Goal: Task Accomplishment & Management: Manage account settings

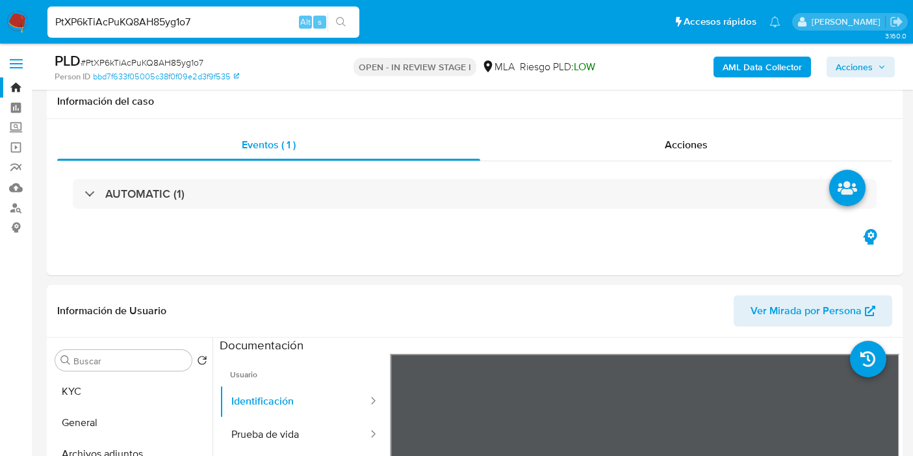
select select "10"
click at [252, 16] on input "PtXP6kTiAcPuKQ8AH85yg1o7" at bounding box center [203, 22] width 312 height 17
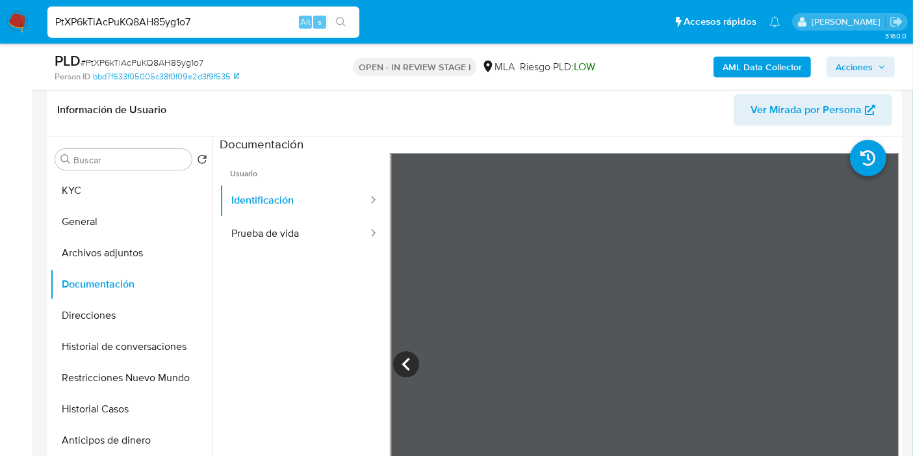
scroll to position [1281, 0]
click at [252, 16] on input "PtXP6kTiAcPuKQ8AH85yg1o7" at bounding box center [203, 22] width 312 height 17
type input "p9O8bSUJ2W4un2PRknKUZKhs"
click at [165, 18] on input "p9O8bSUJ2W4un2PRknKUZKhs" at bounding box center [203, 22] width 312 height 17
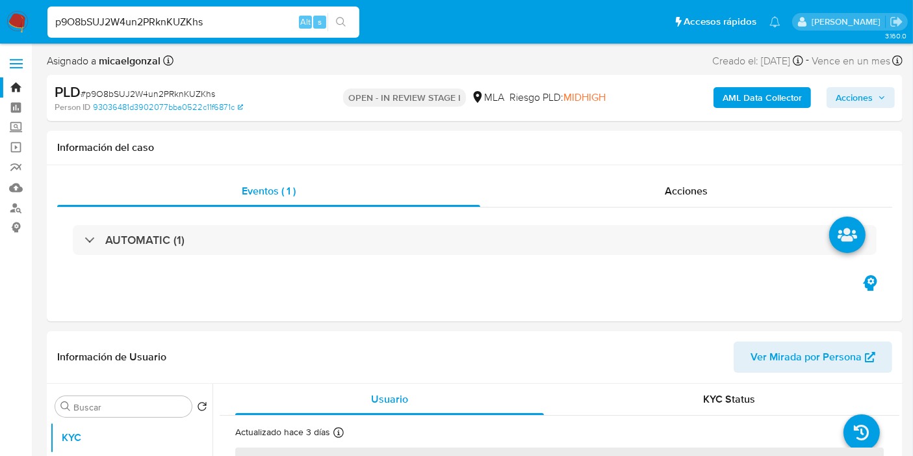
select select "10"
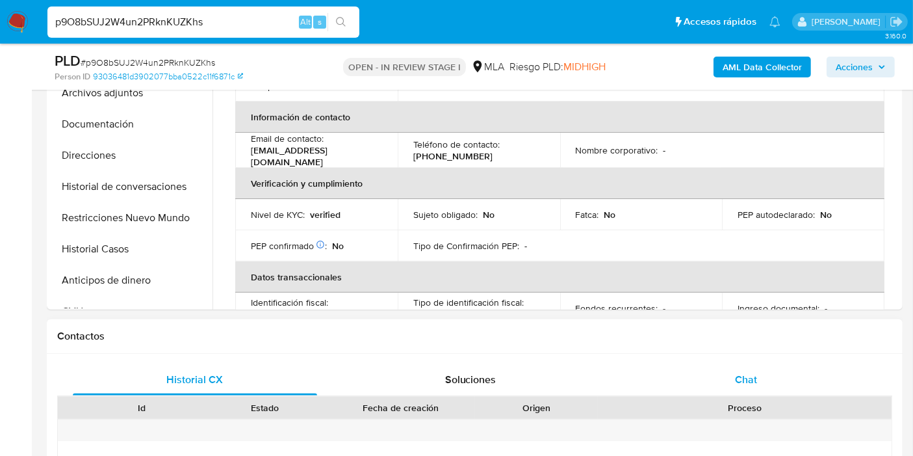
scroll to position [216, 0]
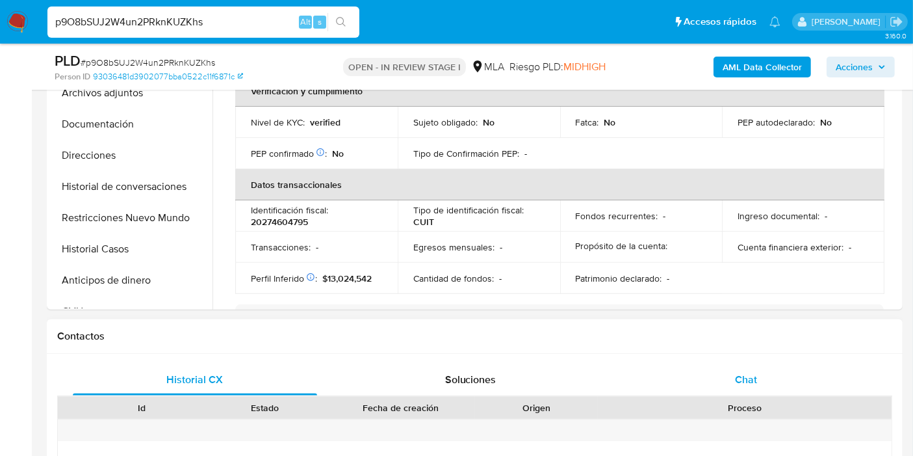
click at [837, 385] on div "Chat" at bounding box center [746, 379] width 244 height 31
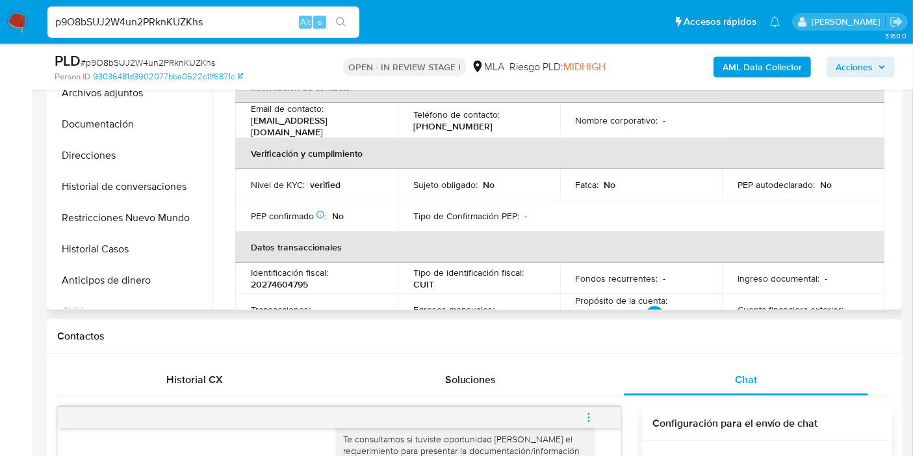
scroll to position [0, 0]
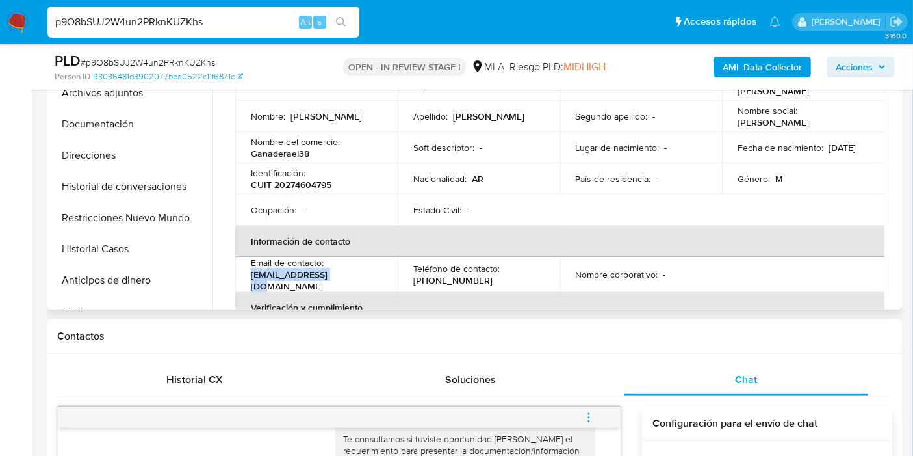
drag, startPoint x: 384, startPoint y: 268, endPoint x: 339, endPoint y: 278, distance: 45.9
click at [339, 278] on td "Email de contacto : ganaderael38@hotmail.com" at bounding box center [316, 274] width 163 height 35
click at [339, 278] on p "ganaderael38@hotmail.com" at bounding box center [314, 279] width 126 height 23
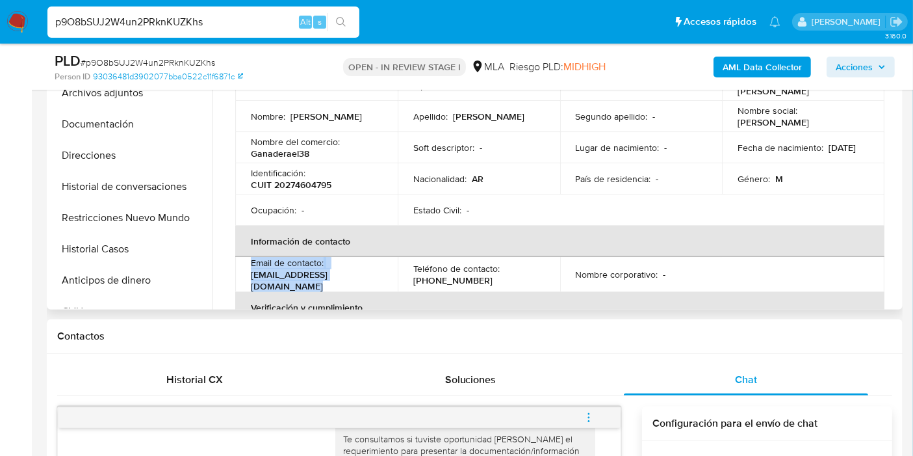
click at [356, 277] on p "ganaderael38@hotmail.com" at bounding box center [314, 279] width 126 height 23
click at [359, 278] on p "ganaderael38@hotmail.com" at bounding box center [314, 279] width 126 height 23
drag, startPoint x: 364, startPoint y: 278, endPoint x: 247, endPoint y: 279, distance: 117.0
click at [247, 279] on td "Email de contacto : ganaderael38@hotmail.com" at bounding box center [316, 274] width 163 height 35
copy p "ganaderael38@hotmail.com"
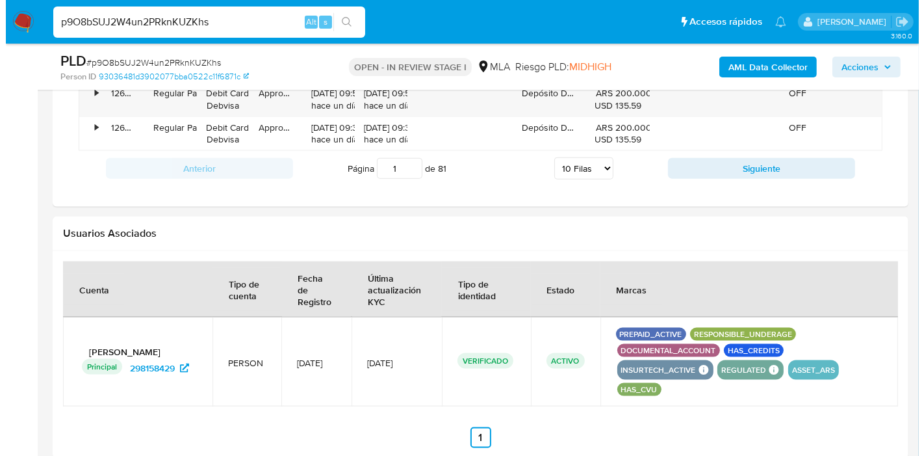
scroll to position [2022, 0]
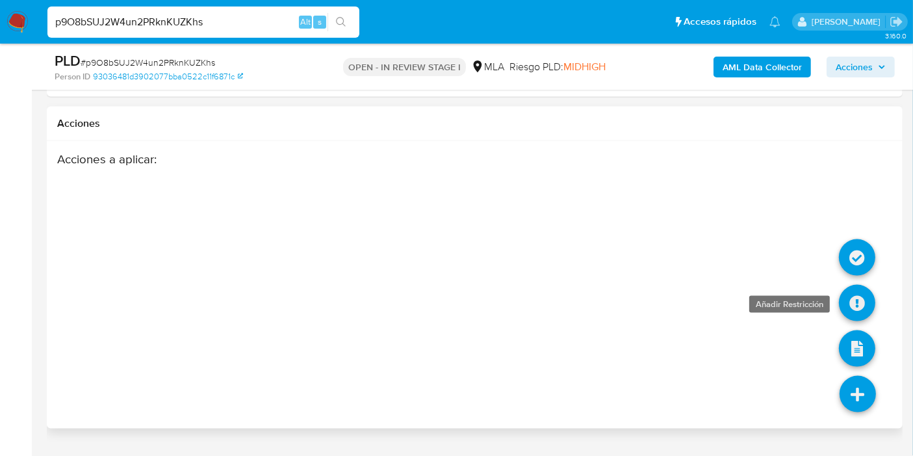
click at [870, 293] on icon at bounding box center [857, 303] width 36 height 36
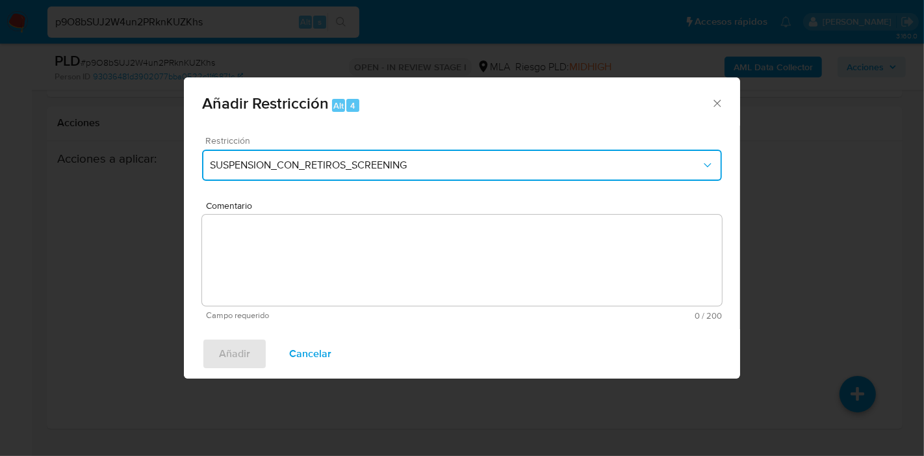
click at [488, 162] on span "SUSPENSION_CON_RETIROS_SCREENING" at bounding box center [455, 165] width 491 height 13
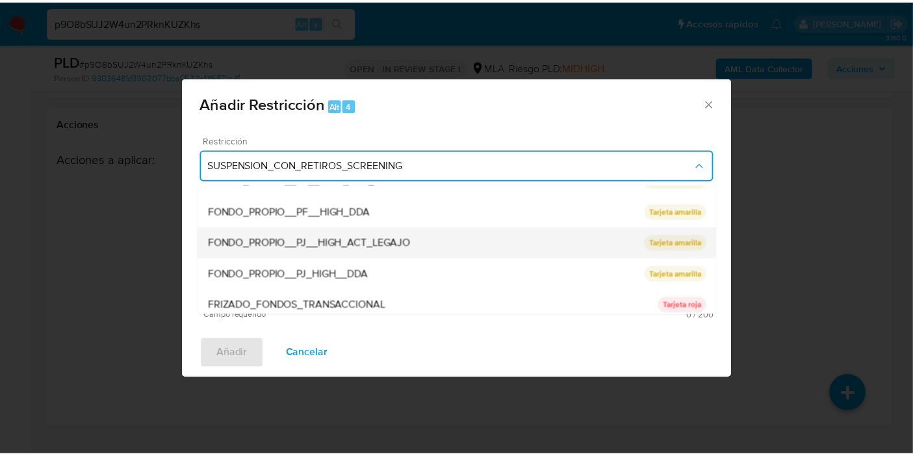
scroll to position [216, 0]
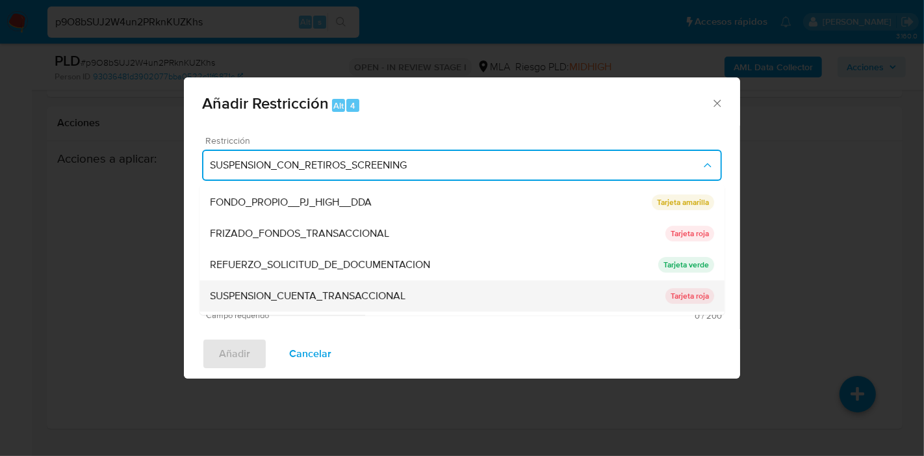
drag, startPoint x: 386, startPoint y: 261, endPoint x: 377, endPoint y: 304, distance: 43.9
click at [377, 304] on ul "SUSPENSION_CON_RETIROS_SCREENING SUSPENSION_CON_RETIROS_SCREENING Tarjeta roja …" at bounding box center [462, 171] width 525 height 406
click at [382, 295] on span "SUSPENSION_CUENTA_TRANSACCIONAL" at bounding box center [308, 295] width 196 height 13
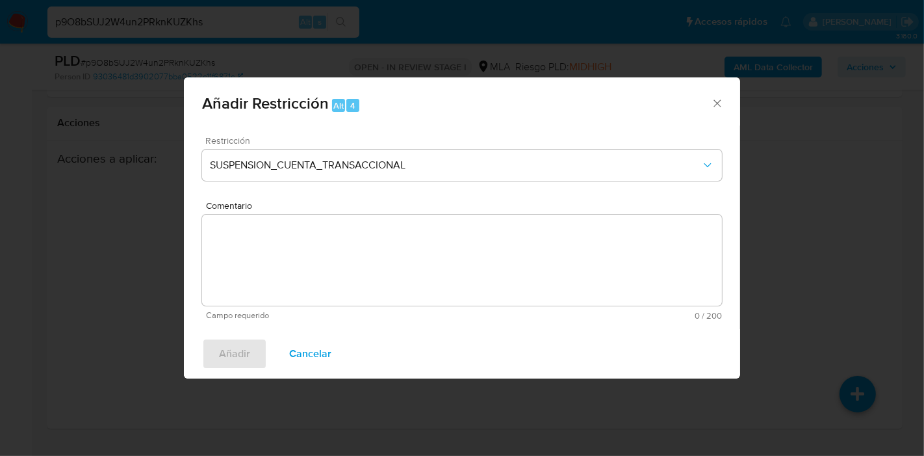
click at [397, 265] on textarea "Comentario" at bounding box center [462, 260] width 520 height 91
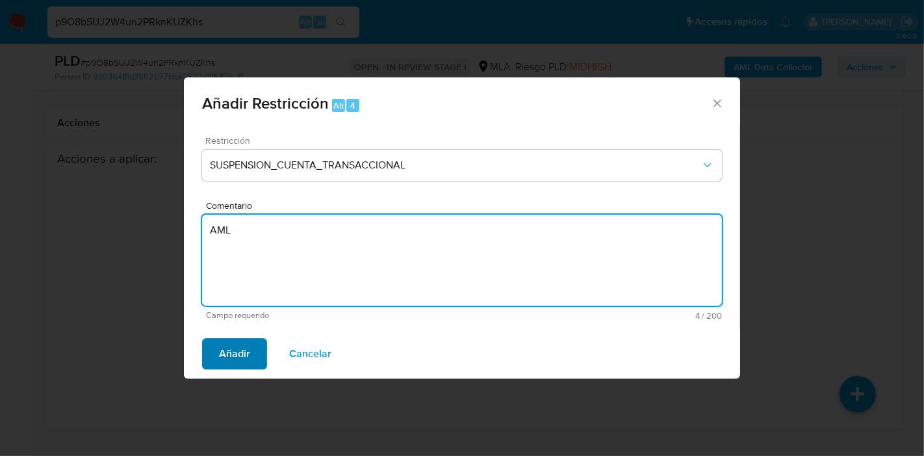
type textarea "AML"
click at [226, 344] on span "Añadir" at bounding box center [234, 353] width 31 height 29
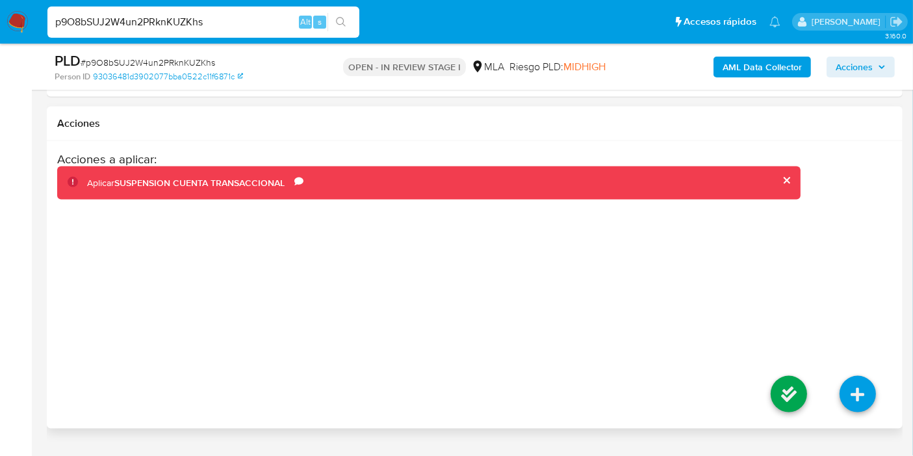
drag, startPoint x: 749, startPoint y: 378, endPoint x: 769, endPoint y: 381, distance: 20.3
click at [757, 381] on div "Acciones a aplicar : Aplicar SUSPENSION CUENTA TRANSACCIONAL Comentario AML" at bounding box center [474, 284] width 835 height 267
click at [781, 381] on icon at bounding box center [789, 394] width 36 height 36
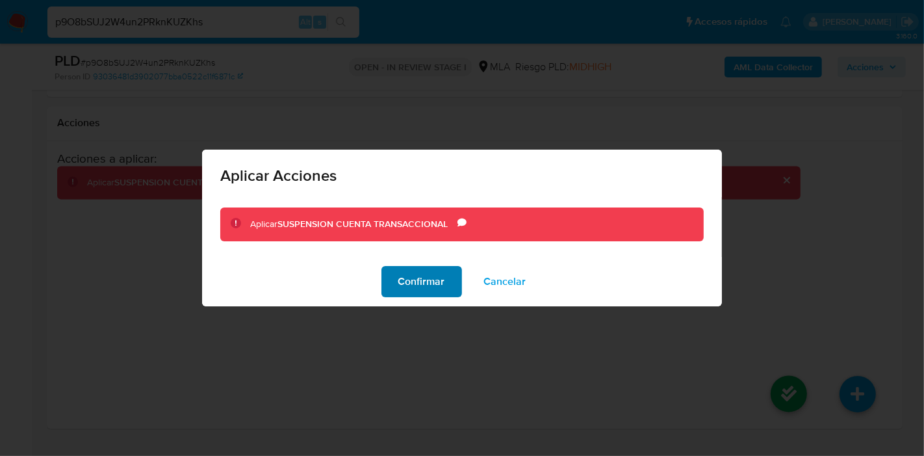
click at [400, 272] on span "Confirmar" at bounding box center [421, 281] width 47 height 29
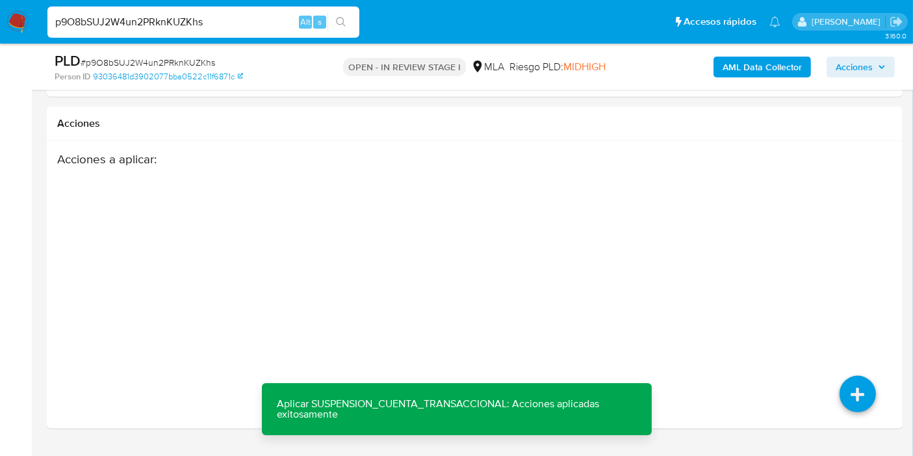
click at [126, 25] on input "p9O8bSUJ2W4un2PRknKUZKhs" at bounding box center [203, 22] width 312 height 17
paste input "RdPWJrGczTPysTq73RqYtYGJ"
type input "RdPWJrGczTPysTq73RqYtYGJ"
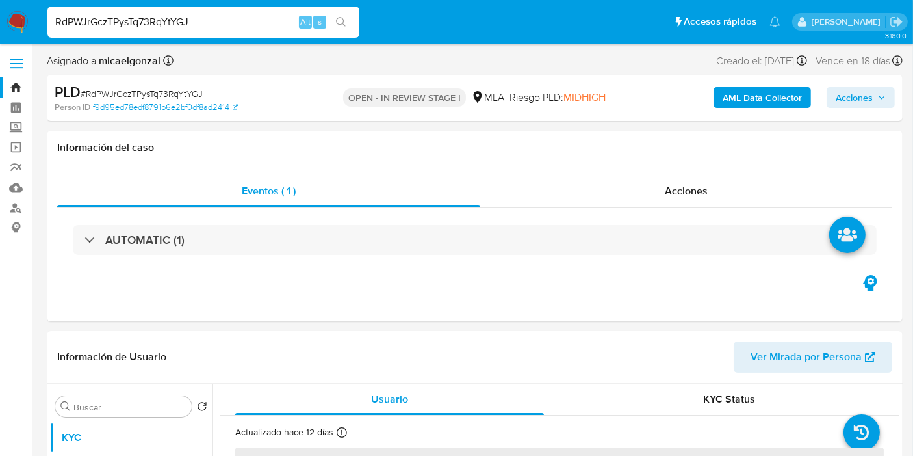
select select "10"
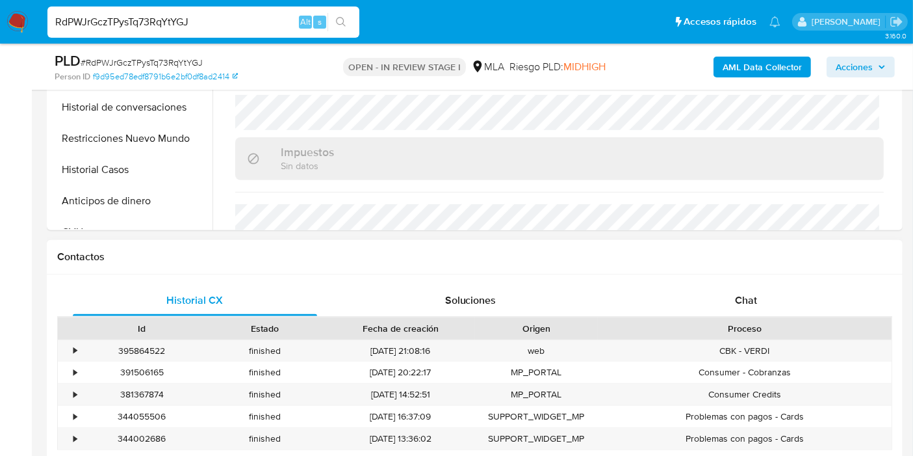
scroll to position [505, 0]
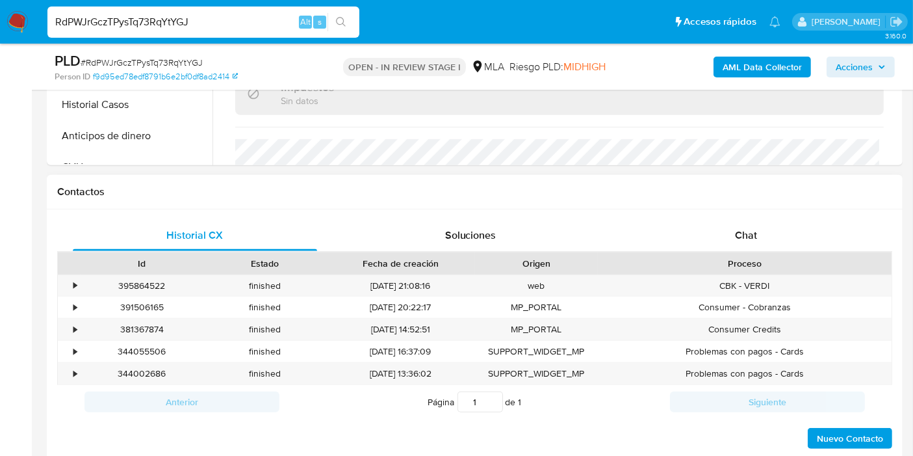
click at [731, 257] on div "Proceso" at bounding box center [745, 263] width 276 height 13
click at [763, 227] on div "Chat" at bounding box center [746, 235] width 244 height 31
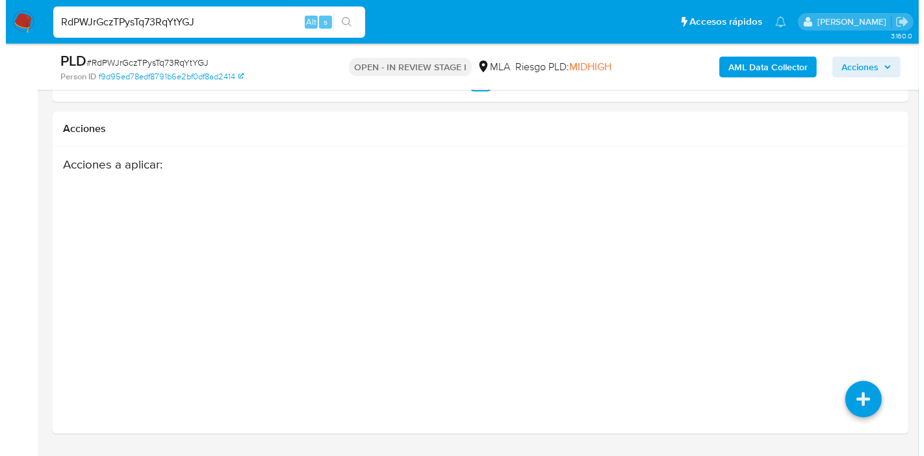
scroll to position [2161, 0]
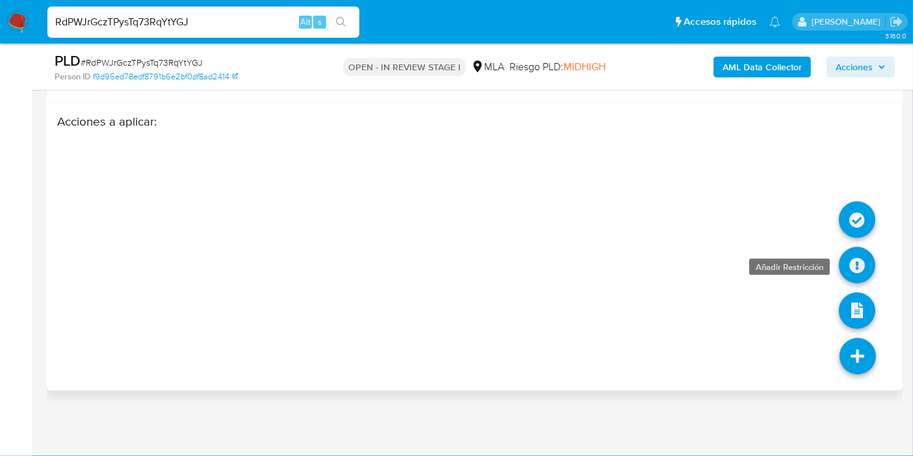
click at [856, 264] on icon at bounding box center [857, 265] width 36 height 36
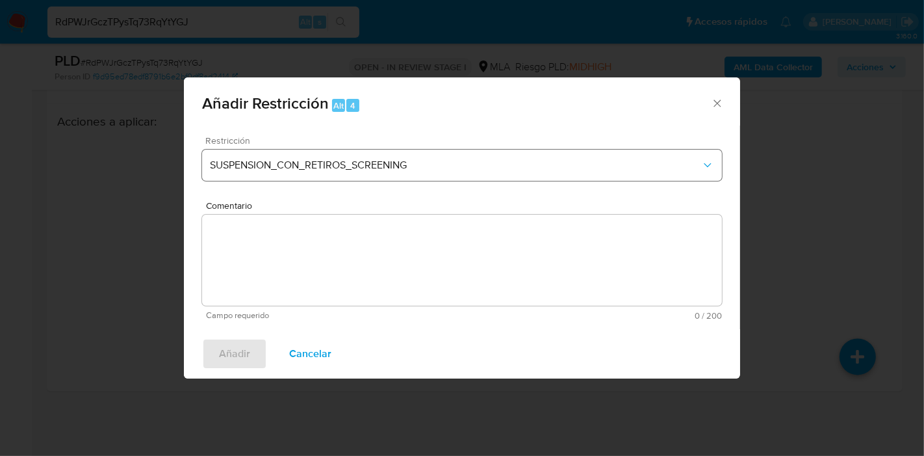
drag, startPoint x: 523, startPoint y: 148, endPoint x: 500, endPoint y: 162, distance: 27.1
click at [519, 151] on div "Restricción SUSPENSION_CON_RETIROS_SCREENING" at bounding box center [462, 167] width 520 height 62
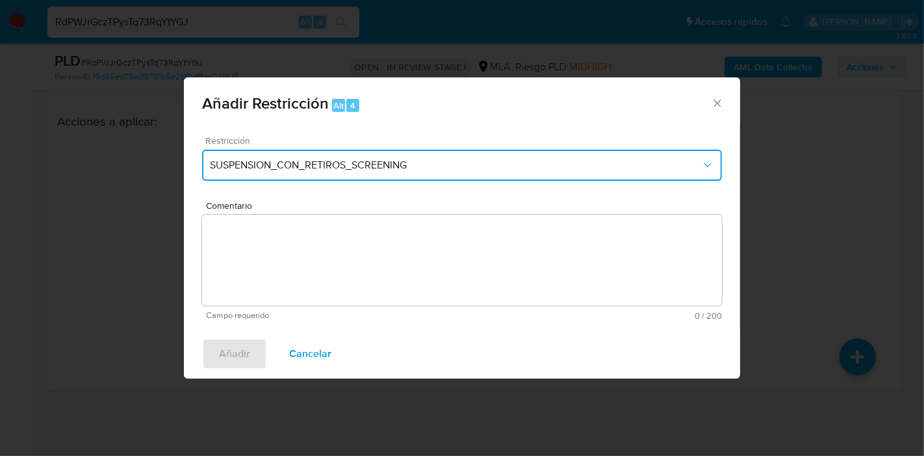
click at [499, 162] on span "SUSPENSION_CON_RETIROS_SCREENING" at bounding box center [455, 165] width 491 height 13
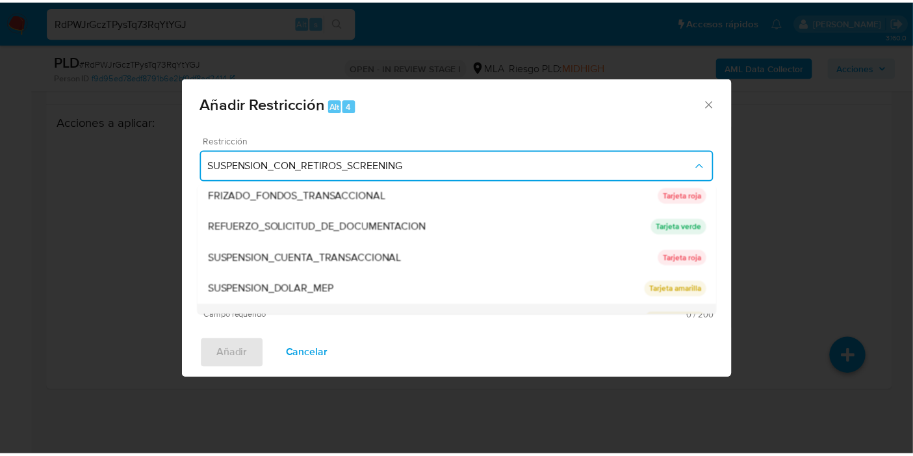
scroll to position [275, 0]
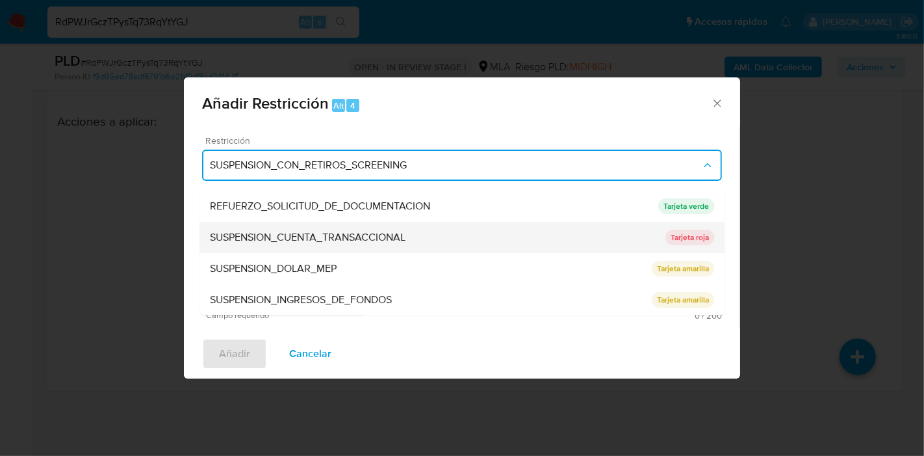
click at [374, 249] on div "SUSPENSION_CUENTA_TRANSACCIONAL" at bounding box center [438, 237] width 456 height 31
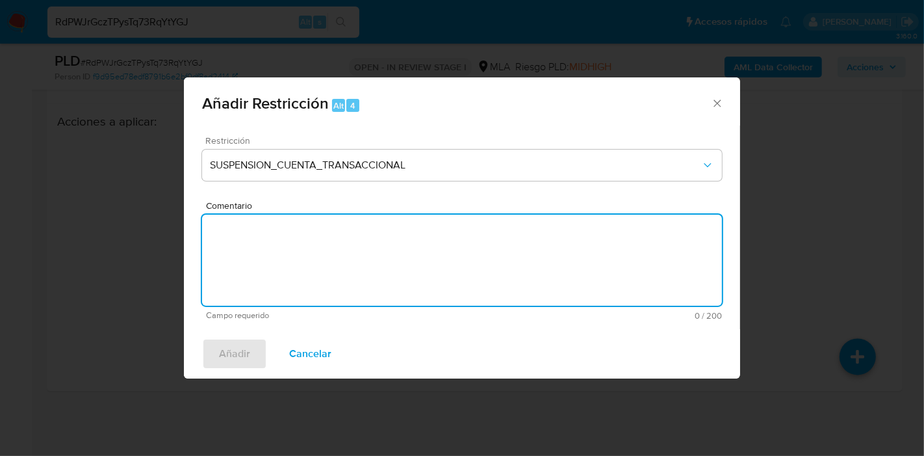
click at [455, 254] on textarea "Comentario" at bounding box center [462, 260] width 520 height 91
type textarea "AML"
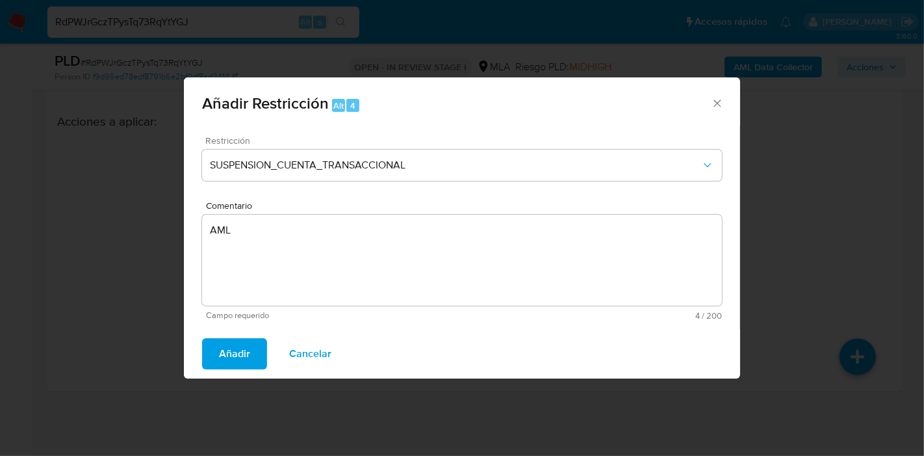
click at [228, 360] on span "Añadir" at bounding box center [234, 353] width 31 height 29
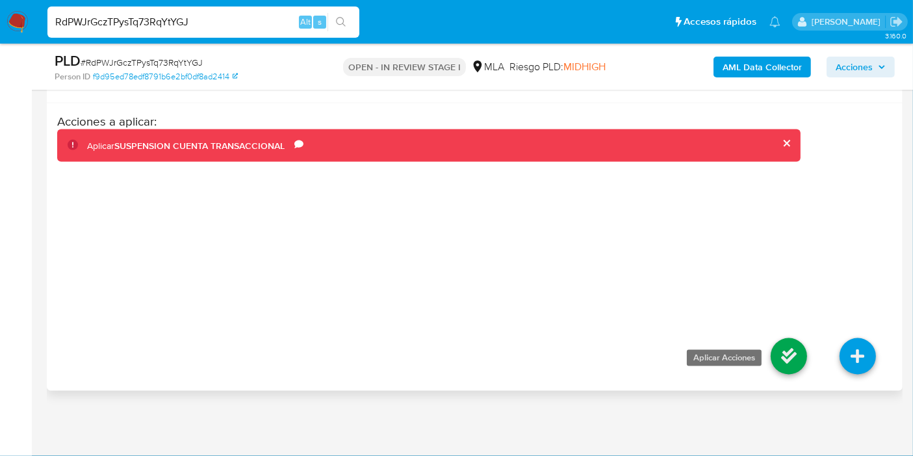
click at [791, 354] on icon at bounding box center [789, 356] width 36 height 36
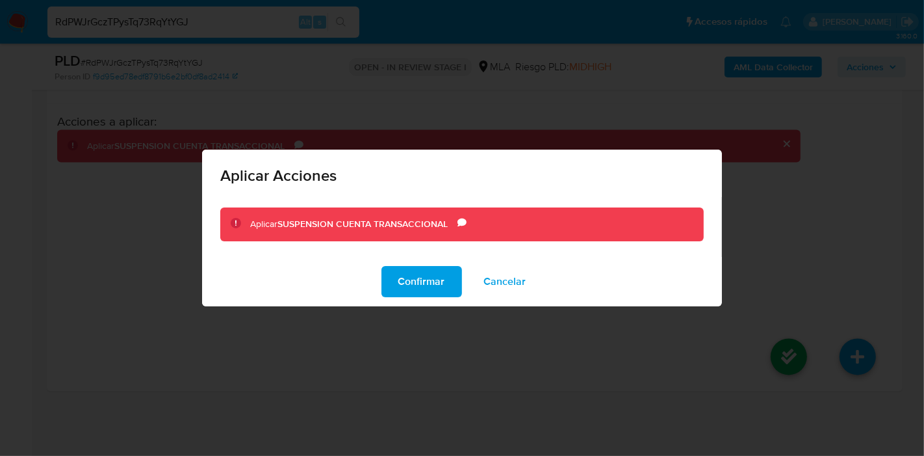
click at [422, 276] on span "Confirmar" at bounding box center [421, 281] width 47 height 29
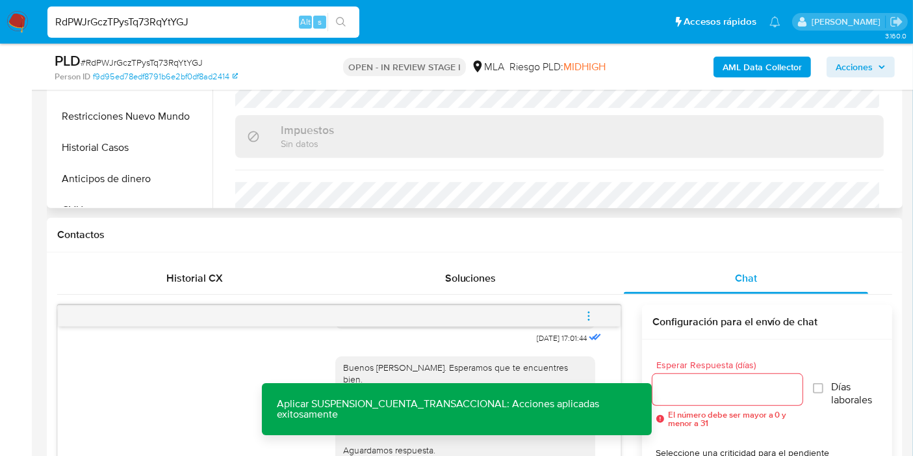
scroll to position [428, 0]
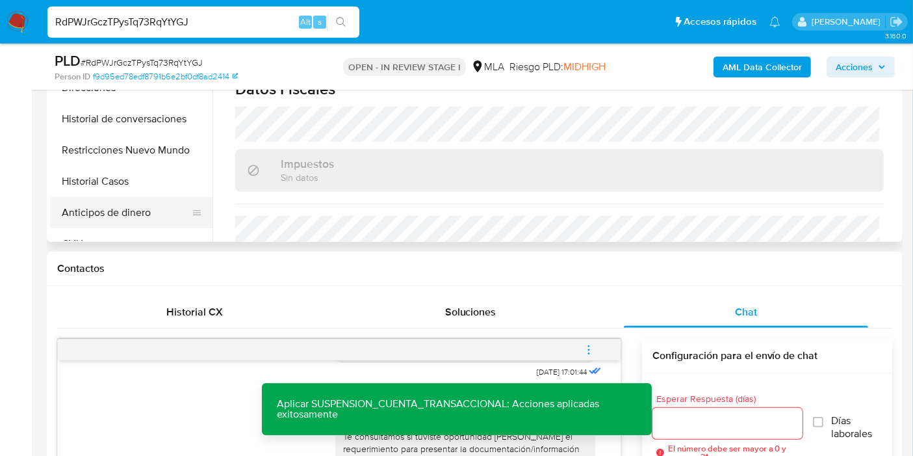
click at [165, 199] on button "Anticipos de dinero" at bounding box center [126, 212] width 152 height 31
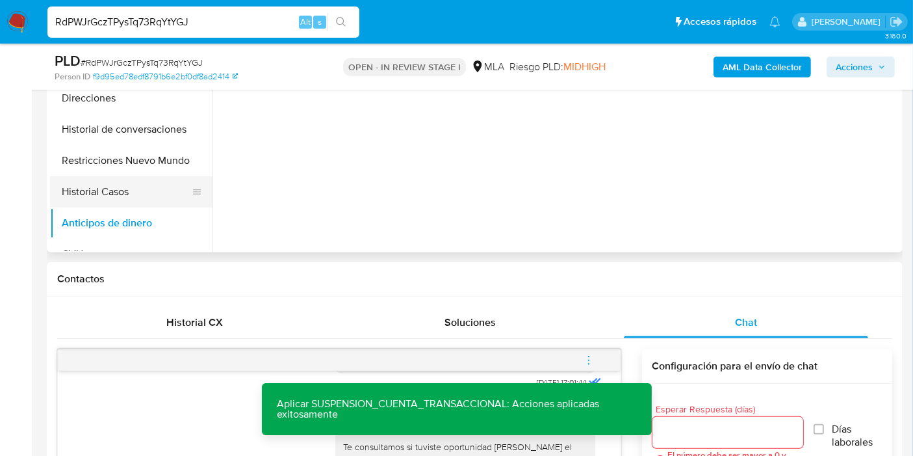
scroll to position [356, 0]
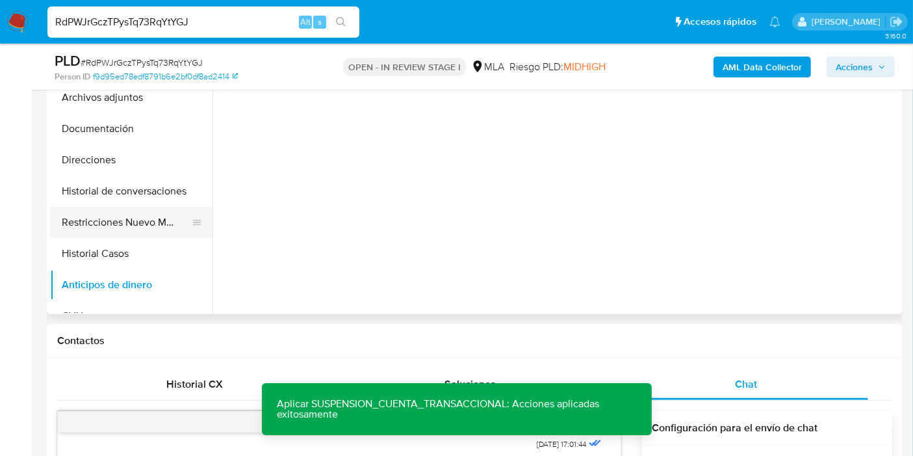
click at [153, 226] on button "Restricciones Nuevo Mundo" at bounding box center [126, 222] width 152 height 31
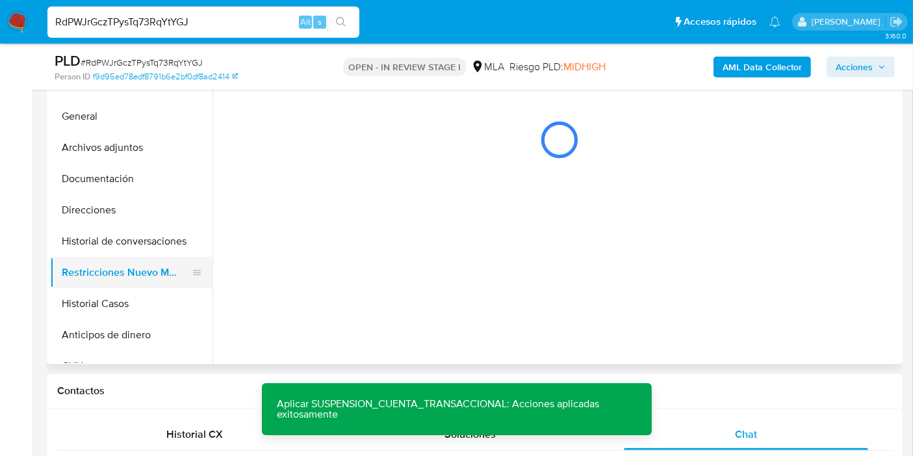
scroll to position [284, 0]
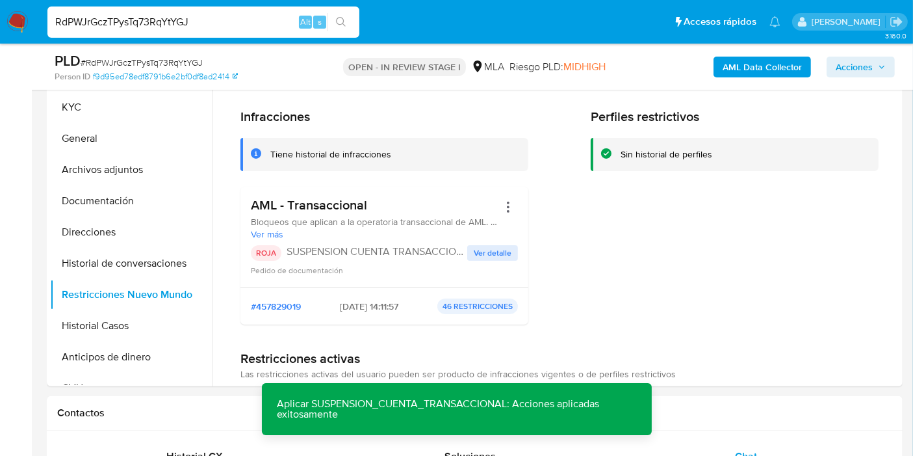
click at [16, 10] on nav "Pausado Ver notificaciones RdPWJrGczTPysTq73RqYtYGJ Alt s Accesos rápidos Presi…" at bounding box center [456, 22] width 913 height 44
click at [14, 21] on img at bounding box center [18, 22] width 22 height 22
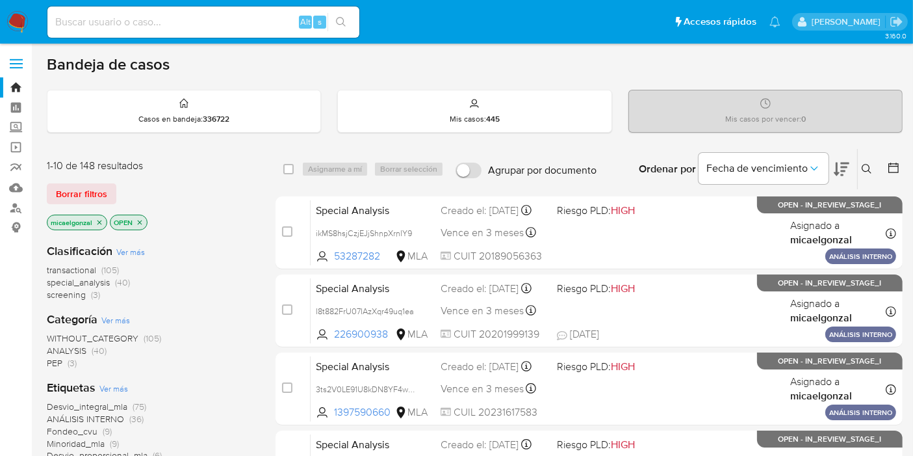
click at [190, 23] on input at bounding box center [203, 22] width 312 height 17
click at [85, 194] on span "Borrar filtros" at bounding box center [81, 194] width 51 height 18
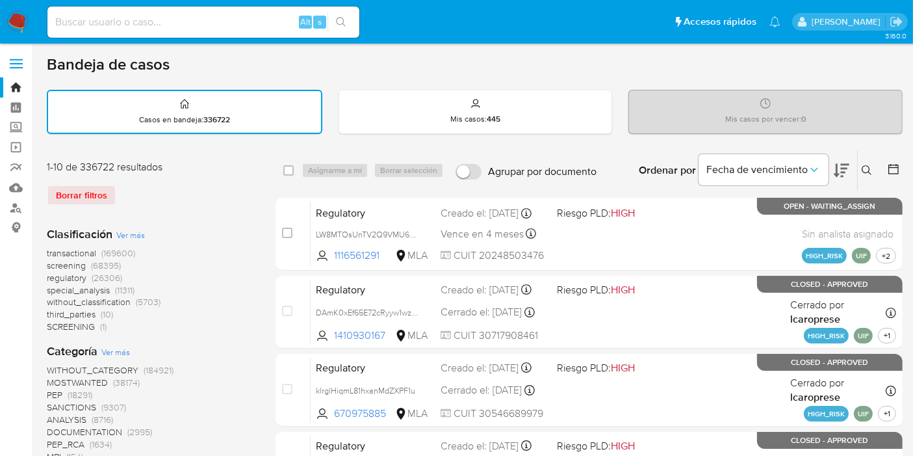
click at [867, 167] on icon at bounding box center [867, 170] width 10 height 10
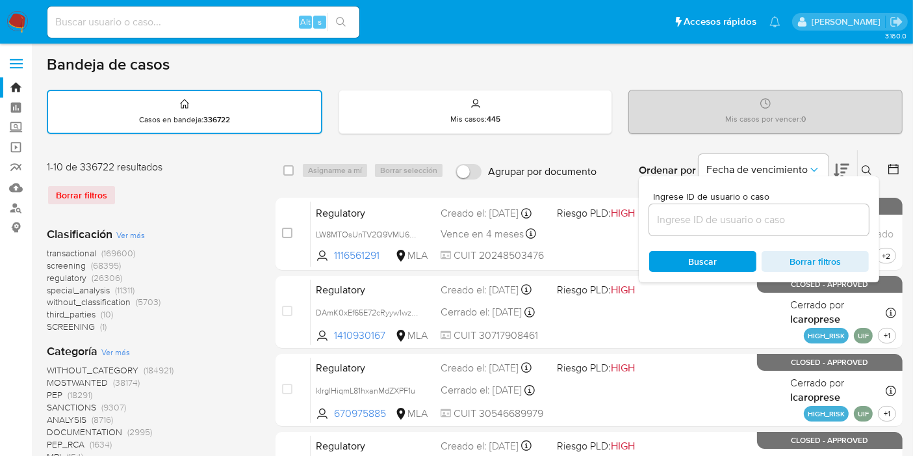
click at [826, 209] on div at bounding box center [759, 219] width 220 height 31
click at [818, 211] on input at bounding box center [759, 219] width 220 height 17
paste input "FvCSisOY0tTjMeZGAp6ciJlW"
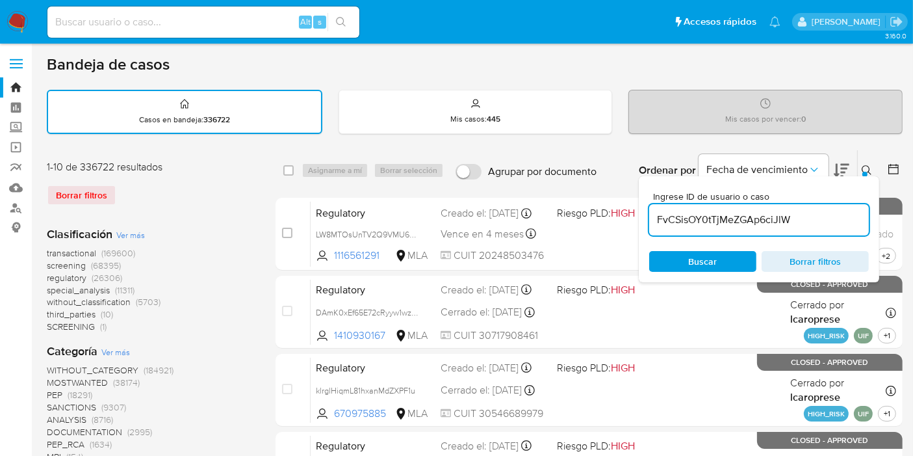
type input "FvCSisOY0tTjMeZGAp6ciJlW"
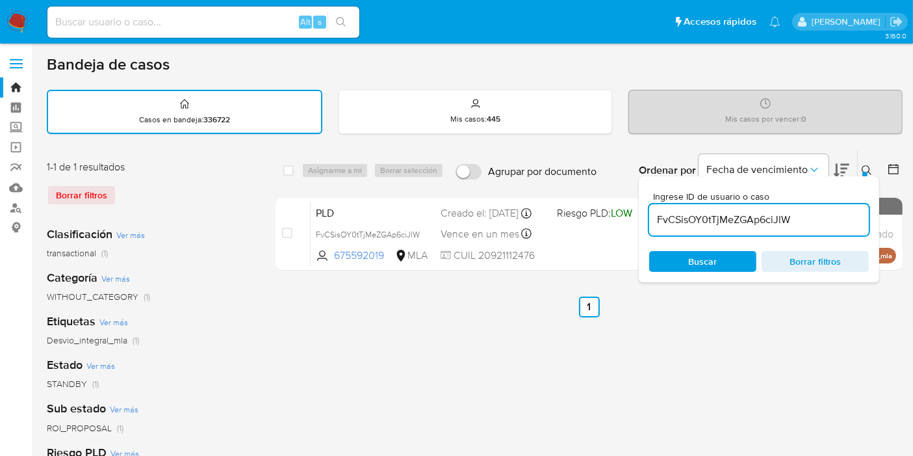
drag, startPoint x: 295, startPoint y: 164, endPoint x: 288, endPoint y: 158, distance: 9.2
click at [293, 164] on div "select-all-cases-checkbox" at bounding box center [291, 171] width 16 height 16
click at [258, 12] on div "Alt s" at bounding box center [203, 22] width 312 height 31
click at [247, 20] on input at bounding box center [203, 22] width 312 height 17
paste input "FvCSisOY0tTjMeZGAp6ciJlW"
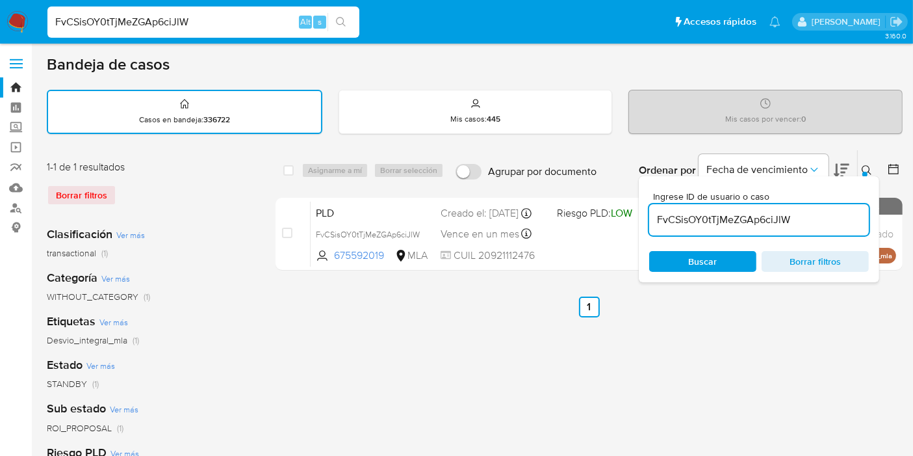
type input "FvCSisOY0tTjMeZGAp6ciJlW"
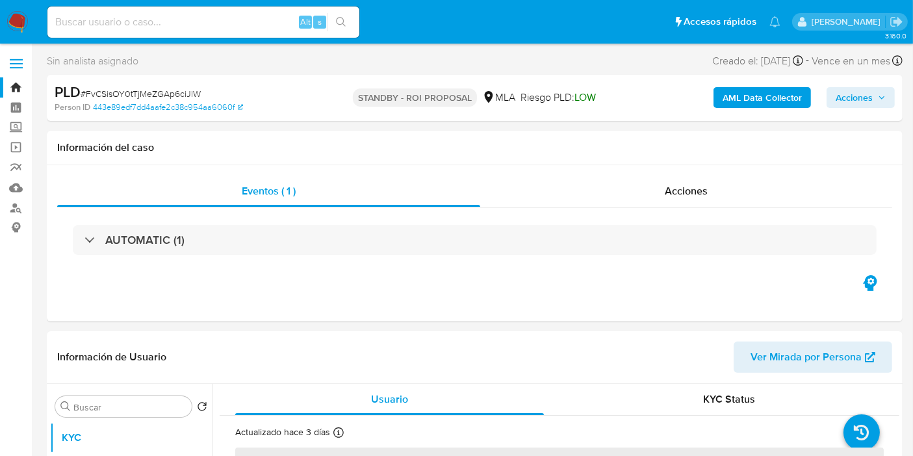
select select "10"
click at [850, 100] on span "Acciones" at bounding box center [854, 97] width 37 height 21
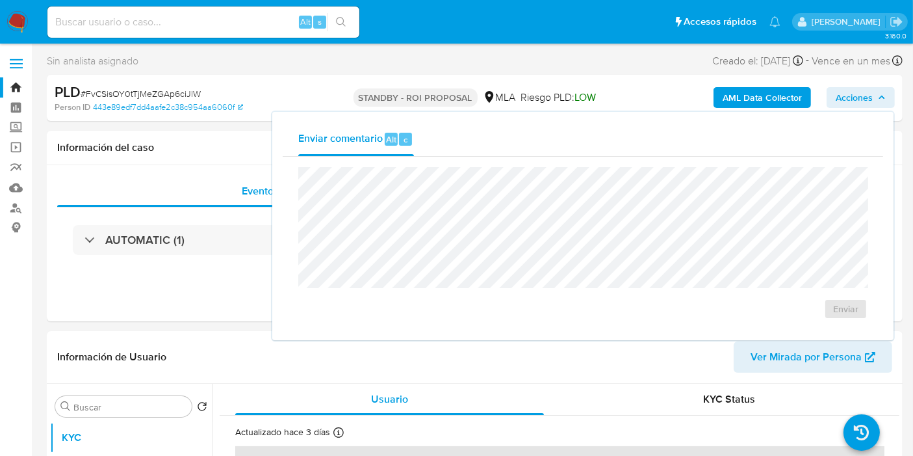
click at [850, 100] on span "Acciones" at bounding box center [854, 97] width 37 height 21
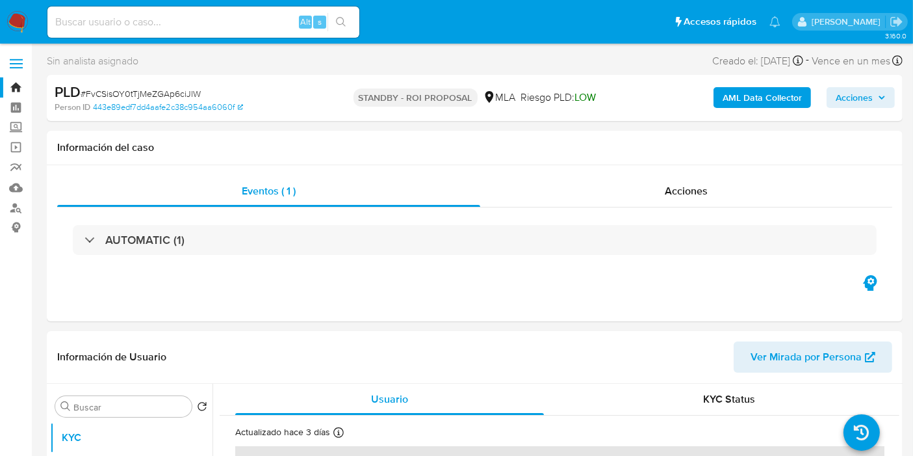
click at [850, 100] on span "Acciones" at bounding box center [854, 97] width 37 height 21
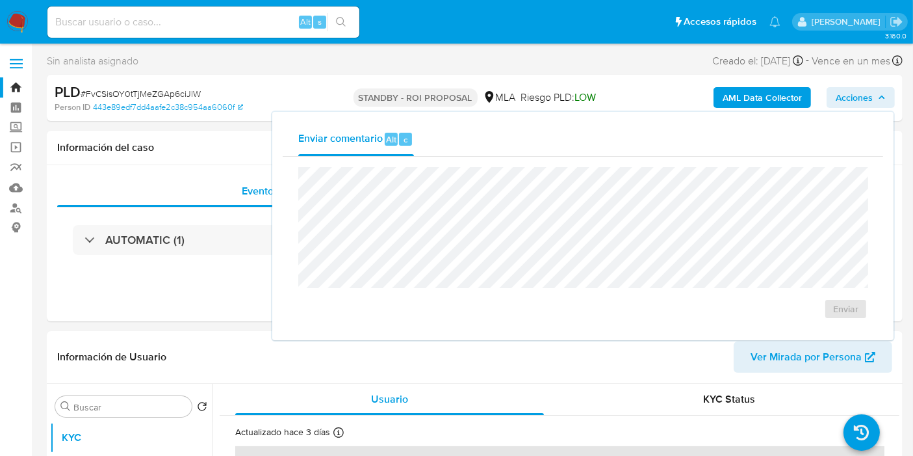
click at [558, 85] on div "Riesgo PLD: LOW" at bounding box center [558, 98] width 75 height 31
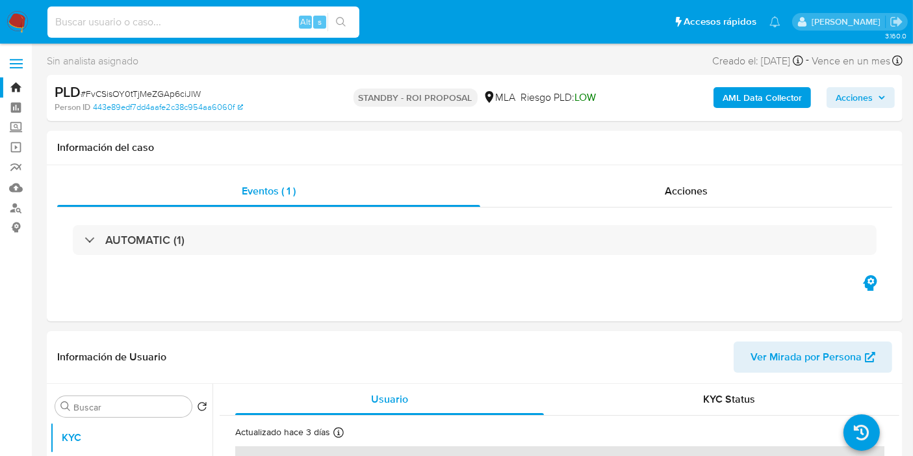
click at [178, 22] on input at bounding box center [203, 22] width 312 height 17
paste input "QquAp3rSruAZkbw24kmvWRqo"
type input "QquAp3rSruAZkbw24kmvWRqo"
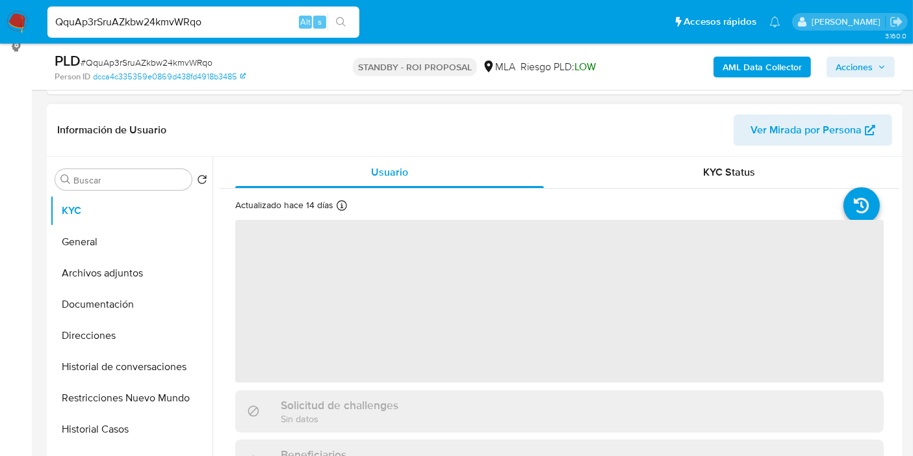
scroll to position [361, 0]
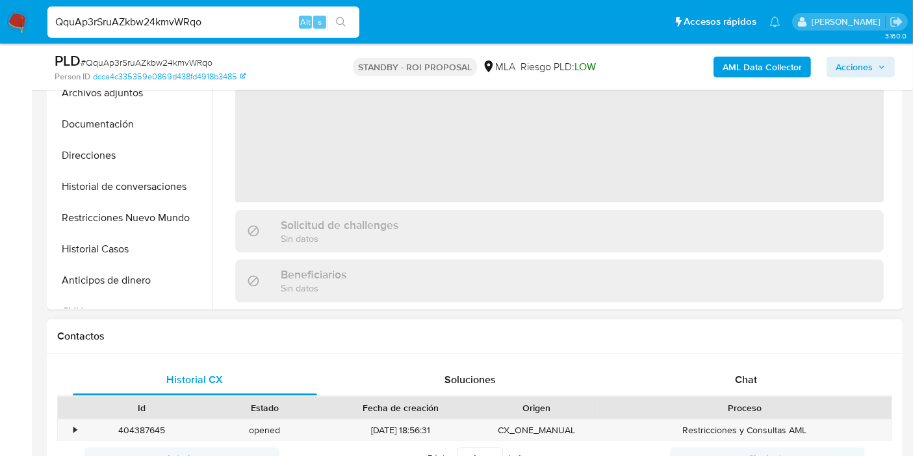
select select "10"
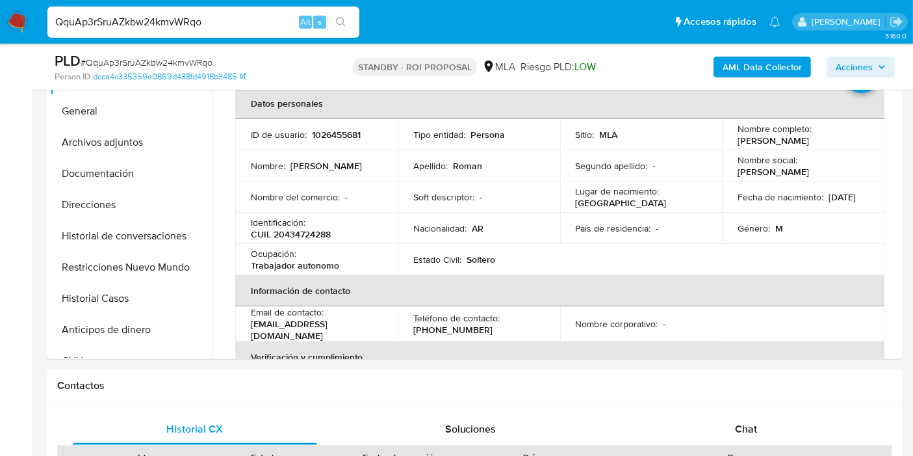
scroll to position [289, 0]
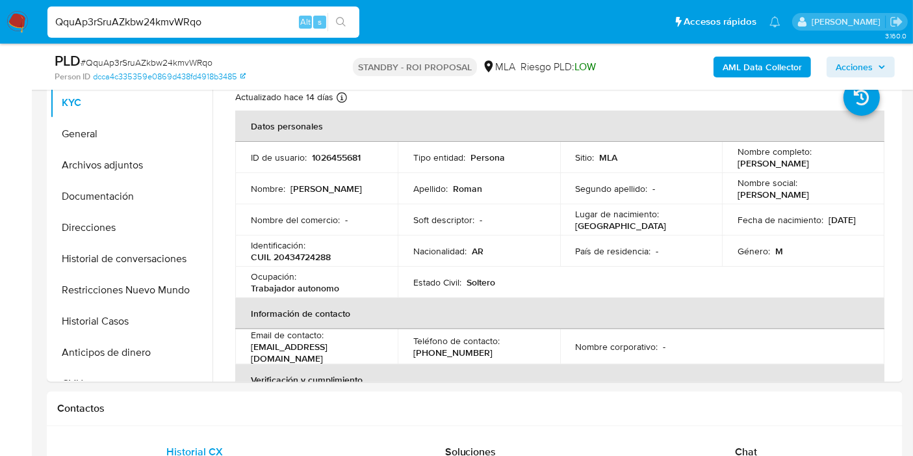
click at [22, 23] on img at bounding box center [18, 22] width 22 height 22
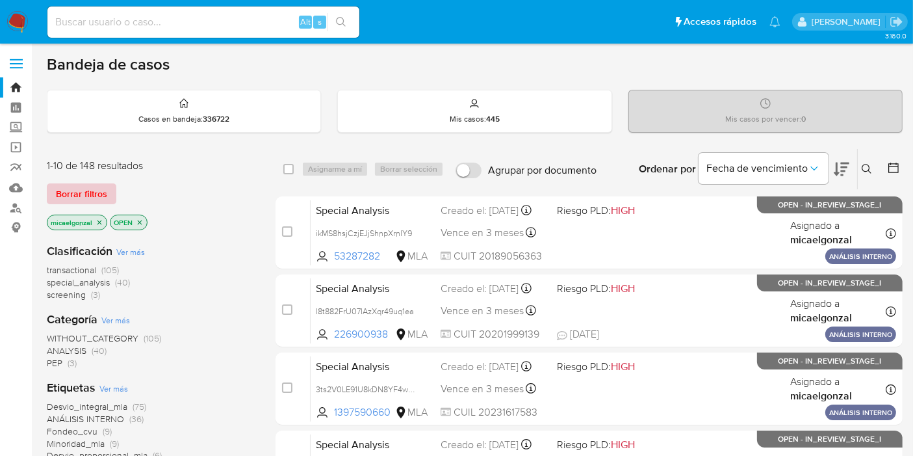
click at [89, 194] on span "Borrar filtros" at bounding box center [81, 194] width 51 height 18
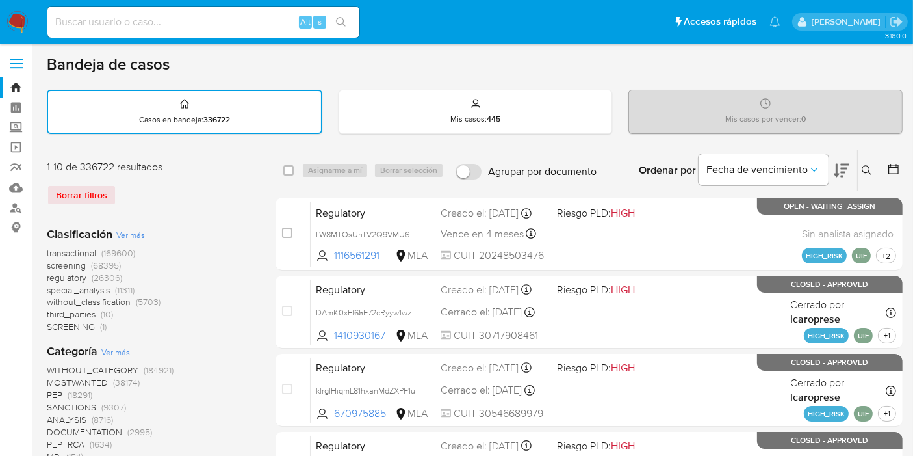
click at [858, 163] on button at bounding box center [868, 171] width 21 height 16
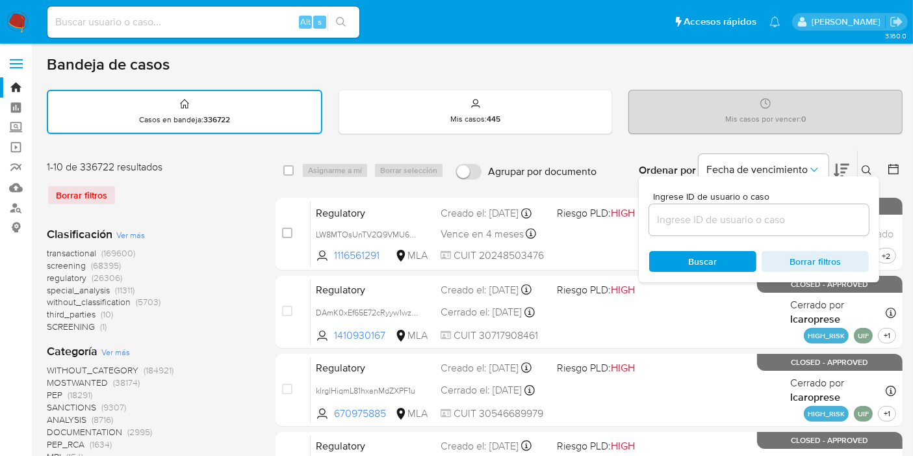
click at [774, 208] on div at bounding box center [759, 219] width 220 height 31
click at [751, 233] on div "Ingrese ID de usuario o caso Buscar Borrar filtros" at bounding box center [759, 229] width 241 height 106
click at [752, 231] on div at bounding box center [759, 219] width 220 height 31
click at [757, 228] on div at bounding box center [759, 219] width 220 height 31
click at [768, 217] on input at bounding box center [759, 219] width 220 height 17
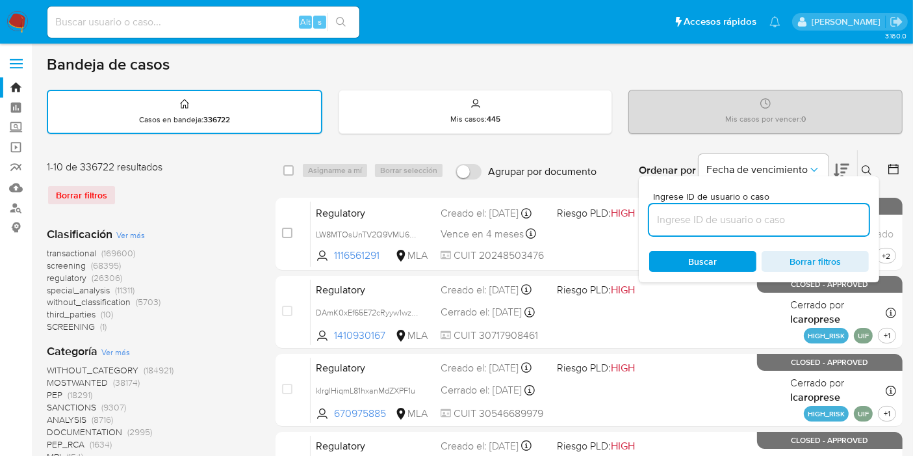
paste input "GxfIjxvSoVasfPN1NcMtrdPe"
type input "GxfIjxvSoVasfPN1NcMtrdPe"
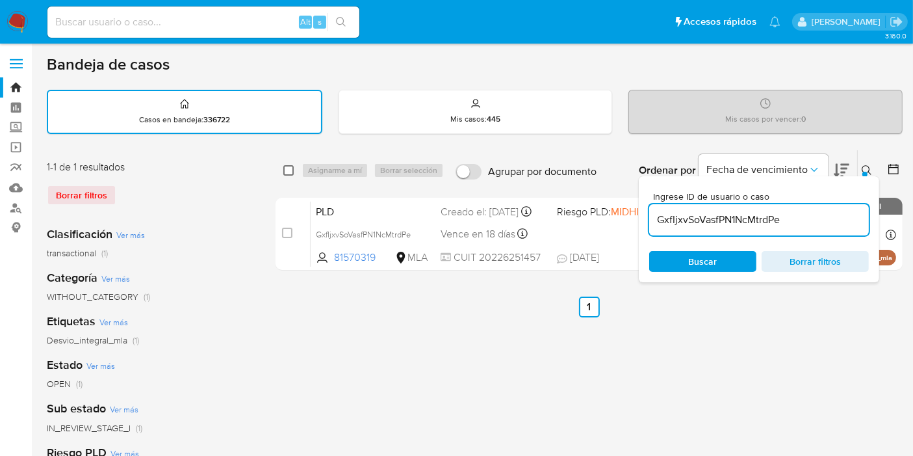
click at [293, 166] on input "checkbox" at bounding box center [288, 170] width 10 height 10
checkbox input "true"
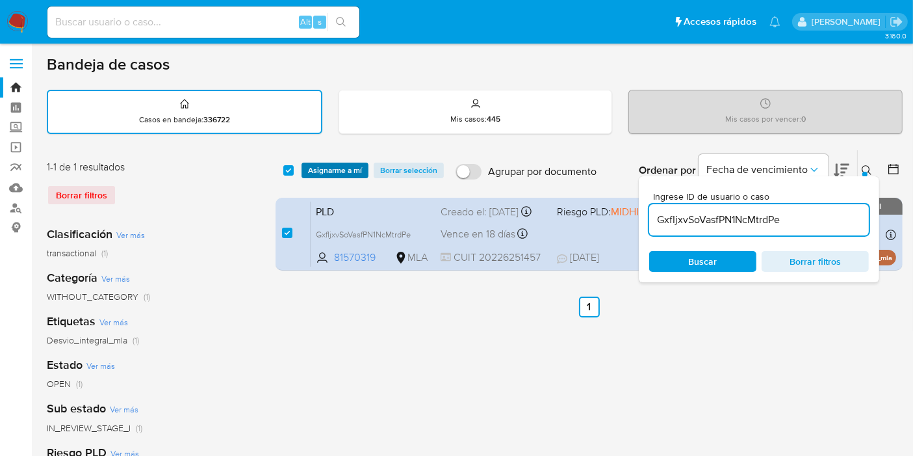
click at [324, 169] on span "Asignarme a mí" at bounding box center [335, 170] width 54 height 13
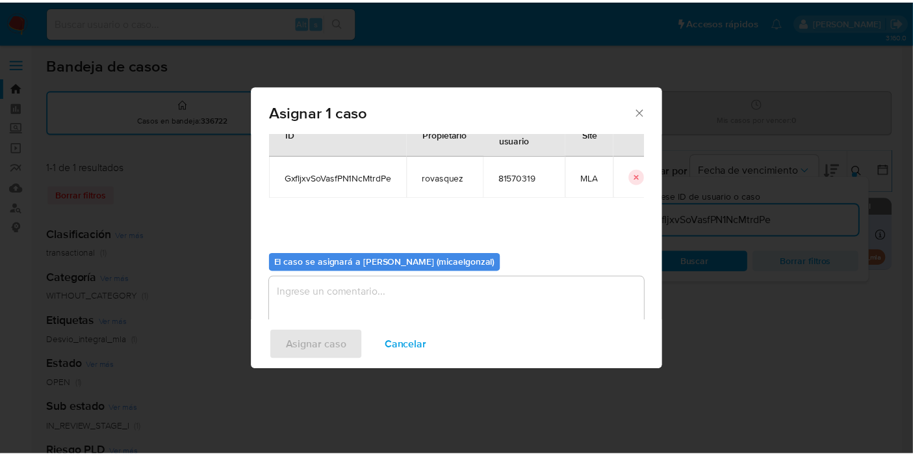
scroll to position [66, 0]
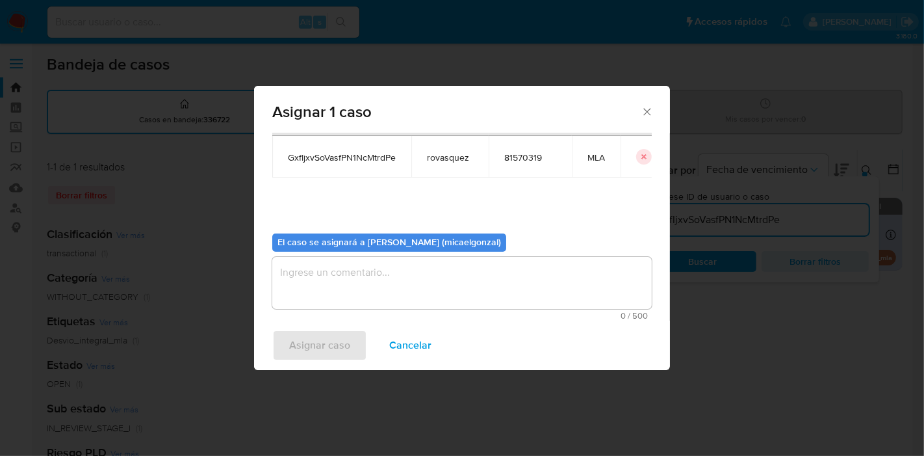
click at [326, 252] on div "El caso se asignará a Micaela Estefania Gonzalez (micaelgonzal) 0 / 500 500 car…" at bounding box center [462, 271] width 380 height 97
click at [337, 311] on span "0 / 500" at bounding box center [462, 315] width 372 height 8
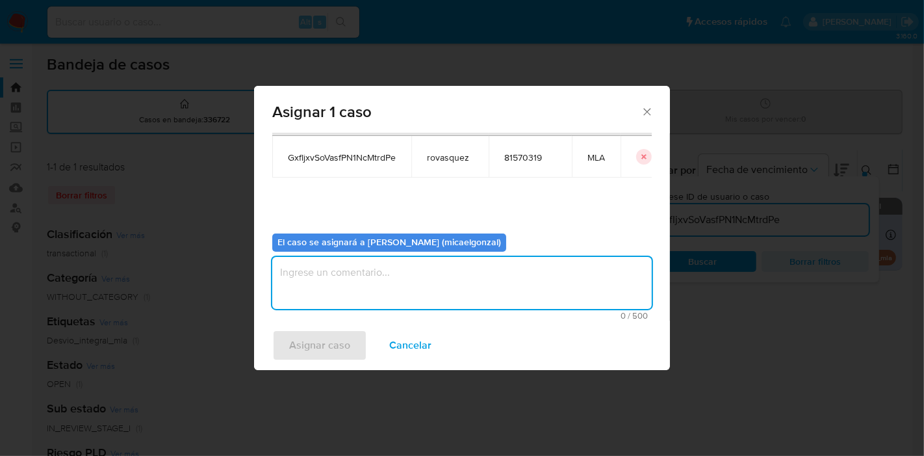
click at [356, 285] on textarea "assign-modal" at bounding box center [462, 283] width 380 height 52
click at [321, 348] on span "Asignar caso" at bounding box center [319, 345] width 61 height 29
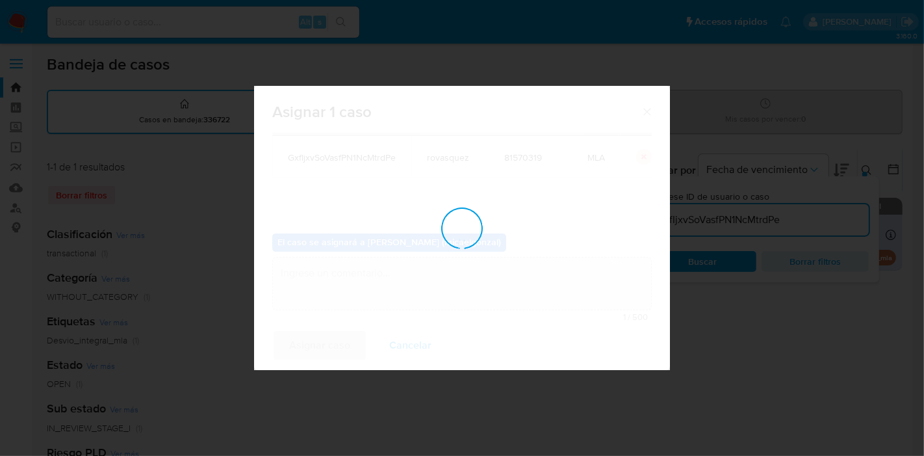
checkbox input "false"
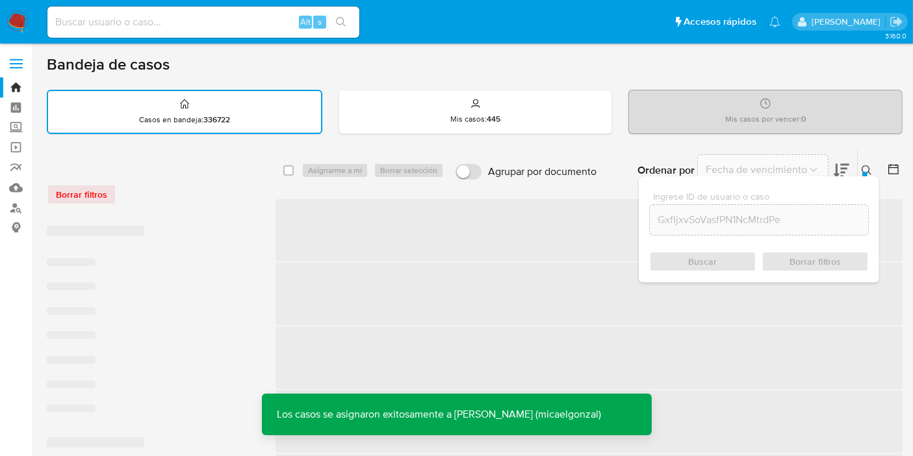
click at [245, 25] on input at bounding box center [203, 22] width 312 height 17
paste input "GxfIjxvSoVasfPN1NcMtrdPe"
type input "GxfIjxvSoVasfPN1NcMtrdPe"
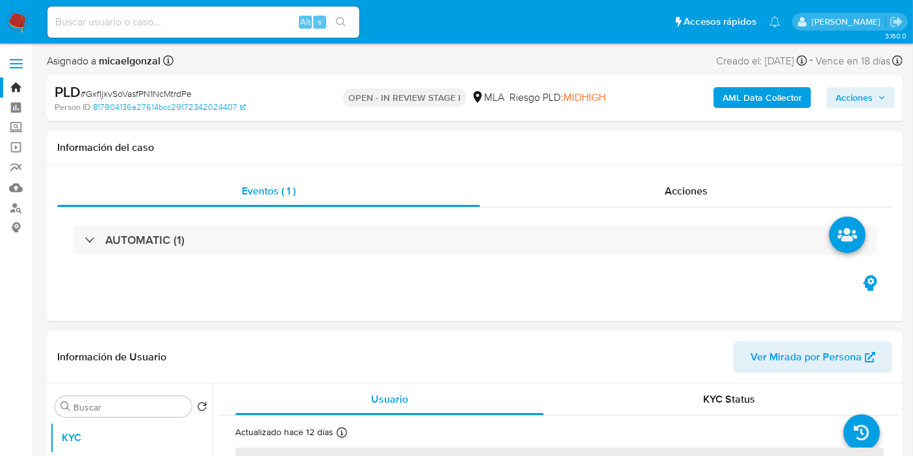
select select "10"
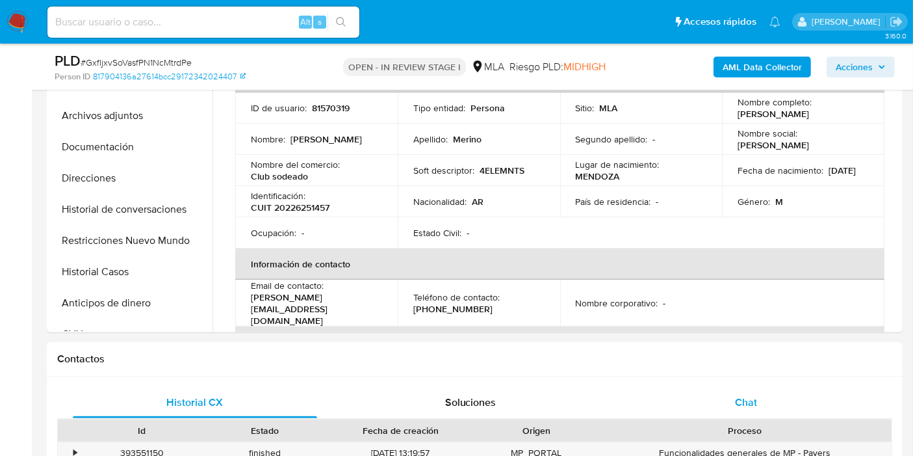
scroll to position [361, 0]
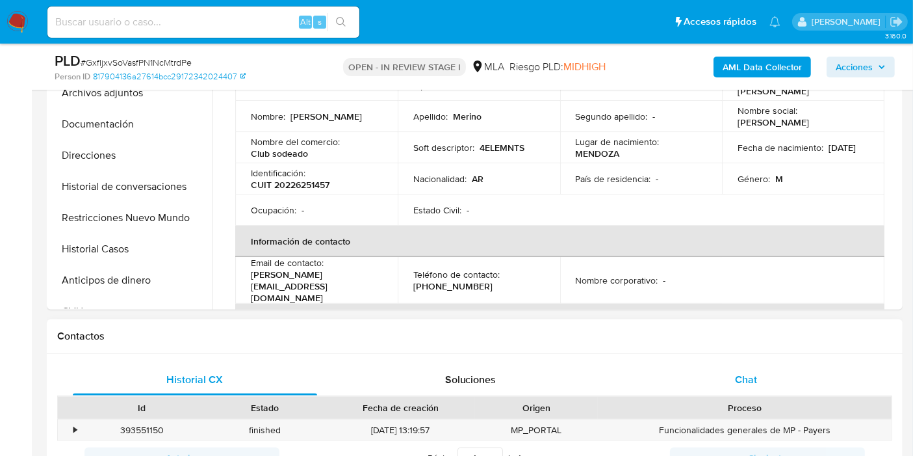
click at [735, 384] on span "Chat" at bounding box center [746, 379] width 22 height 15
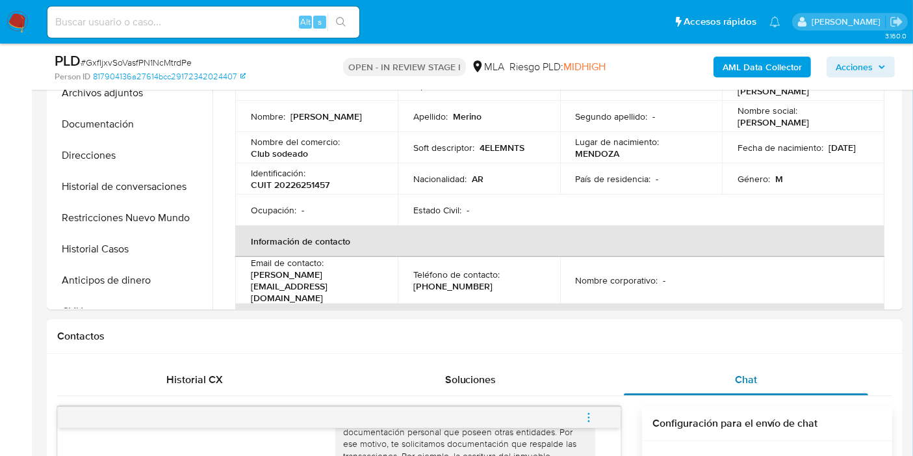
scroll to position [650, 0]
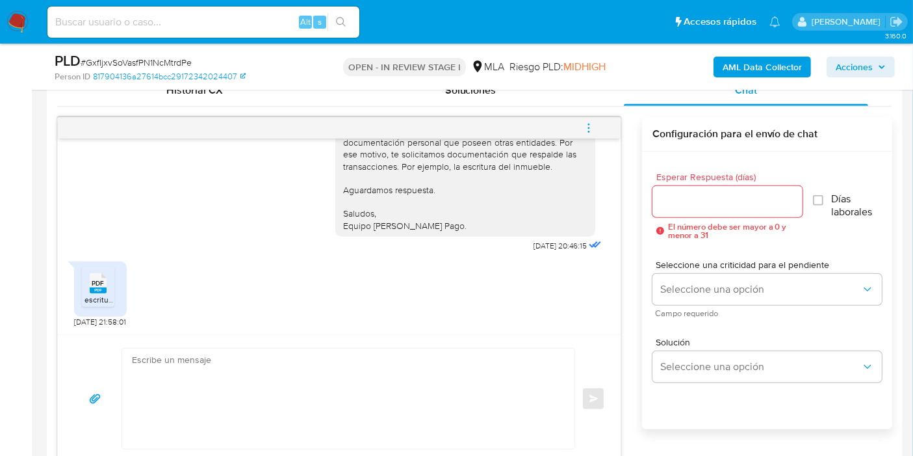
drag, startPoint x: 261, startPoint y: 238, endPoint x: 326, endPoint y: 122, distance: 133.3
click at [261, 237] on div "Buenos días, Carlos. Esperamos que estés bien. Muchas gracias por tu respuesta …" at bounding box center [339, 159] width 530 height 192
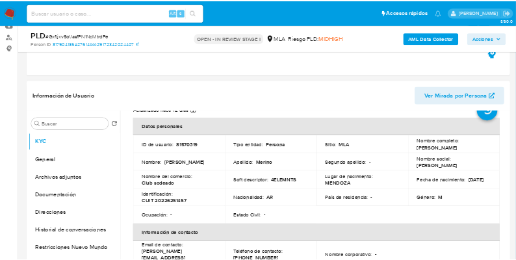
scroll to position [72, 0]
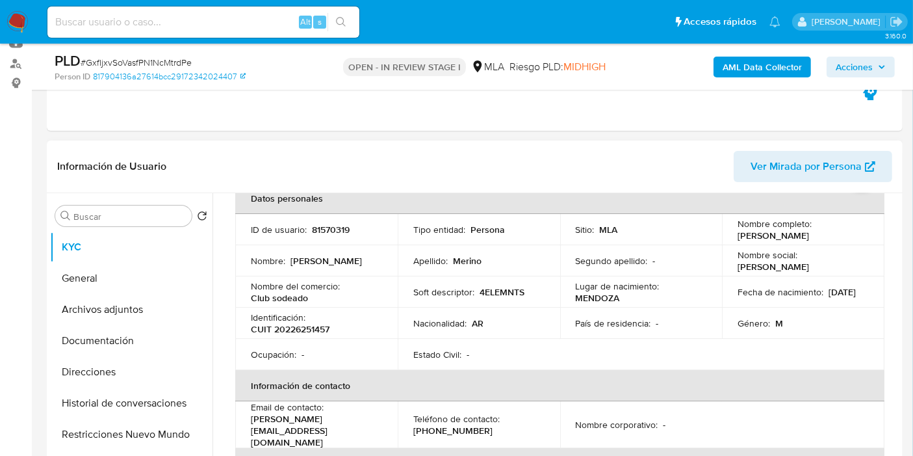
click at [300, 335] on p "CUIT 20226251457" at bounding box center [290, 329] width 79 height 12
click at [302, 333] on p "CUIT 20226251457" at bounding box center [290, 329] width 79 height 12
copy p "20226251457"
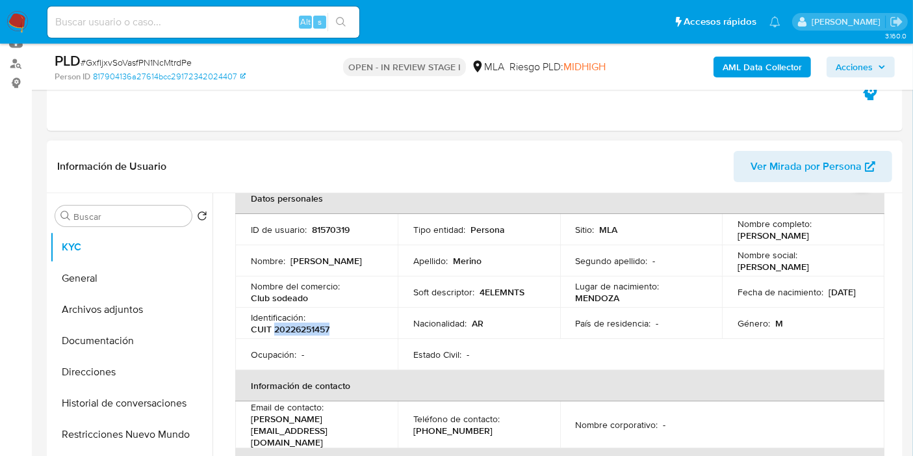
copy p "20226251457"
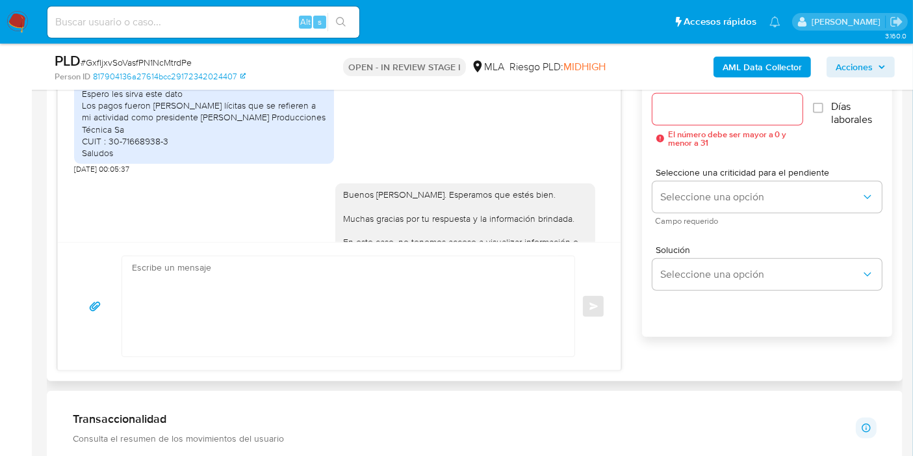
scroll to position [650, 0]
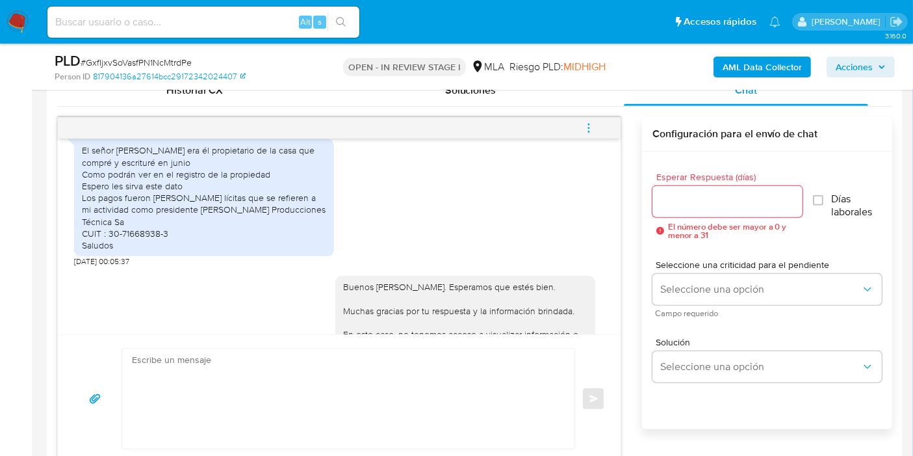
click at [172, 163] on div "El señor Gustavo Pons era él propietario de la casa que compré y escrituré en j…" at bounding box center [204, 197] width 244 height 107
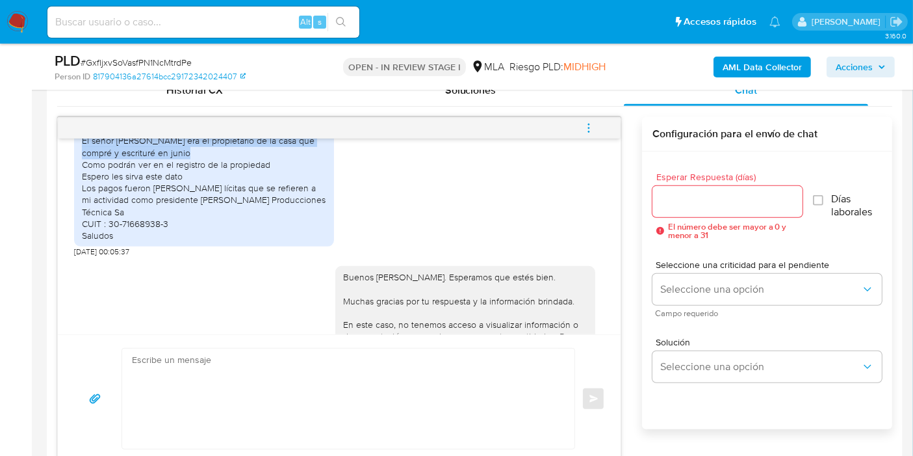
scroll to position [1877, 0]
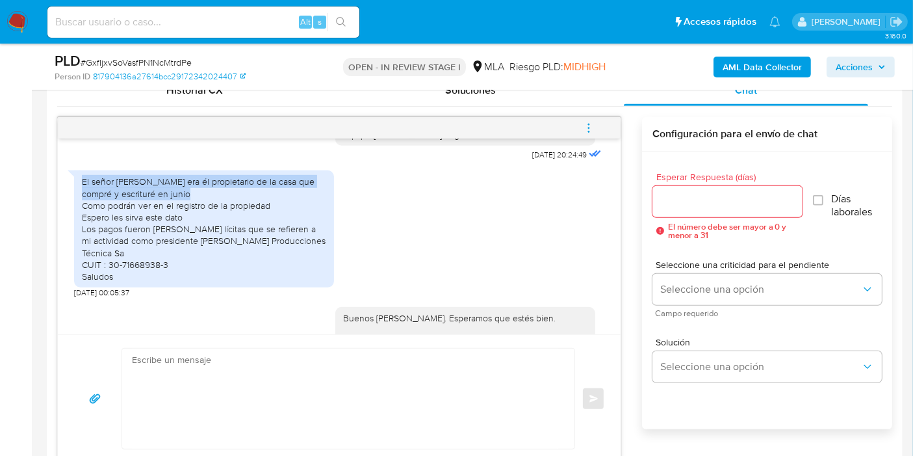
copy div "El señor Gustavo Pons era él propietario de la casa que compré y escrituré en j…"
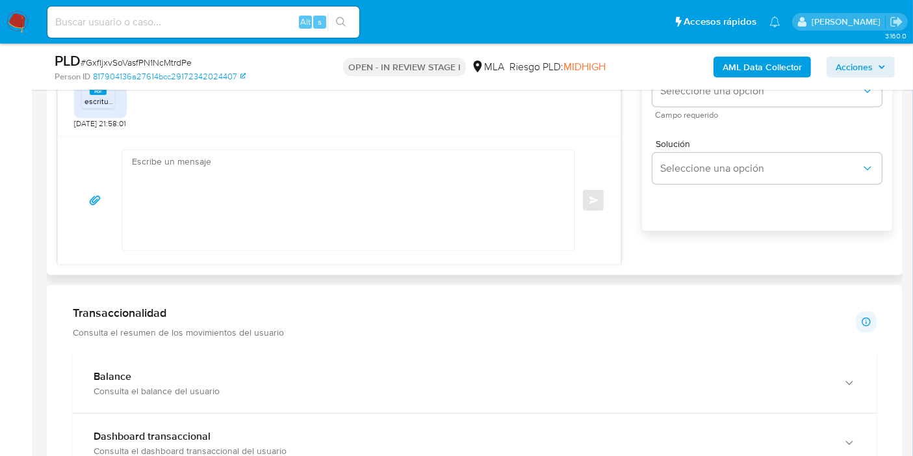
scroll to position [866, 0]
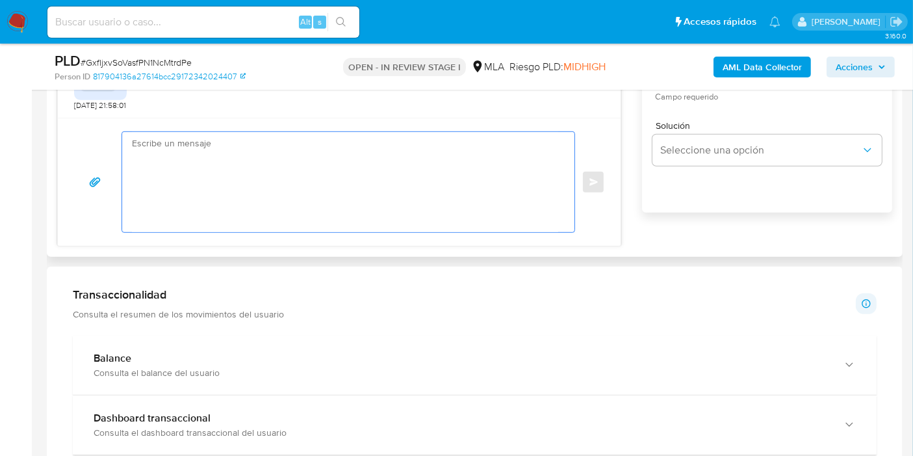
click at [384, 142] on textarea at bounding box center [345, 182] width 426 height 100
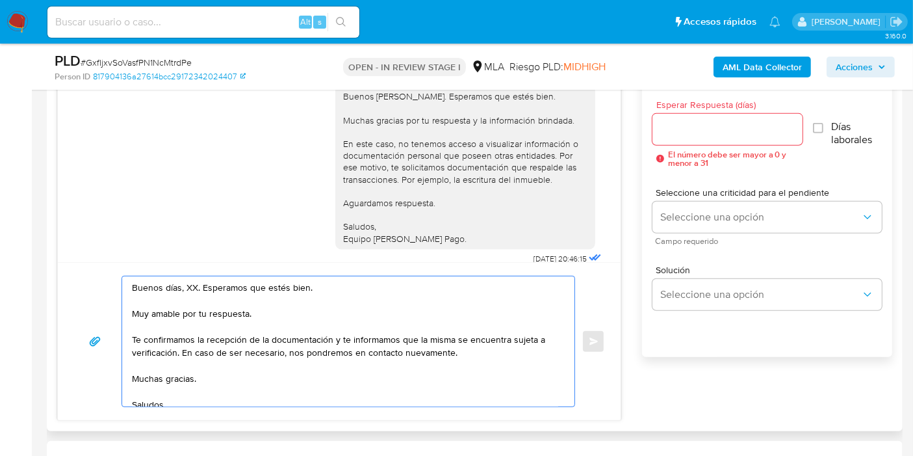
scroll to position [1981, 0]
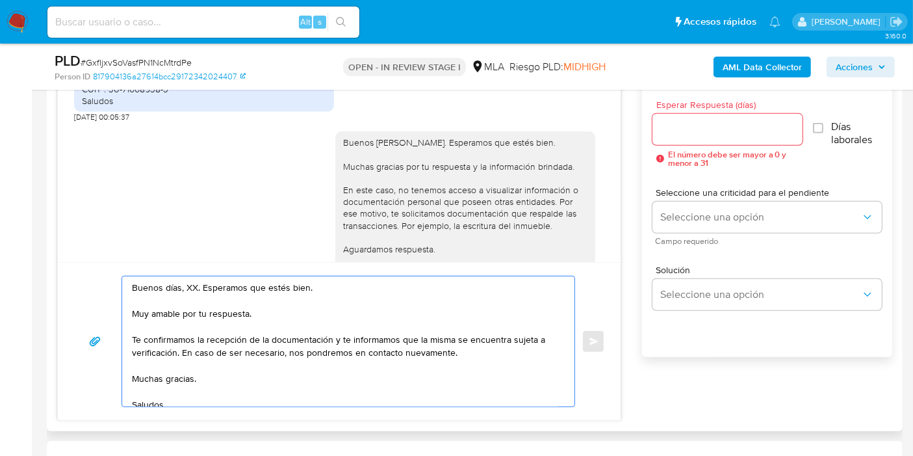
click at [195, 285] on textarea "Buenos días, XX. Esperamos que estés bien. Muy amable por tu respuesta. Te conf…" at bounding box center [345, 341] width 426 height 130
click at [191, 285] on textarea "Buenos días, XX. Esperamos que estés bien. Muy amable por tu respuesta. Te conf…" at bounding box center [345, 341] width 426 height 130
click at [191, 311] on textarea "Buenos días, Carlos. Esperamos que estés bien. Muy amable por tu respuesta. Te …" at bounding box center [345, 341] width 426 height 130
click at [344, 333] on textarea "Buenos días, Carlos. Esperamos que estés bien. Muy amable por tu respuesta. Te …" at bounding box center [345, 341] width 426 height 130
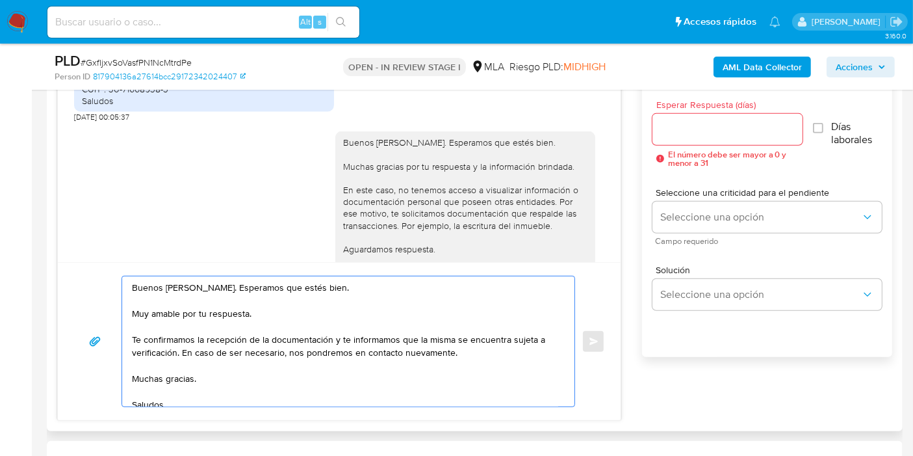
drag, startPoint x: 335, startPoint y: 334, endPoint x: 178, endPoint y: 356, distance: 158.8
click at [178, 356] on textarea "Buenos días, Carlos. Esperamos que estés bien. Muy amable por tu respuesta. Te …" at bounding box center [345, 341] width 426 height 130
click at [169, 376] on textarea "Buenos días, Carlos. Esperamos que estés bien. Muy amable por tu respuesta. Te …" at bounding box center [345, 341] width 426 height 130
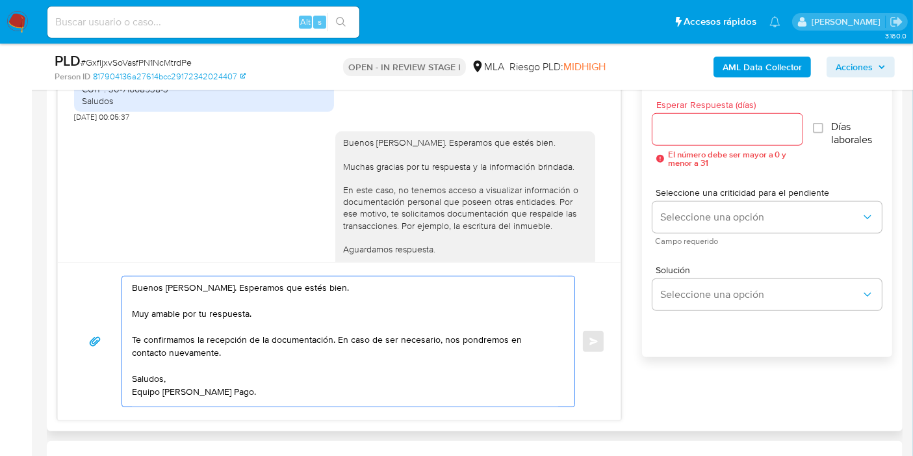
click at [146, 395] on textarea "Buenos días, Carlos. Esperamos que estés bien. Muy amable por tu respuesta. Te …" at bounding box center [345, 341] width 426 height 130
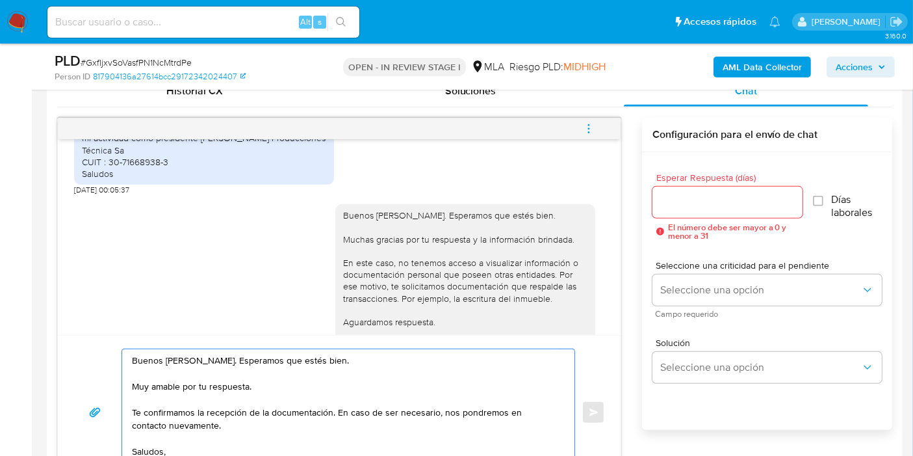
scroll to position [577, 0]
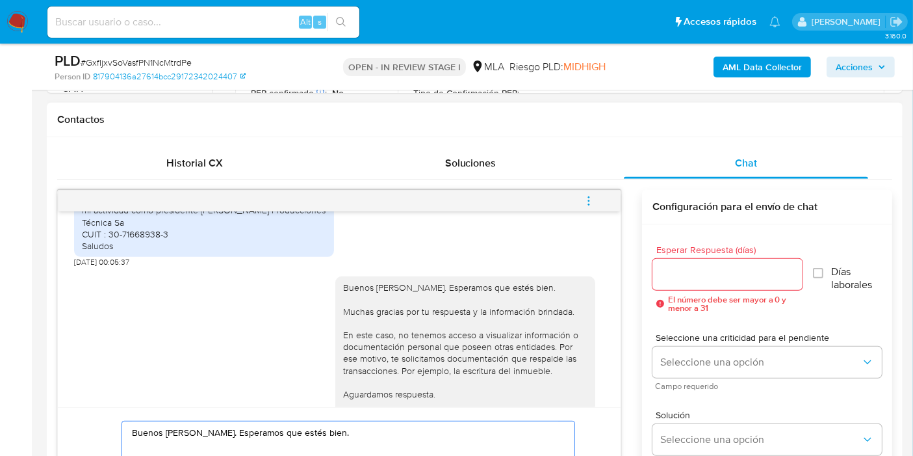
type textarea "Buenos días, Carlos. Esperamos que estés bien. Muy amable por tu respuesta. Te …"
click at [686, 280] on input "Esperar Respuesta (días)" at bounding box center [728, 274] width 150 height 17
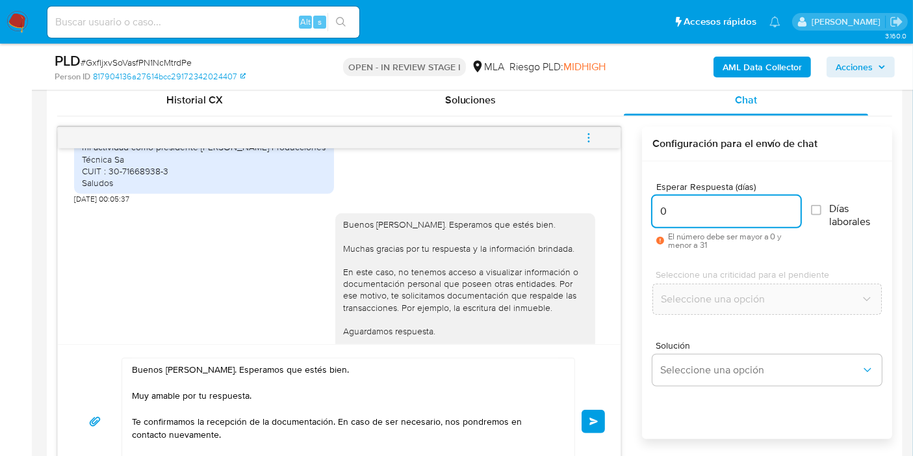
scroll to position [722, 0]
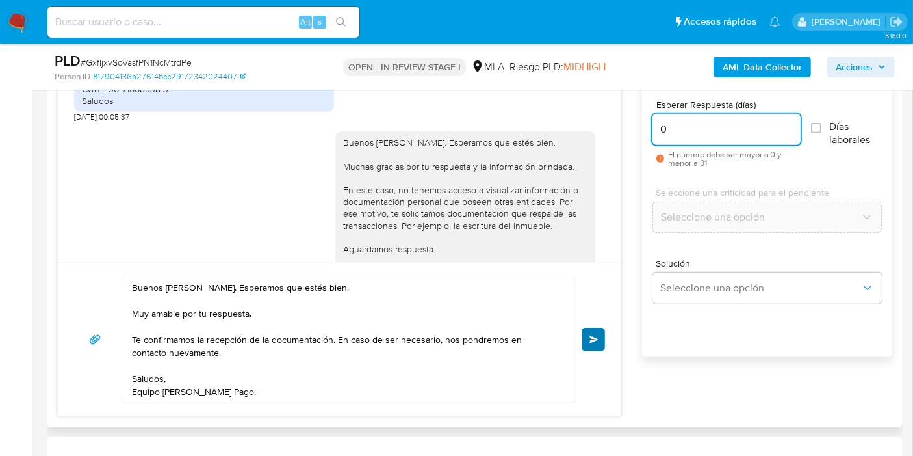
type input "0"
click at [596, 339] on span "Enviar" at bounding box center [594, 339] width 9 height 8
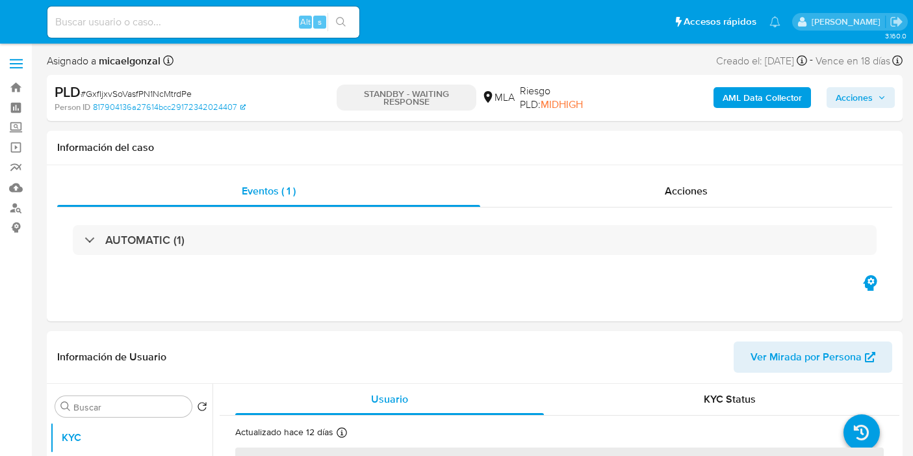
select select "10"
click at [150, 98] on span "# GxfIjxvSoVasfPN1NcMtrdPe" at bounding box center [136, 93] width 111 height 13
copy span "GxfIjxvSoVasfPN1NcMtrdPe"
click at [7, 14] on img at bounding box center [18, 22] width 22 height 22
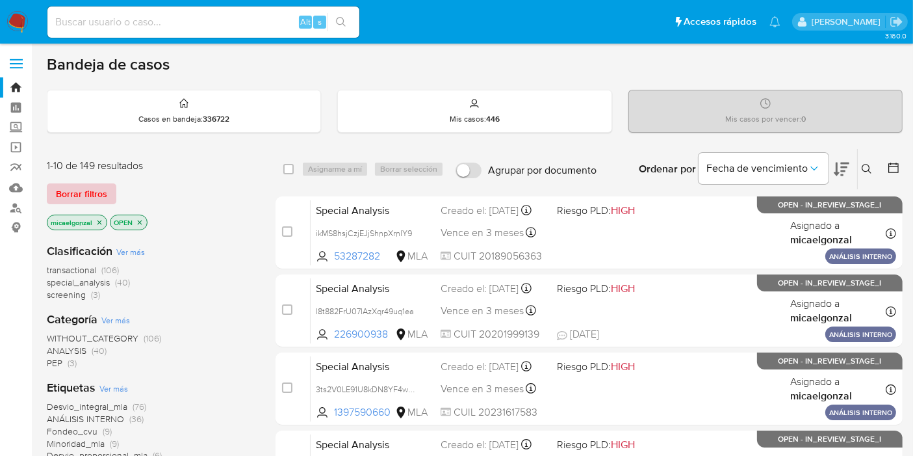
click at [94, 185] on span "Borrar filtros" at bounding box center [81, 194] width 51 height 18
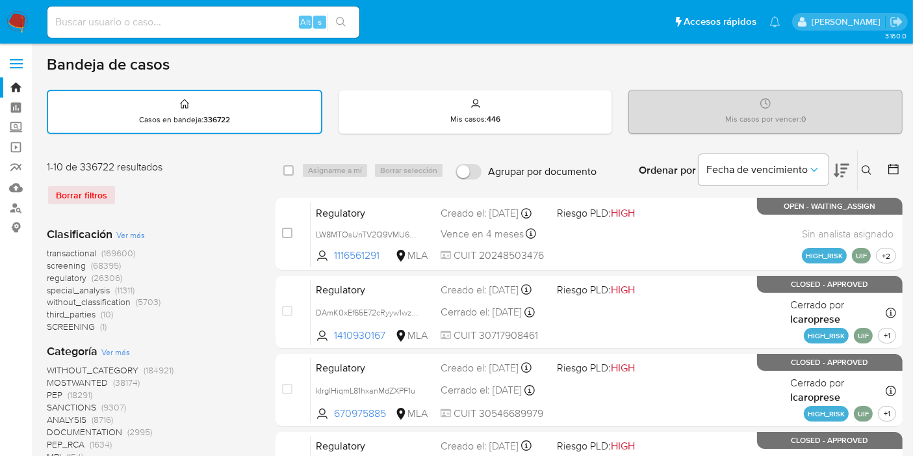
click at [880, 161] on div at bounding box center [890, 170] width 23 height 40
click at [875, 163] on button at bounding box center [868, 171] width 21 height 16
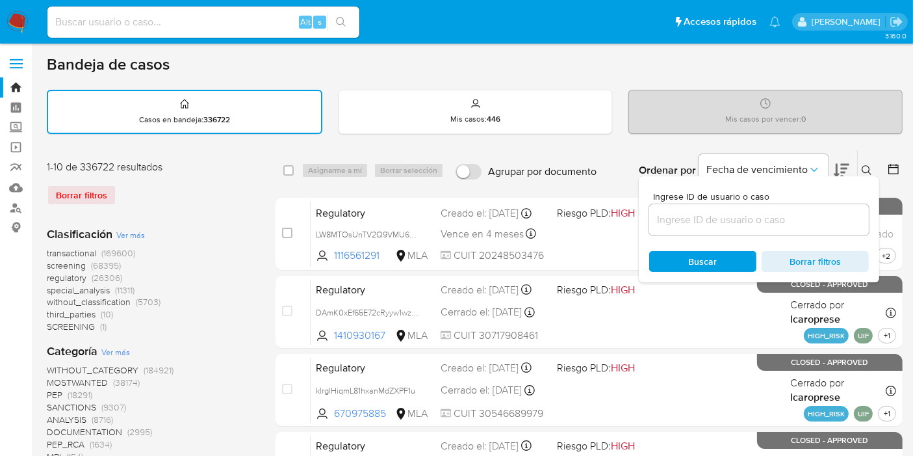
click at [788, 216] on input at bounding box center [759, 219] width 220 height 17
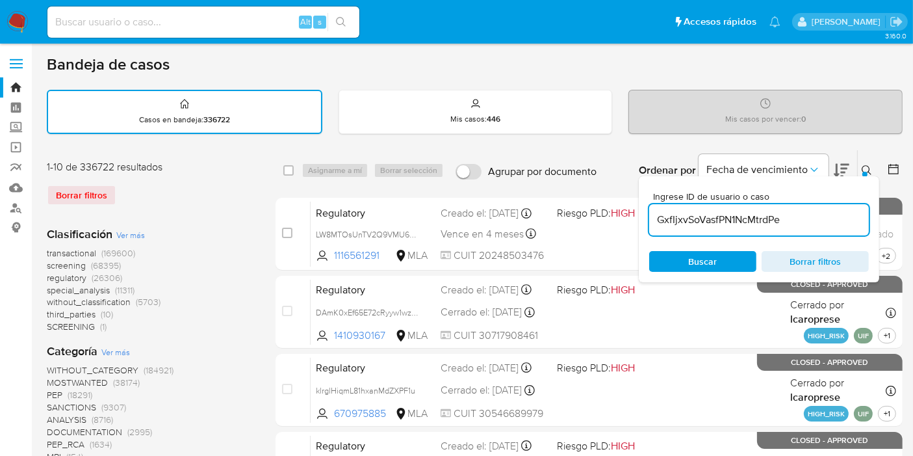
type input "GxfIjxvSoVasfPN1NcMtrdPe"
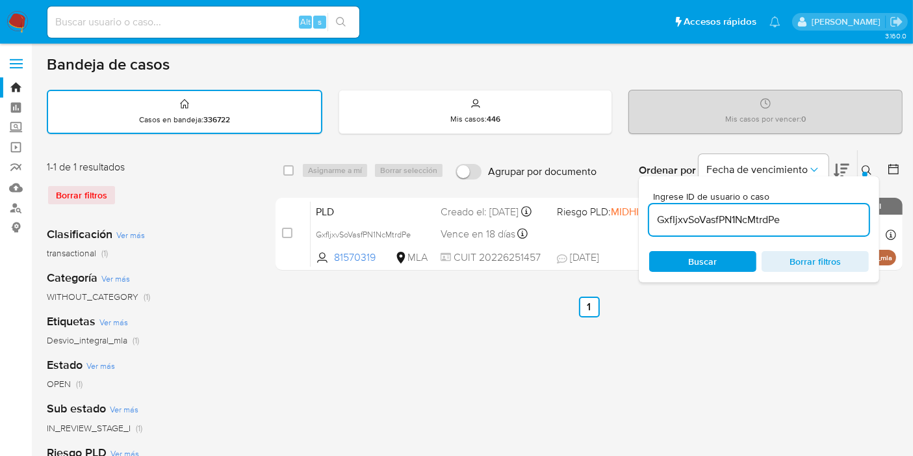
click at [284, 179] on div "select-all-cases-checkbox Asignarme a mí Borrar selección Agrupar por documento…" at bounding box center [589, 170] width 627 height 40
click at [286, 172] on input "checkbox" at bounding box center [288, 170] width 10 height 10
checkbox input "true"
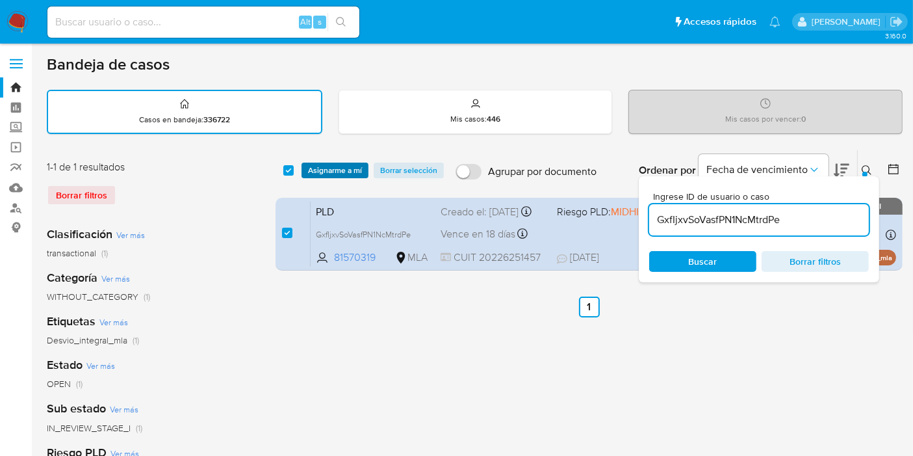
drag, startPoint x: 343, startPoint y: 157, endPoint x: 339, endPoint y: 164, distance: 7.9
click at [340, 162] on div "select-all-cases-checkbox Asignarme a mí Borrar selección Agrupar por documento…" at bounding box center [589, 170] width 627 height 40
click at [339, 164] on span "Asignarme a mí" at bounding box center [335, 170] width 54 height 13
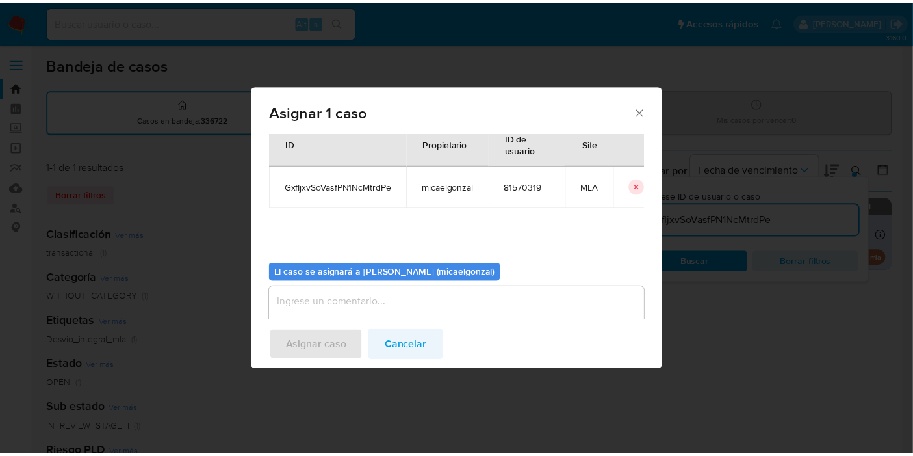
scroll to position [66, 0]
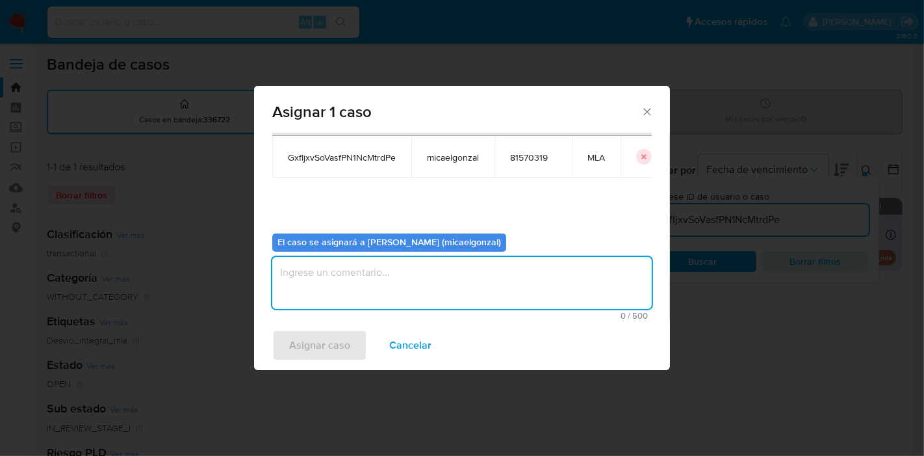
click at [430, 280] on textarea "assign-modal" at bounding box center [462, 283] width 380 height 52
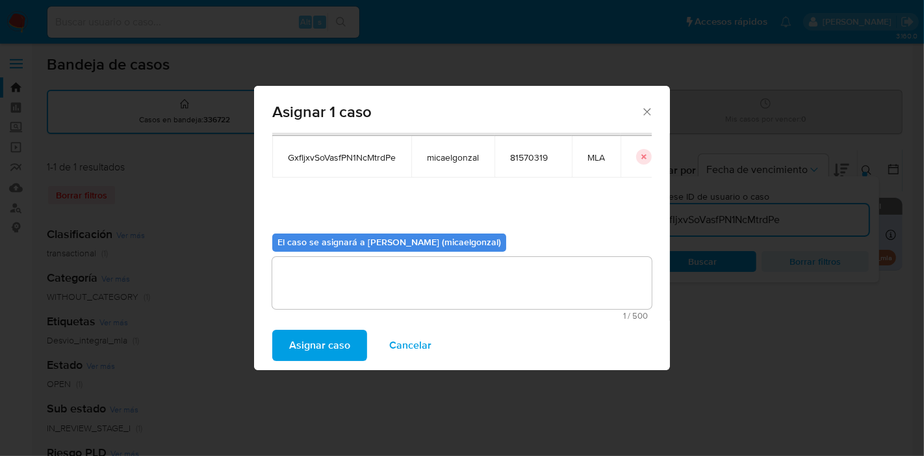
click at [324, 343] on span "Asignar caso" at bounding box center [319, 345] width 61 height 29
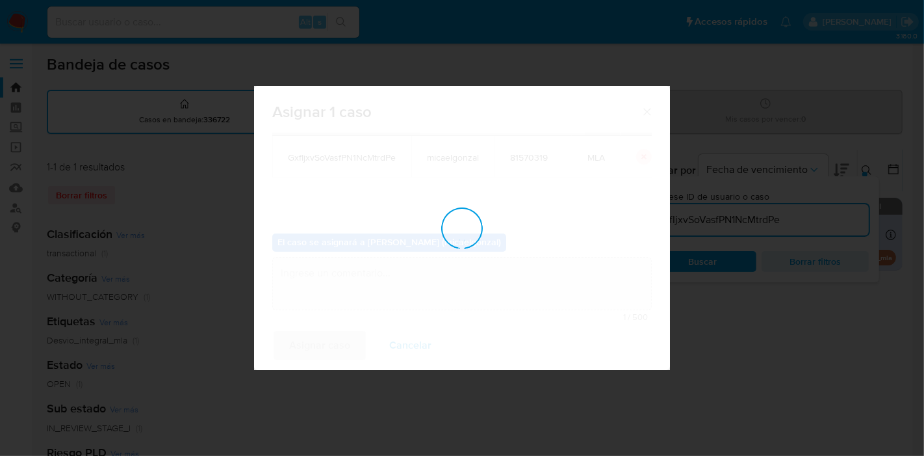
checkbox input "false"
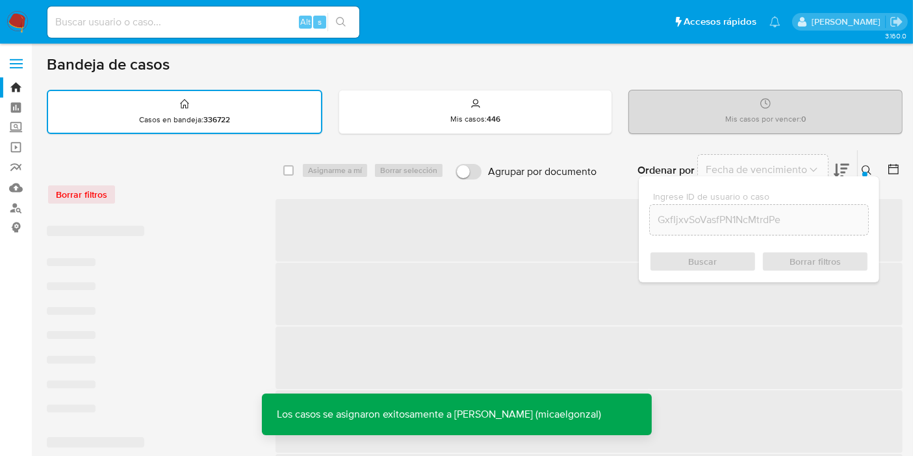
click at [169, 21] on input at bounding box center [203, 22] width 312 height 17
paste input "GxfIjxvSoVasfPN1NcMtrdPe"
type input "GxfIjxvSoVasfPN1NcMtrdPe"
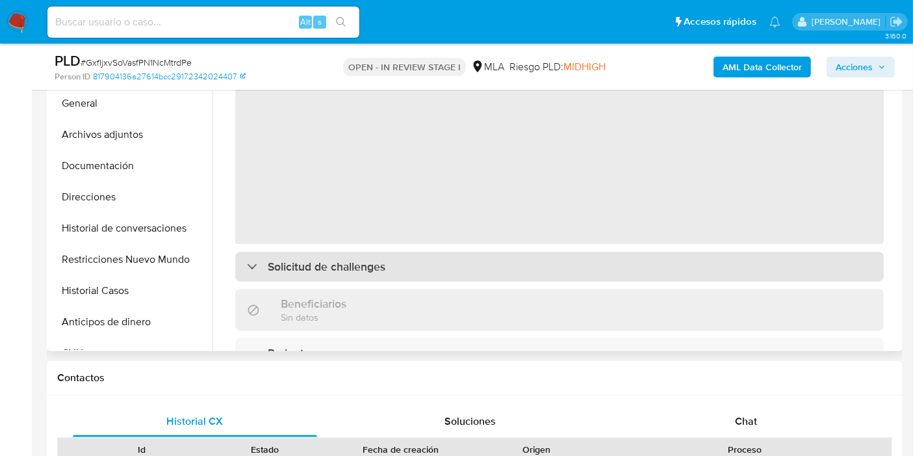
scroll to position [361, 0]
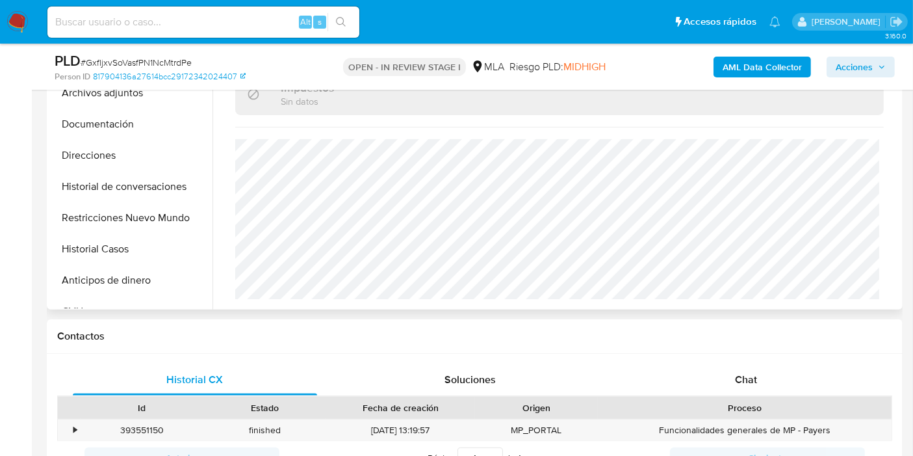
select select "10"
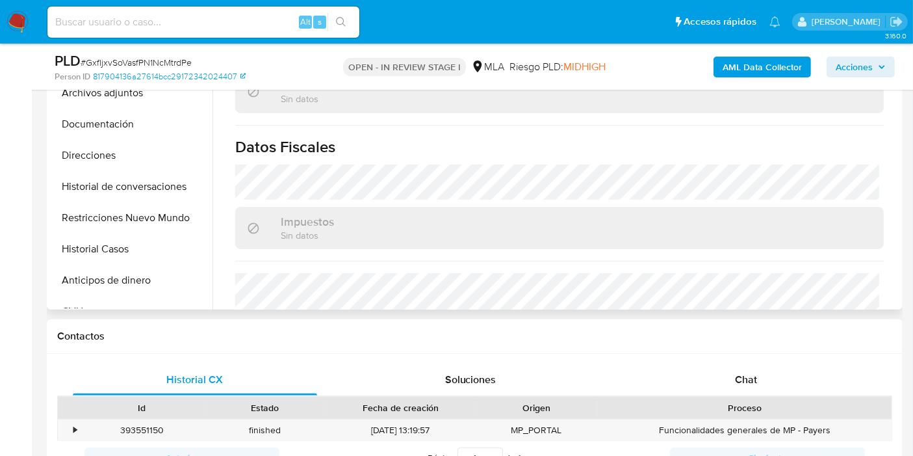
scroll to position [599, 0]
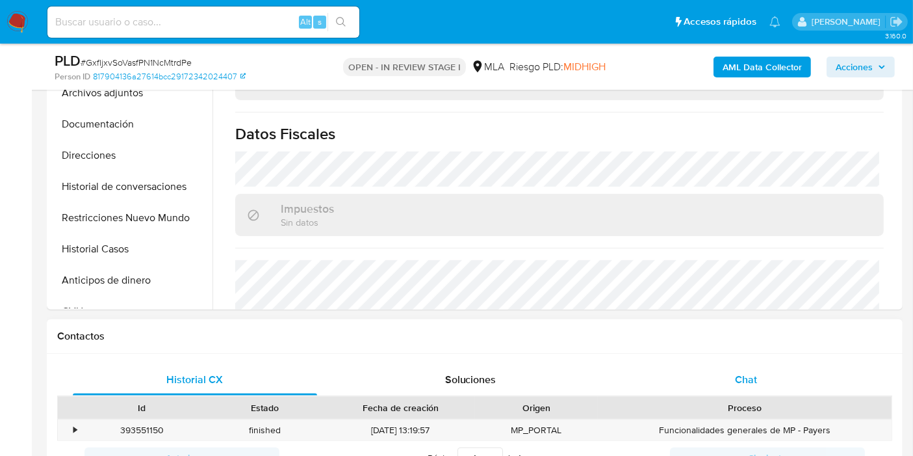
click at [735, 374] on div "Chat" at bounding box center [746, 379] width 244 height 31
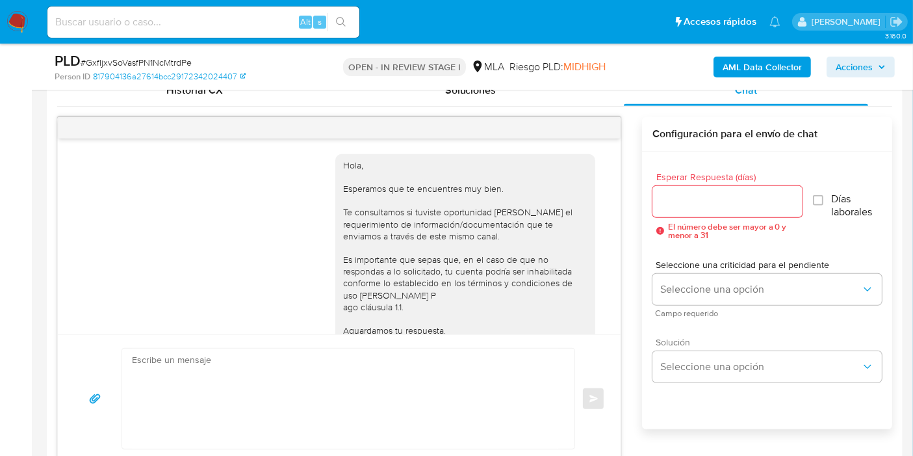
scroll to position [1533, 0]
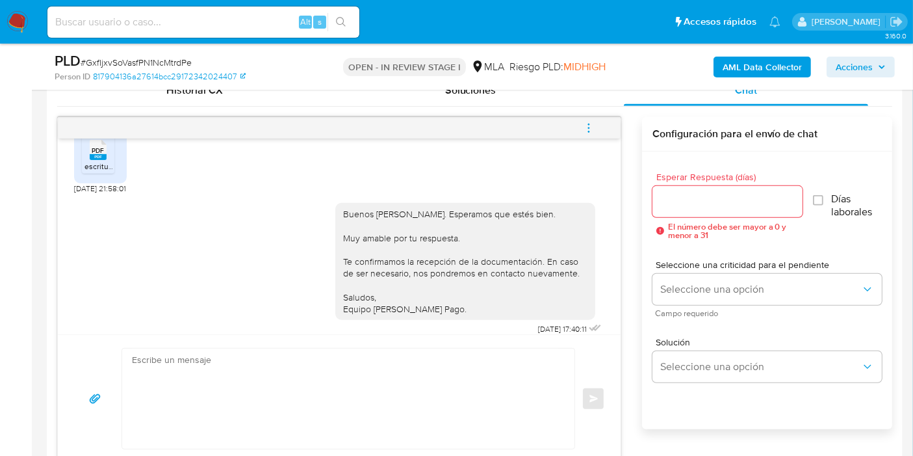
click at [595, 122] on button "menu-action" at bounding box center [588, 127] width 43 height 31
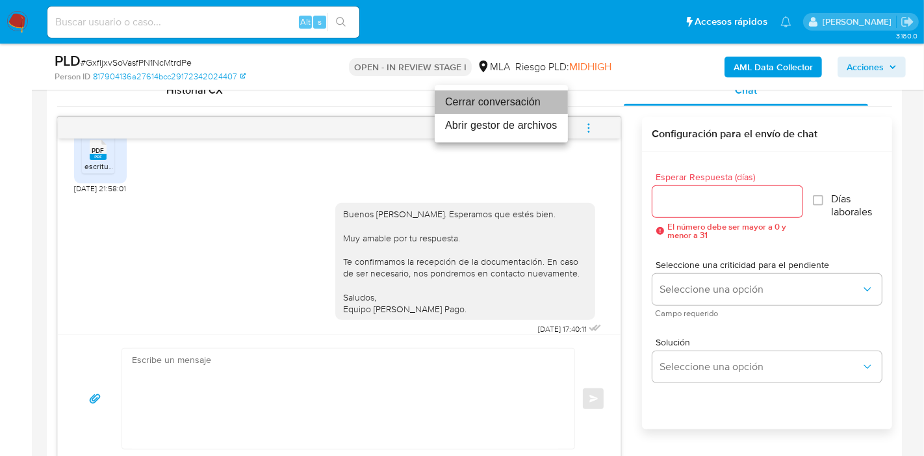
click at [523, 99] on li "Cerrar conversación" at bounding box center [501, 101] width 133 height 23
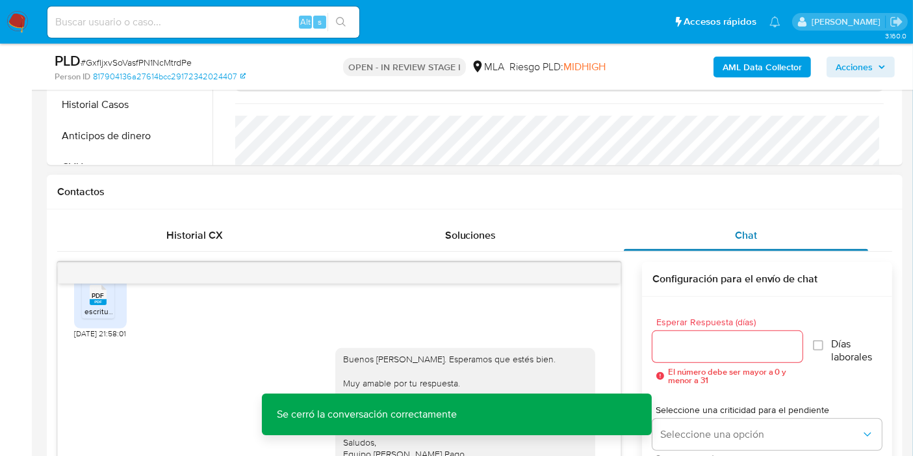
scroll to position [144, 0]
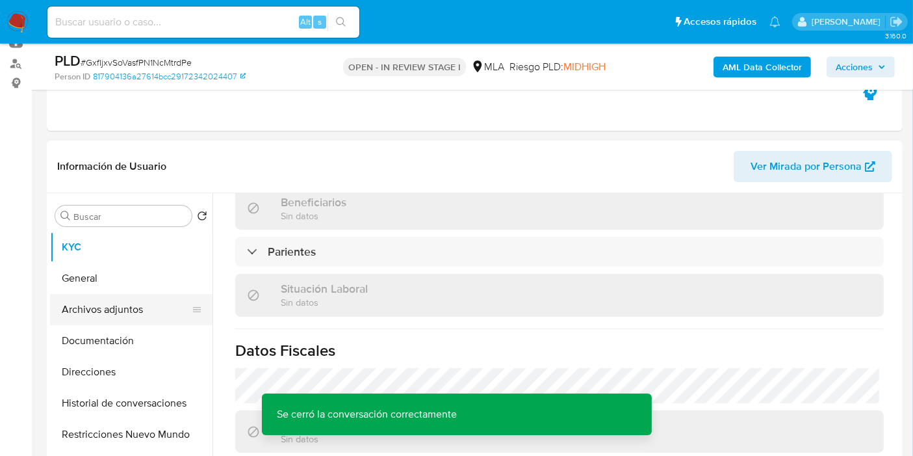
click at [153, 324] on button "Archivos adjuntos" at bounding box center [126, 309] width 152 height 31
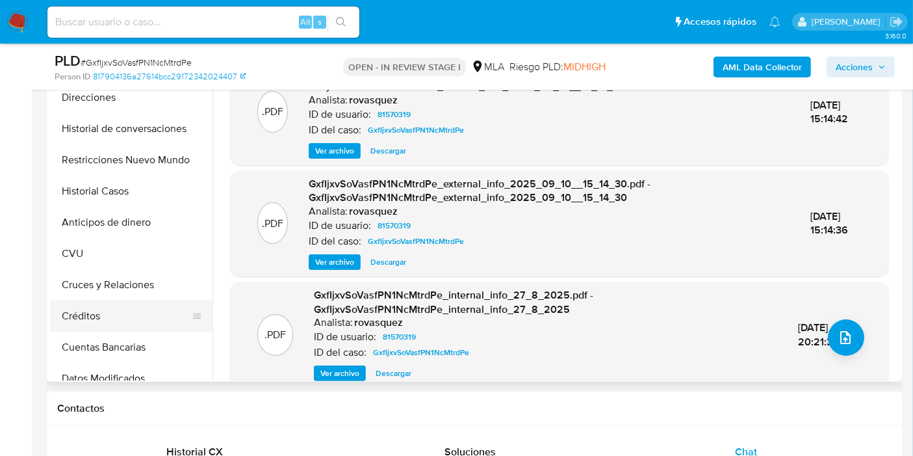
scroll to position [72, 0]
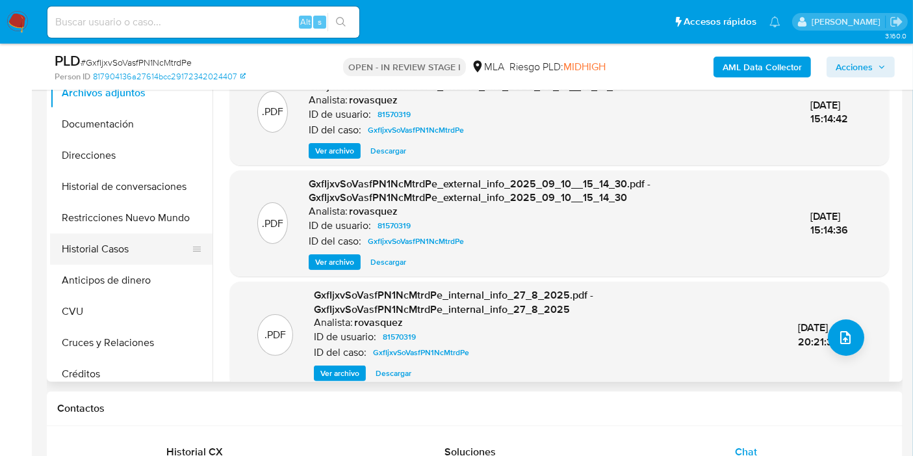
click at [137, 234] on button "Historial Casos" at bounding box center [126, 248] width 152 height 31
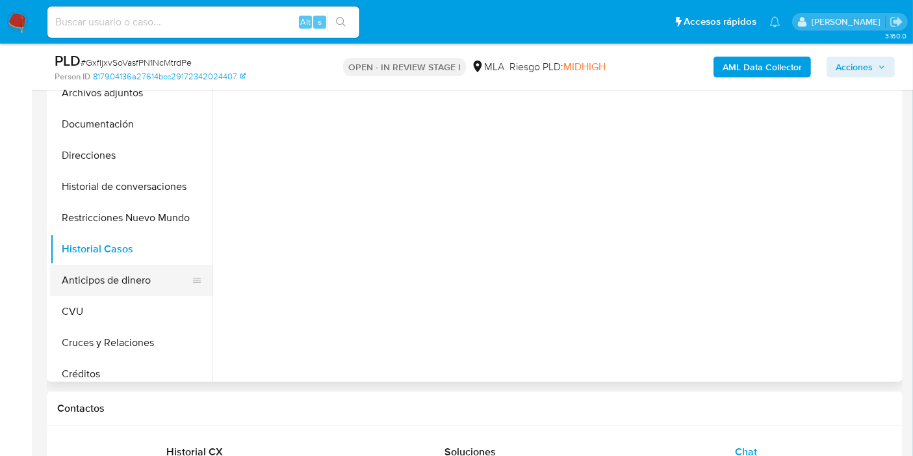
click at [131, 274] on button "Anticipos de dinero" at bounding box center [126, 280] width 152 height 31
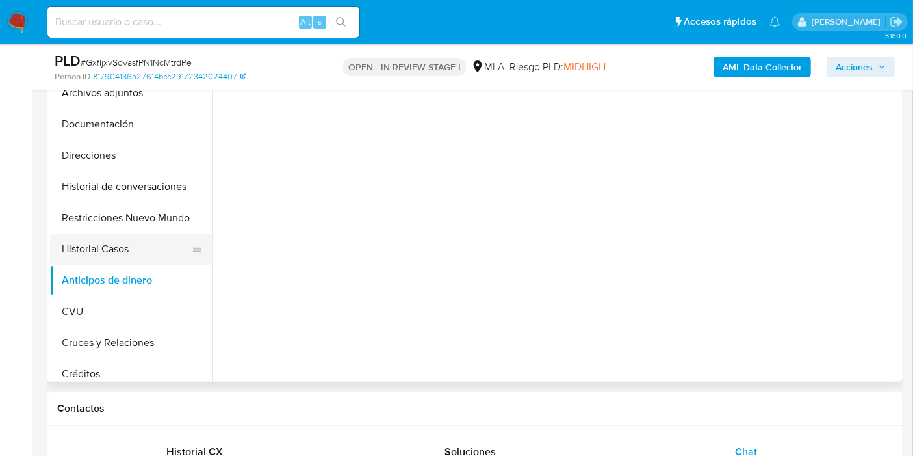
click at [138, 250] on button "Historial Casos" at bounding box center [126, 248] width 152 height 31
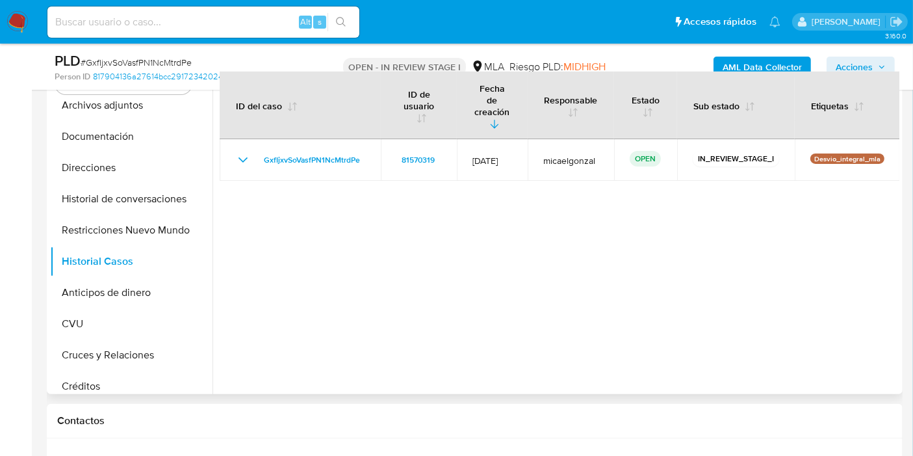
scroll to position [144, 0]
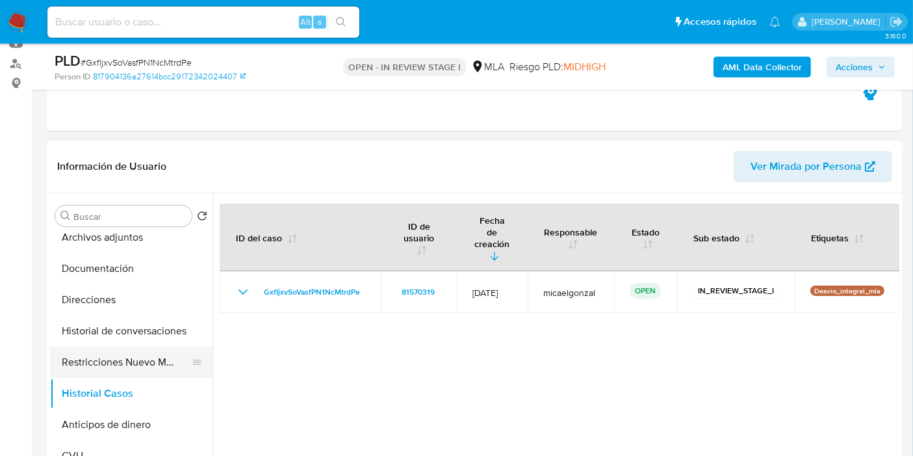
click at [132, 346] on button "Restricciones Nuevo Mundo" at bounding box center [126, 361] width 152 height 31
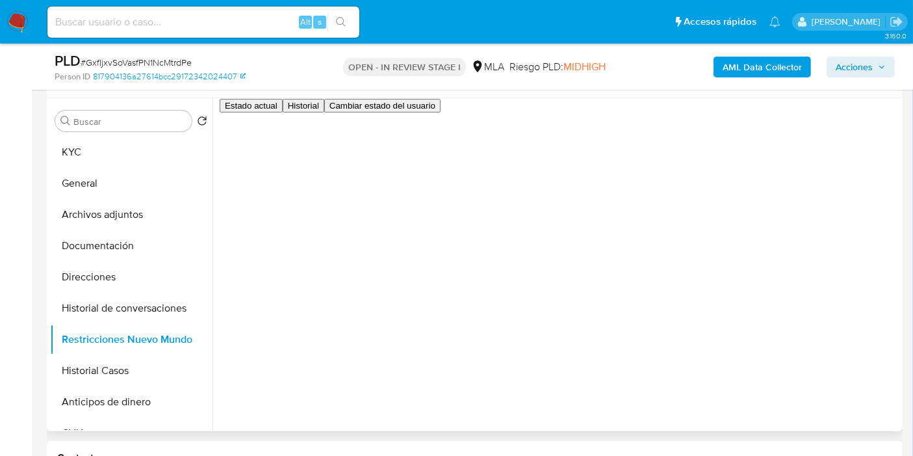
scroll to position [216, 0]
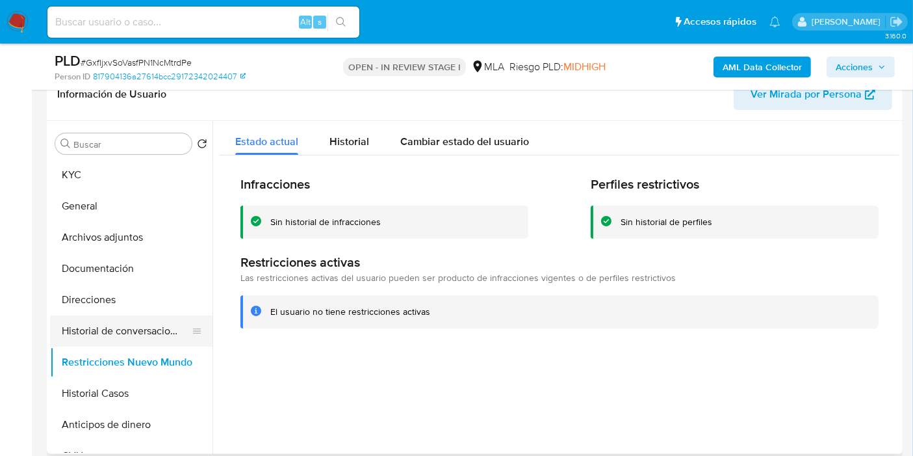
click at [115, 333] on button "Historial de conversaciones" at bounding box center [126, 330] width 152 height 31
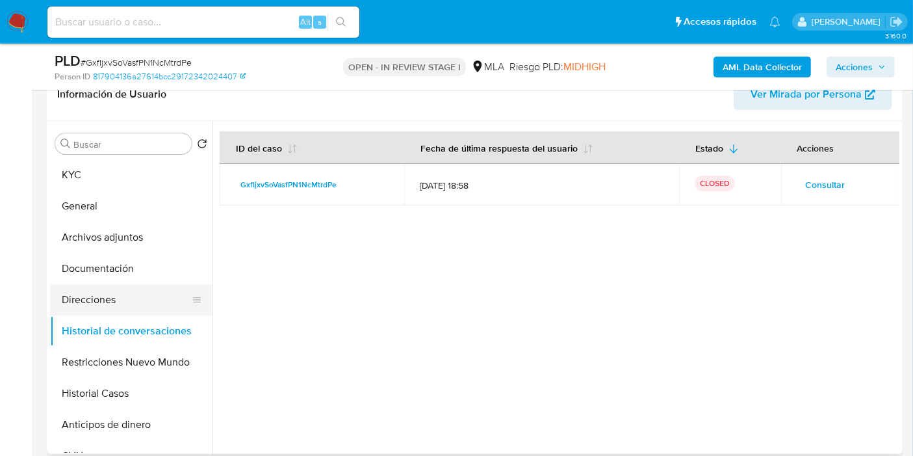
click at [120, 312] on button "Direcciones" at bounding box center [126, 299] width 152 height 31
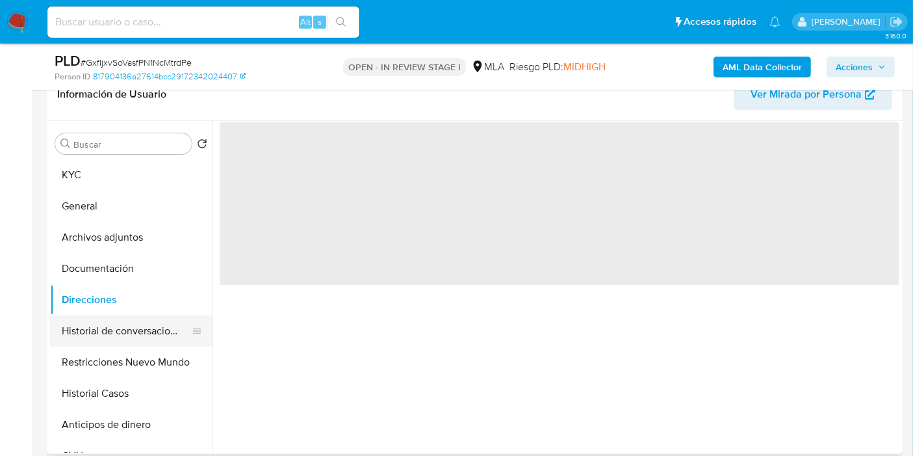
scroll to position [144, 0]
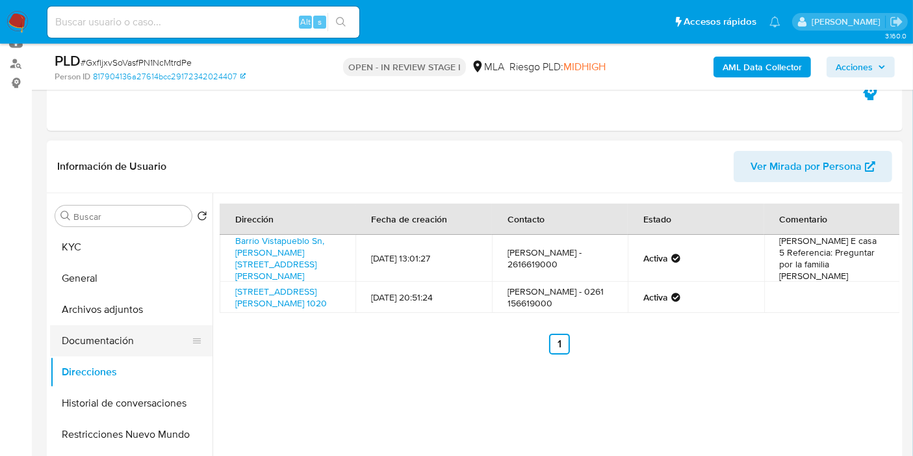
click at [128, 346] on button "Documentación" at bounding box center [126, 340] width 152 height 31
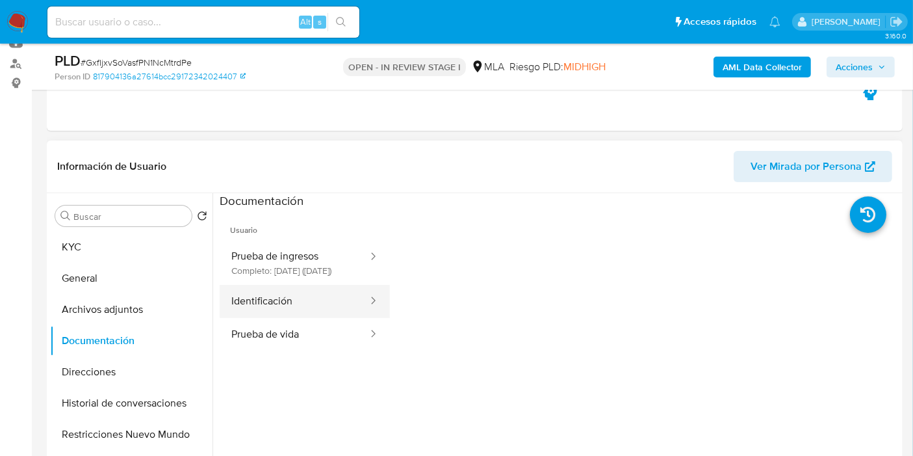
click at [260, 318] on button "Identificación" at bounding box center [295, 301] width 150 height 33
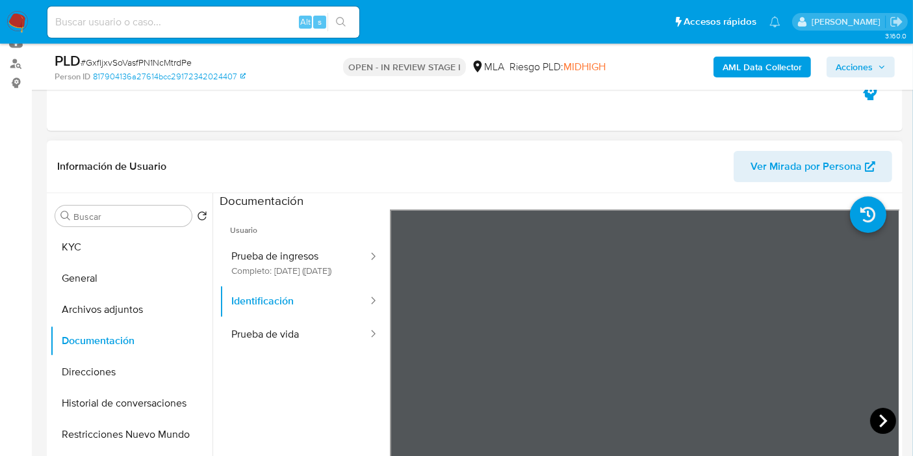
scroll to position [72, 0]
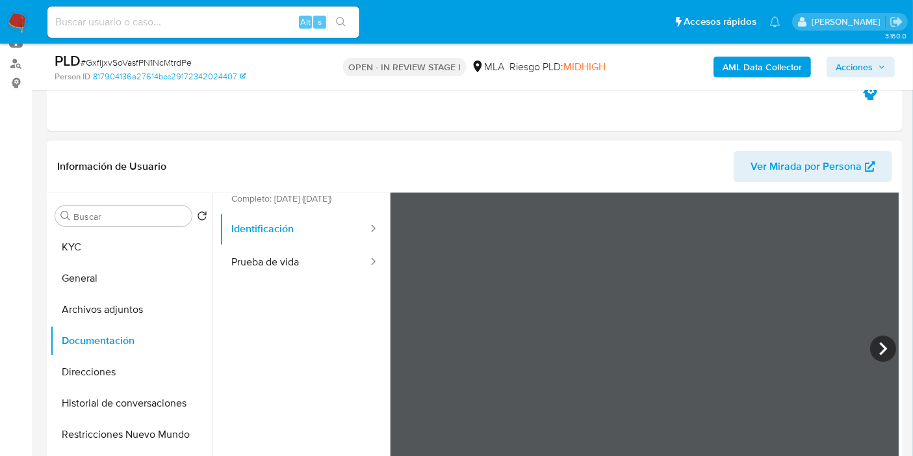
click at [347, 309] on ul "Usuario Prueba de ingresos Completo: [DATE] ([DATE]) Identificación Prueba de v…" at bounding box center [305, 324] width 170 height 374
click at [341, 279] on button "Prueba de vida" at bounding box center [295, 262] width 150 height 33
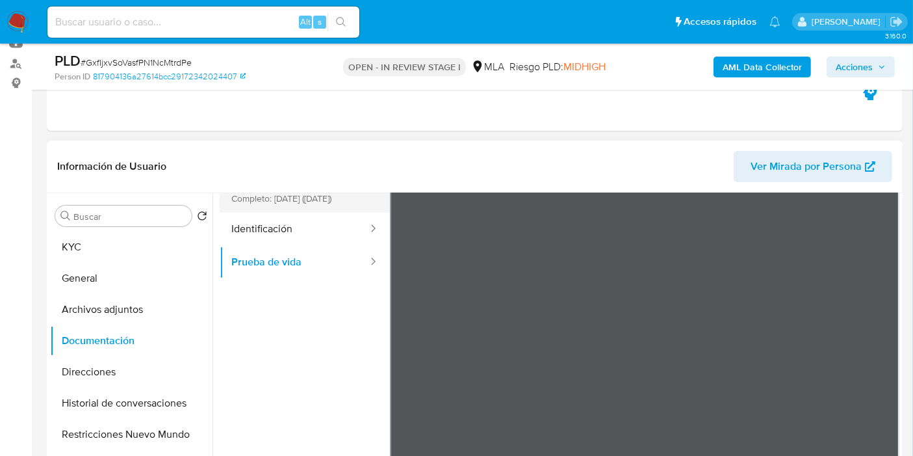
click at [334, 203] on button "Prueba de ingresos Completo: [DATE] ([DATE])" at bounding box center [295, 190] width 150 height 44
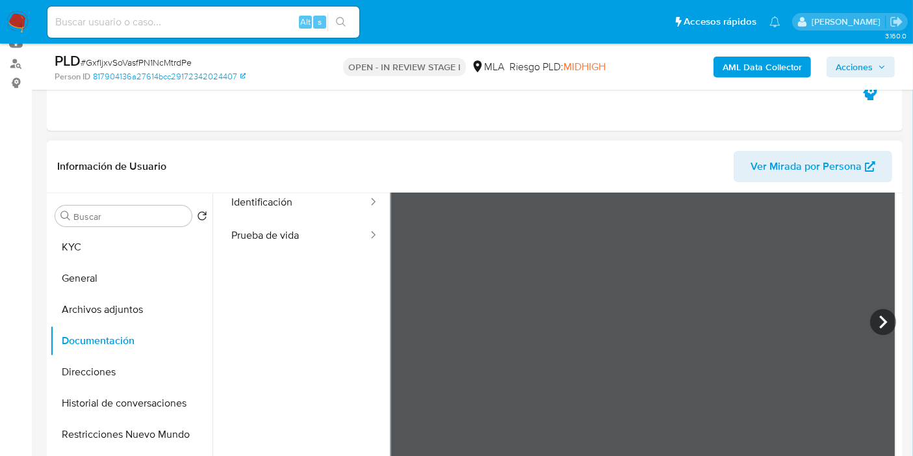
scroll to position [113, 0]
click at [881, 301] on icon at bounding box center [883, 307] width 26 height 26
click at [879, 302] on icon at bounding box center [883, 307] width 8 height 13
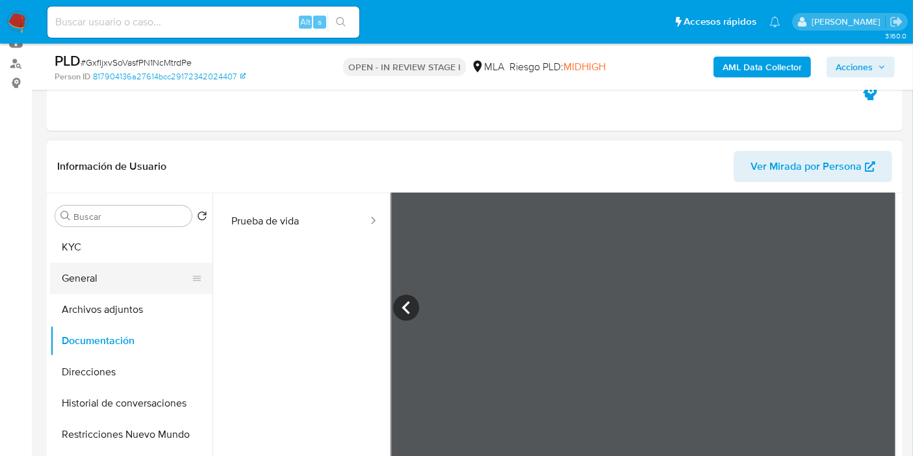
click at [99, 285] on button "General" at bounding box center [126, 278] width 152 height 31
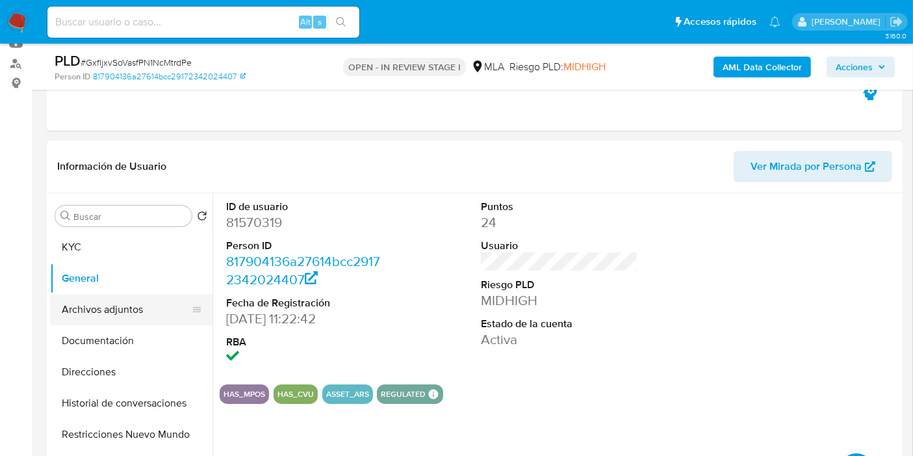
click at [109, 305] on button "Archivos adjuntos" at bounding box center [126, 309] width 152 height 31
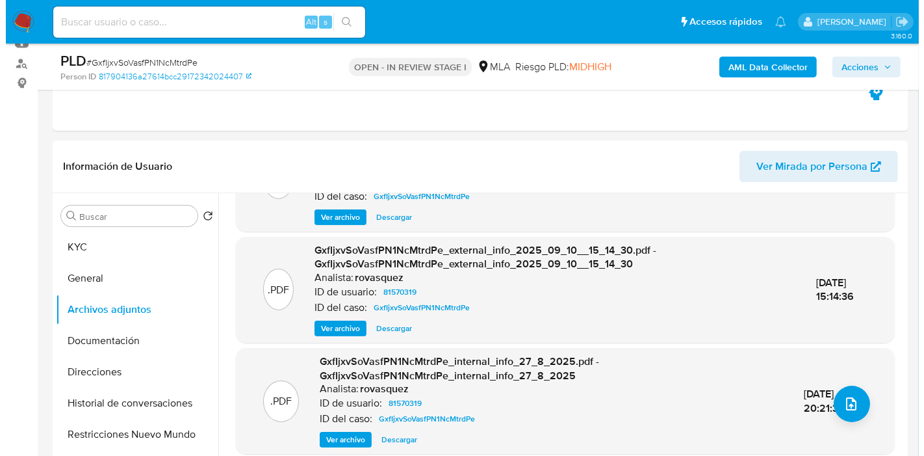
scroll to position [129, 0]
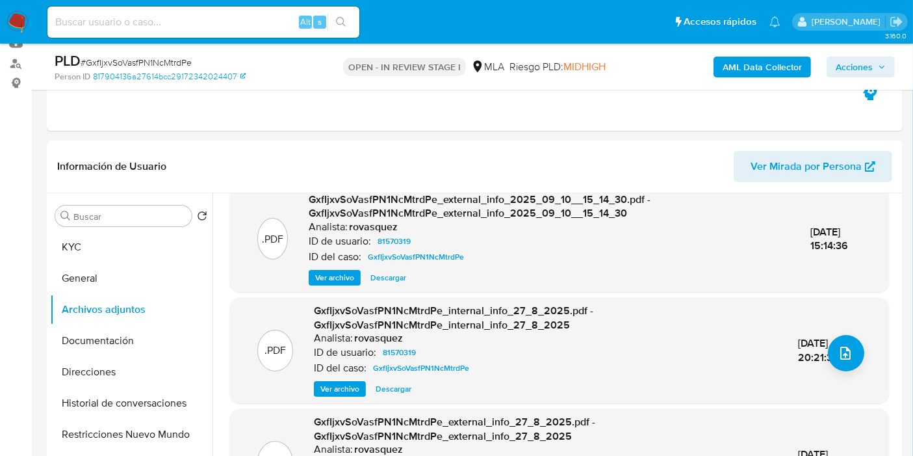
click at [859, 353] on div ".PDF GxfIjxvSoVasfPN1NcMtrdPe_internal_info_27_8_2025.pdf - GxfIjxvSoVasfPN1NcM…" at bounding box center [560, 350] width 646 height 93
click at [838, 351] on icon "upload-file" at bounding box center [846, 353] width 16 height 16
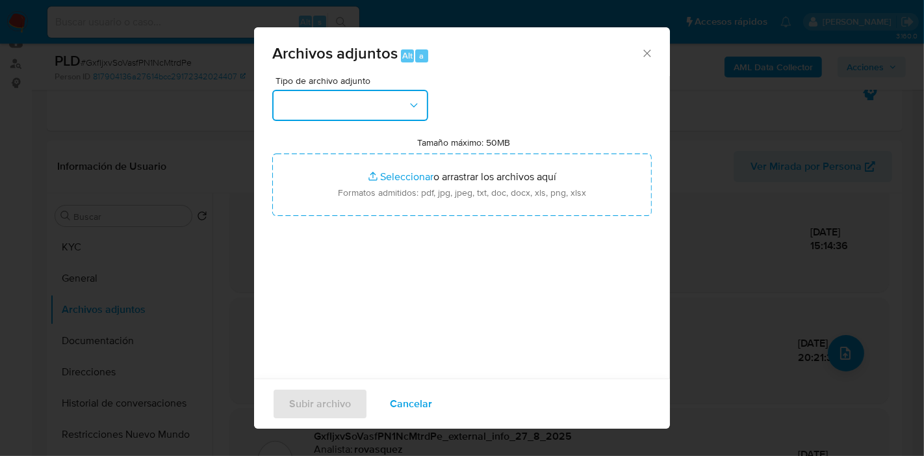
click at [388, 117] on button "button" at bounding box center [350, 105] width 156 height 31
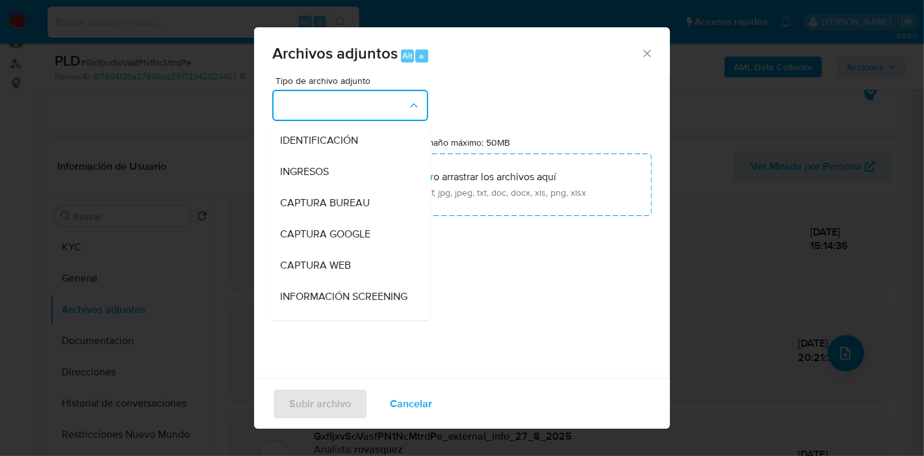
click at [388, 117] on button "button" at bounding box center [350, 105] width 156 height 31
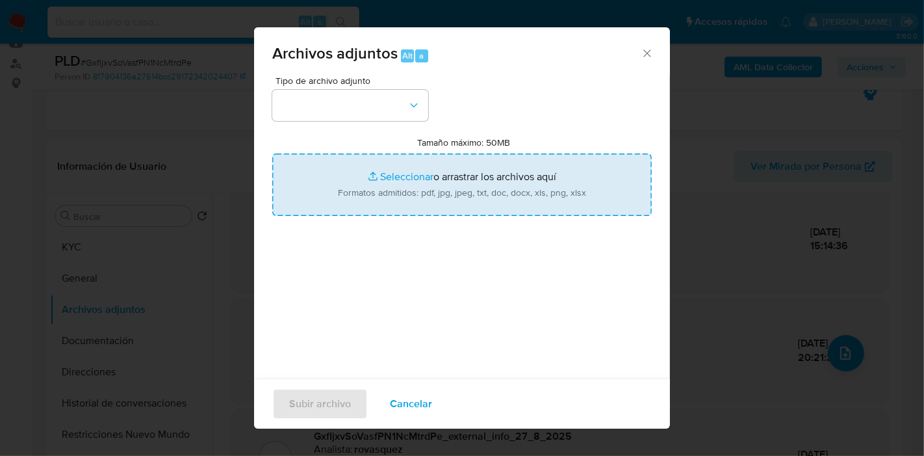
click at [579, 205] on input "Tamaño máximo: 50MB Seleccionar archivos" at bounding box center [462, 184] width 380 height 62
type input "C:\fakepath\Escritura - Compra de Inmueble.pdf"
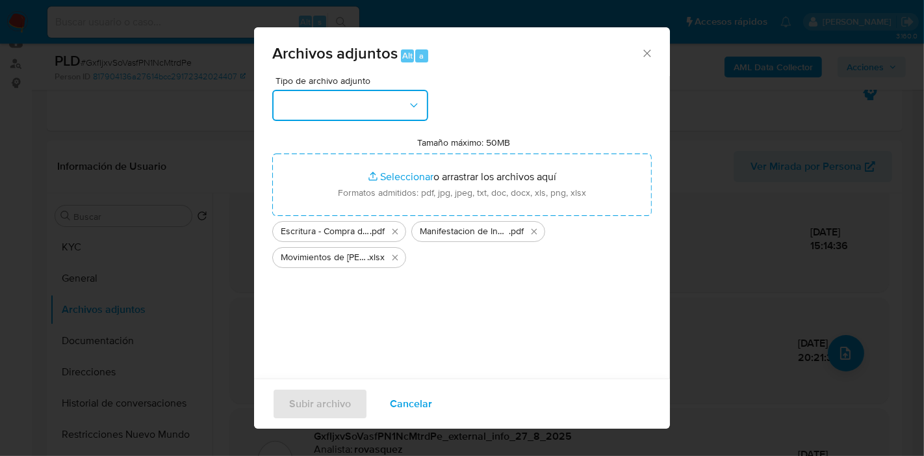
click at [396, 97] on button "button" at bounding box center [350, 105] width 156 height 31
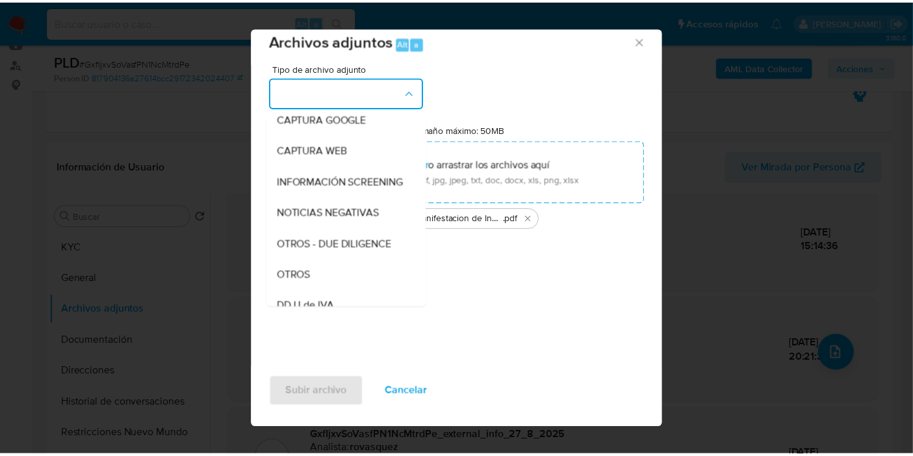
scroll to position [216, 0]
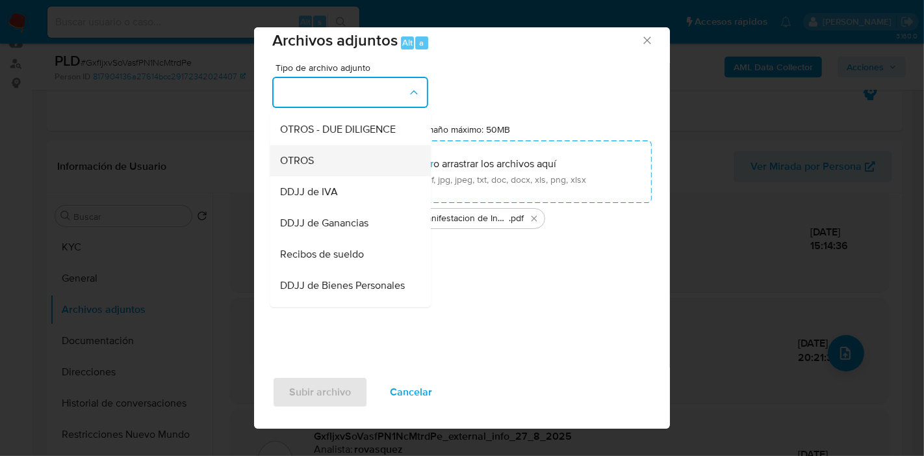
click at [377, 166] on div "OTROS" at bounding box center [346, 160] width 133 height 31
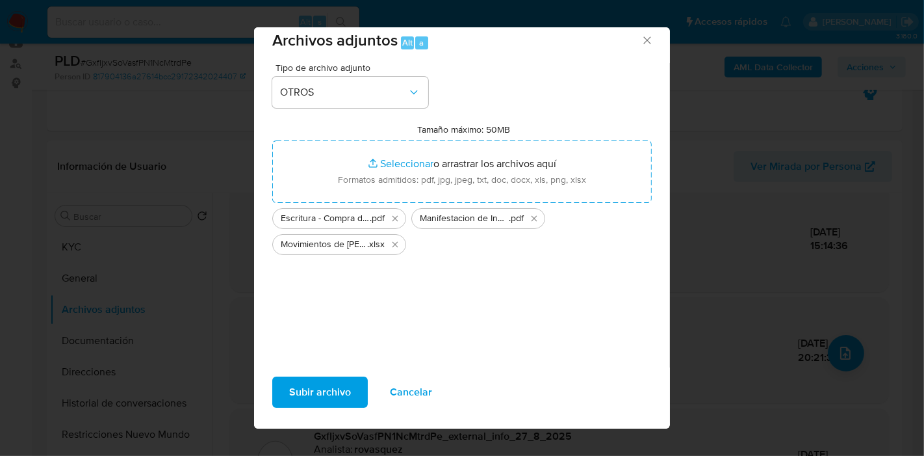
click at [350, 385] on button "Subir archivo" at bounding box center [320, 391] width 96 height 31
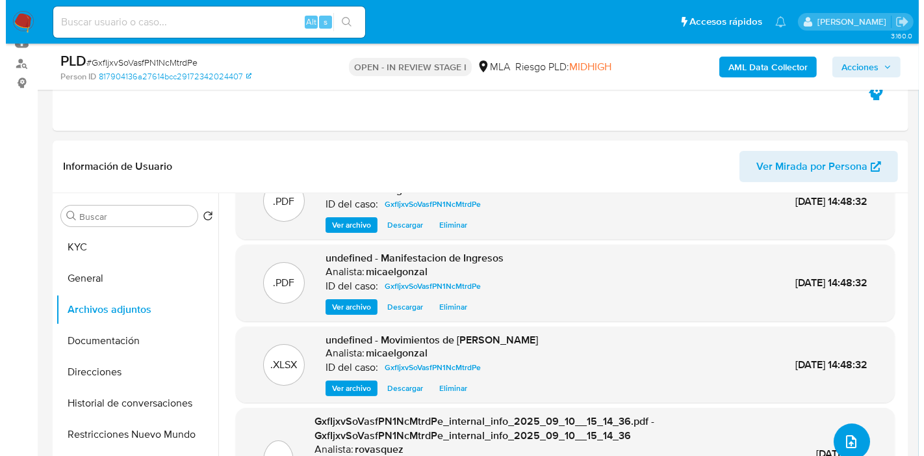
scroll to position [40, 0]
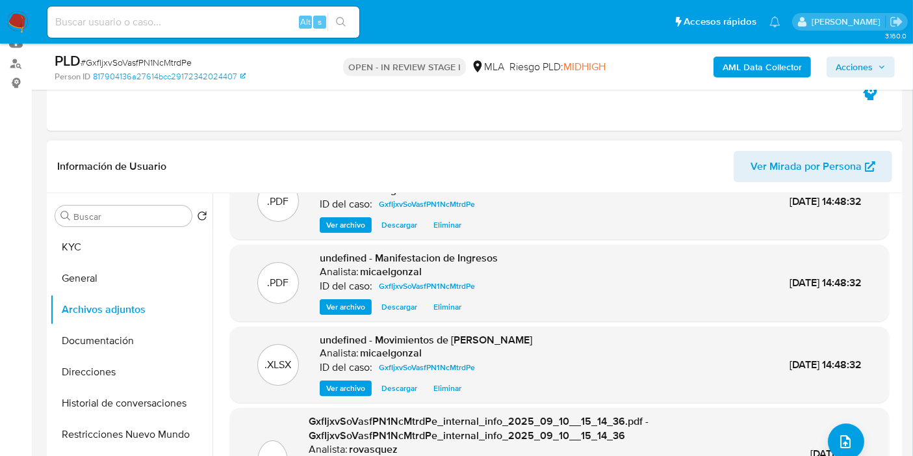
click at [835, 415] on div ".PDF GxfIjxvSoVasfPN1NcMtrdPe_internal_info_2025_09_10__15_14_36.pdf - GxfIjxvS…" at bounding box center [560, 460] width 646 height 93
click at [840, 435] on icon "upload-file" at bounding box center [845, 441] width 10 height 13
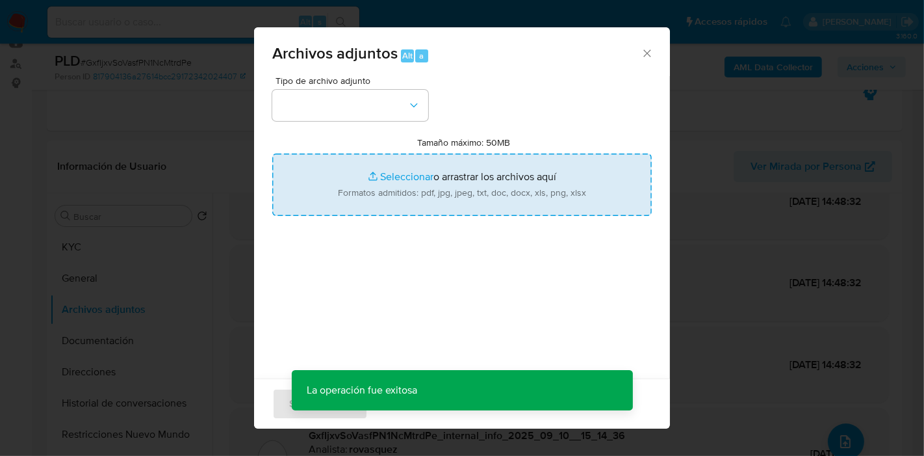
click at [416, 166] on input "Tamaño máximo: 50MB Seleccionar archivos" at bounding box center [462, 184] width 380 height 62
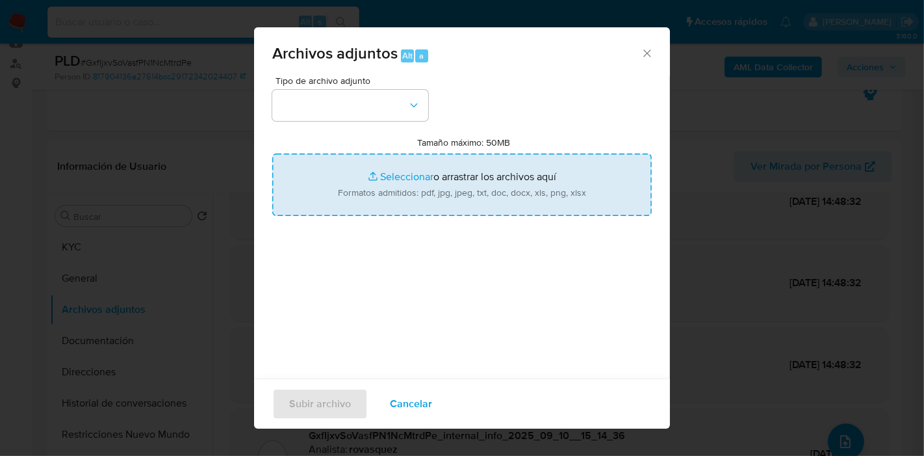
type input "C:\fakepath\NOSIS de Carlos Joaquin Horacio Merino.pdf"
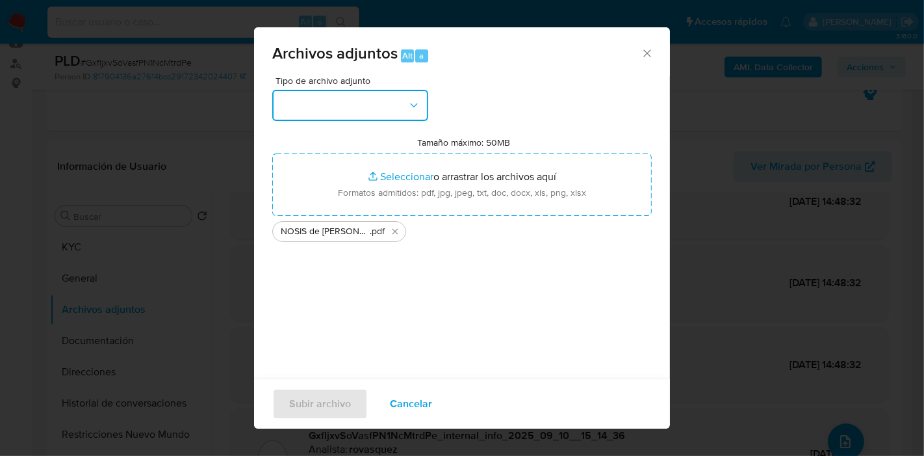
click at [291, 110] on button "button" at bounding box center [350, 105] width 156 height 31
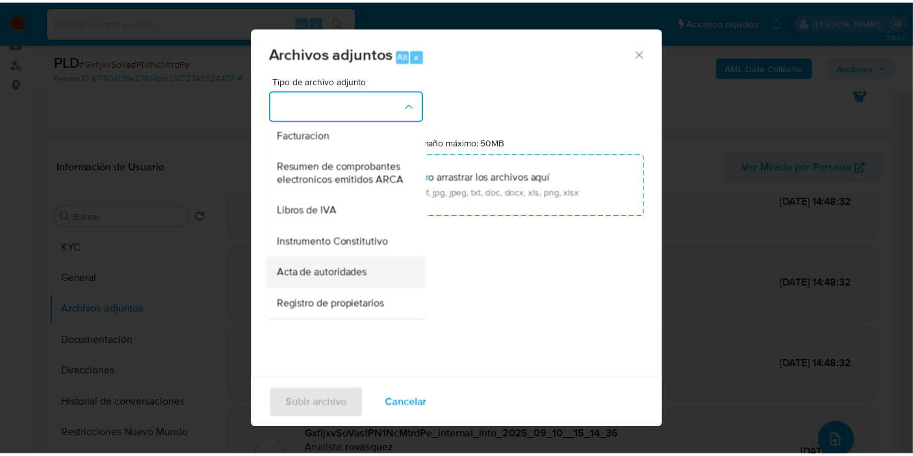
scroll to position [505, 0]
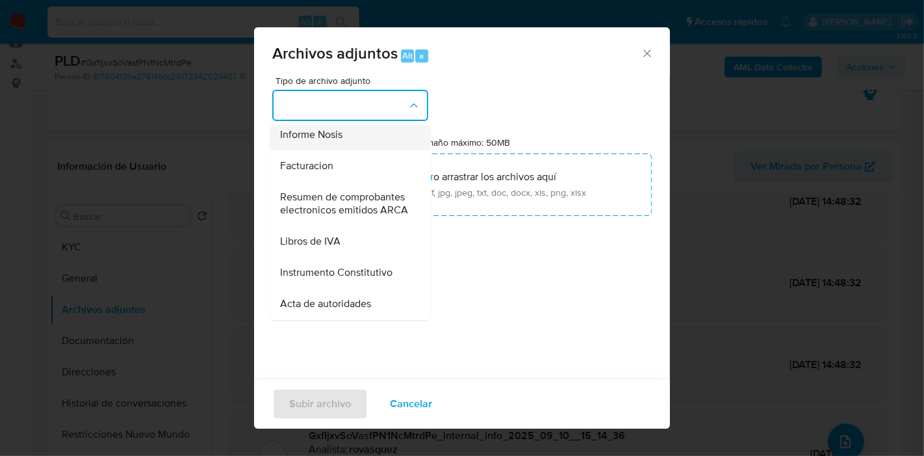
click at [336, 149] on div "Informe Nosis" at bounding box center [346, 134] width 133 height 31
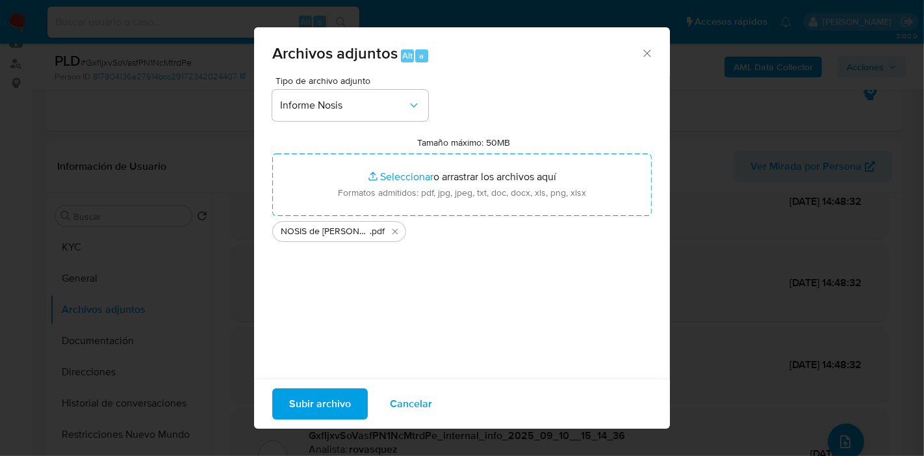
click at [326, 414] on span "Subir archivo" at bounding box center [320, 403] width 62 height 29
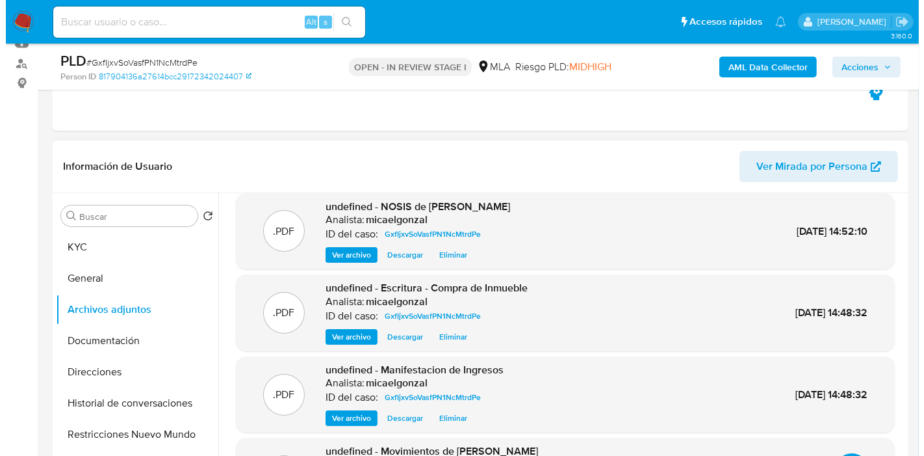
scroll to position [289, 0]
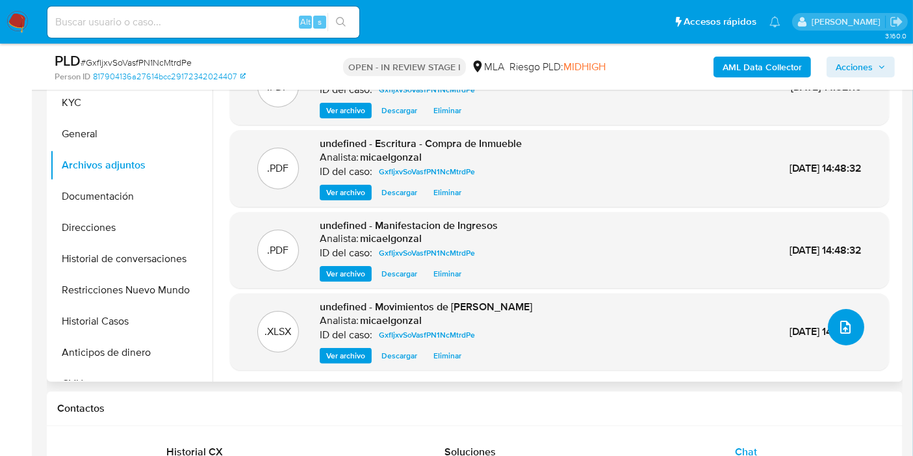
click at [828, 326] on button "upload-file" at bounding box center [846, 327] width 36 height 36
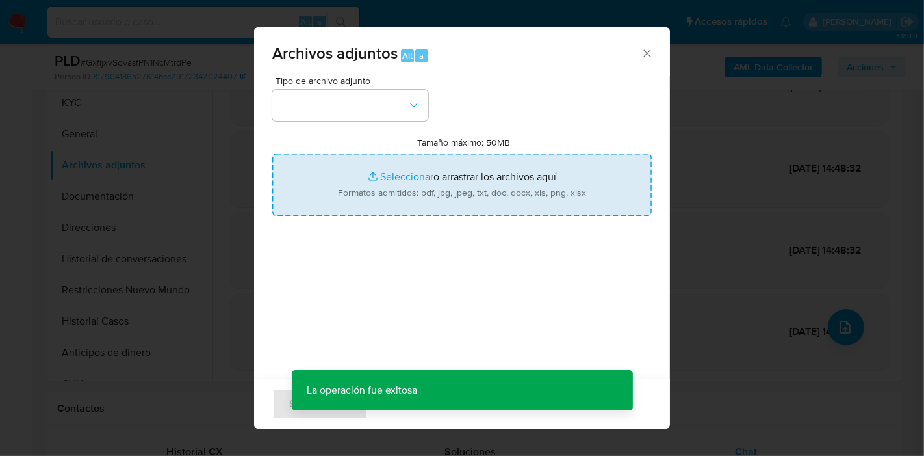
click at [486, 161] on input "Tamaño máximo: 50MB Seleccionar archivos" at bounding box center [462, 184] width 380 height 62
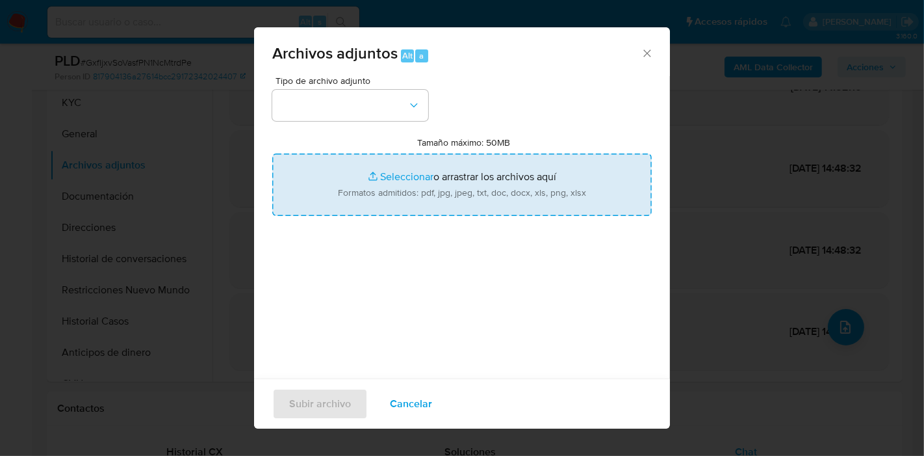
type input "C:\fakepath\Caselog GxfIjxvSoVasfPN1NcMtrdPe_2025_09_10_14_40_34.docx"
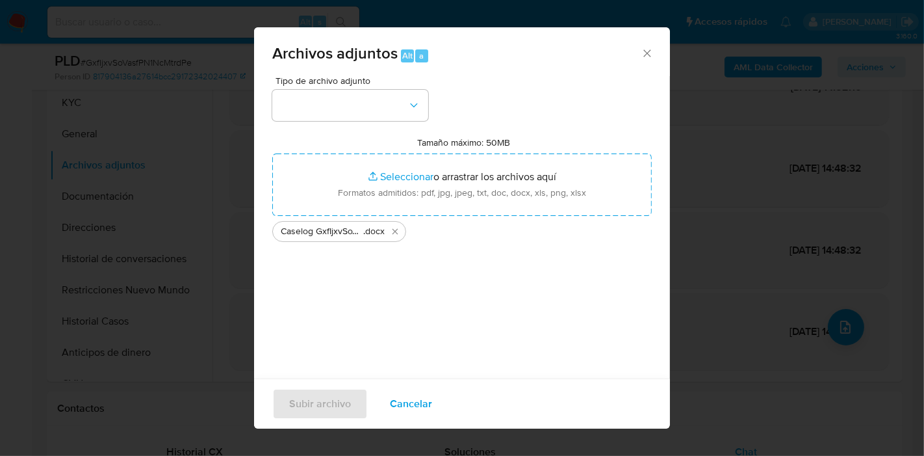
click at [280, 125] on div "Tipo de archivo adjunto Tamaño máximo: 50MB Seleccionar archivos Seleccionar o …" at bounding box center [462, 229] width 380 height 307
click at [317, 105] on button "button" at bounding box center [350, 105] width 156 height 31
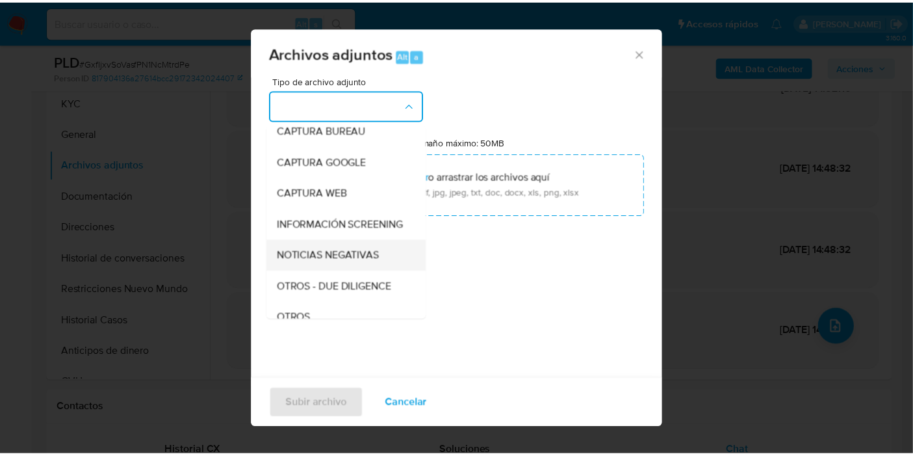
scroll to position [216, 0]
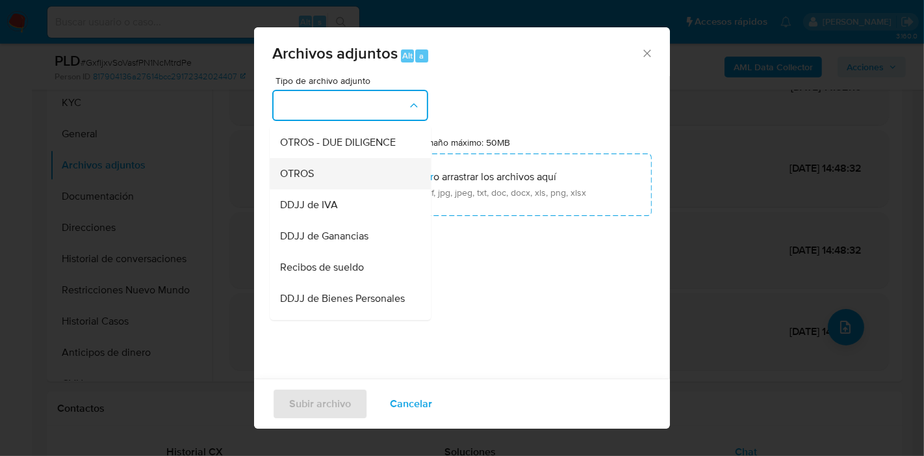
click at [367, 177] on div "OTROS" at bounding box center [346, 173] width 133 height 31
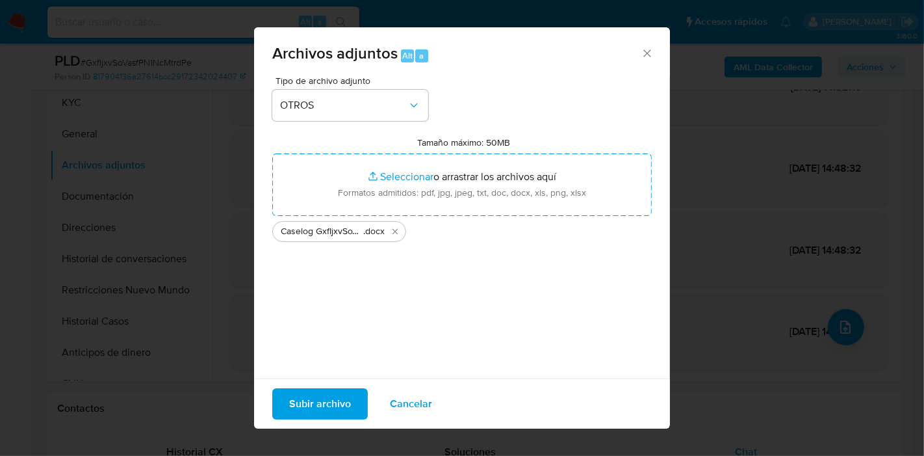
click at [476, 139] on label "Tamaño máximo: 50MB Seleccionar archivos" at bounding box center [464, 143] width 93 height 12
click at [476, 153] on input "Tamaño máximo: 50MB Seleccionar archivos" at bounding box center [462, 184] width 380 height 62
click at [310, 409] on span "Subir archivo" at bounding box center [320, 403] width 62 height 29
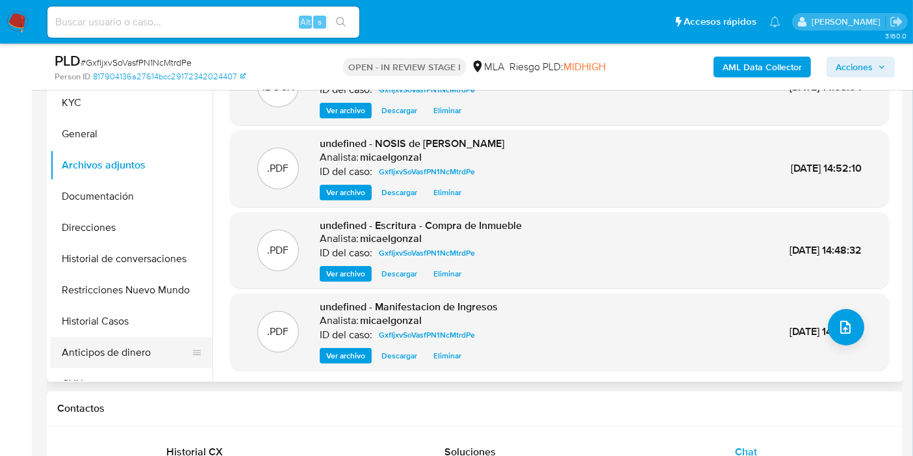
click at [122, 345] on button "Anticipos de dinero" at bounding box center [126, 352] width 152 height 31
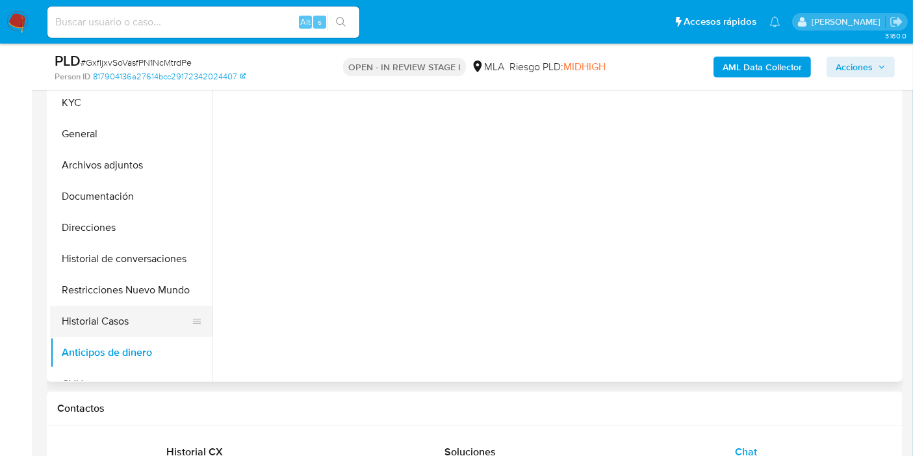
click at [130, 319] on button "Historial Casos" at bounding box center [126, 321] width 152 height 31
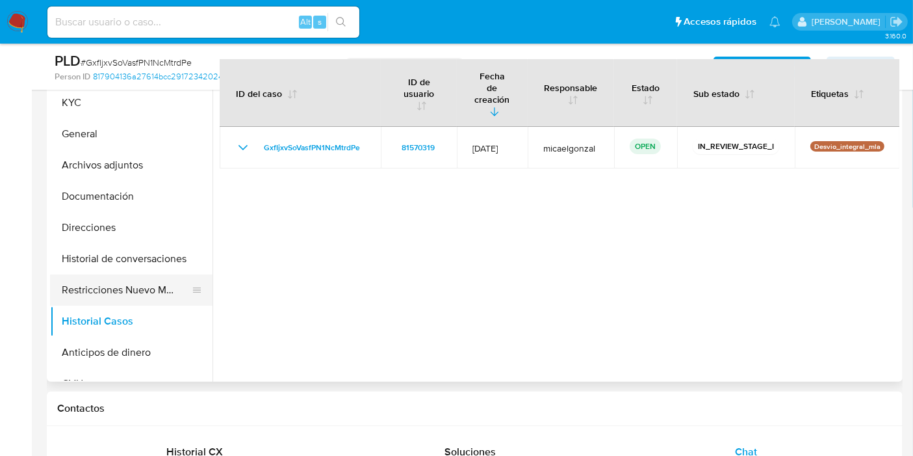
click at [132, 300] on button "Restricciones Nuevo Mundo" at bounding box center [126, 289] width 152 height 31
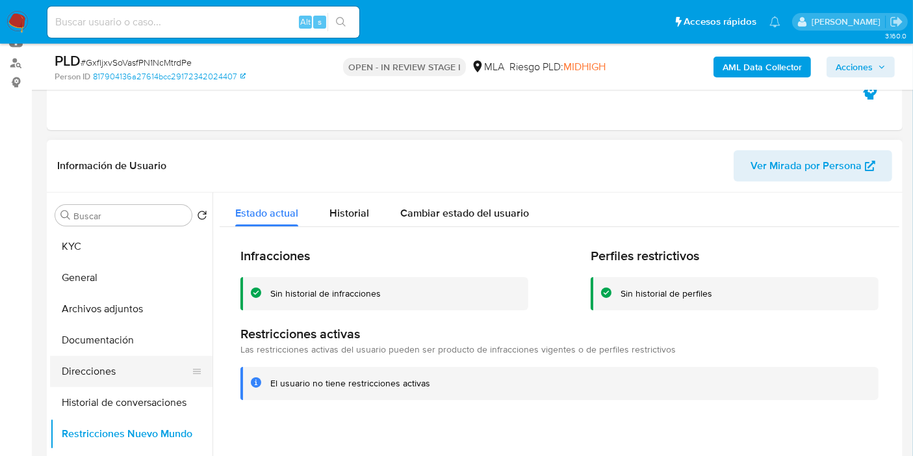
scroll to position [144, 0]
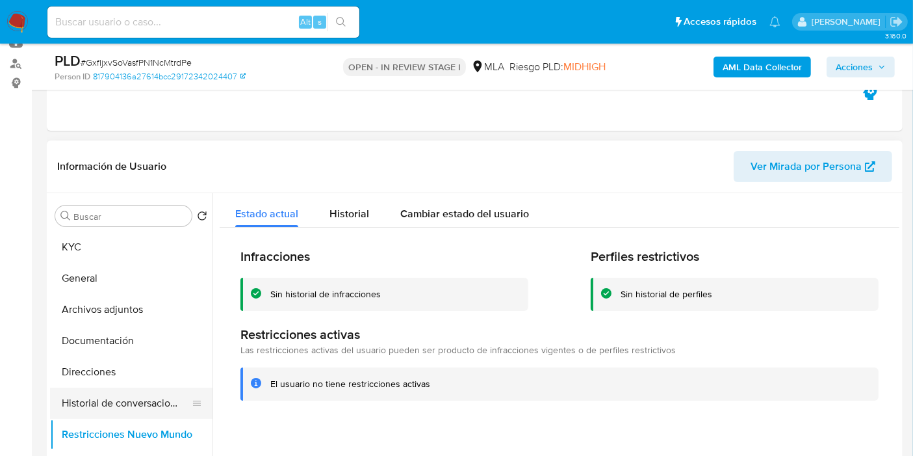
click at [110, 388] on button "Historial de conversaciones" at bounding box center [126, 402] width 152 height 31
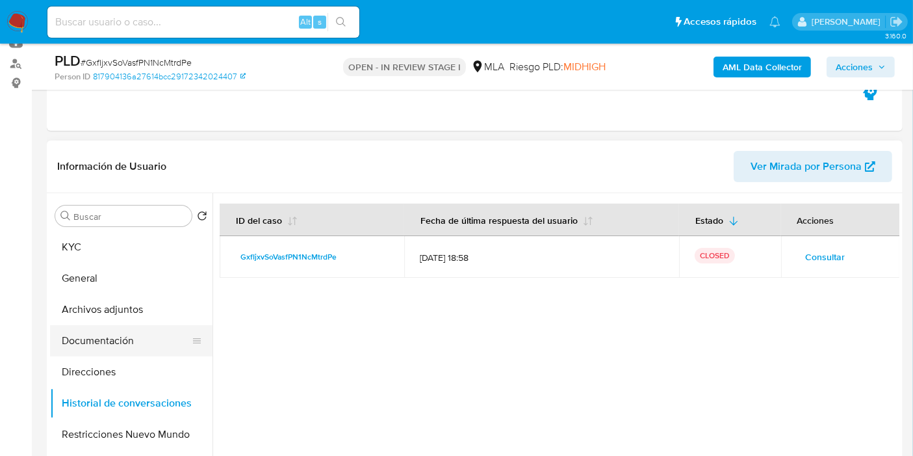
click at [139, 335] on button "Documentación" at bounding box center [126, 340] width 152 height 31
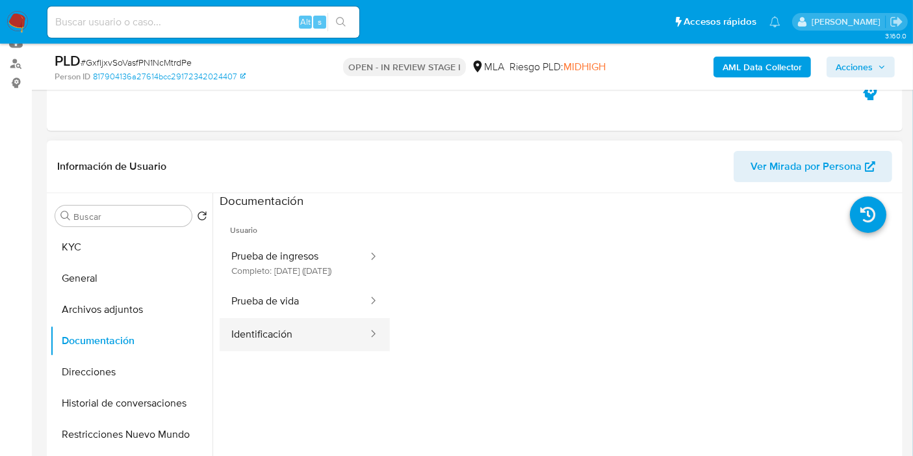
click at [265, 336] on button "Identificación" at bounding box center [295, 334] width 150 height 33
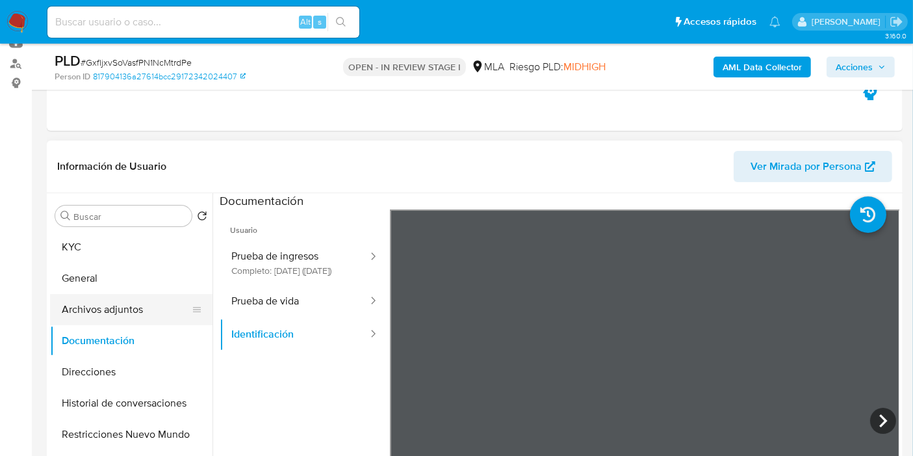
click at [154, 303] on button "Archivos adjuntos" at bounding box center [126, 309] width 152 height 31
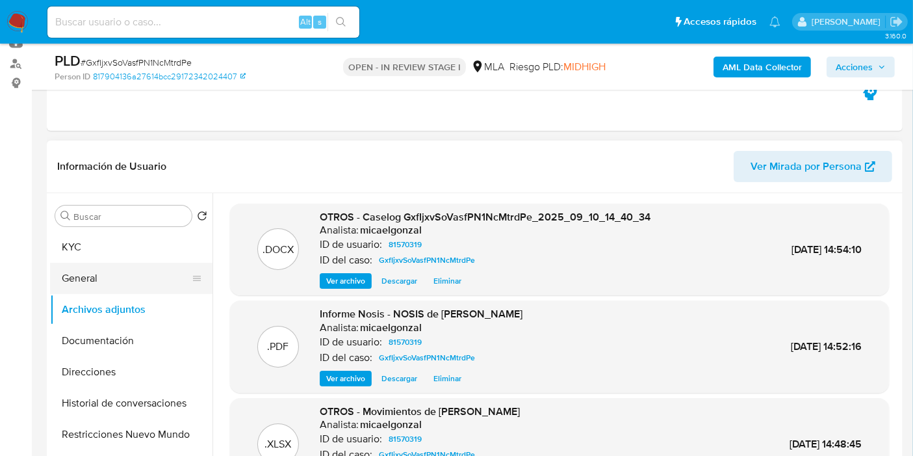
click at [154, 280] on button "General" at bounding box center [126, 278] width 152 height 31
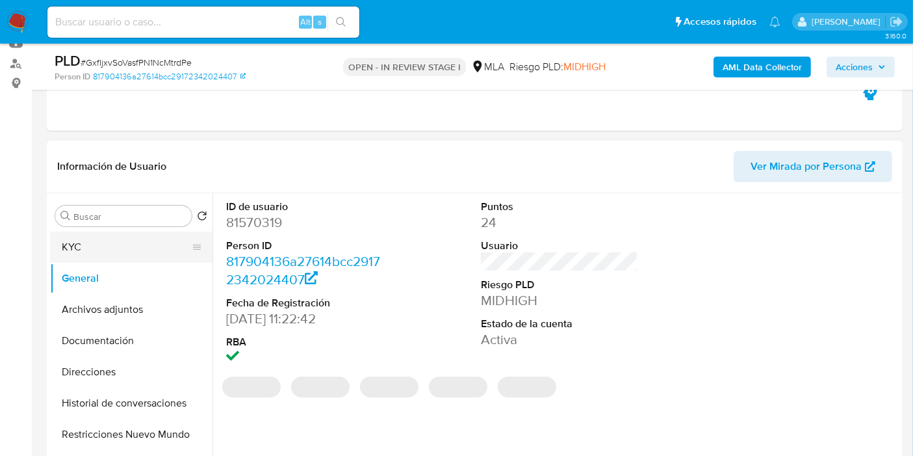
click at [150, 251] on button "KYC" at bounding box center [126, 246] width 152 height 31
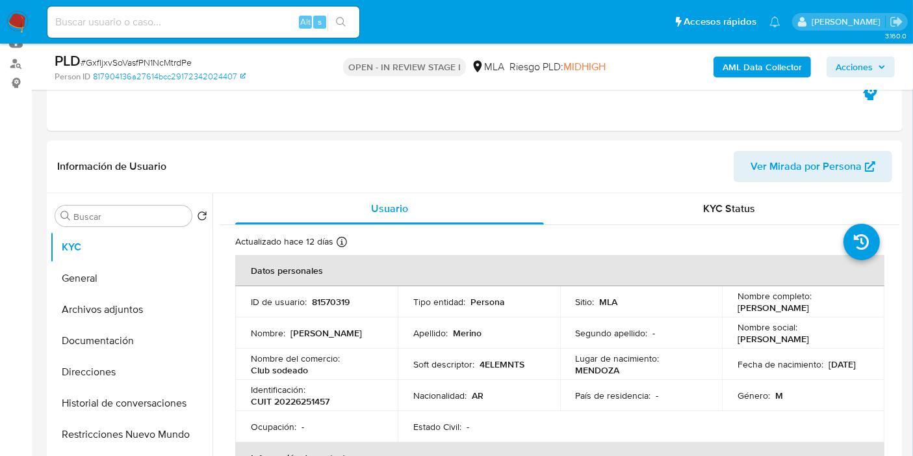
click at [872, 77] on span "Acciones" at bounding box center [854, 67] width 37 height 21
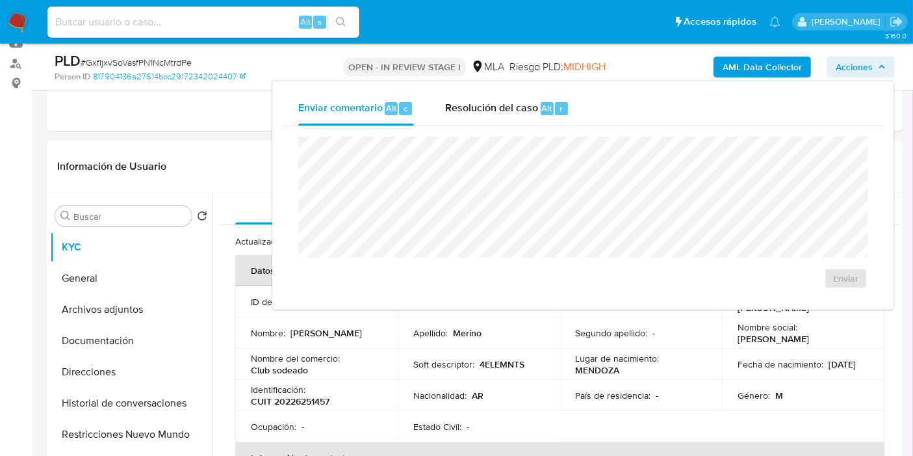
drag, startPoint x: 621, startPoint y: 109, endPoint x: 527, endPoint y: 103, distance: 93.8
click at [621, 109] on div "Enviar comentario Alt c Resolución del caso Alt r" at bounding box center [583, 109] width 601 height 34
click at [527, 103] on span "Resolución del caso" at bounding box center [491, 107] width 93 height 15
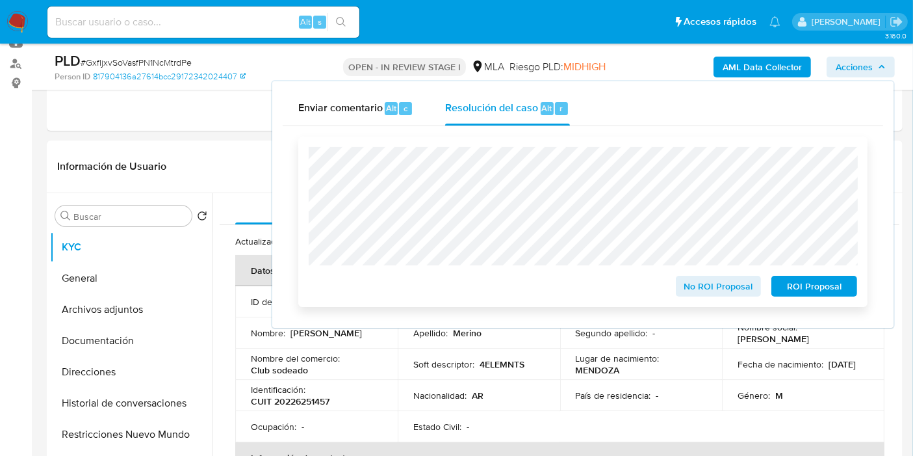
click at [707, 290] on span "No ROI Proposal" at bounding box center [719, 286] width 68 height 18
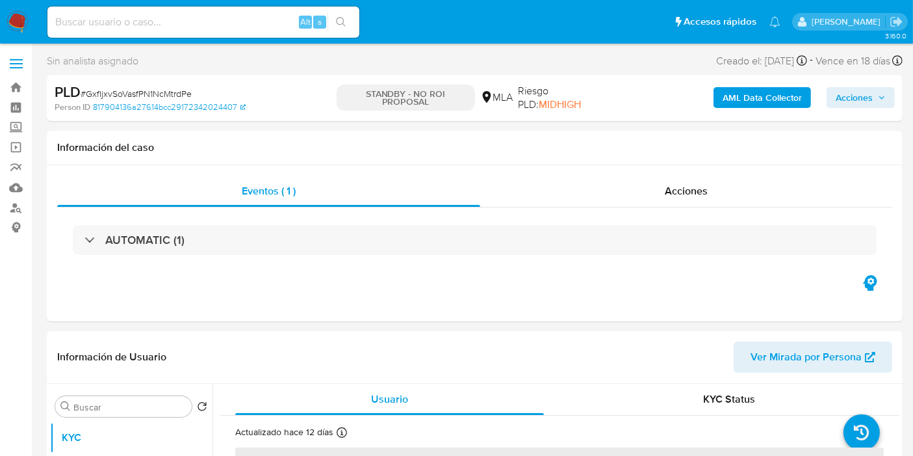
select select "10"
click at [10, 27] on img at bounding box center [18, 22] width 22 height 22
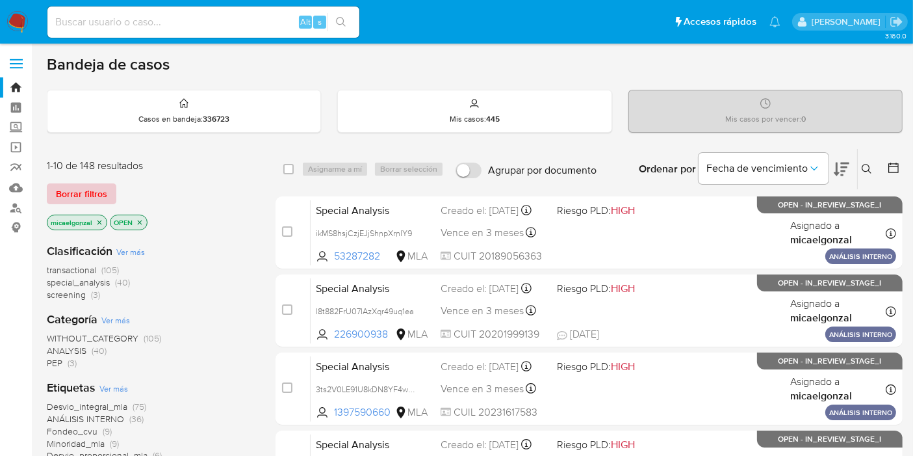
click at [71, 188] on span "Borrar filtros" at bounding box center [81, 194] width 51 height 18
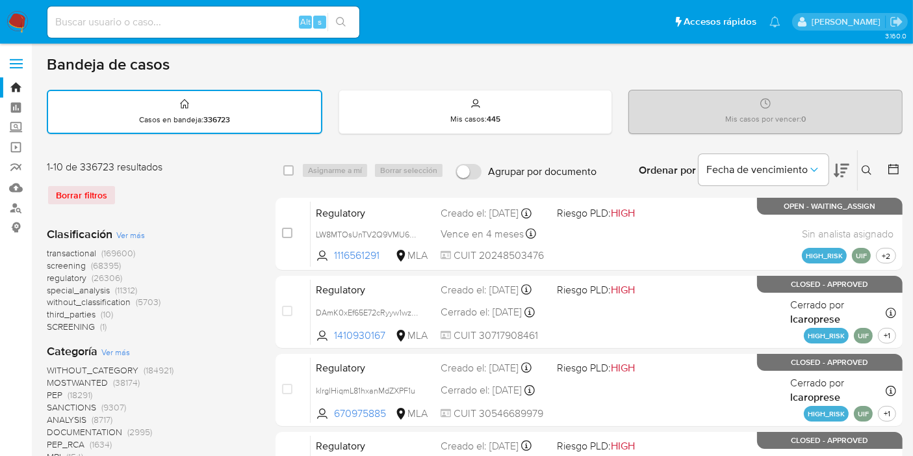
click at [861, 164] on button at bounding box center [868, 171] width 21 height 16
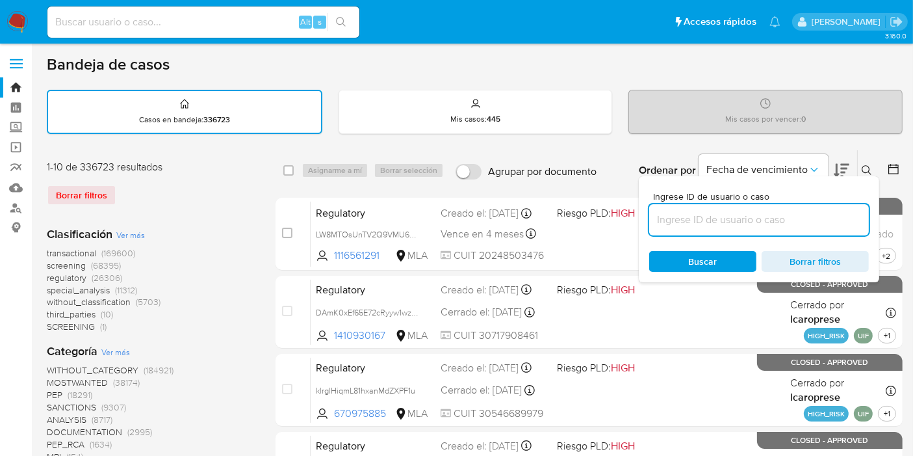
click at [782, 216] on input at bounding box center [759, 219] width 220 height 17
type input "FPxZq7tyVHioFqKhqyvw0SwO"
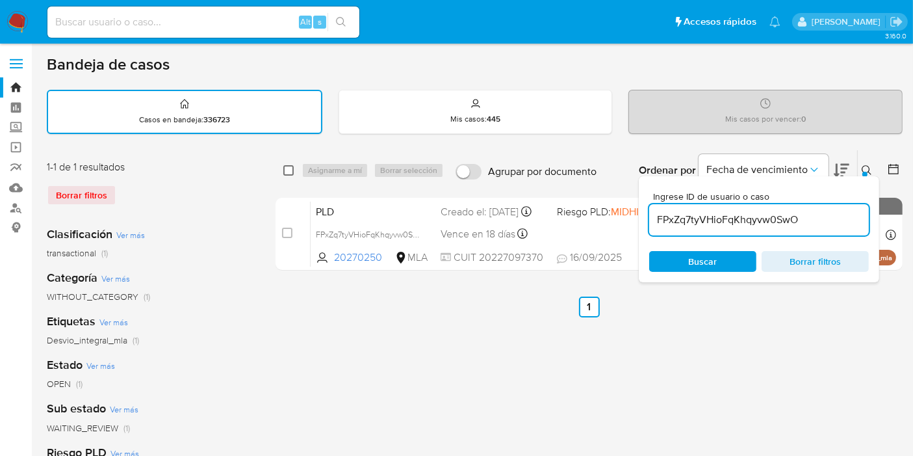
click at [286, 172] on input "checkbox" at bounding box center [288, 170] width 10 height 10
checkbox input "true"
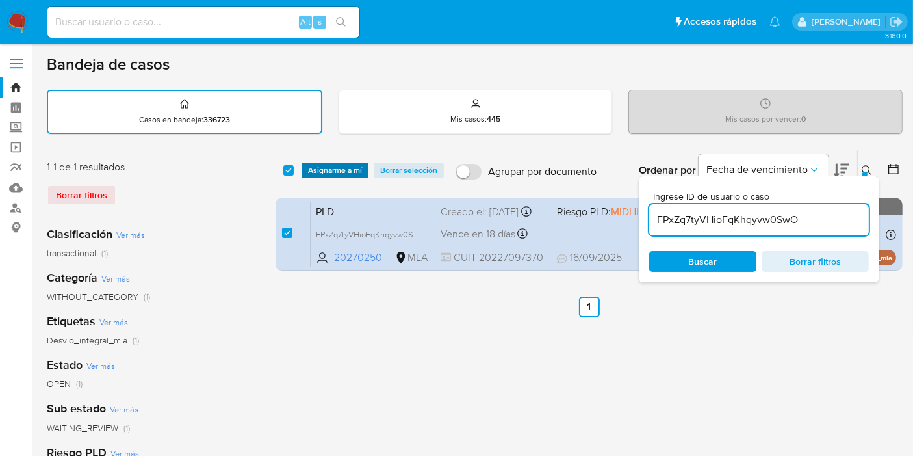
click at [338, 168] on span "Asignarme a mí" at bounding box center [335, 170] width 54 height 13
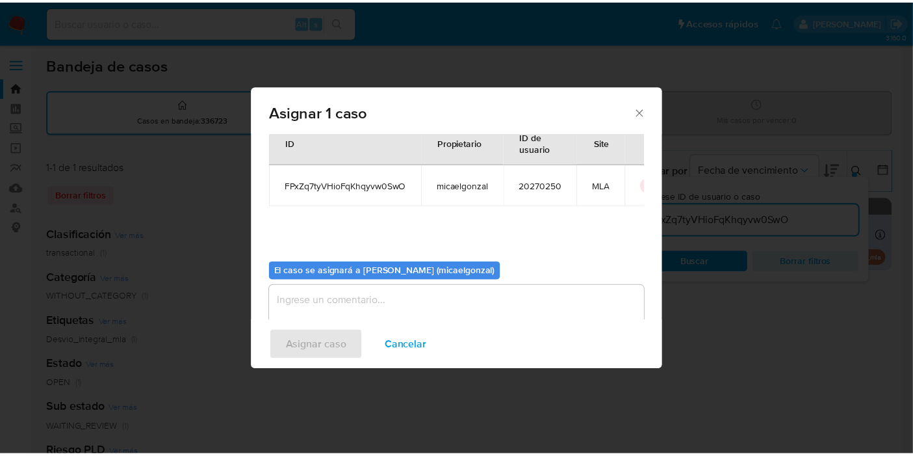
scroll to position [66, 0]
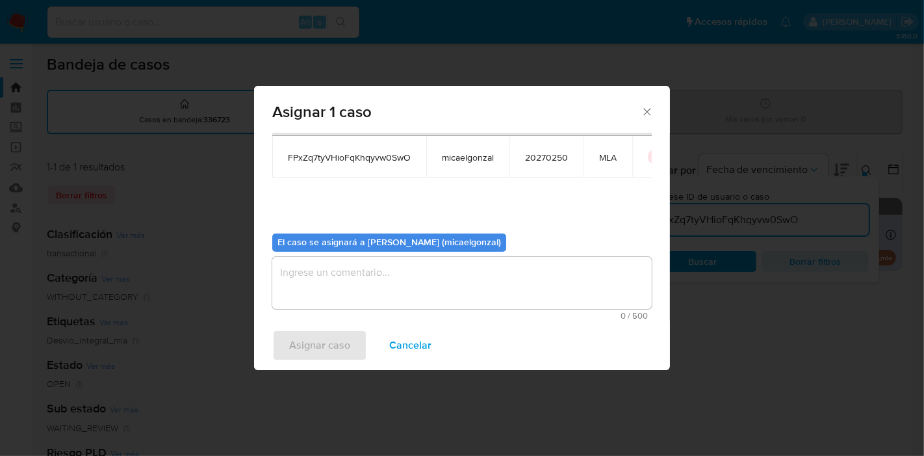
click at [347, 297] on textarea "assign-modal" at bounding box center [462, 283] width 380 height 52
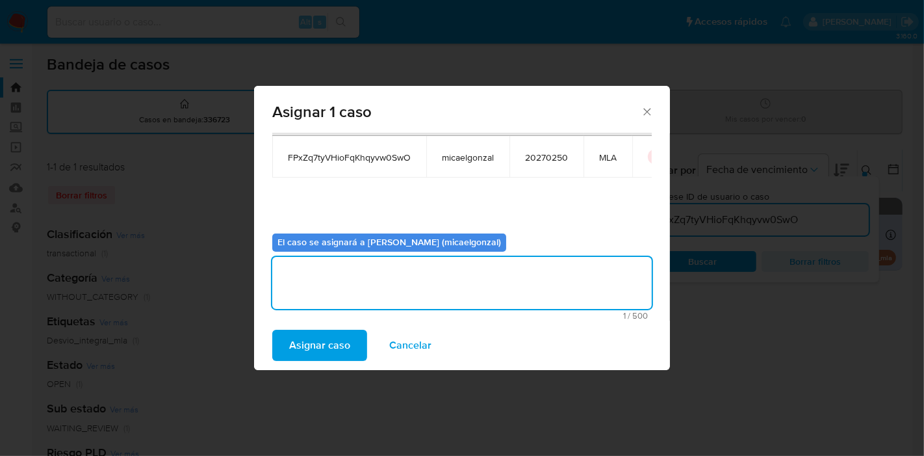
click at [310, 349] on span "Asignar caso" at bounding box center [319, 345] width 61 height 29
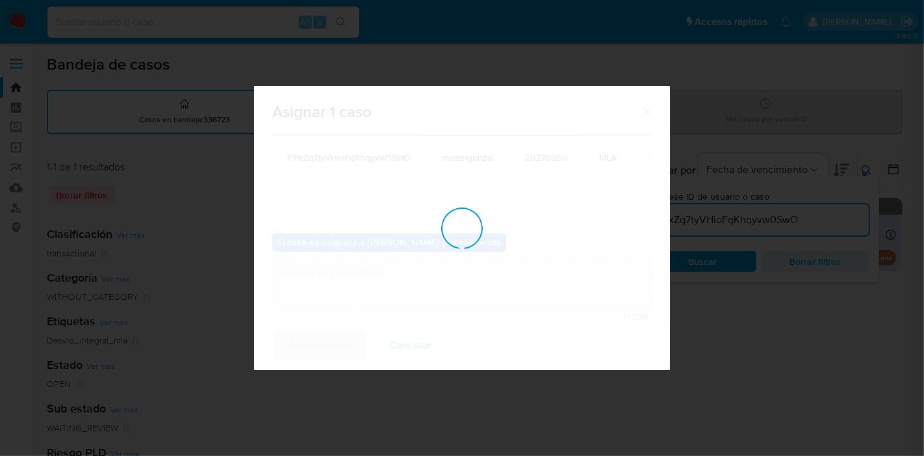
checkbox input "false"
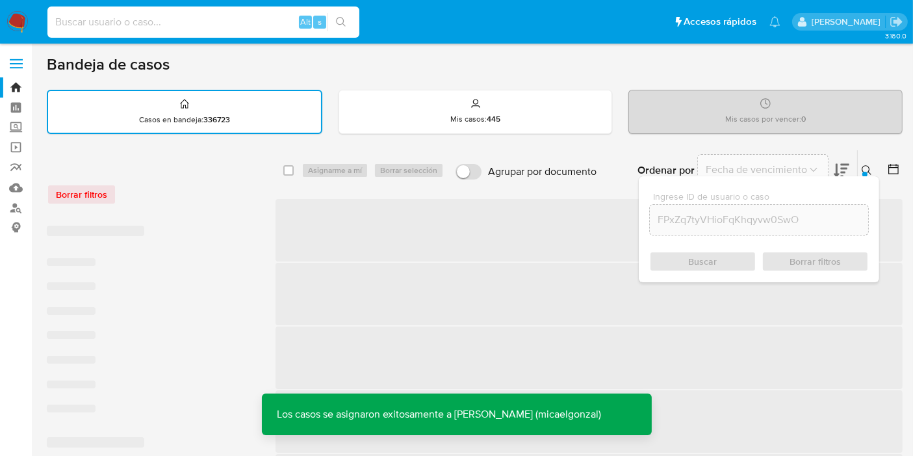
click at [274, 27] on input at bounding box center [203, 22] width 312 height 17
paste input "FPxZq7tyVHioFqKhqyvw0SwO"
type input "FPxZq7tyVHioFqKhqyvw0SwO"
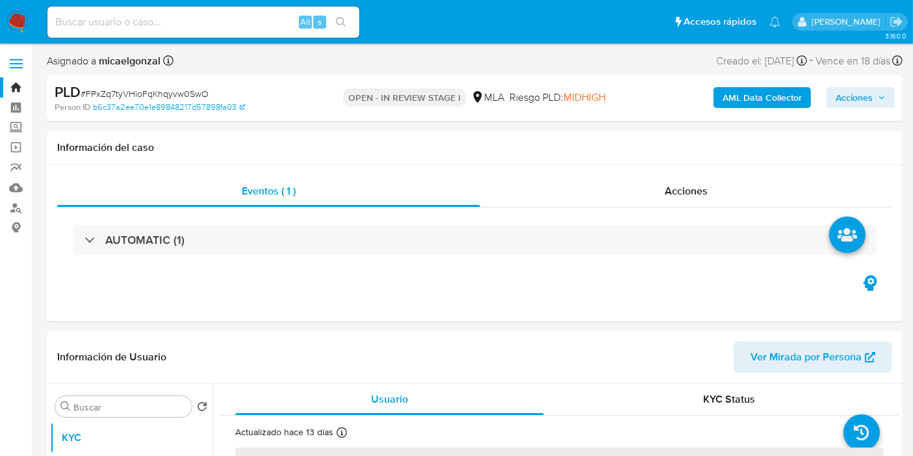
select select "10"
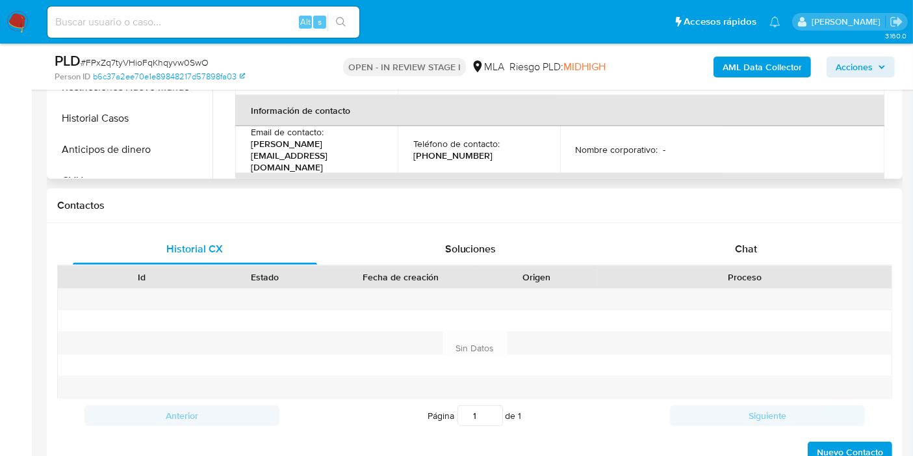
scroll to position [577, 0]
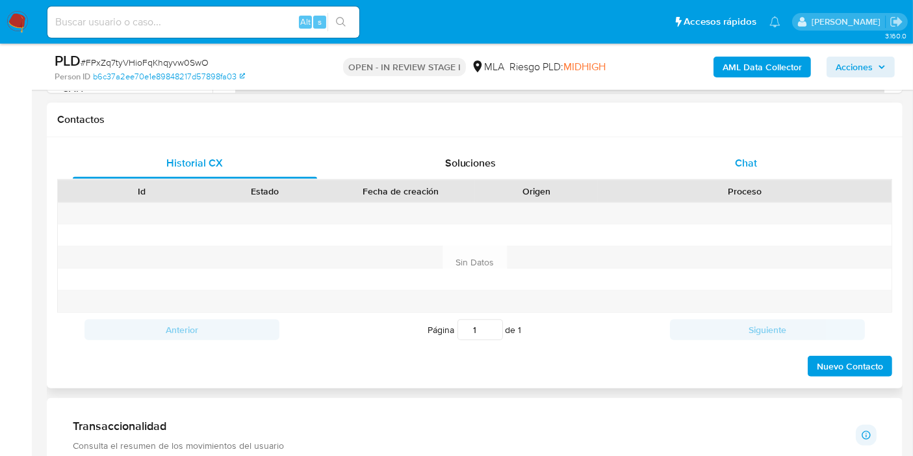
click at [809, 162] on div "Chat" at bounding box center [746, 163] width 244 height 31
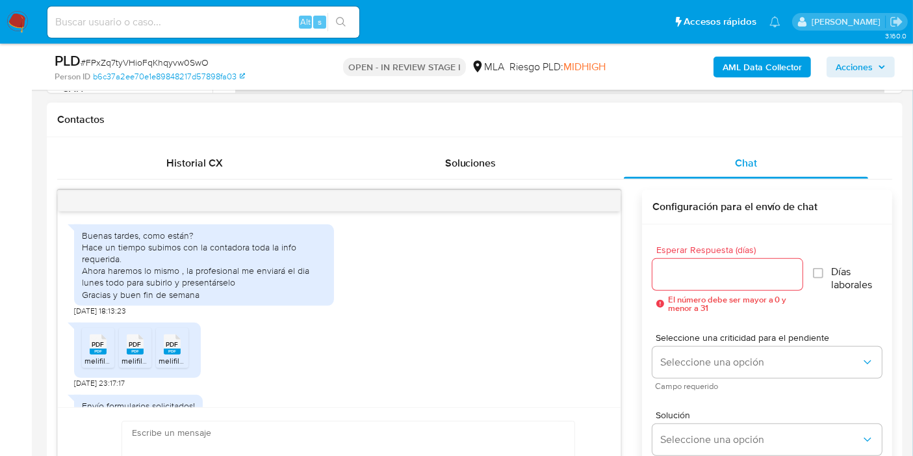
scroll to position [867, 0]
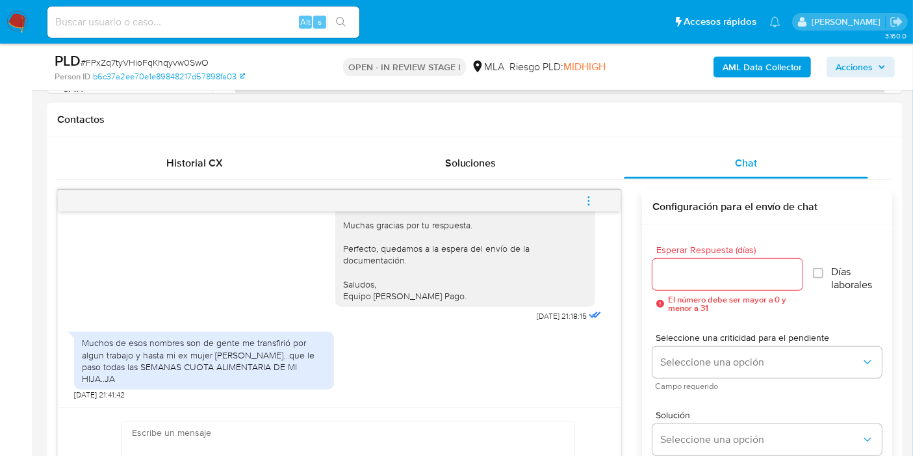
click at [299, 320] on div "Buenos [PERSON_NAME]. Esperamos que estés bien. Muchas gracias por tu respuesta…" at bounding box center [339, 253] width 530 height 144
click at [288, 348] on div "Muchos de esos nombres son de gente me transfirió por algun trabajo y hasta mi …" at bounding box center [204, 360] width 244 height 47
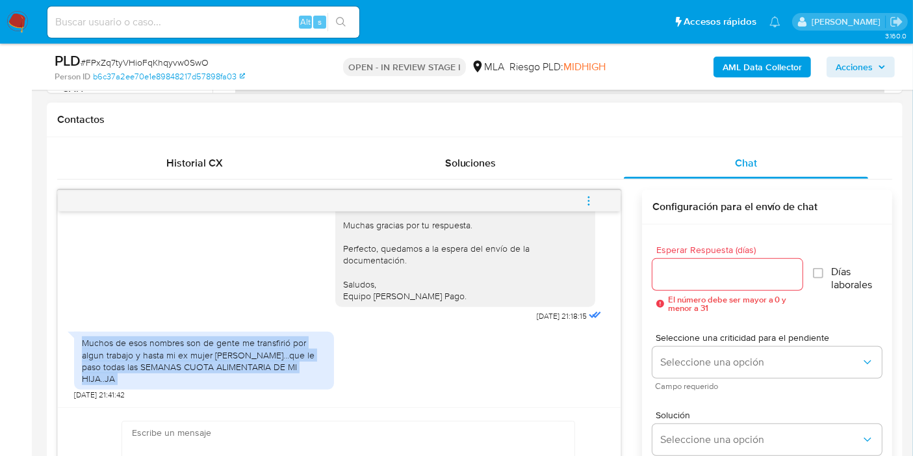
click at [288, 348] on div "Muchos de esos nombres son de gente me transfirió por algun trabajo y hasta mi …" at bounding box center [204, 360] width 244 height 47
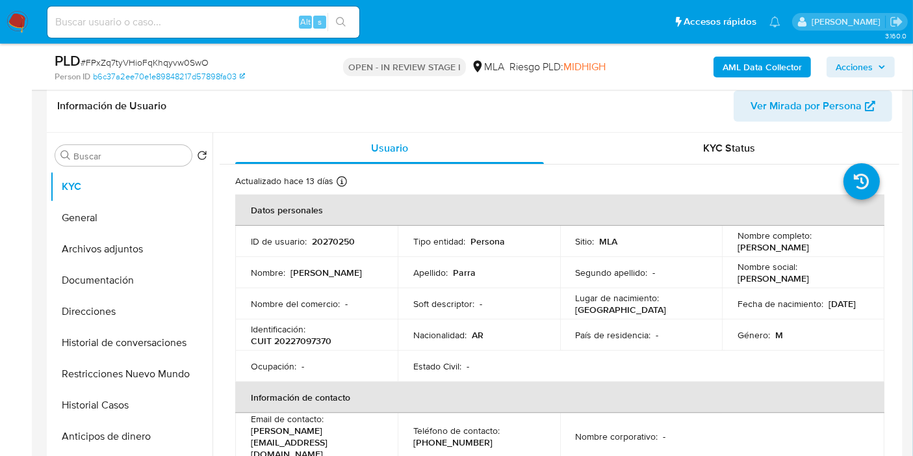
scroll to position [144, 0]
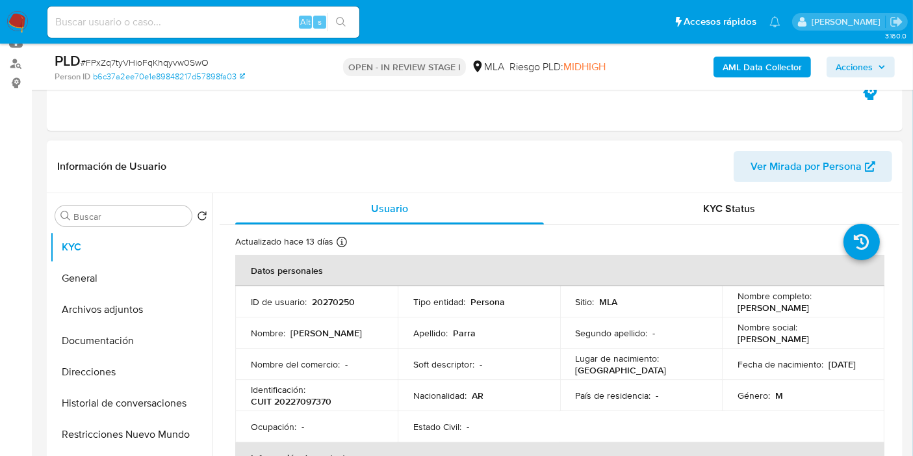
click at [47, 281] on div "Buscar Volver al orden por defecto KYC General Archivos adjuntos Documentación …" at bounding box center [475, 359] width 856 height 333
click at [115, 280] on button "General" at bounding box center [126, 278] width 152 height 31
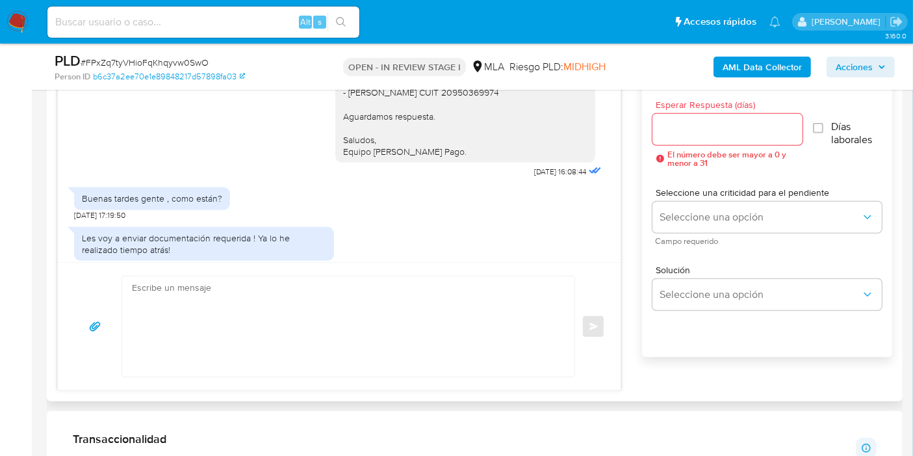
scroll to position [577, 0]
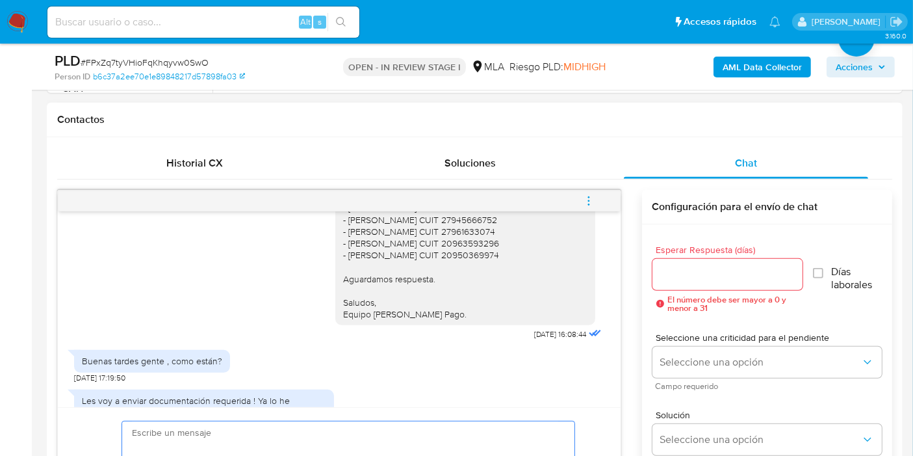
scroll to position [650, 0]
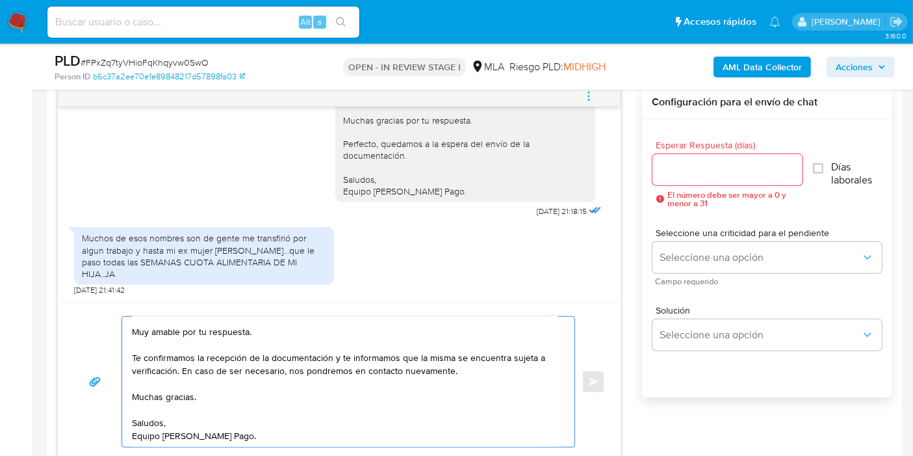
scroll to position [722, 0]
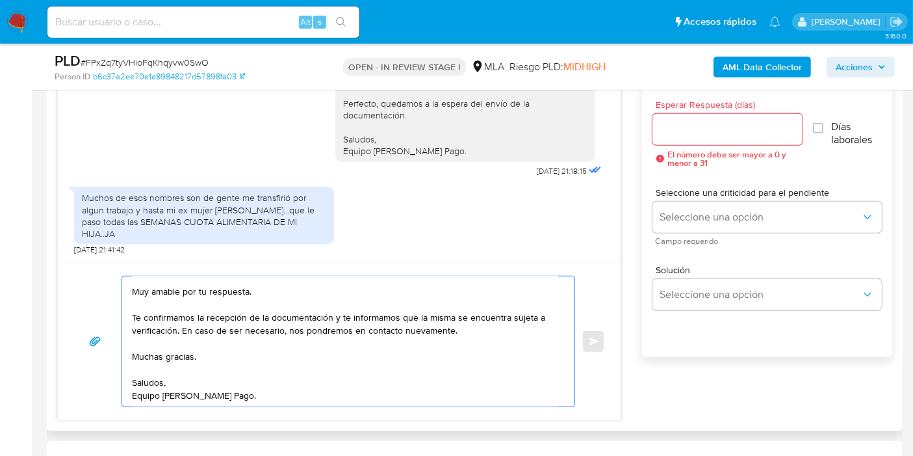
click at [156, 404] on textarea "Buenos [PERSON_NAME]. Esperamos que estés bien. Muy amable por tu respuesta. Te…" at bounding box center [345, 341] width 426 height 130
drag, startPoint x: 202, startPoint y: 359, endPoint x: 133, endPoint y: 353, distance: 68.5
click at [133, 353] on textarea "Buenos [PERSON_NAME]. Esperamos que estés bien. Muy amable por tu respuesta. Te…" at bounding box center [345, 341] width 426 height 130
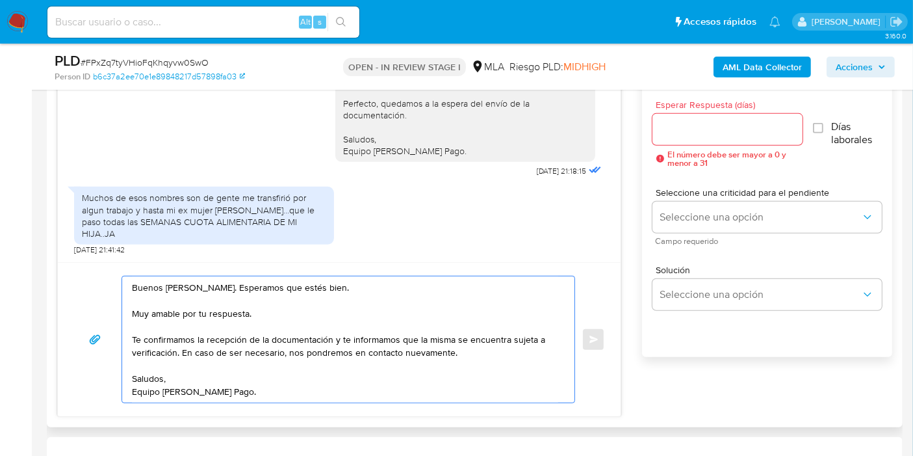
scroll to position [0, 0]
drag, startPoint x: 174, startPoint y: 348, endPoint x: 143, endPoint y: 312, distance: 47.9
click at [143, 312] on textarea "Buenos [PERSON_NAME]. Esperamos que estés bien. Muy amable por tu respuesta. Te…" at bounding box center [345, 339] width 426 height 126
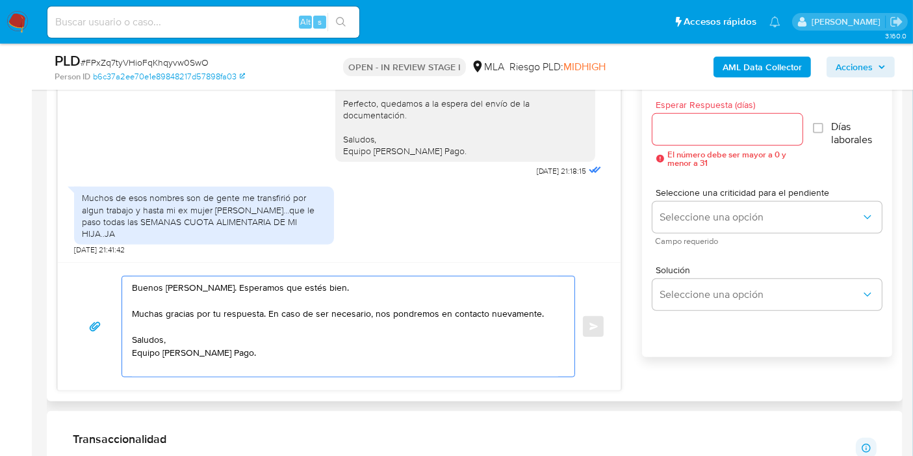
click at [264, 371] on textarea "Buenos [PERSON_NAME]. Esperamos que estés bien. Muchas gracias por tu respuesta…" at bounding box center [345, 326] width 426 height 100
click at [265, 372] on textarea "Buenos [PERSON_NAME]. Esperamos que estés bien. Muchas gracias por tu respuesta…" at bounding box center [345, 326] width 426 height 100
type textarea "Buenos [PERSON_NAME]. Esperamos que estés bien. Muchas gracias por tu respuesta…"
drag, startPoint x: 640, startPoint y: 131, endPoint x: 702, endPoint y: 133, distance: 62.4
click at [644, 131] on div "Buenas tardes, como están? Hace un tiempo subimos con la contadora toda la info…" at bounding box center [474, 218] width 835 height 346
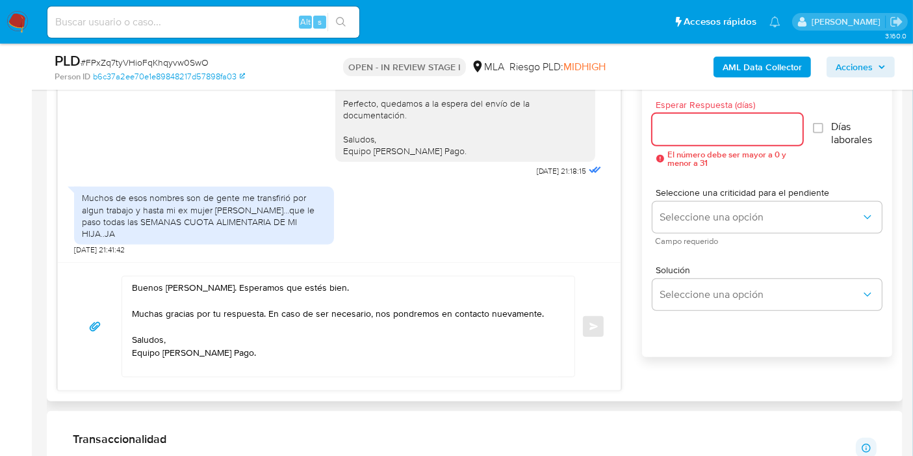
click at [702, 133] on input "Esperar Respuesta (días)" at bounding box center [728, 129] width 150 height 17
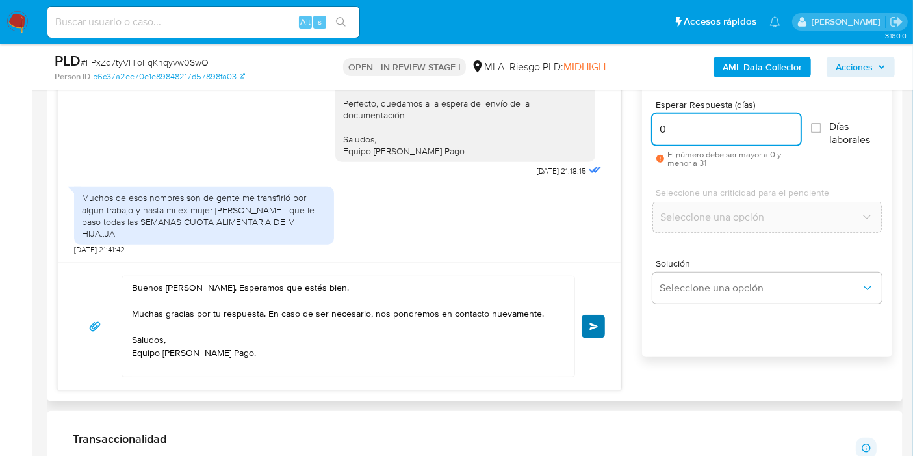
type input "0"
click at [599, 328] on button "Enviar" at bounding box center [593, 326] width 23 height 23
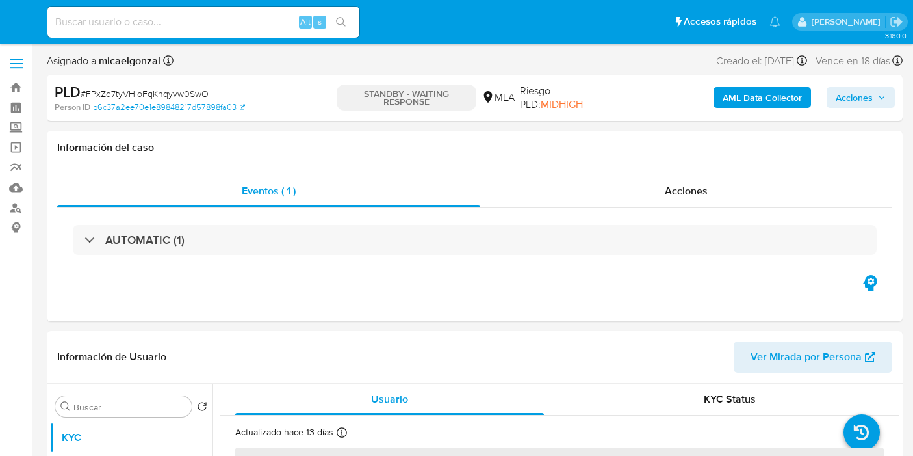
select select "10"
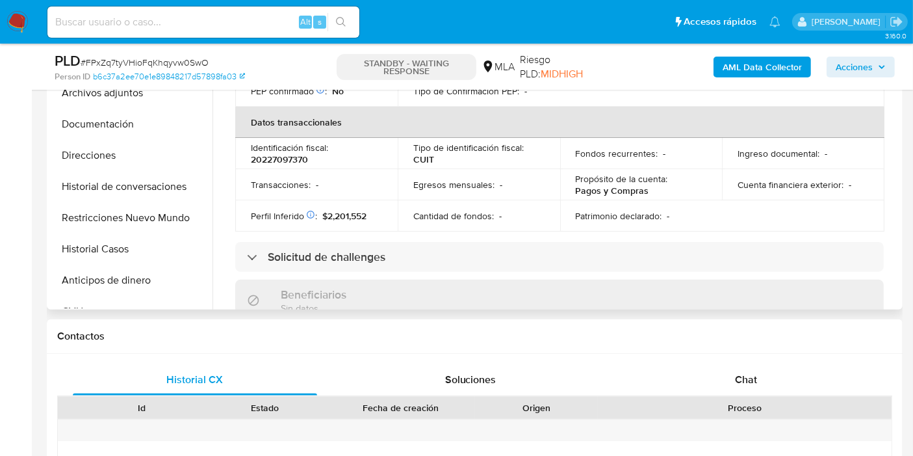
scroll to position [361, 0]
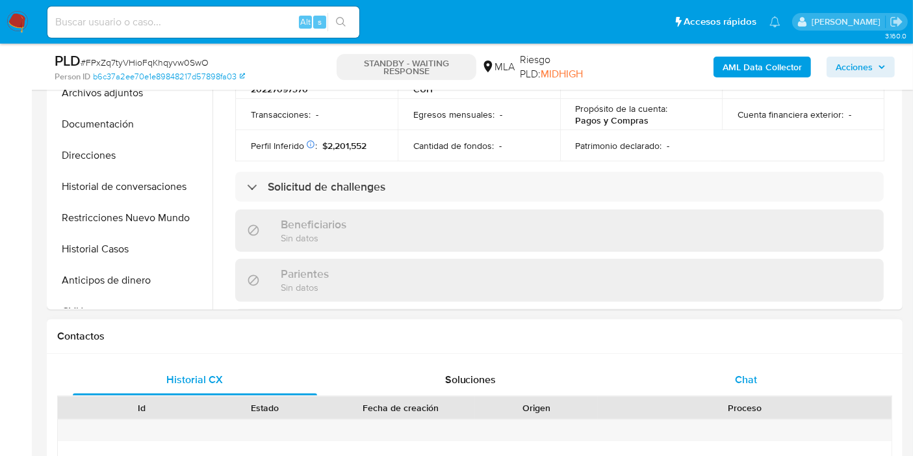
click at [779, 385] on div "Chat" at bounding box center [746, 379] width 244 height 31
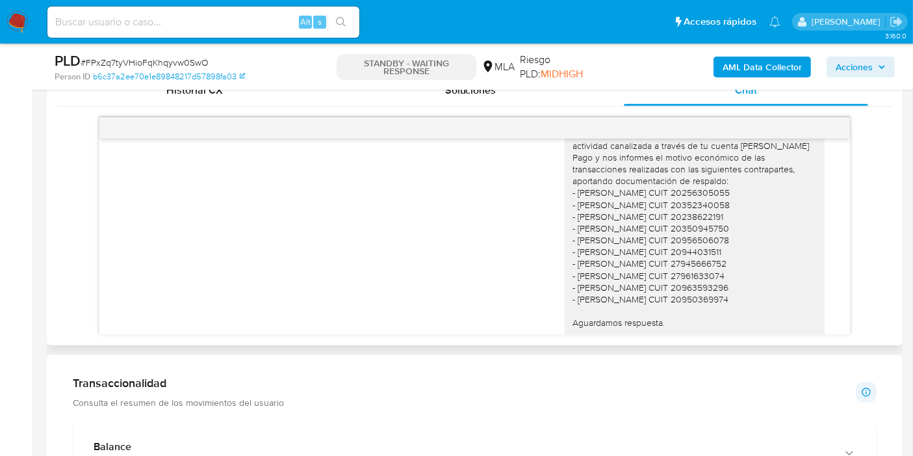
scroll to position [1372, 0]
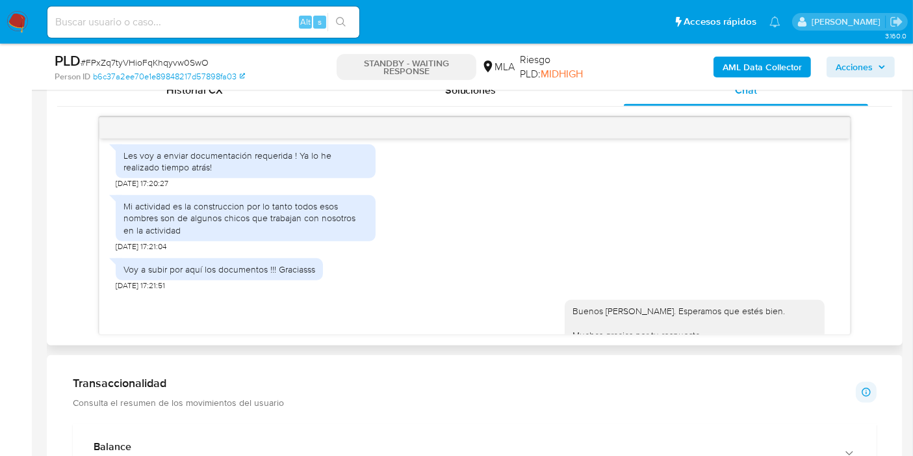
click at [248, 236] on div "Mi actividad es la construccion por lo tanto todos esos nombres son de algunos …" at bounding box center [246, 218] width 244 height 36
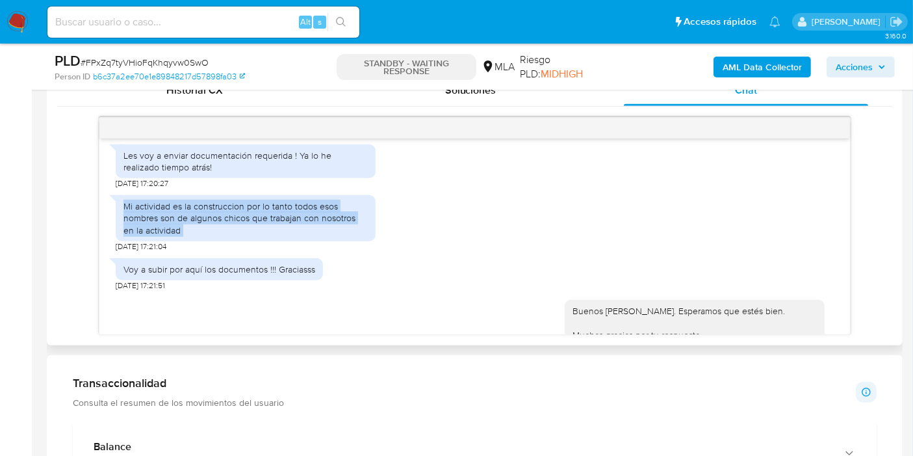
click at [248, 236] on div "Mi actividad es la construccion por lo tanto todos esos nombres son de algunos …" at bounding box center [246, 218] width 244 height 36
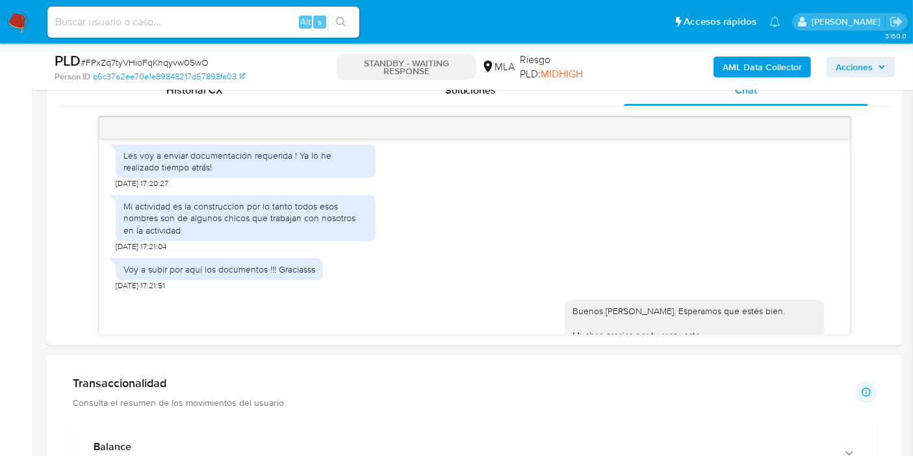
click at [187, 59] on span "# FPxZq7tyVHioFqKhqyvw0SwO" at bounding box center [145, 62] width 128 height 13
copy span "FPxZq7tyVHioFqKhqyvw0SwO"
click at [21, 19] on img at bounding box center [18, 22] width 22 height 22
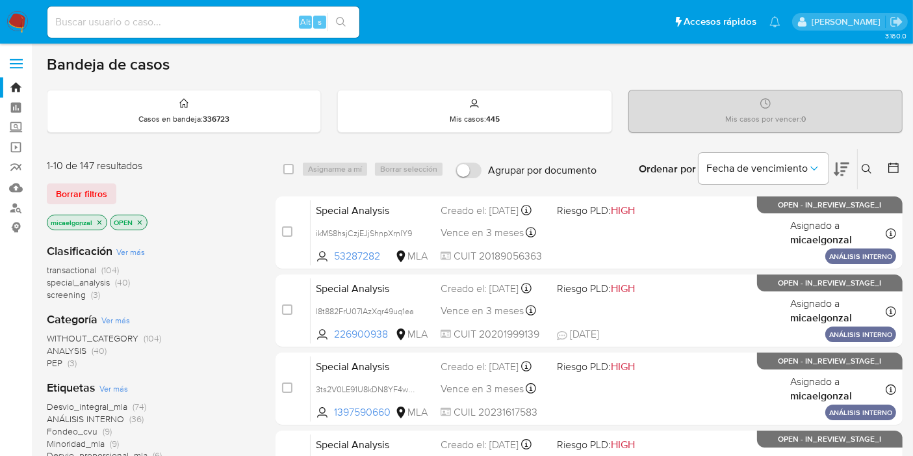
click at [98, 185] on span "Borrar filtros" at bounding box center [81, 194] width 51 height 18
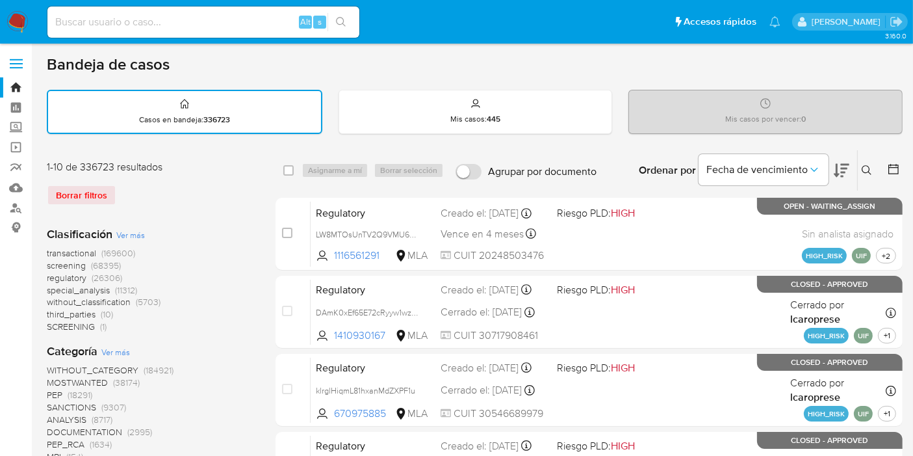
drag, startPoint x: 879, startPoint y: 170, endPoint x: 871, endPoint y: 172, distance: 8.5
click at [878, 170] on div "Ordenar por Fecha de vencimiento No es posible ordenar los resultados mientras …" at bounding box center [753, 170] width 300 height 40
click at [870, 172] on icon at bounding box center [867, 170] width 10 height 10
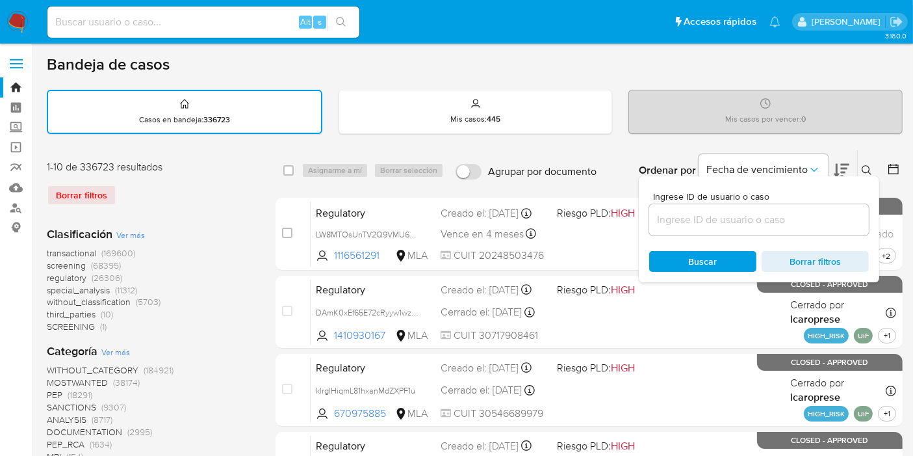
click at [768, 211] on input at bounding box center [759, 219] width 220 height 17
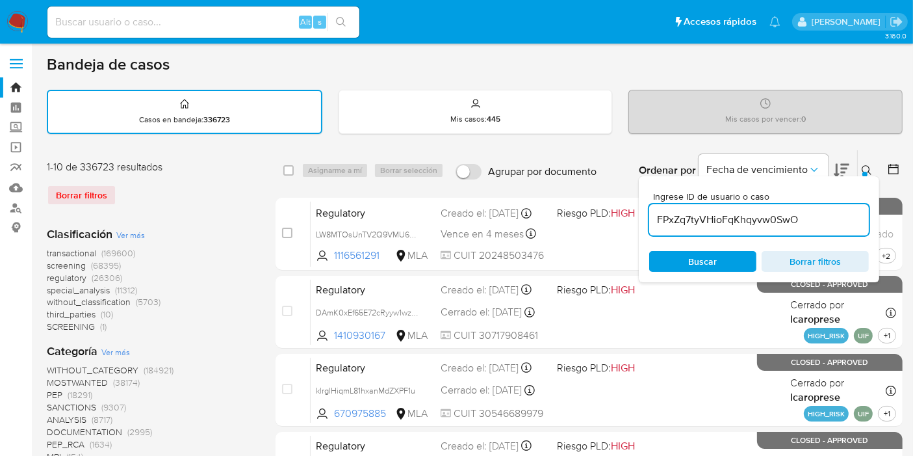
type input "FPxZq7tyVHioFqKhqyvw0SwO"
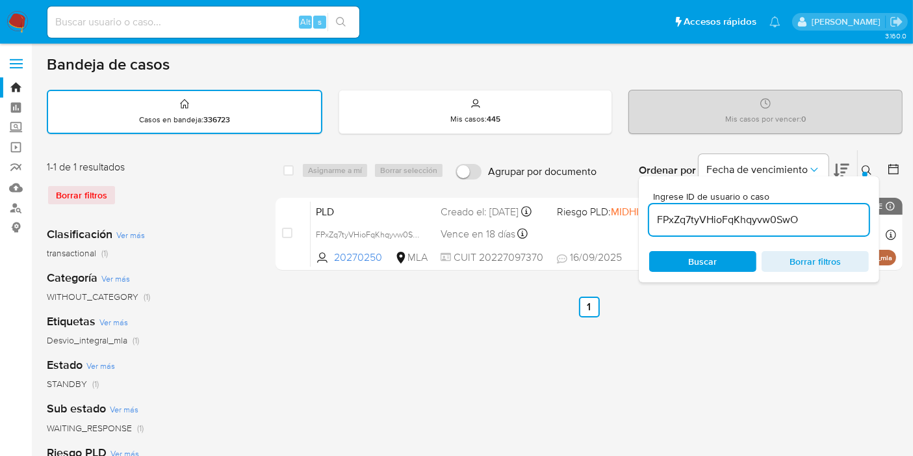
click at [698, 242] on div "Ingrese ID de usuario o caso FPxZq7tyVHioFqKhqyvw0SwO Buscar Borrar filtros" at bounding box center [759, 229] width 241 height 106
click at [701, 252] on span "Buscar" at bounding box center [703, 261] width 29 height 21
click at [711, 270] on span "Buscar" at bounding box center [703, 261] width 29 height 21
click at [711, 262] on span "Buscar" at bounding box center [703, 261] width 29 height 21
click at [666, 256] on span "Buscar" at bounding box center [702, 261] width 89 height 18
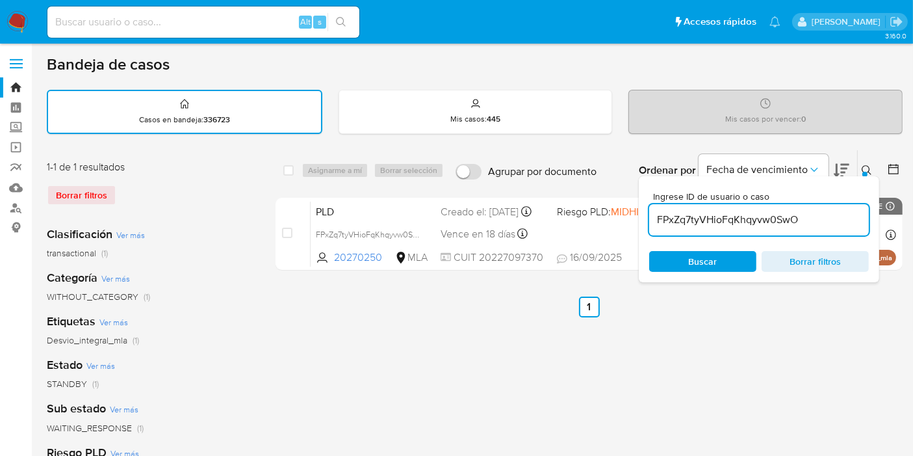
click at [683, 455] on div "select-all-cases-checkbox Asignarme a mí Borrar selección Agrupar por documento…" at bounding box center [589, 435] width 627 height 571
click at [708, 259] on span "Buscar" at bounding box center [703, 261] width 29 height 21
click at [281, 230] on div "case-item-checkbox No es posible asignar el caso PLD FPxZq7tyVHioFqKhqyvw0SwO 2…" at bounding box center [589, 234] width 627 height 73
click at [742, 257] on span "Buscar" at bounding box center [702, 261] width 89 height 18
drag, startPoint x: 738, startPoint y: 270, endPoint x: 717, endPoint y: 245, distance: 32.3
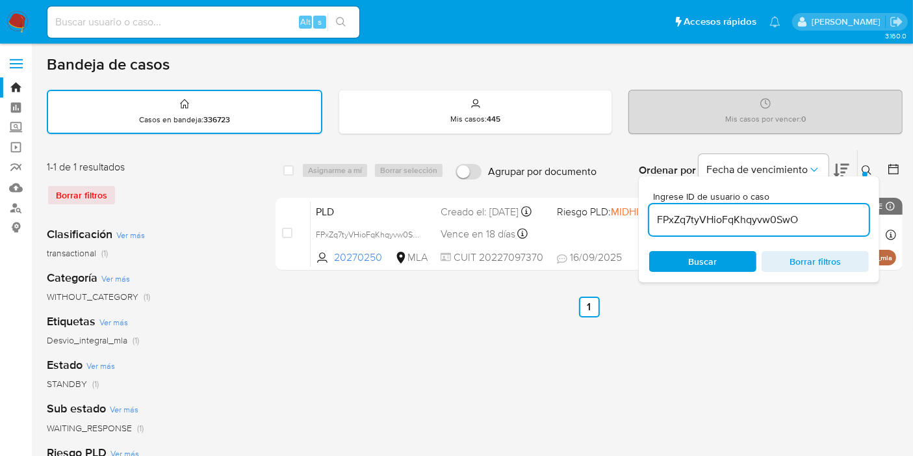
click at [736, 270] on div "Ingrese ID de usuario o caso FPxZq7tyVHioFqKhqyvw0SwO Buscar Borrar filtros" at bounding box center [759, 229] width 241 height 106
click at [717, 245] on div "Ingrese ID de usuario o caso FPxZq7tyVHioFqKhqyvw0SwO Buscar Borrar filtros" at bounding box center [759, 229] width 241 height 106
click at [718, 255] on span "Buscar" at bounding box center [702, 261] width 89 height 18
click at [289, 175] on div "select-all-cases-checkbox" at bounding box center [288, 170] width 10 height 13
click at [669, 268] on span "Buscar" at bounding box center [702, 261] width 89 height 18
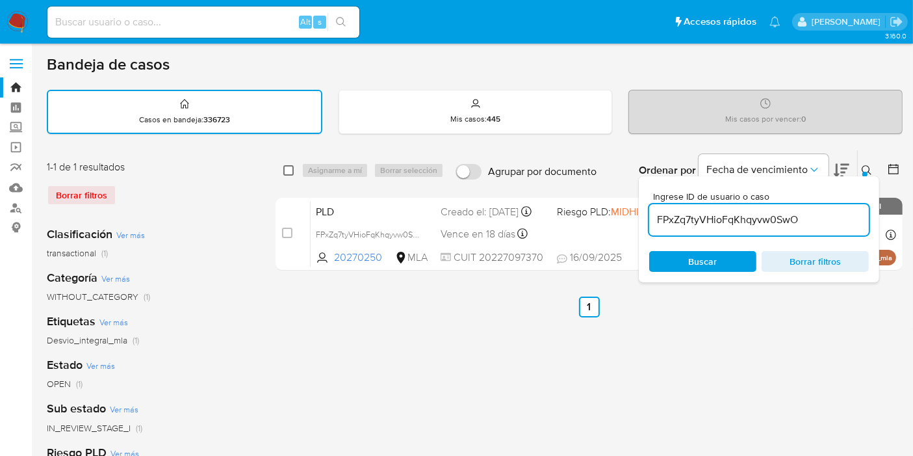
drag, startPoint x: 286, startPoint y: 175, endPoint x: 289, endPoint y: 166, distance: 9.5
click at [287, 172] on div "select-all-cases-checkbox" at bounding box center [288, 170] width 10 height 13
click at [289, 166] on input "checkbox" at bounding box center [288, 170] width 10 height 10
checkbox input "true"
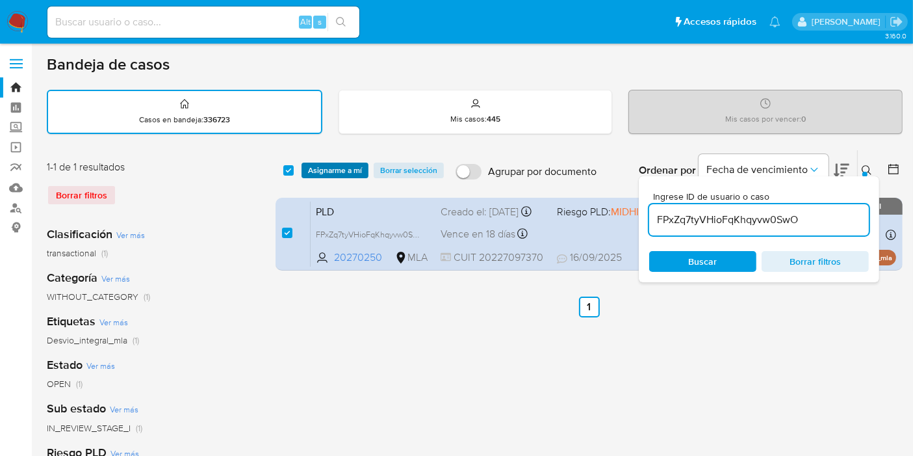
click at [330, 172] on span "Asignarme a mí" at bounding box center [335, 170] width 54 height 13
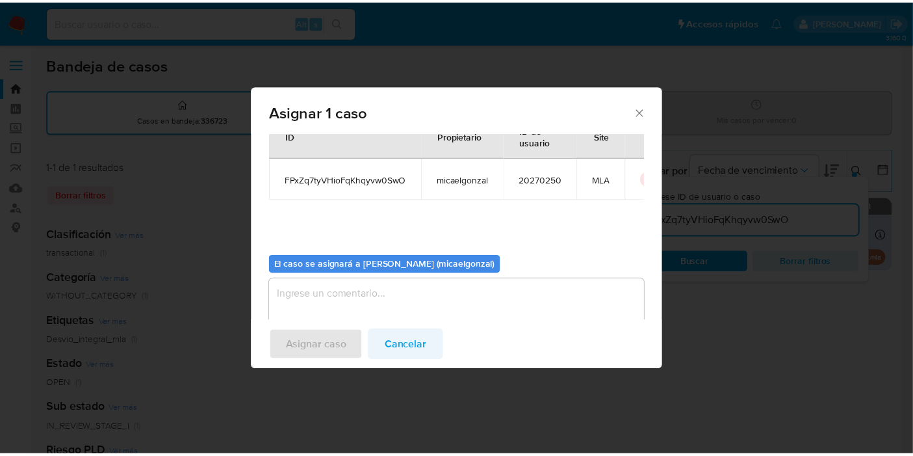
scroll to position [66, 0]
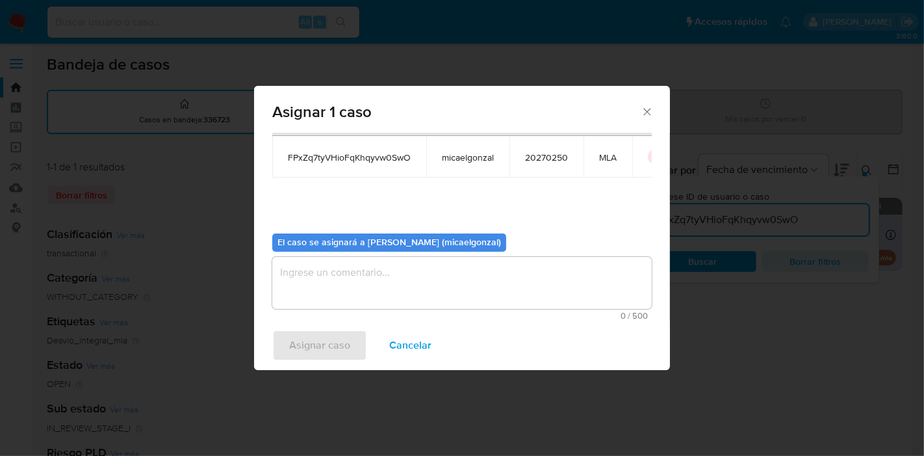
click at [397, 289] on textarea "assign-modal" at bounding box center [462, 283] width 380 height 52
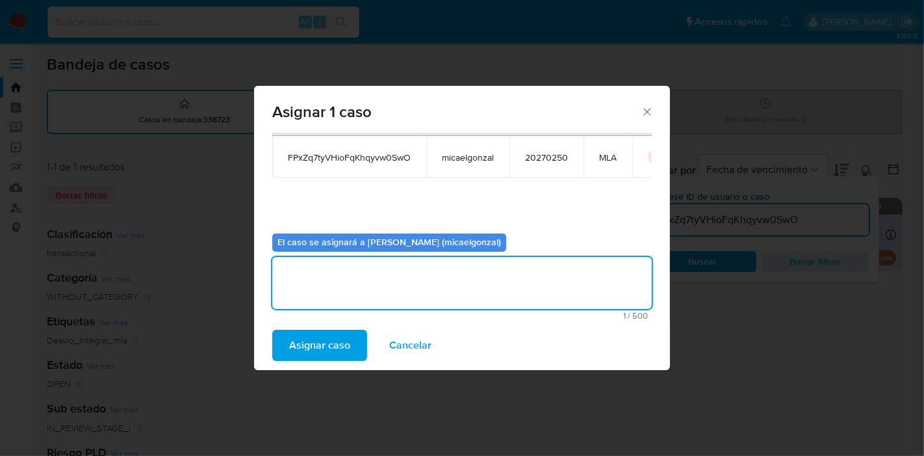
click at [319, 348] on span "Asignar caso" at bounding box center [319, 345] width 61 height 29
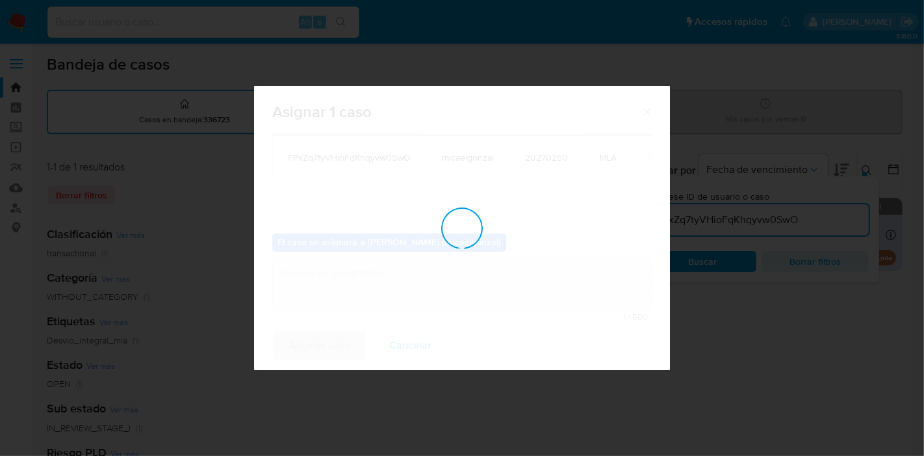
checkbox input "false"
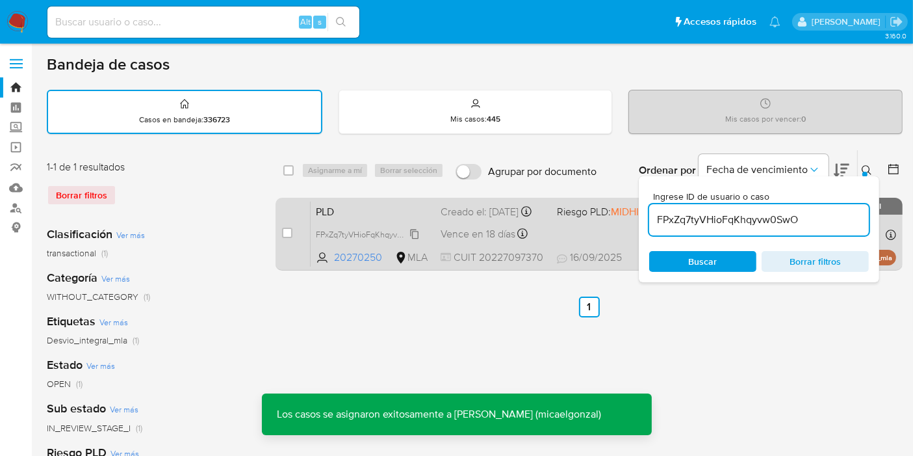
click at [376, 241] on span "FPxZq7tyVHioFqKhqyvw0SwO" at bounding box center [370, 233] width 109 height 14
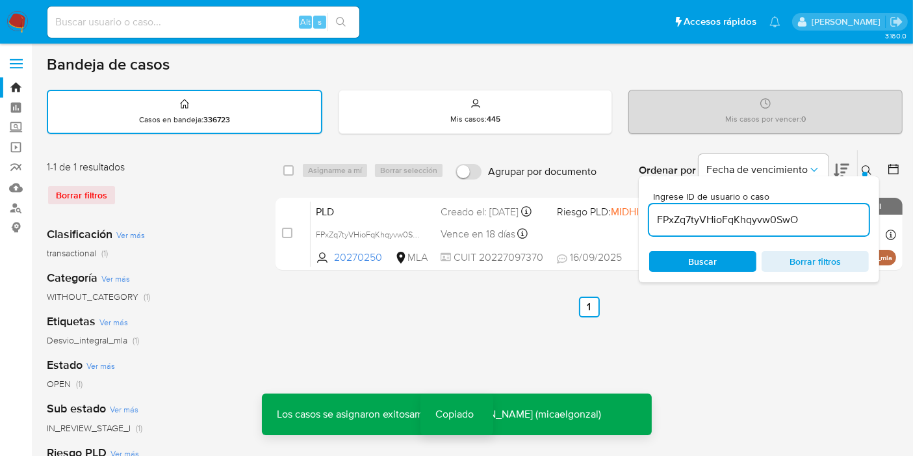
drag, startPoint x: 276, startPoint y: 47, endPoint x: 270, endPoint y: 40, distance: 9.2
click at [272, 44] on main "3.160.0" at bounding box center [456, 387] width 913 height 775
drag, startPoint x: 269, startPoint y: 36, endPoint x: 270, endPoint y: 29, distance: 7.8
click at [269, 34] on div "Alt s" at bounding box center [203, 22] width 312 height 31
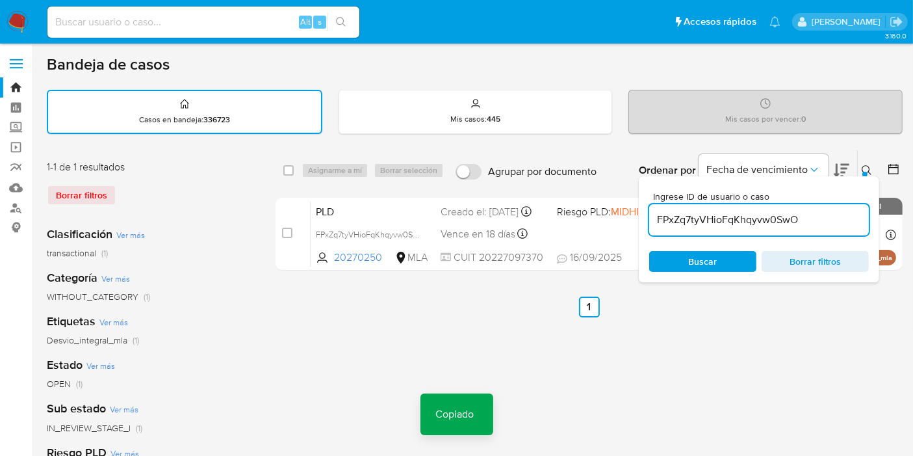
click at [270, 21] on input at bounding box center [203, 22] width 312 height 17
paste input "FPxZq7tyVHioFqKhqyvw0SwO"
type input "FPxZq7tyVHioFqKhqyvw0SwO"
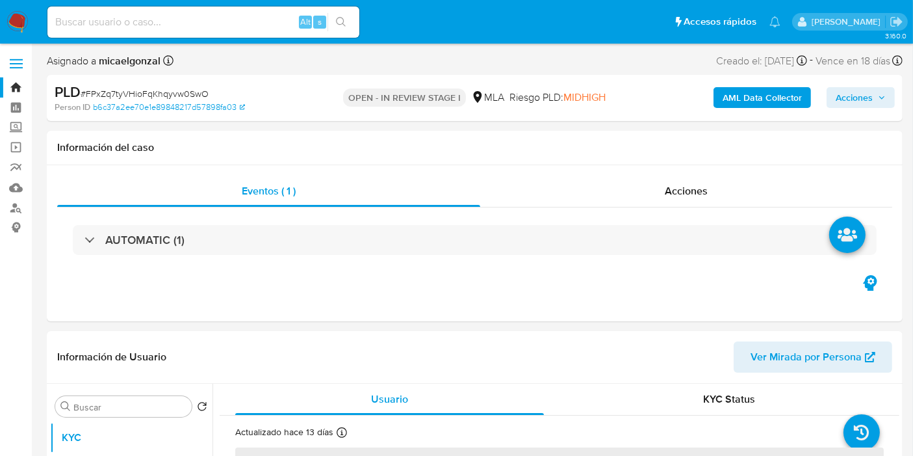
select select "10"
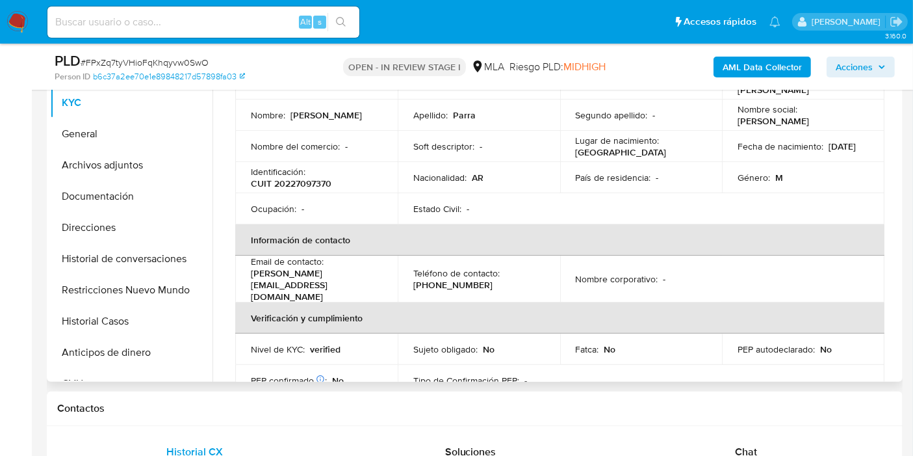
scroll to position [289, 0]
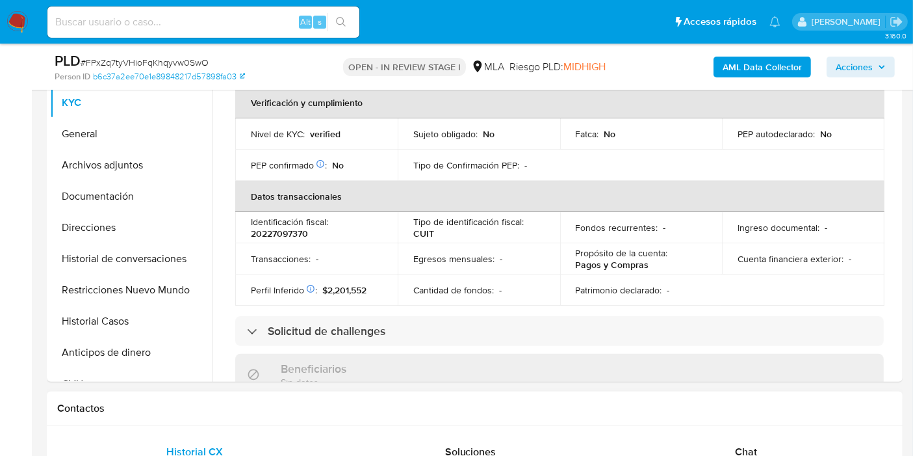
click at [737, 442] on div "Chat" at bounding box center [746, 451] width 244 height 31
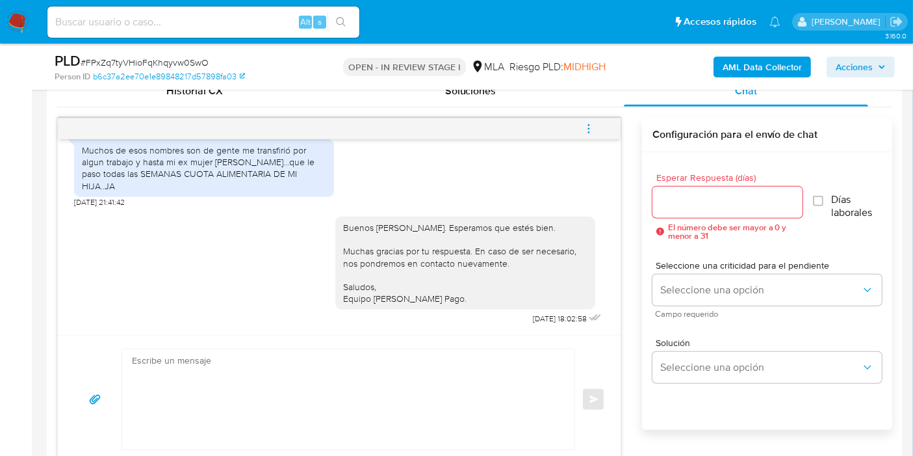
scroll to position [650, 0]
drag, startPoint x: 598, startPoint y: 129, endPoint x: 400, endPoint y: 96, distance: 200.5
click at [597, 129] on button "menu-action" at bounding box center [588, 127] width 43 height 31
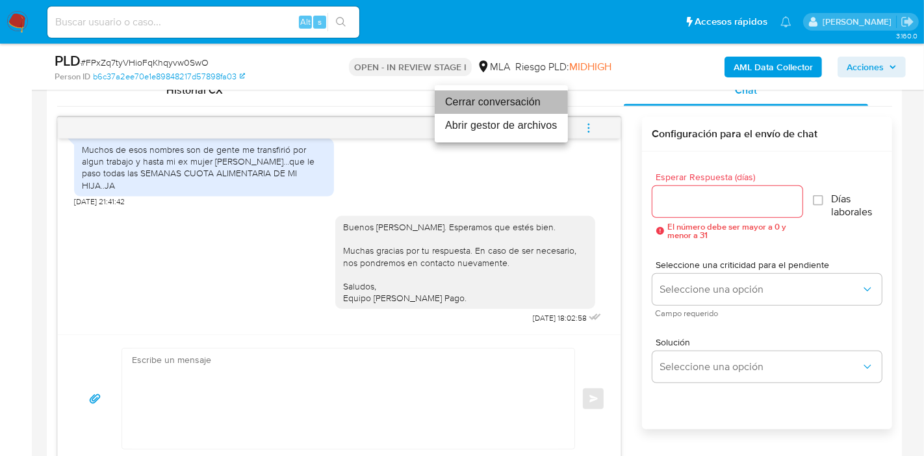
click at [480, 107] on li "Cerrar conversación" at bounding box center [501, 101] width 133 height 23
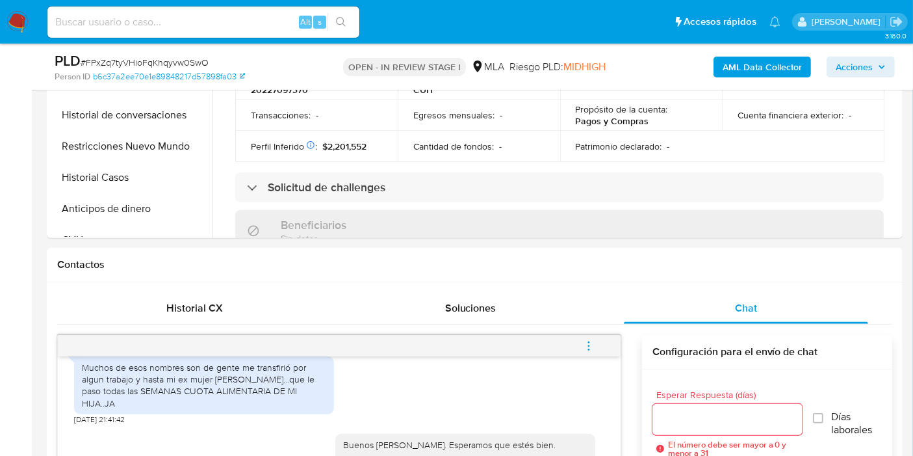
scroll to position [289, 0]
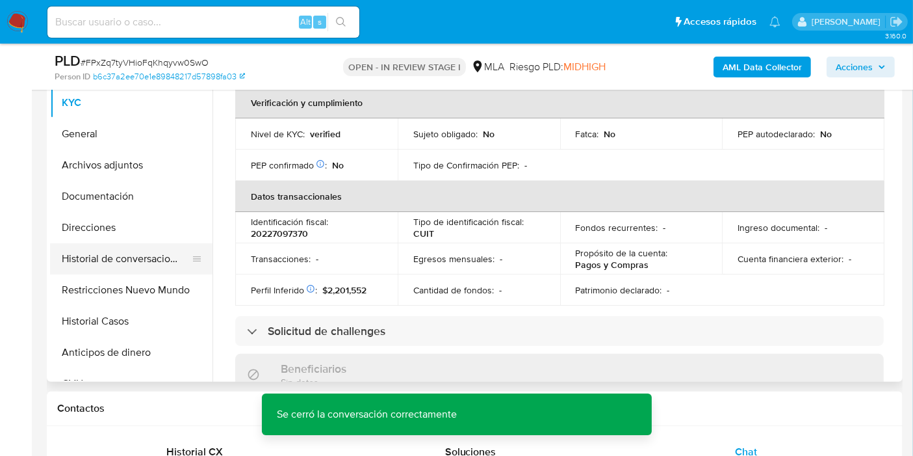
click at [70, 243] on button "Historial de conversaciones" at bounding box center [126, 258] width 152 height 31
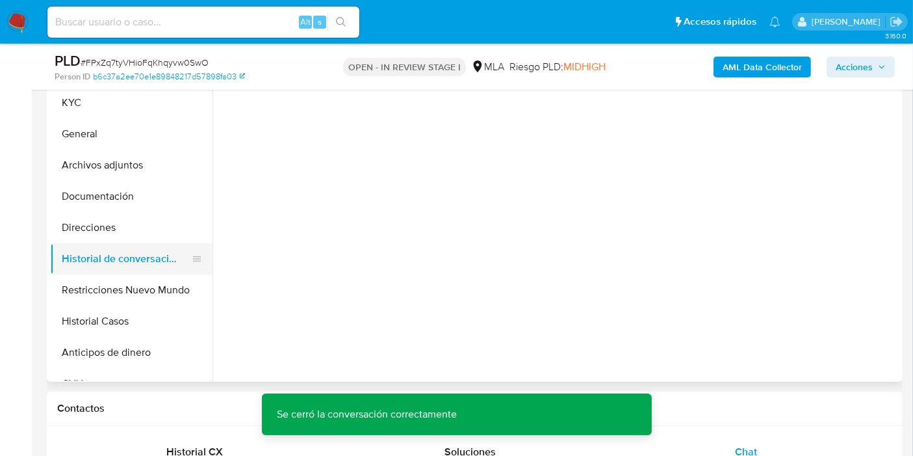
scroll to position [0, 0]
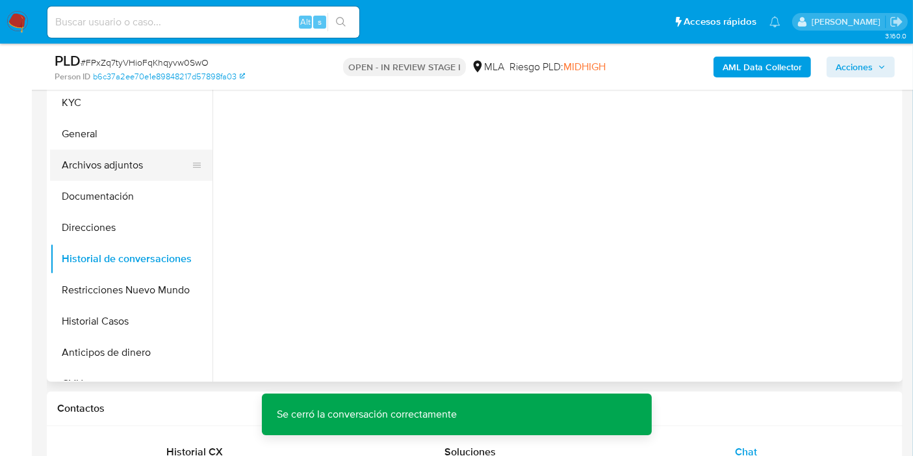
click at [126, 161] on button "Archivos adjuntos" at bounding box center [126, 165] width 152 height 31
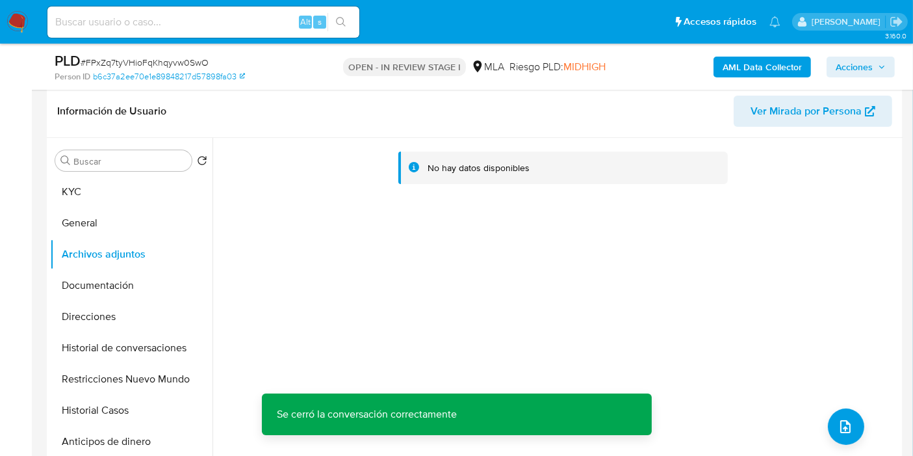
scroll to position [289, 0]
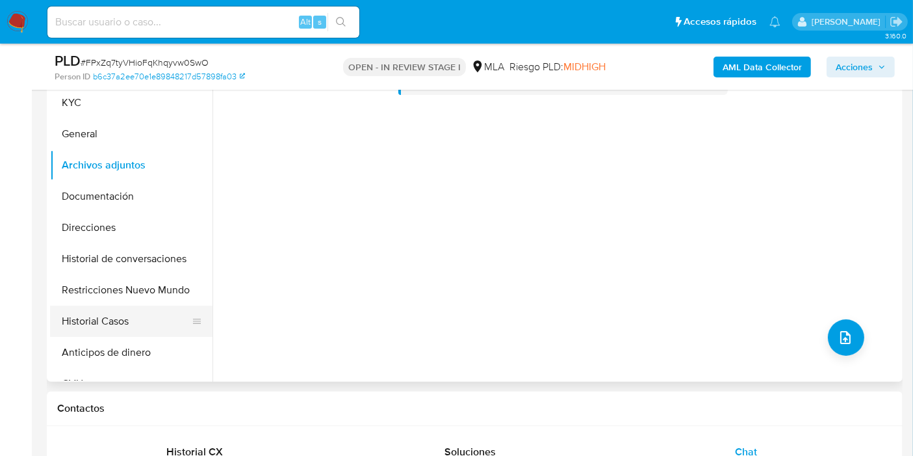
click at [131, 327] on button "Historial Casos" at bounding box center [126, 321] width 152 height 31
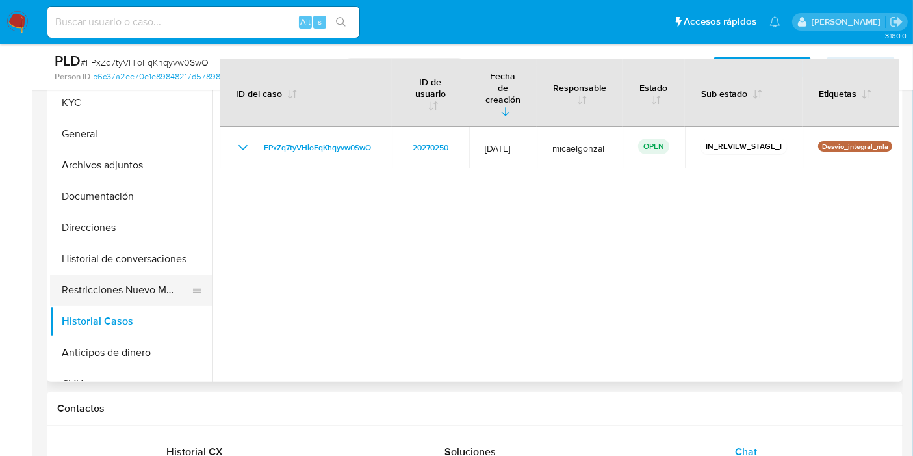
click at [105, 284] on button "Restricciones Nuevo Mundo" at bounding box center [126, 289] width 152 height 31
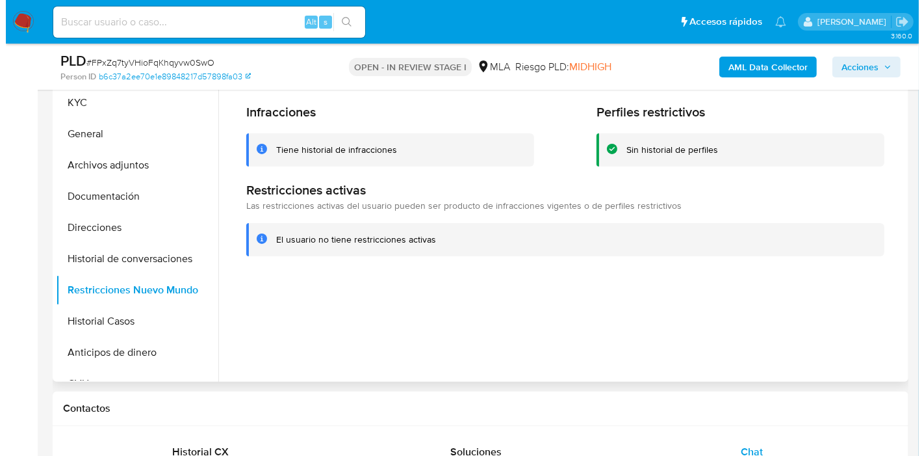
scroll to position [216, 0]
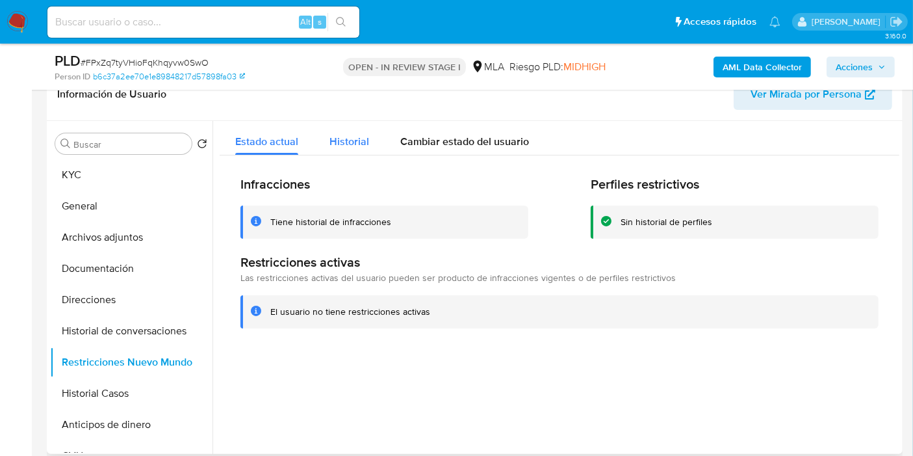
click at [337, 142] on span "Historial" at bounding box center [350, 141] width 40 height 15
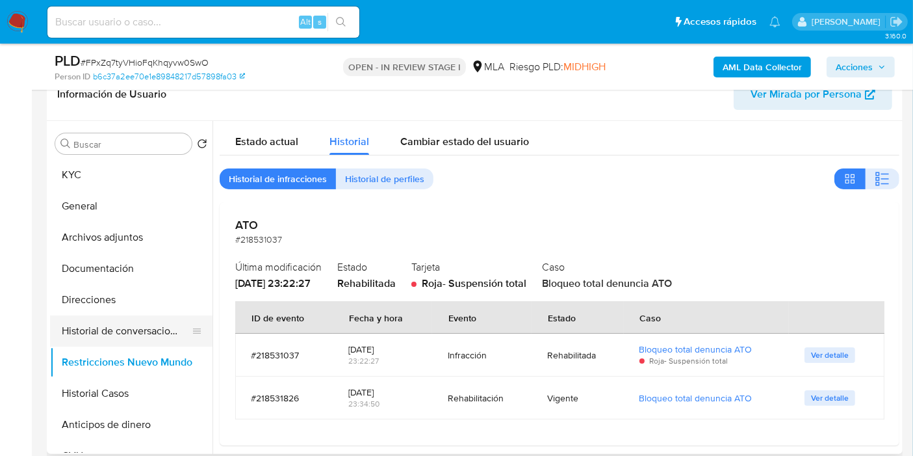
click at [131, 324] on button "Historial de conversaciones" at bounding box center [126, 330] width 152 height 31
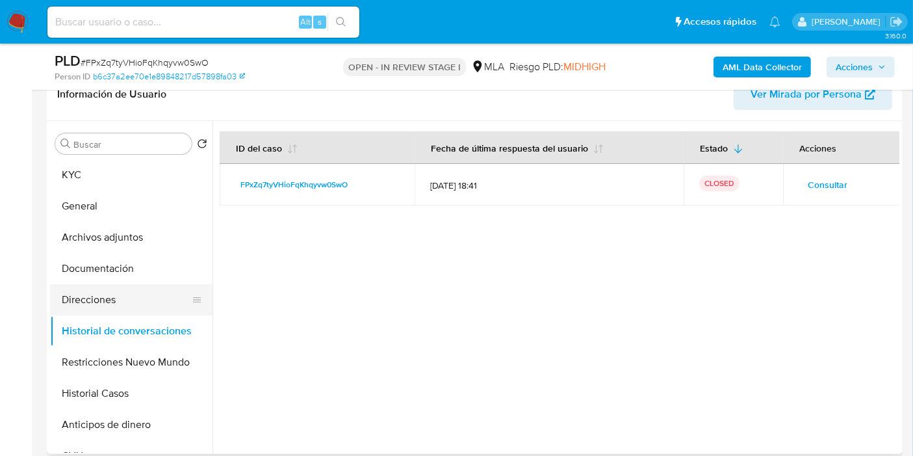
click at [131, 289] on button "Direcciones" at bounding box center [126, 299] width 152 height 31
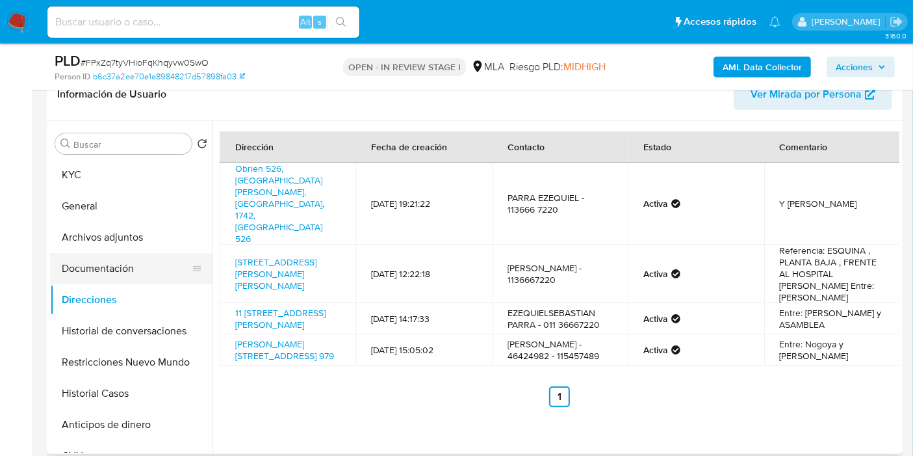
click at [138, 259] on button "Documentación" at bounding box center [126, 268] width 152 height 31
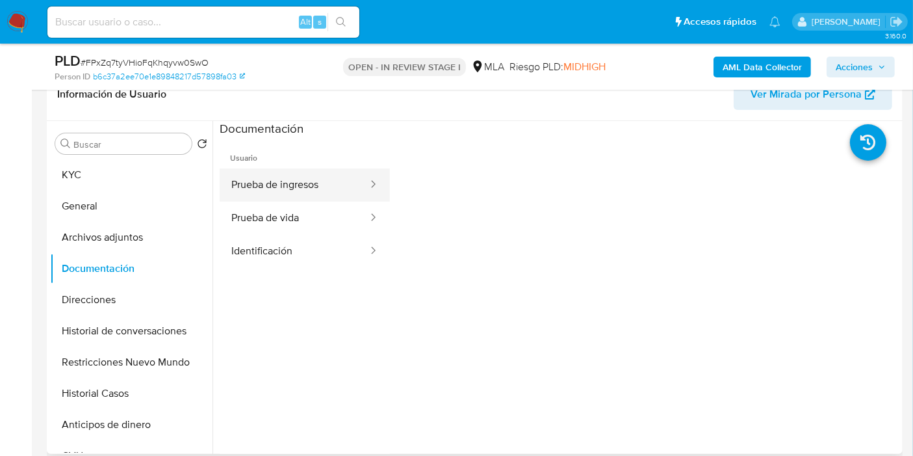
click at [309, 194] on button "Prueba de ingresos" at bounding box center [295, 184] width 150 height 33
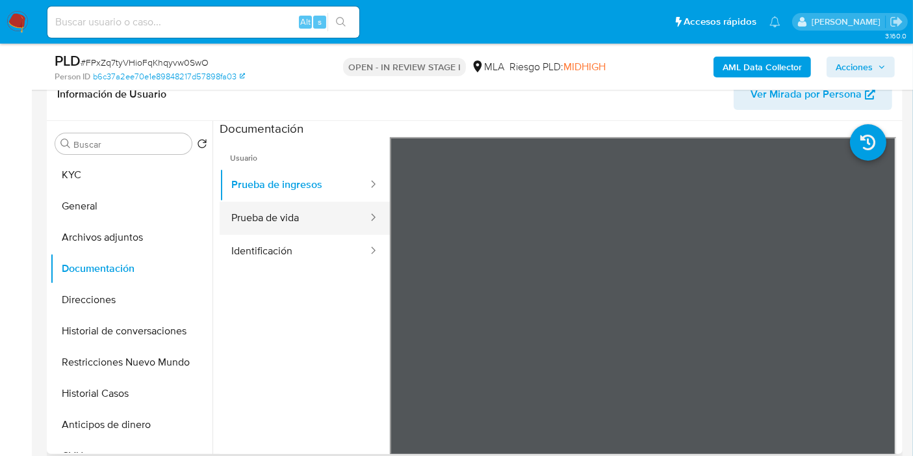
click at [233, 228] on button "Prueba de vida" at bounding box center [295, 218] width 150 height 33
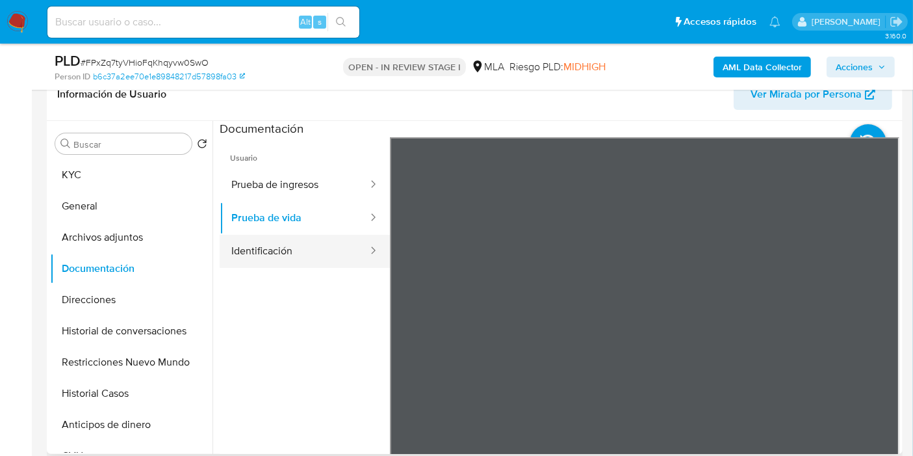
click at [265, 260] on button "Identificación" at bounding box center [295, 251] width 150 height 33
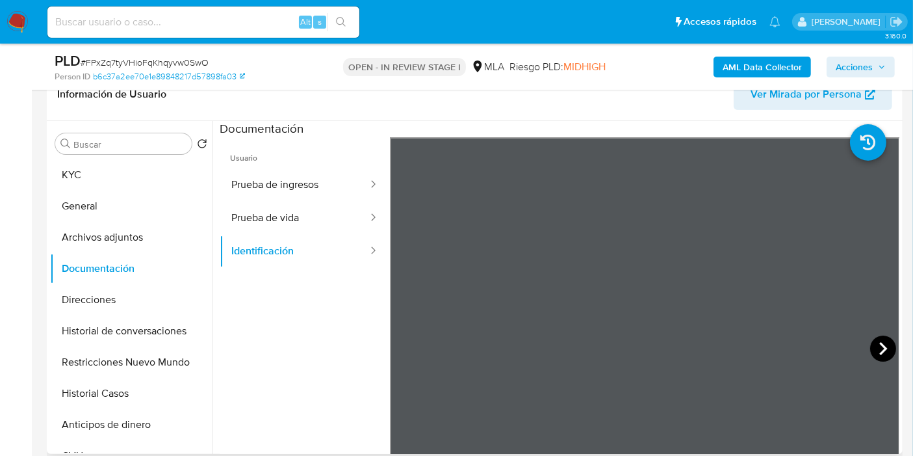
click at [885, 343] on icon at bounding box center [883, 348] width 26 height 26
click at [157, 229] on button "Archivos adjuntos" at bounding box center [126, 237] width 152 height 31
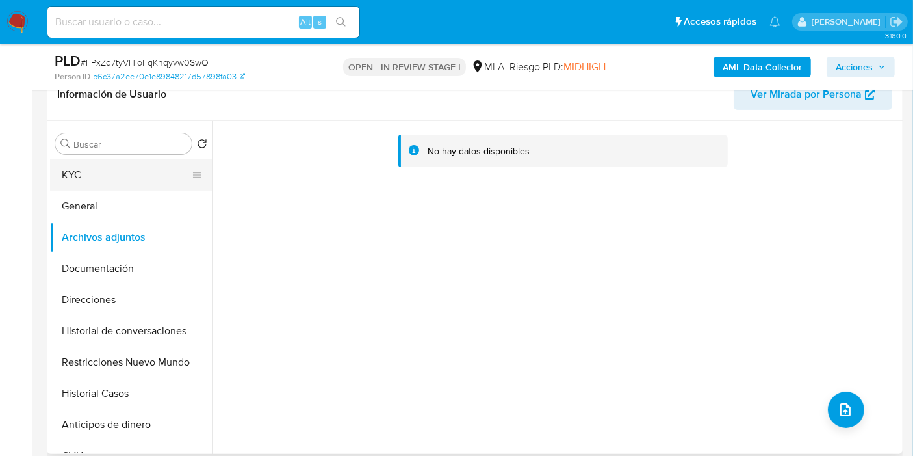
click at [159, 169] on button "KYC" at bounding box center [126, 174] width 152 height 31
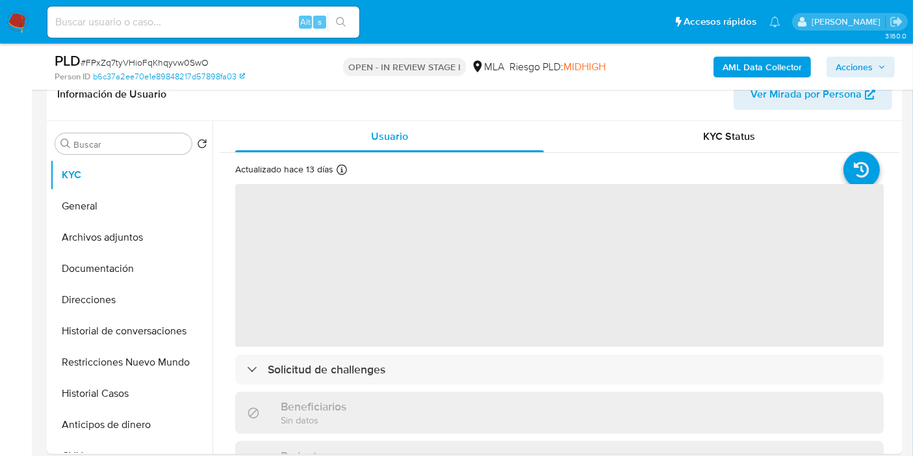
click at [780, 64] on b "AML Data Collector" at bounding box center [762, 67] width 79 height 21
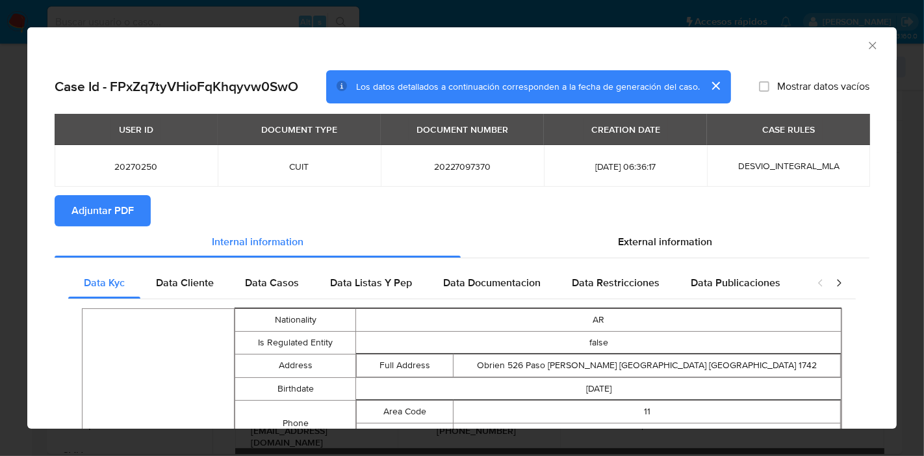
scroll to position [0, 0]
click at [179, 290] on div "Data Cliente" at bounding box center [184, 282] width 89 height 31
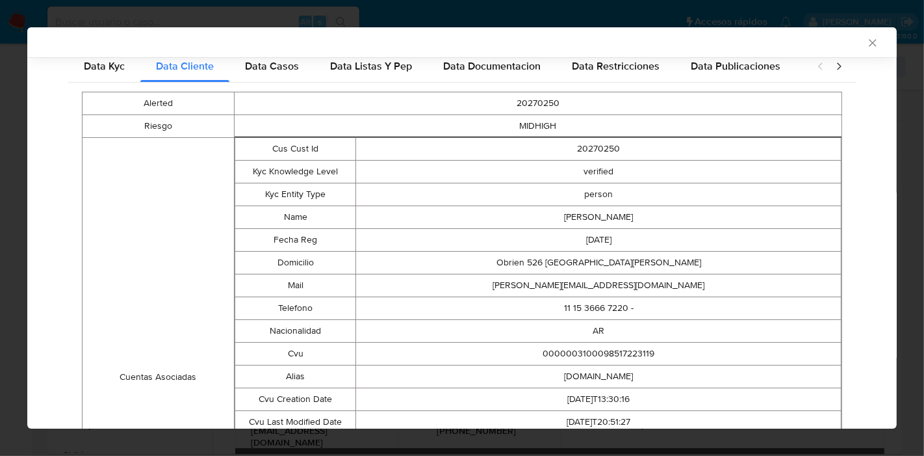
scroll to position [142, 0]
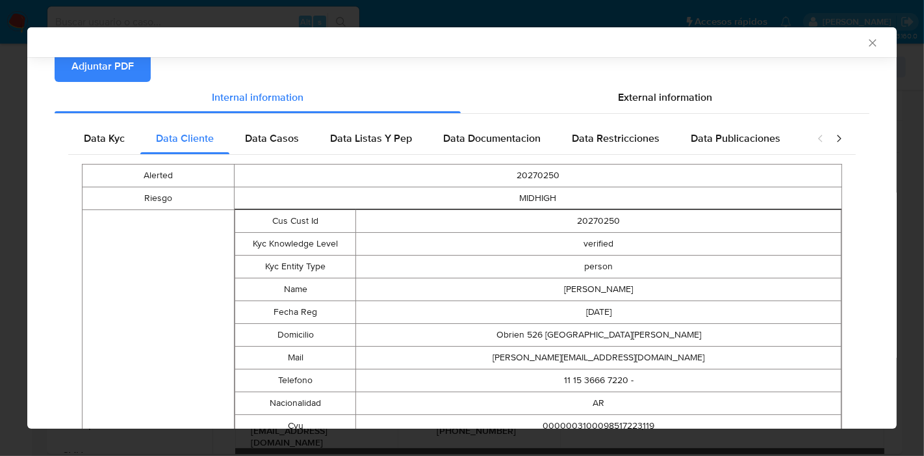
click at [320, 259] on td "Kyc Entity Type" at bounding box center [296, 266] width 122 height 23
click at [295, 175] on td "20270250" at bounding box center [538, 175] width 608 height 23
click at [284, 151] on div "Data Casos" at bounding box center [271, 138] width 85 height 31
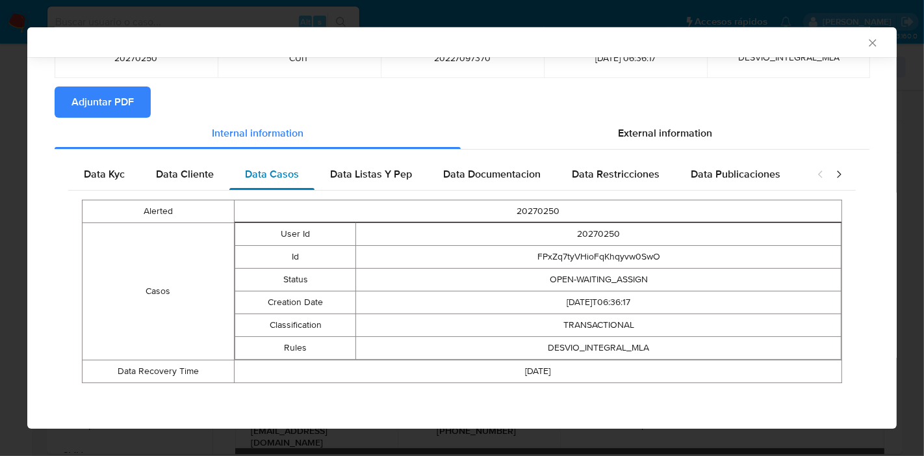
scroll to position [105, 0]
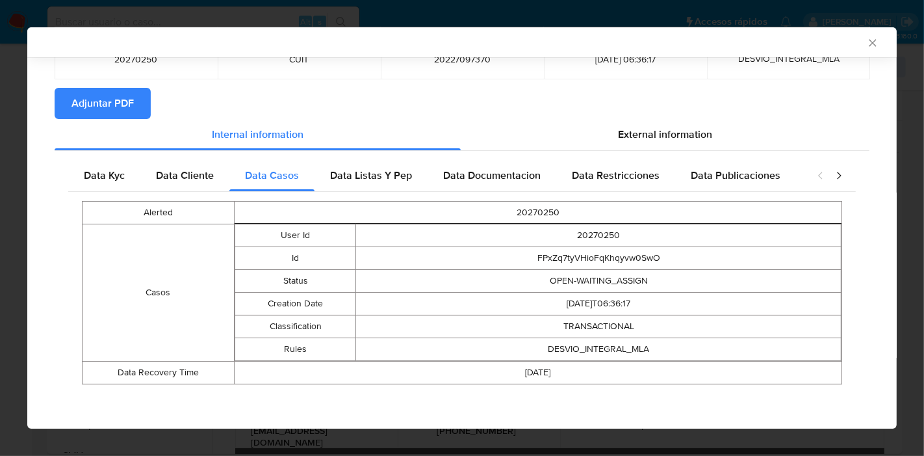
click at [387, 151] on div "Data Kyc Data Cliente Data Casos Data Listas Y Pep Data Documentacion Data Rest…" at bounding box center [462, 277] width 815 height 252
drag, startPoint x: 391, startPoint y: 166, endPoint x: 456, endPoint y: 159, distance: 64.8
click at [392, 168] on span "Data Listas Y Pep" at bounding box center [371, 175] width 82 height 15
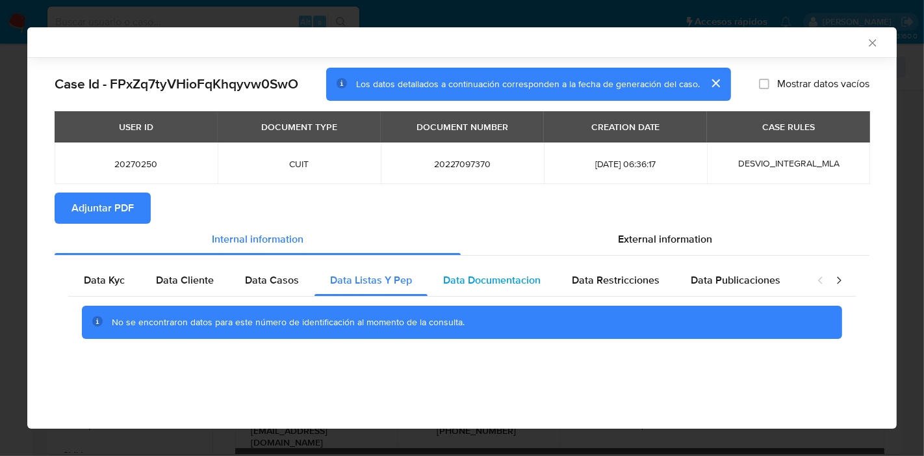
click at [486, 274] on span "Data Documentacion" at bounding box center [492, 279] width 98 height 15
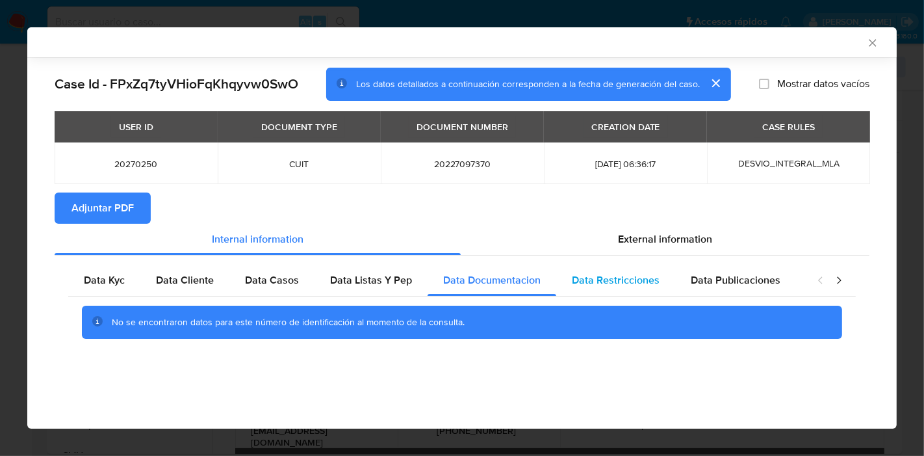
click at [665, 274] on div "Data Restricciones" at bounding box center [615, 280] width 119 height 31
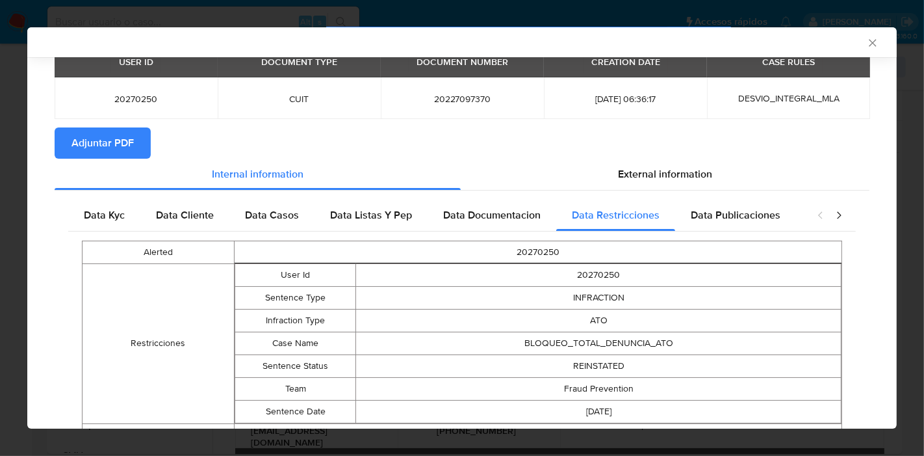
scroll to position [127, 0]
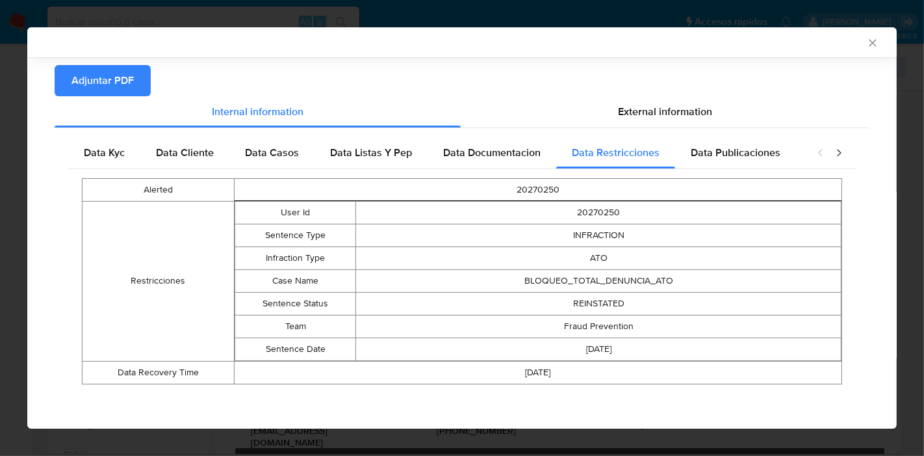
click at [739, 168] on div "Data Kyc Data Cliente Data Casos Data Listas Y Pep Data Documentacion Data Rest…" at bounding box center [462, 265] width 788 height 256
drag, startPoint x: 750, startPoint y: 146, endPoint x: 767, endPoint y: 150, distance: 17.3
click at [761, 150] on span "Data Publicaciones" at bounding box center [736, 152] width 90 height 15
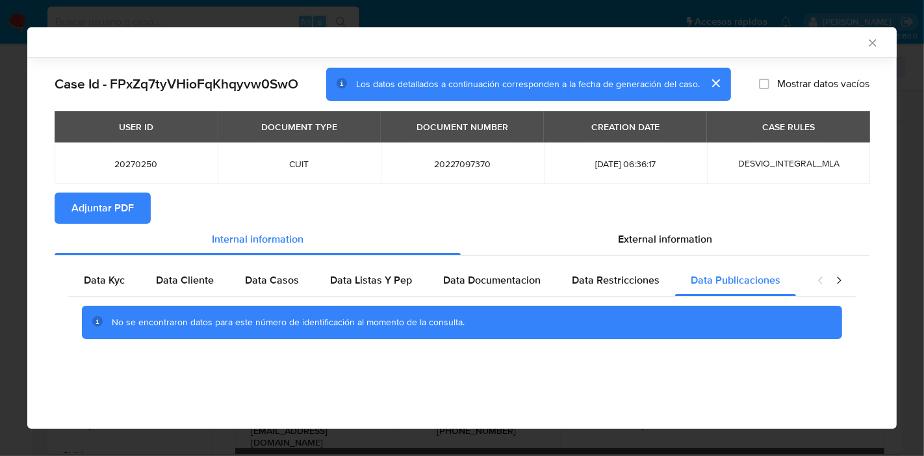
scroll to position [0, 0]
click at [839, 274] on icon "closure-recommendation-modal" at bounding box center [839, 280] width 13 height 13
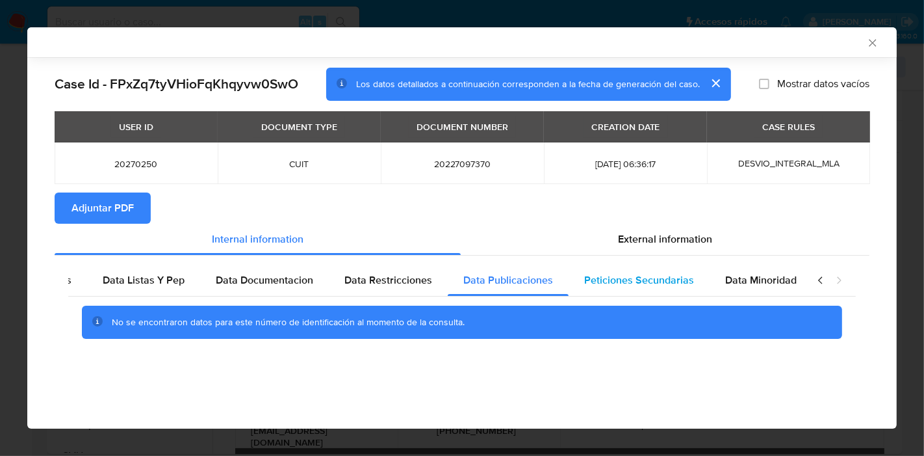
scroll to position [0, 228]
click at [653, 287] on div "Peticiones Secundarias" at bounding box center [638, 280] width 141 height 31
drag, startPoint x: 722, startPoint y: 287, endPoint x: 857, endPoint y: 274, distance: 136.5
click at [727, 287] on div "Data Minoridad" at bounding box center [760, 280] width 103 height 31
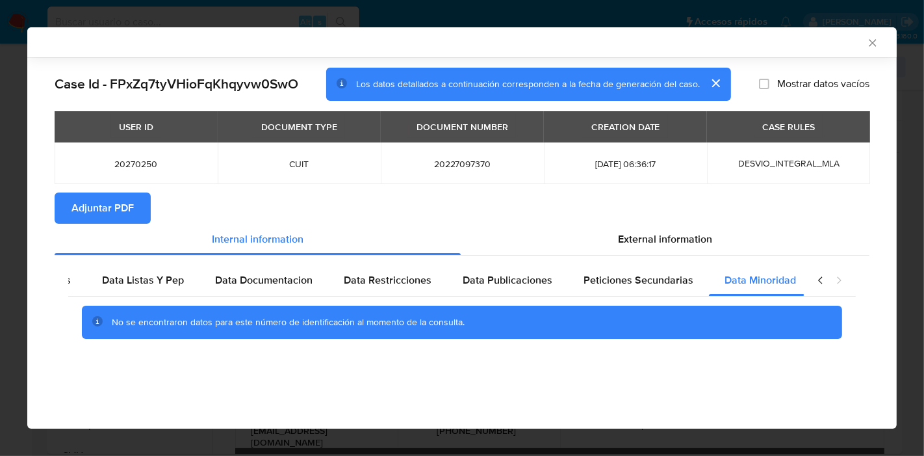
click at [824, 282] on icon "closure-recommendation-modal" at bounding box center [820, 280] width 13 height 13
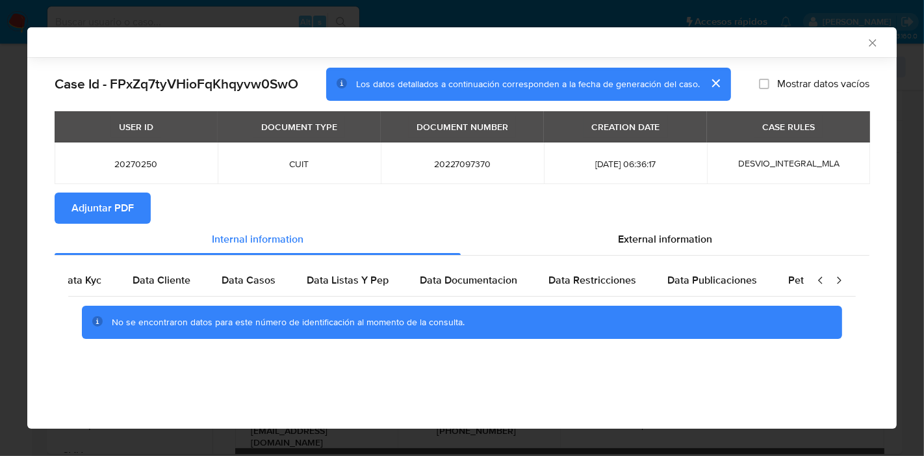
scroll to position [0, 0]
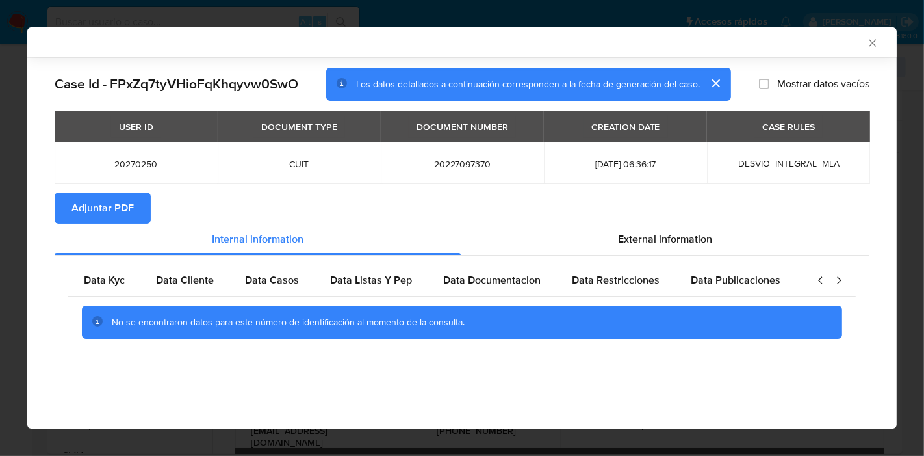
click at [824, 282] on icon "closure-recommendation-modal" at bounding box center [820, 280] width 13 height 13
click at [88, 280] on span "Data Kyc" at bounding box center [104, 279] width 41 height 15
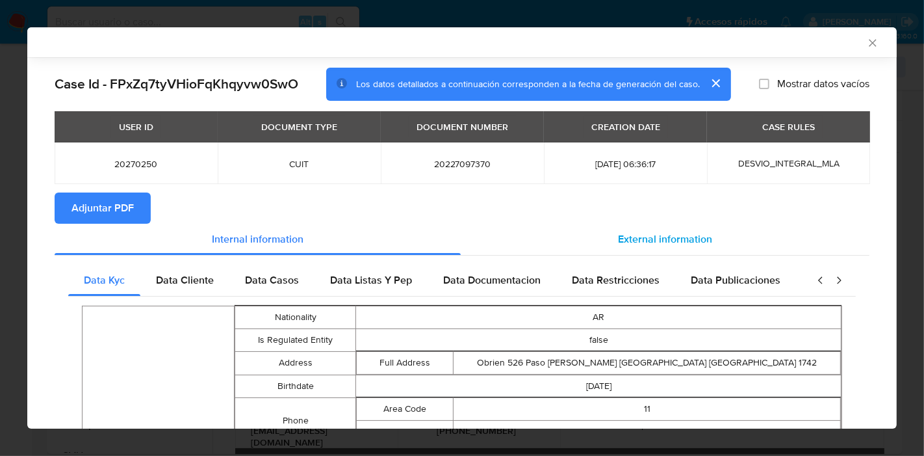
click at [668, 231] on span "External information" at bounding box center [665, 238] width 94 height 15
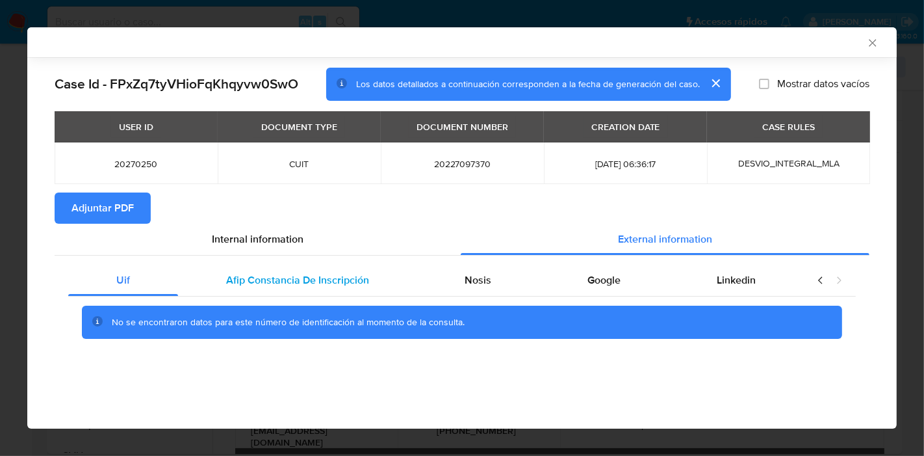
click at [315, 281] on span "Afip Constancia De Inscripción" at bounding box center [297, 279] width 143 height 15
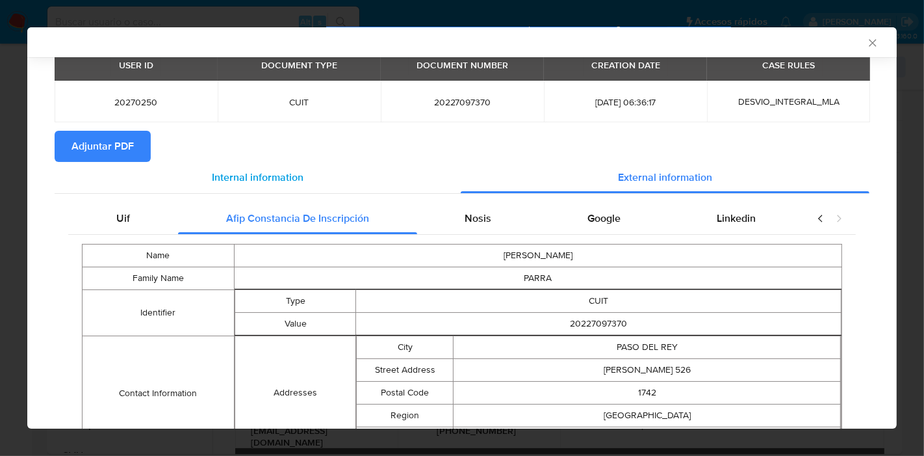
scroll to position [36, 0]
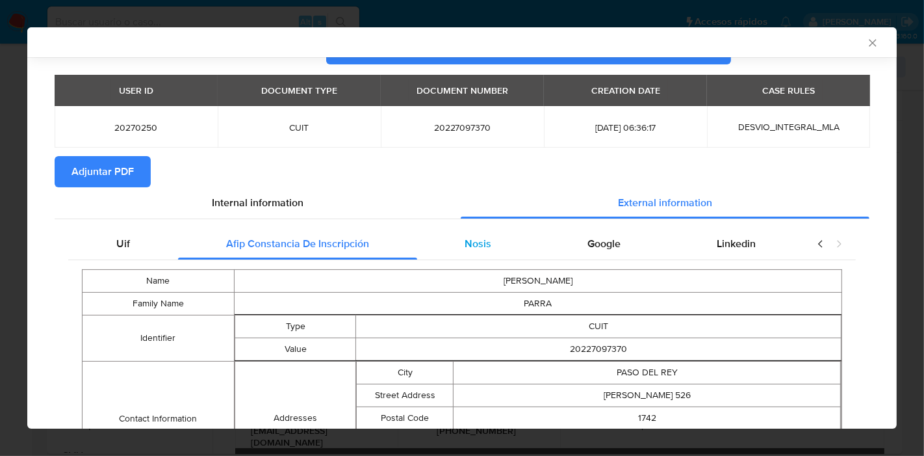
click at [477, 237] on span "Nosis" at bounding box center [478, 243] width 27 height 15
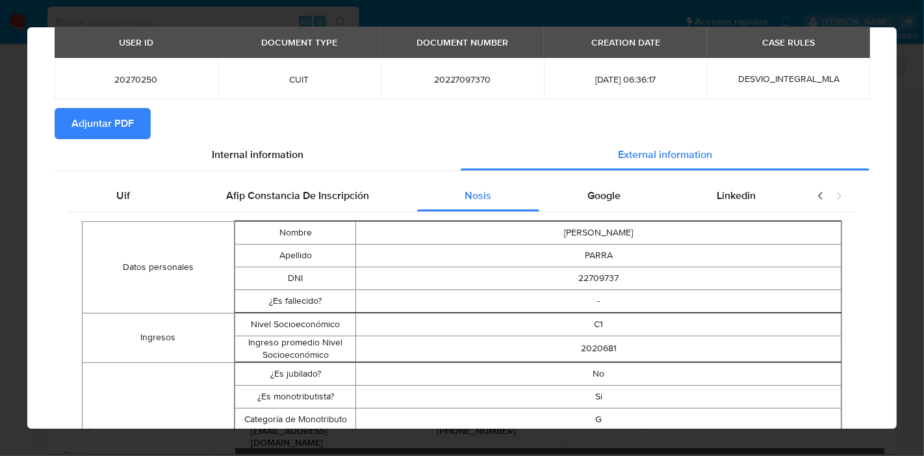
scroll to position [0, 0]
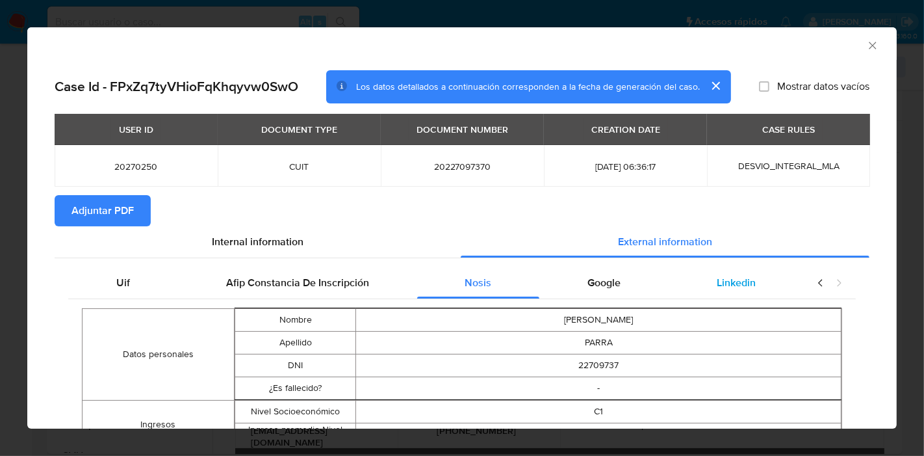
drag, startPoint x: 610, startPoint y: 293, endPoint x: 702, endPoint y: 284, distance: 92.0
click at [614, 289] on div "Google" at bounding box center [604, 282] width 129 height 31
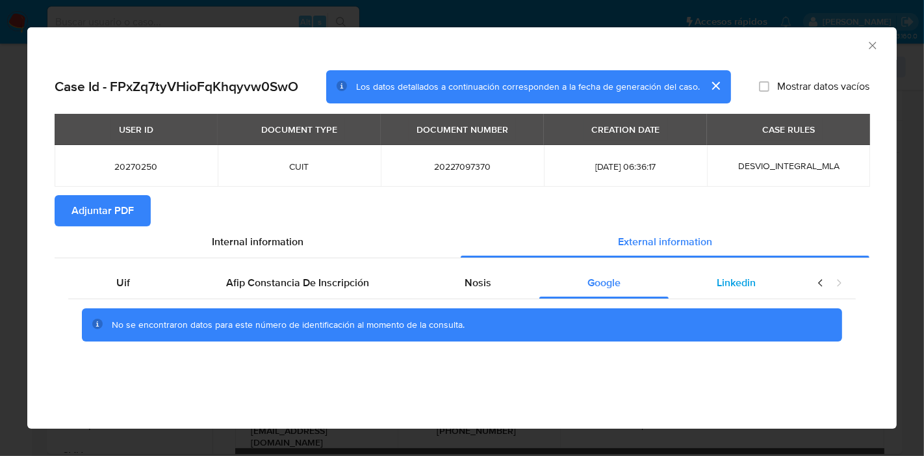
click at [740, 285] on span "Linkedin" at bounding box center [736, 282] width 39 height 15
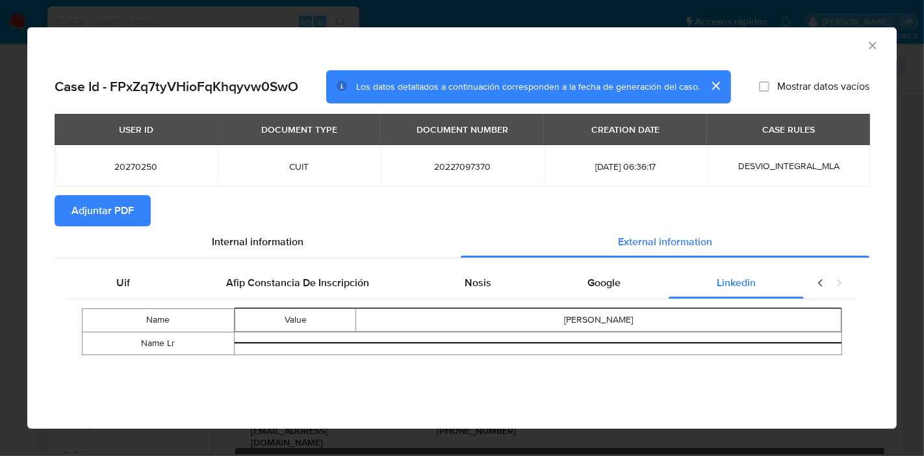
drag, startPoint x: 132, startPoint y: 265, endPoint x: 189, endPoint y: 259, distance: 57.6
click at [137, 265] on div "Uif Afip Constancia De Inscripción Nosis Google Linkedin Name Value ezequiel se…" at bounding box center [462, 315] width 815 height 115
click at [139, 281] on div "Uif" at bounding box center [123, 282] width 110 height 31
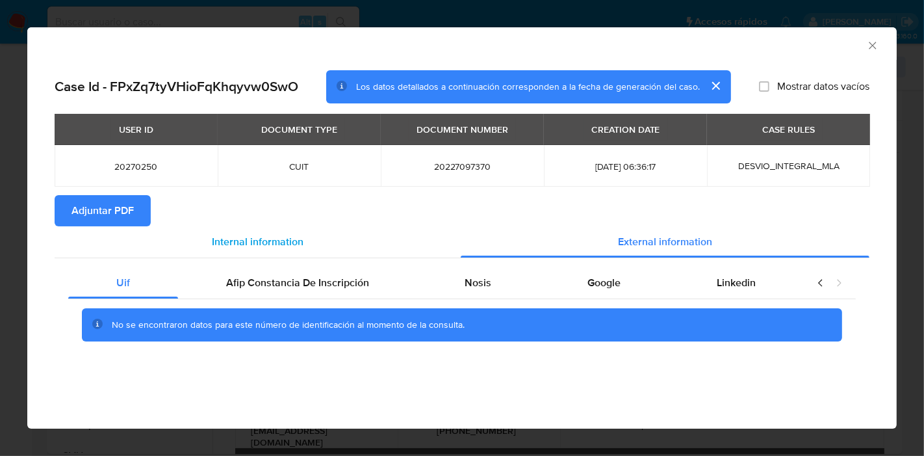
click at [281, 226] on div "Internal information" at bounding box center [258, 241] width 406 height 31
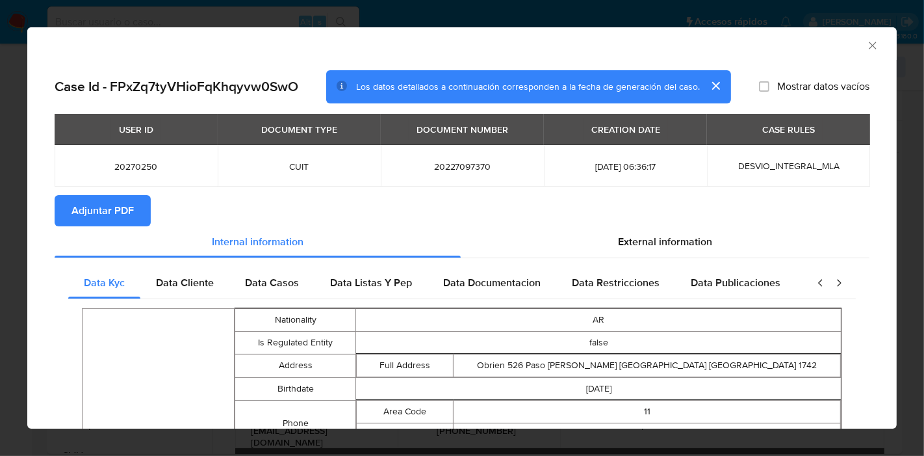
click at [127, 208] on span "Adjuntar PDF" at bounding box center [103, 210] width 62 height 29
click at [869, 47] on icon "Cerrar ventana" at bounding box center [872, 45] width 7 height 7
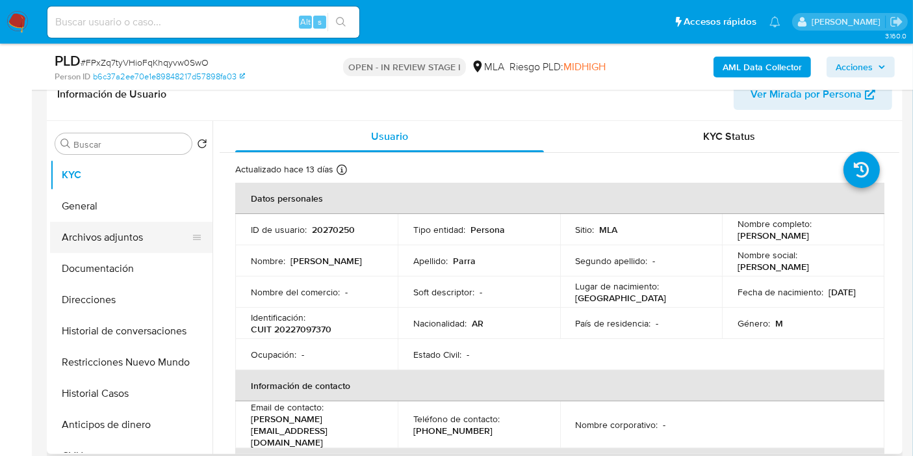
click at [148, 234] on button "Archivos adjuntos" at bounding box center [126, 237] width 152 height 31
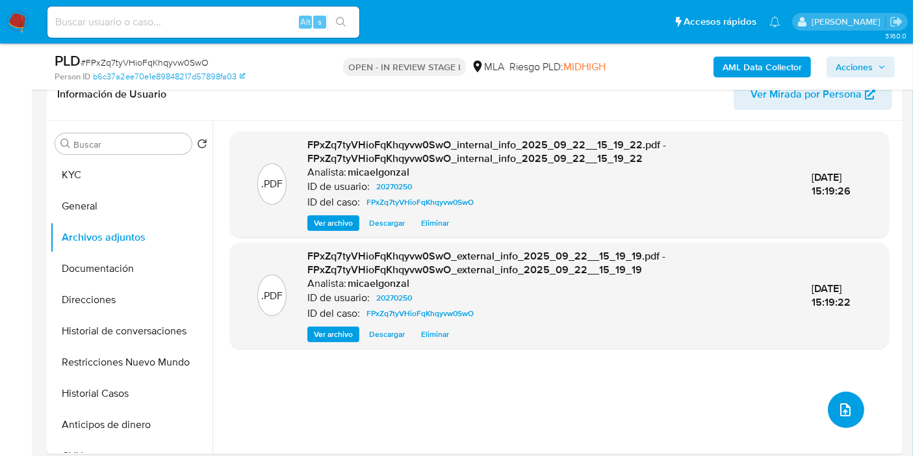
click at [846, 411] on icon "upload-file" at bounding box center [846, 410] width 16 height 16
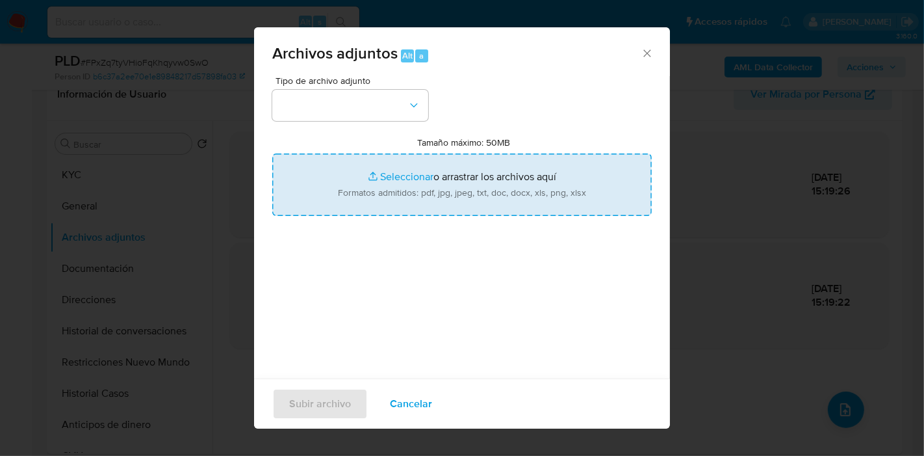
click at [363, 170] on input "Tamaño máximo: 50MB Seleccionar archivos" at bounding box center [462, 184] width 380 height 62
type input "C:\fakepath\ARCA - Inscripción.pdf"
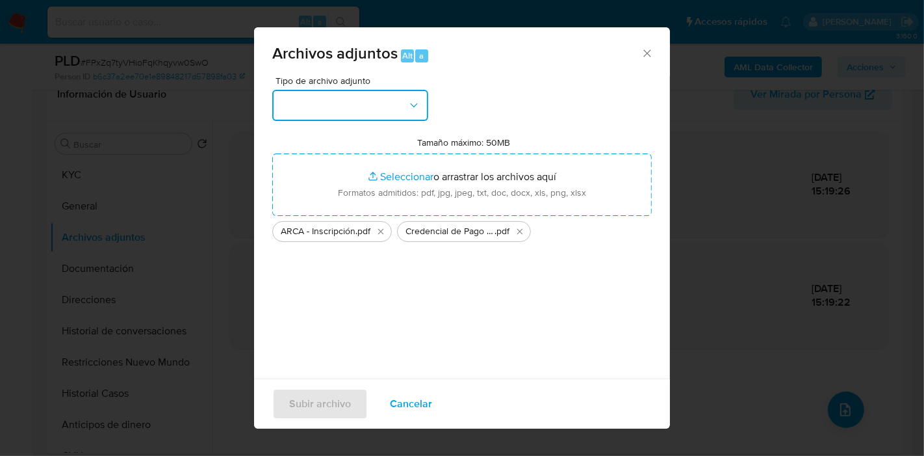
click at [294, 120] on button "button" at bounding box center [350, 105] width 156 height 31
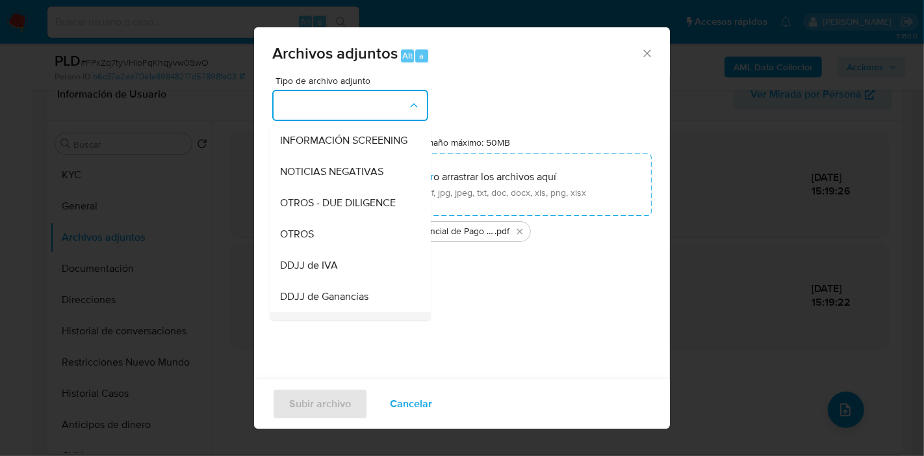
scroll to position [216, 0]
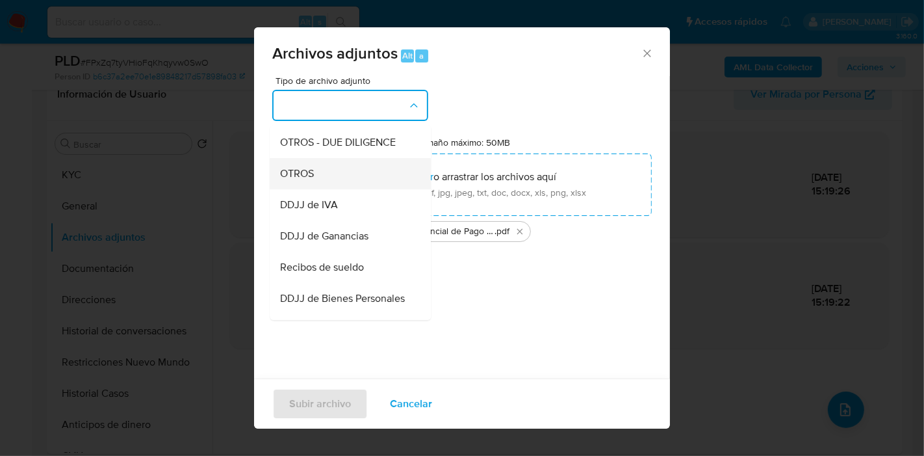
click at [326, 189] on div "OTROS" at bounding box center [346, 173] width 133 height 31
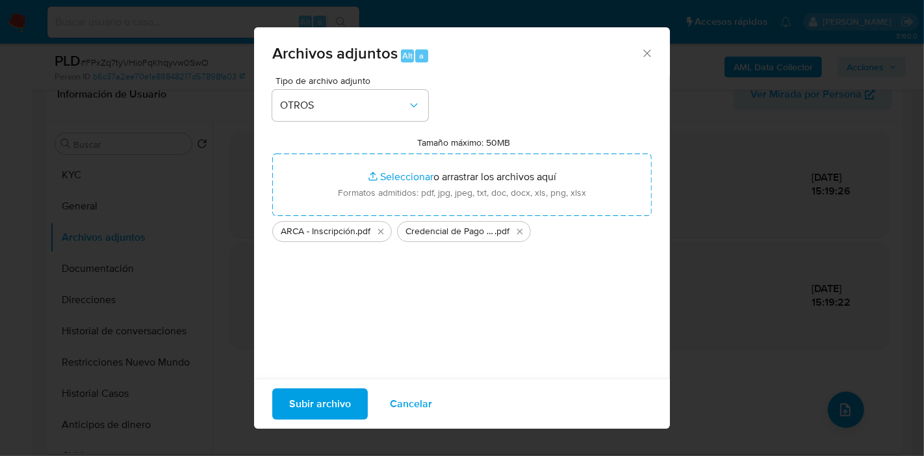
click at [328, 382] on div "Subir archivo Cancelar" at bounding box center [462, 403] width 416 height 50
click at [330, 397] on span "Subir archivo" at bounding box center [320, 403] width 62 height 29
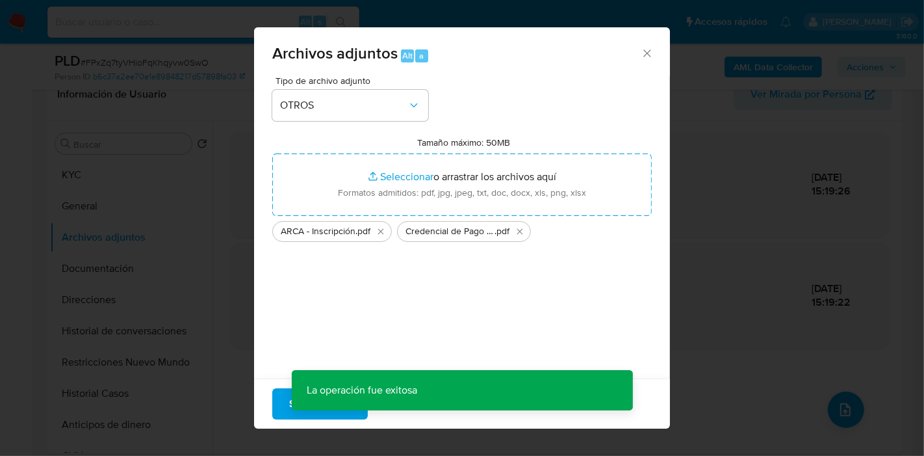
click at [836, 401] on div "Archivos adjuntos Alt a Tipo de archivo adjunto OTROS Tamaño máximo: 50MB Selec…" at bounding box center [462, 228] width 924 height 456
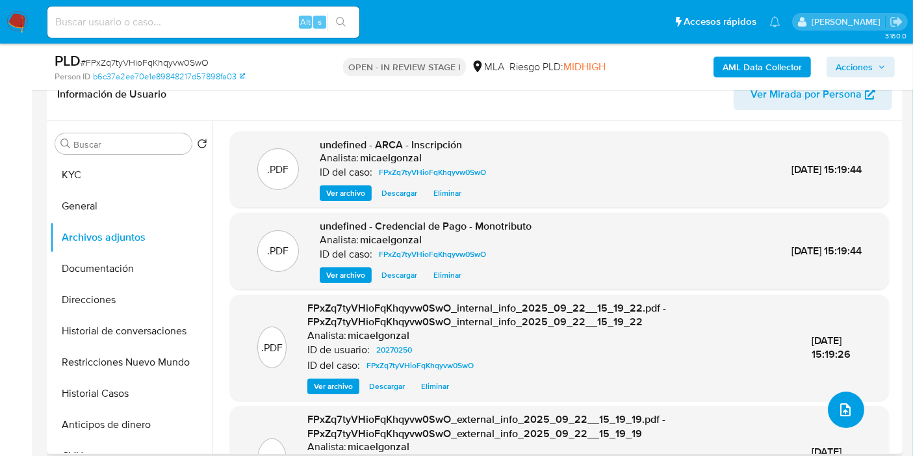
click at [840, 408] on icon "upload-file" at bounding box center [845, 409] width 10 height 13
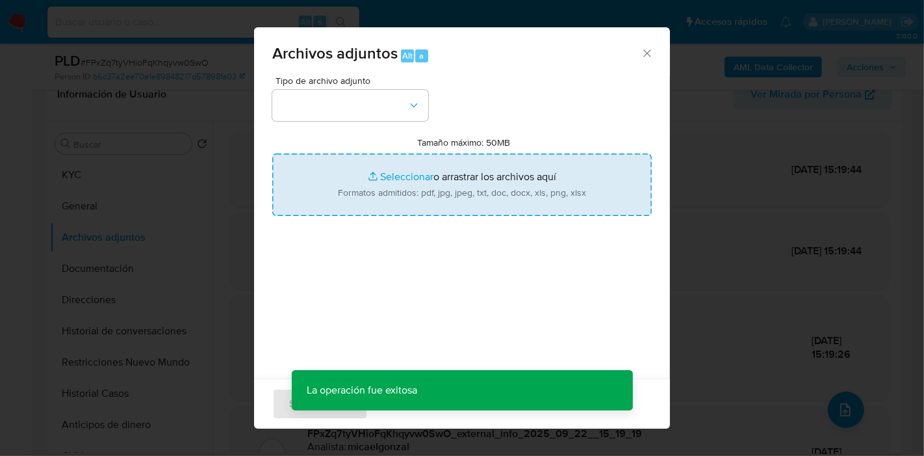
click at [421, 177] on input "Tamaño máximo: 50MB Seleccionar archivos" at bounding box center [462, 184] width 380 height 62
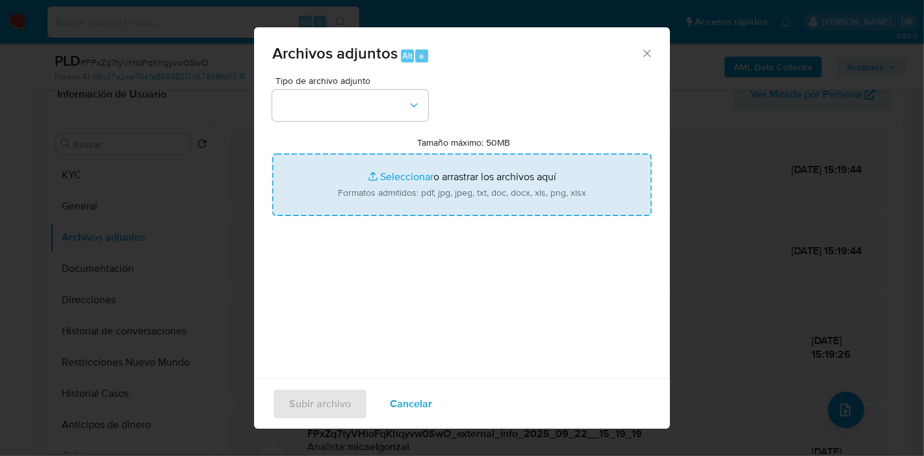
type input "C:\fakepath\Consulta de Comprobantes de julio 2024 - junio 2025.pdf"
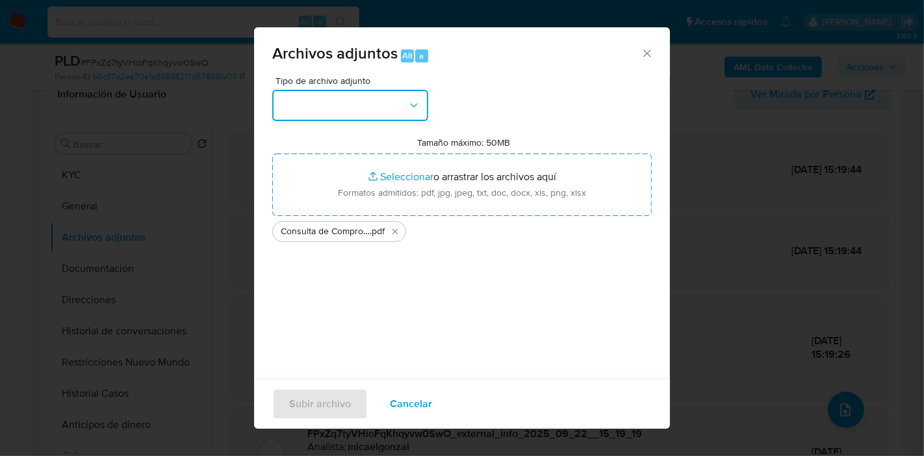
click at [300, 103] on button "button" at bounding box center [350, 105] width 156 height 31
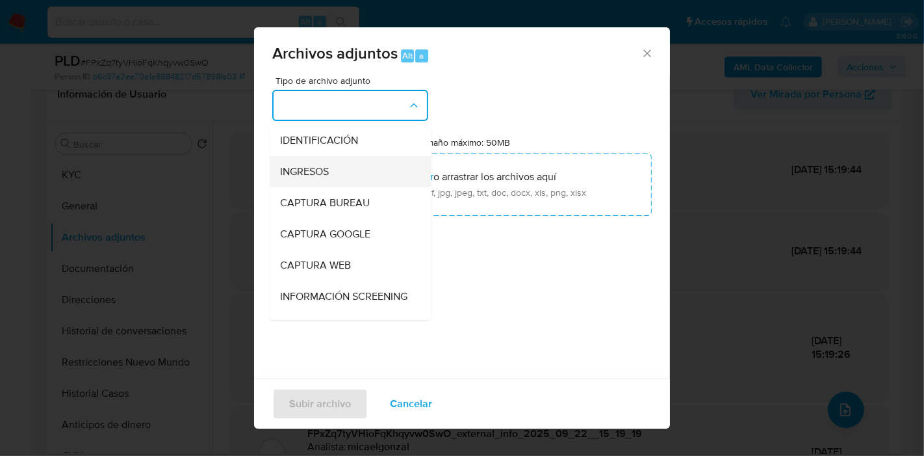
click at [344, 185] on div "INGRESOS" at bounding box center [346, 171] width 133 height 31
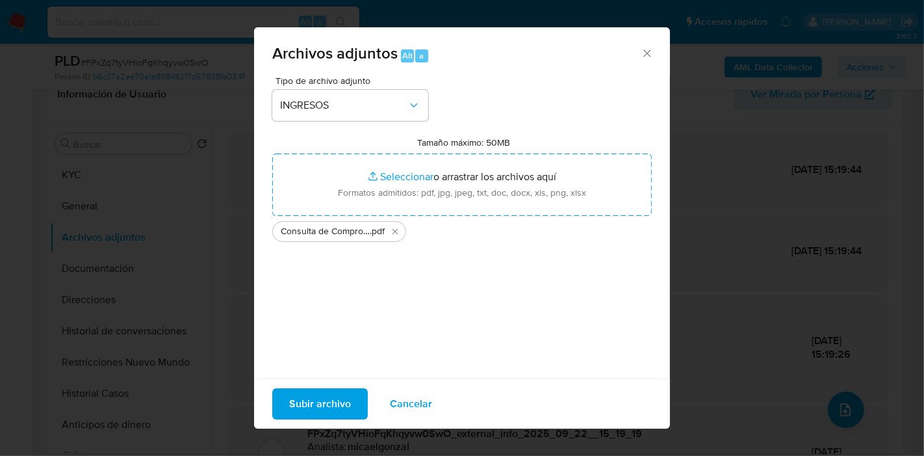
click at [340, 393] on span "Subir archivo" at bounding box center [320, 403] width 62 height 29
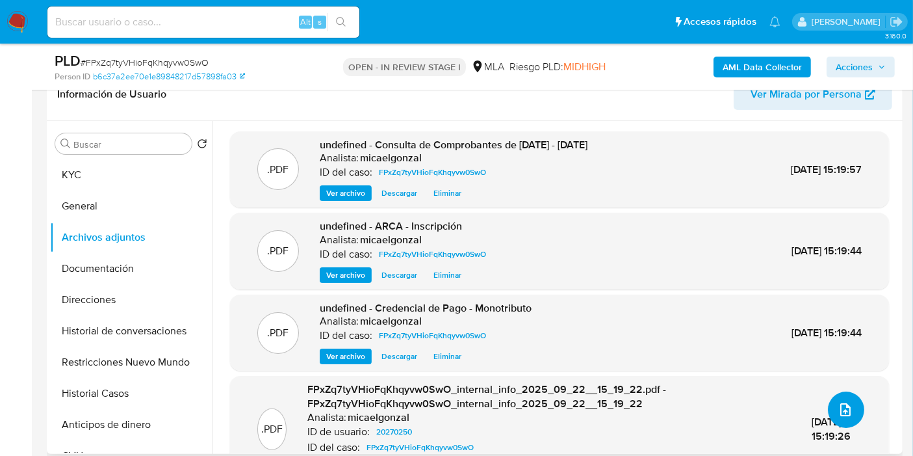
click at [841, 415] on icon "upload-file" at bounding box center [846, 410] width 16 height 16
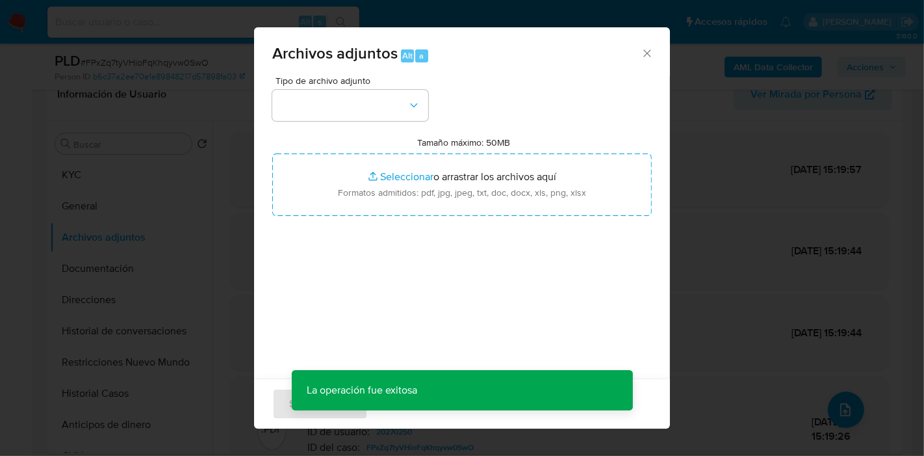
click at [382, 121] on div "Tipo de archivo adjunto Tamaño máximo: 50MB Seleccionar archivos Seleccionar o …" at bounding box center [462, 229] width 380 height 307
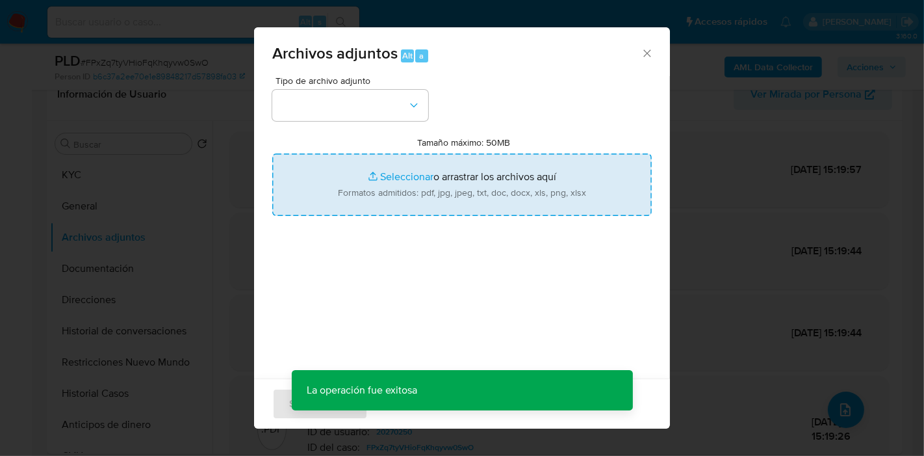
click at [402, 183] on input "Tamaño máximo: 50MB Seleccionar archivos" at bounding box center [462, 184] width 380 height 62
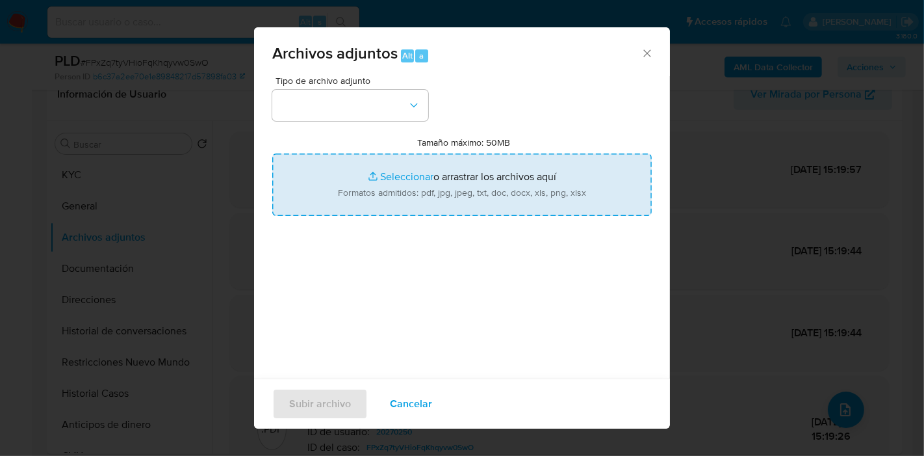
type input "C:\fakepath\Caselog FPxZq7tyVHioFqKhqyvw0SwO_2025_09_10_14_57_30.docx"
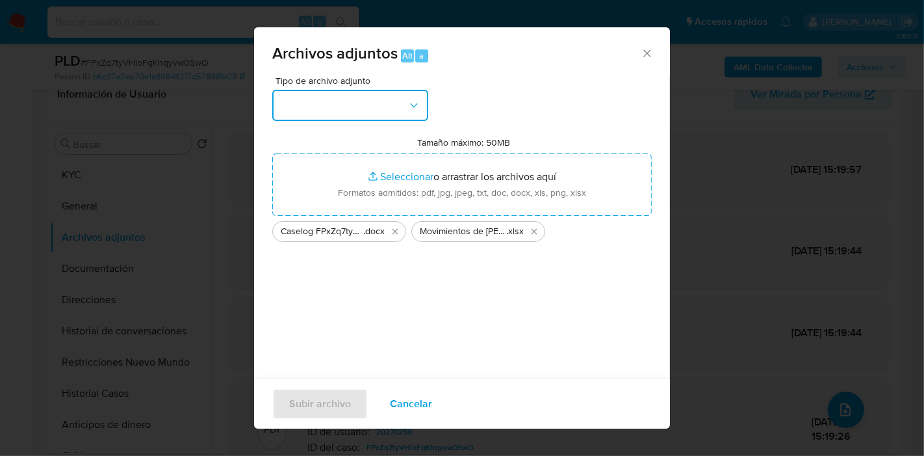
drag, startPoint x: 402, startPoint y: 183, endPoint x: 280, endPoint y: 106, distance: 145.2
click at [280, 106] on button "button" at bounding box center [350, 105] width 156 height 31
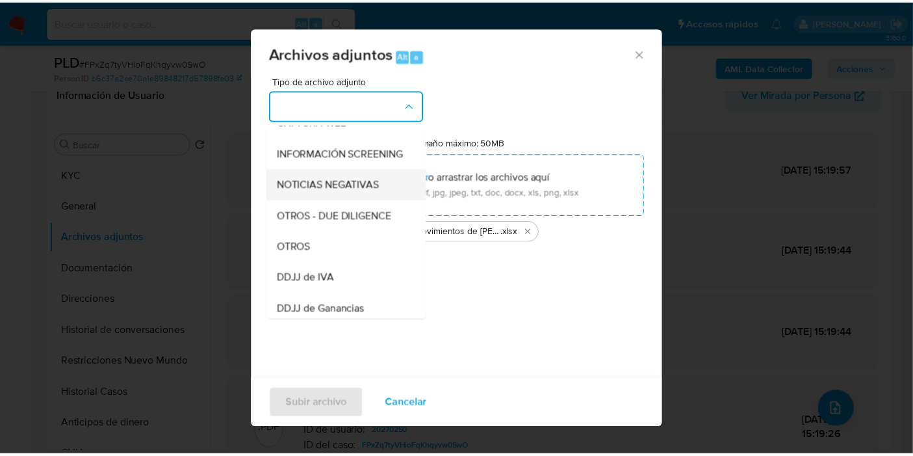
scroll to position [144, 0]
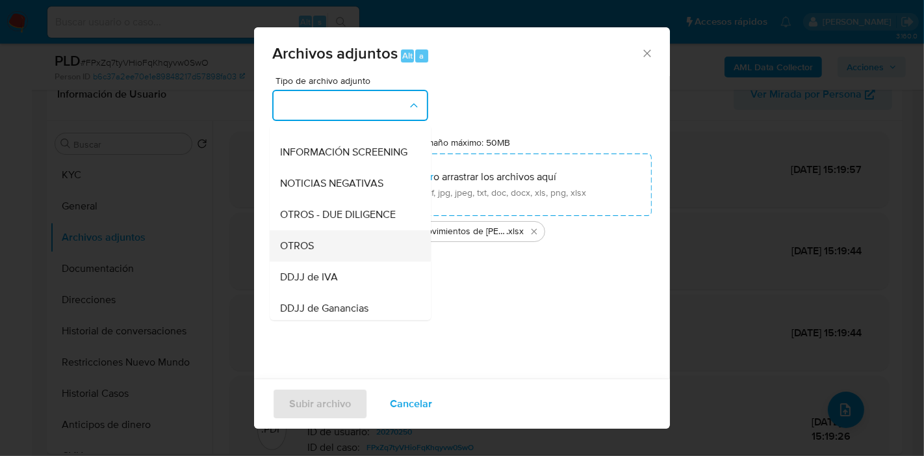
click at [327, 253] on div "OTROS" at bounding box center [346, 245] width 133 height 31
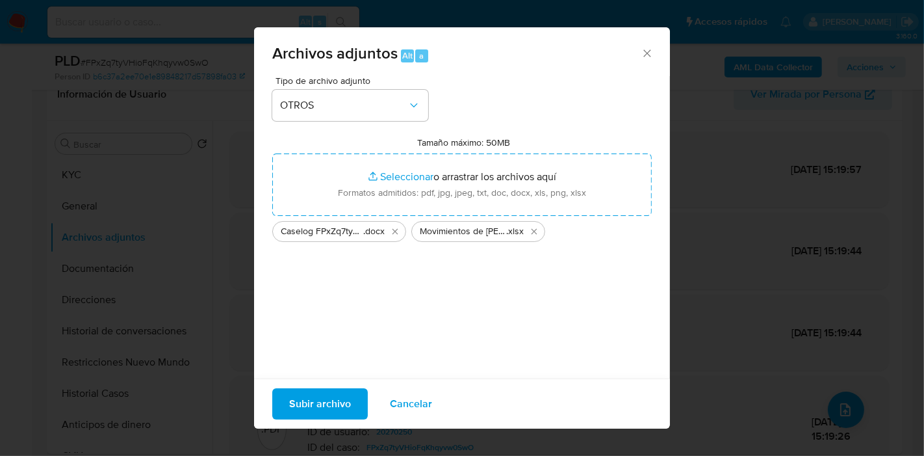
click at [305, 369] on div "Tipo de archivo adjunto OTROS Tamaño máximo: 50MB Seleccionar archivos Seleccio…" at bounding box center [462, 229] width 380 height 307
click at [303, 391] on span "Subir archivo" at bounding box center [320, 403] width 62 height 29
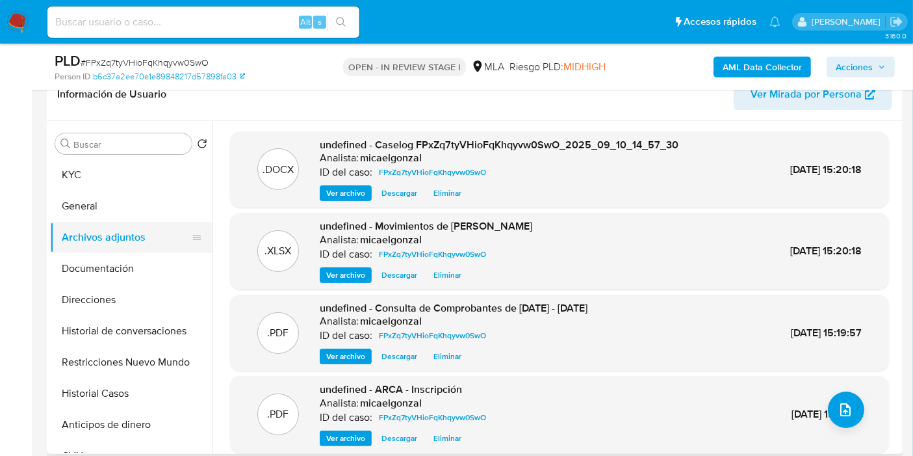
click at [113, 229] on button "Archivos adjuntos" at bounding box center [126, 237] width 152 height 31
click at [124, 200] on button "General" at bounding box center [126, 205] width 152 height 31
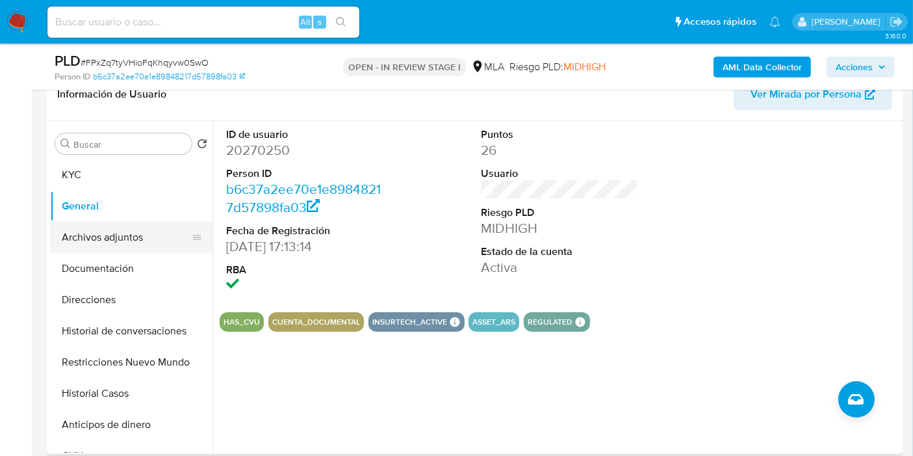
click at [136, 240] on button "Archivos adjuntos" at bounding box center [126, 237] width 152 height 31
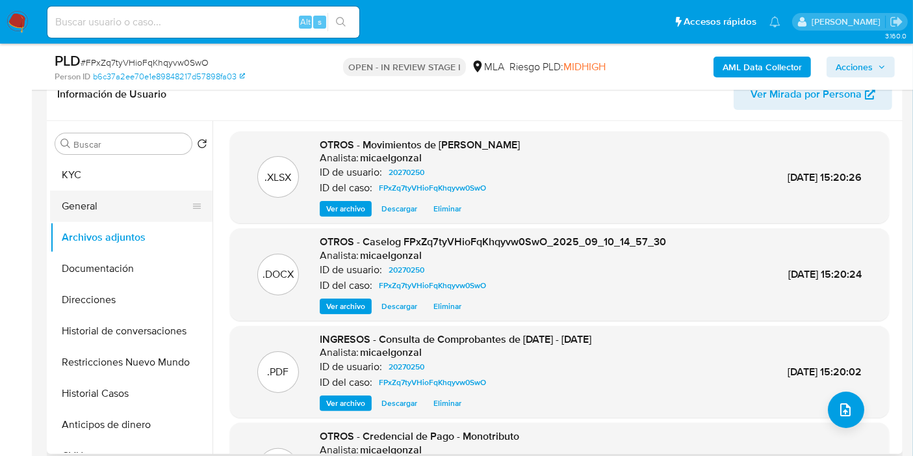
click at [129, 190] on button "General" at bounding box center [126, 205] width 152 height 31
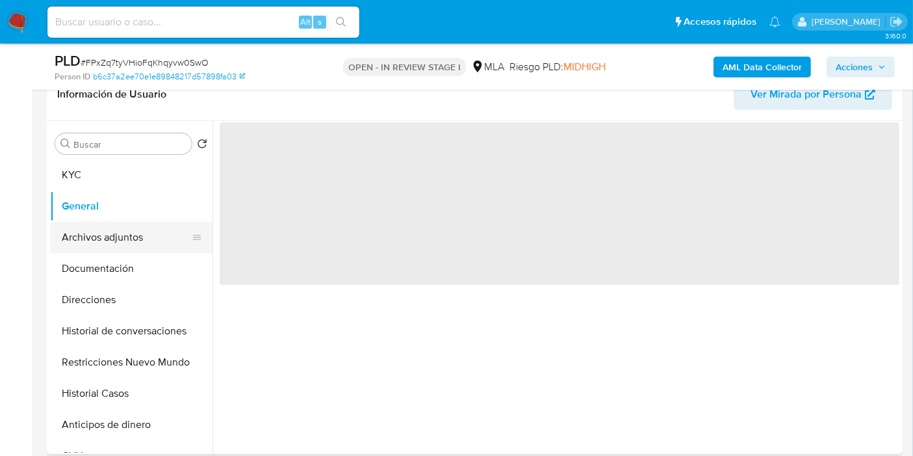
click at [102, 239] on button "Archivos adjuntos" at bounding box center [126, 237] width 152 height 31
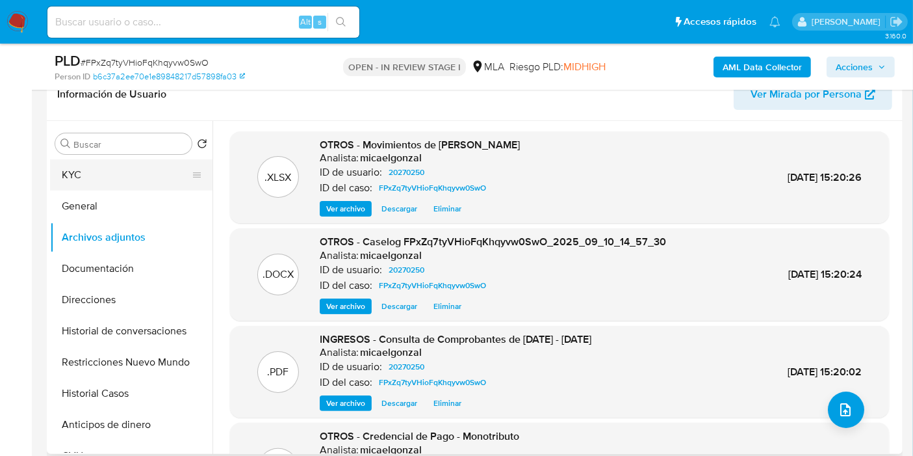
click at [128, 179] on button "KYC" at bounding box center [126, 174] width 152 height 31
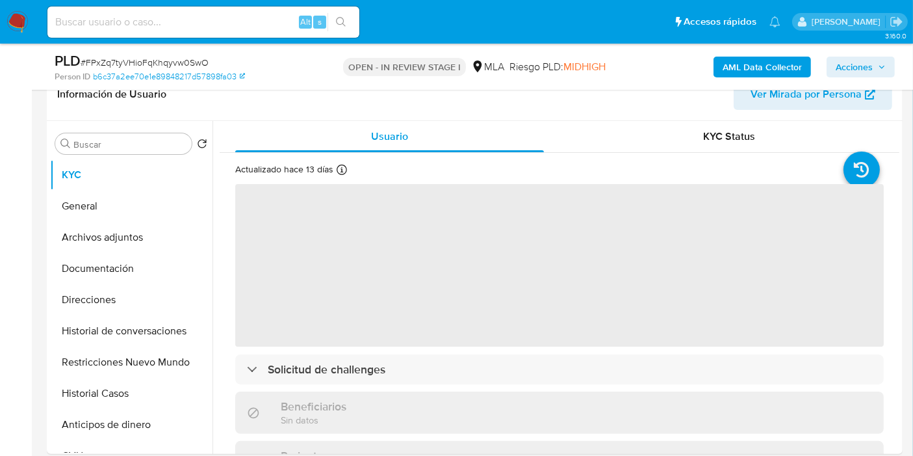
click at [879, 73] on span "Acciones" at bounding box center [861, 67] width 50 height 18
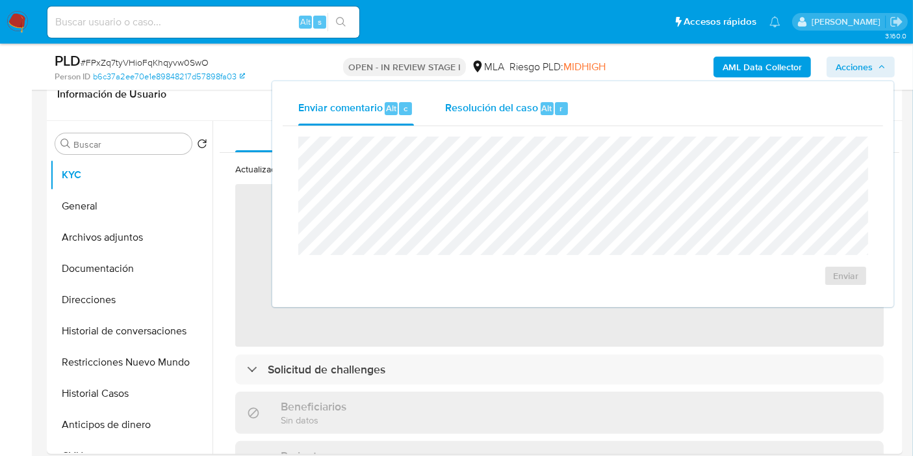
click at [556, 113] on div "r" at bounding box center [561, 108] width 13 height 13
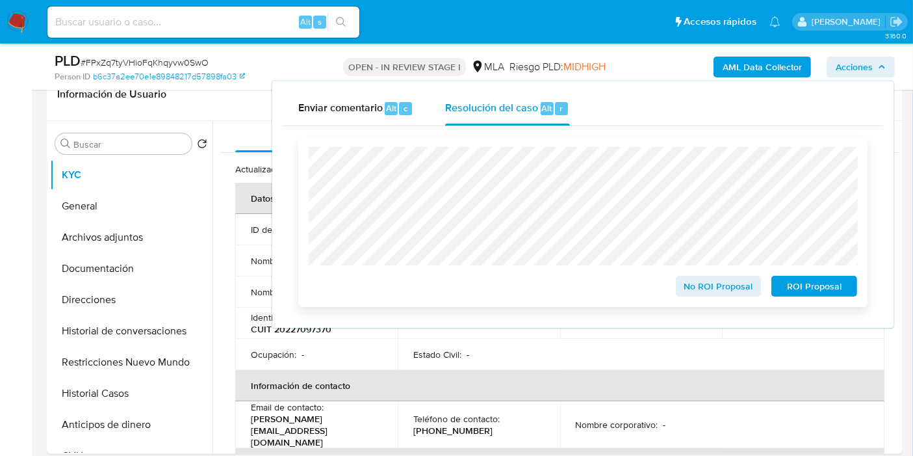
click at [724, 295] on span "No ROI Proposal" at bounding box center [719, 286] width 68 height 18
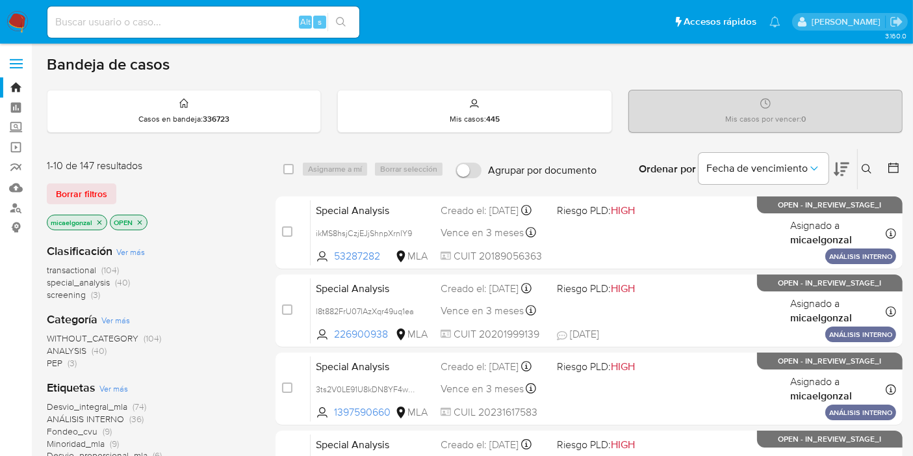
click at [163, 36] on div "Alt s" at bounding box center [203, 22] width 312 height 31
click at [187, 17] on input at bounding box center [203, 22] width 312 height 17
paste input "2XwqUmUQdLJc31F9AYtXz8l8"
type input "2XwqUmUQdLJc31F9AYtXz8l8"
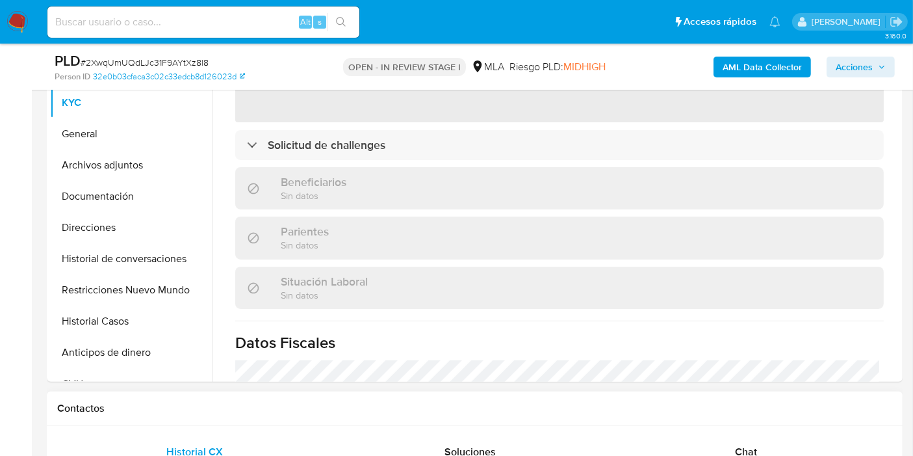
scroll to position [216, 0]
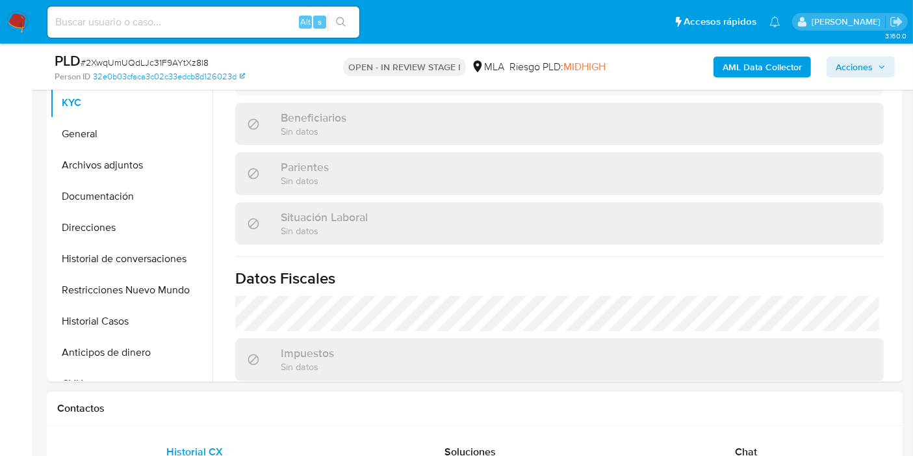
select select "10"
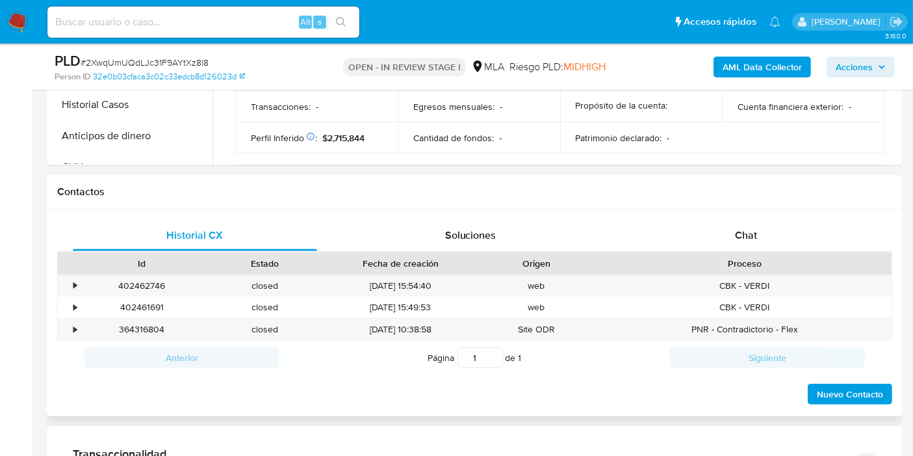
click at [785, 215] on div "Historial CX Soluciones Chat Id Estado Fecha de creación Origen Proceso • 40246…" at bounding box center [475, 312] width 856 height 207
click at [761, 235] on div "Chat" at bounding box center [746, 235] width 244 height 31
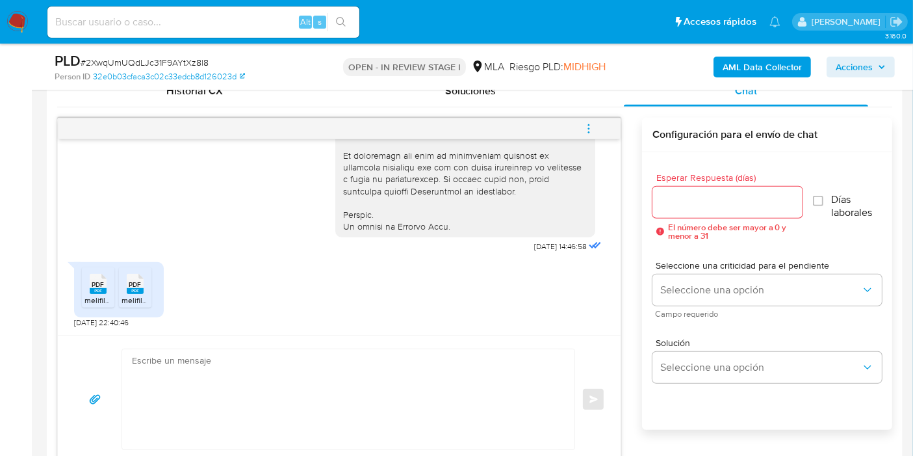
scroll to position [650, 0]
click at [82, 281] on li "PDF PDF melifile1444792839762758116.pdf" at bounding box center [98, 287] width 33 height 40
click at [133, 284] on span "PDF" at bounding box center [135, 284] width 12 height 8
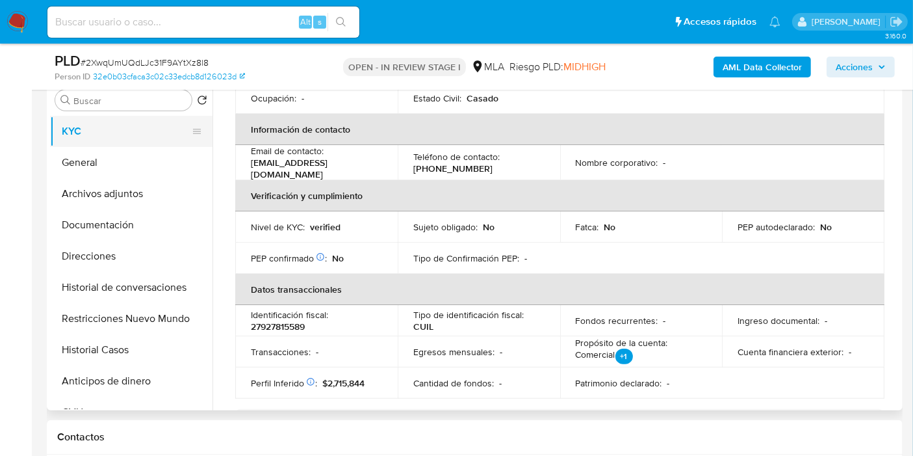
scroll to position [144, 0]
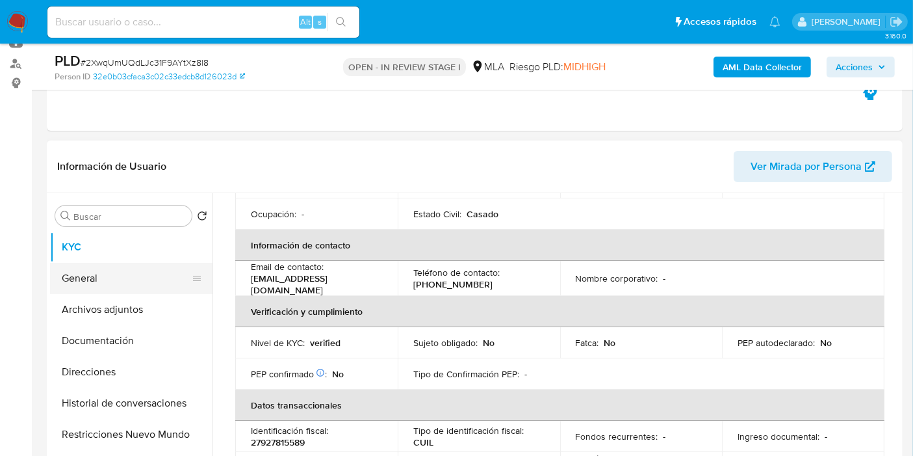
click at [124, 278] on button "General" at bounding box center [126, 278] width 152 height 31
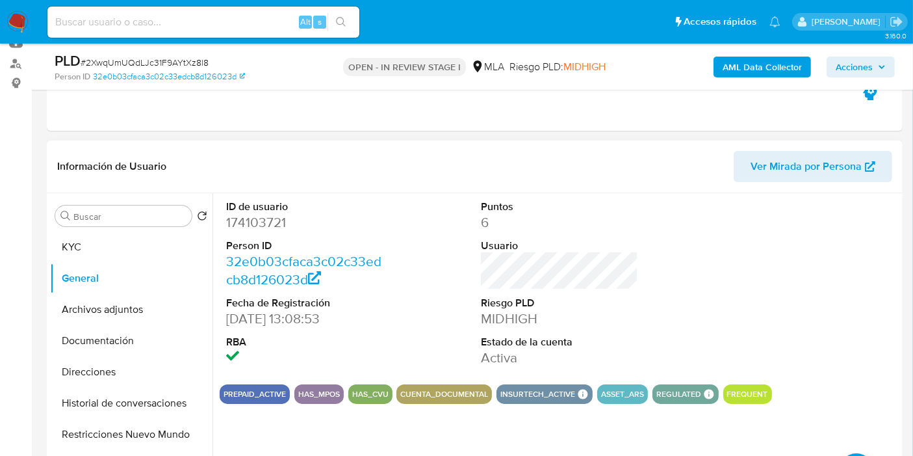
click at [272, 213] on dd "174103721" at bounding box center [304, 222] width 157 height 18
click at [259, 222] on dd "174103721" at bounding box center [304, 222] width 157 height 18
copy dd "174103721"
click at [57, 243] on button "KYC" at bounding box center [126, 246] width 152 height 31
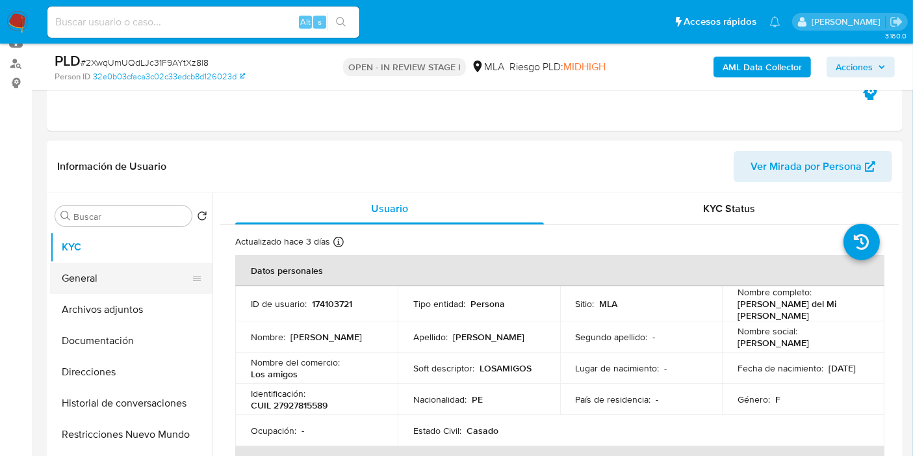
click at [148, 267] on button "General" at bounding box center [126, 278] width 152 height 31
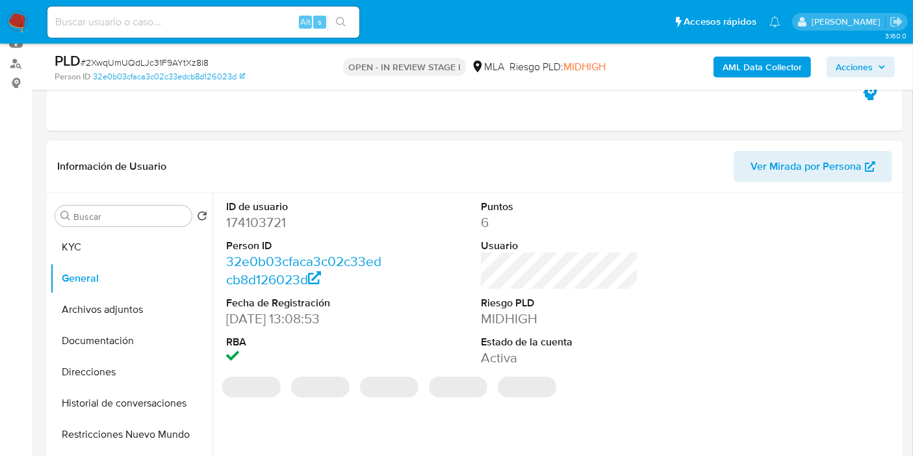
click at [289, 229] on dd "174103721" at bounding box center [304, 222] width 157 height 18
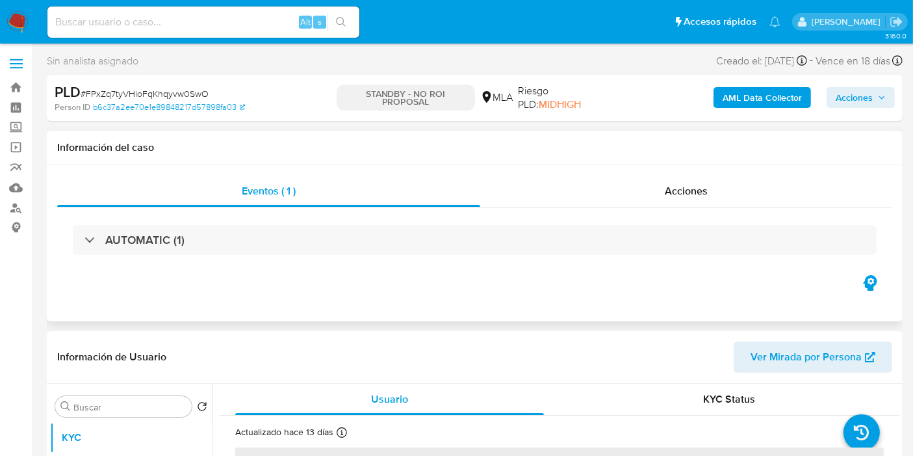
select select "10"
drag, startPoint x: 27, startPoint y: 21, endPoint x: 20, endPoint y: 20, distance: 7.3
click at [27, 21] on img at bounding box center [18, 22] width 22 height 22
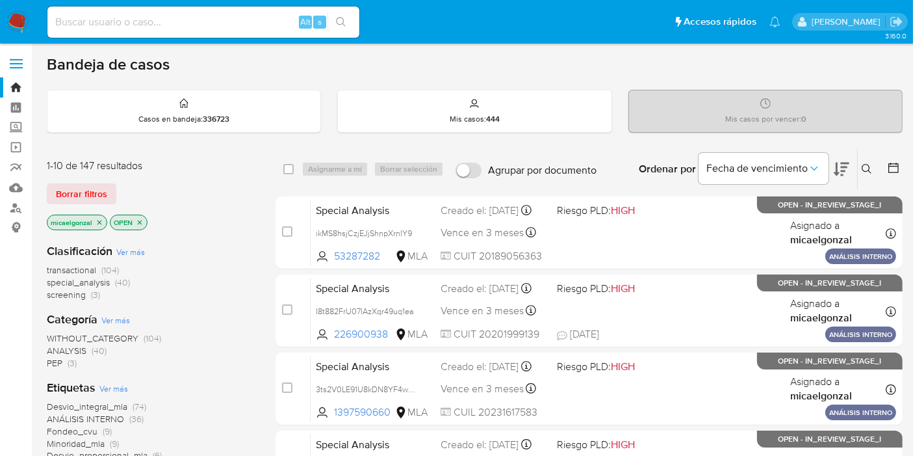
click at [98, 221] on icon "close-filter" at bounding box center [100, 222] width 8 height 8
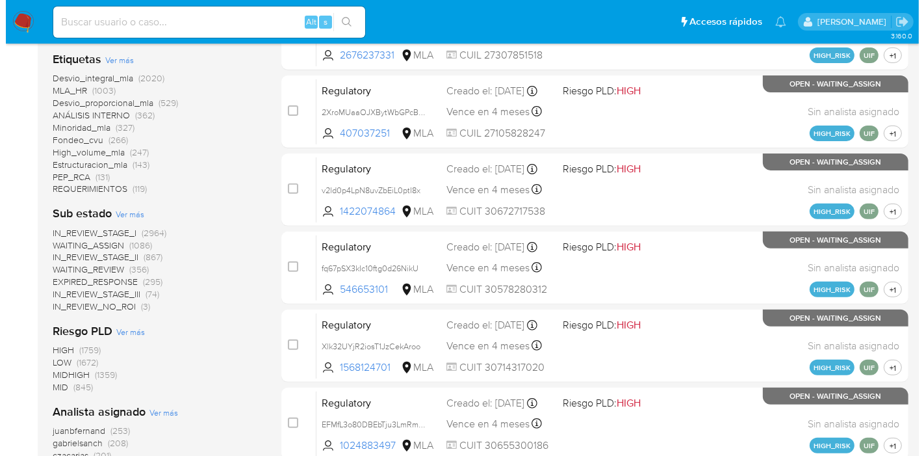
scroll to position [684, 0]
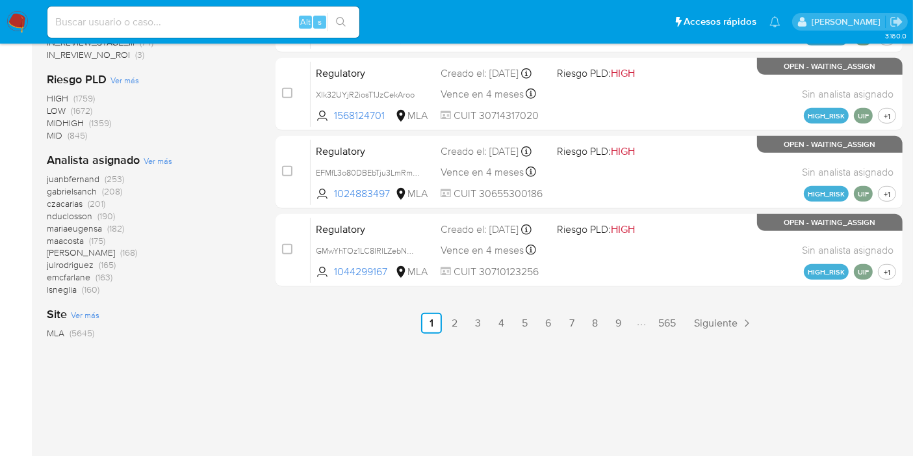
drag, startPoint x: 164, startPoint y: 153, endPoint x: 153, endPoint y: 159, distance: 12.5
click at [161, 155] on div "Analista asignado Ver más juanbfernand (253) gabrielsanch (208) czacarias (201)…" at bounding box center [151, 224] width 208 height 144
click at [153, 159] on span "Ver más" at bounding box center [158, 161] width 29 height 12
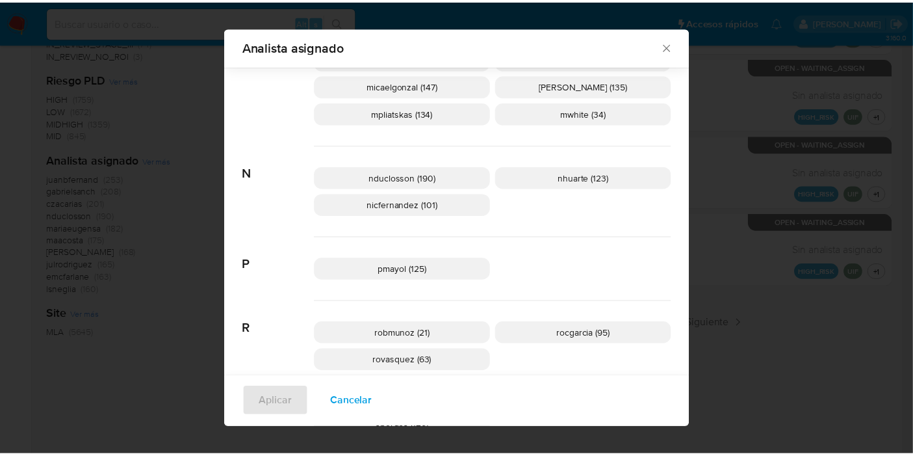
scroll to position [550, 0]
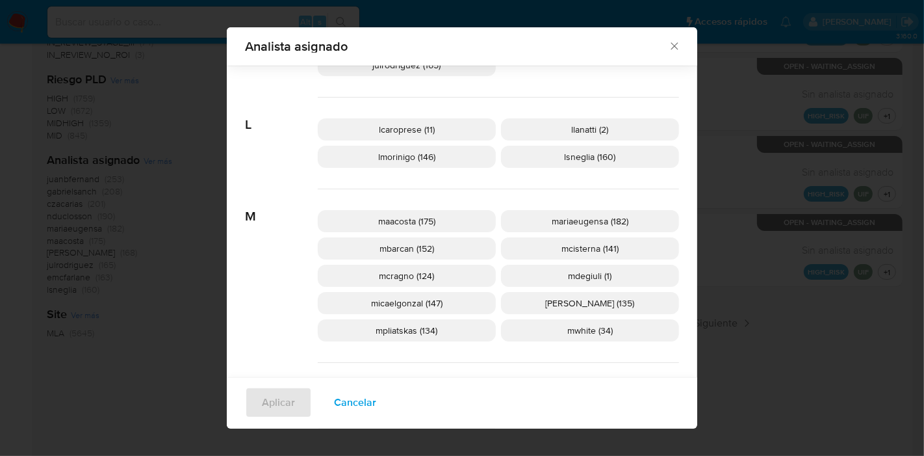
click at [675, 44] on icon "Cerrar" at bounding box center [674, 46] width 13 height 13
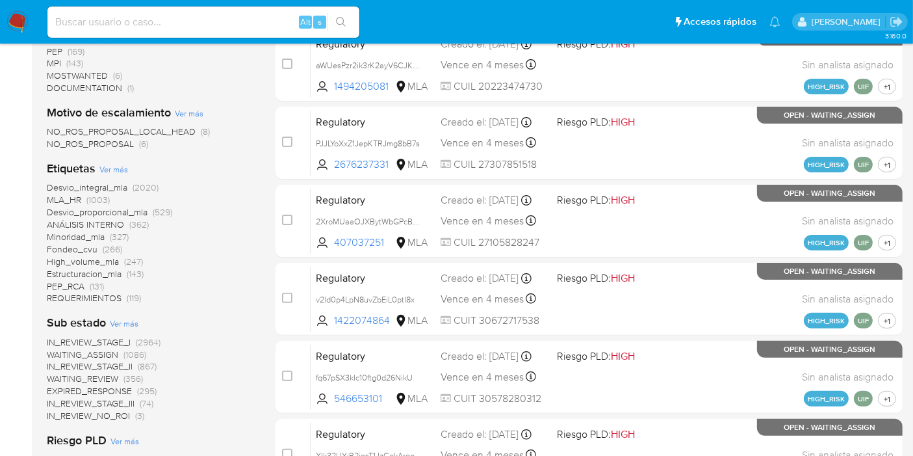
scroll to position [107, 0]
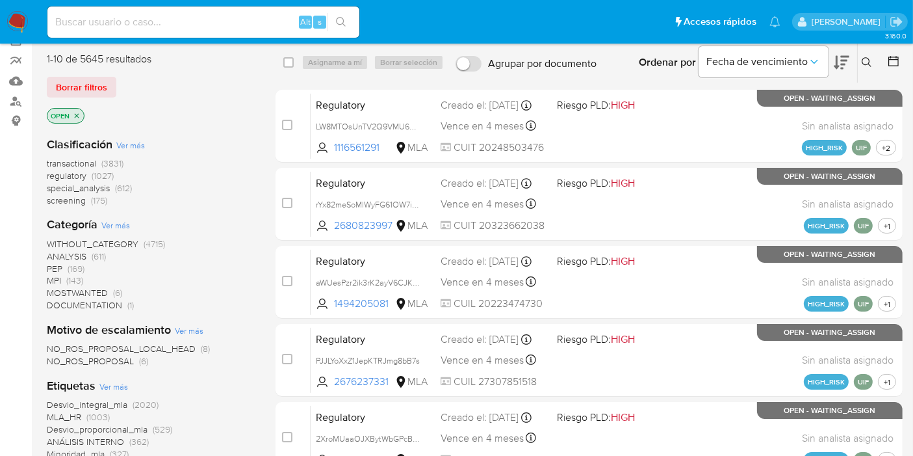
click at [11, 16] on img at bounding box center [18, 22] width 22 height 22
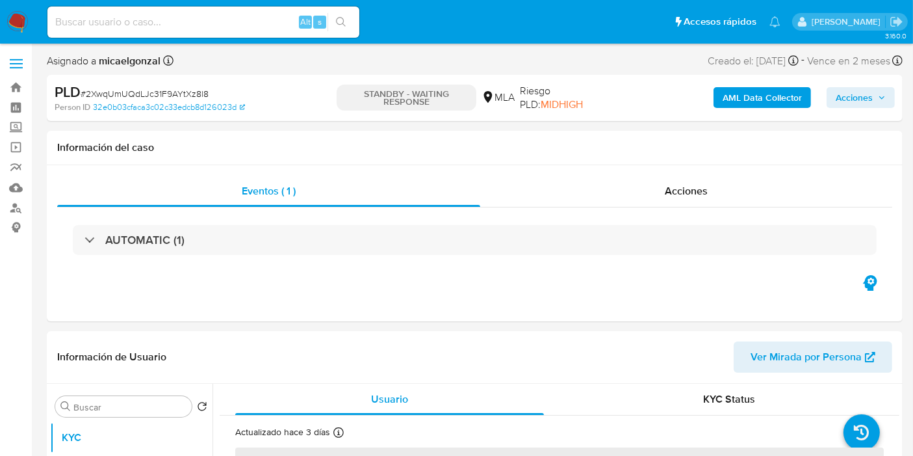
select select "10"
click at [25, 19] on img at bounding box center [18, 22] width 22 height 22
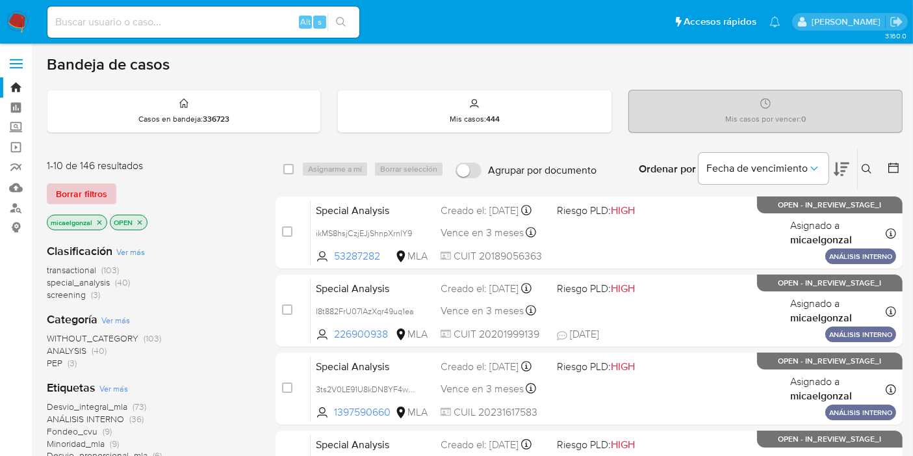
click at [91, 185] on span "Borrar filtros" at bounding box center [81, 194] width 51 height 18
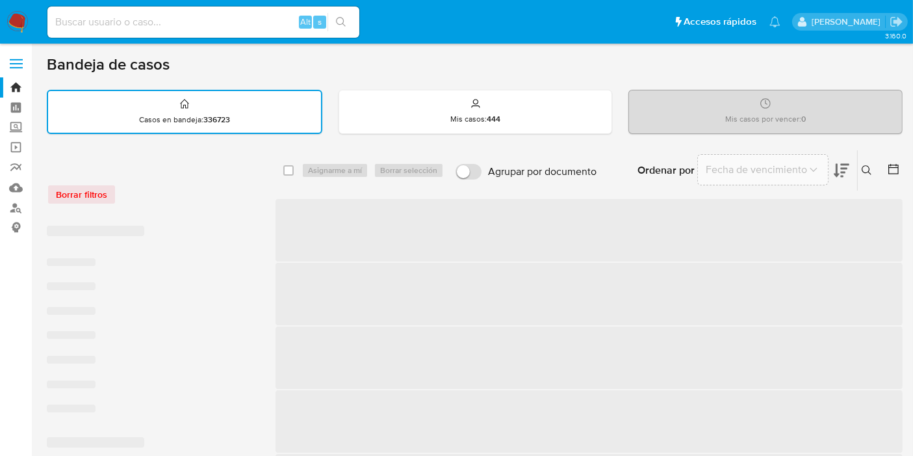
click at [85, 196] on div "Borrar filtros" at bounding box center [151, 194] width 208 height 21
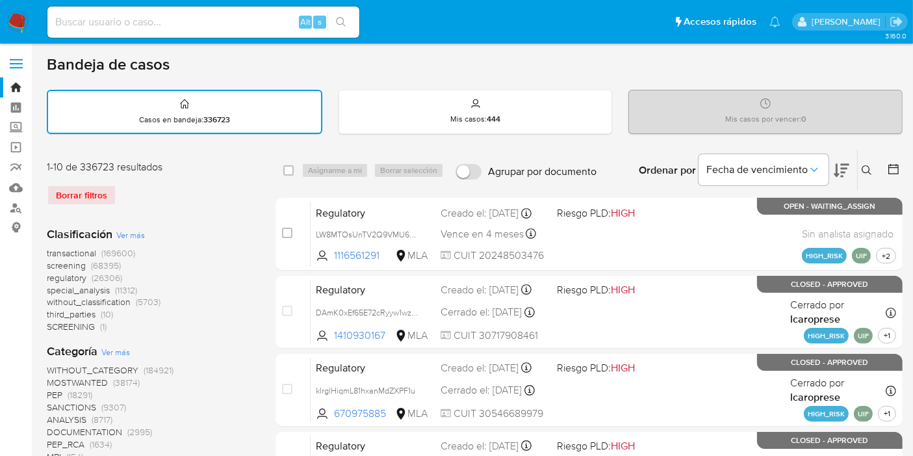
click at [861, 172] on button at bounding box center [868, 171] width 21 height 16
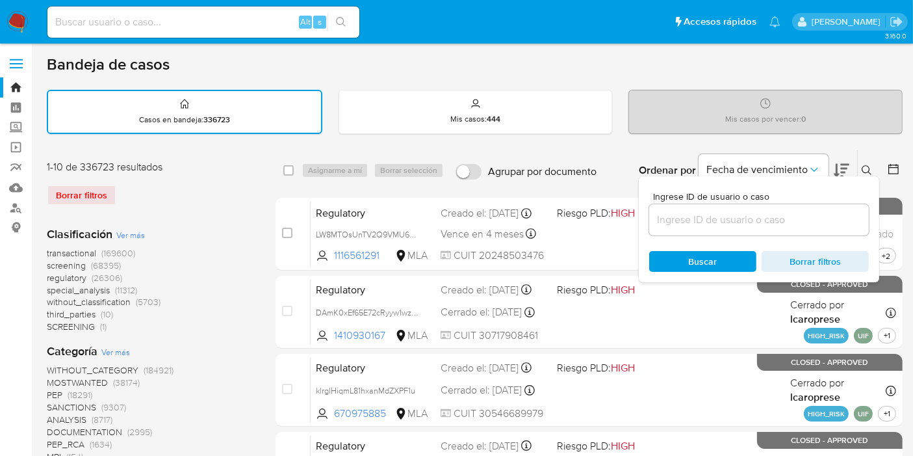
click at [762, 219] on input at bounding box center [759, 219] width 220 height 17
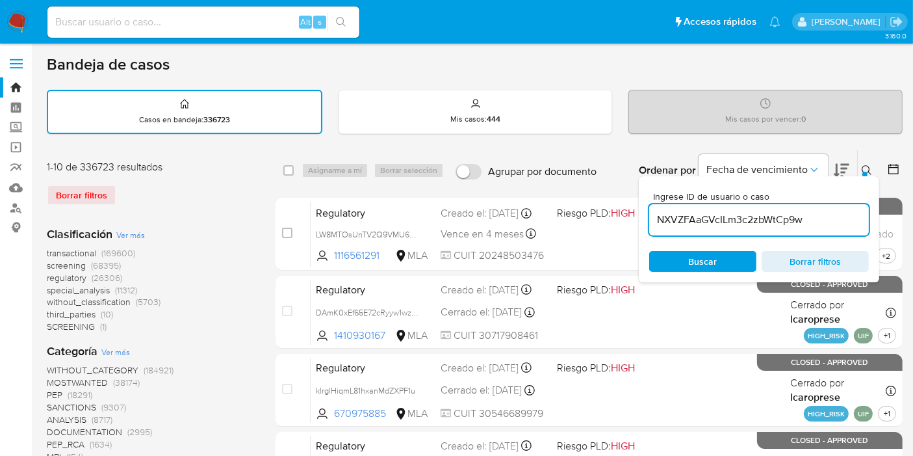
type input "NXVZFAaGVcILm3c2zbWtCp9w"
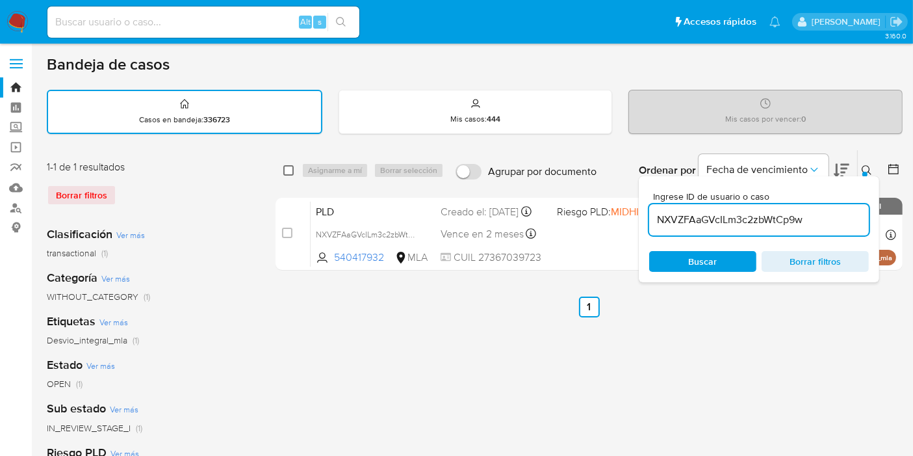
click at [287, 170] on input "checkbox" at bounding box center [288, 170] width 10 height 10
checkbox input "true"
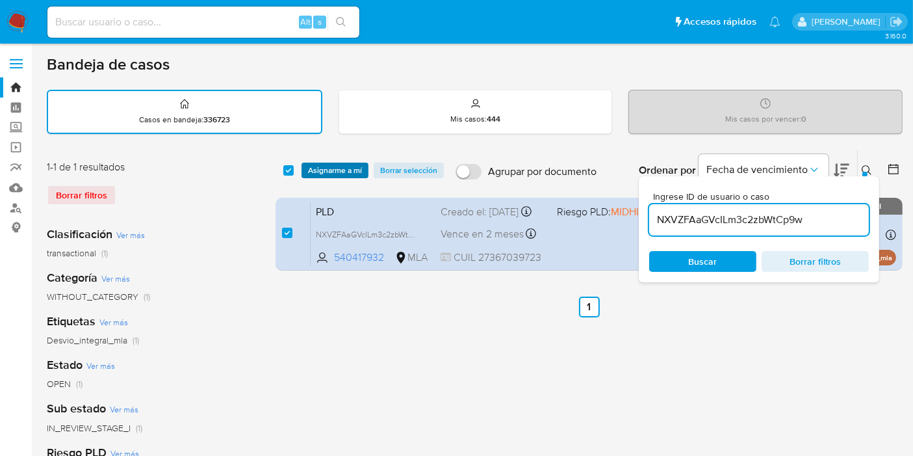
click at [311, 172] on span "Asignarme a mí" at bounding box center [335, 170] width 54 height 13
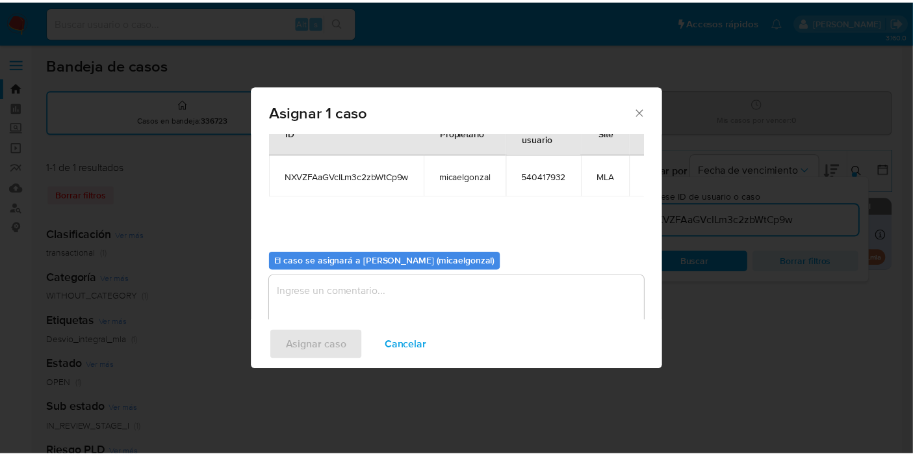
scroll to position [66, 0]
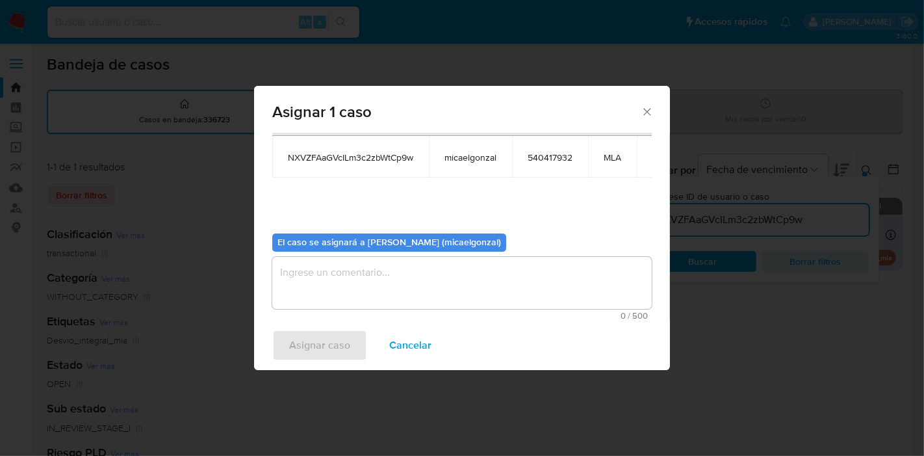
drag, startPoint x: 354, startPoint y: 317, endPoint x: 363, endPoint y: 270, distance: 47.7
click at [354, 313] on span "0 / 500" at bounding box center [462, 315] width 372 height 8
click at [363, 270] on textarea "assign-modal" at bounding box center [462, 283] width 380 height 52
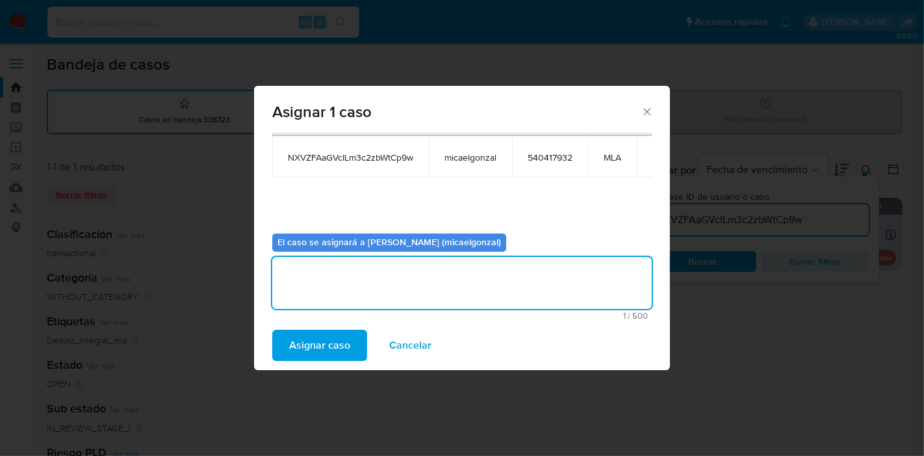
click at [303, 341] on span "Asignar caso" at bounding box center [319, 345] width 61 height 29
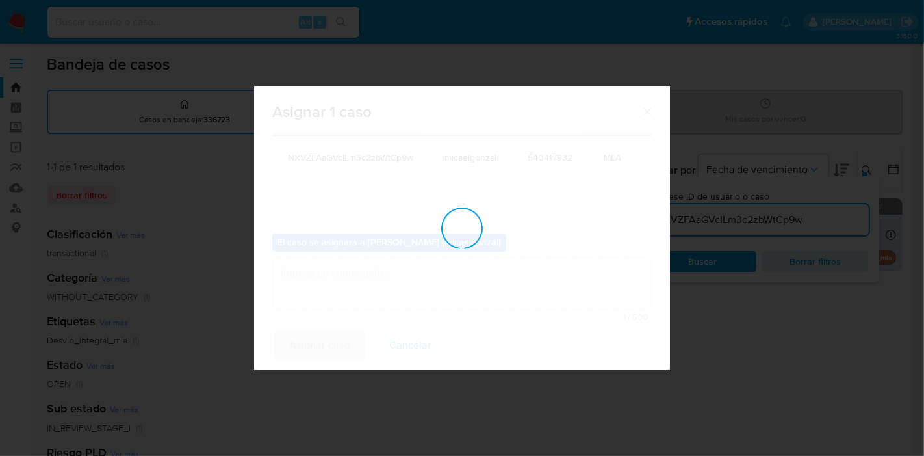
checkbox input "false"
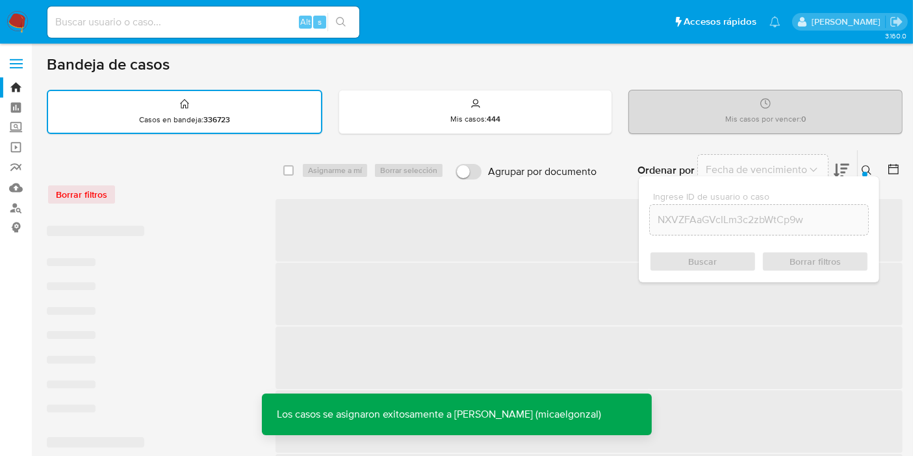
click at [177, 23] on input at bounding box center [203, 22] width 312 height 17
paste input "NXVZFAaGVcILm3c2zbWtCp9w"
type input "NXVZFAaGVcILm3c2zbWtCp9w"
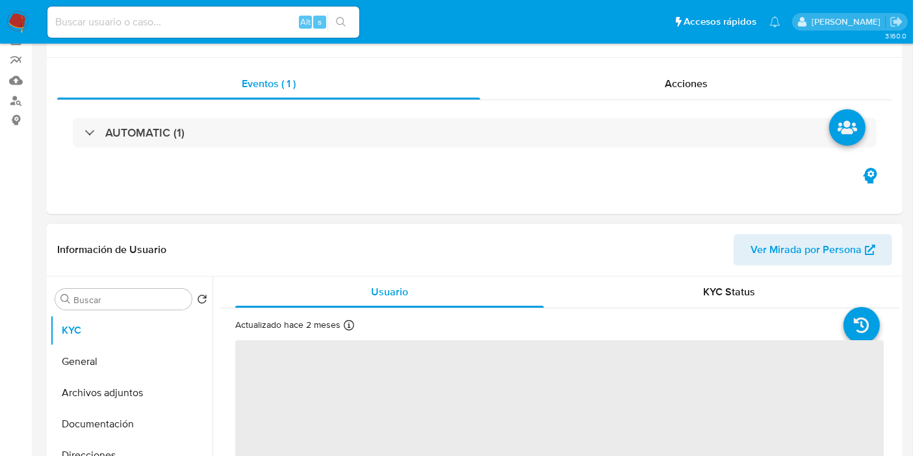
scroll to position [216, 0]
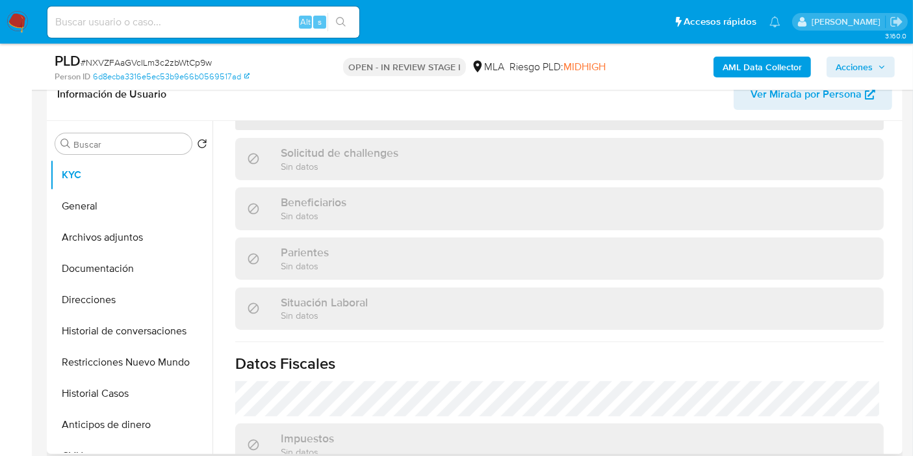
select select "10"
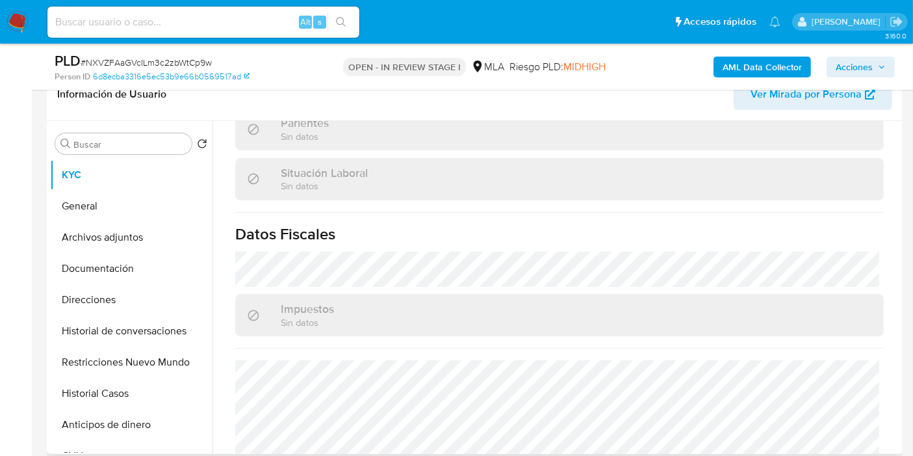
scroll to position [696, 0]
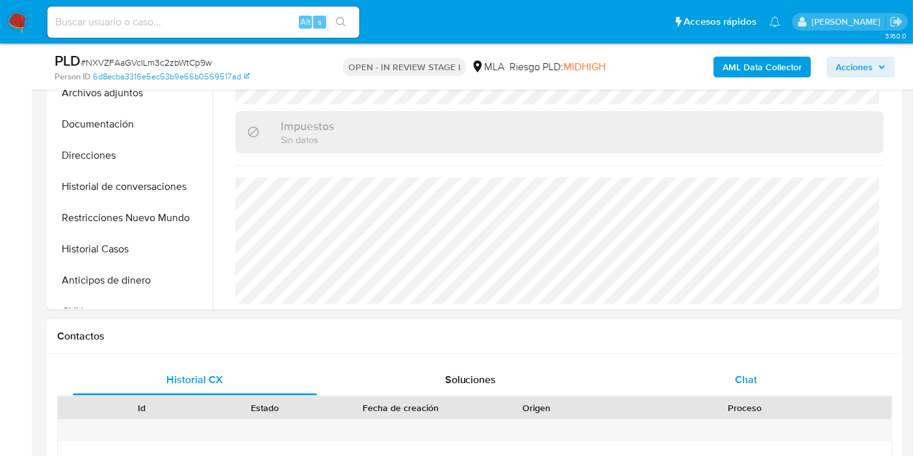
click at [779, 379] on div "Chat" at bounding box center [746, 379] width 244 height 31
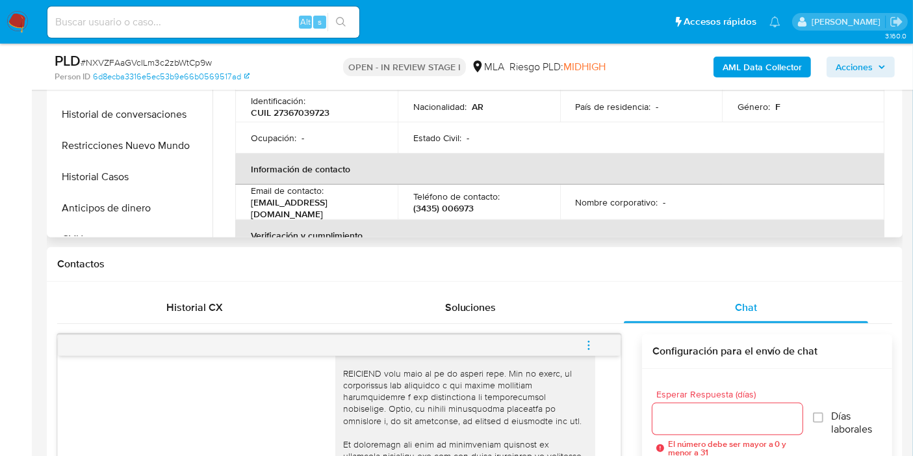
scroll to position [289, 0]
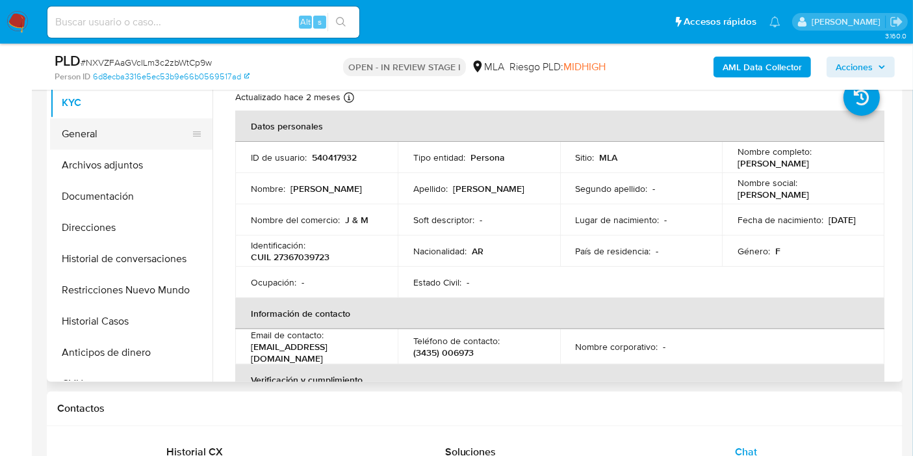
click at [79, 122] on button "General" at bounding box center [126, 133] width 152 height 31
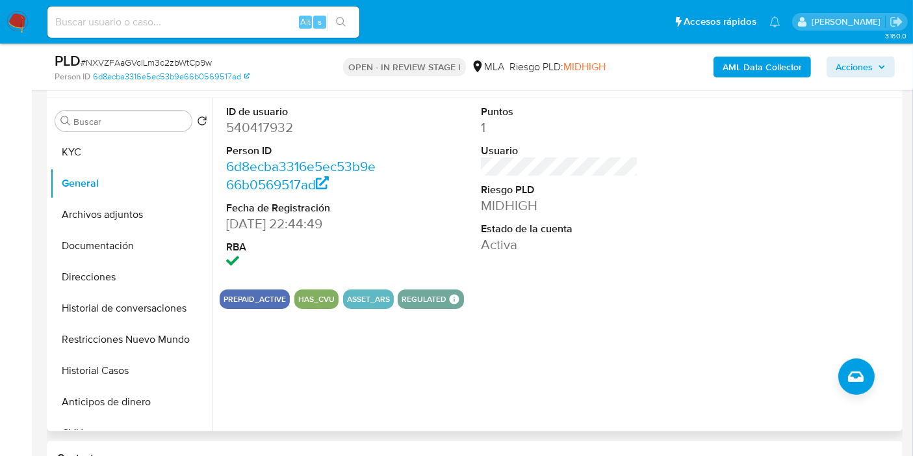
scroll to position [216, 0]
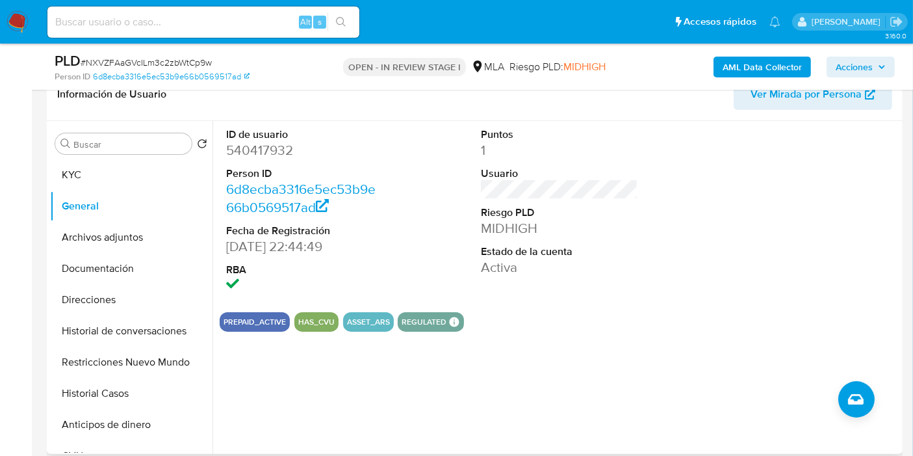
click at [275, 177] on dt "Person ID" at bounding box center [304, 173] width 157 height 14
click at [267, 141] on dd "540417932" at bounding box center [304, 150] width 157 height 18
copy dd "540417932"
click at [72, 298] on button "Direcciones" at bounding box center [126, 299] width 152 height 31
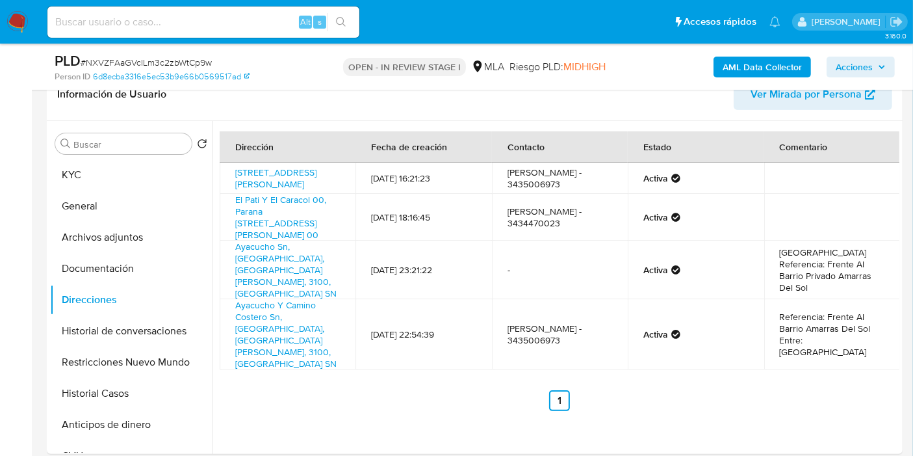
drag, startPoint x: 11, startPoint y: 21, endPoint x: 13, endPoint y: 8, distance: 13.1
click at [11, 20] on img at bounding box center [18, 22] width 22 height 22
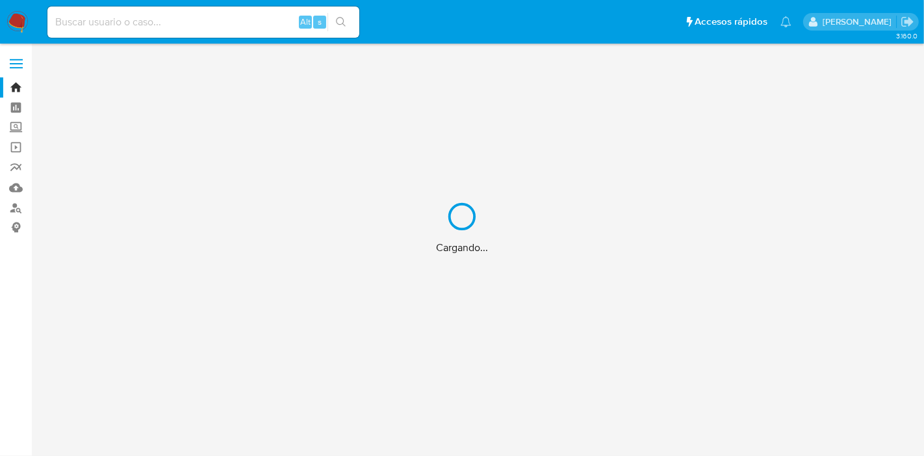
click at [135, 34] on div "Cargando..." at bounding box center [462, 228] width 924 height 456
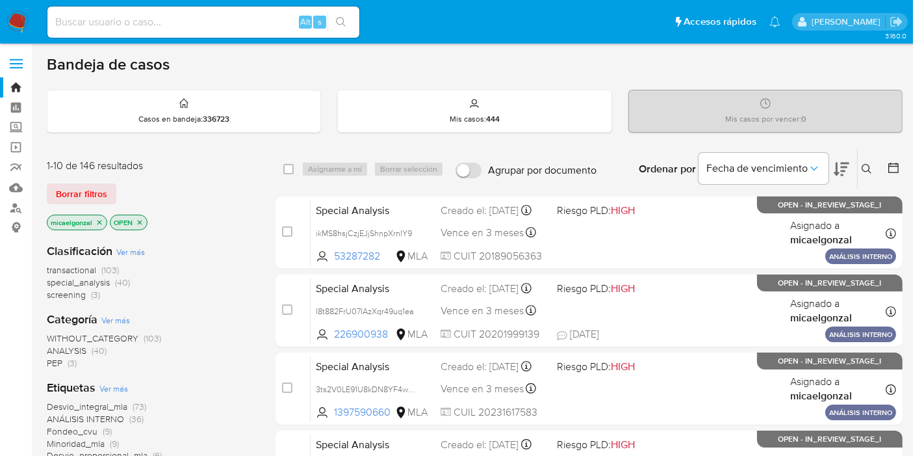
click at [172, 34] on div "Alt s" at bounding box center [203, 22] width 312 height 31
click at [177, 22] on input at bounding box center [203, 22] width 312 height 17
paste input "0tV4zjeTo5jNpeKowidbIykg"
type input "0tV4zjeTo5jNpeKowidbIykg"
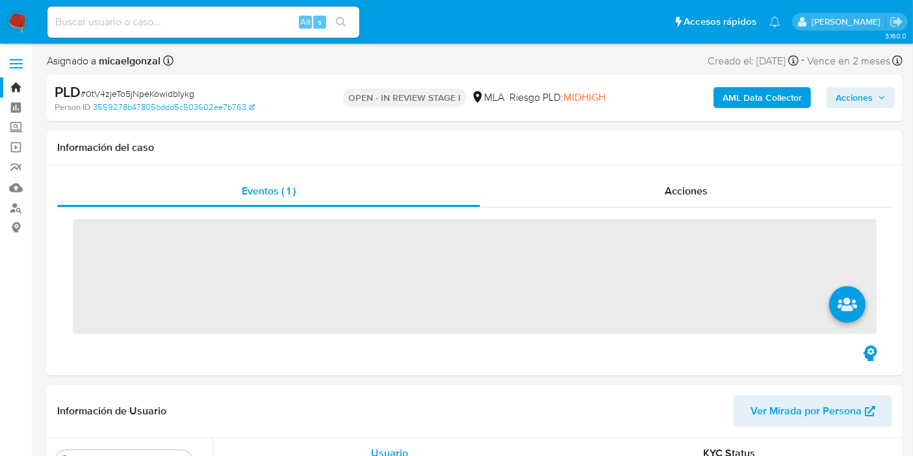
scroll to position [216, 0]
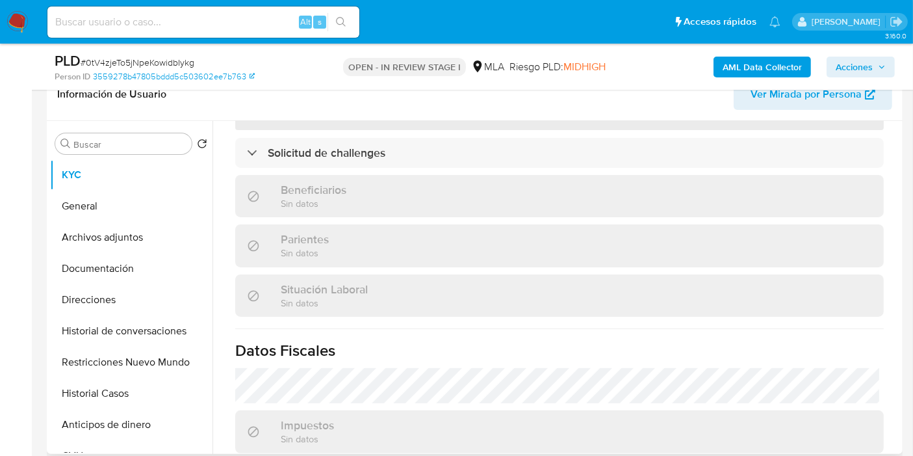
select select "10"
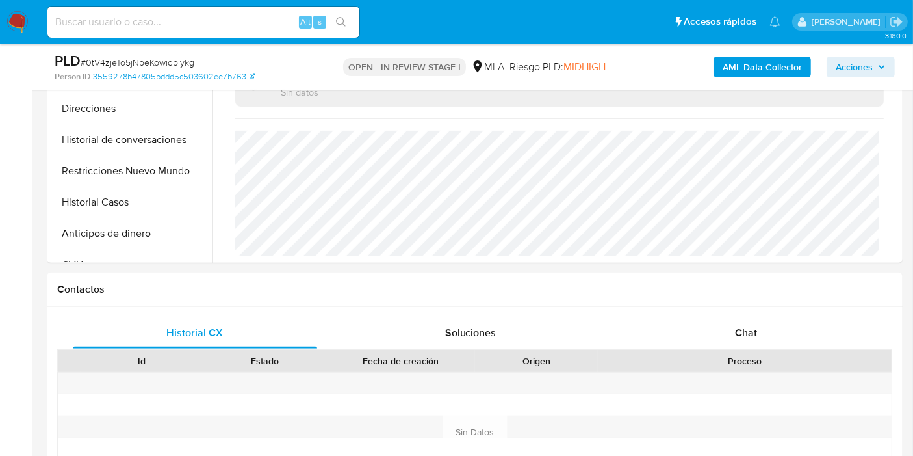
scroll to position [577, 0]
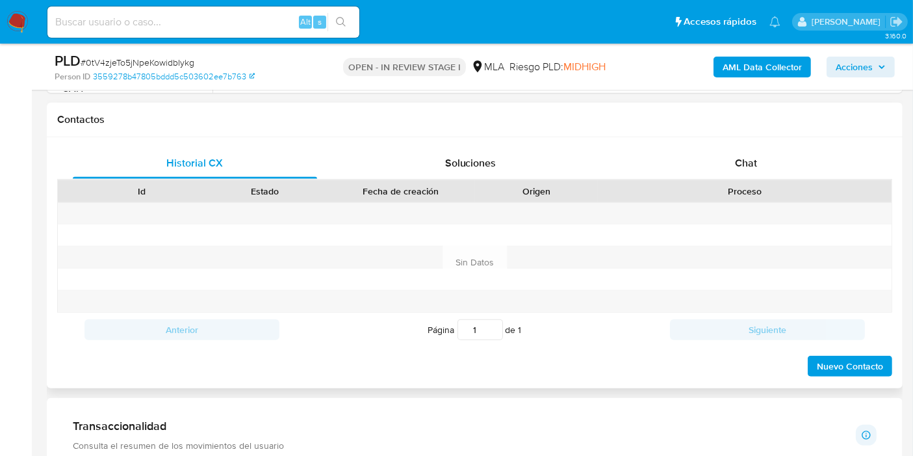
drag, startPoint x: 825, startPoint y: 137, endPoint x: 759, endPoint y: 152, distance: 68.1
click at [820, 138] on div "Historial CX Soluciones Chat Id Estado Fecha de creación Origen Proceso Anterio…" at bounding box center [475, 262] width 856 height 251
click at [757, 153] on div "Chat" at bounding box center [746, 163] width 244 height 31
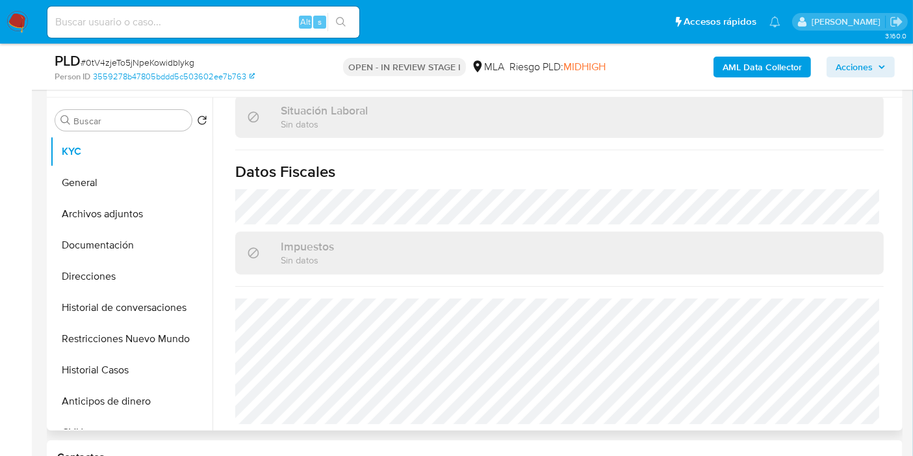
scroll to position [144, 0]
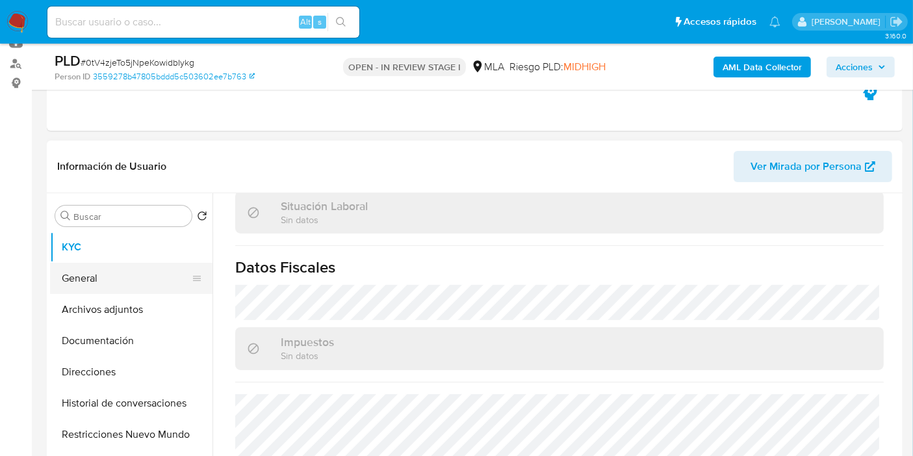
click at [105, 283] on button "General" at bounding box center [126, 278] width 152 height 31
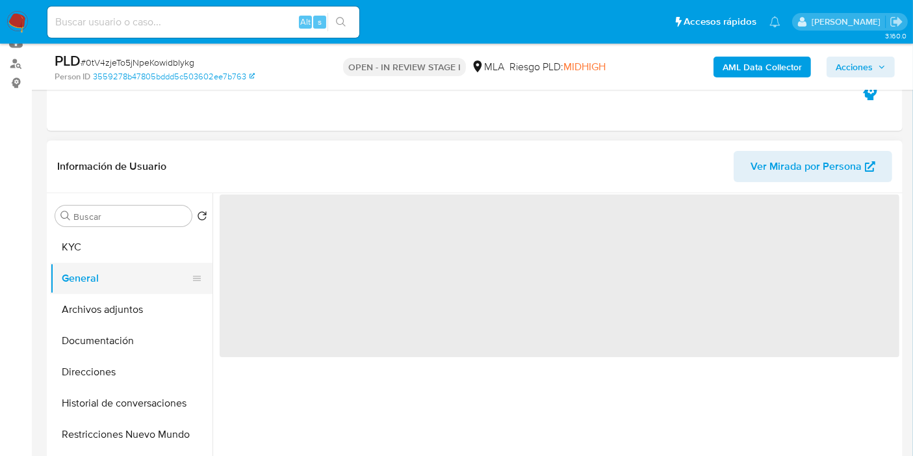
scroll to position [0, 0]
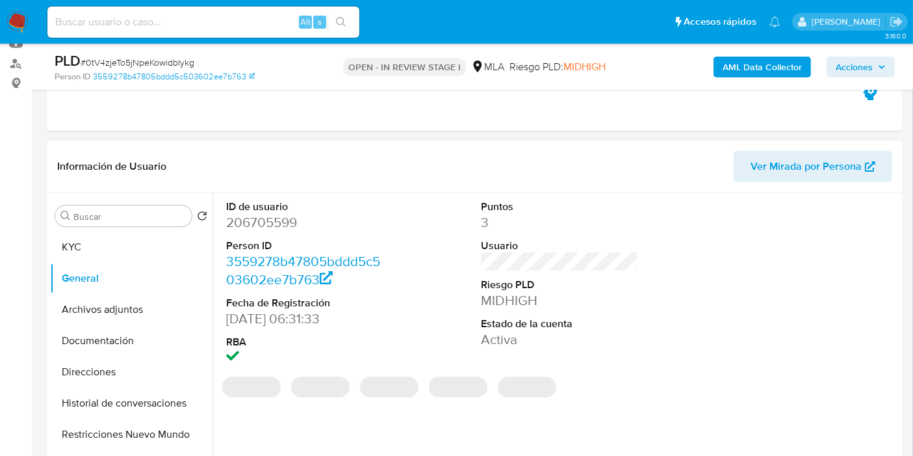
click at [280, 228] on dd "206705599" at bounding box center [304, 222] width 157 height 18
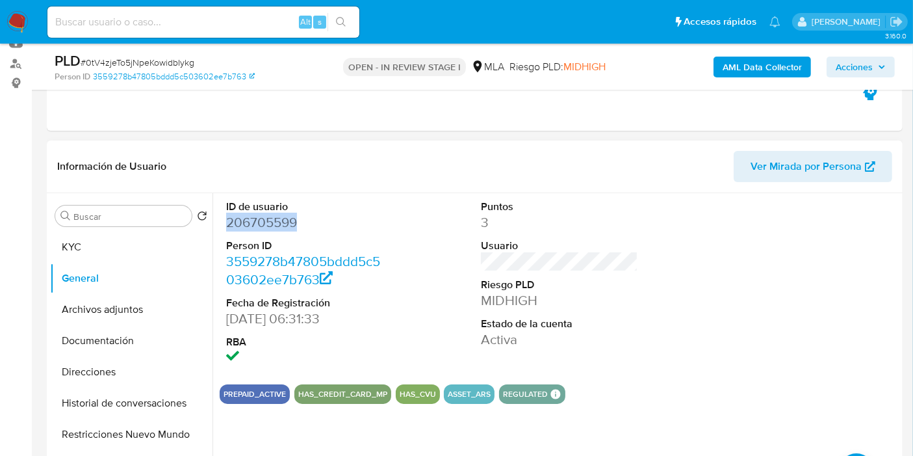
copy dd "206705599"
click at [166, 31] on div "Alt s" at bounding box center [203, 22] width 312 height 31
click at [166, 30] on div "Alt s" at bounding box center [203, 22] width 312 height 31
click at [163, 28] on input at bounding box center [203, 22] width 312 height 17
paste input "n5kWhVSgnxRrAmrTbWTb3RoM"
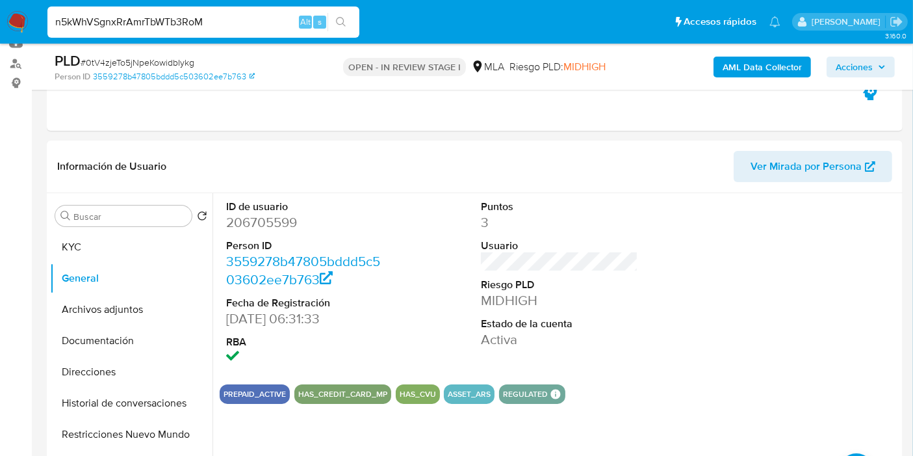
type input "n5kWhVSgnxRrAmrTbWTb3RoM"
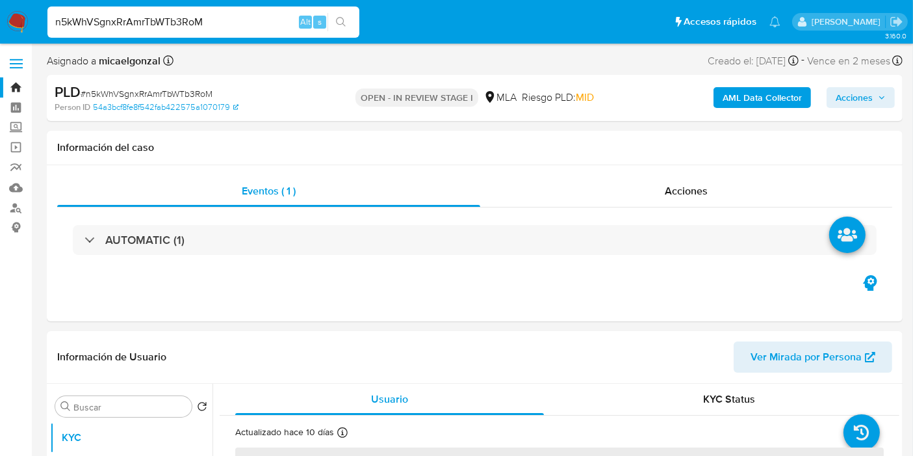
select select "10"
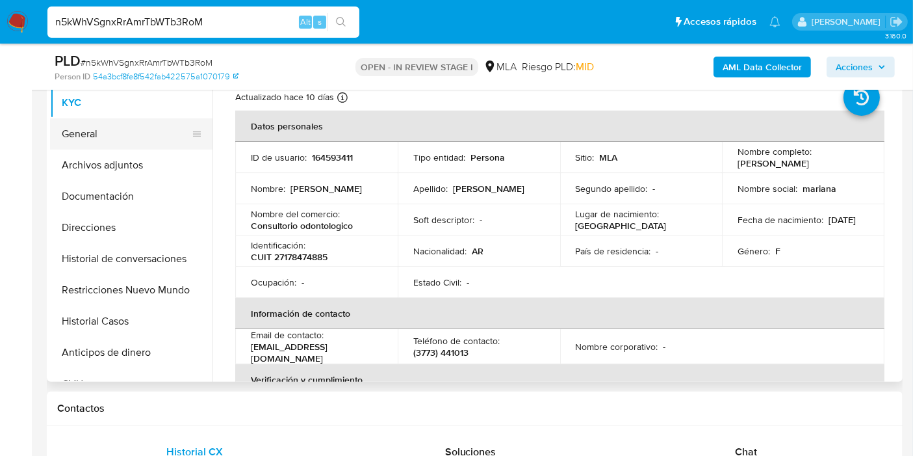
click at [134, 140] on button "General" at bounding box center [126, 133] width 152 height 31
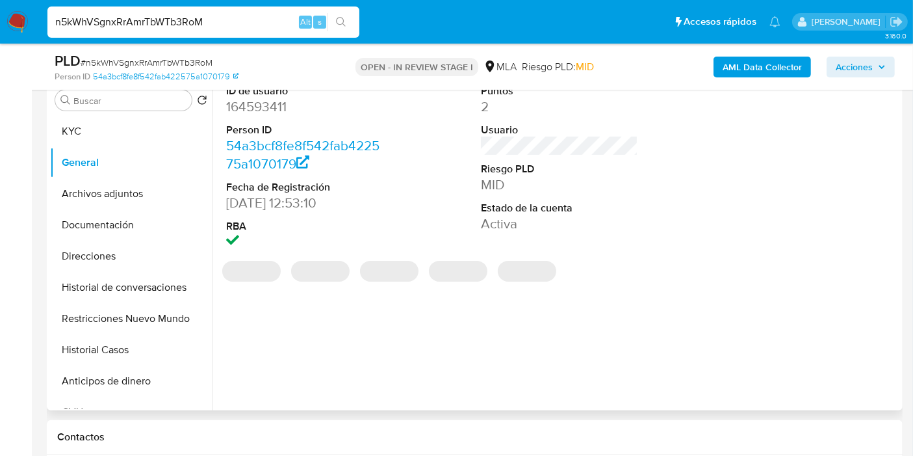
scroll to position [216, 0]
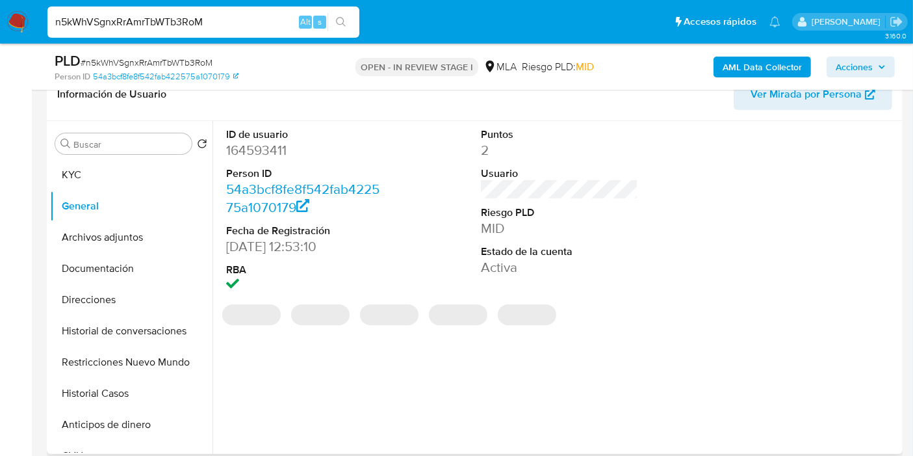
click at [245, 174] on dt "Person ID" at bounding box center [304, 173] width 157 height 14
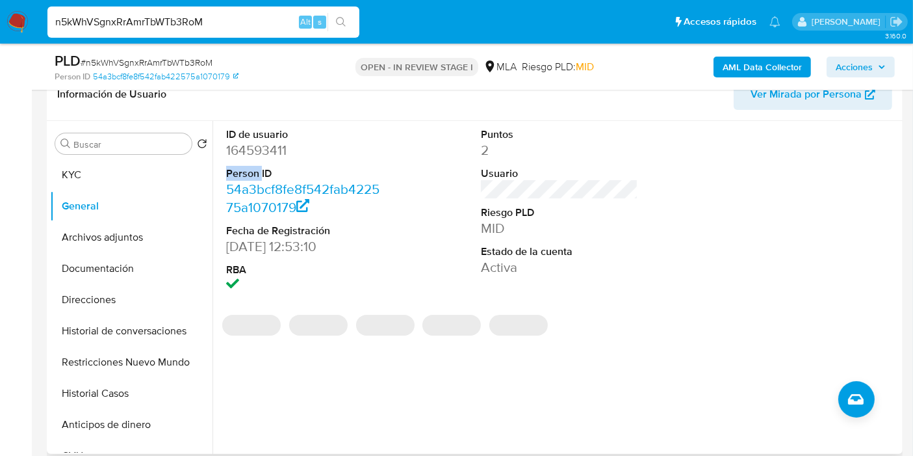
click at [245, 174] on dt "Person ID" at bounding box center [304, 173] width 157 height 14
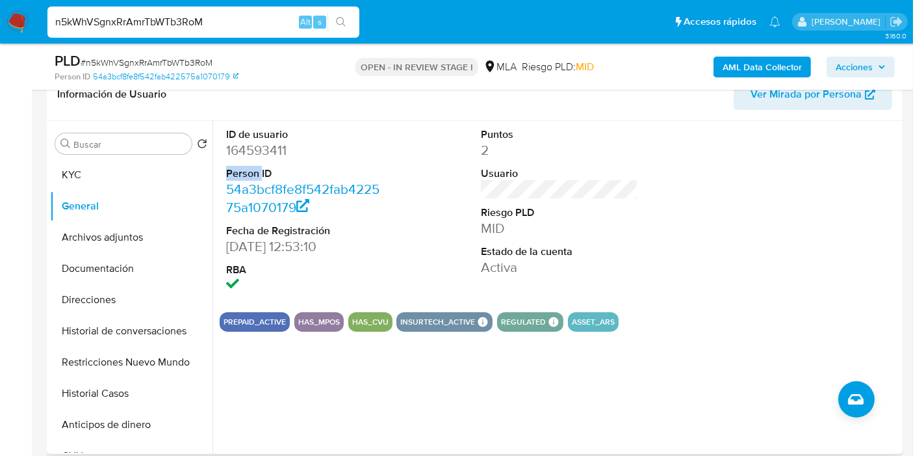
click at [254, 159] on dl "ID de usuario 164593411 Person ID 54a3bcf8fe8f542fab422575a1070179 Fecha de Reg…" at bounding box center [304, 211] width 157 height 168
click at [278, 137] on dt "ID de usuario" at bounding box center [304, 134] width 157 height 14
click at [267, 148] on dd "164593411" at bounding box center [304, 150] width 157 height 18
copy dd "164593411"
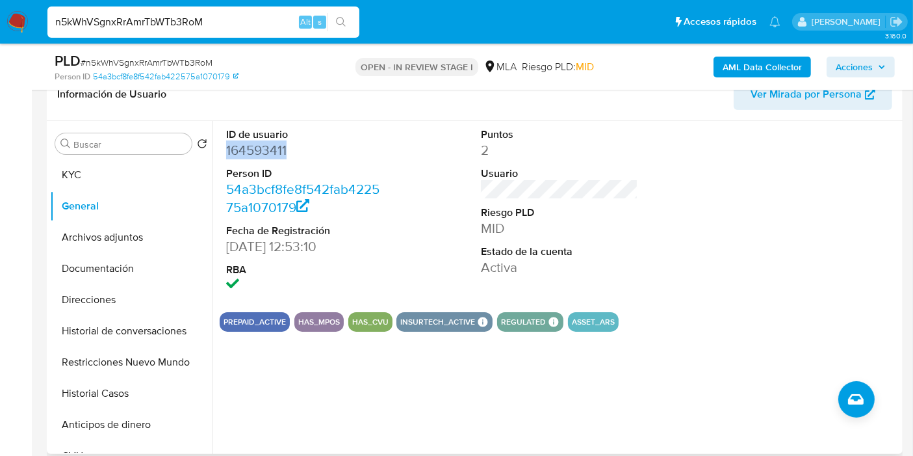
scroll to position [505, 0]
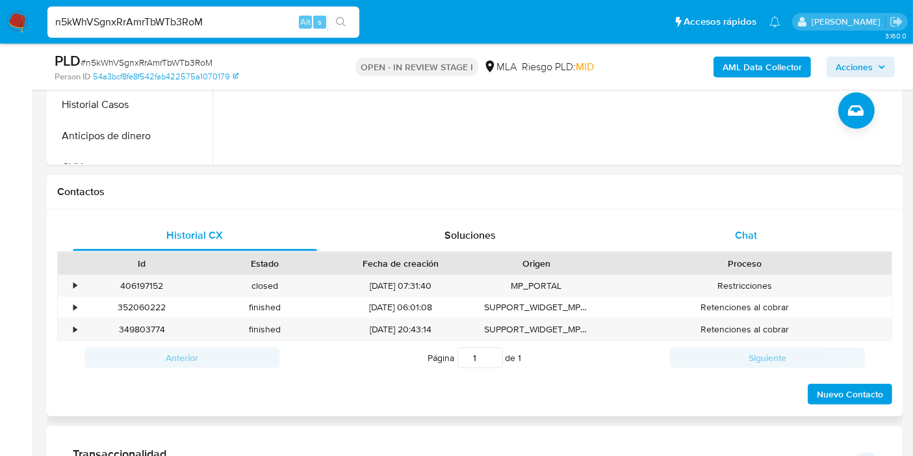
click at [850, 222] on div "Chat" at bounding box center [746, 235] width 244 height 31
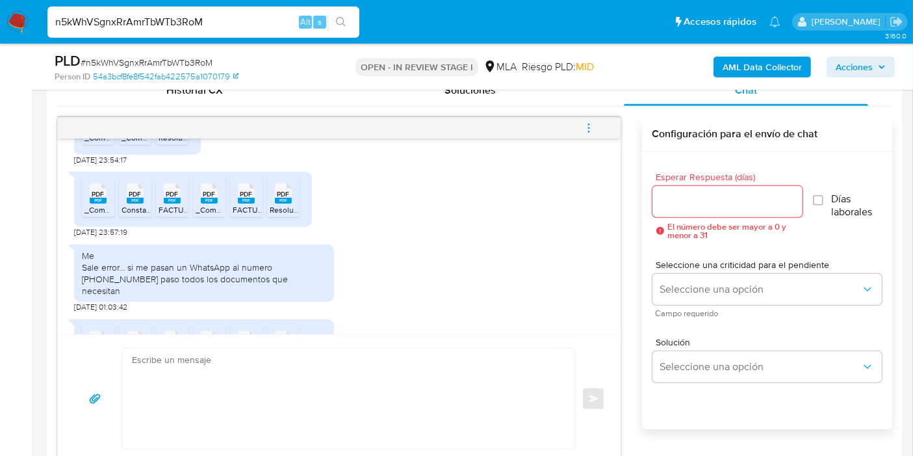
scroll to position [681, 0]
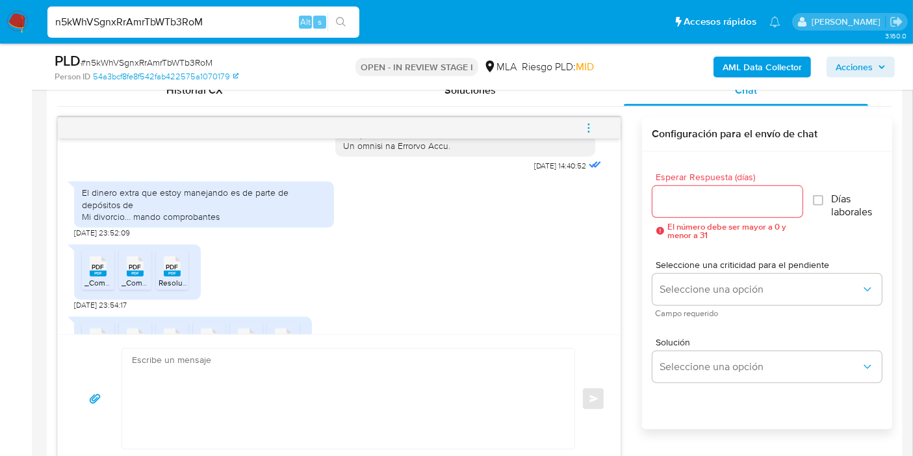
click at [181, 222] on div "El dinero extra que estoy manejando es de parte de depósitos de Mi divorcio… ma…" at bounding box center [204, 205] width 244 height 36
click at [183, 228] on div "El dinero extra que estoy manejando es de parte de depósitos de Mi divorcio… ma…" at bounding box center [204, 204] width 260 height 46
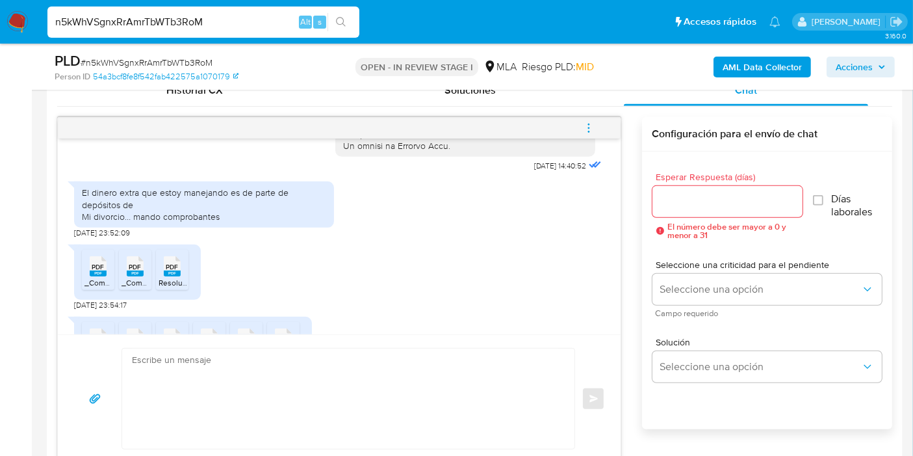
click at [186, 222] on div "El dinero extra que estoy manejando es de parte de depósitos de Mi divorcio… ma…" at bounding box center [204, 205] width 244 height 36
drag, startPoint x: 186, startPoint y: 242, endPoint x: 114, endPoint y: 277, distance: 79.7
click at [179, 228] on div "El dinero extra que estoy manejando es de parte de depósitos de Mi divorcio… ma…" at bounding box center [204, 204] width 260 height 46
click at [98, 271] on span "PDF" at bounding box center [98, 267] width 12 height 8
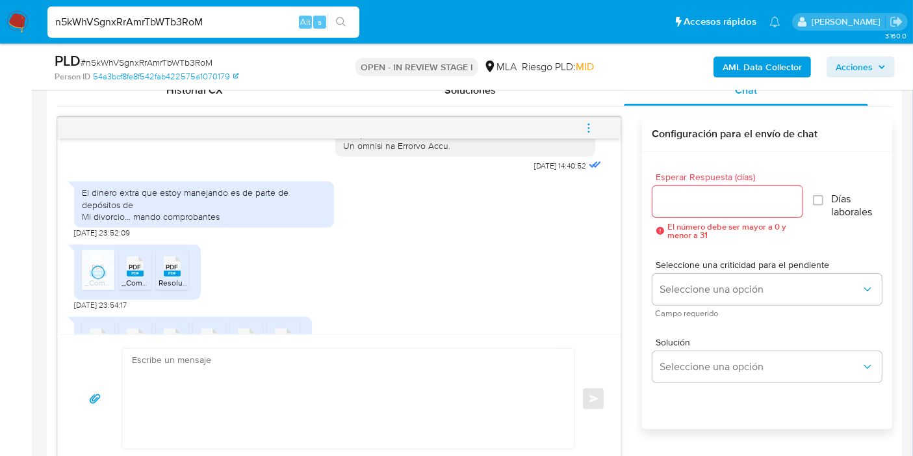
click at [131, 271] on span "PDF" at bounding box center [135, 267] width 12 height 8
click at [186, 290] on li "PDF PDF Resolución N° 12 y 25. Certificadas.pdf" at bounding box center [172, 270] width 33 height 40
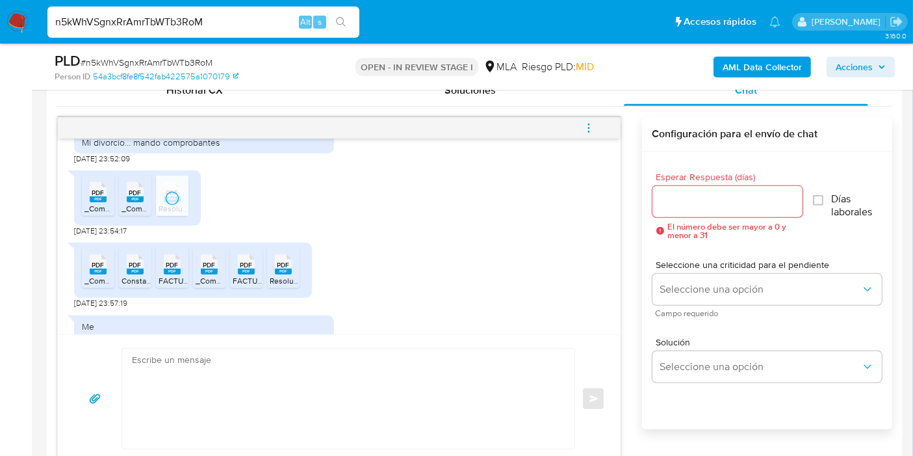
scroll to position [826, 0]
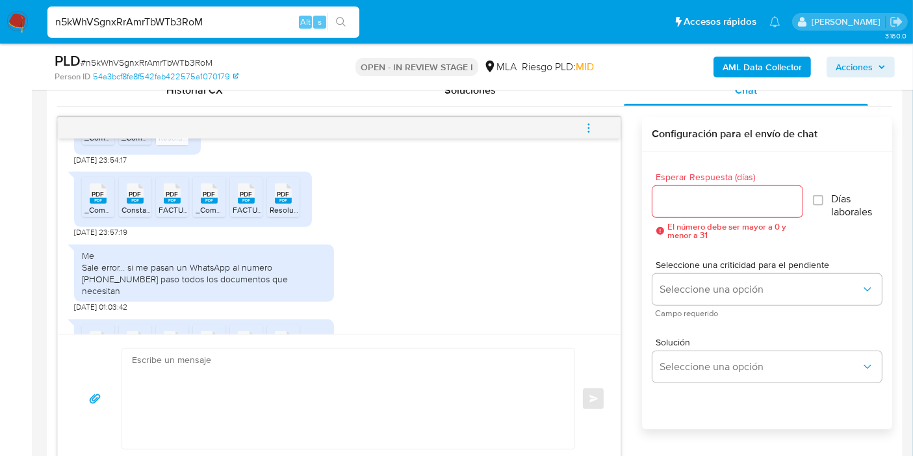
click at [82, 217] on li "PDF PDF _Comprobante de transferencia - 2025-06-12T111818.827.pdf" at bounding box center [98, 197] width 33 height 40
click at [136, 205] on icon "PDF" at bounding box center [135, 193] width 17 height 23
click at [168, 205] on icon "PDF" at bounding box center [172, 193] width 17 height 23
click at [209, 198] on span "PDF" at bounding box center [209, 194] width 12 height 8
drag, startPoint x: 249, startPoint y: 222, endPoint x: 280, endPoint y: 222, distance: 31.2
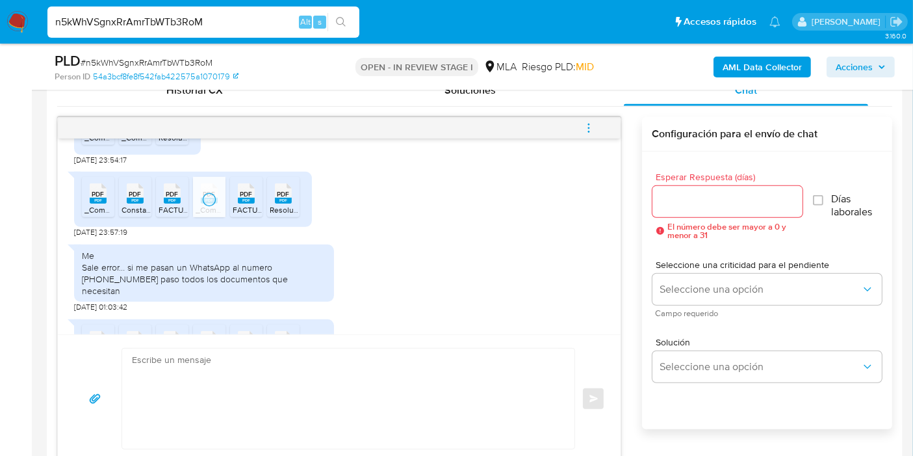
click at [252, 203] on rect at bounding box center [246, 201] width 17 height 6
click at [286, 203] on rect at bounding box center [283, 201] width 17 height 6
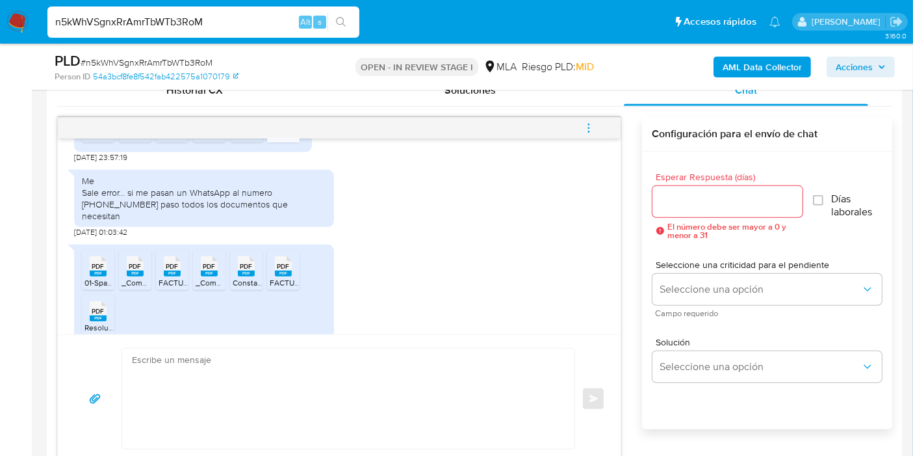
scroll to position [970, 0]
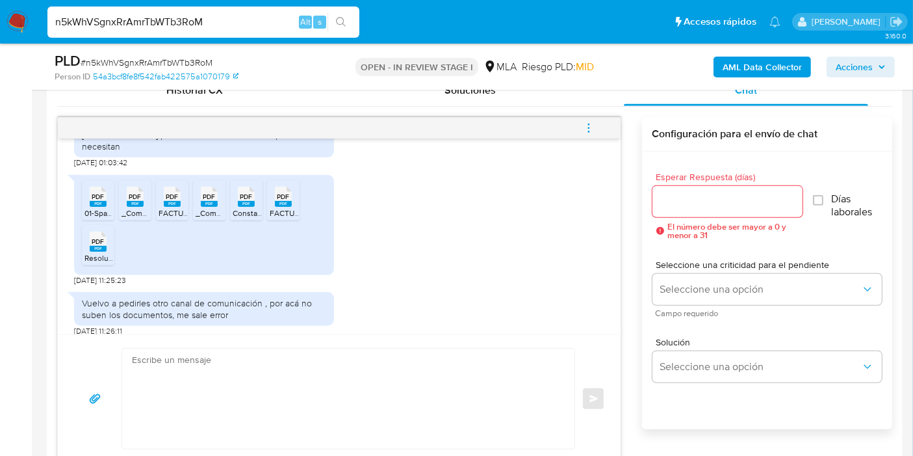
drag, startPoint x: 96, startPoint y: 205, endPoint x: 124, endPoint y: 215, distance: 29.6
click at [99, 201] on span "PDF" at bounding box center [98, 196] width 12 height 8
click at [157, 220] on li "PDF PDF FACTURACION 2025.pdf" at bounding box center [172, 200] width 33 height 40
drag, startPoint x: 124, startPoint y: 213, endPoint x: 163, endPoint y: 213, distance: 39.7
click at [124, 208] on div "PDF PDF" at bounding box center [135, 195] width 27 height 25
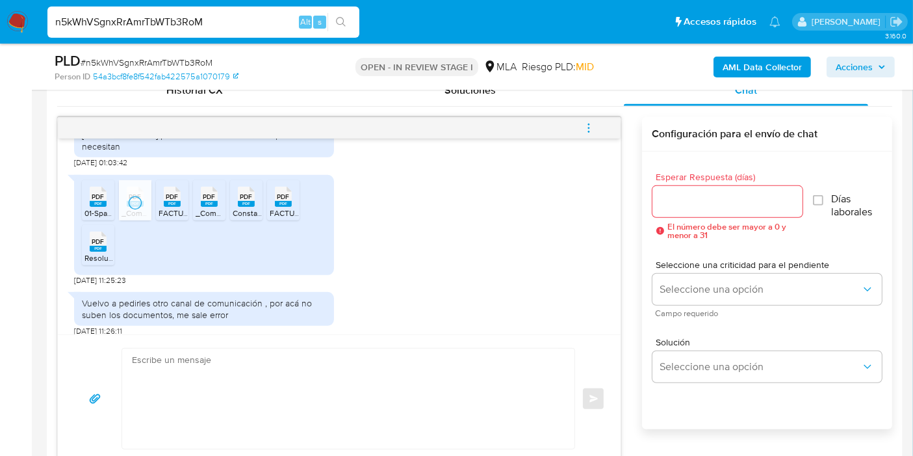
click at [204, 208] on icon "PDF" at bounding box center [209, 196] width 17 height 23
click at [239, 208] on icon "PDF" at bounding box center [246, 196] width 17 height 23
click at [285, 207] on rect at bounding box center [283, 204] width 17 height 6
click at [97, 263] on span "Resolución N° 12 y 25. Certificadas.pdf" at bounding box center [151, 257] width 133 height 11
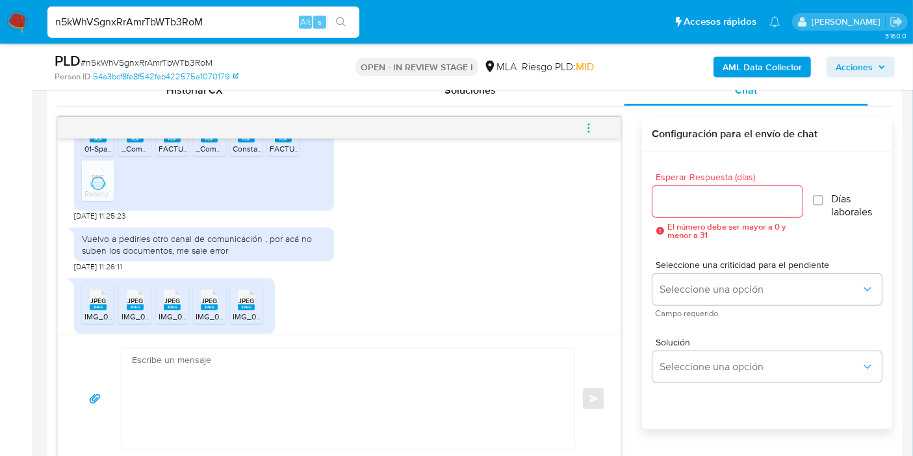
scroll to position [1114, 0]
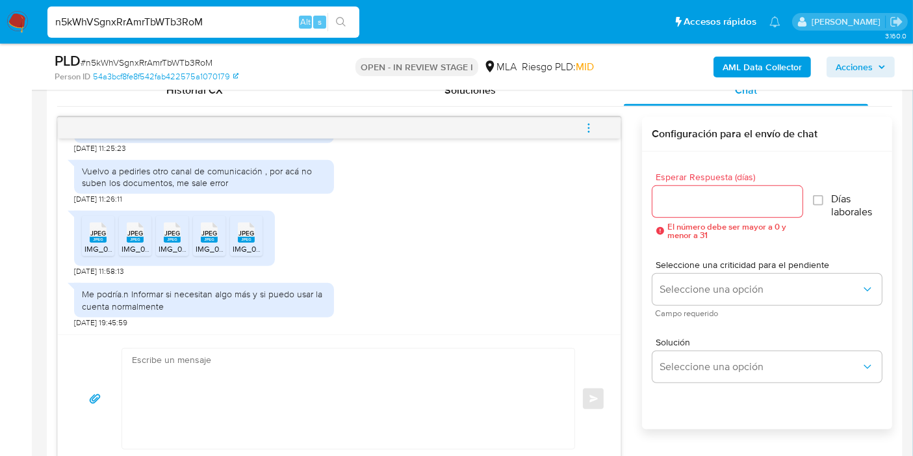
click at [94, 243] on span "IMG_0229.jpeg" at bounding box center [112, 248] width 55 height 11
drag, startPoint x: 137, startPoint y: 242, endPoint x: 160, endPoint y: 246, distance: 23.1
click at [139, 242] on icon "JPEG" at bounding box center [135, 232] width 17 height 23
click at [180, 245] on span "IMG_0226.jpeg" at bounding box center [186, 248] width 55 height 11
click at [222, 244] on span "IMG_0227.jpeg" at bounding box center [222, 248] width 53 height 11
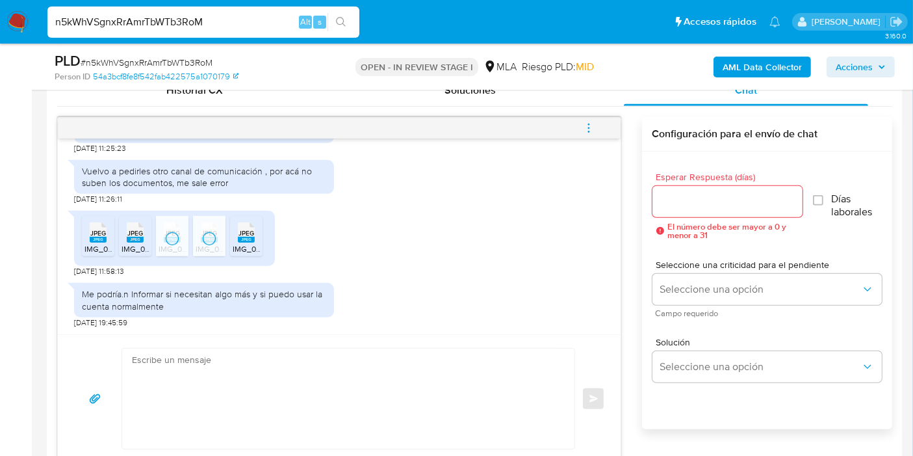
click at [239, 239] on rect at bounding box center [246, 240] width 17 height 6
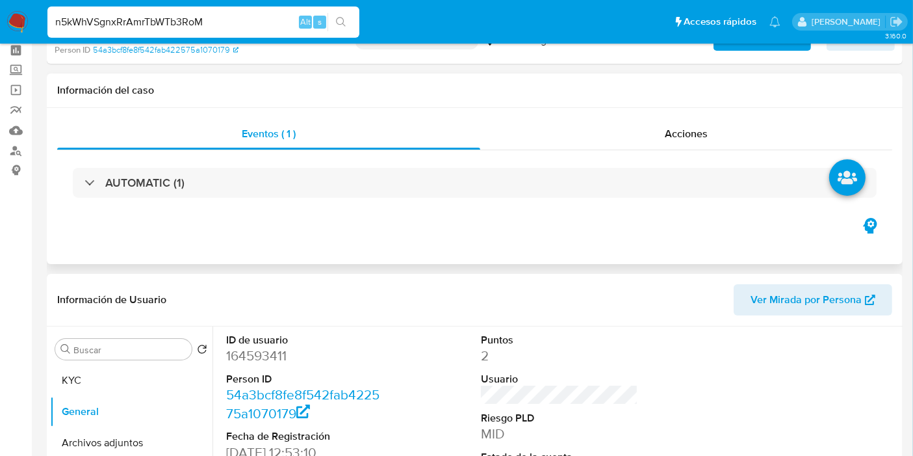
scroll to position [0, 0]
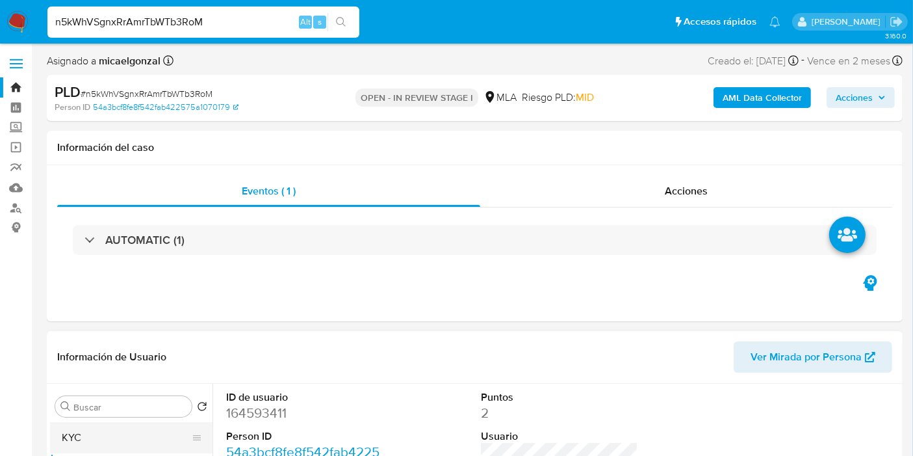
drag, startPoint x: 38, startPoint y: 426, endPoint x: 59, endPoint y: 429, distance: 21.7
click at [63, 430] on button "KYC" at bounding box center [126, 437] width 152 height 31
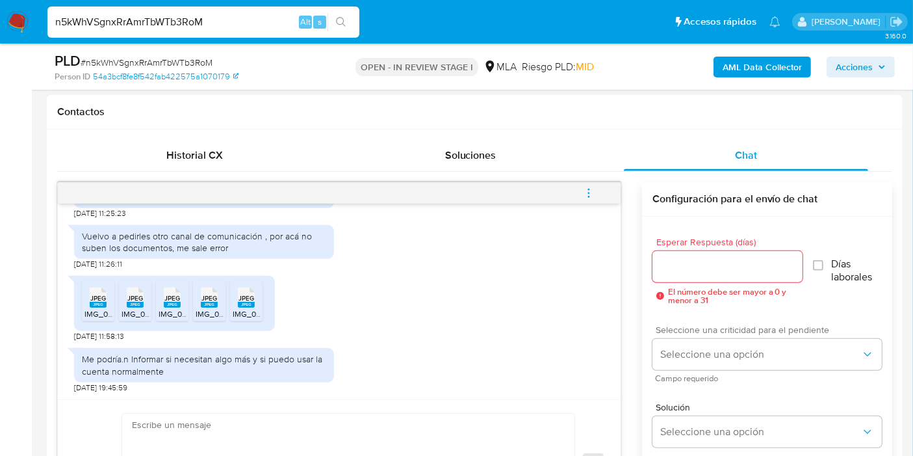
scroll to position [650, 0]
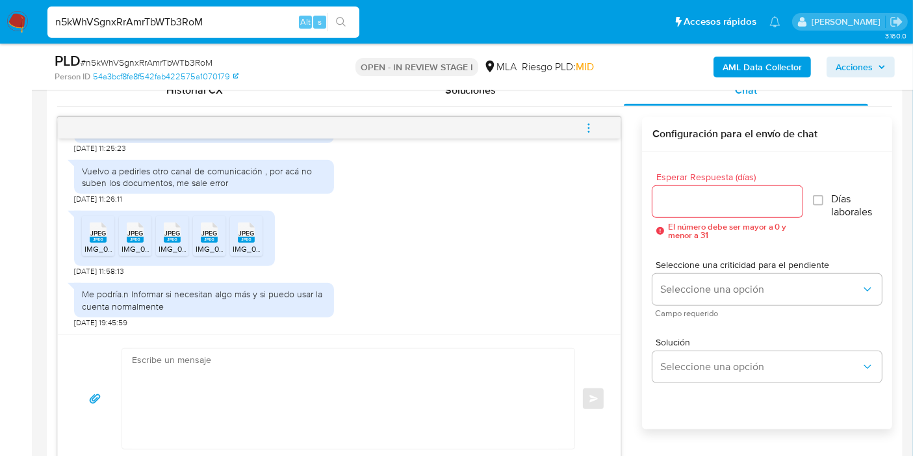
click at [96, 229] on span "JPEG" at bounding box center [98, 233] width 16 height 8
drag, startPoint x: 137, startPoint y: 239, endPoint x: 165, endPoint y: 235, distance: 28.1
click at [137, 239] on rect at bounding box center [135, 240] width 17 height 6
click at [173, 234] on span "JPEG" at bounding box center [172, 233] width 16 height 8
drag, startPoint x: 203, startPoint y: 239, endPoint x: 234, endPoint y: 240, distance: 30.6
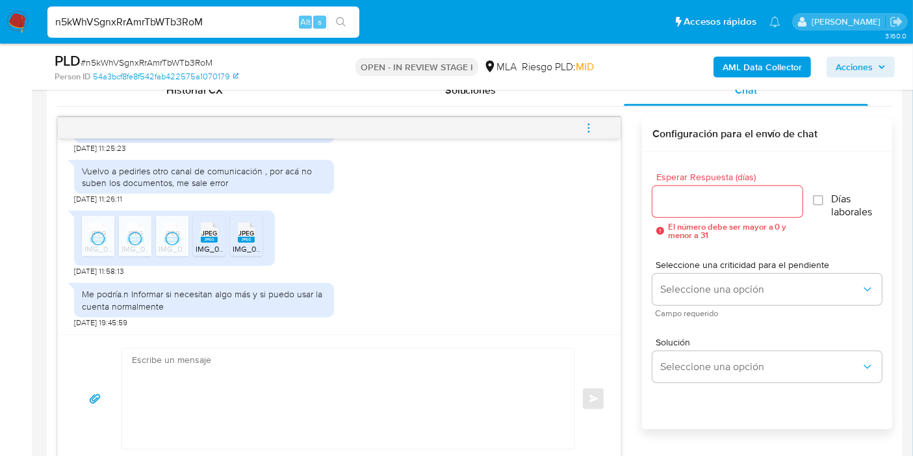
click at [207, 240] on rect at bounding box center [209, 240] width 17 height 6
click at [242, 238] on rect at bounding box center [246, 240] width 17 height 6
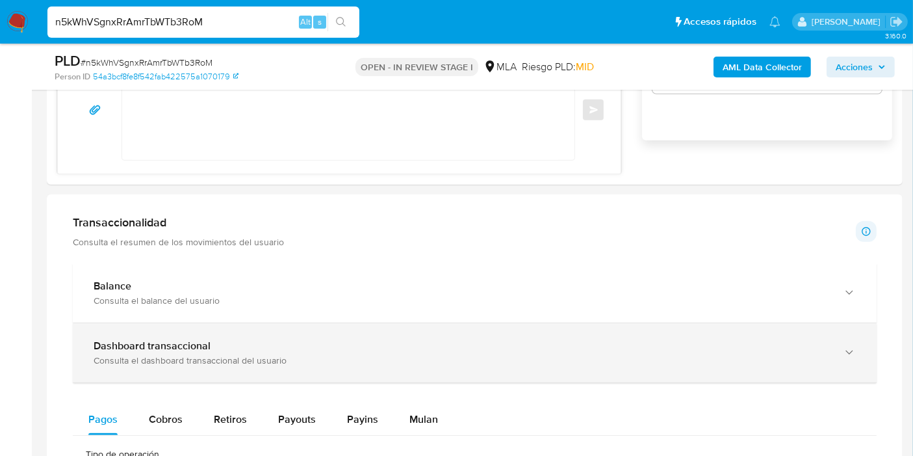
click at [265, 342] on div "Dashboard transaccional" at bounding box center [462, 345] width 736 height 13
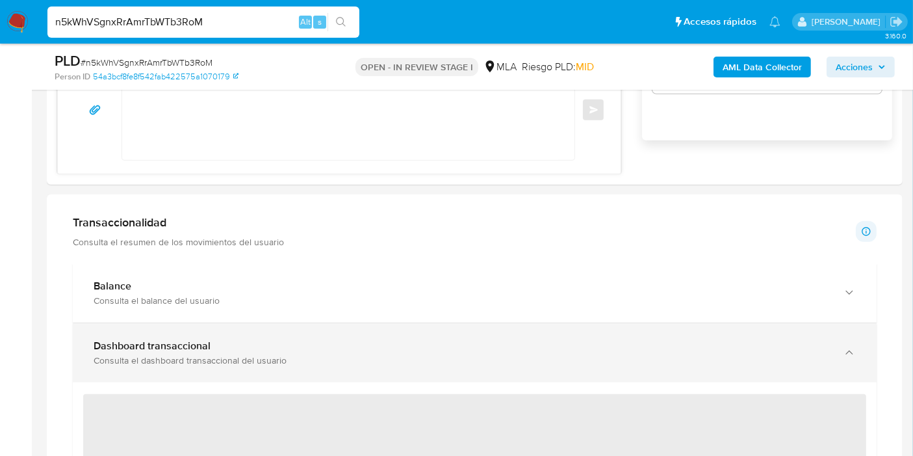
click at [267, 339] on div "Dashboard transaccional" at bounding box center [462, 345] width 736 height 13
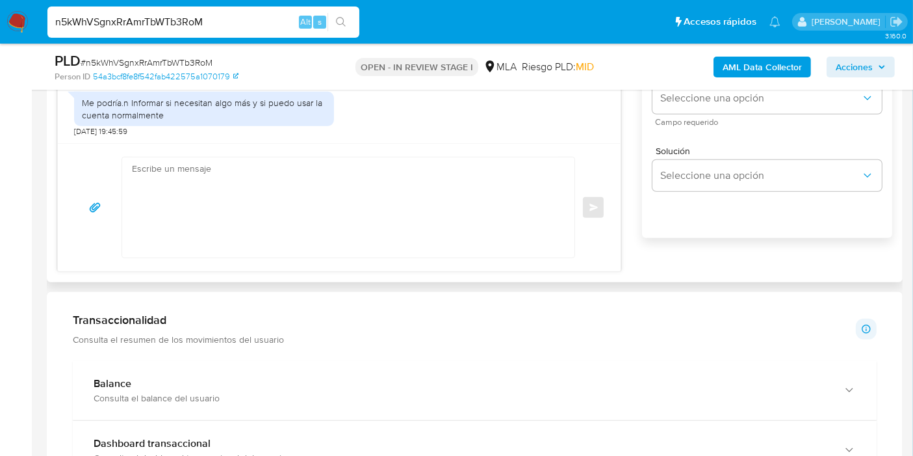
scroll to position [722, 0]
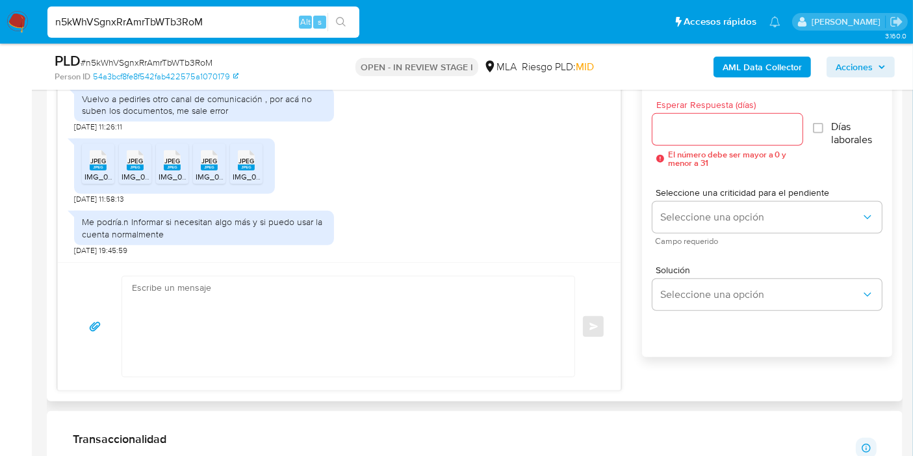
click at [270, 298] on textarea at bounding box center [345, 326] width 426 height 100
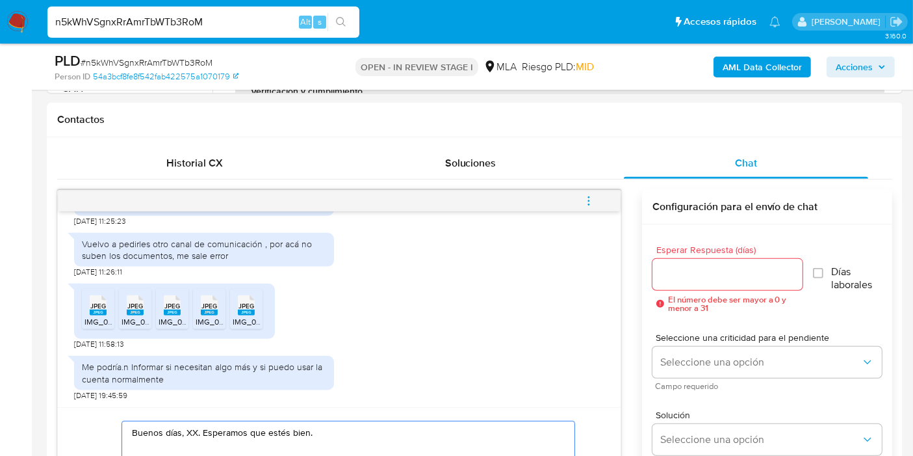
scroll to position [866, 0]
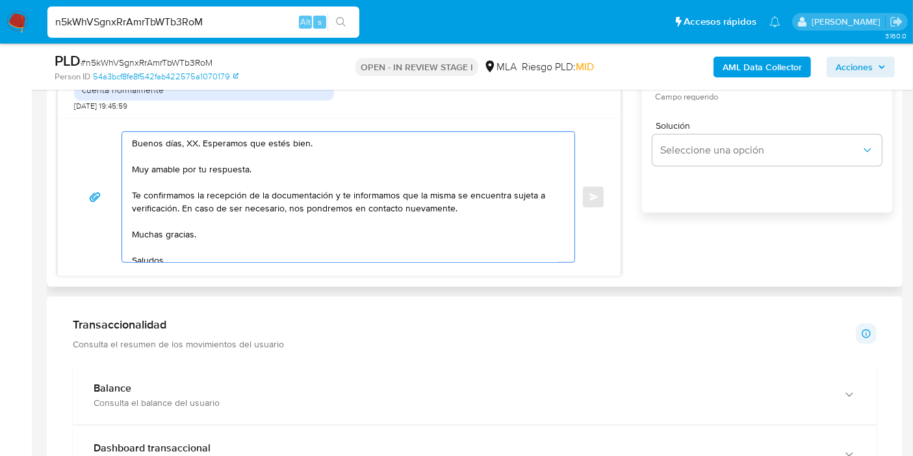
click at [185, 139] on textarea "Buenos días, XX. Esperamos que estés bien. Muy amable por tu respuesta. Te conf…" at bounding box center [345, 197] width 426 height 130
click at [189, 138] on textarea "Buenos días, XX. Esperamos que estés bien. Muy amable por tu respuesta. Te conf…" at bounding box center [345, 197] width 426 height 130
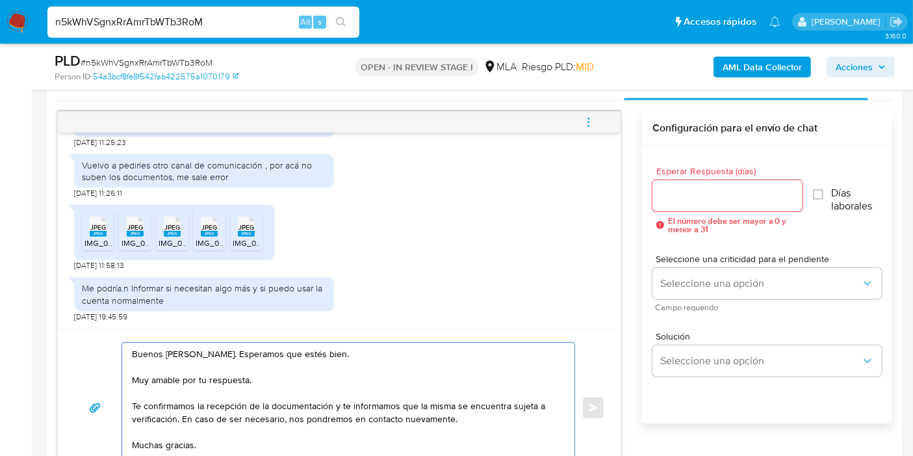
scroll to position [794, 0]
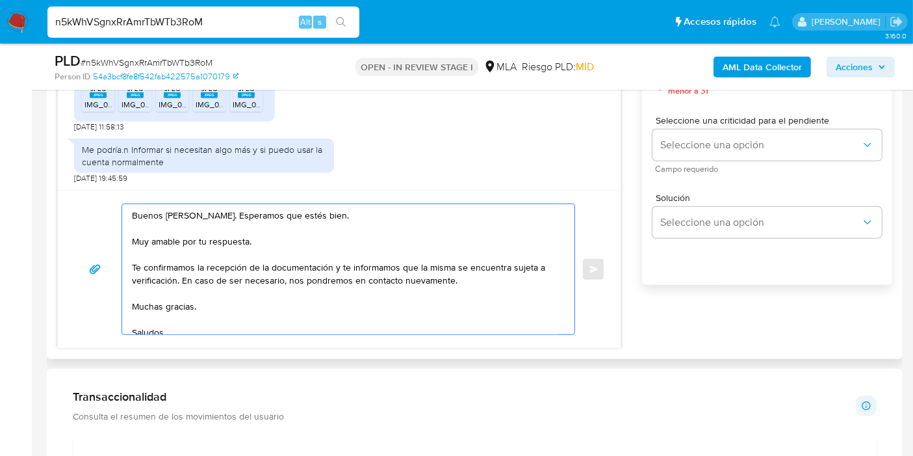
click at [207, 276] on textarea "Buenos días, Mariana. Esperamos que estés bien. Muy amable por tu respuesta. Te…" at bounding box center [345, 269] width 426 height 130
drag, startPoint x: 183, startPoint y: 233, endPoint x: 179, endPoint y: 248, distance: 14.8
click at [184, 238] on textarea "Buenos días, Mariana. Esperamos que estés bien. Muy amable por tu respuesta. Te…" at bounding box center [345, 269] width 426 height 130
click at [179, 248] on textarea "Buenos días, Mariana. Esperamos que estés bien. Muy amable por tu respuesta. Te…" at bounding box center [345, 269] width 426 height 130
click at [179, 249] on textarea "Buenos días, Mariana. Esperamos que estés bien. Muy amable por tu respuesta. Te…" at bounding box center [345, 269] width 426 height 130
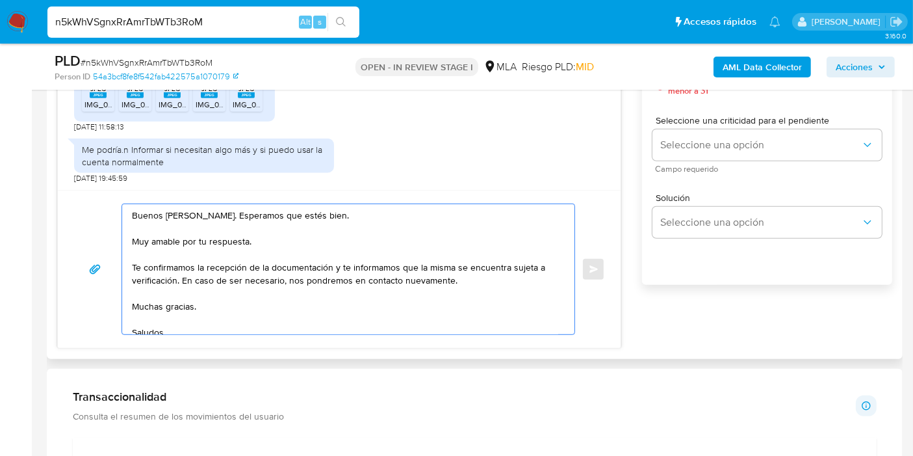
click at [179, 249] on textarea "Buenos días, Mariana. Esperamos que estés bien. Muy amable por tu respuesta. Te…" at bounding box center [345, 269] width 426 height 130
click at [183, 242] on textarea "Buenos días, Mariana. Esperamos que estés bien. Muy amable por tu respuesta. Te…" at bounding box center [345, 269] width 426 height 130
drag, startPoint x: 340, startPoint y: 267, endPoint x: 176, endPoint y: 274, distance: 164.0
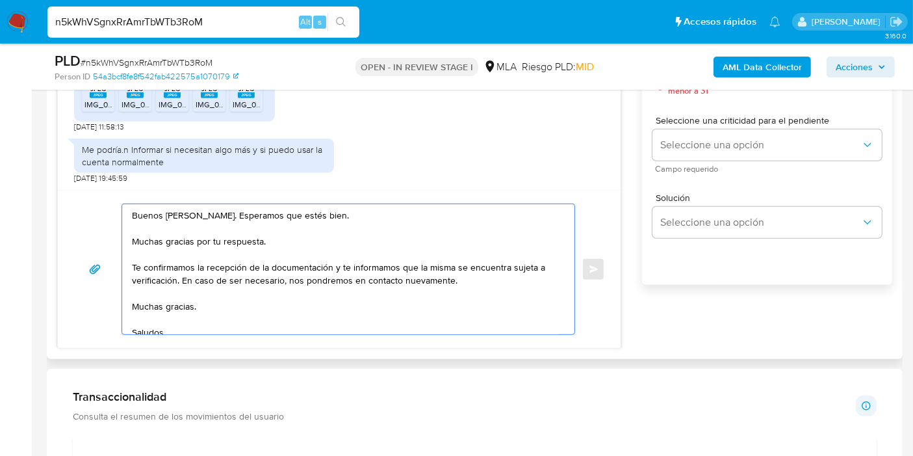
click at [176, 274] on textarea "Buenos días, Mariana. Esperamos que estés bien. Muchas gracias por tu respuesta…" at bounding box center [345, 269] width 426 height 130
click at [215, 289] on textarea "Buenos días, Mariana. Esperamos que estés bien. Muchas gracias por tu respuesta…" at bounding box center [345, 269] width 426 height 130
click at [194, 302] on textarea "Buenos días, Mariana. Esperamos que estés bien. Muchas gracias por tu respuesta…" at bounding box center [345, 269] width 426 height 130
click at [185, 305] on textarea "Buenos días, Mariana. Esperamos que estés bien. Muchas gracias por tu respuesta…" at bounding box center [345, 269] width 426 height 130
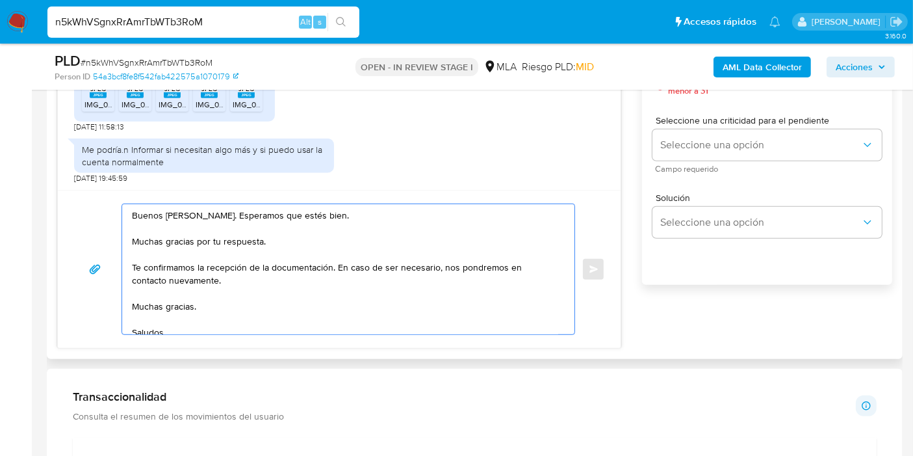
click at [185, 305] on textarea "Buenos días, Mariana. Esperamos que estés bien. Muchas gracias por tu respuesta…" at bounding box center [345, 269] width 426 height 130
click at [167, 319] on textarea "Buenos días, Mariana. Esperamos que estés bien. Muchas gracias por tu respuesta…" at bounding box center [345, 269] width 426 height 130
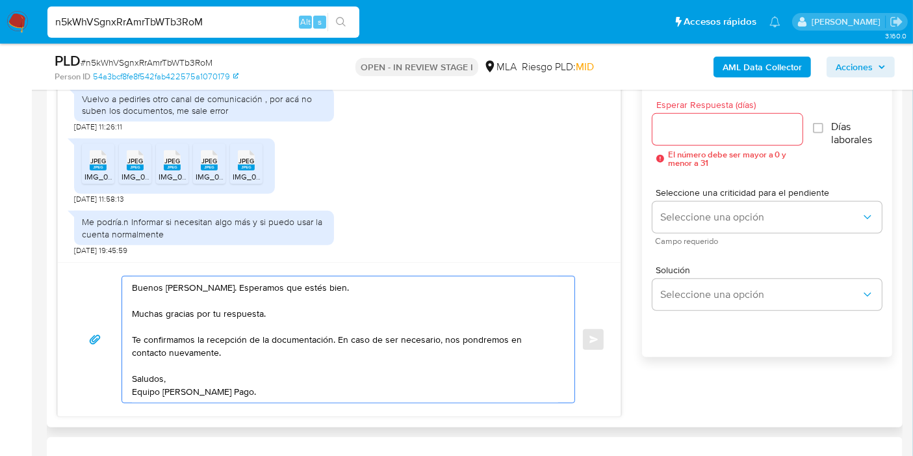
type textarea "Buenos días, Mariana. Esperamos que estés bien. Muchas gracias por tu respuesta…"
click at [728, 130] on input "Esperar Respuesta (días)" at bounding box center [728, 129] width 150 height 17
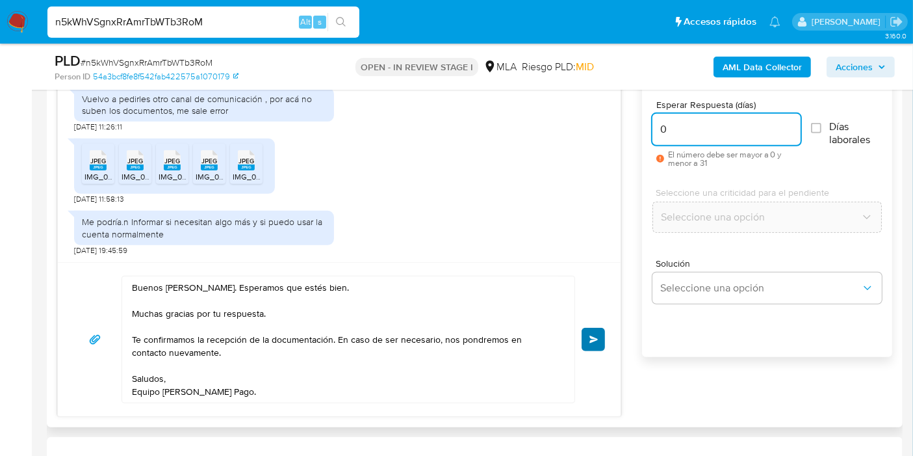
type input "0"
click at [590, 335] on span "Enviar" at bounding box center [594, 339] width 9 height 8
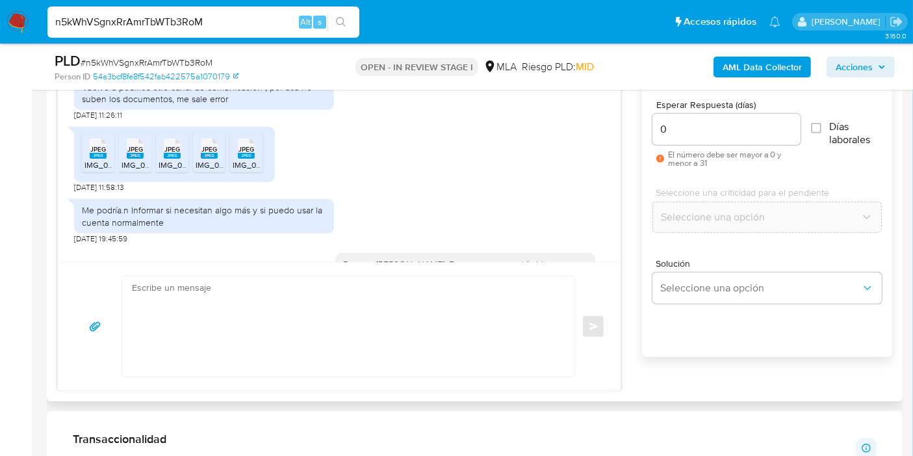
scroll to position [1259, 0]
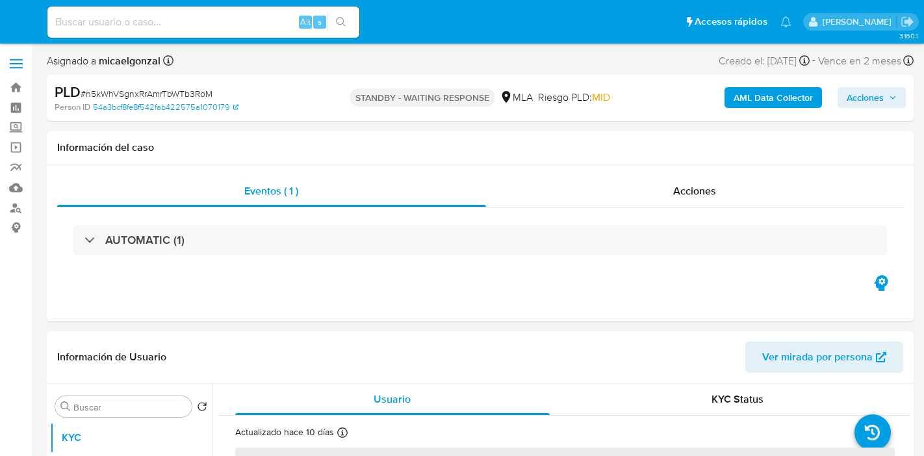
select select "10"
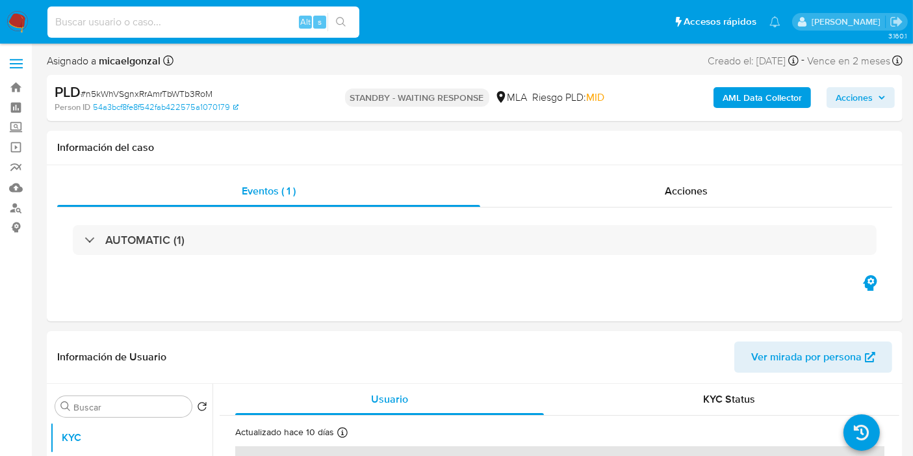
click at [224, 29] on input at bounding box center [203, 22] width 312 height 17
paste input "vEI1hlAyXDc5ChYBPaqqgReo"
type input "vEI1hlAyXDc5ChYBPaqqgReo"
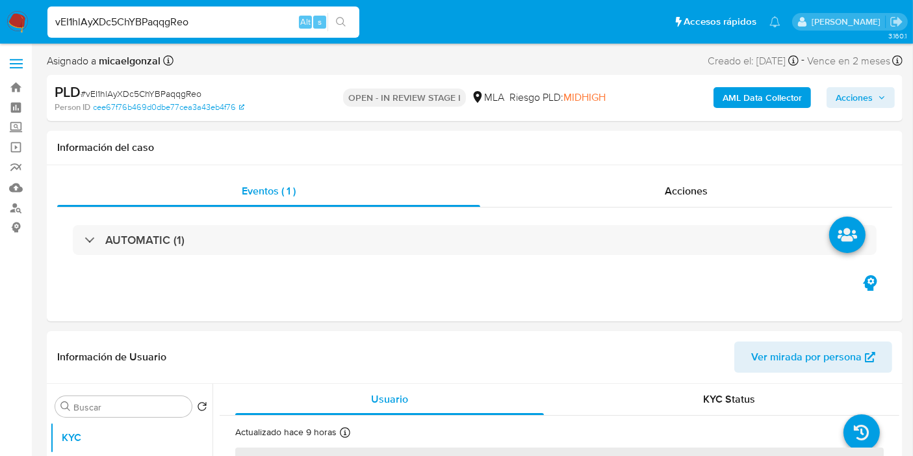
select select "10"
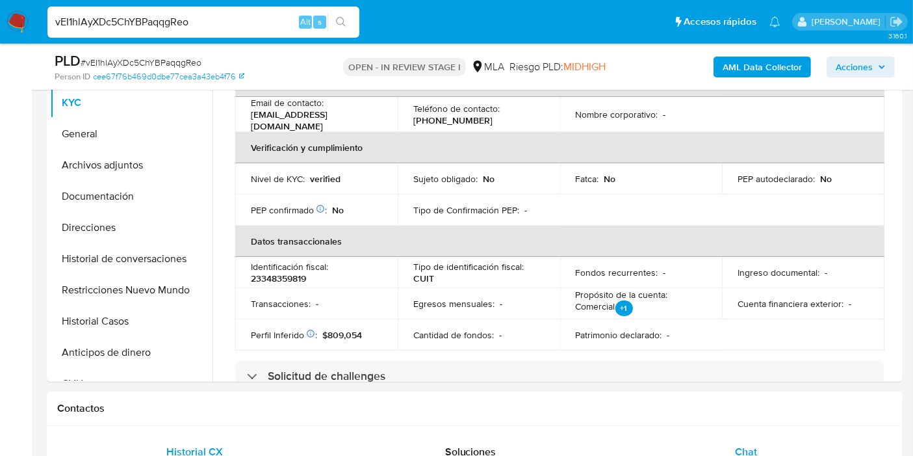
scroll to position [289, 0]
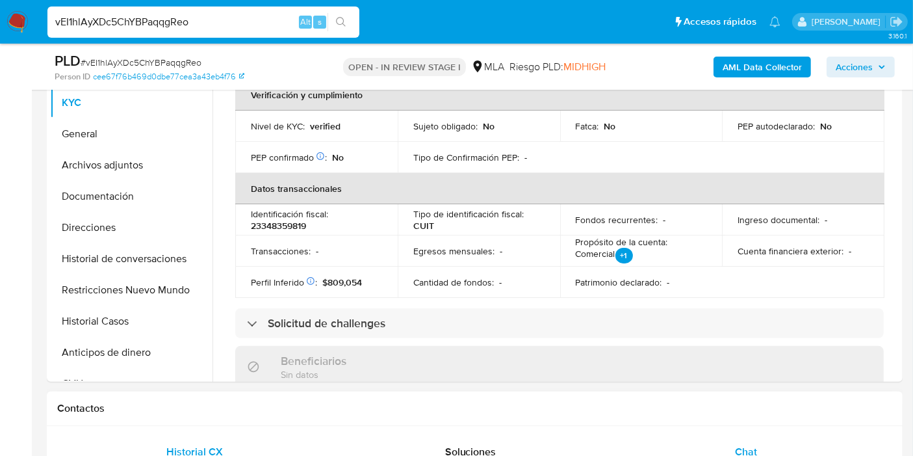
click at [774, 454] on div "Chat" at bounding box center [746, 451] width 244 height 31
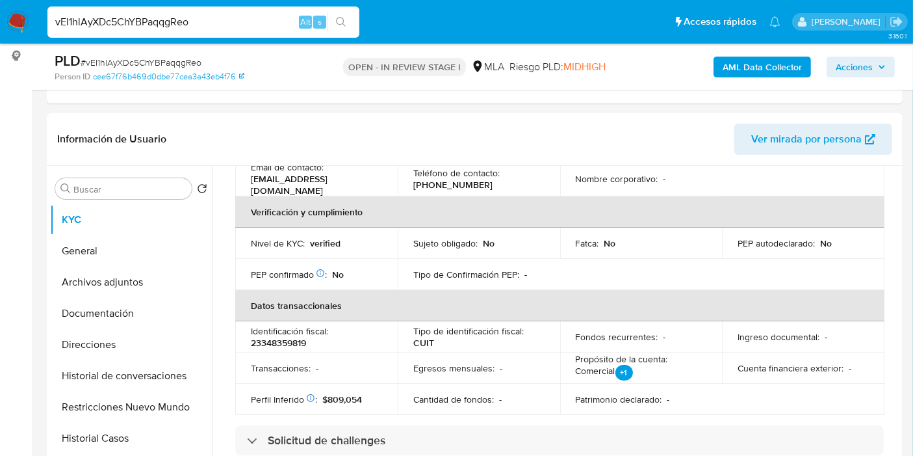
scroll to position [72, 0]
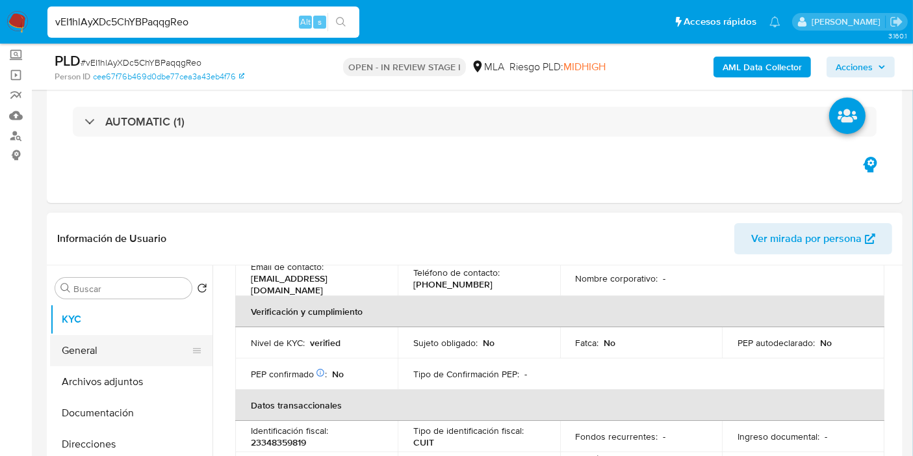
click at [161, 346] on button "General" at bounding box center [126, 350] width 152 height 31
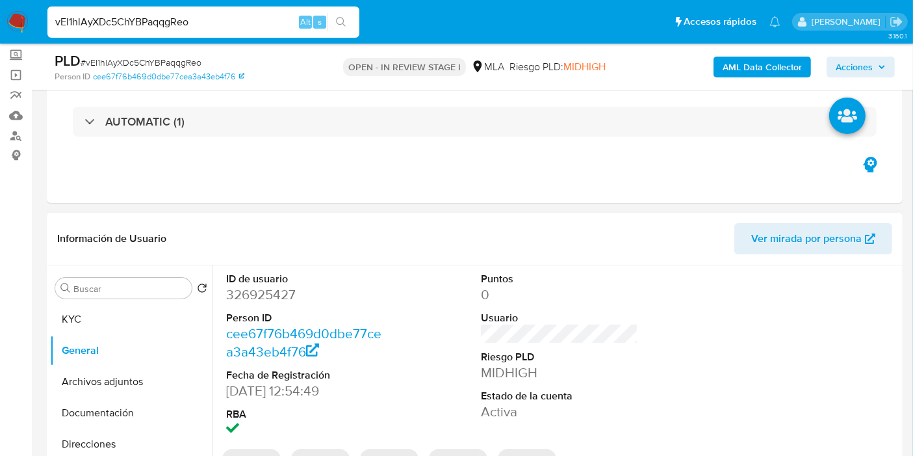
click at [241, 300] on dd "326925427" at bounding box center [304, 294] width 157 height 18
copy dd "326925427"
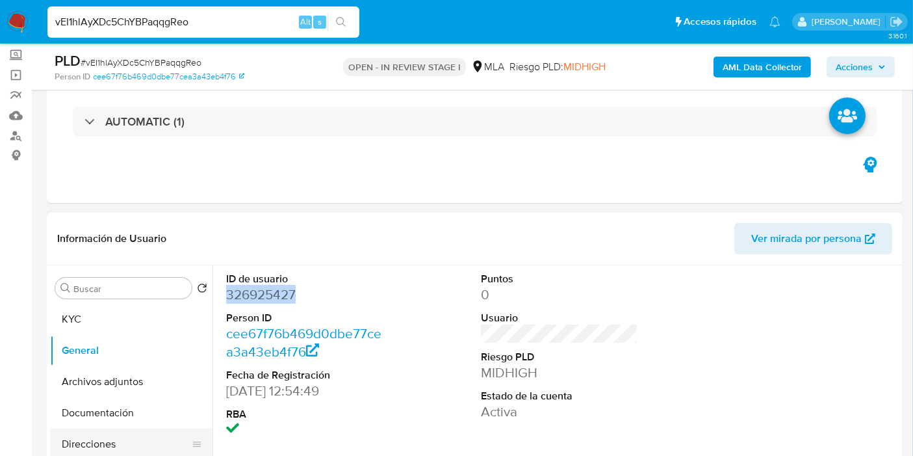
click at [122, 430] on button "Direcciones" at bounding box center [126, 443] width 152 height 31
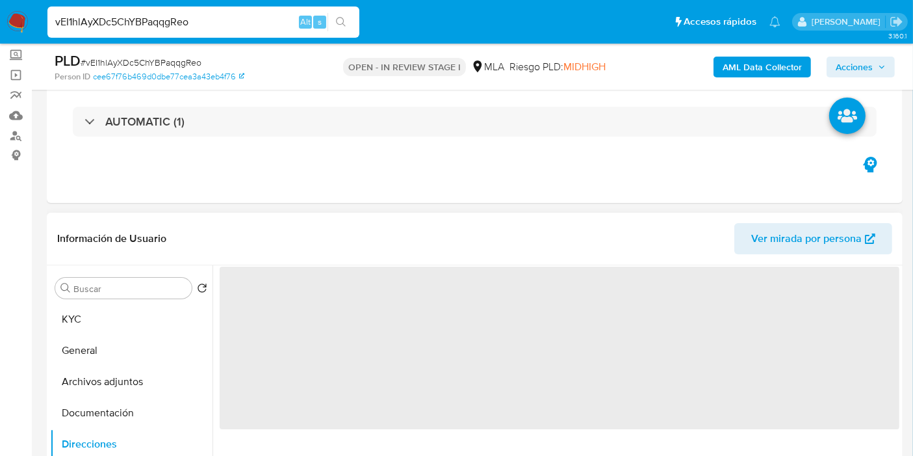
scroll to position [216, 0]
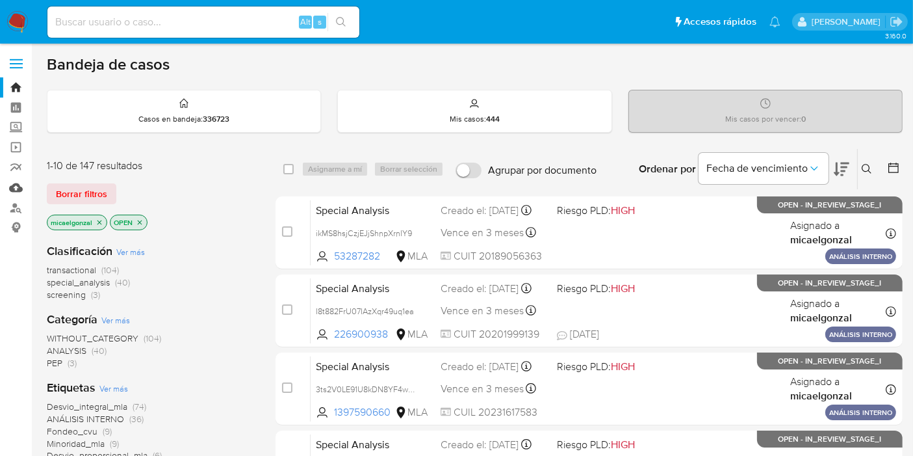
click at [12, 192] on link "Mulan" at bounding box center [77, 187] width 155 height 20
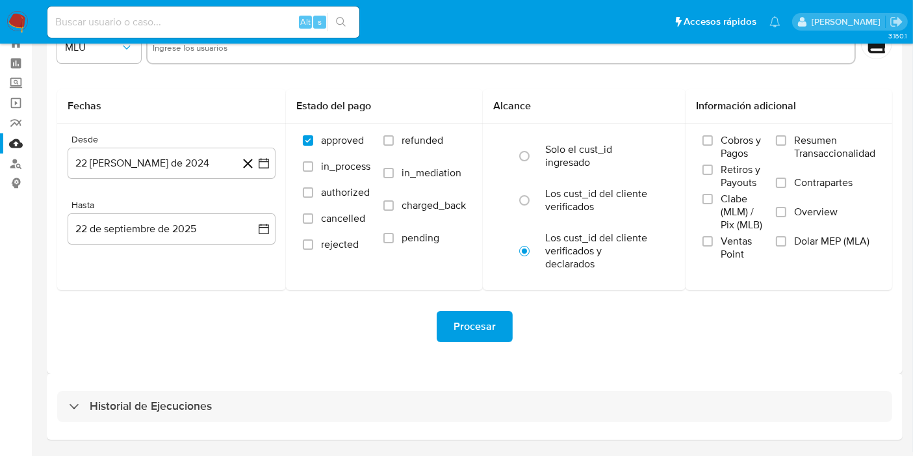
scroll to position [82, 0]
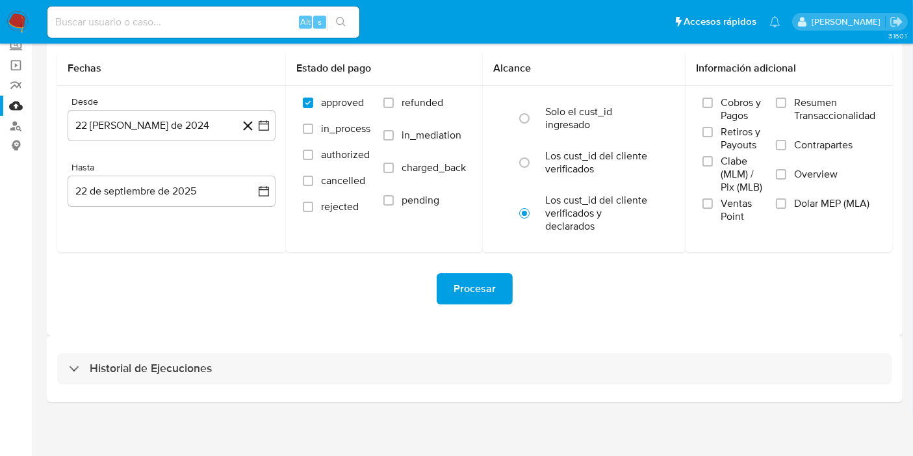
click at [214, 385] on div "Historial de Ejecuciones" at bounding box center [475, 368] width 856 height 66
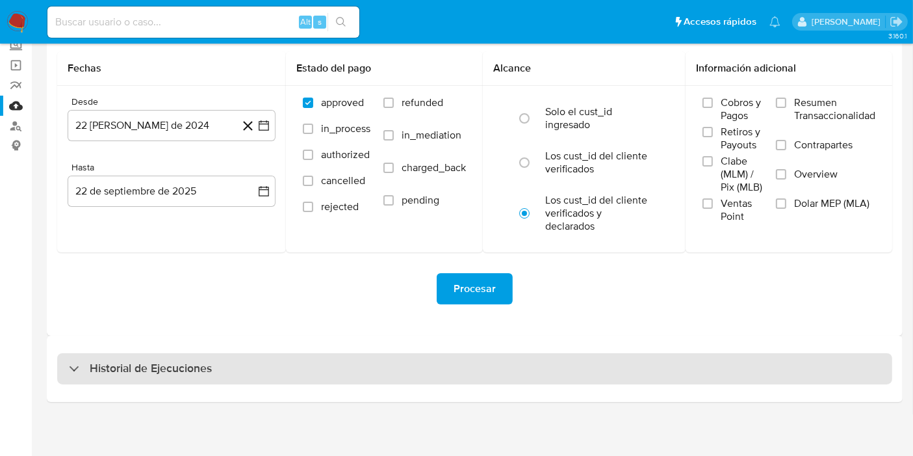
click at [219, 371] on div "Historial de Ejecuciones" at bounding box center [474, 368] width 835 height 31
select select "10"
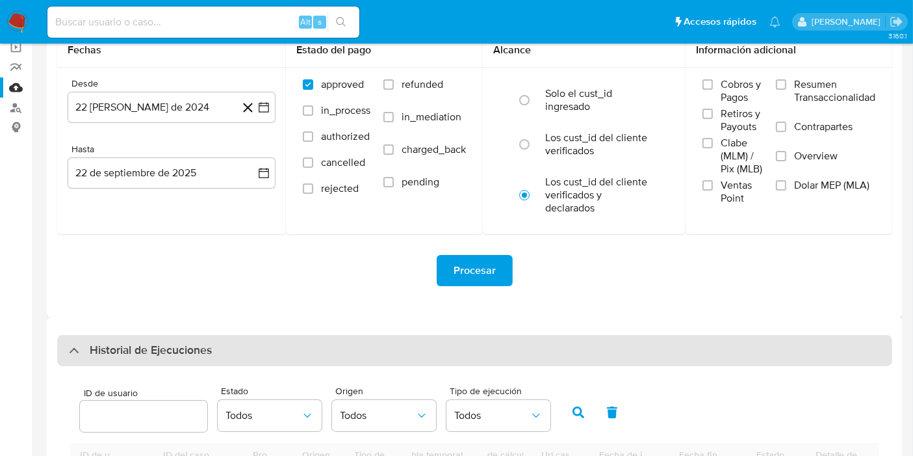
scroll to position [299, 0]
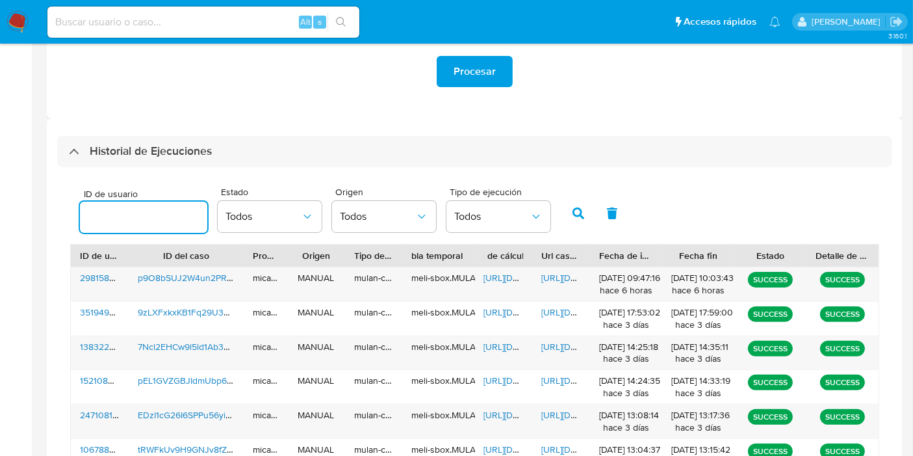
click at [157, 221] on input "number" at bounding box center [143, 217] width 127 height 17
type input "326925427"
click at [581, 224] on button "button" at bounding box center [579, 213] width 34 height 31
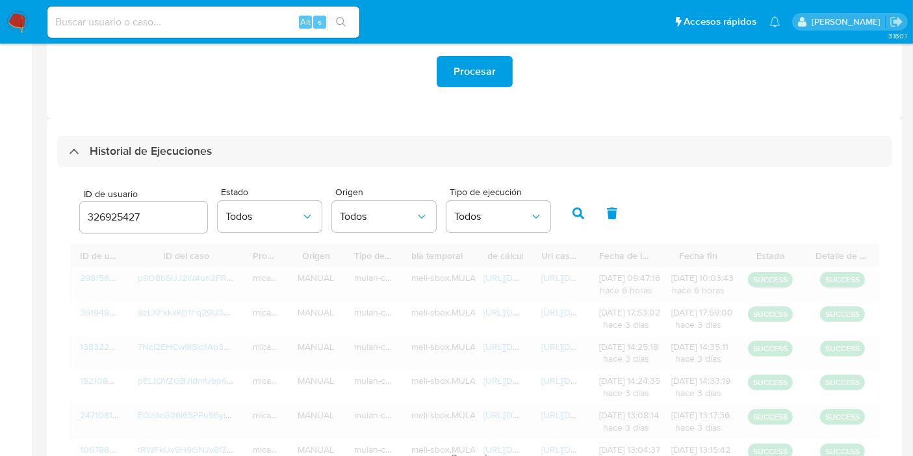
scroll to position [264, 0]
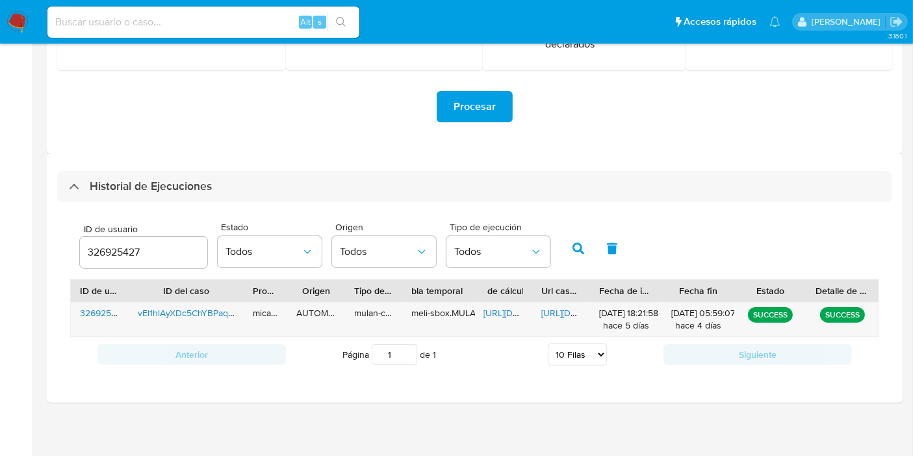
drag, startPoint x: 585, startPoint y: 226, endPoint x: 575, endPoint y: 237, distance: 14.7
click at [585, 226] on div "ID de usuario 326925427 Estado Todos Origen Todos Tipo de ejecución Todos" at bounding box center [474, 247] width 809 height 64
click at [575, 237] on button "button" at bounding box center [579, 248] width 34 height 31
click at [501, 311] on span "[URL][DOMAIN_NAME]" at bounding box center [529, 312] width 90 height 13
click at [546, 313] on span "[URL][DOMAIN_NAME]" at bounding box center [586, 312] width 90 height 13
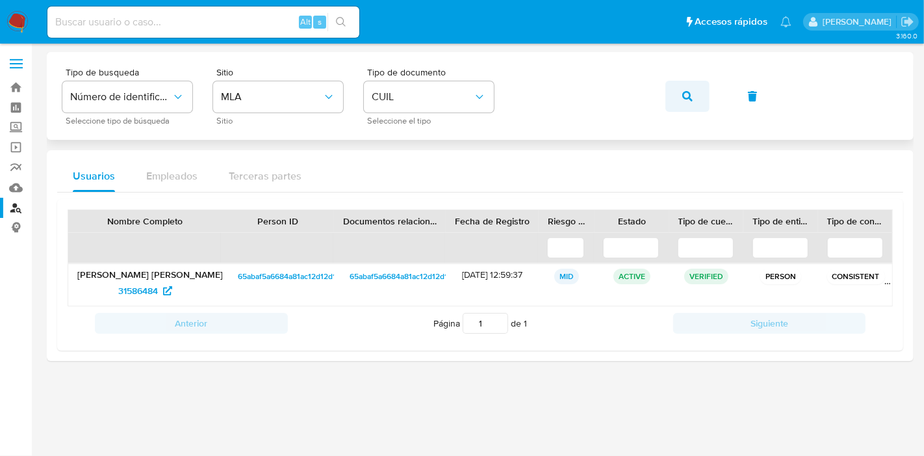
click at [695, 81] on button "button" at bounding box center [688, 96] width 44 height 31
click at [165, 291] on span "529123483" at bounding box center [145, 290] width 59 height 21
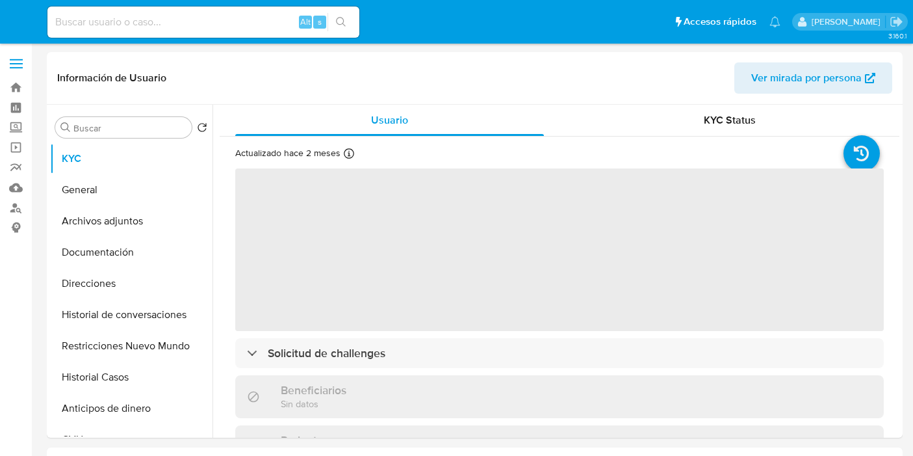
select select "10"
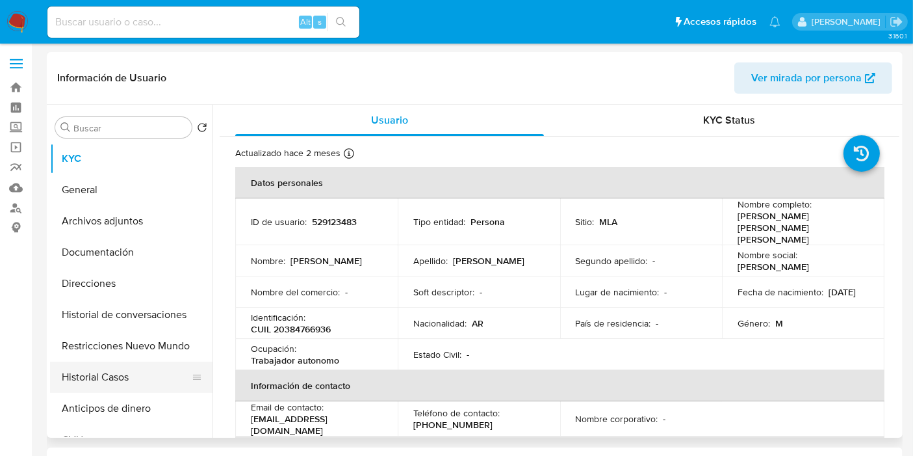
click at [114, 382] on button "Historial Casos" at bounding box center [126, 376] width 152 height 31
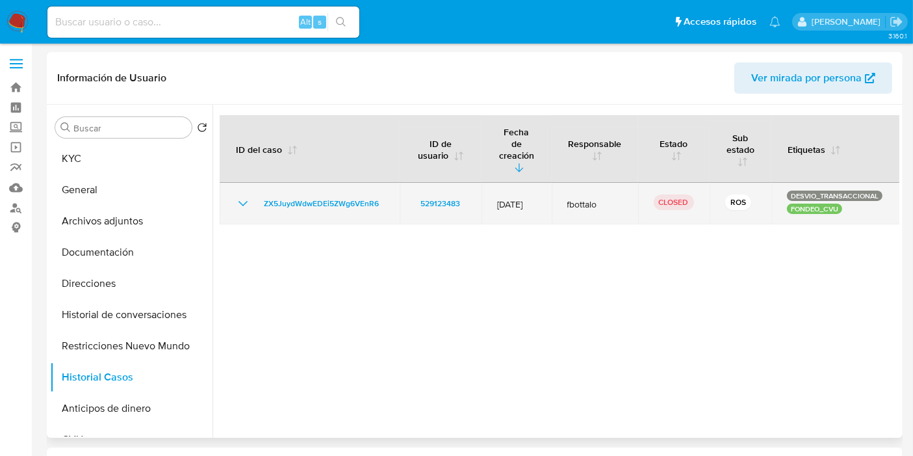
click at [246, 196] on icon "Mostrar/Ocultar" at bounding box center [243, 204] width 16 height 16
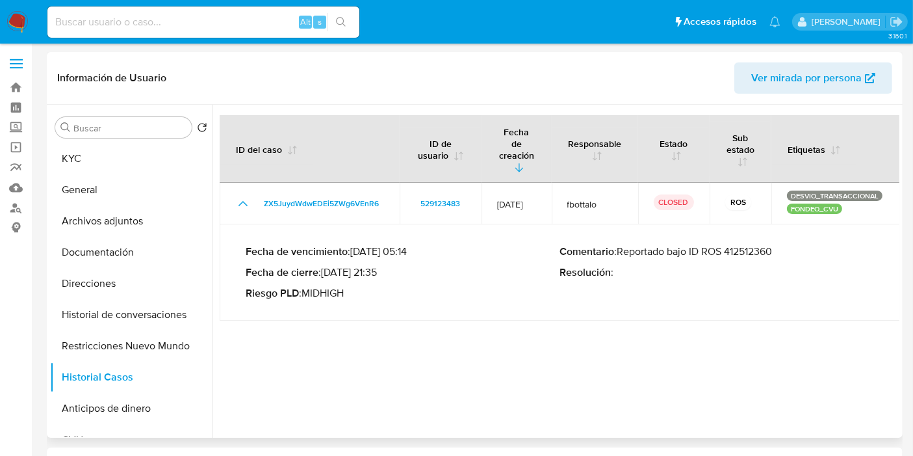
click at [742, 245] on p "Comentario : Reportado bajo ID ROS 412512360" at bounding box center [717, 251] width 315 height 13
drag, startPoint x: 742, startPoint y: 239, endPoint x: 697, endPoint y: 239, distance: 44.9
click at [674, 252] on div "Comentario : Reportado bajo ID ROS 412512360 Resolución :" at bounding box center [717, 272] width 315 height 55
drag, startPoint x: 781, startPoint y: 240, endPoint x: 626, endPoint y: 239, distance: 154.7
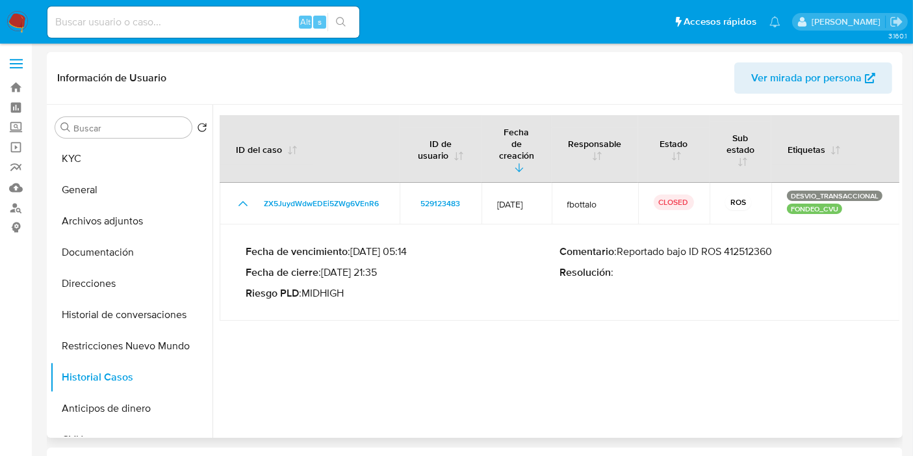
click at [626, 245] on p "Comentario : Reportado bajo ID ROS 412512360" at bounding box center [717, 251] width 315 height 13
click at [174, 322] on button "Historial de conversaciones" at bounding box center [126, 314] width 152 height 31
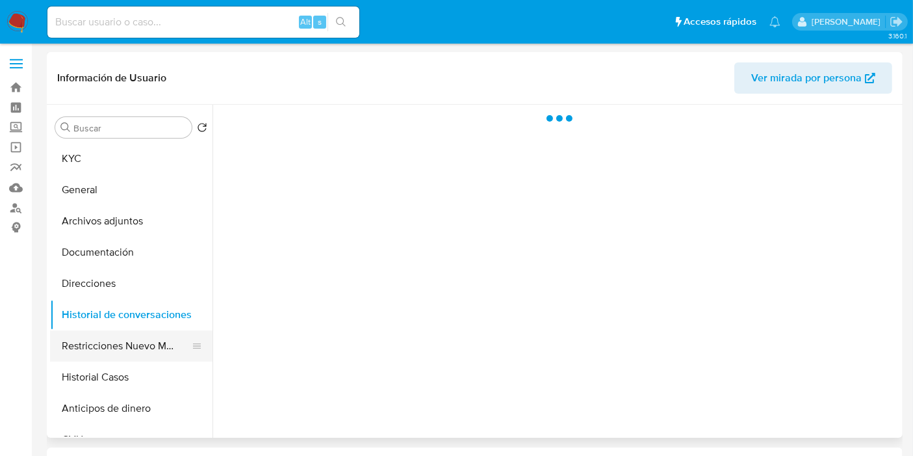
click at [119, 335] on button "Restricciones Nuevo Mundo" at bounding box center [126, 345] width 152 height 31
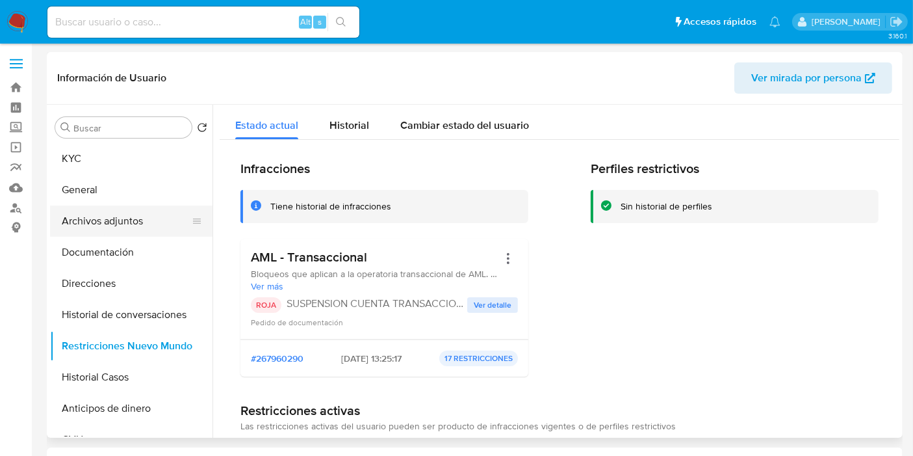
click at [147, 215] on button "Archivos adjuntos" at bounding box center [126, 220] width 152 height 31
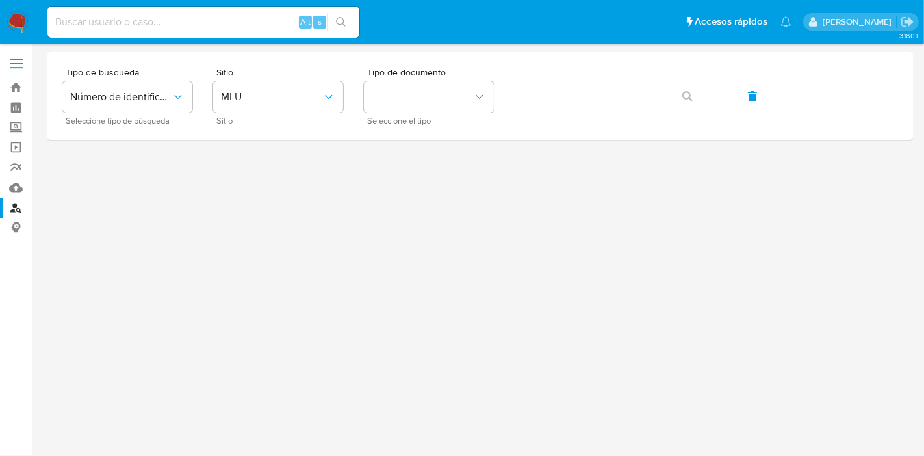
drag, startPoint x: 506, startPoint y: 222, endPoint x: 498, endPoint y: 200, distance: 23.7
click at [498, 200] on div at bounding box center [480, 226] width 867 height 348
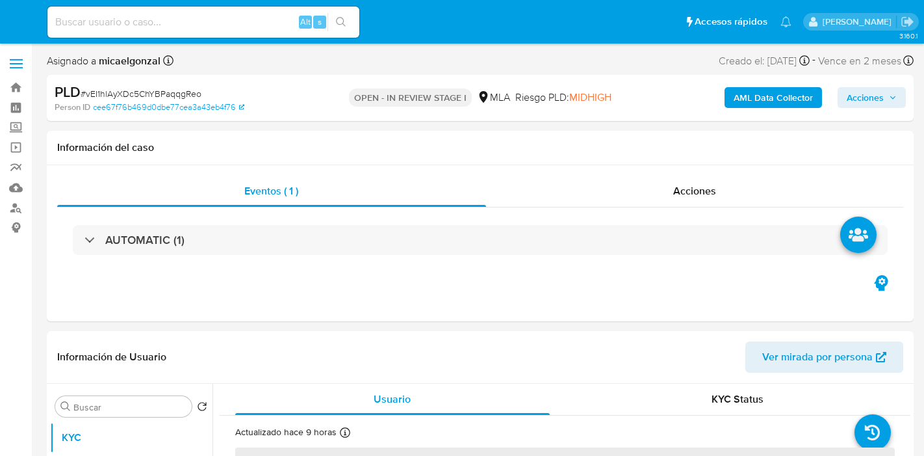
select select "10"
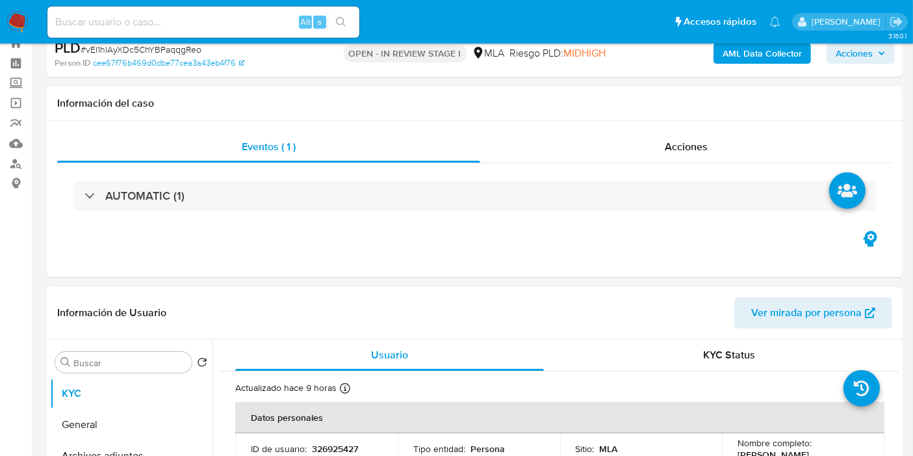
scroll to position [144, 0]
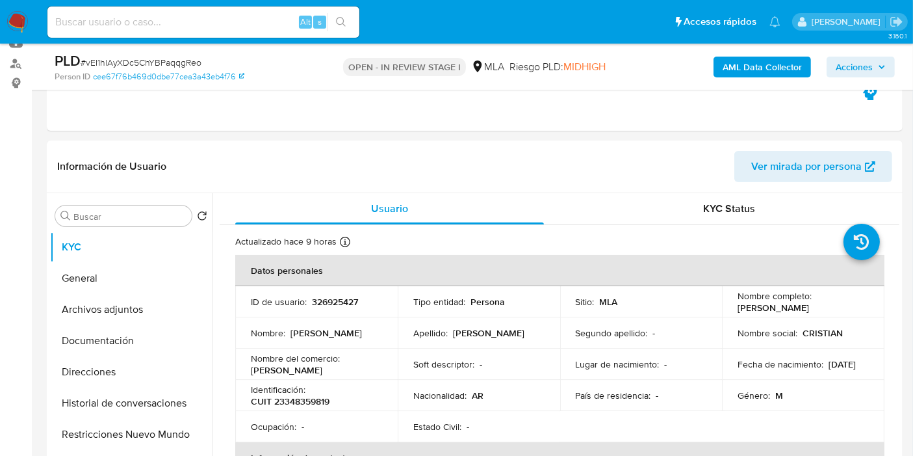
click at [104, 29] on input at bounding box center [203, 22] width 312 height 17
paste input "vMpC9YzIq003y837C54jebUT"
type input "vMpC9YzIq003y837C54jebUT"
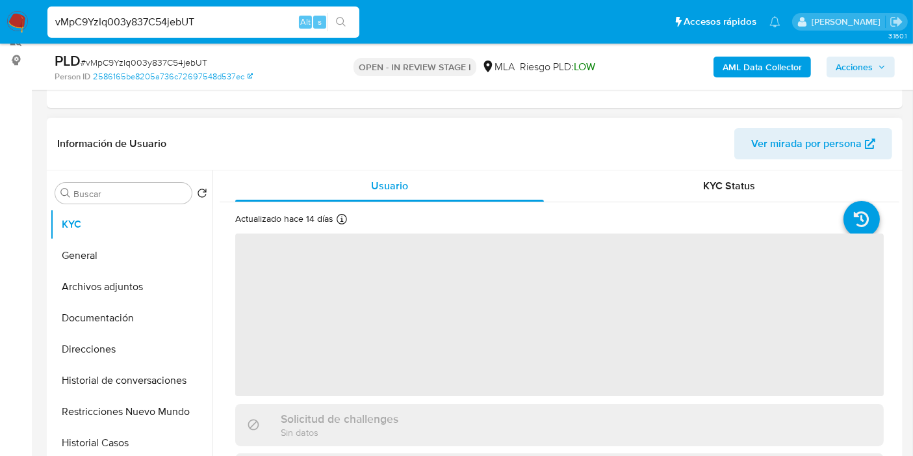
scroll to position [216, 0]
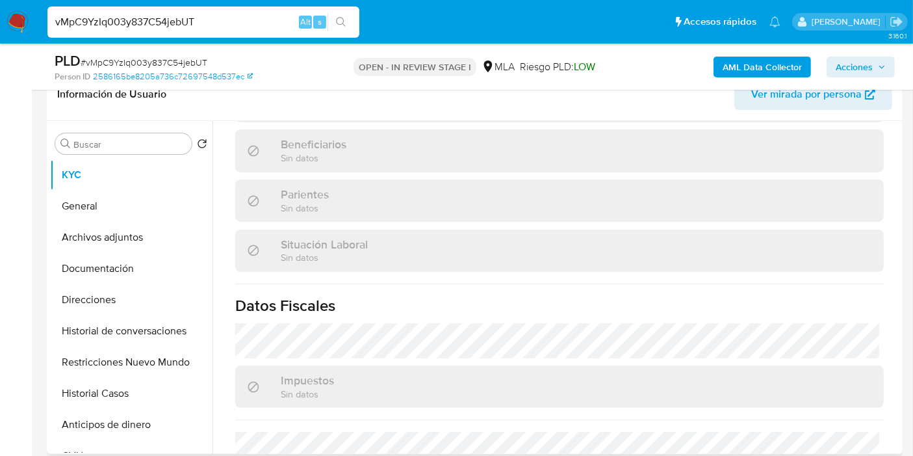
select select "10"
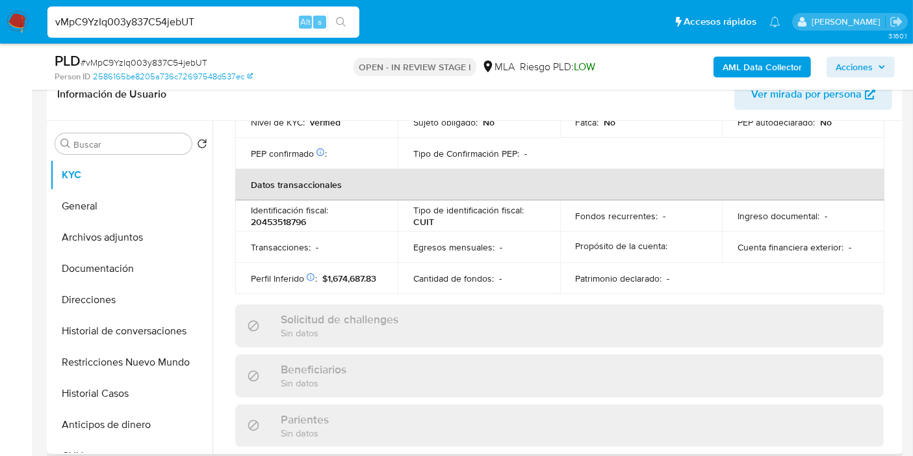
scroll to position [729, 0]
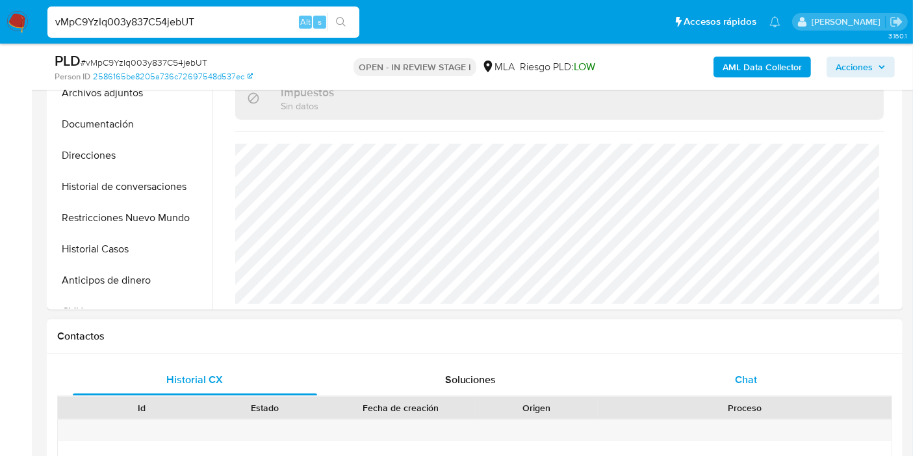
click at [730, 373] on div "Chat" at bounding box center [746, 379] width 244 height 31
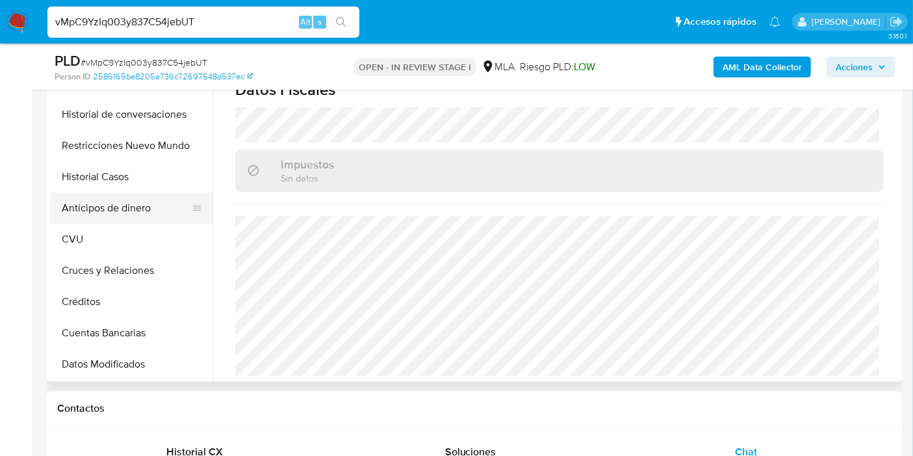
scroll to position [0, 0]
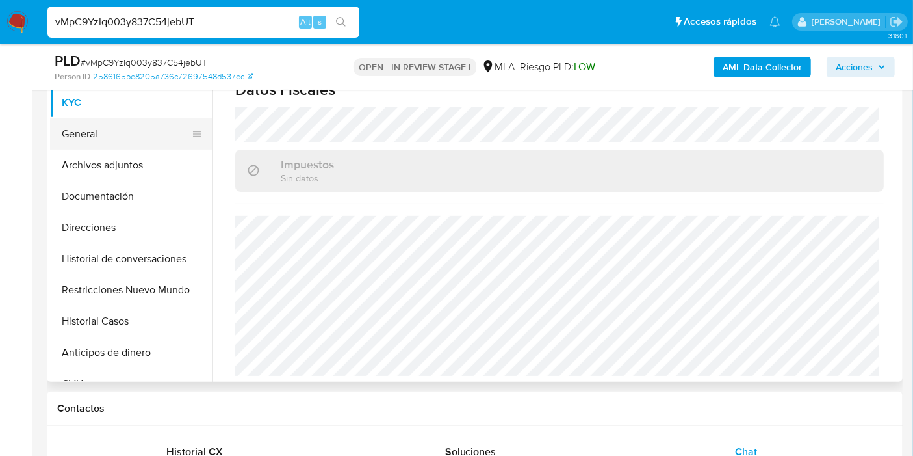
click at [142, 137] on button "General" at bounding box center [126, 133] width 152 height 31
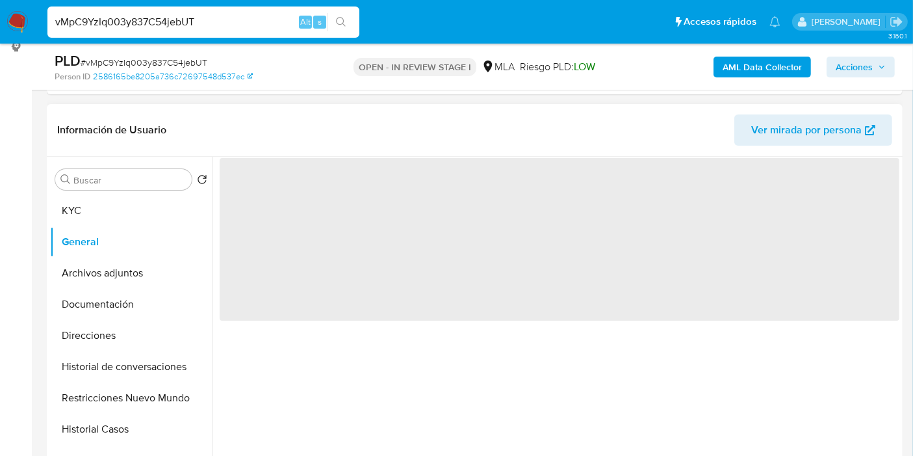
scroll to position [72, 0]
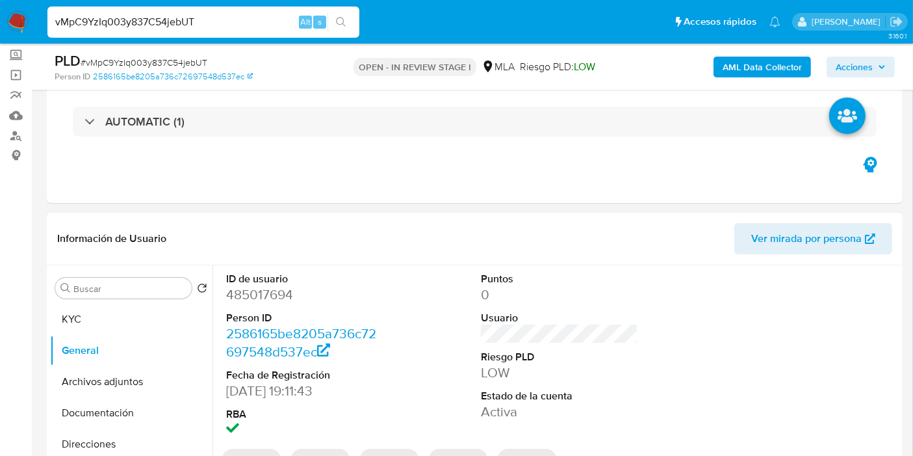
click at [272, 293] on dd "485017694" at bounding box center [304, 294] width 157 height 18
click at [272, 294] on dd "485017694" at bounding box center [304, 294] width 157 height 18
copy dd "485017694"
click at [168, 26] on input "vMpC9YzIq003y837C54jebUT" at bounding box center [203, 22] width 312 height 17
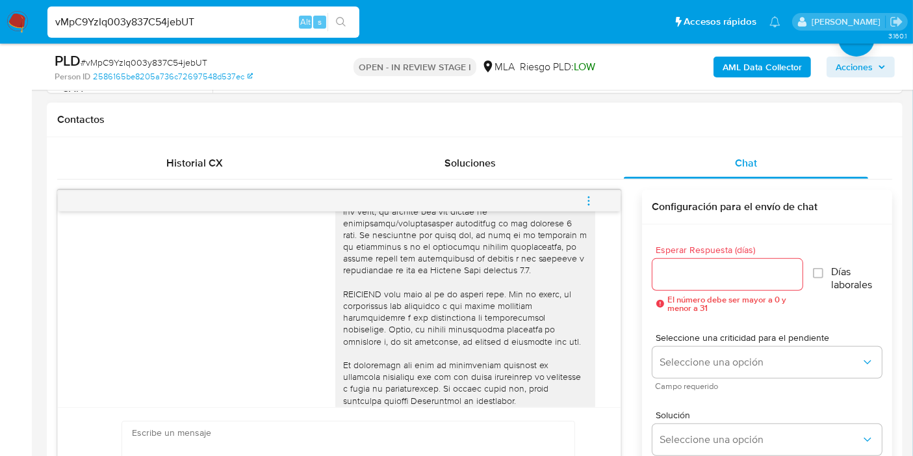
scroll to position [553, 0]
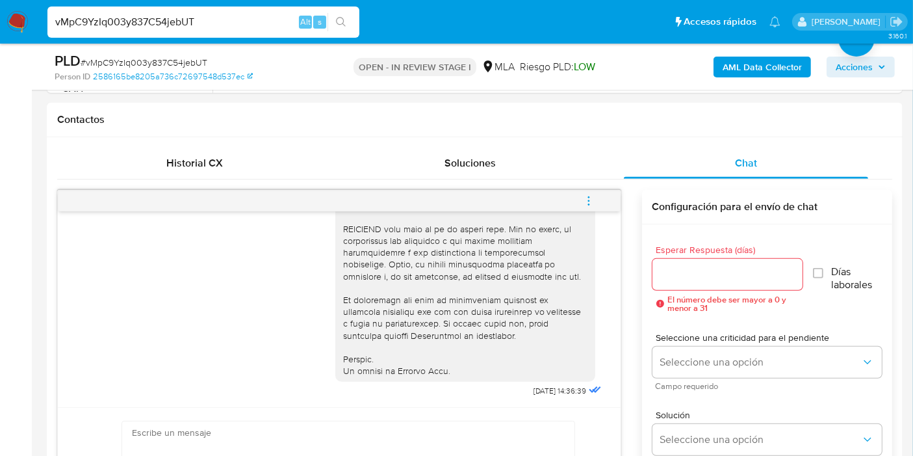
click at [239, 27] on input "vMpC9YzIq003y837C54jebUT" at bounding box center [203, 22] width 312 height 17
paste input "sD8J3xBaHGDVU94DwPeHVUWi"
type input "sD8J3xBaHGDVU94DwPeHVUWi"
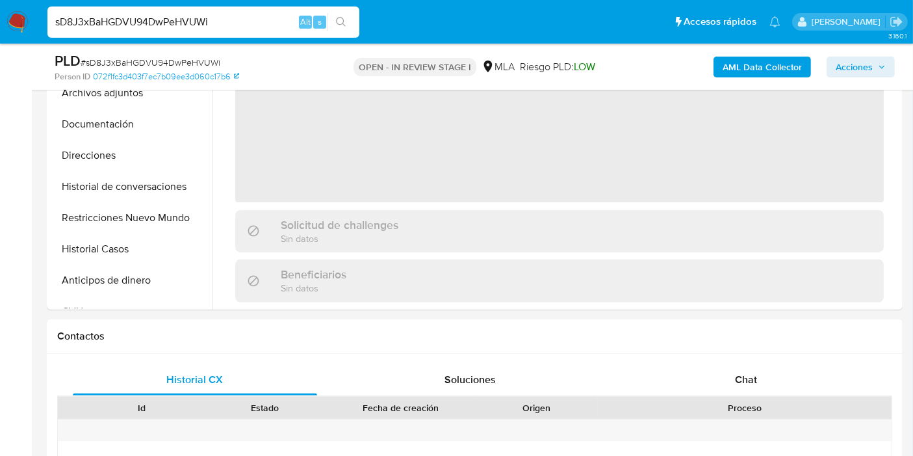
select select "10"
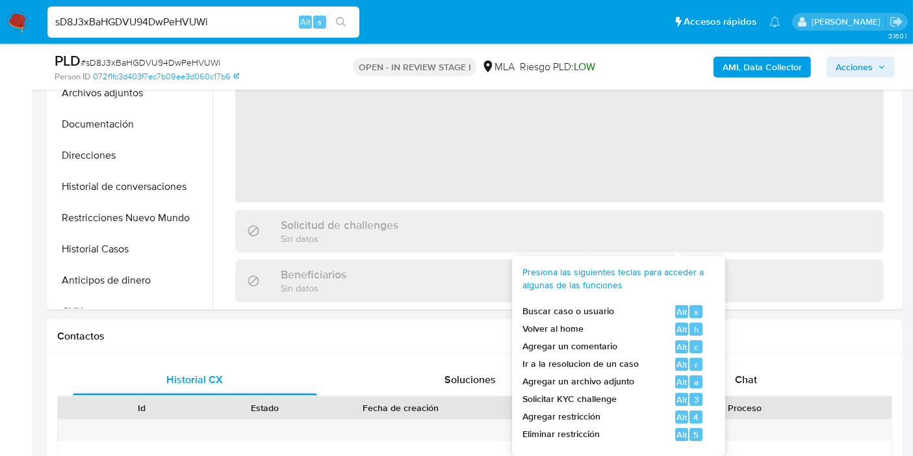
scroll to position [650, 0]
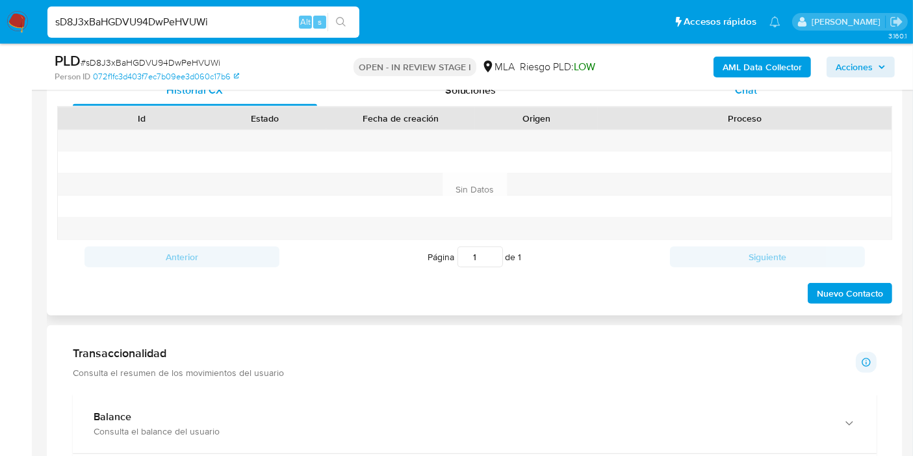
click at [759, 96] on div "Chat" at bounding box center [746, 90] width 244 height 31
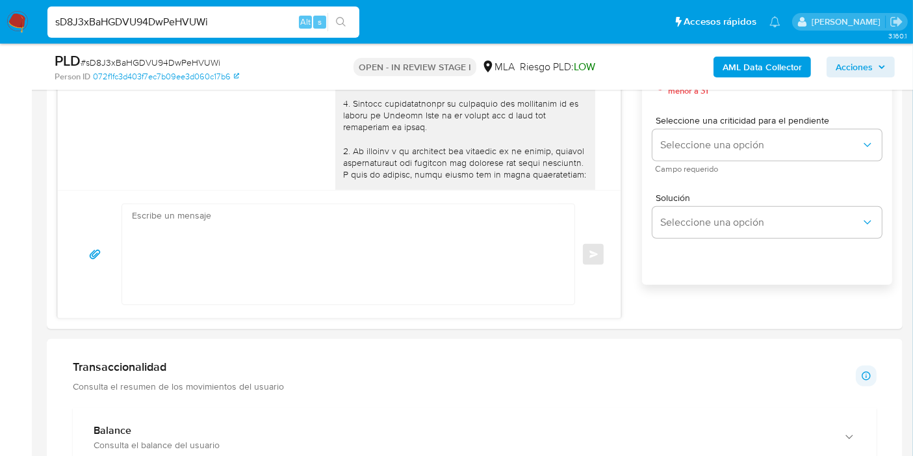
scroll to position [616, 0]
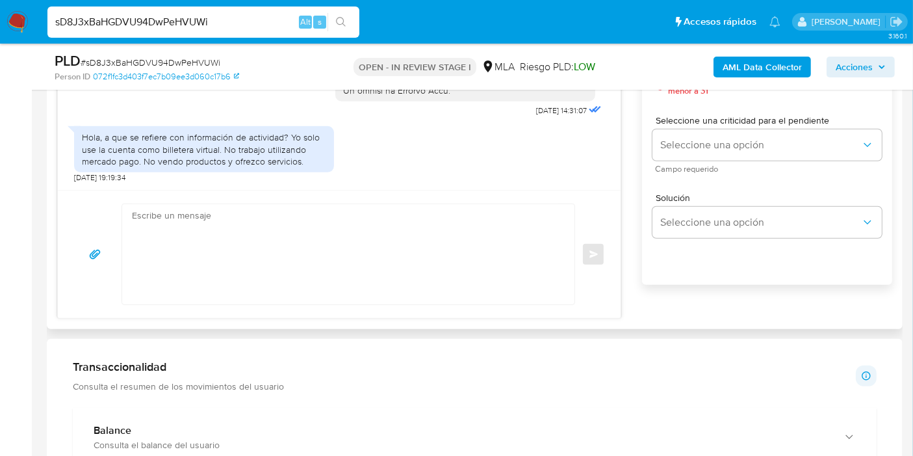
click at [200, 171] on div "Hola, a que se refiere con información de actividad? Yo solo use la cuenta como…" at bounding box center [204, 149] width 260 height 46
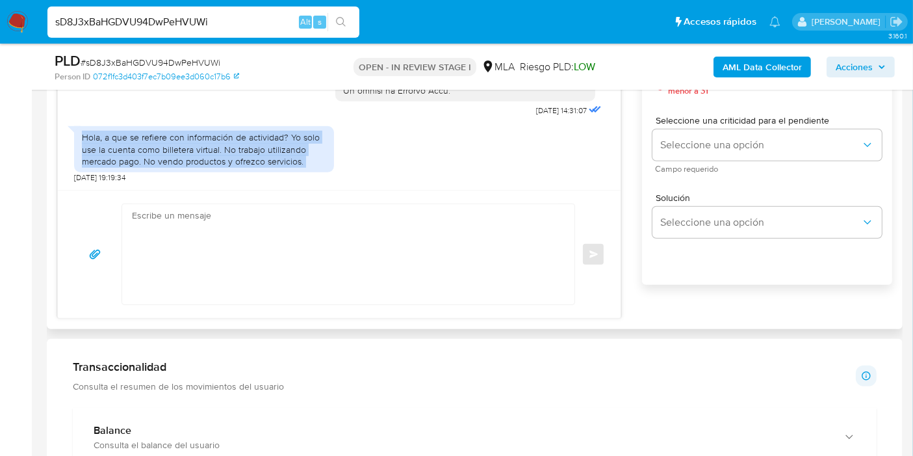
click at [200, 171] on div "Hola, a que se refiere con información de actividad? Yo solo use la cuenta como…" at bounding box center [204, 149] width 260 height 46
click at [200, 170] on div "Hola, a que se refiere con información de actividad? Yo solo use la cuenta como…" at bounding box center [204, 149] width 260 height 46
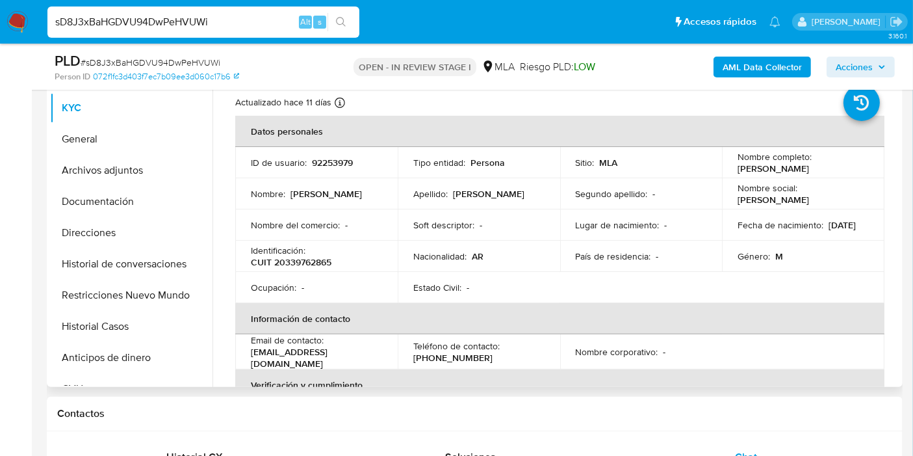
scroll to position [216, 0]
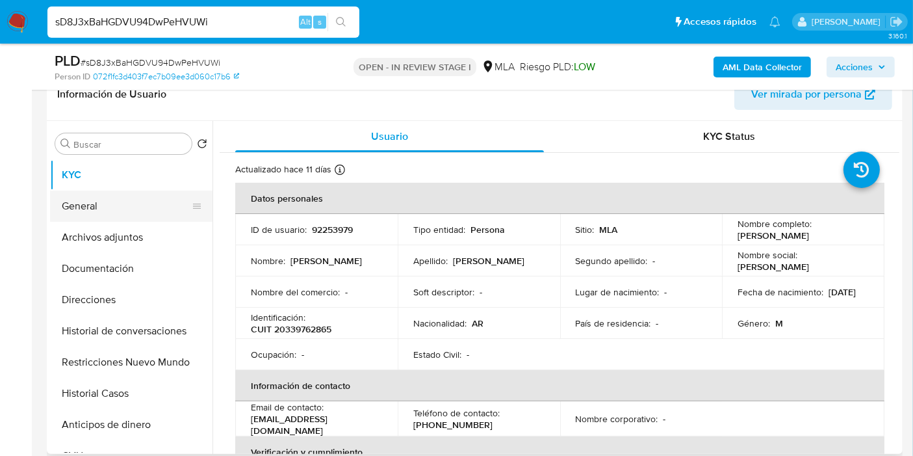
click at [95, 209] on button "General" at bounding box center [126, 205] width 152 height 31
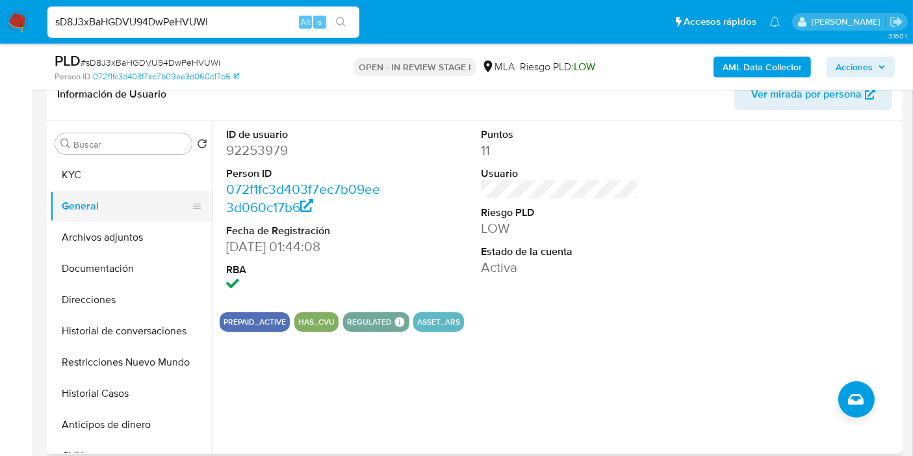
drag, startPoint x: 98, startPoint y: 143, endPoint x: 88, endPoint y: 203, distance: 60.6
click at [98, 153] on div "Buscar Volver al orden por defecto KYC General Archivos adjuntos Documentación …" at bounding box center [131, 288] width 163 height 331
click at [88, 203] on button "General" at bounding box center [126, 205] width 152 height 31
click at [103, 185] on button "KYC" at bounding box center [126, 174] width 152 height 31
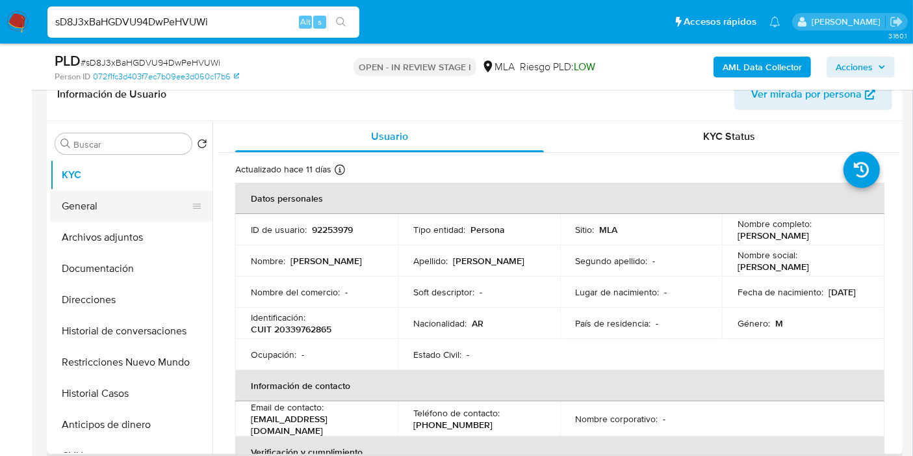
click at [130, 194] on button "General" at bounding box center [126, 205] width 152 height 31
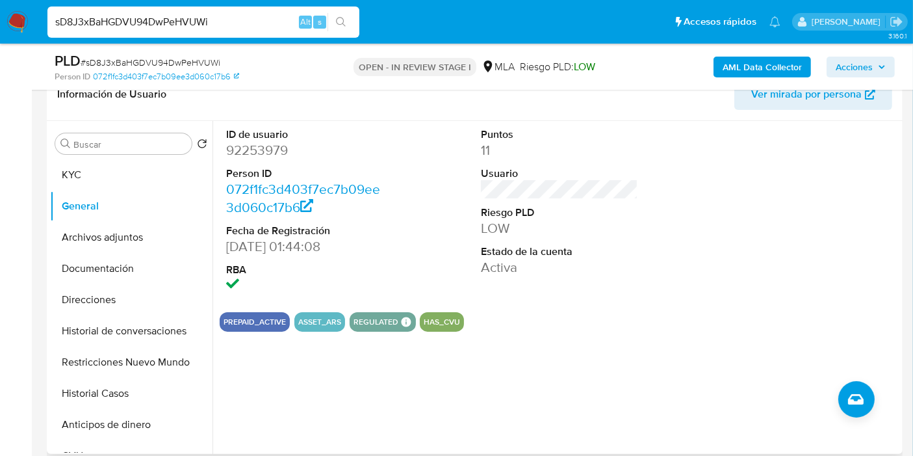
click at [273, 142] on dd "92253979" at bounding box center [304, 150] width 157 height 18
click at [257, 157] on dd "92253979" at bounding box center [304, 150] width 157 height 18
click at [261, 151] on dd "92253979" at bounding box center [304, 150] width 157 height 18
copy dd "92253979"
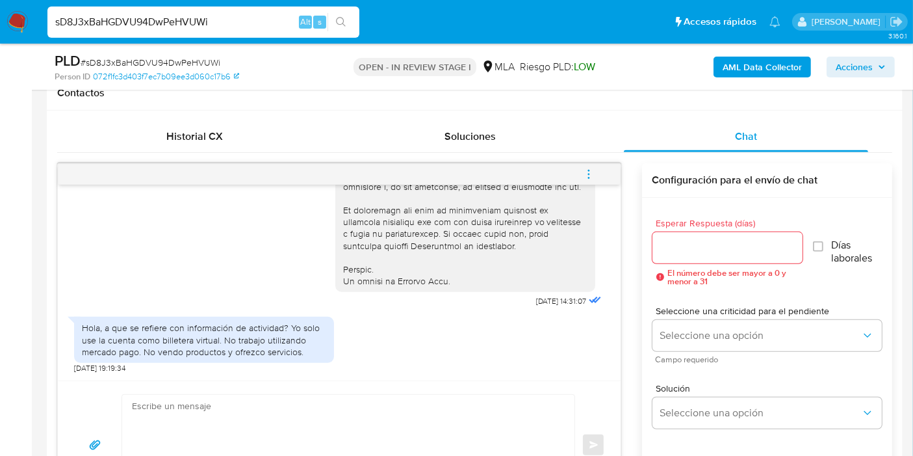
scroll to position [722, 0]
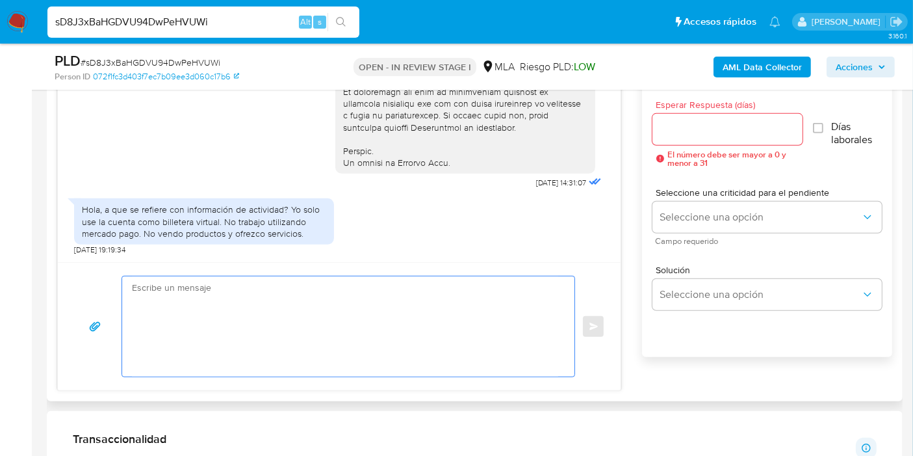
click at [426, 287] on textarea at bounding box center [345, 326] width 426 height 100
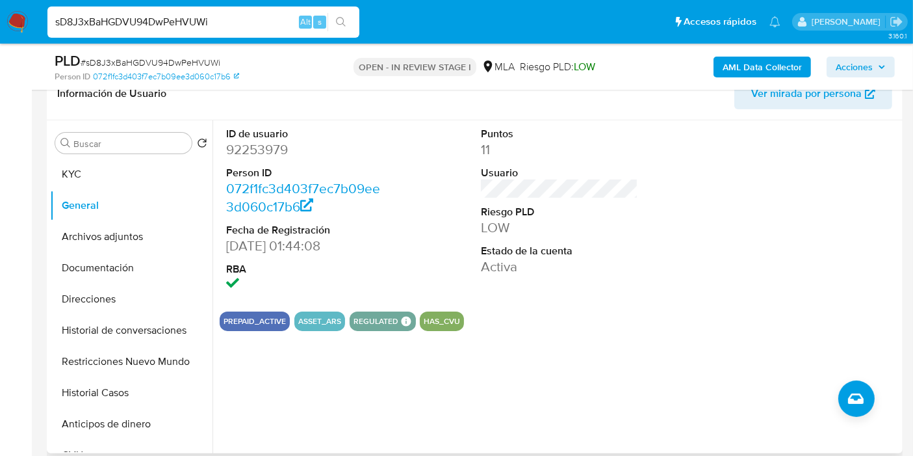
scroll to position [216, 0]
click at [138, 183] on button "KYC" at bounding box center [126, 174] width 152 height 31
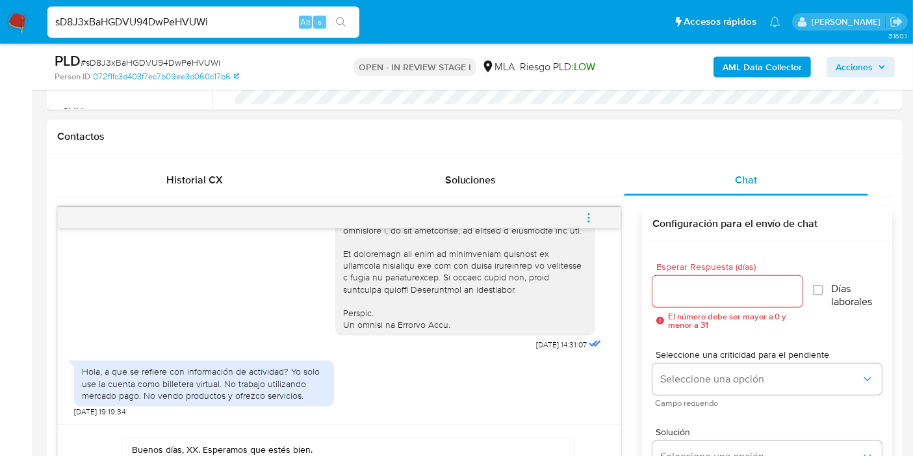
scroll to position [866, 0]
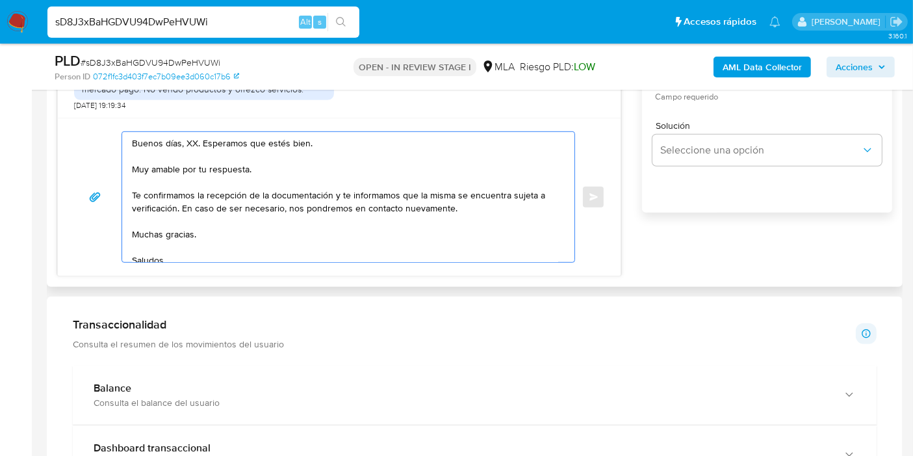
click at [191, 147] on textarea "Buenos días, XX. Esperamos que estés bien. Muy amable por tu respuesta. Te conf…" at bounding box center [345, 197] width 426 height 130
click at [191, 147] on textarea "Buenos días, Adrian. Esperamos que estés bien. Muy amable por tu respuesta. Te …" at bounding box center [345, 197] width 426 height 130
click at [189, 177] on textarea "Buenos días, Adrian. Esperamos que estés bien. Muy amable por tu respuesta. Te …" at bounding box center [345, 197] width 426 height 130
click at [198, 141] on textarea "Buenos días, Adrian. Esperamos que estés bien. Muy amable por tu respuesta. Te …" at bounding box center [345, 197] width 426 height 130
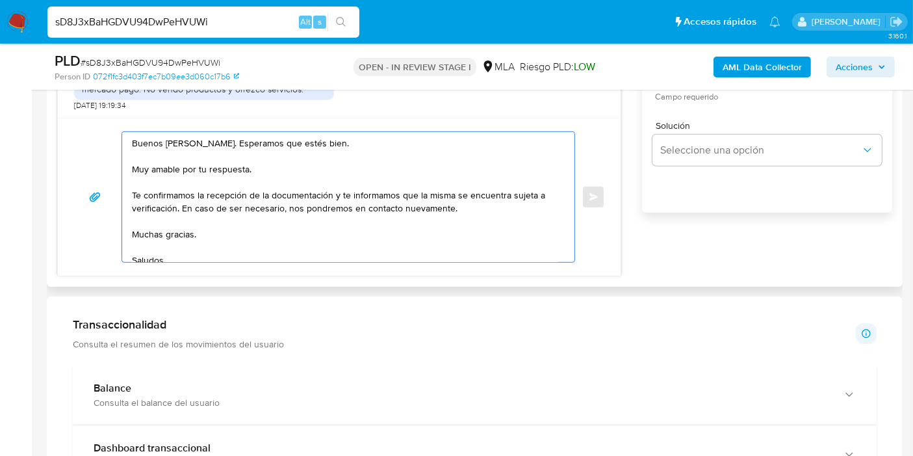
drag, startPoint x: 189, startPoint y: 122, endPoint x: 191, endPoint y: 137, distance: 15.7
click at [189, 133] on div "Buenos días, Adrian. Esperamos que estés bien. Muy amable por tu respuesta. Te …" at bounding box center [339, 197] width 563 height 158
click at [191, 137] on textarea "Buenos días, Adrian. Esperamos que estés bien. Muy amable por tu respuesta. Te …" at bounding box center [345, 197] width 426 height 130
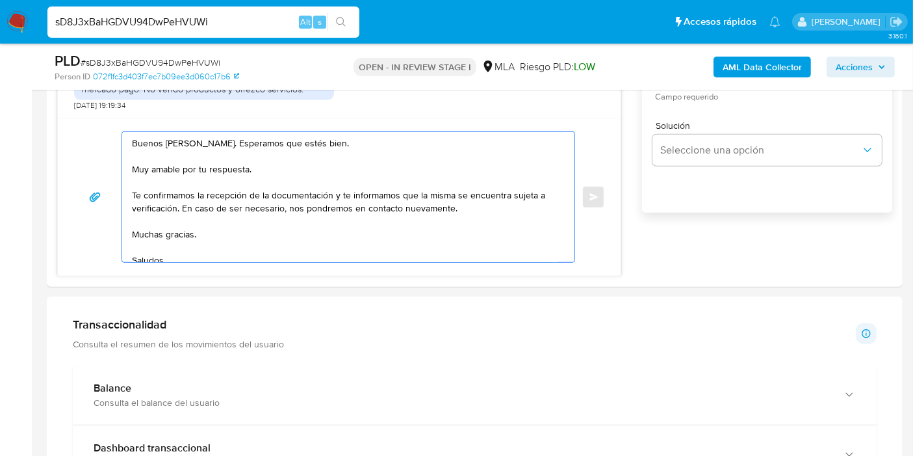
click at [0, 0] on lt-span "Adrián" at bounding box center [0, 0] width 0 height 0
type textarea "Buenos días, Adrián. Esperamos que estés bien. Muy amable por tu respuesta. Te …"
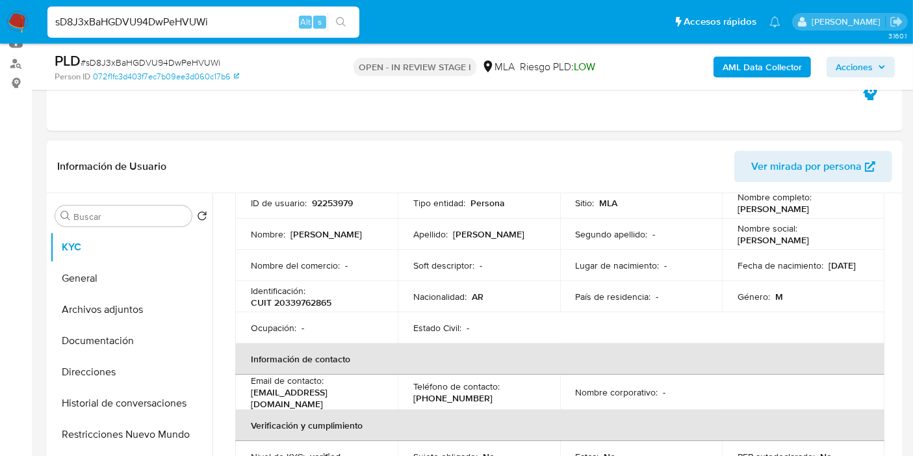
scroll to position [0, 0]
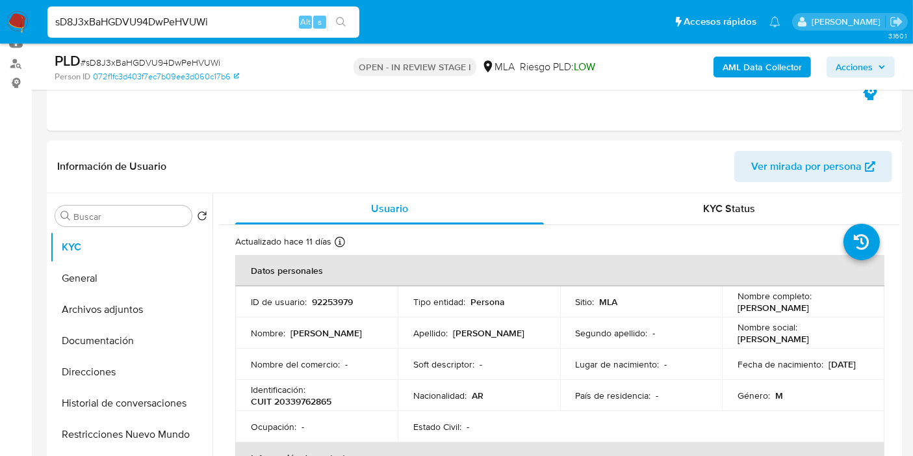
click at [227, 27] on input "sD8J3xBaHGDVU94DwPeHVUWi" at bounding box center [203, 22] width 312 height 17
paste input "B9qCsKUxZYIev4VmaEwXqLeO"
type input "B9qCsKUxZYIev4VmaEwXqLeO"
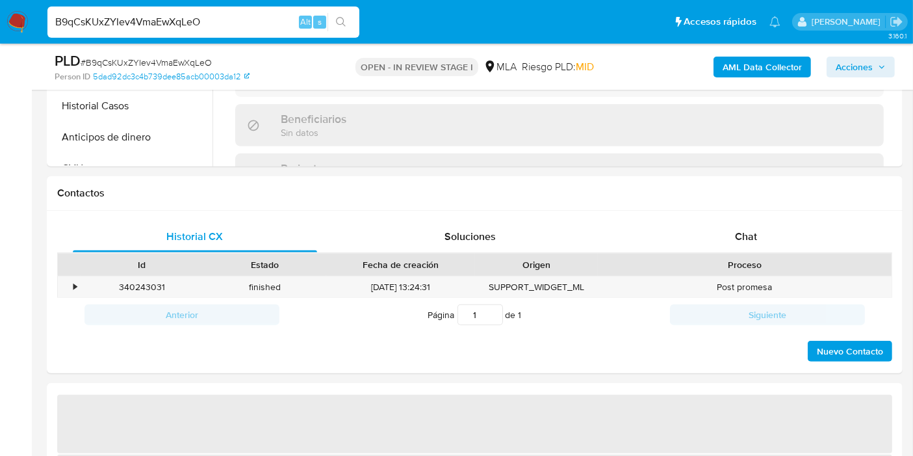
scroll to position [505, 0]
select select "10"
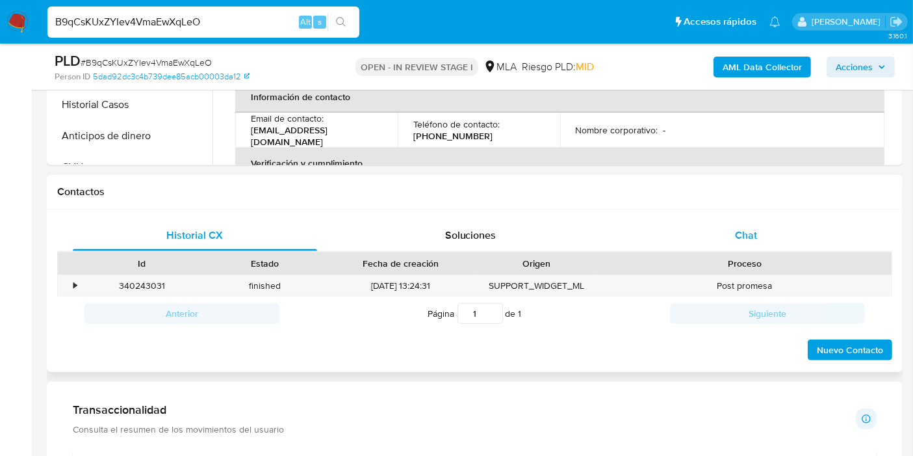
click at [844, 249] on div "Chat" at bounding box center [746, 235] width 244 height 31
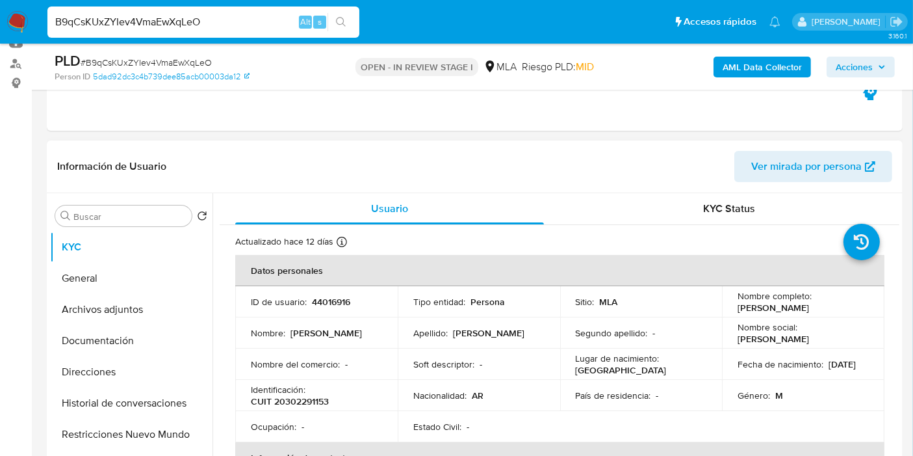
scroll to position [144, 0]
click at [255, 27] on input "B9qCsKUxZYIev4VmaEwXqLeO" at bounding box center [203, 22] width 312 height 17
paste input "sD8J3xBaHGDVU94DwPeHVUWi"
type input "sD8J3xBaHGDVU94DwPeHVUWi"
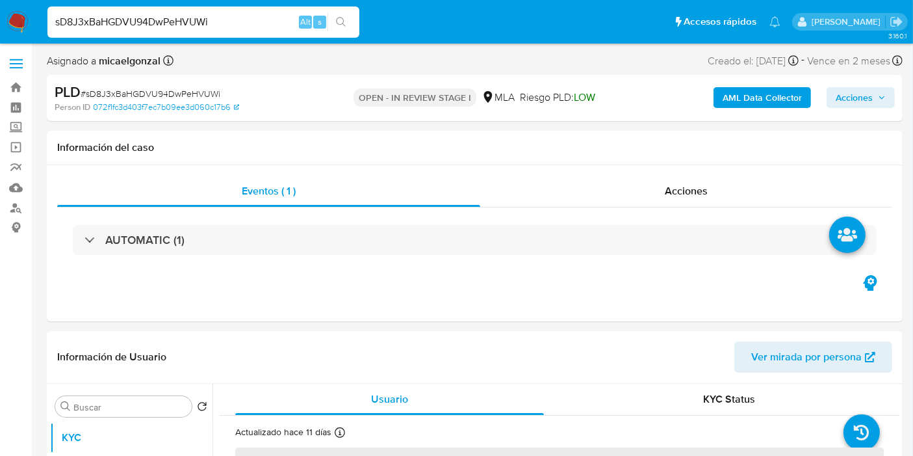
select select "10"
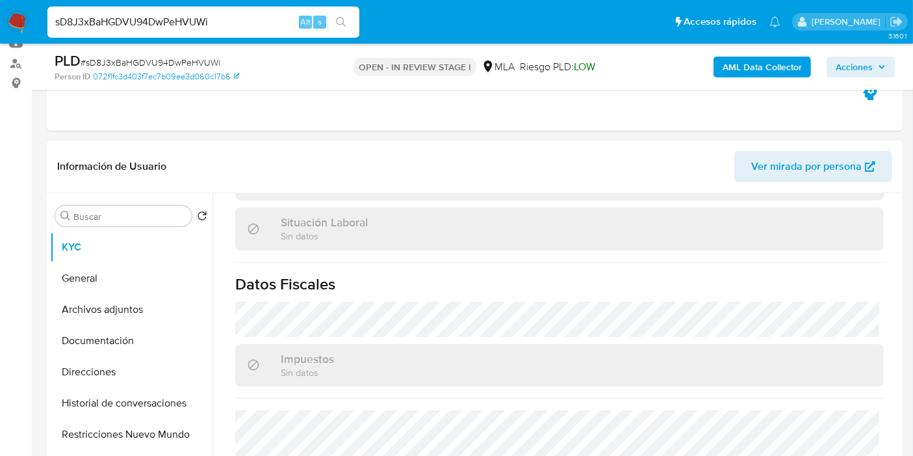
scroll to position [705, 0]
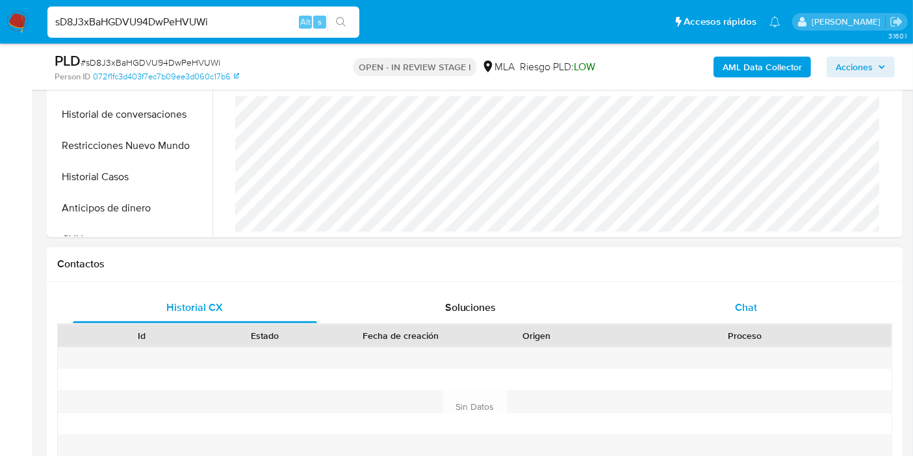
drag, startPoint x: 676, startPoint y: 314, endPoint x: 690, endPoint y: 306, distance: 16.1
click at [676, 315] on div "Chat" at bounding box center [746, 307] width 244 height 31
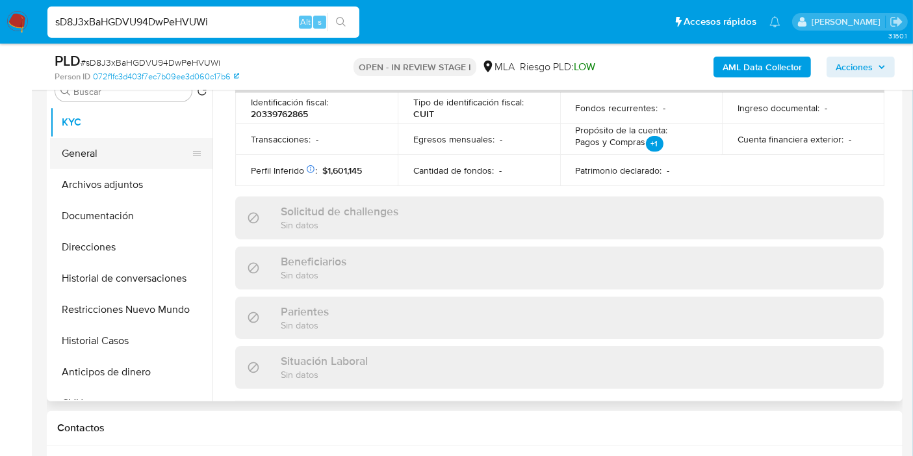
scroll to position [216, 0]
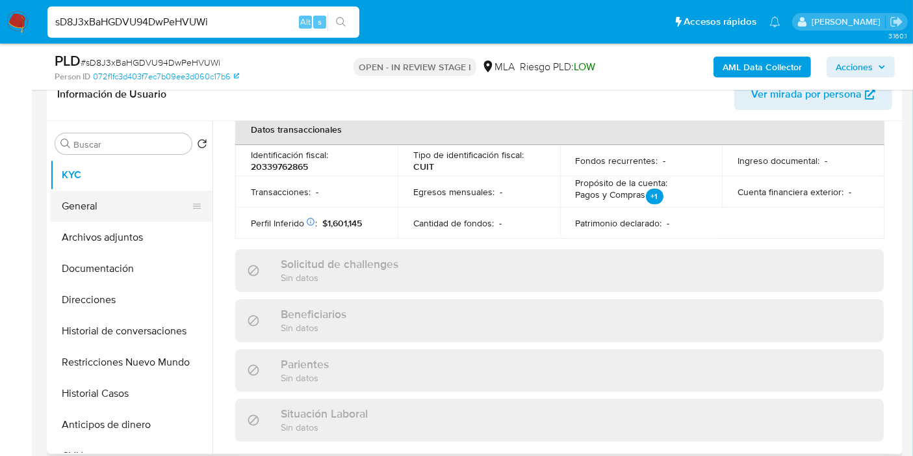
click at [116, 202] on button "General" at bounding box center [126, 205] width 152 height 31
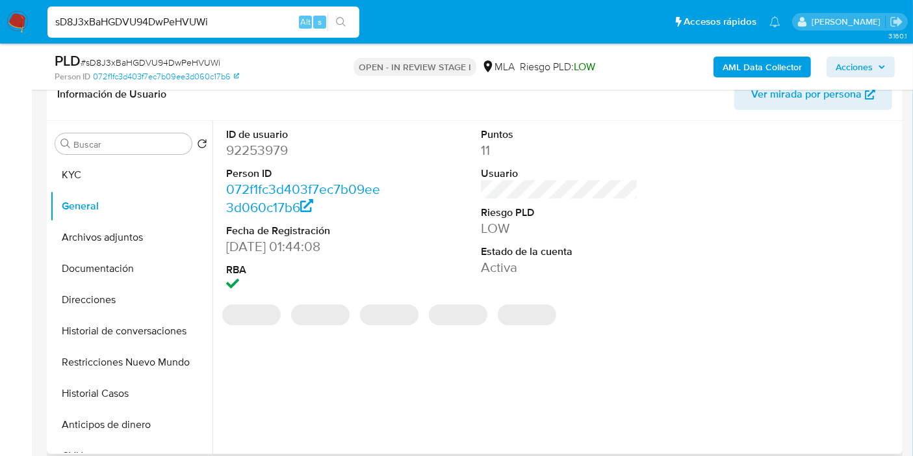
click at [276, 147] on dd "92253979" at bounding box center [304, 150] width 157 height 18
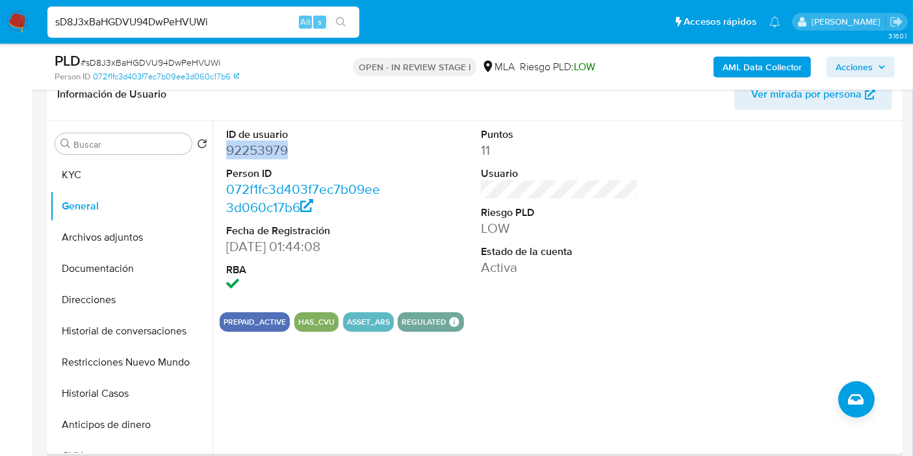
copy dd "92253979"
click at [175, 25] on input "sD8J3xBaHGDVU94DwPeHVUWi" at bounding box center [203, 22] width 312 height 17
paste input "bTFDUz8nhkA433u2bgWEJAk5"
type input "bTFDUz8nhkA433u2bgWEJAk5"
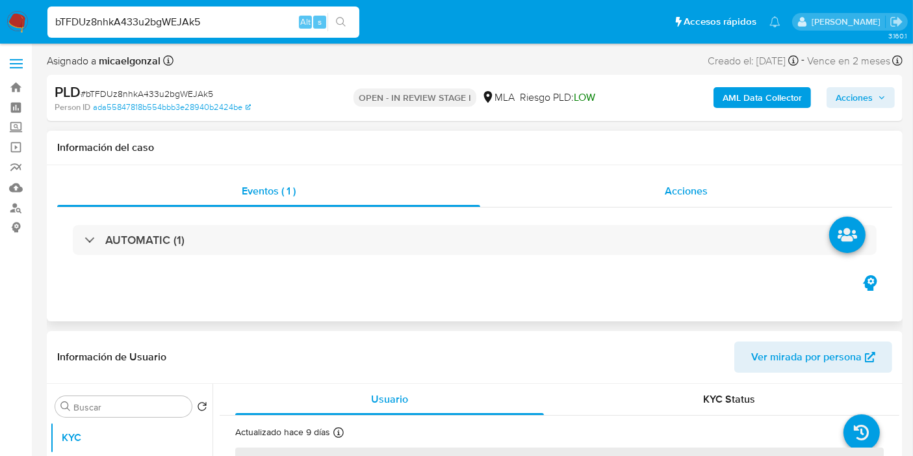
select select "10"
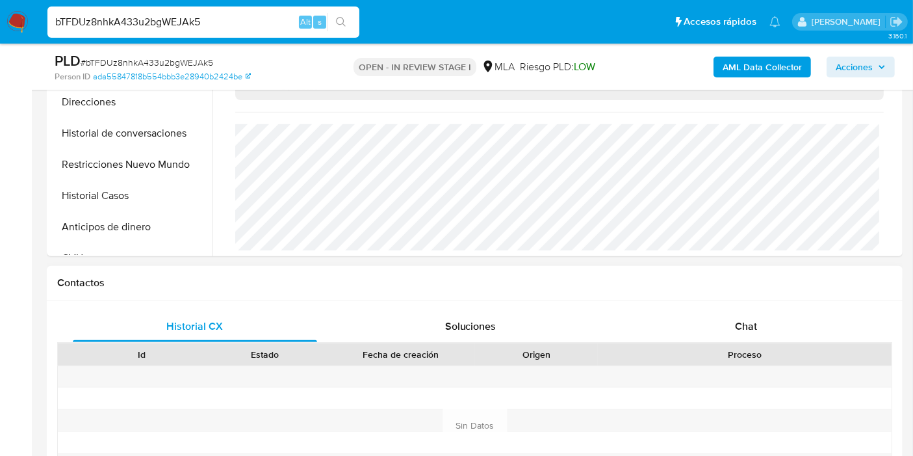
scroll to position [433, 0]
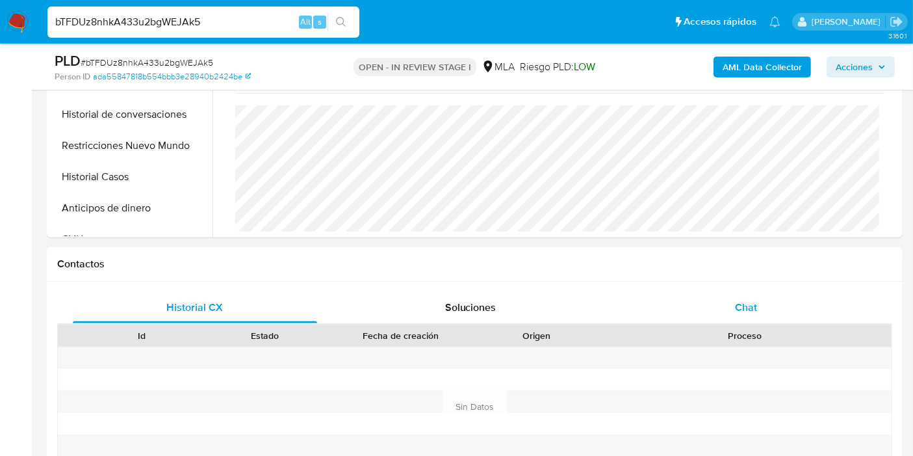
click at [786, 292] on div "Chat" at bounding box center [746, 307] width 244 height 31
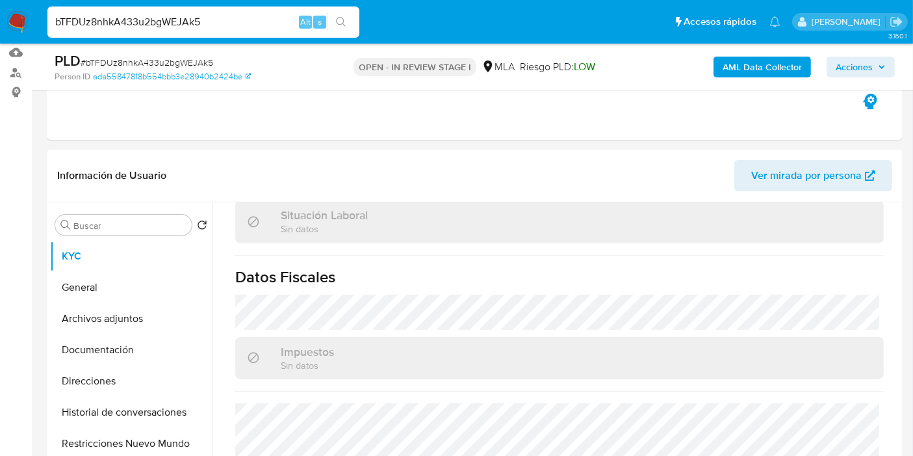
scroll to position [72, 0]
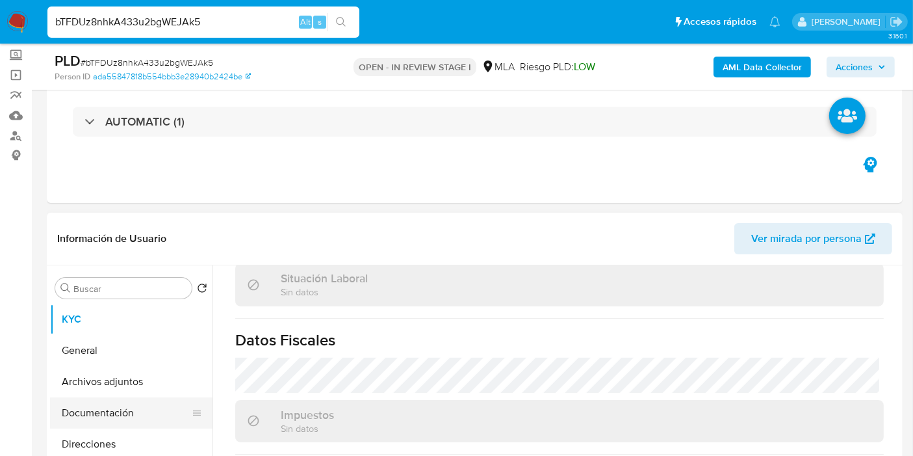
click at [104, 397] on button "Documentación" at bounding box center [126, 412] width 152 height 31
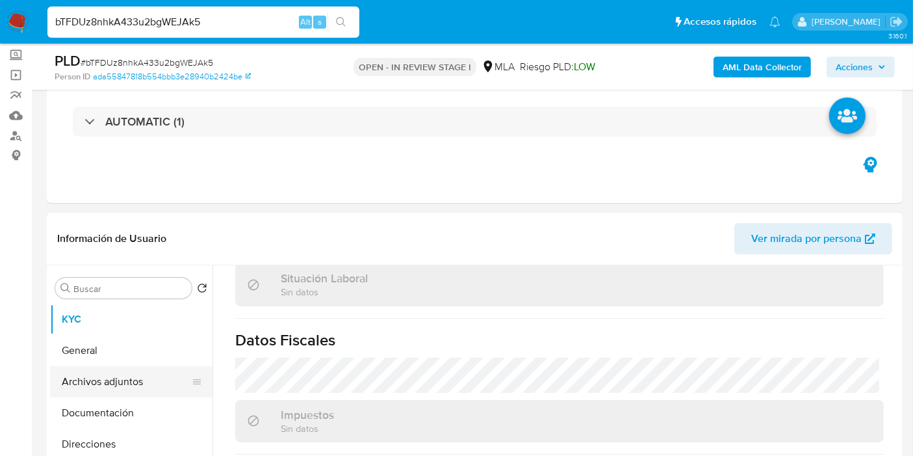
scroll to position [0, 0]
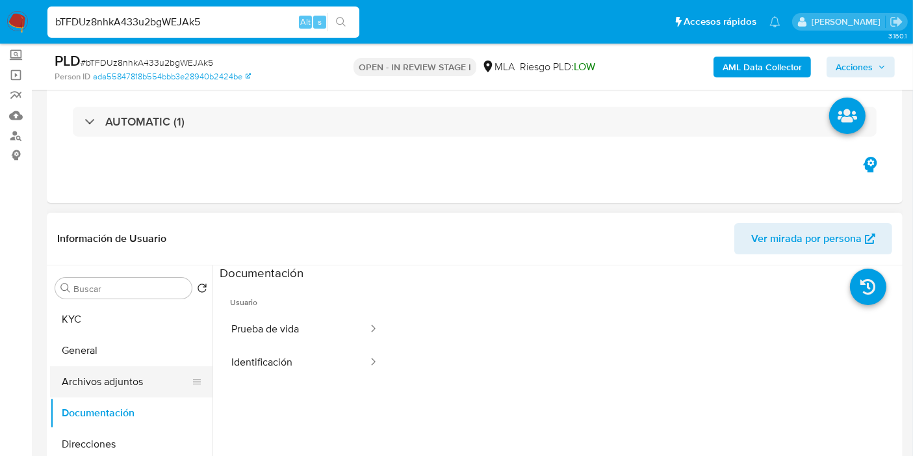
click at [170, 380] on button "Archivos adjuntos" at bounding box center [126, 381] width 152 height 31
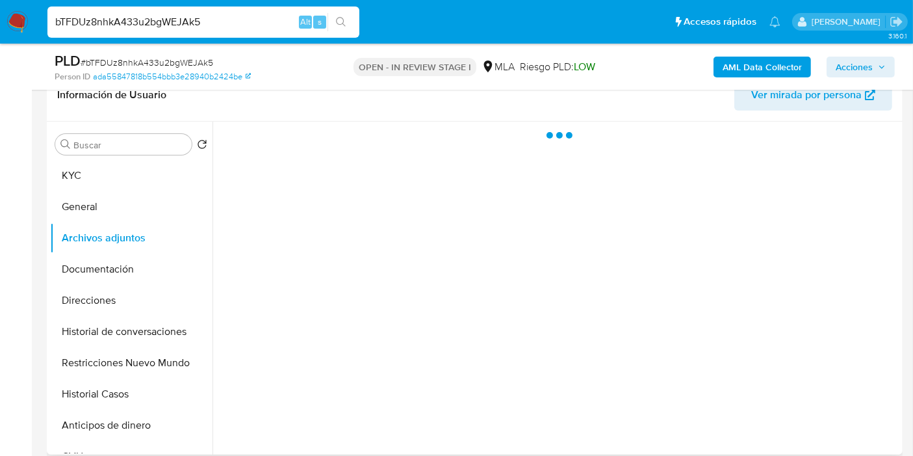
scroll to position [216, 0]
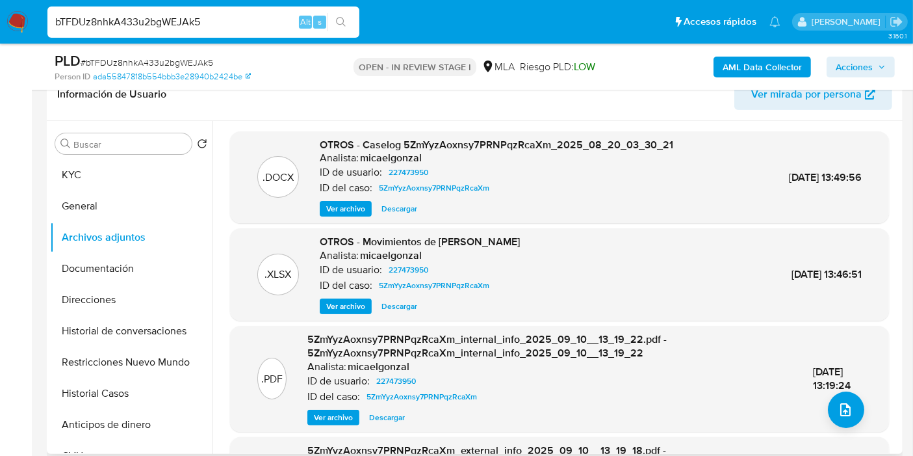
click at [337, 203] on span "Ver archivo" at bounding box center [345, 208] width 39 height 13
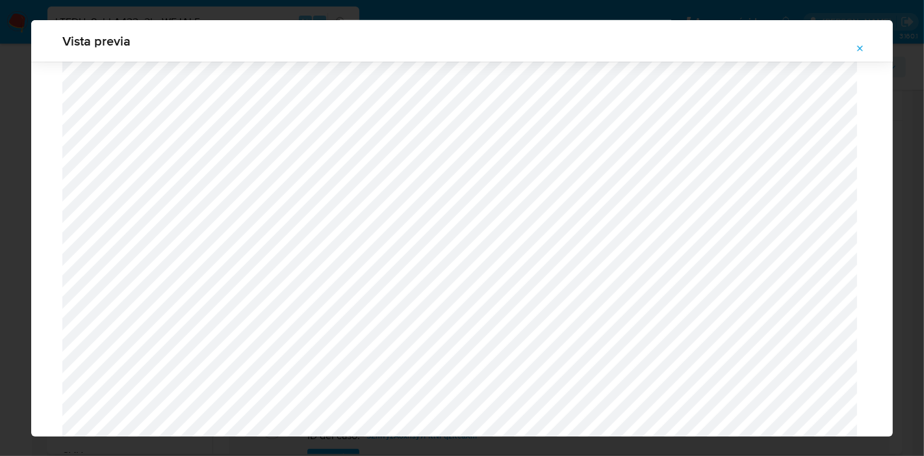
scroll to position [1418, 0]
click at [9, 194] on div "Vista previa" at bounding box center [462, 228] width 924 height 456
click at [858, 42] on span "Attachment preview" at bounding box center [860, 49] width 10 height 18
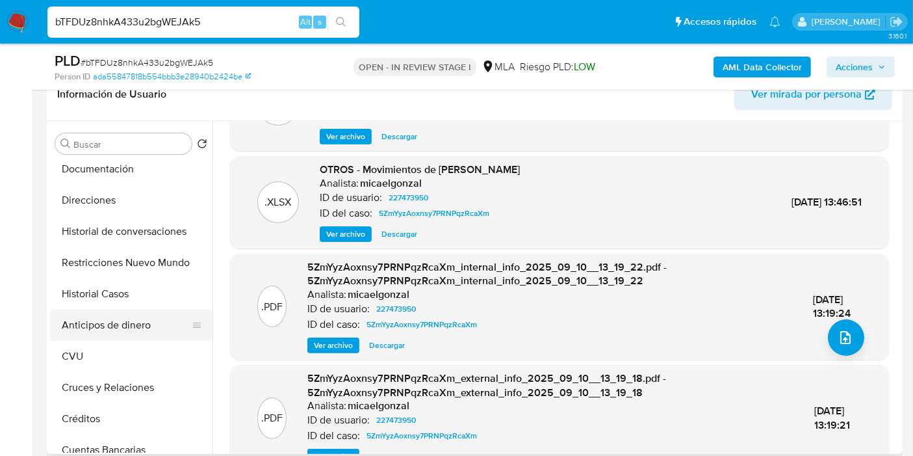
scroll to position [96, 0]
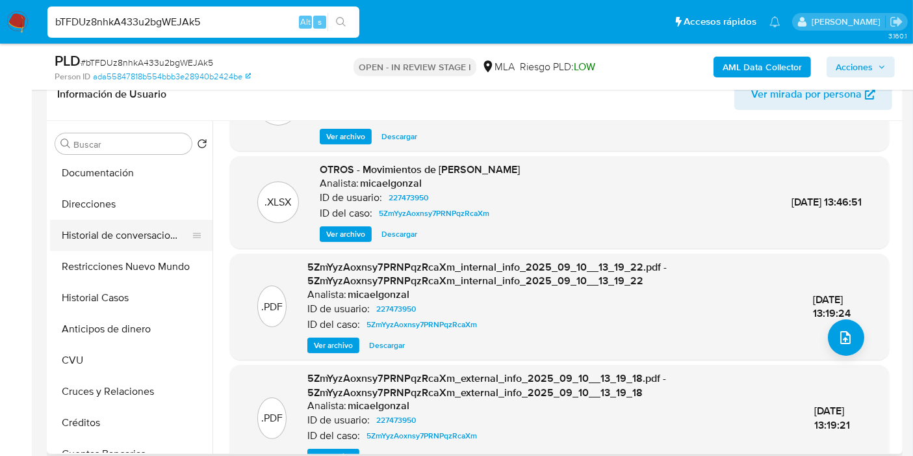
click at [148, 235] on button "Historial de conversaciones" at bounding box center [126, 235] width 152 height 31
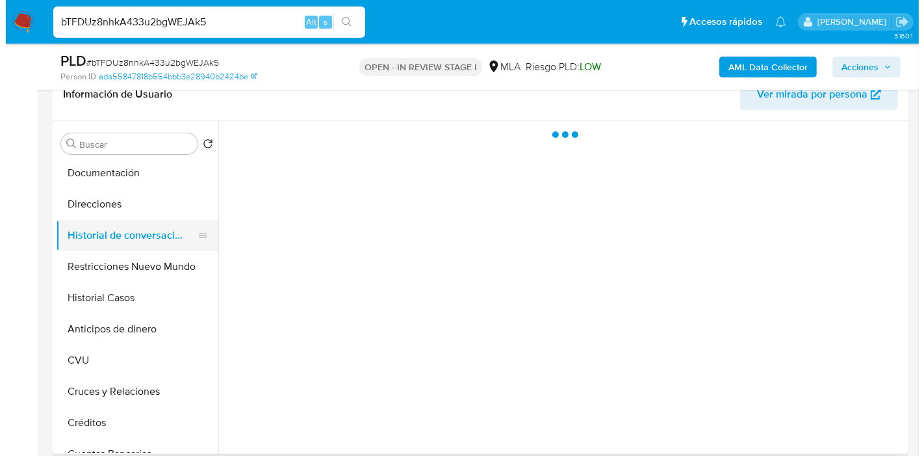
scroll to position [0, 0]
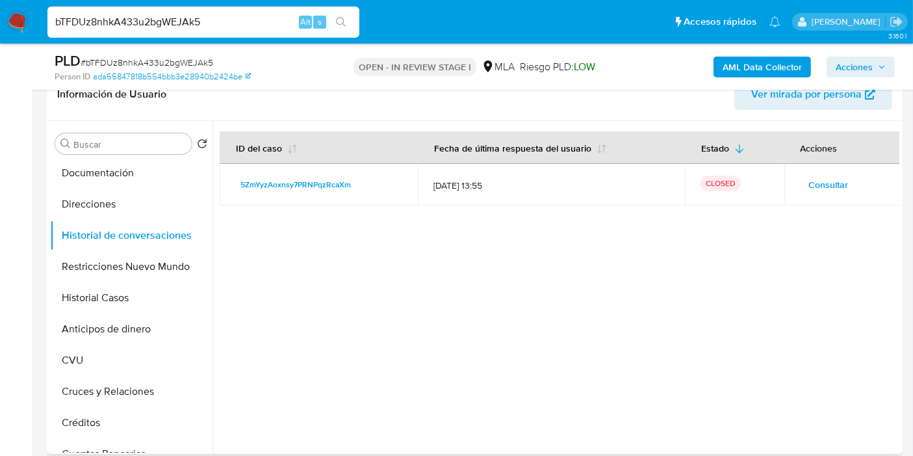
click at [811, 189] on span "Consultar" at bounding box center [829, 185] width 40 height 18
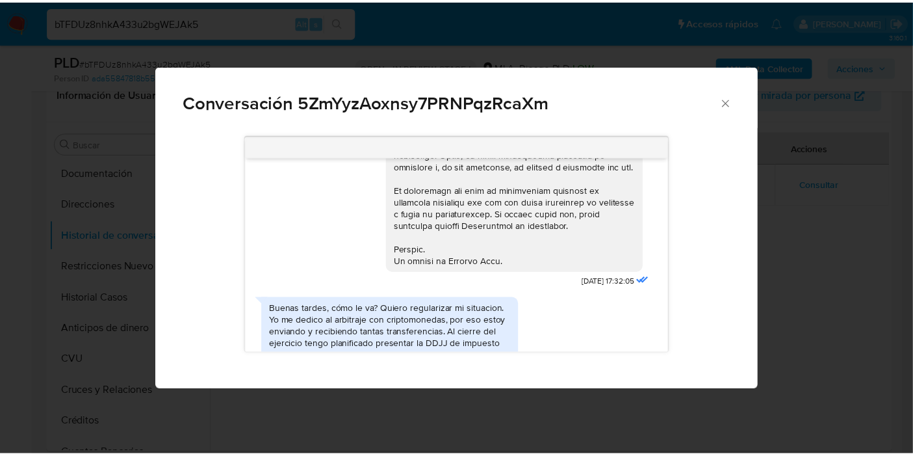
scroll to position [577, 0]
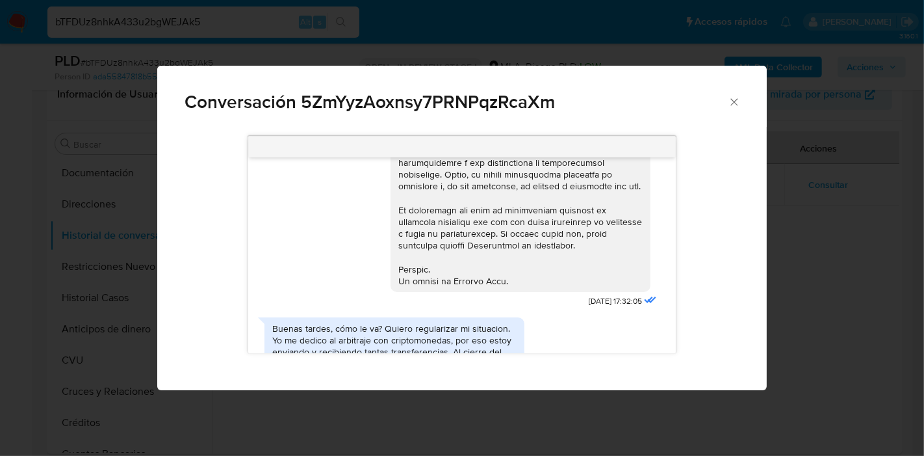
click at [741, 101] on icon "Cerrar" at bounding box center [734, 102] width 13 height 13
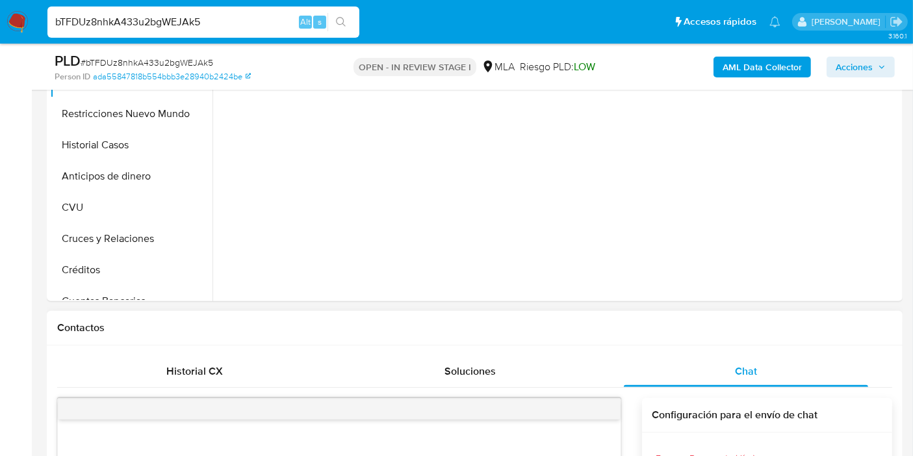
scroll to position [433, 0]
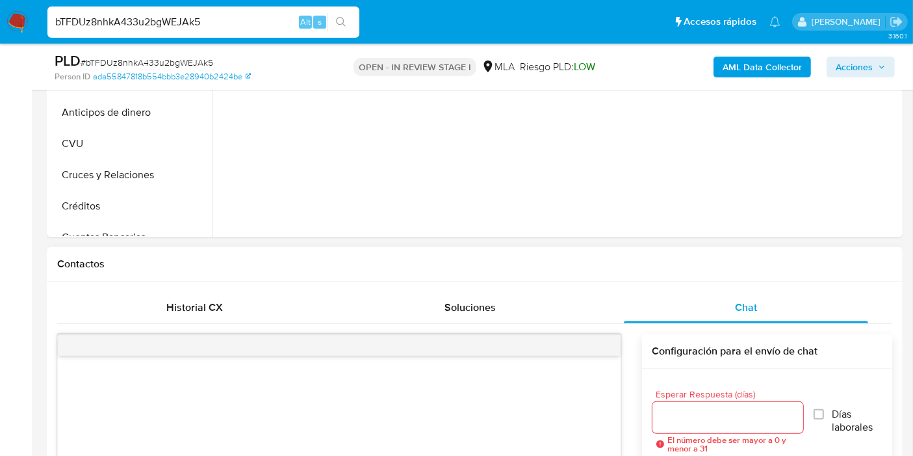
click at [239, 320] on div "Historial CX" at bounding box center [195, 307] width 244 height 31
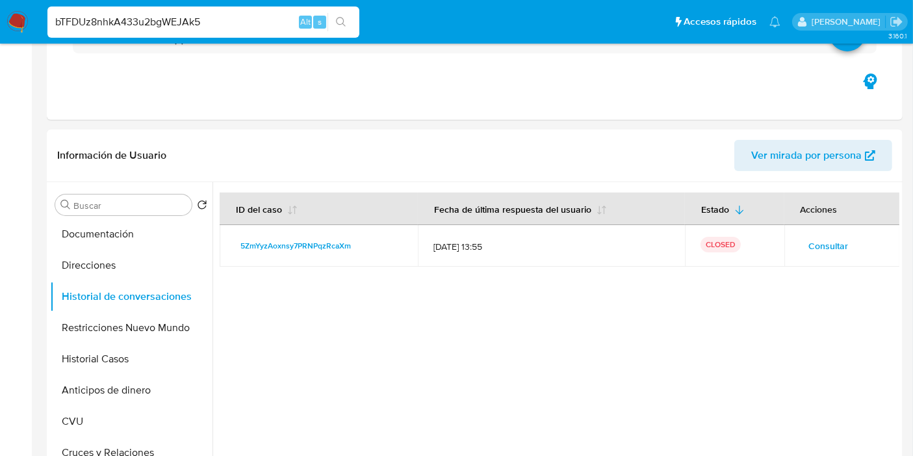
scroll to position [289, 0]
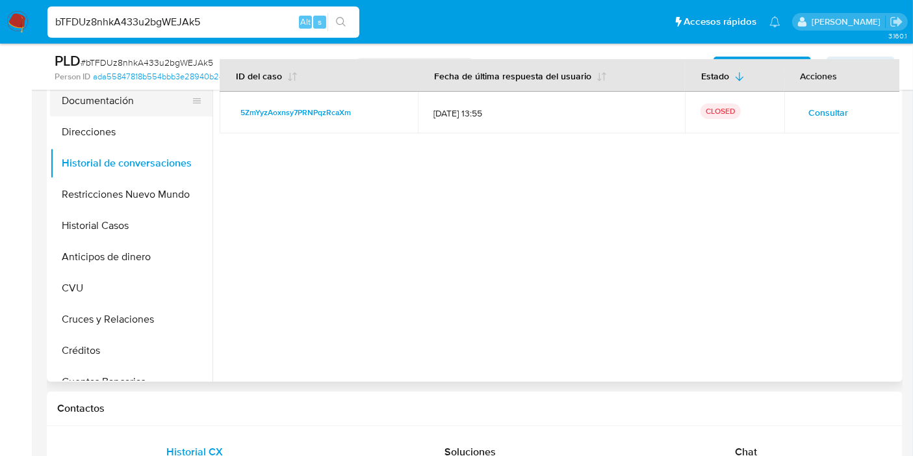
click at [107, 101] on button "Documentación" at bounding box center [126, 100] width 152 height 31
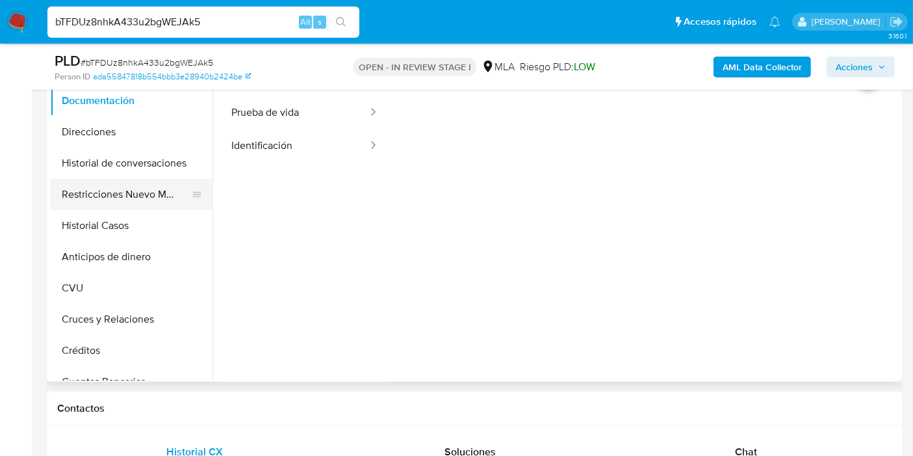
scroll to position [23, 0]
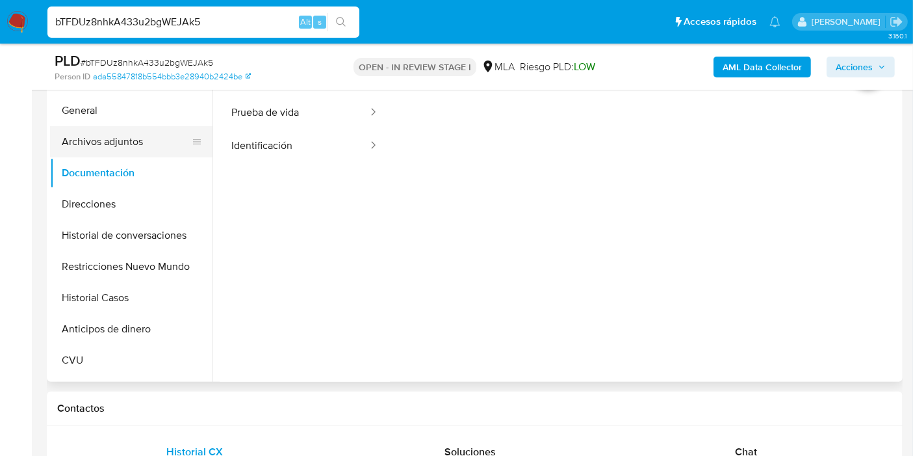
click at [144, 137] on button "Archivos adjuntos" at bounding box center [126, 141] width 152 height 31
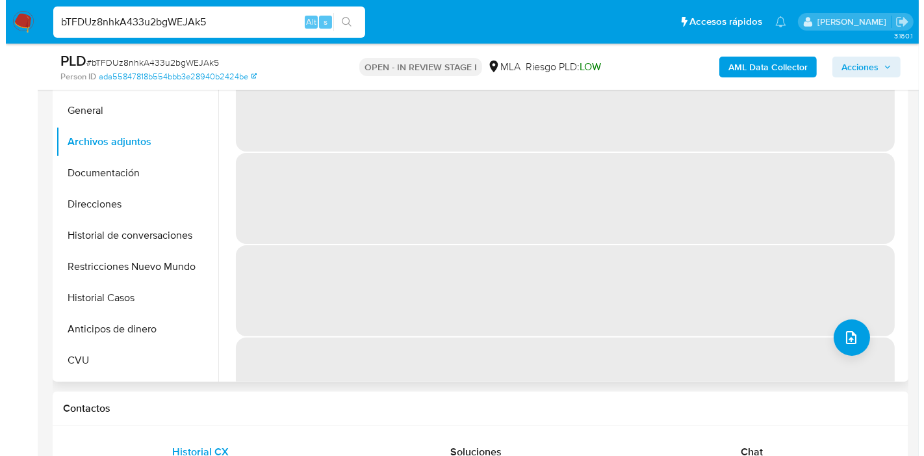
scroll to position [216, 0]
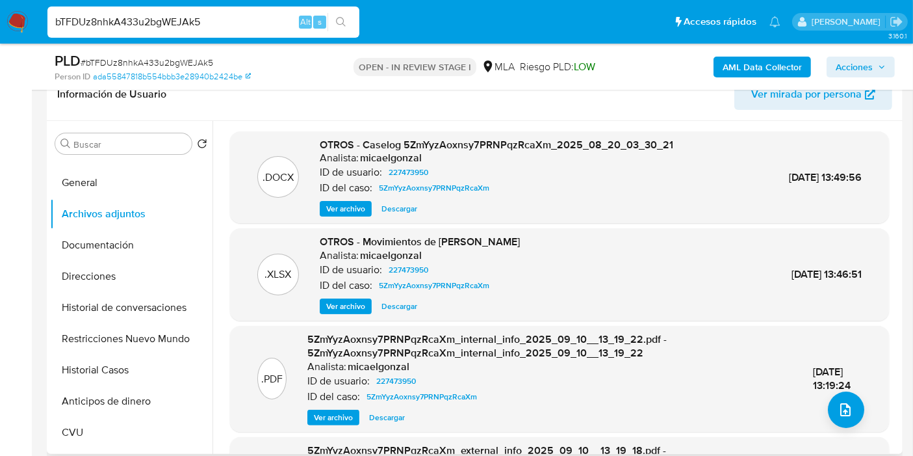
click at [364, 207] on span "Ver archivo" at bounding box center [345, 208] width 39 height 13
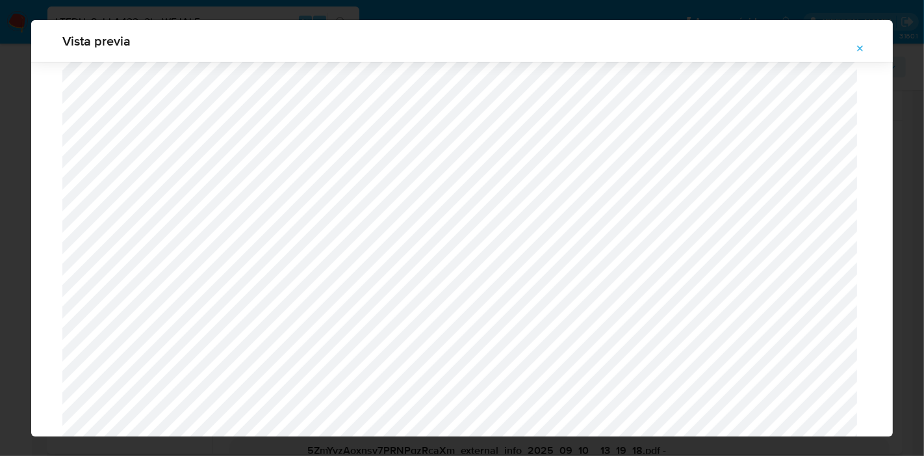
scroll to position [551, 0]
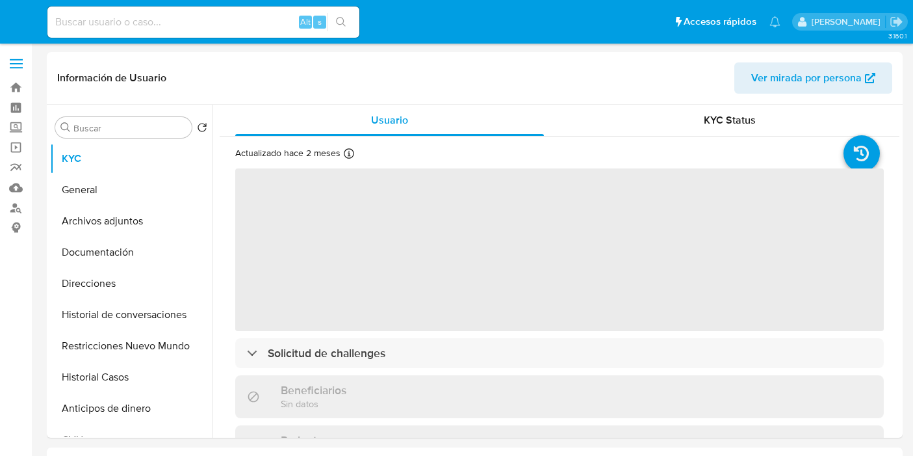
select select "10"
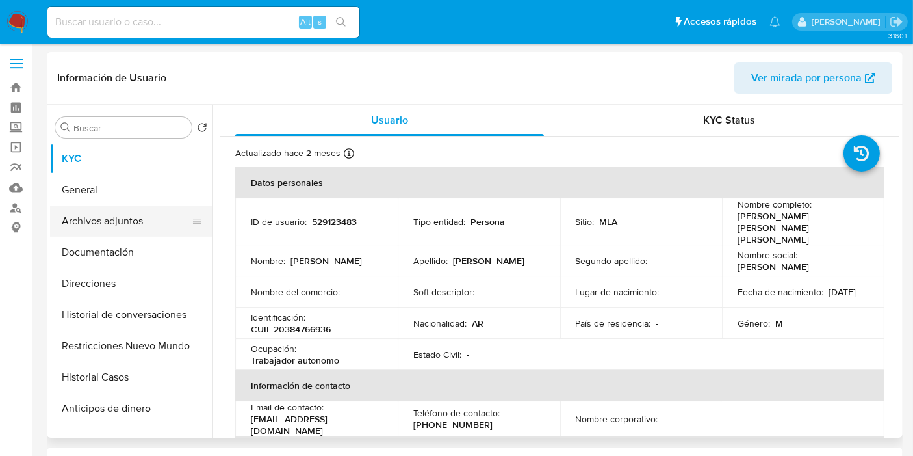
click at [139, 222] on button "Archivos adjuntos" at bounding box center [126, 220] width 152 height 31
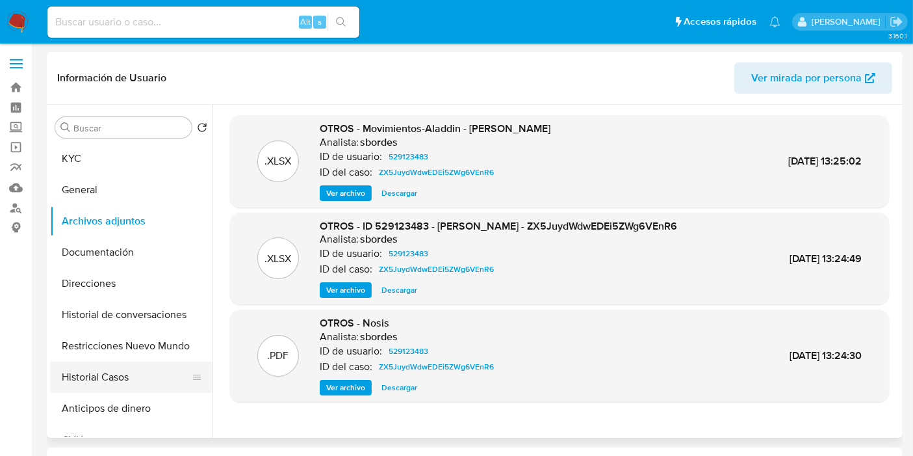
click at [123, 363] on button "Historial Casos" at bounding box center [126, 376] width 152 height 31
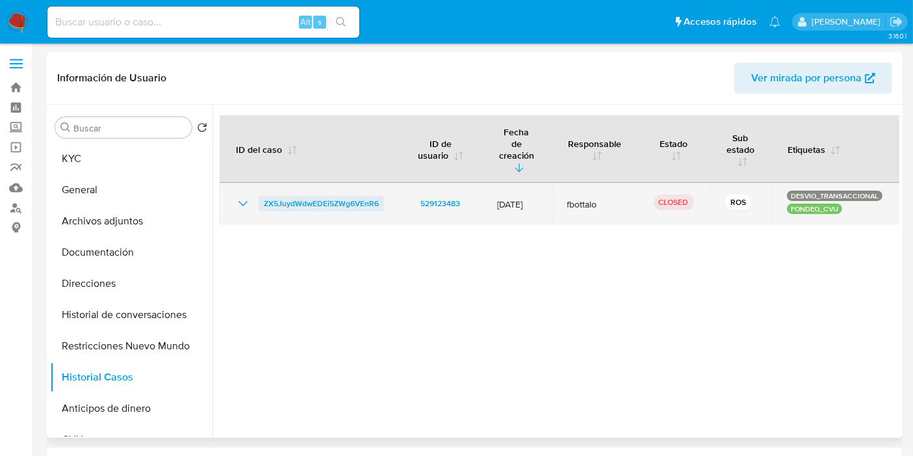
click at [267, 196] on span "ZX5JuydWdwEDEi5ZWg6VEnR6" at bounding box center [321, 204] width 115 height 16
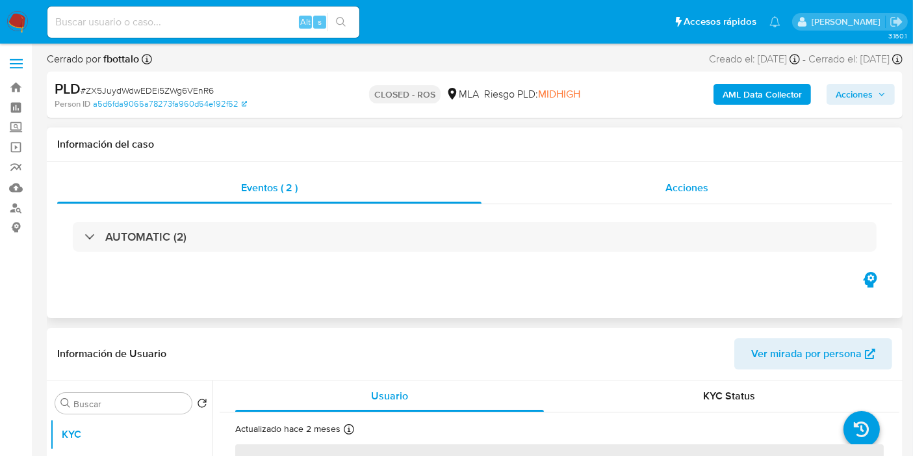
select select "10"
click at [707, 178] on div "Acciones" at bounding box center [687, 187] width 411 height 31
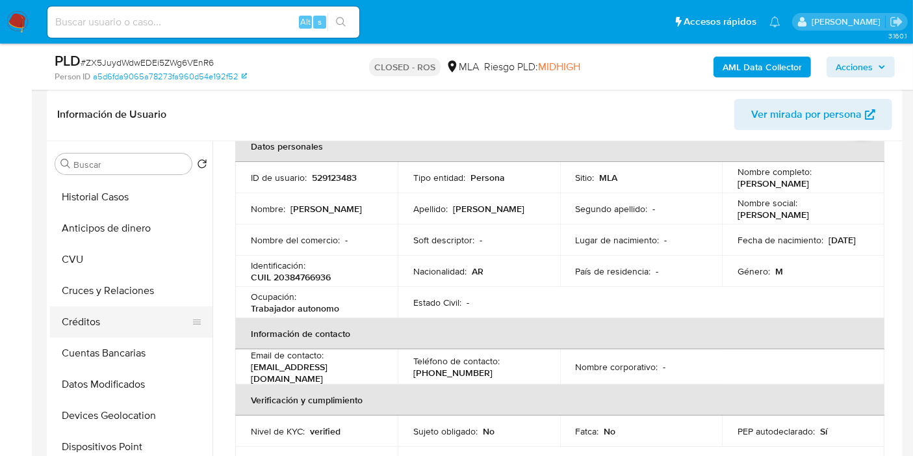
scroll to position [72, 0]
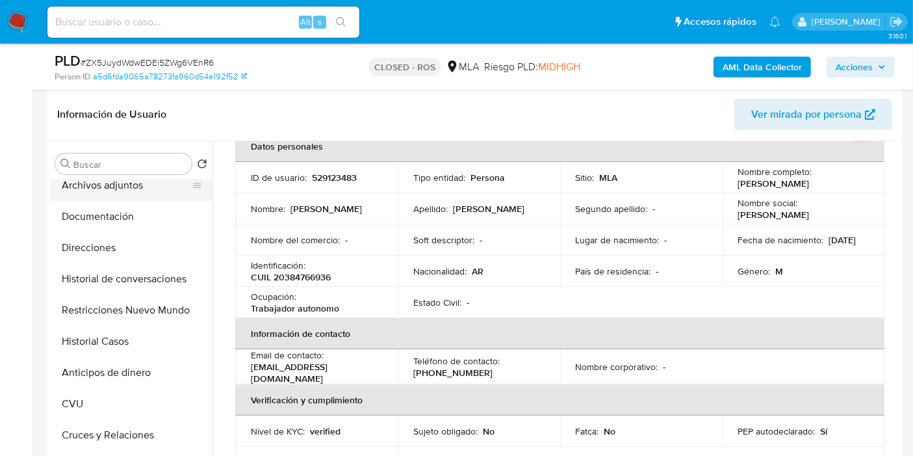
click at [141, 193] on button "Archivos adjuntos" at bounding box center [126, 185] width 152 height 31
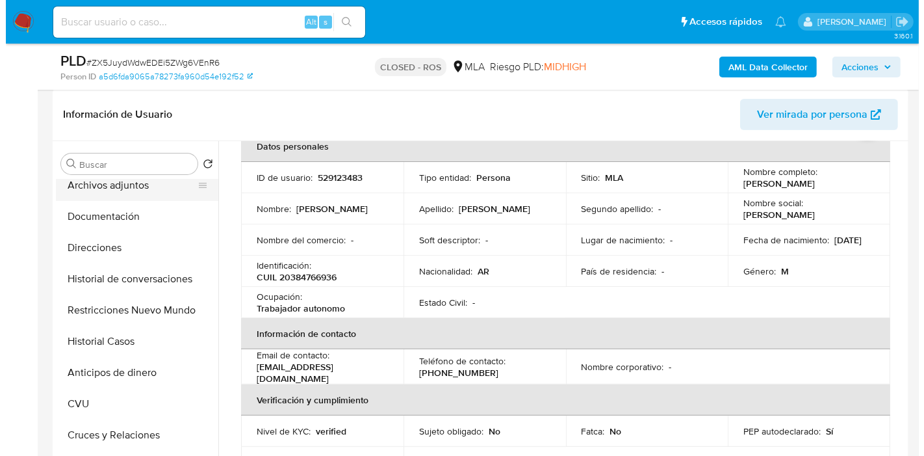
scroll to position [0, 0]
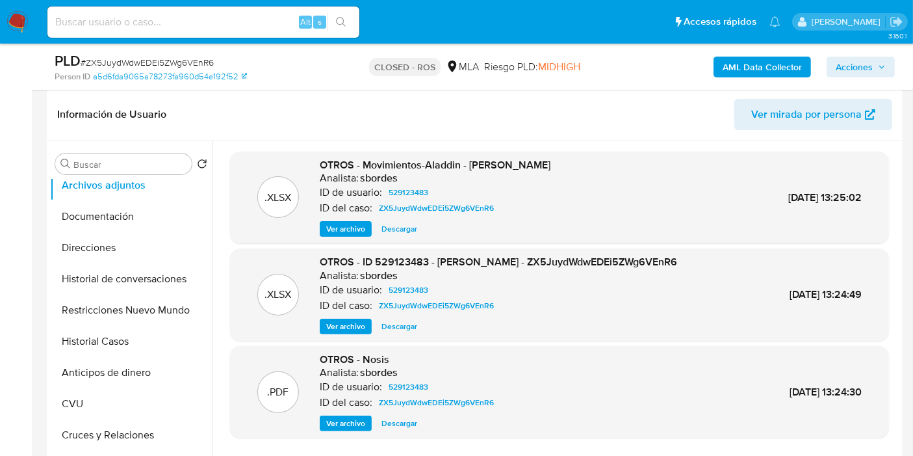
click at [338, 324] on span "Ver archivo" at bounding box center [345, 326] width 39 height 13
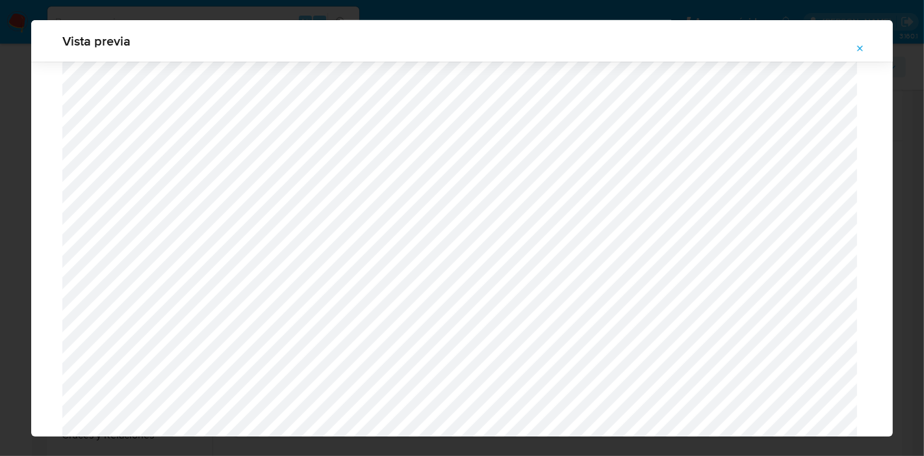
scroll to position [985, 0]
click at [0, 266] on div "Vista previa" at bounding box center [462, 228] width 924 height 456
click at [850, 46] on button "Attachment preview" at bounding box center [860, 48] width 29 height 21
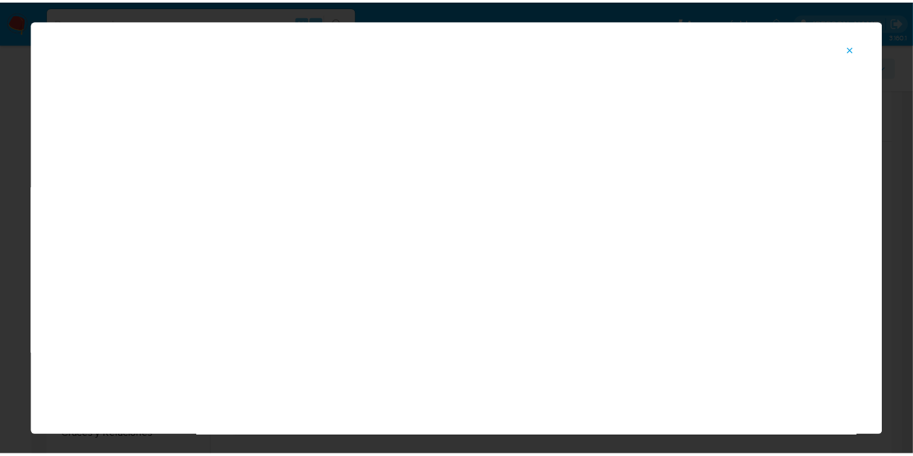
scroll to position [67, 0]
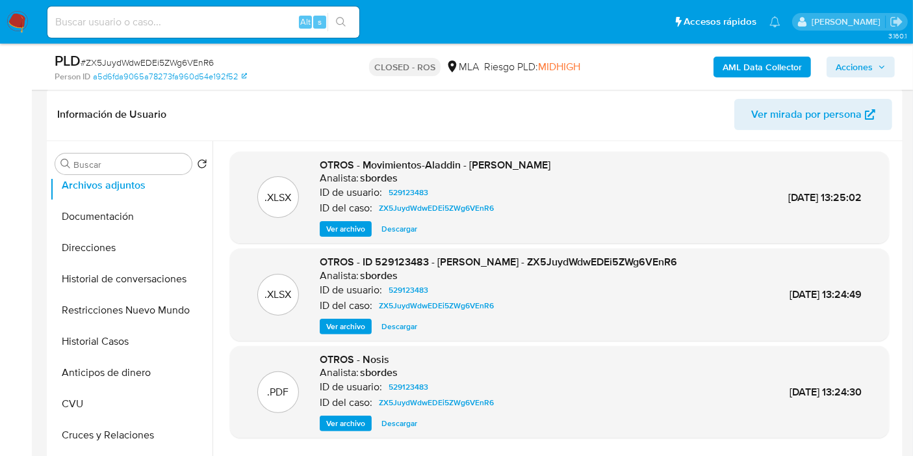
click at [10, 27] on img at bounding box center [18, 22] width 22 height 22
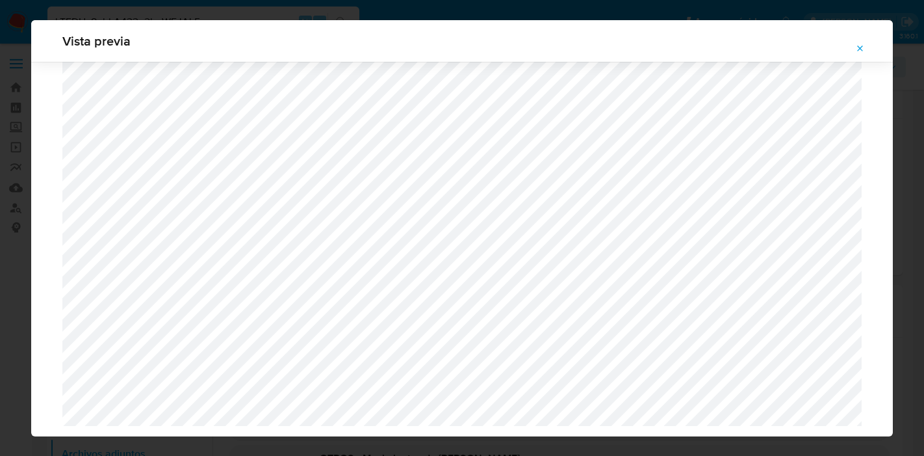
select select "10"
click at [0, 246] on div "Vista previa" at bounding box center [462, 228] width 924 height 456
click at [858, 46] on icon "Attachment preview" at bounding box center [861, 49] width 6 height 6
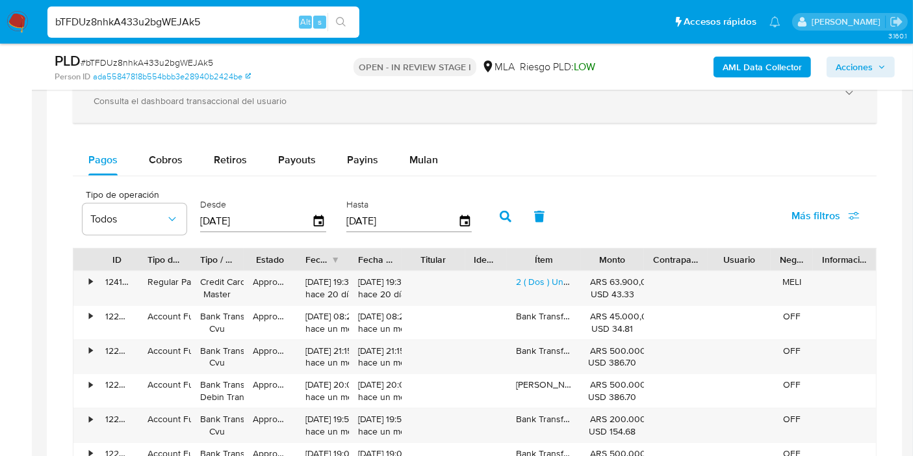
scroll to position [939, 0]
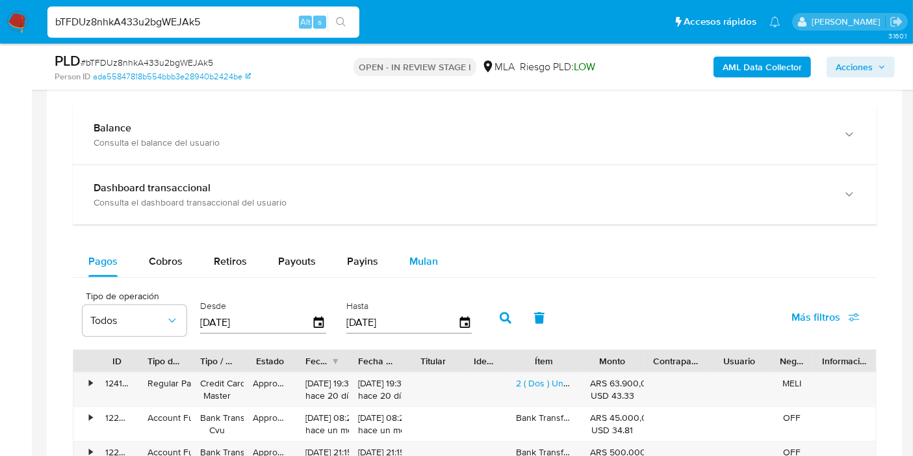
click at [429, 265] on span "Mulan" at bounding box center [424, 261] width 29 height 15
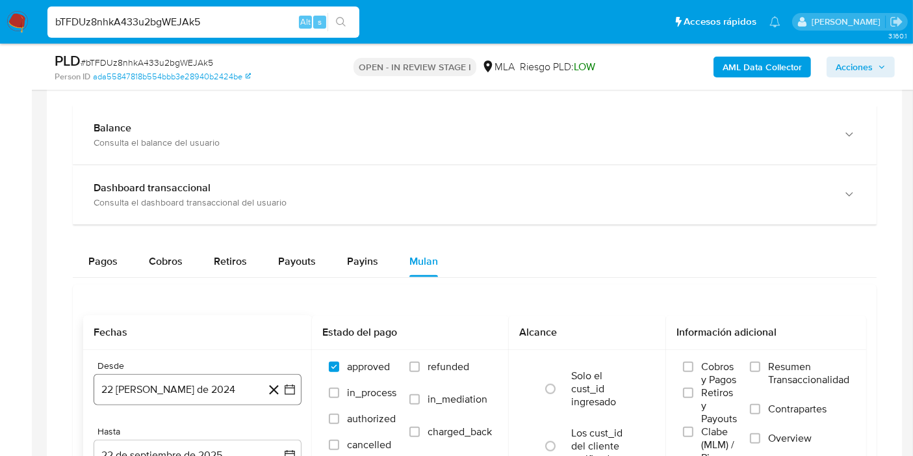
click at [295, 385] on icon "button" at bounding box center [289, 389] width 13 height 13
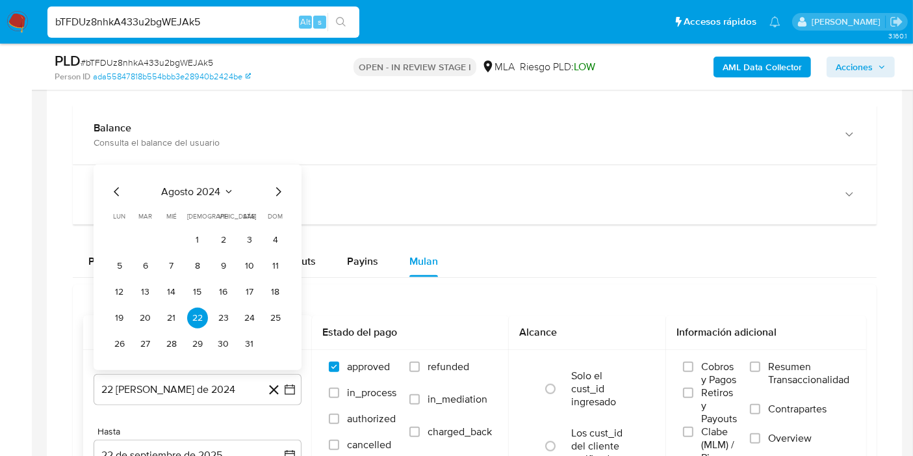
click at [212, 177] on div "agosto 2024 agosto 2024 lun lunes mar martes mié miércoles jue jueves vie viern…" at bounding box center [198, 266] width 208 height 205
click at [226, 189] on button "agosto 2024" at bounding box center [198, 191] width 72 height 13
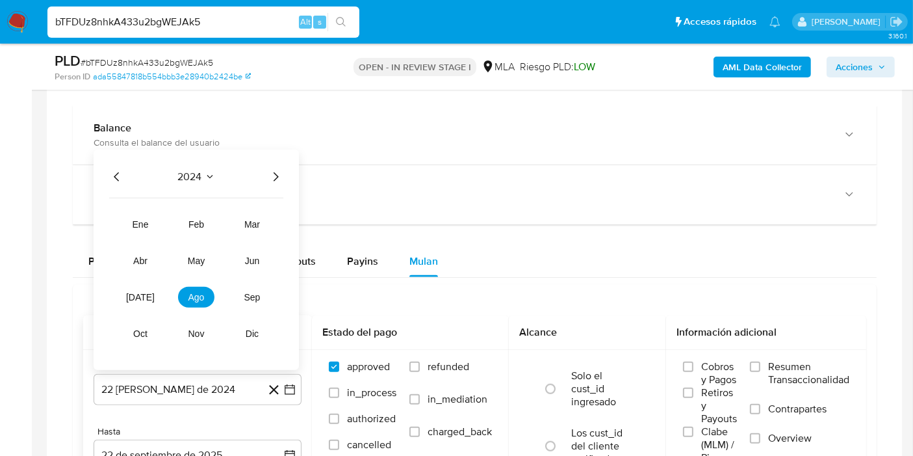
click at [280, 179] on icon "Año siguiente" at bounding box center [276, 177] width 16 height 16
click at [207, 298] on button "ago" at bounding box center [196, 297] width 36 height 21
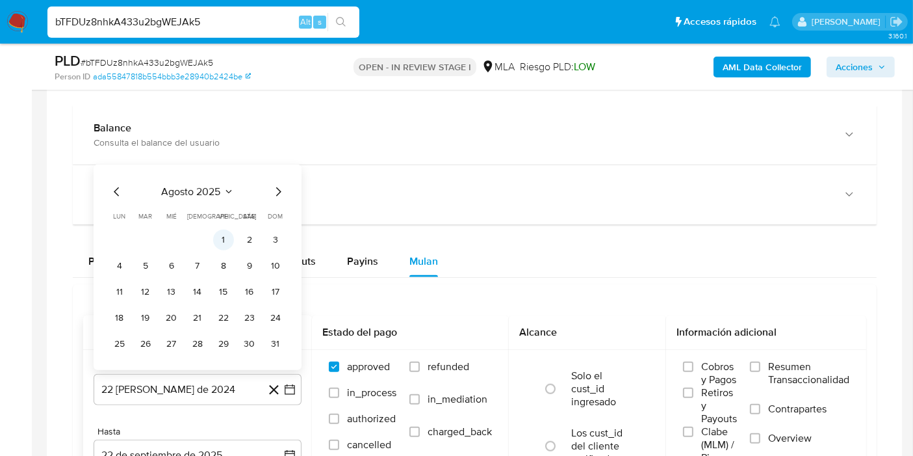
click at [226, 233] on button "1" at bounding box center [223, 239] width 21 height 21
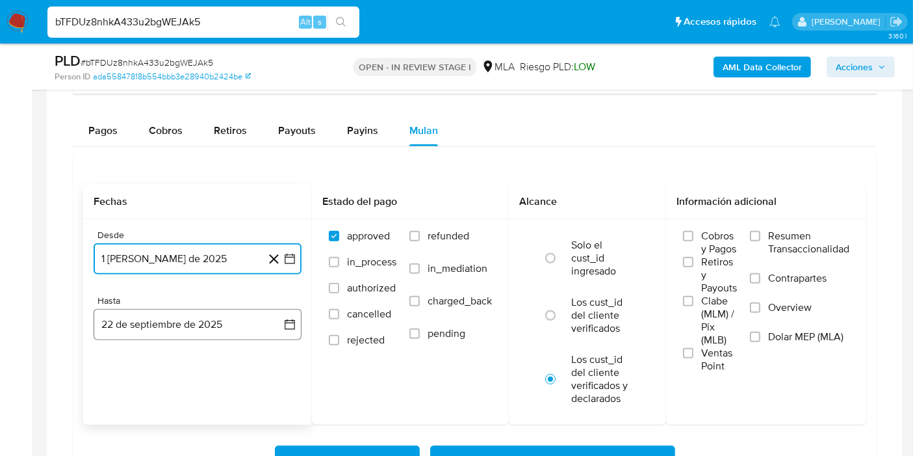
scroll to position [1083, 0]
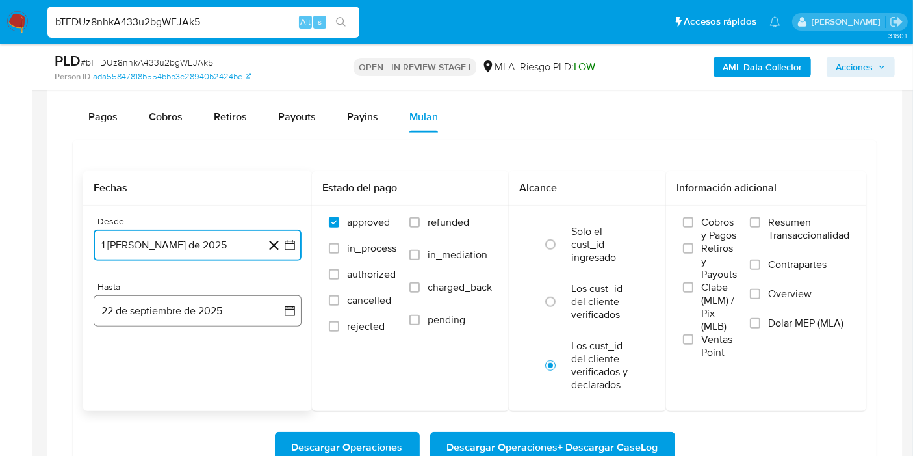
click at [293, 300] on button "22 de septiembre de 2025" at bounding box center [198, 310] width 208 height 31
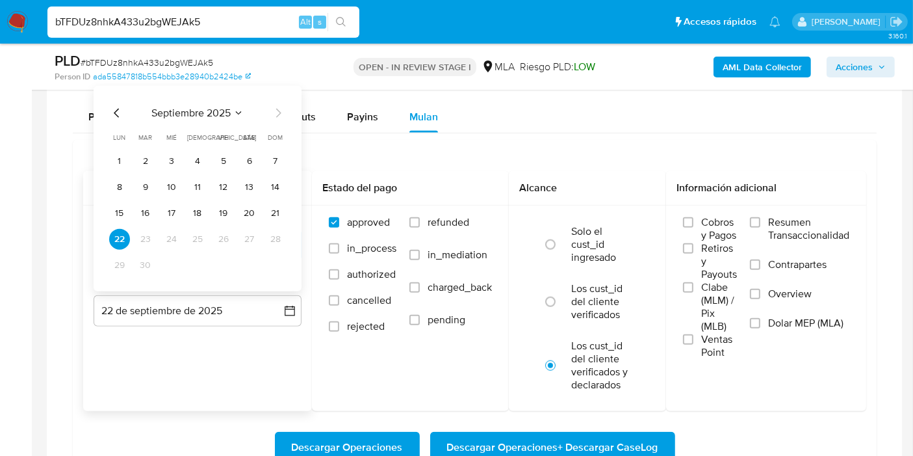
click at [114, 113] on icon "Mes anterior" at bounding box center [117, 113] width 16 height 16
click at [282, 263] on button "31" at bounding box center [275, 265] width 21 height 21
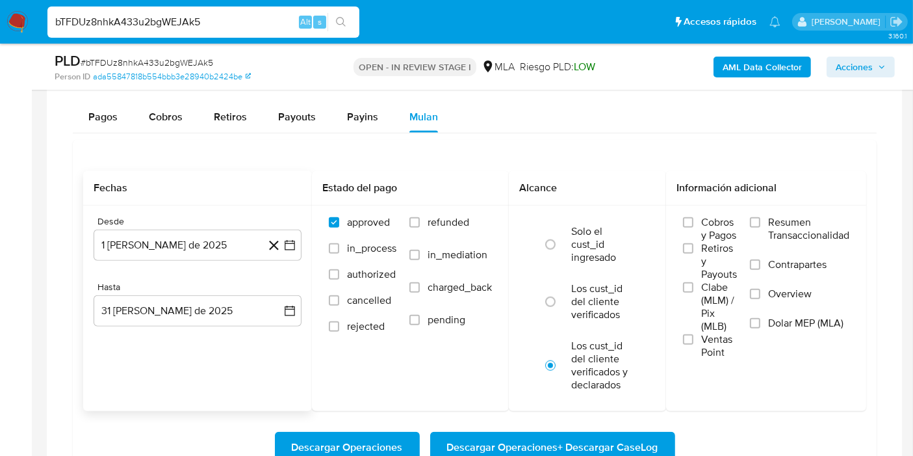
drag, startPoint x: 0, startPoint y: 289, endPoint x: 310, endPoint y: 233, distance: 315.1
click at [0, 287] on aside "Bandeja Tablero Screening Búsqueda en Listas Watchlist Herramientas Operaciones…" at bounding box center [16, 16] width 32 height 2198
drag, startPoint x: 584, startPoint y: 308, endPoint x: 744, endPoint y: 310, distance: 160.6
click at [582, 309] on label "Los cust_id del cliente verificados" at bounding box center [601, 301] width 60 height 39
click at [561, 309] on input "radio" at bounding box center [550, 301] width 21 height 21
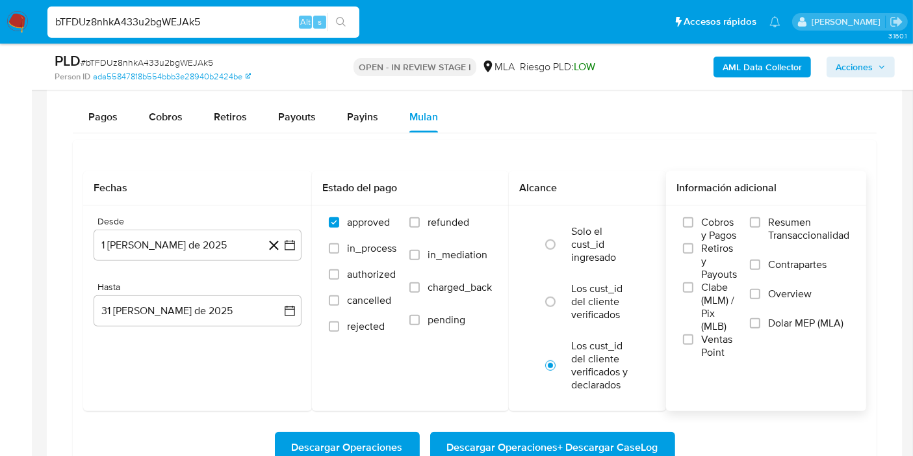
radio input "true"
click at [783, 311] on label "Overview" at bounding box center [799, 301] width 99 height 29
click at [761, 299] on input "Overview" at bounding box center [755, 294] width 10 height 10
click at [789, 310] on label "Overview" at bounding box center [799, 301] width 99 height 29
click at [761, 299] on input "Overview" at bounding box center [755, 294] width 10 height 10
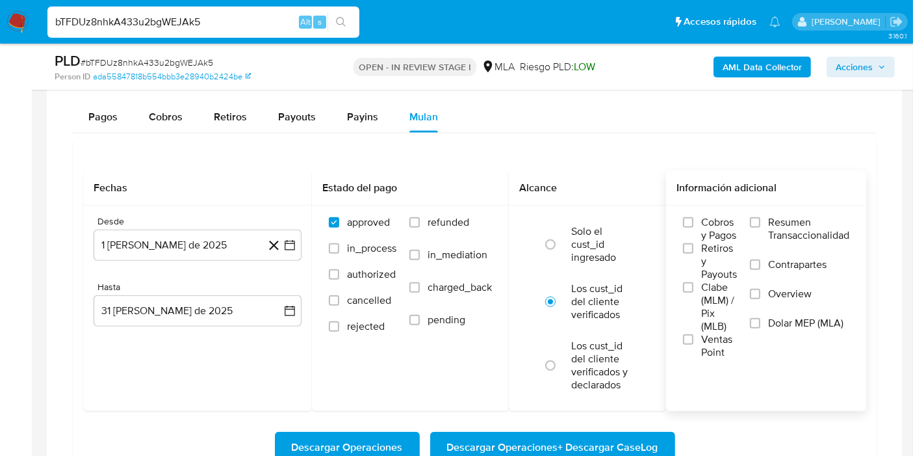
drag, startPoint x: 785, startPoint y: 335, endPoint x: 791, endPoint y: 324, distance: 11.9
click at [787, 333] on label "Dolar MEP (MLA)" at bounding box center [799, 331] width 99 height 29
drag, startPoint x: 762, startPoint y: 361, endPoint x: 766, endPoint y: 330, distance: 32.0
click at [763, 361] on div "Información adicional Cobros y Pagos Retiros y Payouts Clabe (MLM) / Pix (MLB) …" at bounding box center [766, 291] width 200 height 240
click at [766, 327] on label "Dolar MEP (MLA)" at bounding box center [799, 331] width 99 height 29
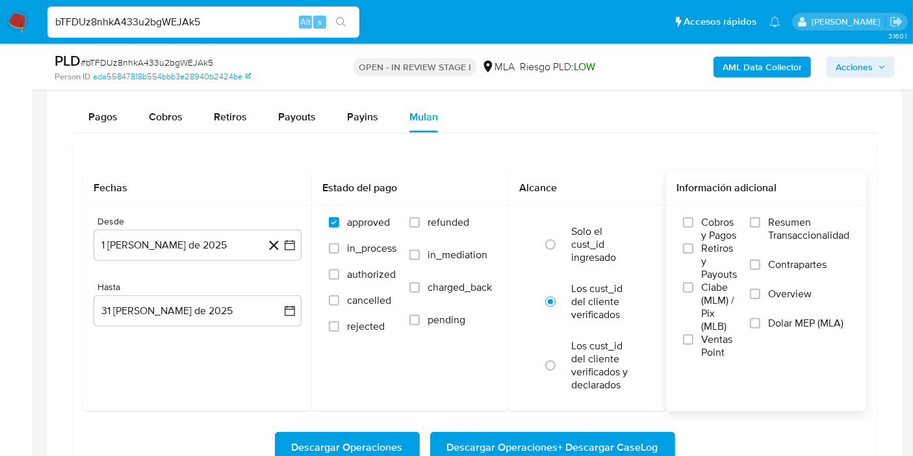
click at [761, 327] on input "Dolar MEP (MLA)" at bounding box center [755, 323] width 10 height 10
click at [622, 434] on span "Descargar Operaciones + Descargar CaseLog" at bounding box center [552, 447] width 211 height 29
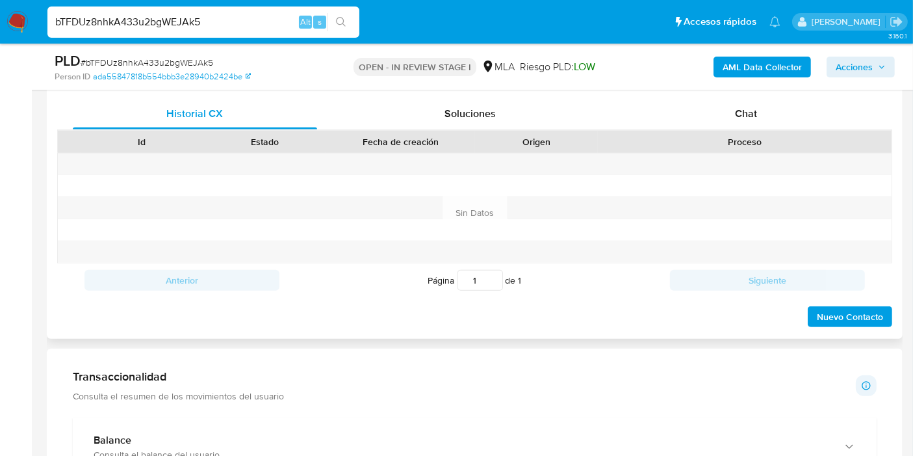
scroll to position [505, 0]
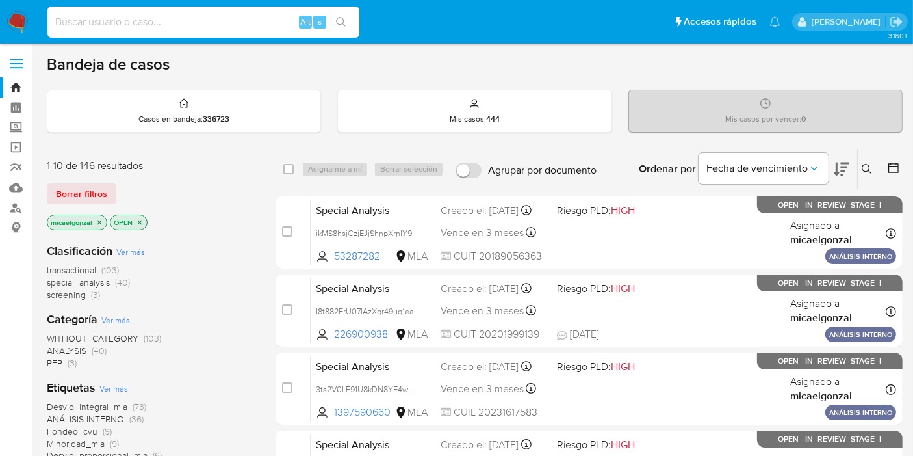
click at [167, 30] on input at bounding box center [203, 22] width 312 height 17
paste input "yKyAtxO5vXirQRBIbaBq9eEV"
type input "yKyAtxO5vXirQRBIbaBq9eEV"
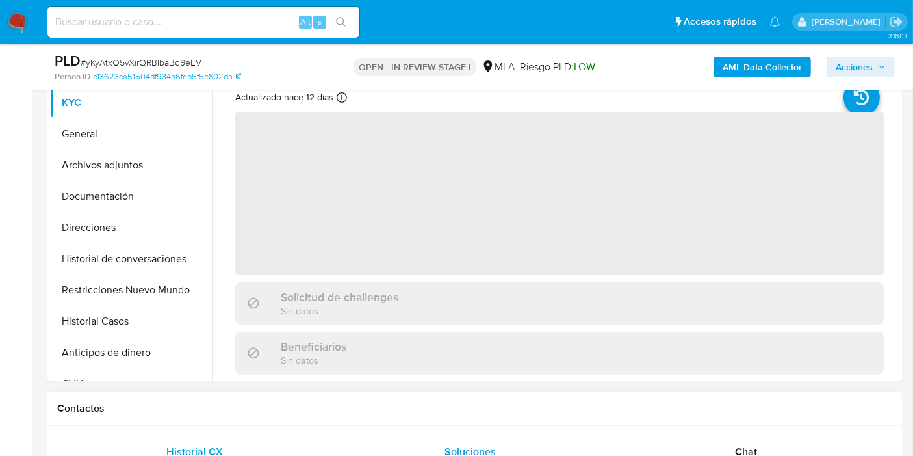
select select "10"
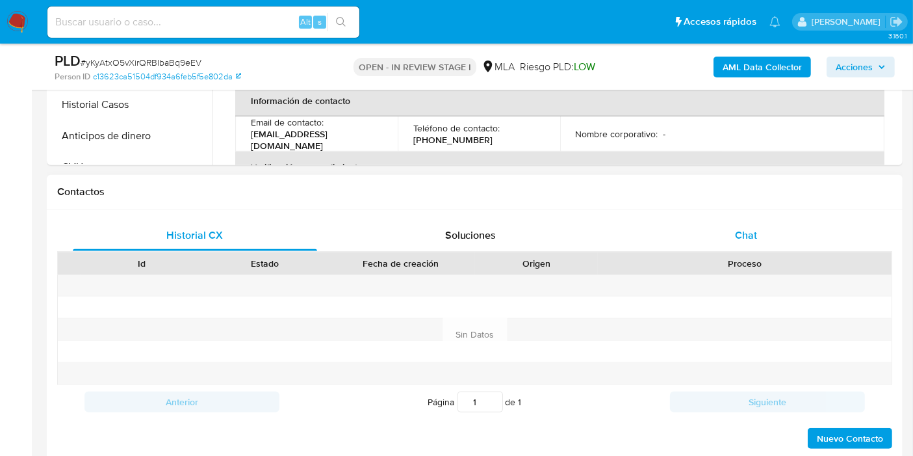
click at [765, 232] on div "Chat" at bounding box center [746, 235] width 244 height 31
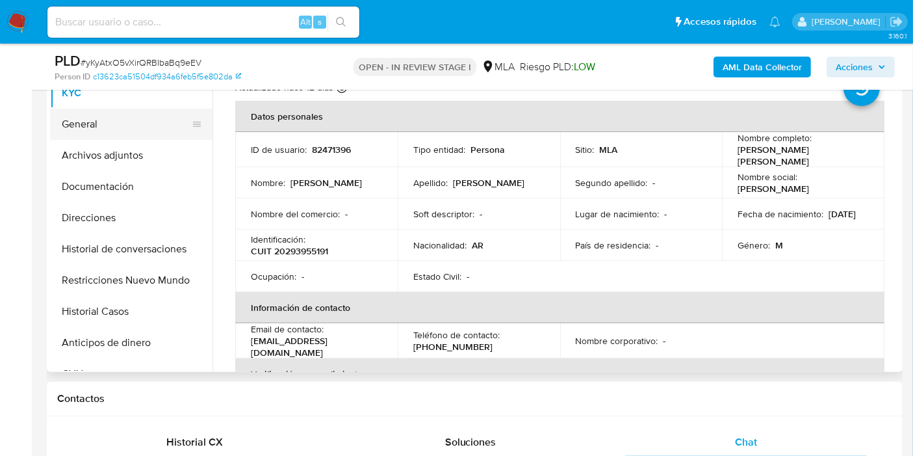
scroll to position [216, 0]
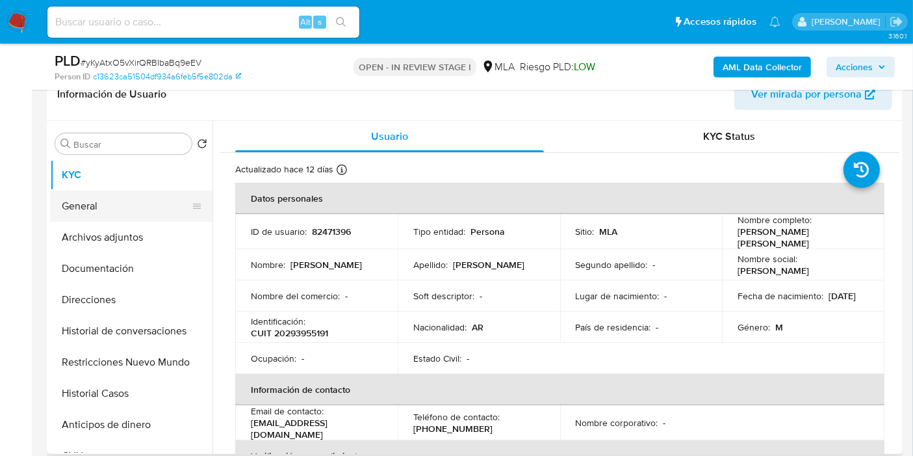
click at [106, 204] on button "General" at bounding box center [126, 205] width 152 height 31
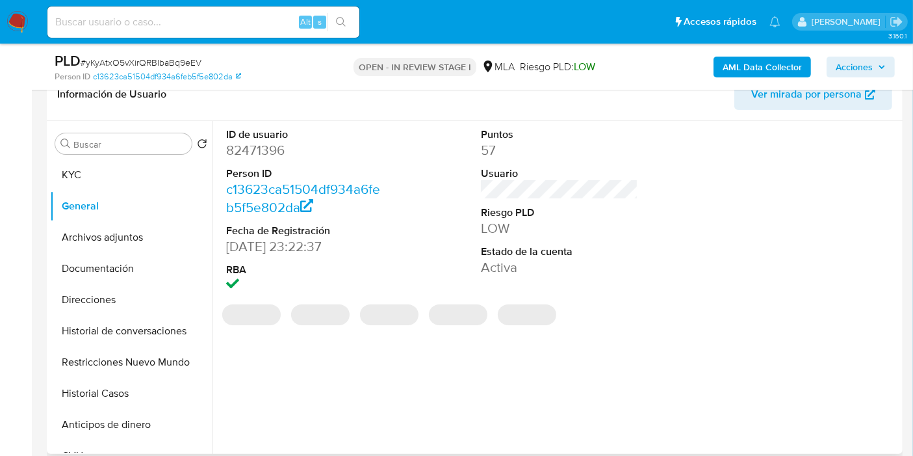
click at [250, 151] on dd "82471396" at bounding box center [304, 150] width 157 height 18
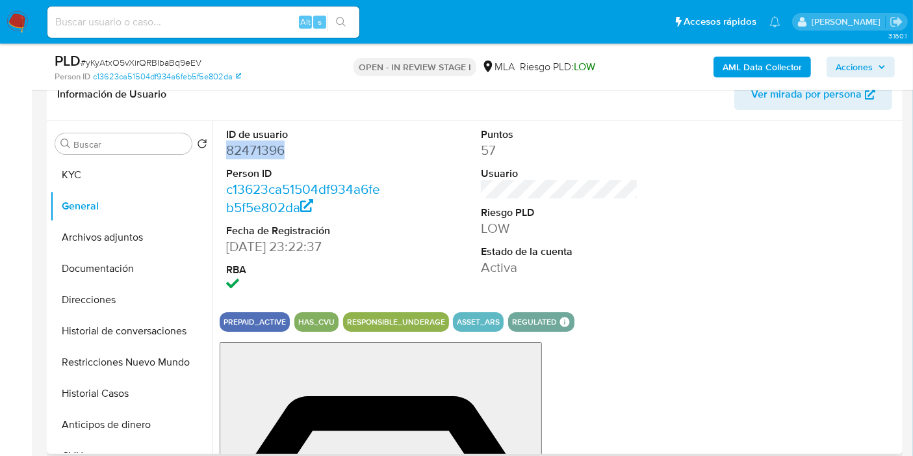
copy dd "82471396"
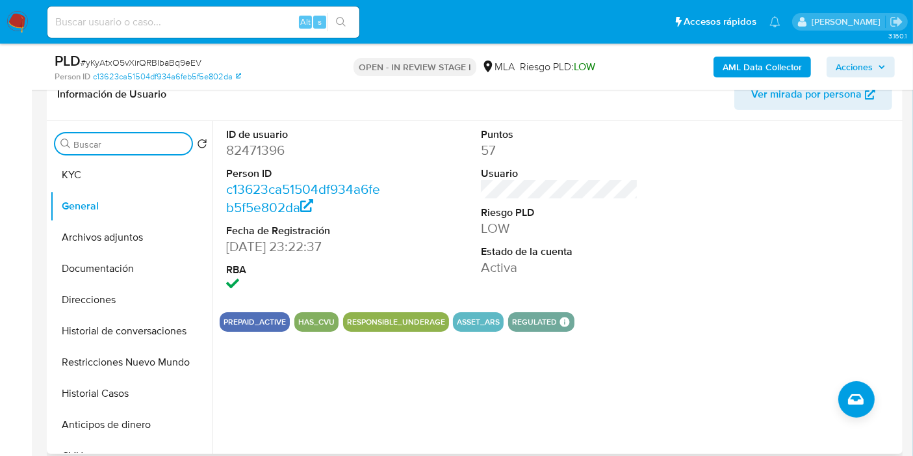
click at [104, 148] on input "Buscar" at bounding box center [129, 144] width 113 height 12
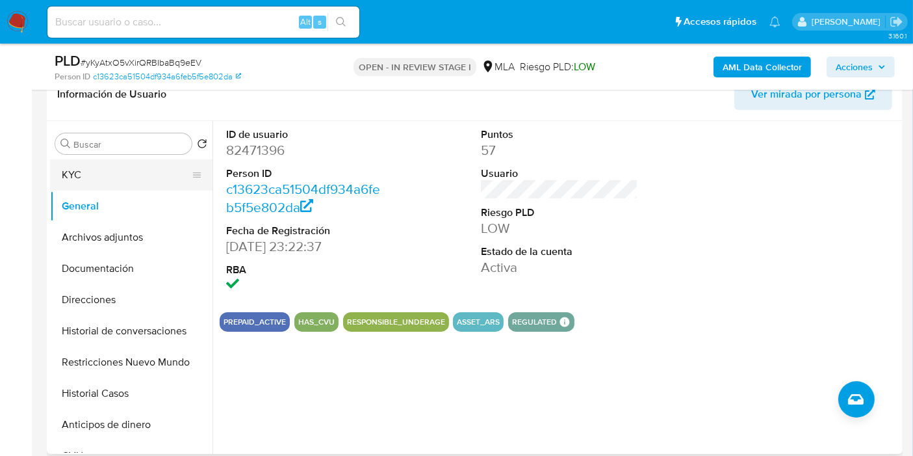
click at [105, 159] on button "KYC" at bounding box center [126, 174] width 152 height 31
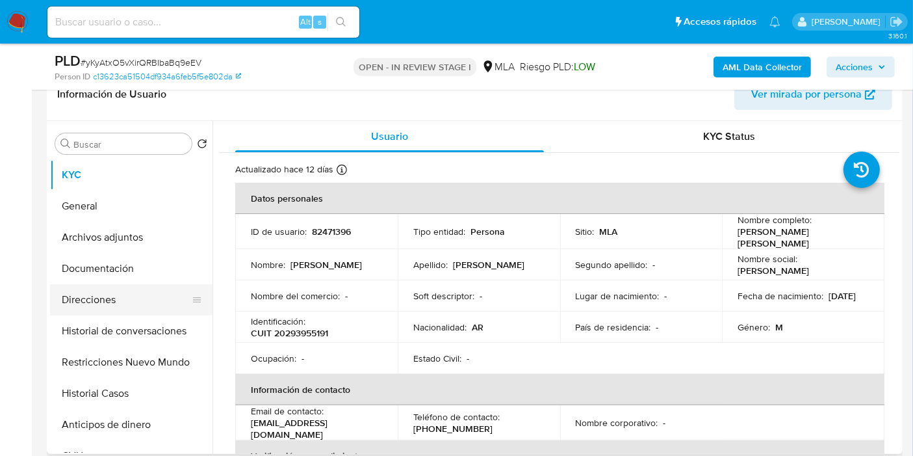
click at [121, 294] on button "Direcciones" at bounding box center [126, 299] width 152 height 31
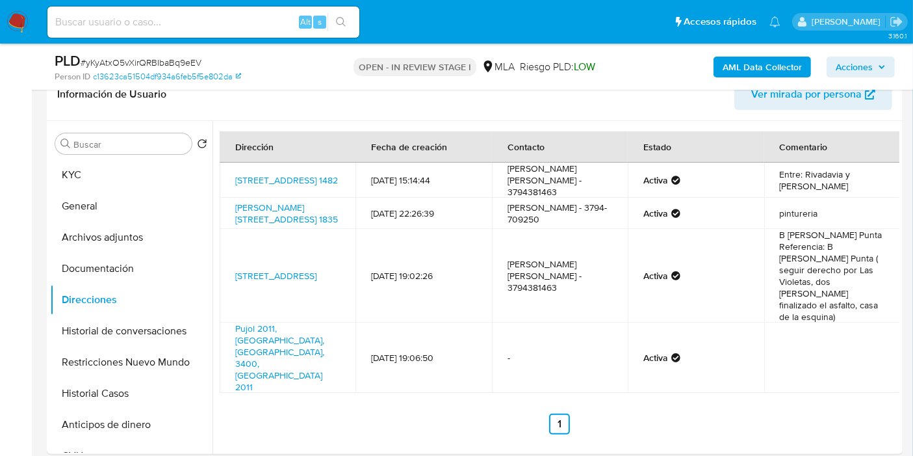
drag, startPoint x: 114, startPoint y: 34, endPoint x: 129, endPoint y: 21, distance: 19.3
click at [124, 25] on div "Alt s" at bounding box center [203, 22] width 312 height 31
click at [129, 21] on input at bounding box center [203, 22] width 312 height 17
paste input "dk3GGR2SBJVNLwvXGeMBIAwK"
type input "dk3GGR2SBJVNLwvXGeMBIAwK"
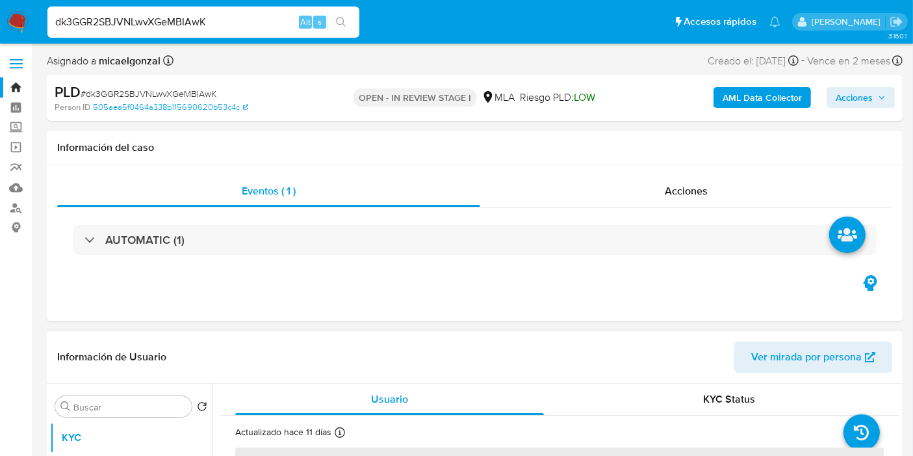
select select "10"
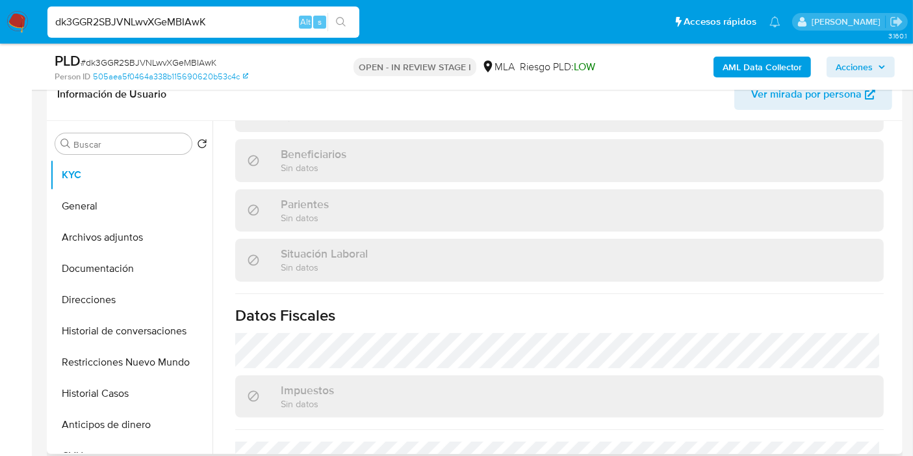
scroll to position [696, 0]
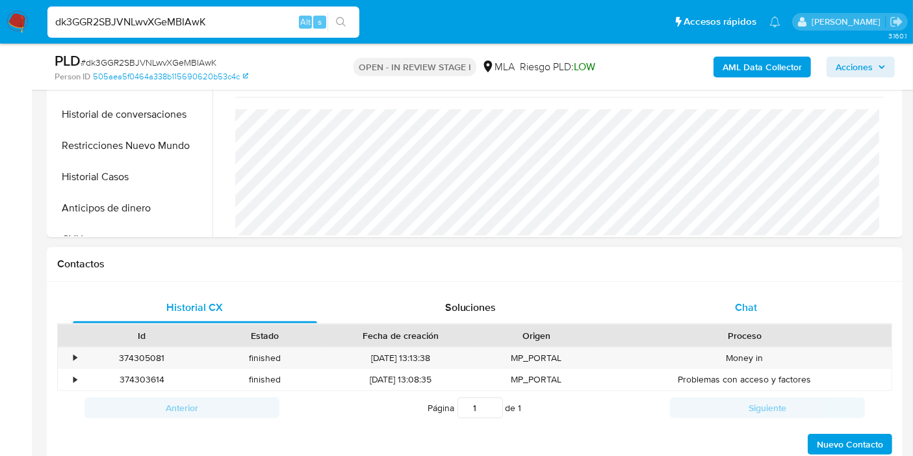
click at [778, 306] on div "Chat" at bounding box center [746, 307] width 244 height 31
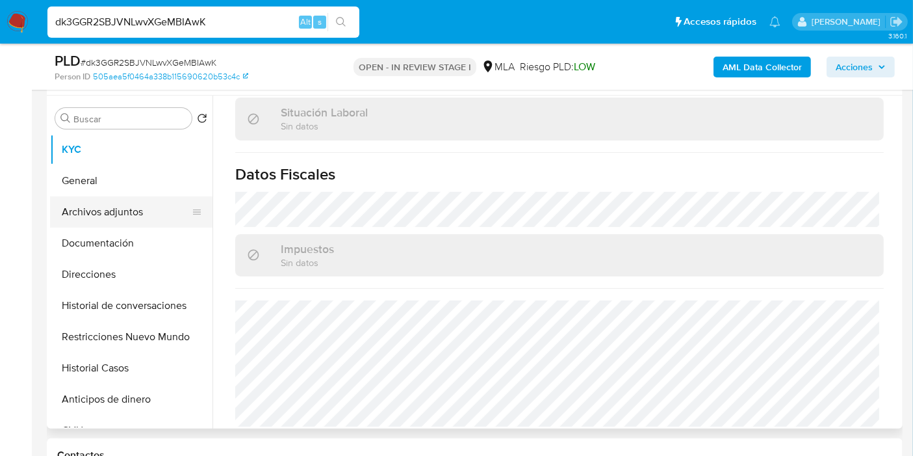
scroll to position [216, 0]
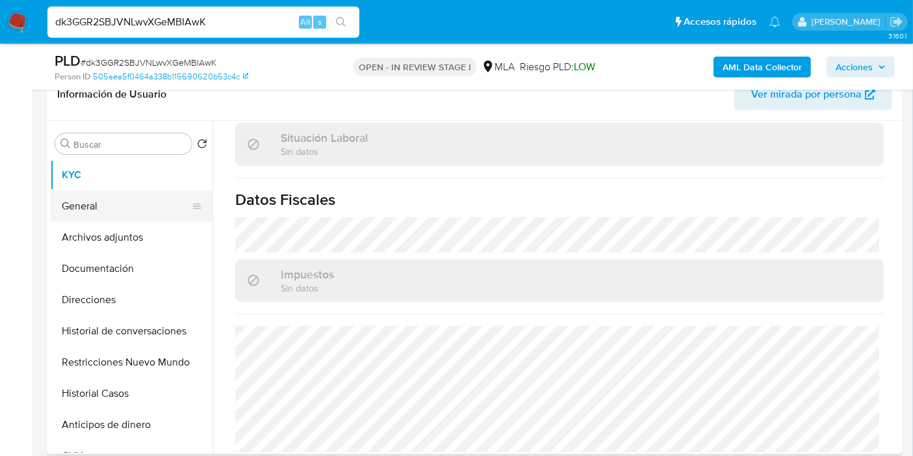
click at [137, 203] on button "General" at bounding box center [126, 205] width 152 height 31
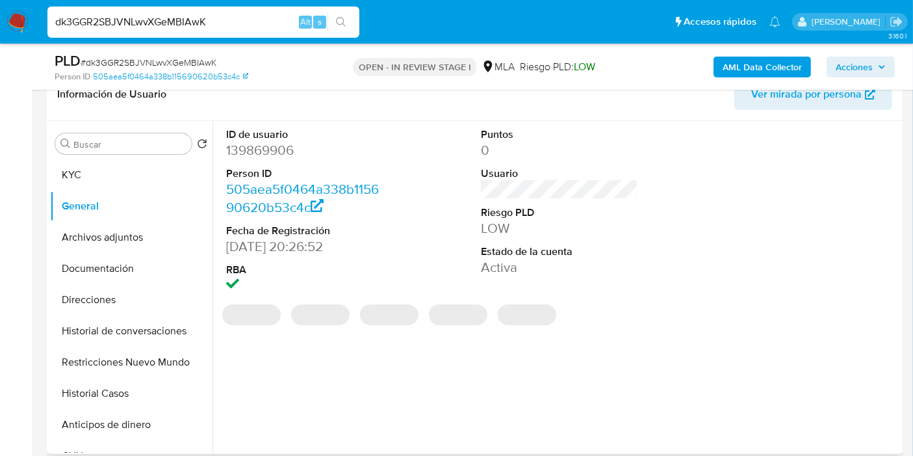
click at [260, 135] on dt "ID de usuario" at bounding box center [304, 134] width 157 height 14
click at [260, 148] on dd "139869906" at bounding box center [304, 150] width 157 height 18
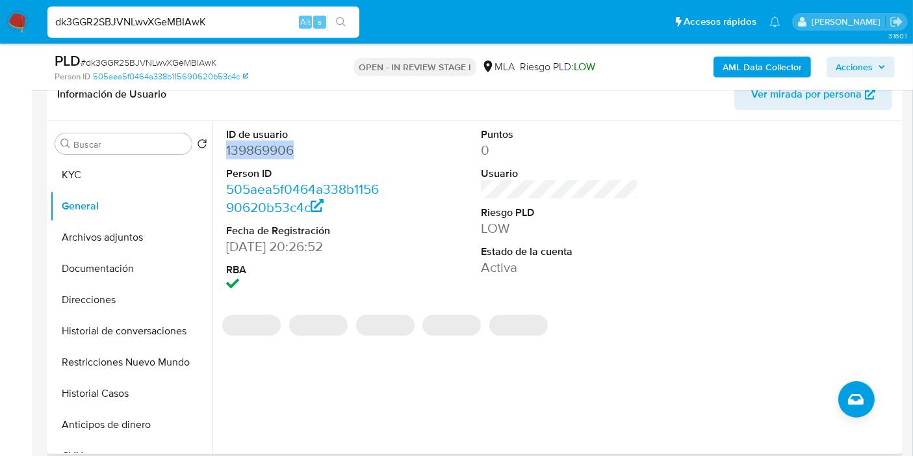
click at [260, 148] on dd "139869906" at bounding box center [304, 150] width 157 height 18
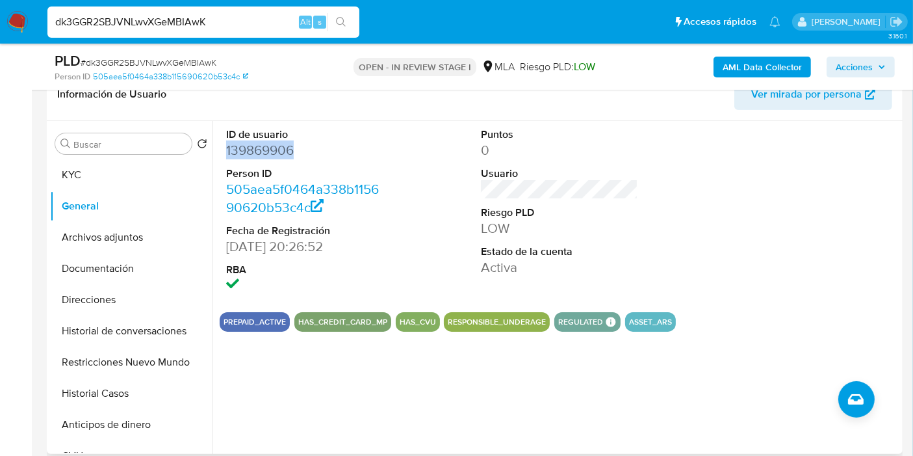
copy dd "139869906"
drag, startPoint x: 70, startPoint y: 291, endPoint x: 57, endPoint y: 318, distance: 30.2
click at [70, 293] on button "Direcciones" at bounding box center [131, 299] width 163 height 31
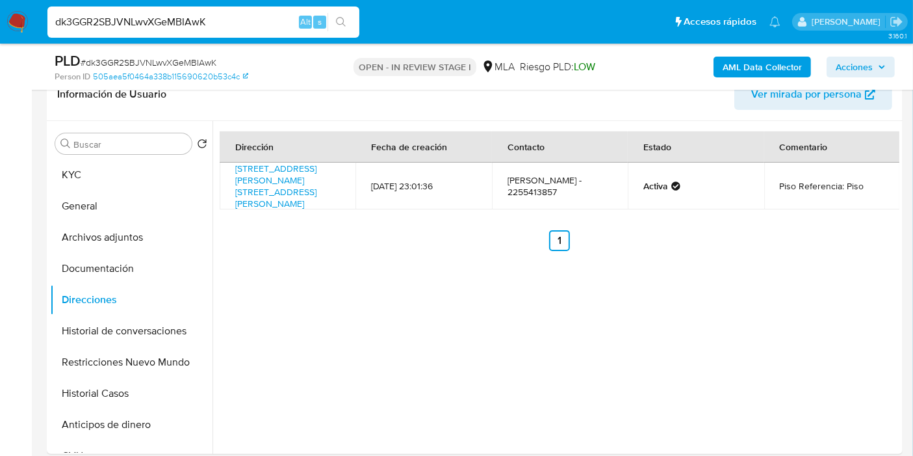
click at [133, 20] on input "dk3GGR2SBJVNLwvXGeMBIAwK" at bounding box center [203, 22] width 312 height 17
paste input "tYUIOQFkNLg7WwvhypZF9P5a"
type input "tYUIOQFkNLg7WwvhypZF9P5a"
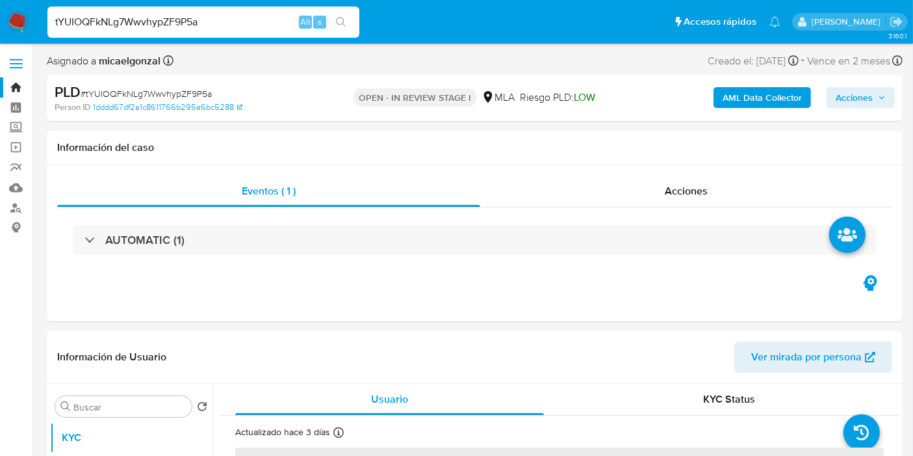
select select "10"
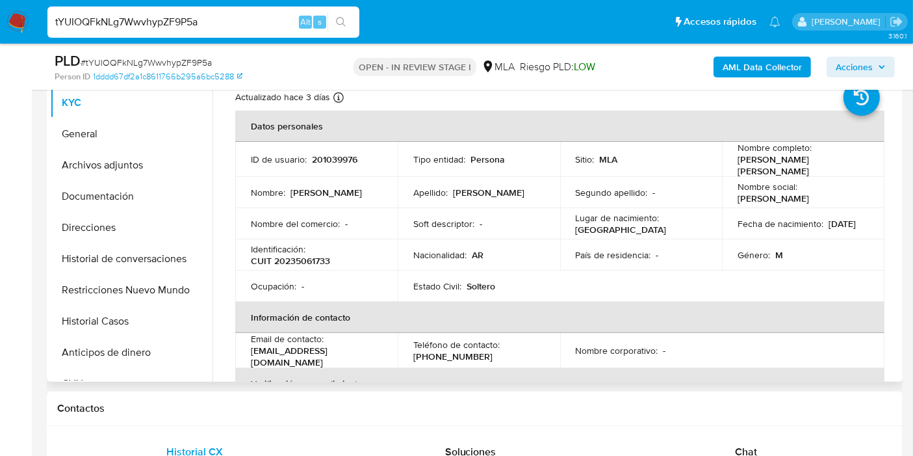
scroll to position [216, 0]
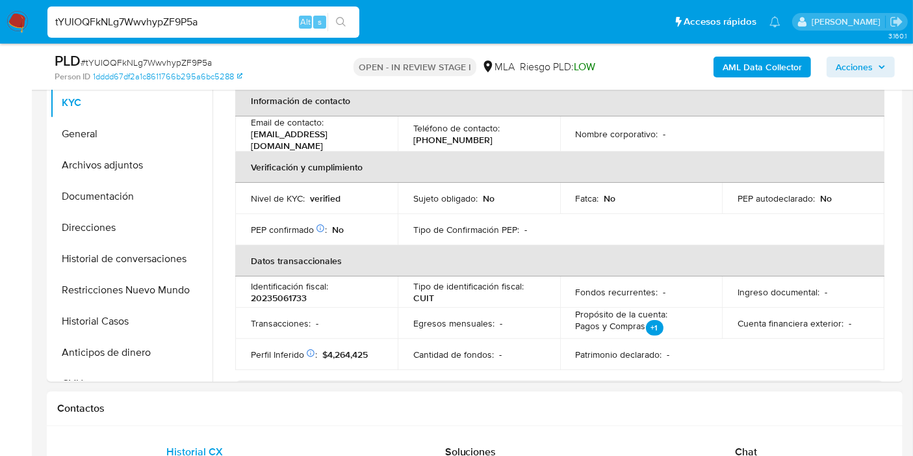
click at [748, 445] on span "Chat" at bounding box center [746, 451] width 22 height 15
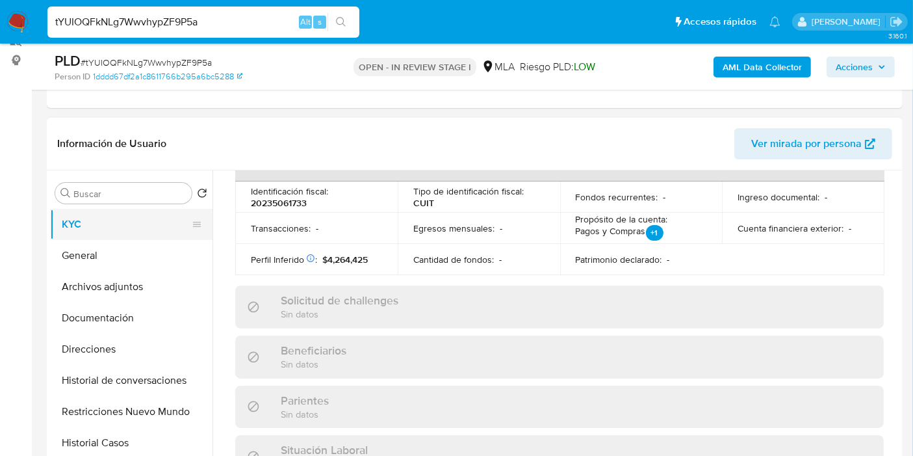
scroll to position [144, 0]
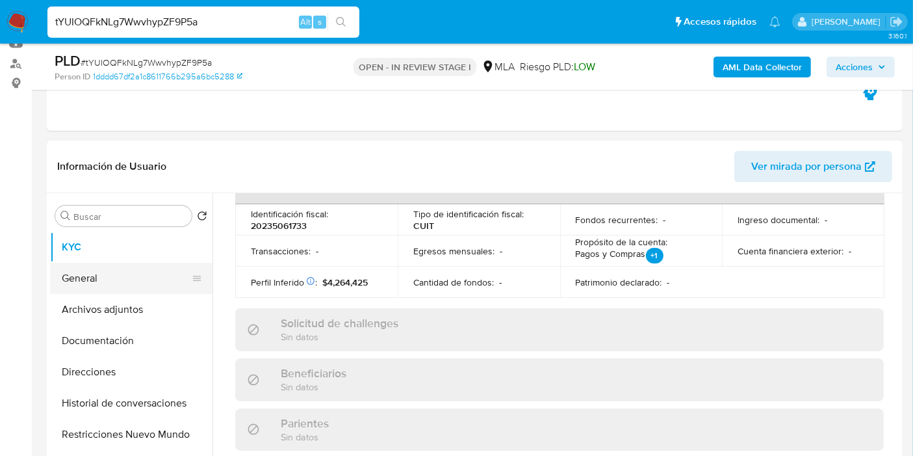
click at [127, 270] on button "General" at bounding box center [126, 278] width 152 height 31
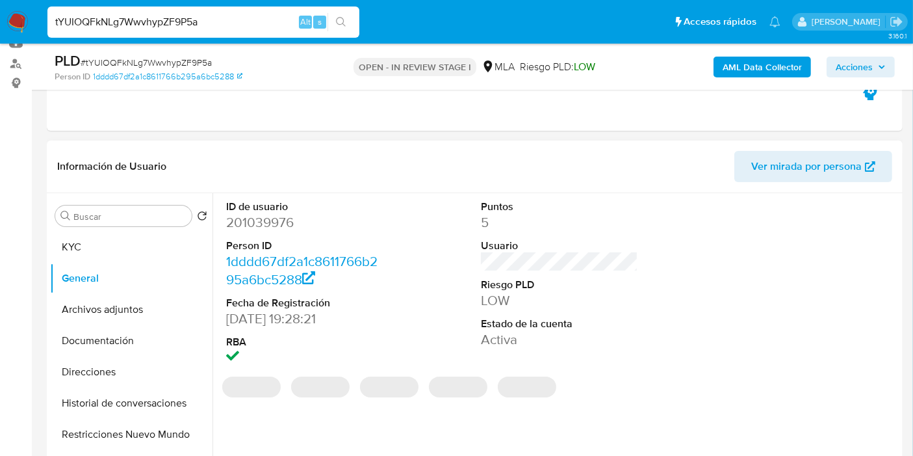
click at [257, 229] on dd "201039976" at bounding box center [304, 222] width 157 height 18
click at [263, 222] on dd "201039976" at bounding box center [304, 222] width 157 height 18
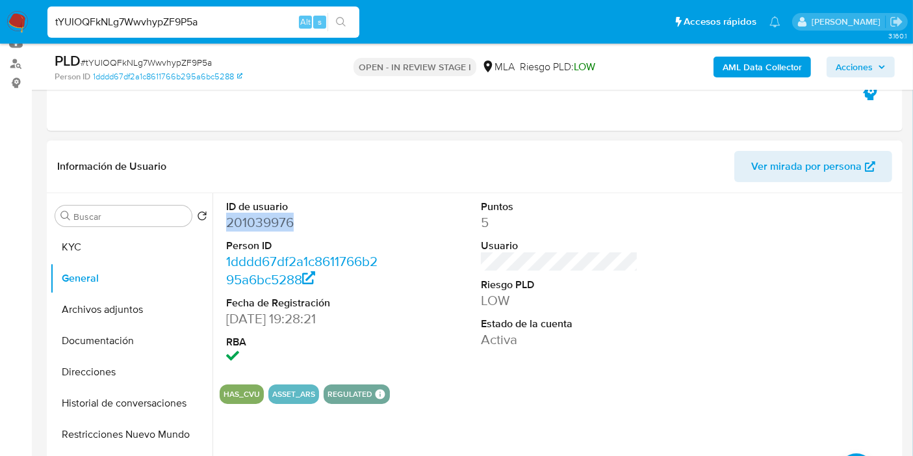
copy dd "201039976"
click at [107, 259] on button "KYC" at bounding box center [126, 246] width 152 height 31
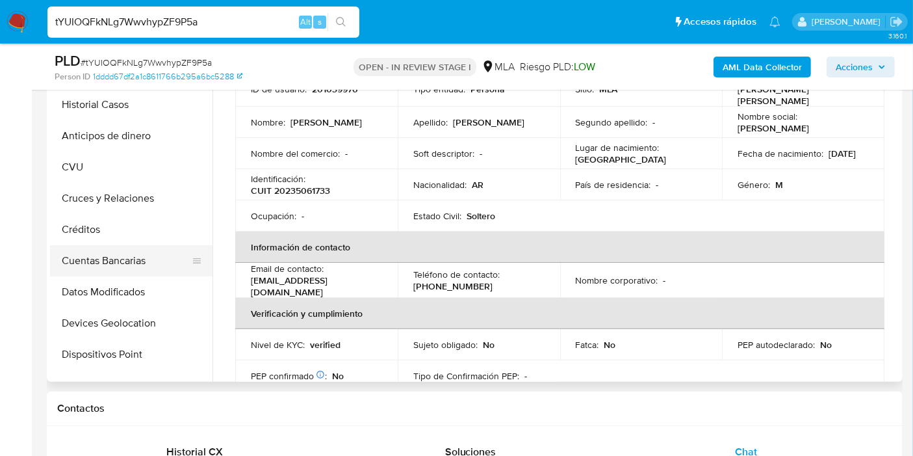
scroll to position [0, 0]
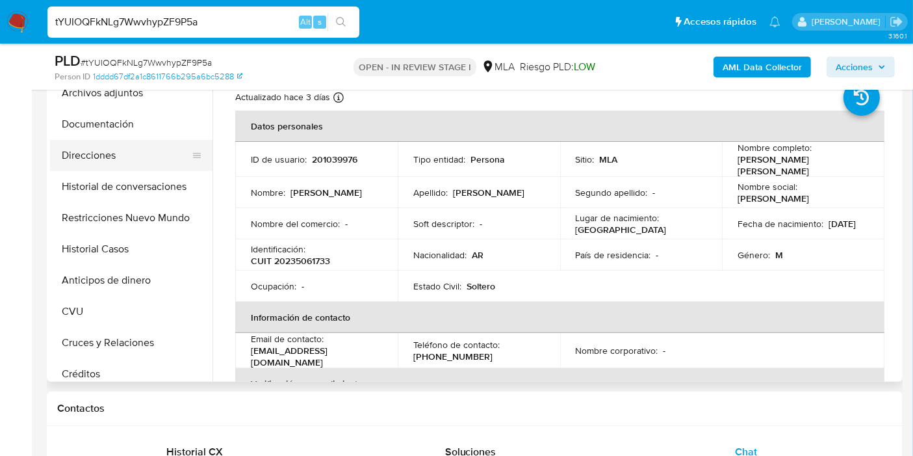
click at [118, 159] on button "Direcciones" at bounding box center [126, 155] width 152 height 31
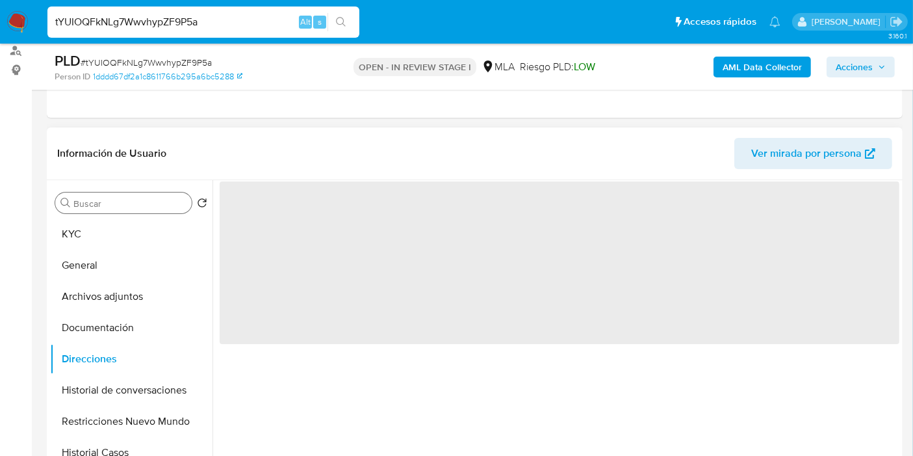
scroll to position [144, 0]
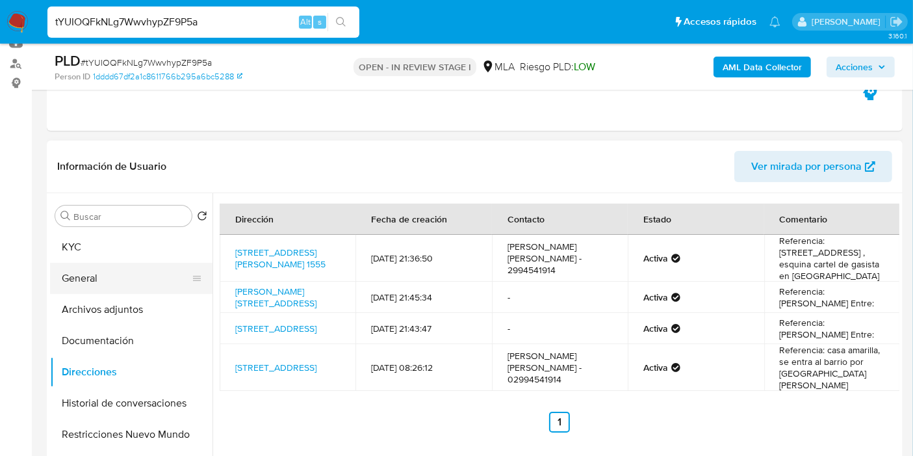
click at [108, 272] on button "General" at bounding box center [126, 278] width 152 height 31
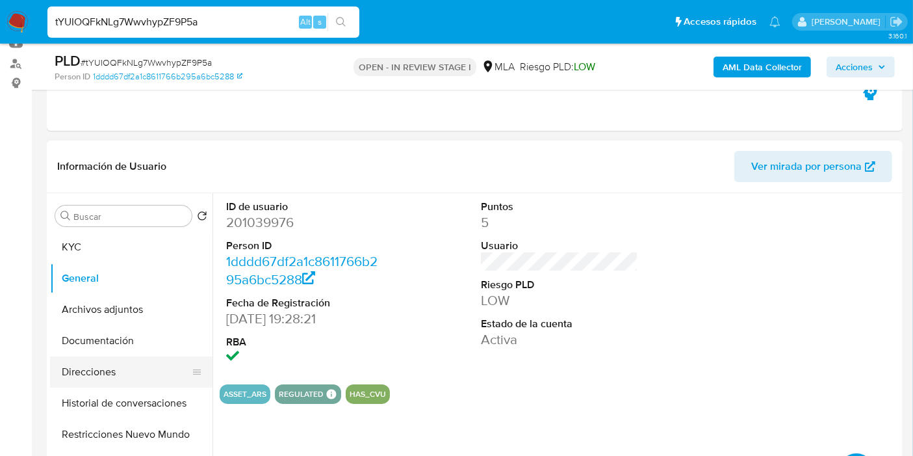
click at [90, 370] on button "Direcciones" at bounding box center [126, 371] width 152 height 31
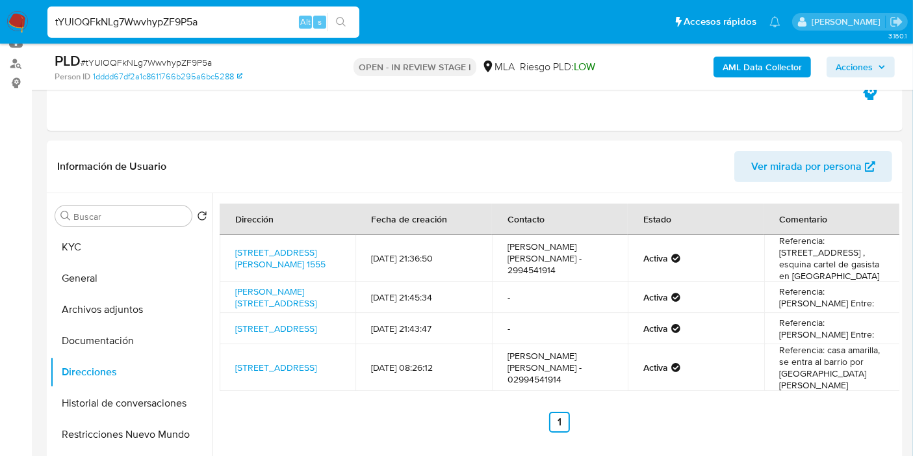
click at [200, 25] on input "tYUIOQFkNLg7WwvhypZF9P5a" at bounding box center [203, 22] width 312 height 17
paste input "IiYPMf1vTCoY5AwHWjWm0s6z"
type input "IiYPMf1vTCoY5AwHWjWm0s6z"
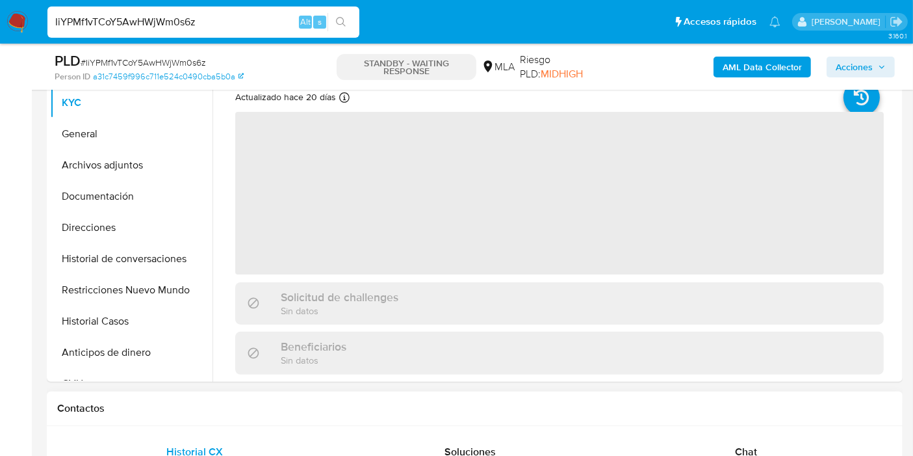
select select "10"
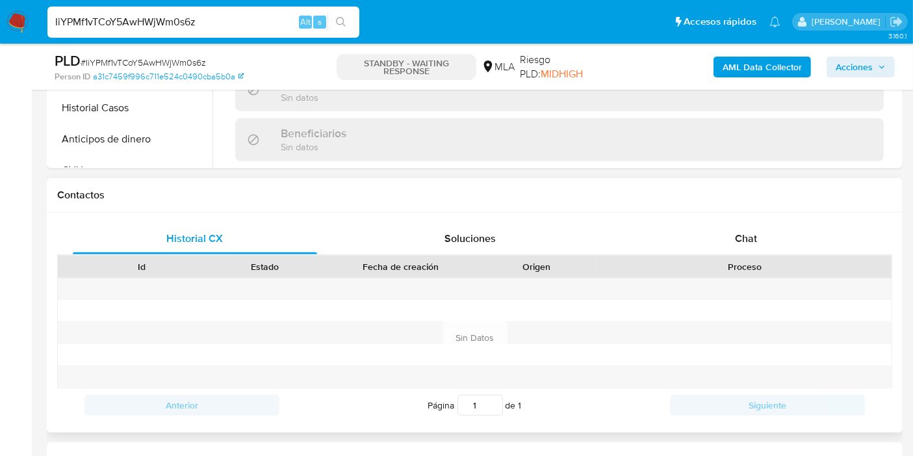
scroll to position [505, 0]
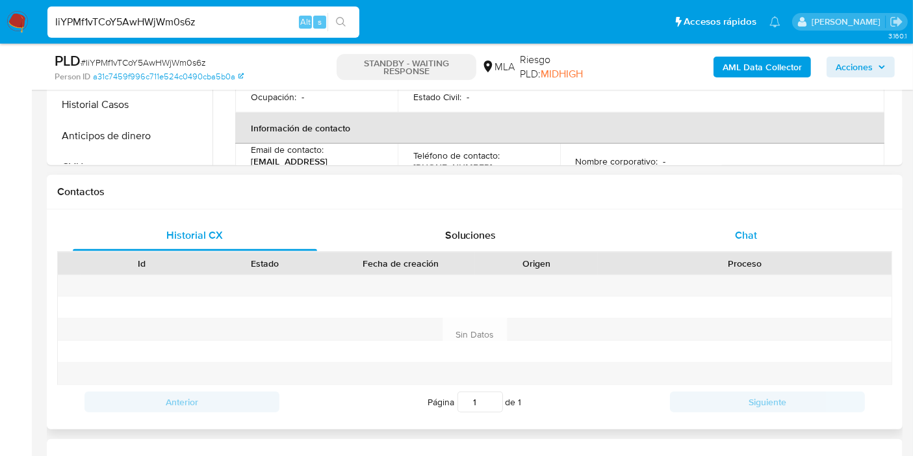
click at [772, 220] on div "Chat" at bounding box center [746, 235] width 244 height 31
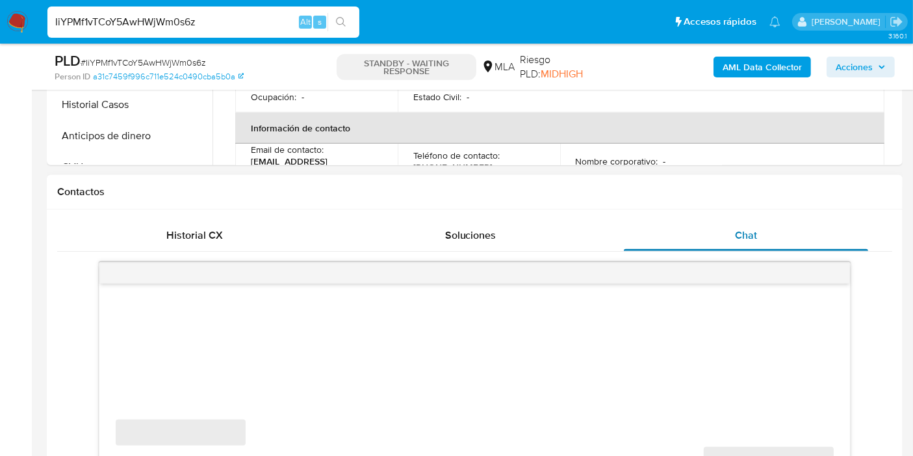
click at [755, 241] on span "Chat" at bounding box center [746, 235] width 22 height 15
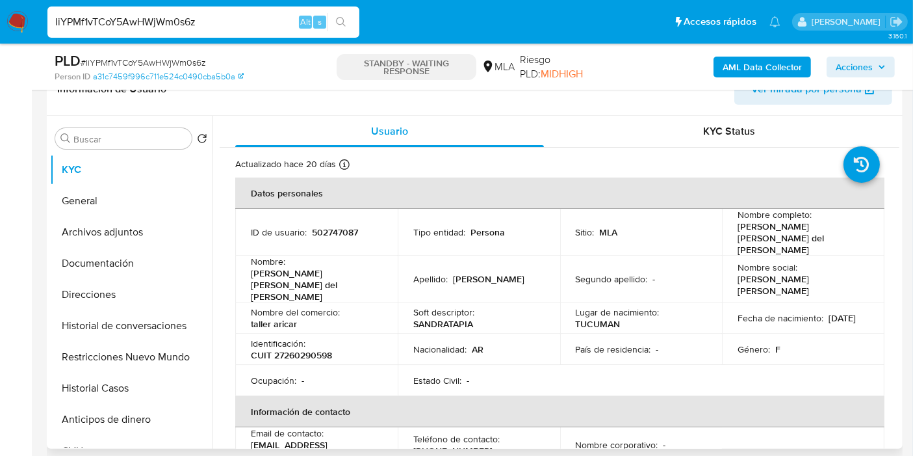
scroll to position [144, 0]
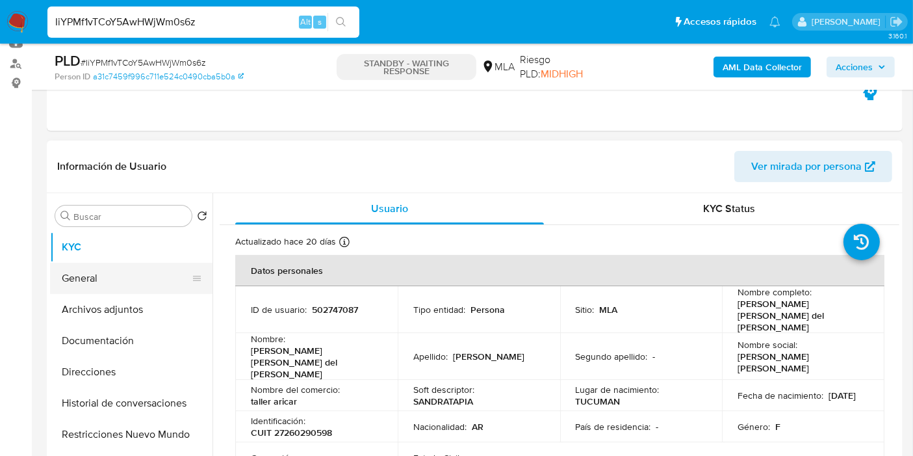
click at [125, 274] on button "General" at bounding box center [126, 278] width 152 height 31
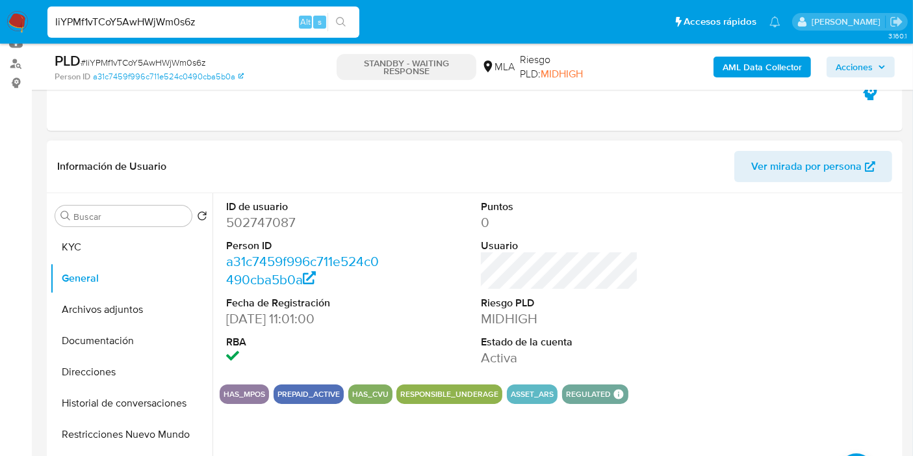
click at [289, 220] on dd "502747087" at bounding box center [304, 222] width 157 height 18
copy dd "502747087"
click at [244, 15] on input "IiYPMf1vTCoY5AwHWjWm0s6z" at bounding box center [203, 22] width 312 height 17
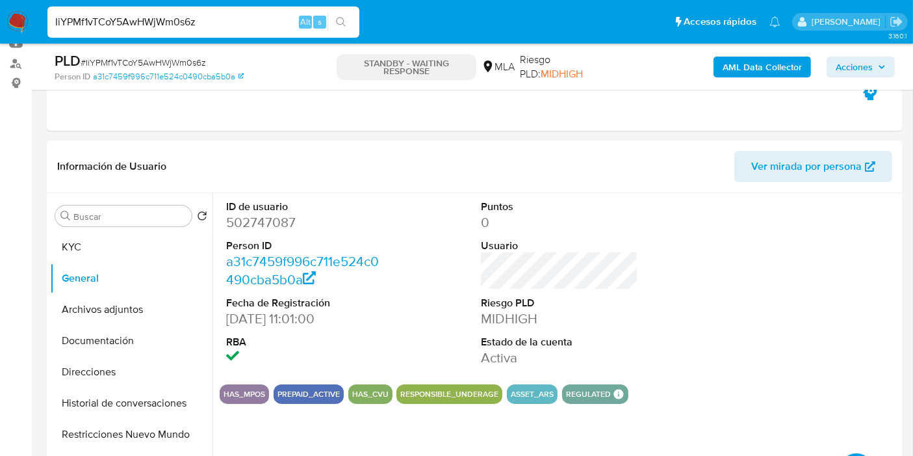
click at [244, 15] on input "IiYPMf1vTCoY5AwHWjWm0s6z" at bounding box center [203, 22] width 312 height 17
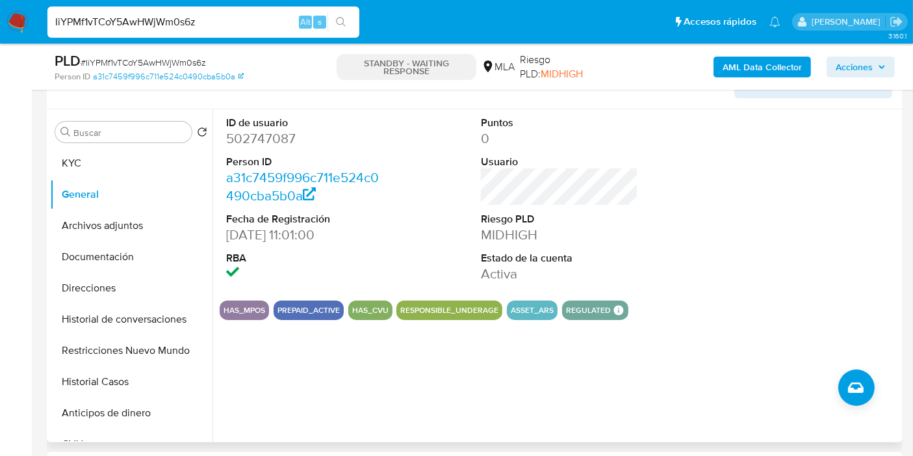
scroll to position [289, 0]
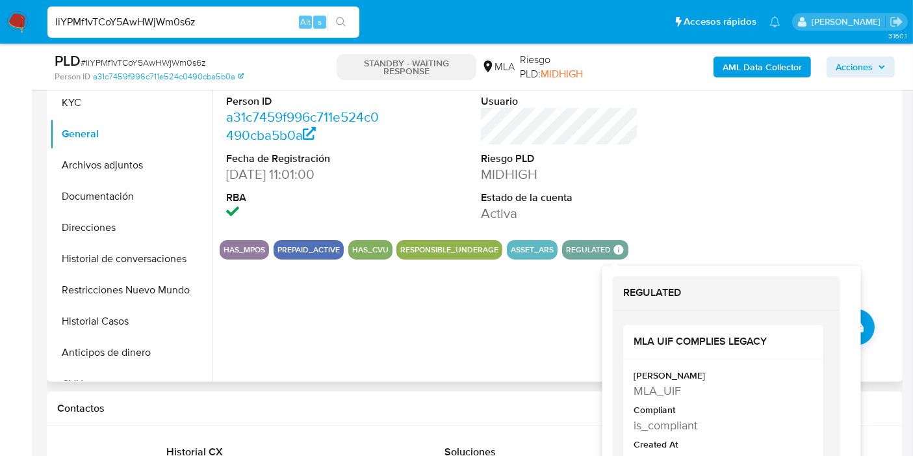
paste input "NKj0fsv7A091OZ2h6sq3KTls"
type input "NKj0fsv7A091OZ2h6sq3KTls"
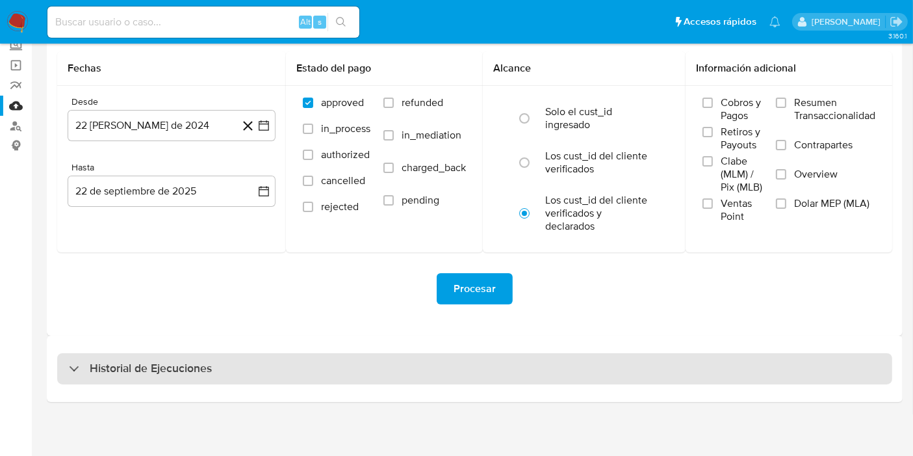
click at [157, 363] on h3 "Historial de Ejecuciones" at bounding box center [151, 369] width 122 height 16
select select "10"
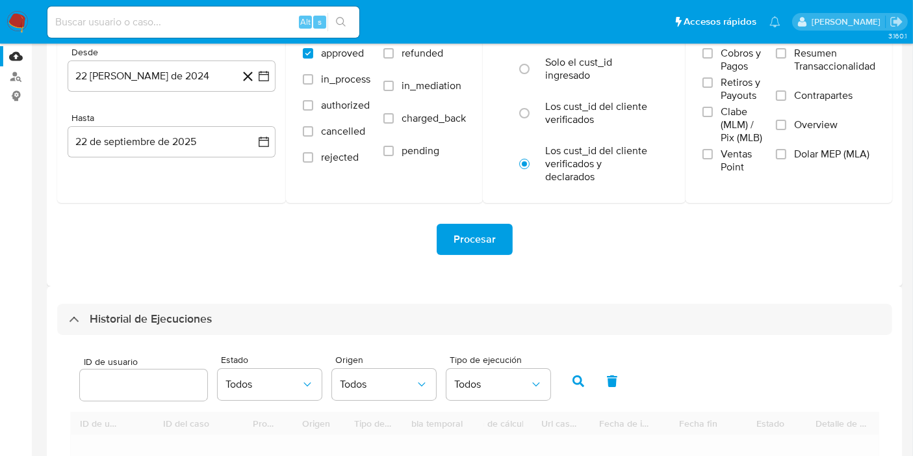
scroll to position [154, 0]
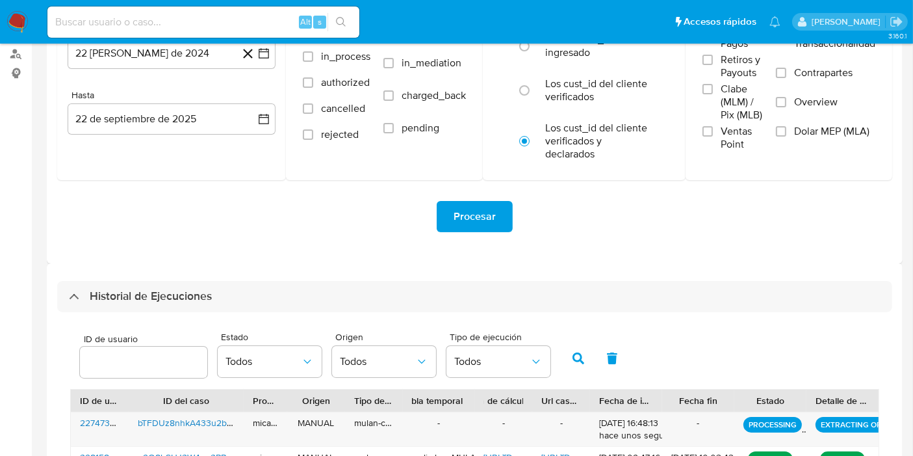
click at [132, 363] on input "number" at bounding box center [143, 362] width 127 height 17
click at [579, 363] on icon "button" at bounding box center [579, 358] width 12 height 12
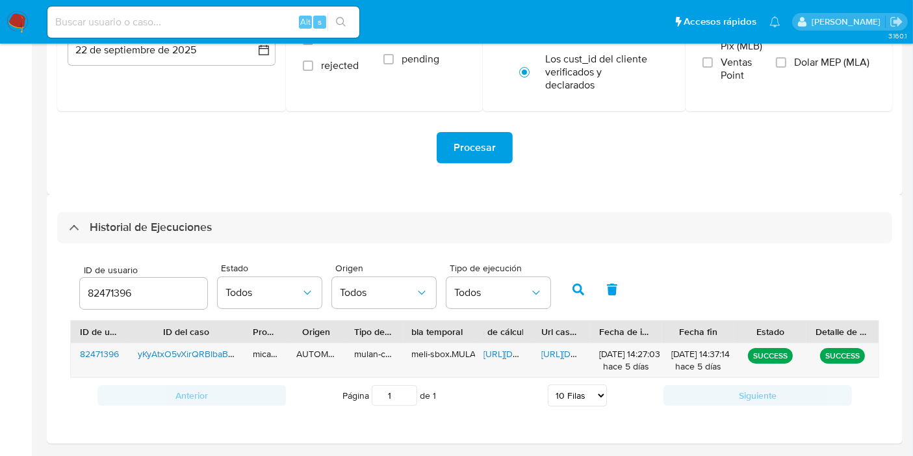
scroll to position [264, 0]
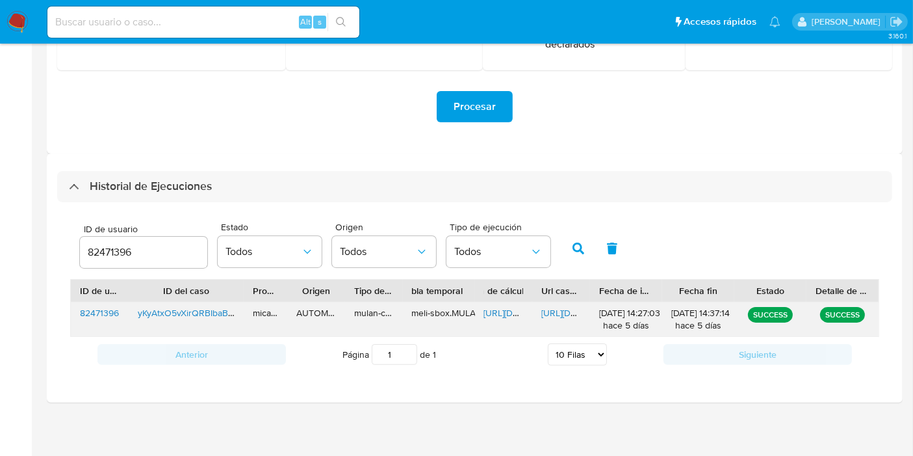
click at [557, 325] on div "[URL][DOMAIN_NAME]" at bounding box center [561, 319] width 58 height 34
click at [565, 314] on span "[URL][DOMAIN_NAME]" at bounding box center [586, 312] width 90 height 13
click at [488, 313] on span "[URL][DOMAIN_NAME]" at bounding box center [529, 312] width 90 height 13
click at [106, 239] on div "82471396" at bounding box center [143, 252] width 127 height 31
click at [105, 247] on input "82471396" at bounding box center [143, 252] width 127 height 17
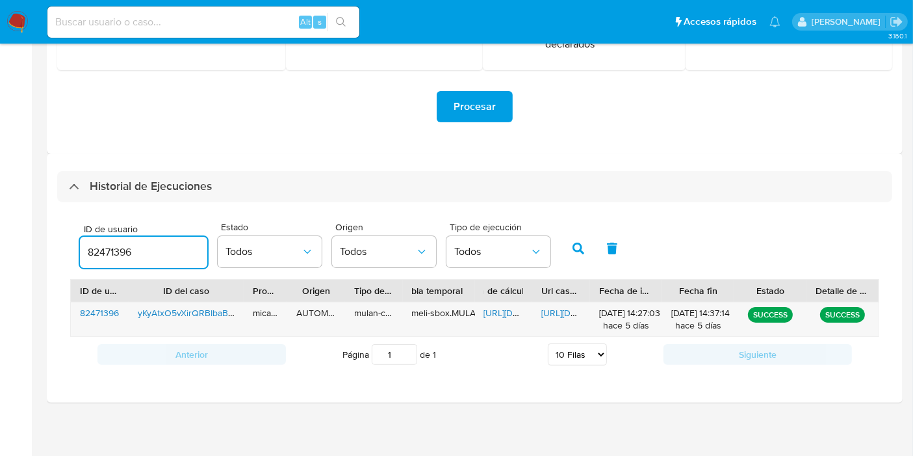
click at [105, 247] on input "82471396" at bounding box center [143, 252] width 127 height 17
paste input "13986990"
click at [573, 243] on icon "button" at bounding box center [579, 248] width 12 height 12
click at [520, 315] on span "[URL][DOMAIN_NAME]" at bounding box center [529, 312] width 90 height 13
click at [570, 313] on span "[URL][DOMAIN_NAME]" at bounding box center [586, 312] width 90 height 13
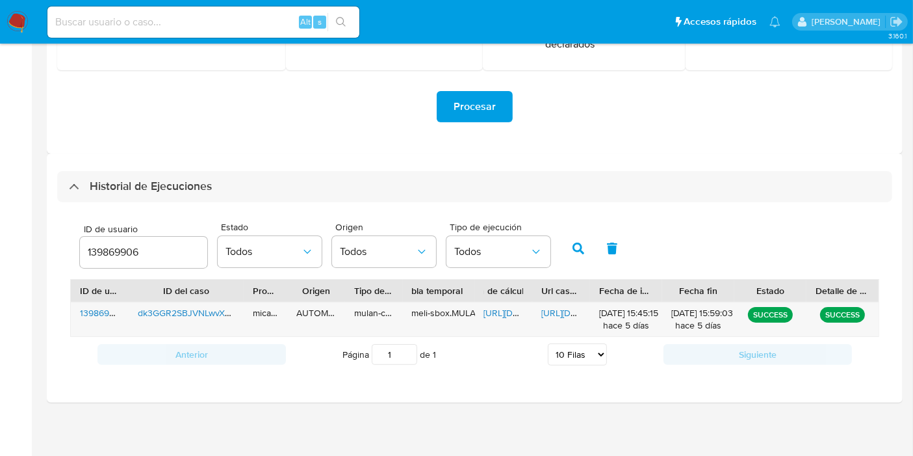
click at [163, 241] on div "139869906" at bounding box center [143, 252] width 127 height 31
click at [137, 248] on input "139869906" at bounding box center [143, 252] width 127 height 17
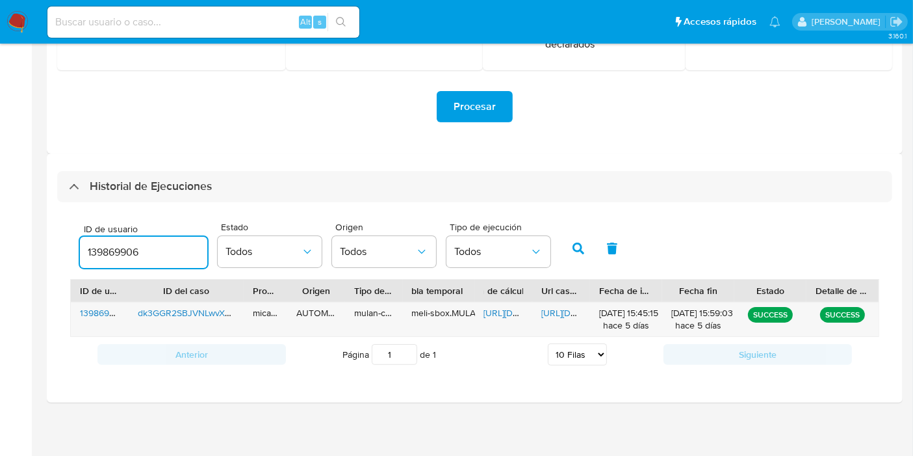
click at [137, 248] on input "139869906" at bounding box center [143, 252] width 127 height 17
paste input "20103997"
type input "201039976"
click at [588, 252] on button "button" at bounding box center [579, 248] width 34 height 31
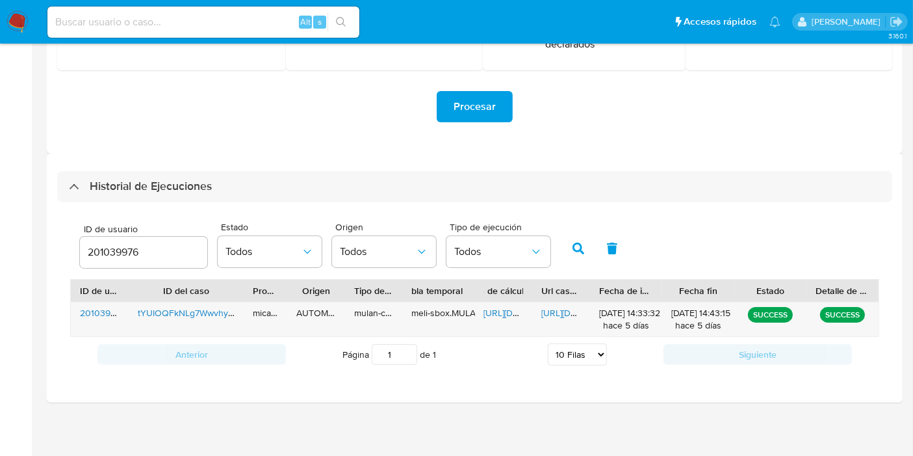
click at [577, 253] on icon "button" at bounding box center [579, 248] width 12 height 12
click at [517, 309] on span "[URL][DOMAIN_NAME]" at bounding box center [529, 312] width 90 height 13
click at [575, 315] on span "[URL][DOMAIN_NAME]" at bounding box center [586, 312] width 90 height 13
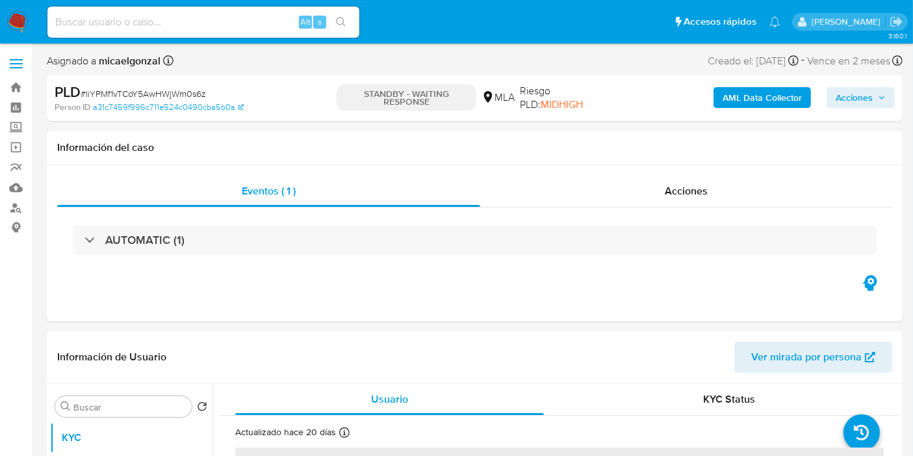
select select "10"
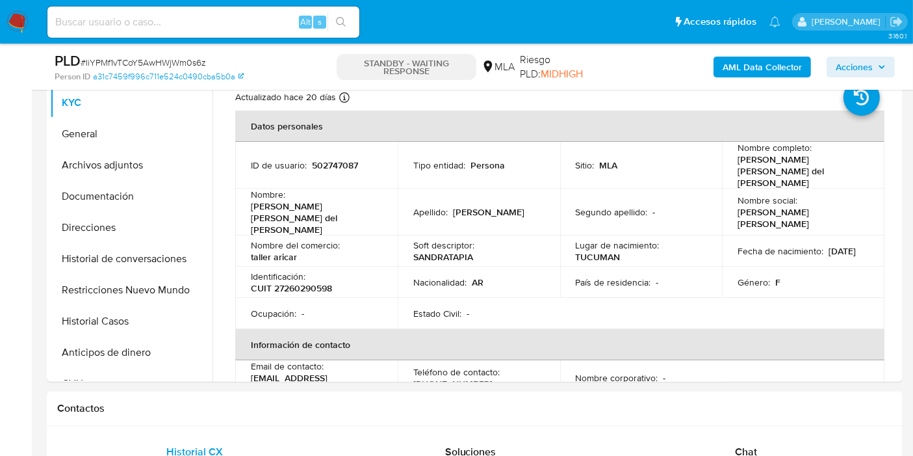
drag, startPoint x: 181, startPoint y: 36, endPoint x: 181, endPoint y: 24, distance: 11.7
click at [180, 30] on div "Alt s" at bounding box center [203, 22] width 312 height 31
click at [181, 24] on input at bounding box center [203, 22] width 312 height 17
paste input "NKj0fsv7A091OZ2h6sq3KTls"
type input "NKj0fsv7A091OZ2h6sq3KTls"
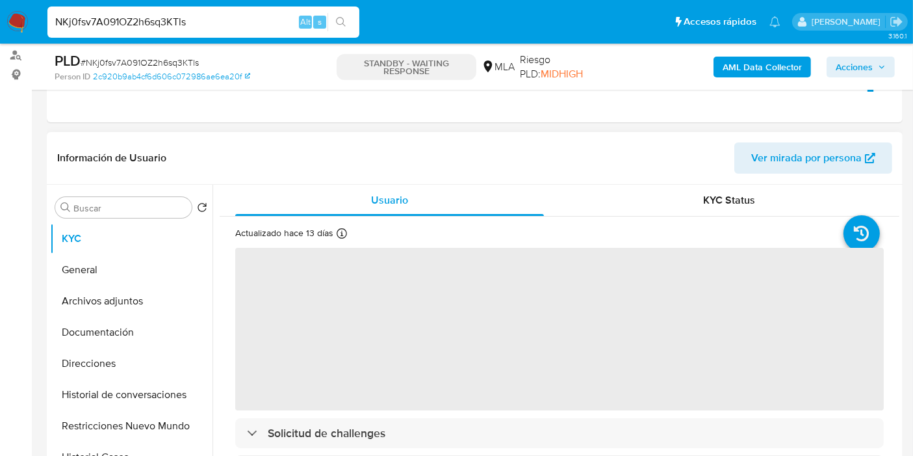
scroll to position [216, 0]
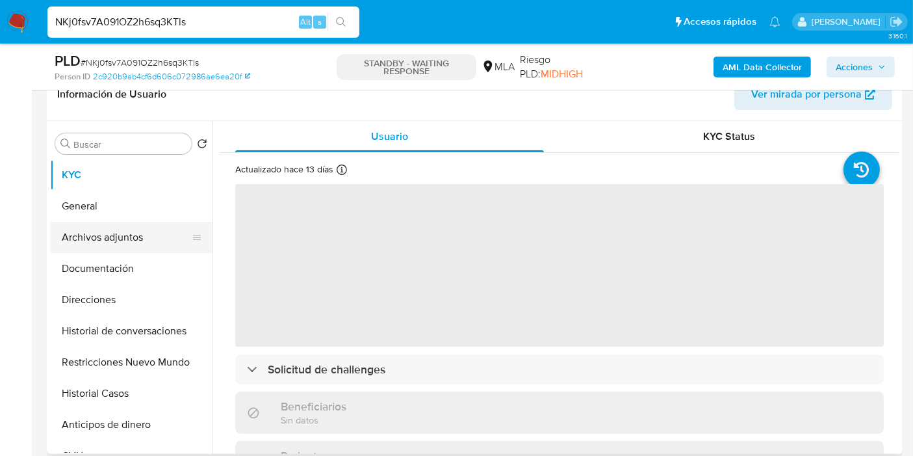
select select "10"
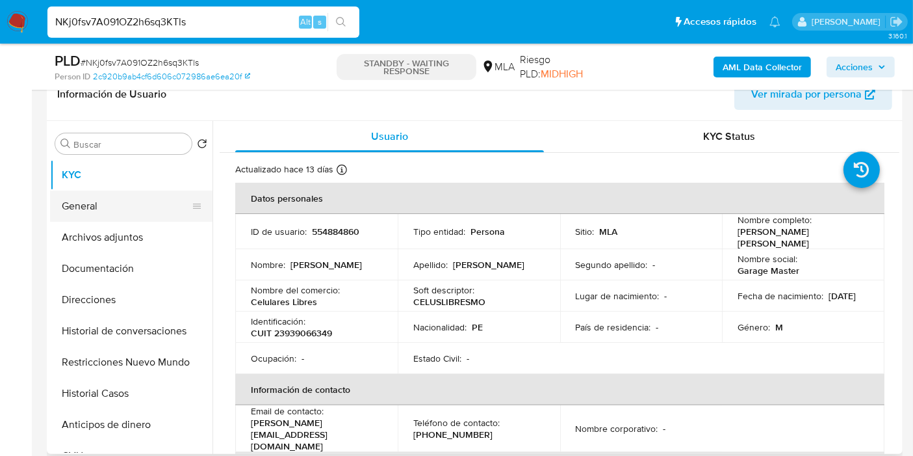
click at [130, 198] on button "General" at bounding box center [126, 205] width 152 height 31
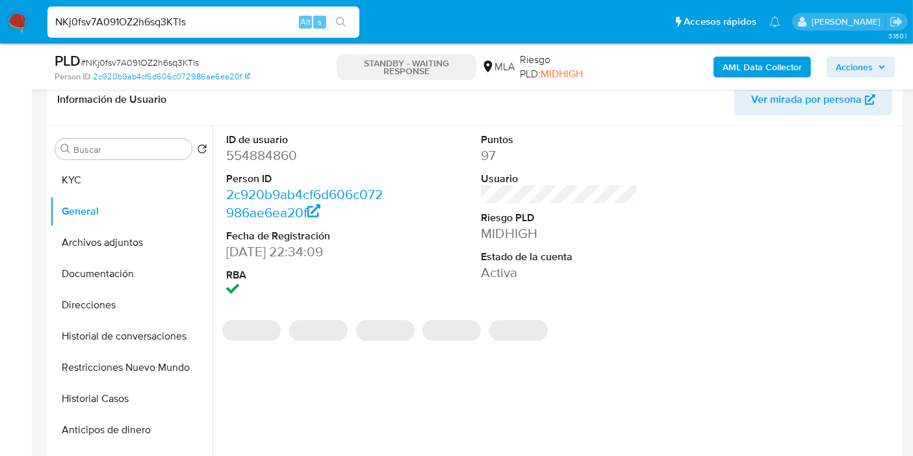
scroll to position [144, 0]
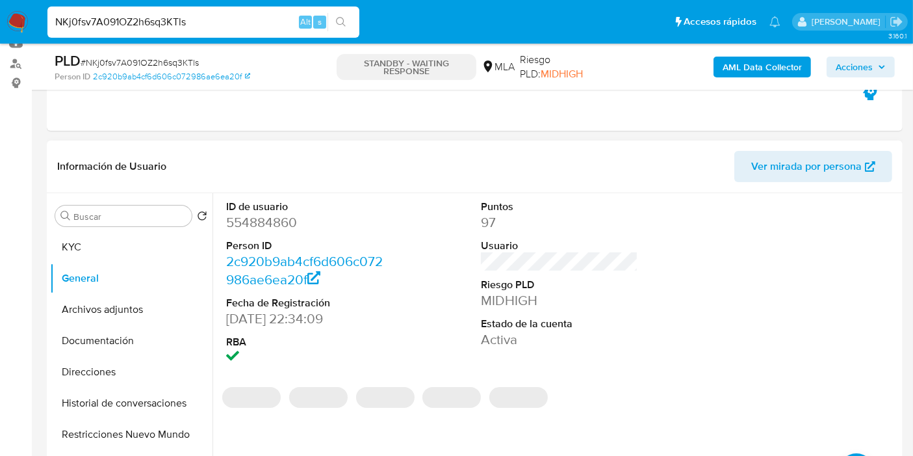
drag, startPoint x: 252, startPoint y: 233, endPoint x: 260, endPoint y: 220, distance: 15.2
click at [257, 227] on dl "ID de usuario 554884860 Person ID 2c920b9ab4cf6d606c072986ae6ea20f Fecha de Reg…" at bounding box center [304, 284] width 157 height 168
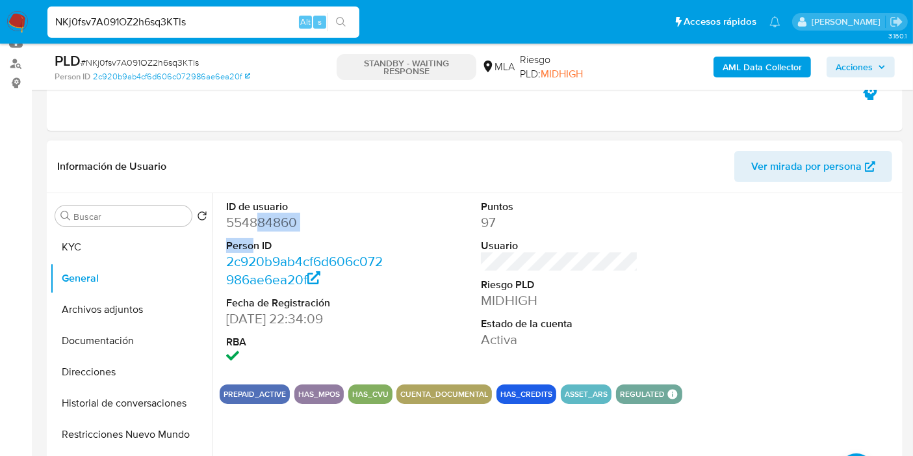
click at [260, 218] on dd "554884860" at bounding box center [304, 222] width 157 height 18
click at [142, 20] on input "NKj0fsv7A091OZ2h6sq3KTls" at bounding box center [203, 22] width 312 height 17
paste input "nonMNjFgQV5ELAoGFQzqC0yK"
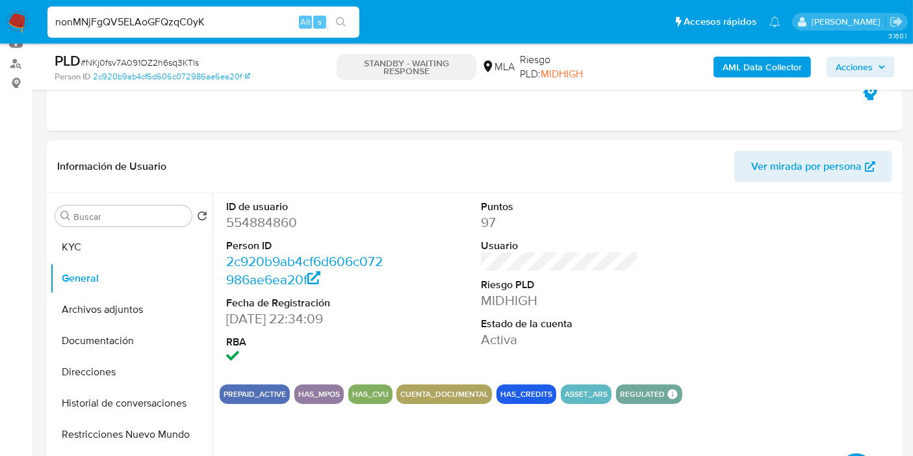
type input "nonMNjFgQV5ELAoGFQzqC0yK"
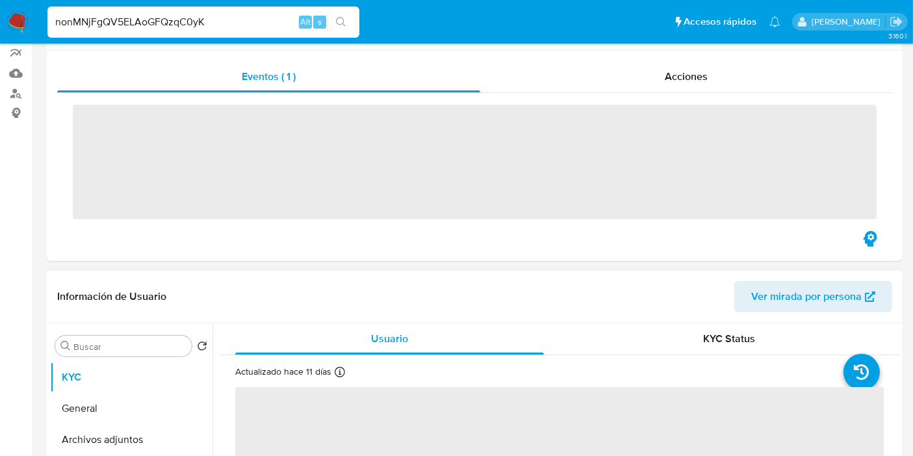
scroll to position [144, 0]
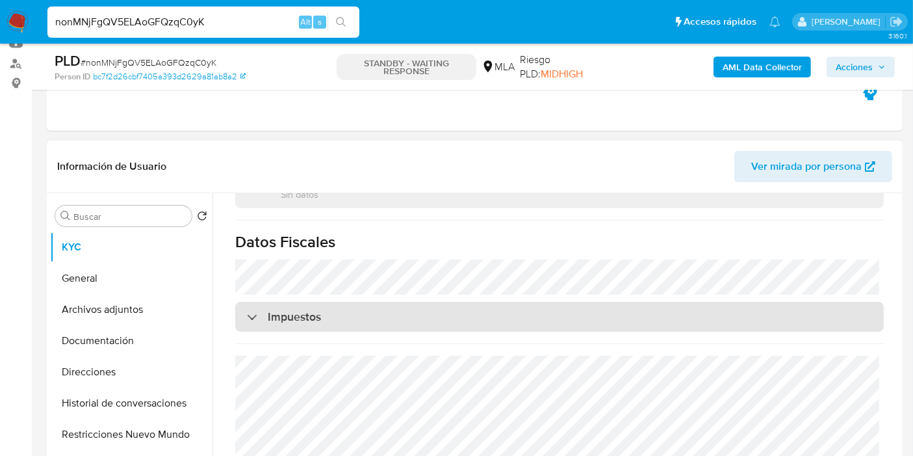
select select "10"
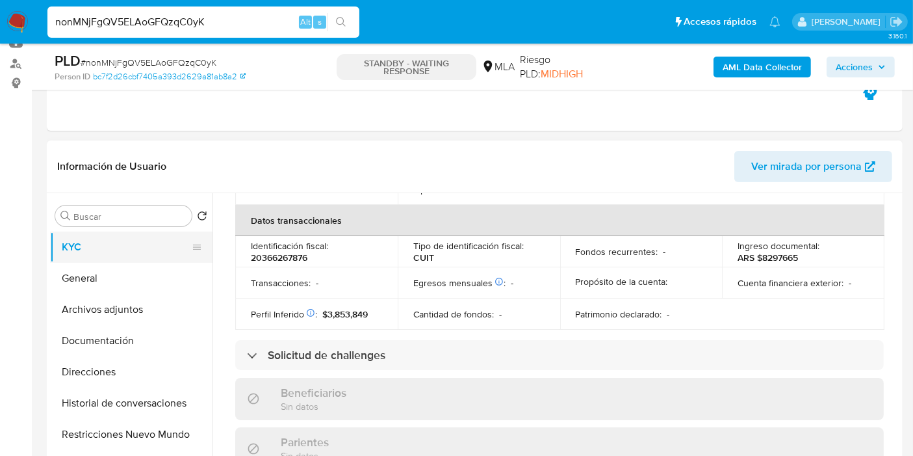
scroll to position [704, 0]
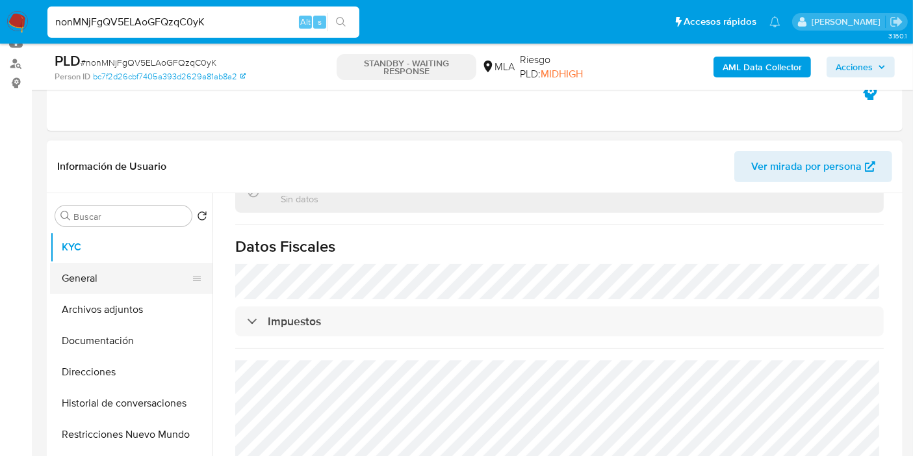
drag, startPoint x: 91, startPoint y: 249, endPoint x: 96, endPoint y: 266, distance: 17.5
click at [94, 256] on button "KYC" at bounding box center [131, 246] width 163 height 31
click at [96, 270] on button "General" at bounding box center [126, 278] width 152 height 31
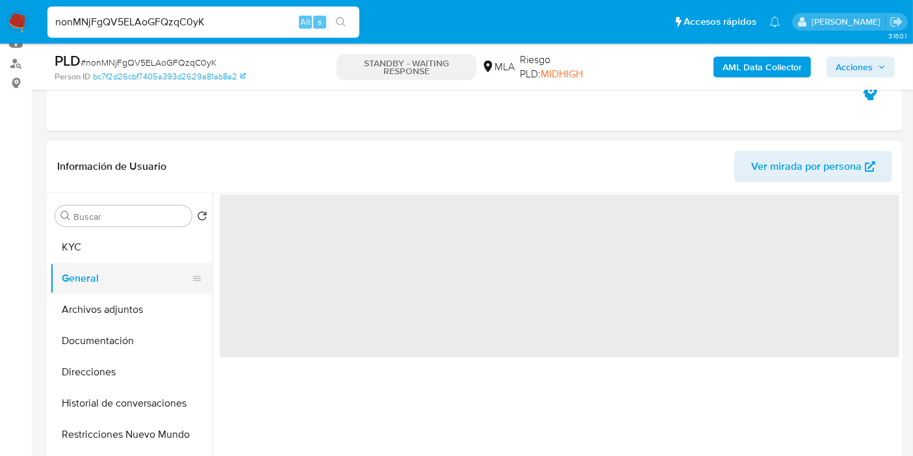
scroll to position [0, 0]
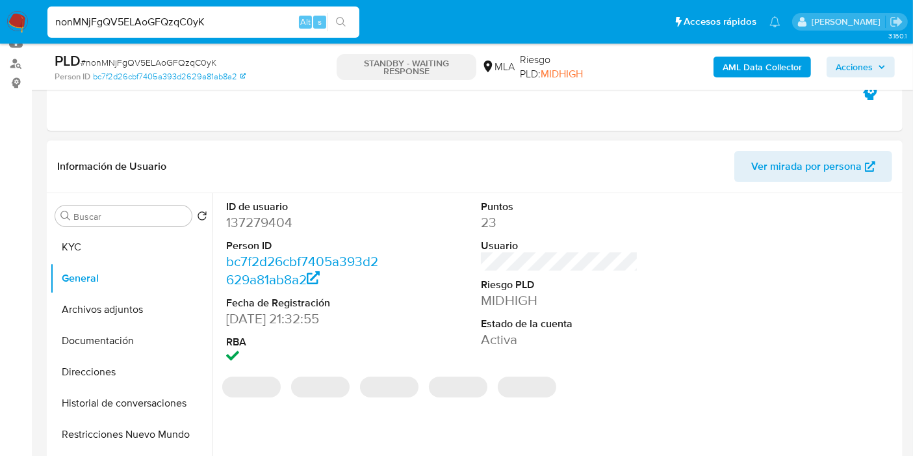
drag, startPoint x: 276, startPoint y: 231, endPoint x: 281, endPoint y: 219, distance: 12.8
click at [278, 228] on dd "137279404" at bounding box center [304, 222] width 157 height 18
click at [281, 219] on dd "137279404" at bounding box center [304, 222] width 157 height 18
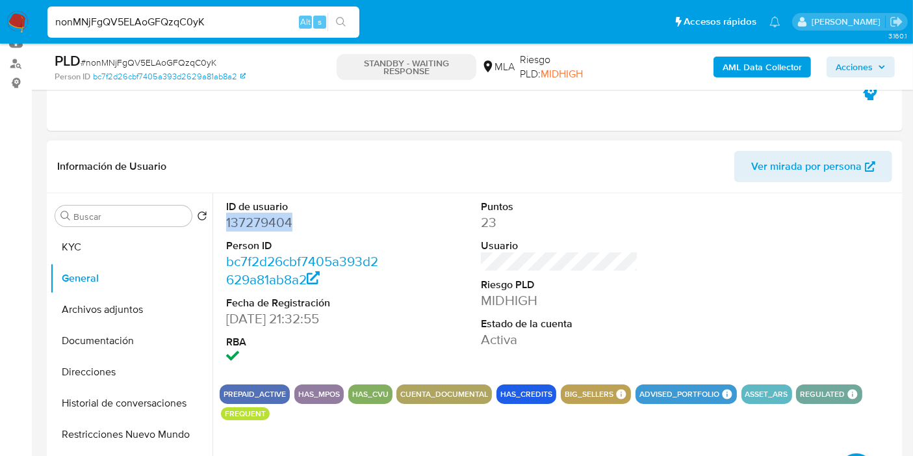
copy dd "137279404"
click at [122, 362] on button "Direcciones" at bounding box center [126, 371] width 152 height 31
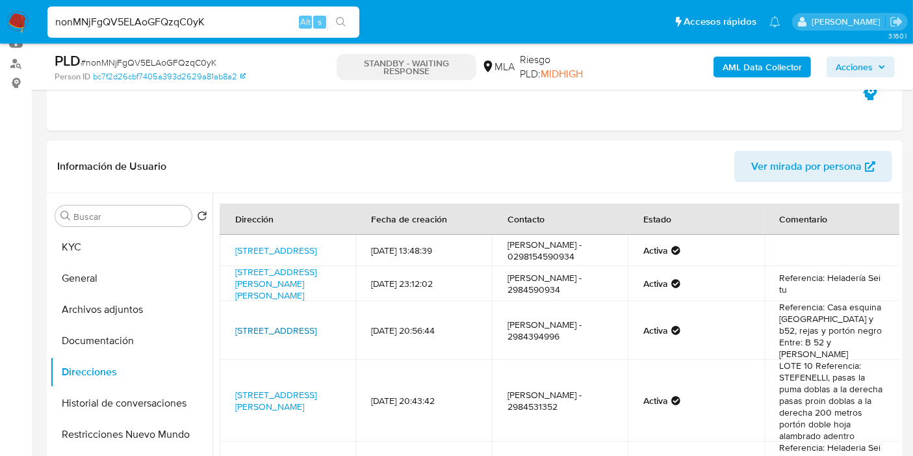
drag, startPoint x: 228, startPoint y: 325, endPoint x: 300, endPoint y: 337, distance: 72.6
click at [300, 337] on td "Los Alamos 2591, General Roca, Río Negro, 8332, Argentina 2591" at bounding box center [288, 330] width 136 height 59
copy link "Los Alamos 2591, General Roca, Río Negro"
click at [189, 18] on input "nonMNjFgQV5ELAoGFQzqC0yK" at bounding box center [203, 22] width 312 height 17
drag, startPoint x: 189, startPoint y: 18, endPoint x: 170, endPoint y: 18, distance: 18.2
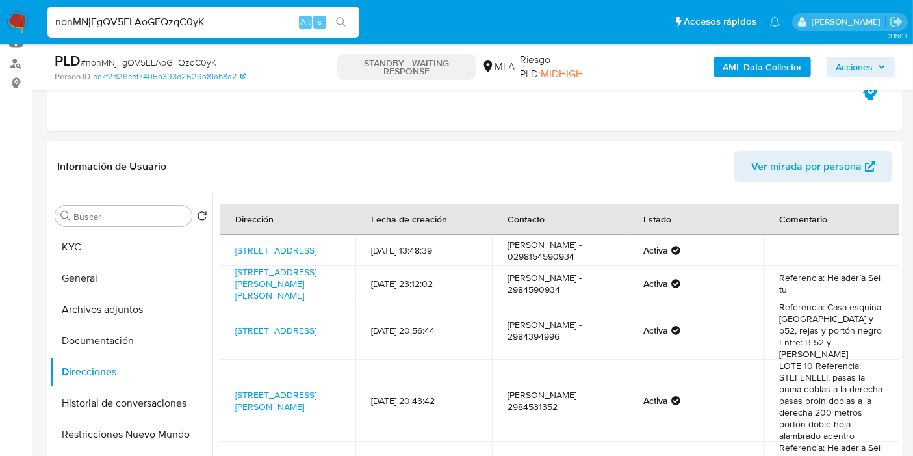
click at [175, 20] on input "nonMNjFgQV5ELAoGFQzqC0yK" at bounding box center [203, 22] width 312 height 17
paste input "xddAgRm4pDZafu38sQDibGvC"
type input "xddAgRm4pDZafu38sQDibGvC"
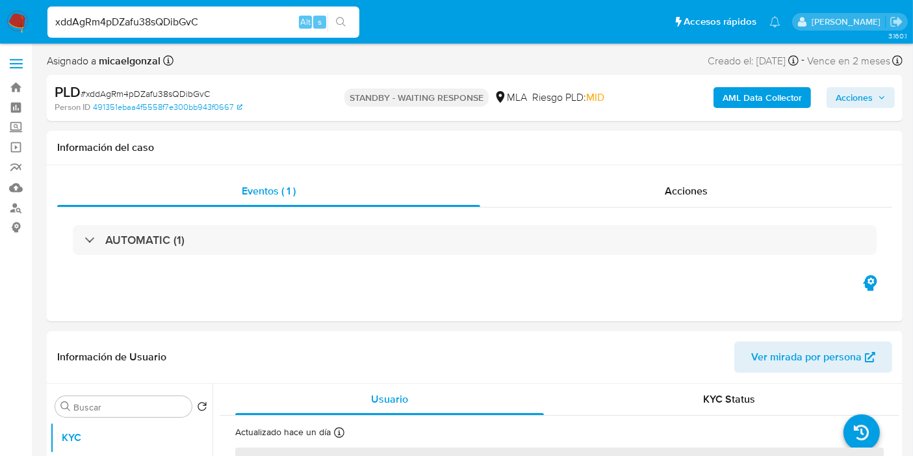
select select "10"
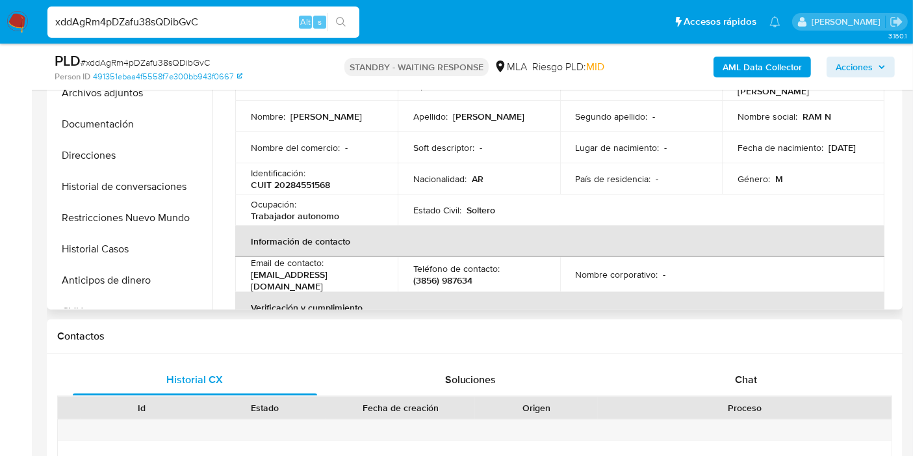
scroll to position [289, 0]
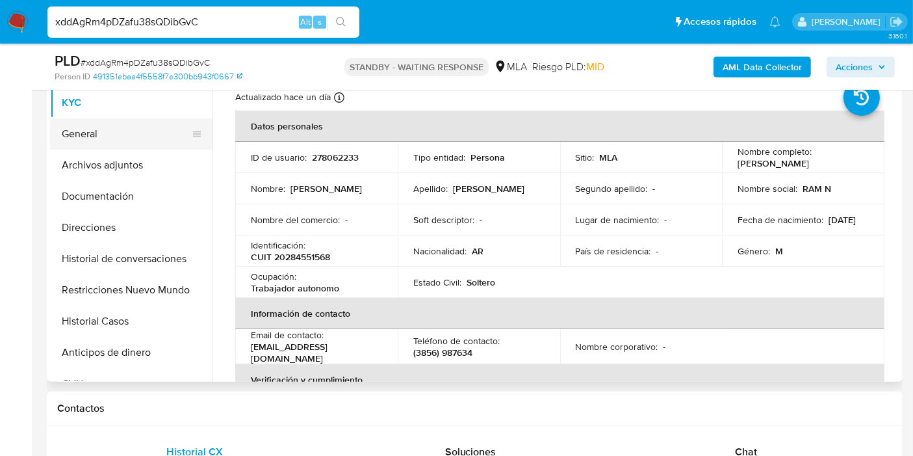
click at [155, 146] on button "General" at bounding box center [126, 133] width 152 height 31
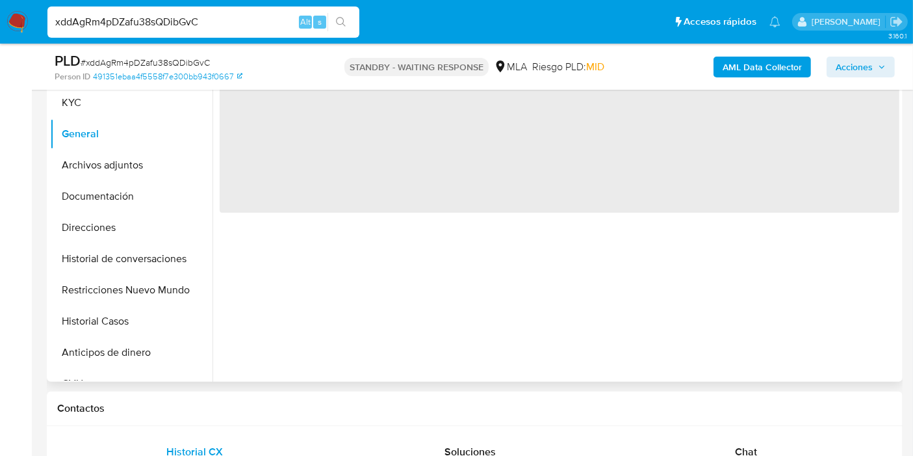
scroll to position [216, 0]
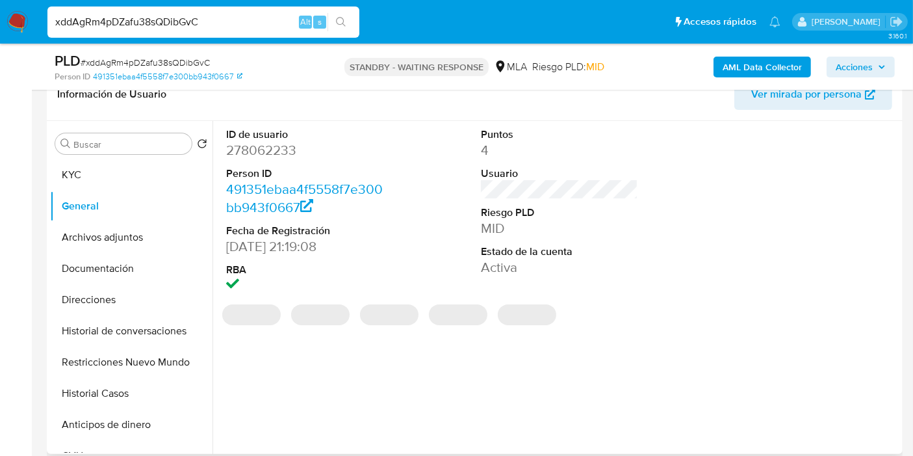
click at [253, 148] on dd "278062233" at bounding box center [304, 150] width 157 height 18
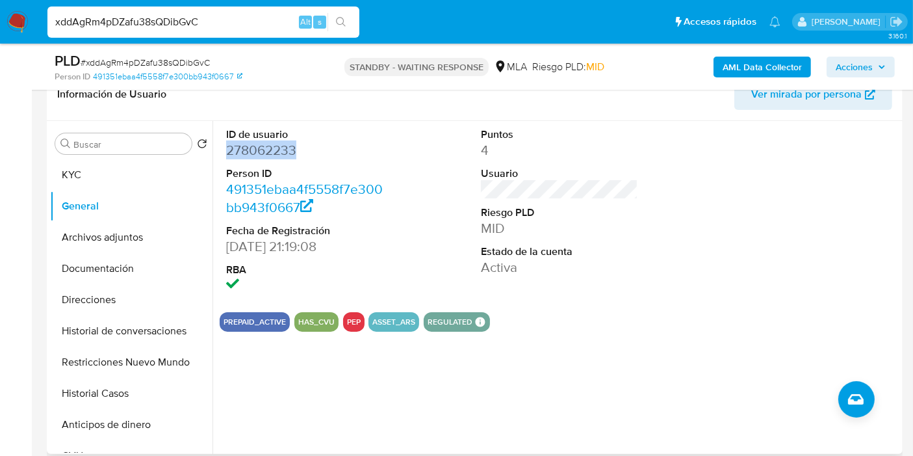
copy dd "278062233"
click at [122, 404] on button "Historial Casos" at bounding box center [126, 393] width 152 height 31
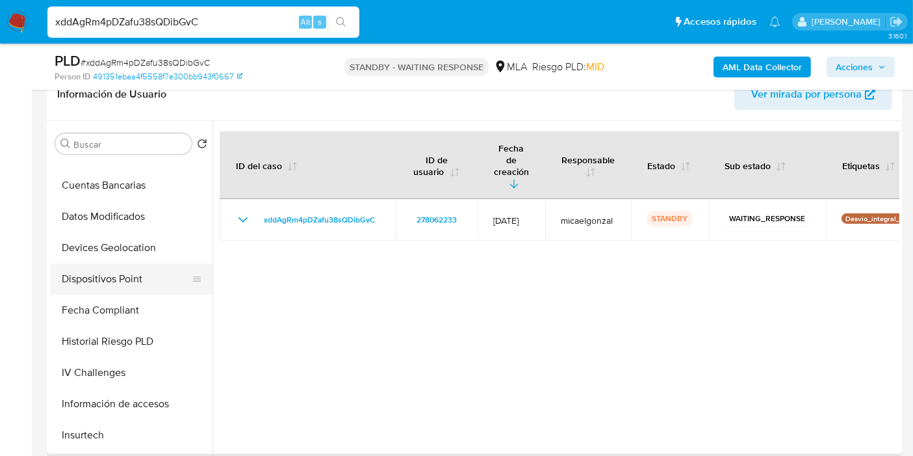
scroll to position [433, 0]
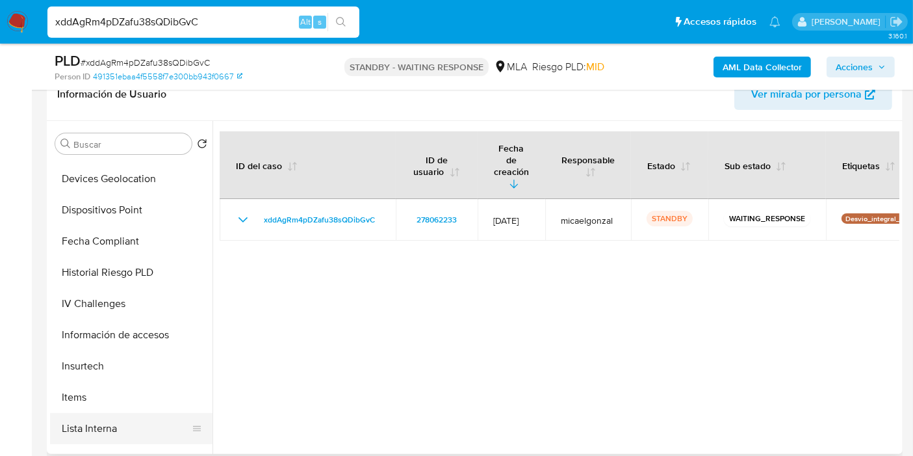
drag, startPoint x: 122, startPoint y: 410, endPoint x: 115, endPoint y: 430, distance: 21.4
click at [122, 411] on ul "KYC General Archivos adjuntos Documentación Direcciones Historial de conversaci…" at bounding box center [131, 305] width 163 height 293
click at [115, 430] on button "Lista Interna" at bounding box center [126, 428] width 152 height 31
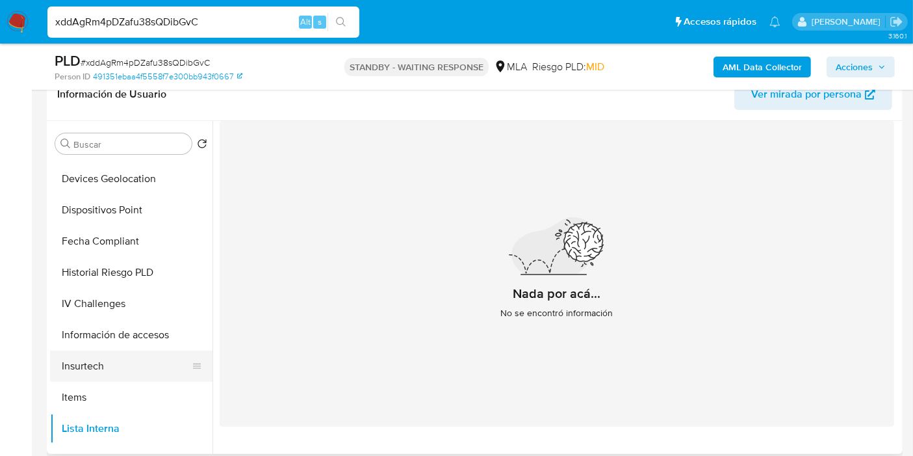
click at [145, 378] on button "Insurtech" at bounding box center [126, 365] width 152 height 31
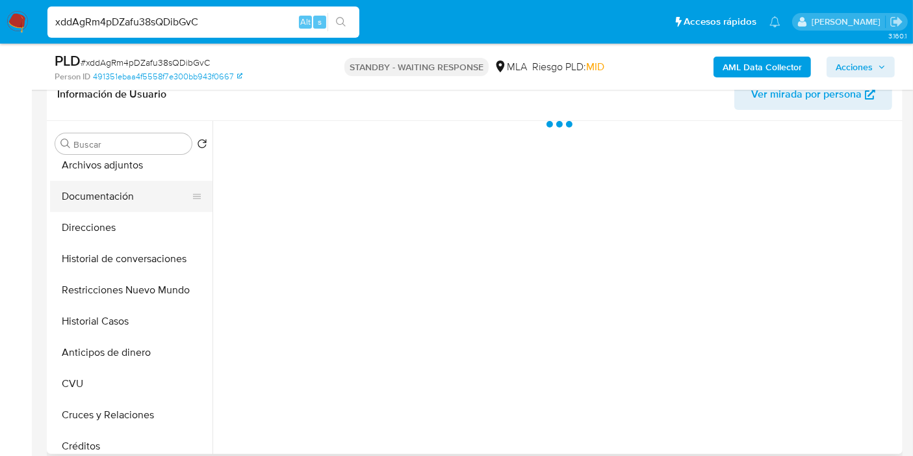
click at [118, 187] on button "Documentación" at bounding box center [126, 196] width 152 height 31
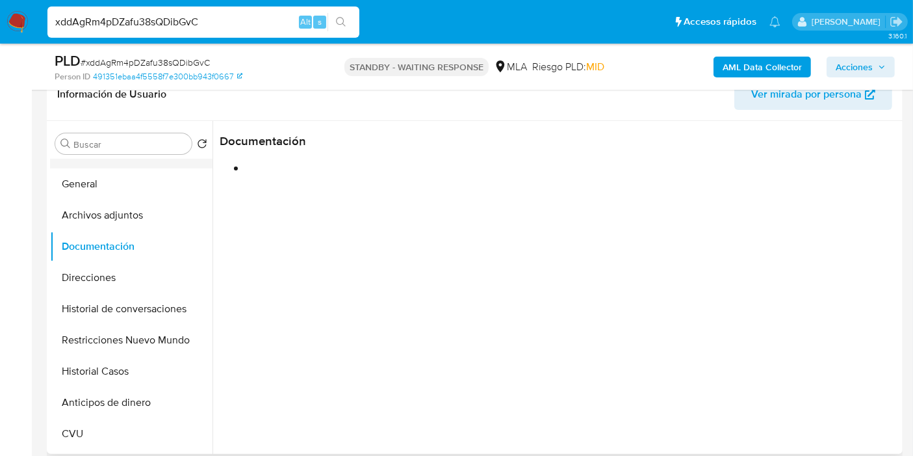
scroll to position [0, 0]
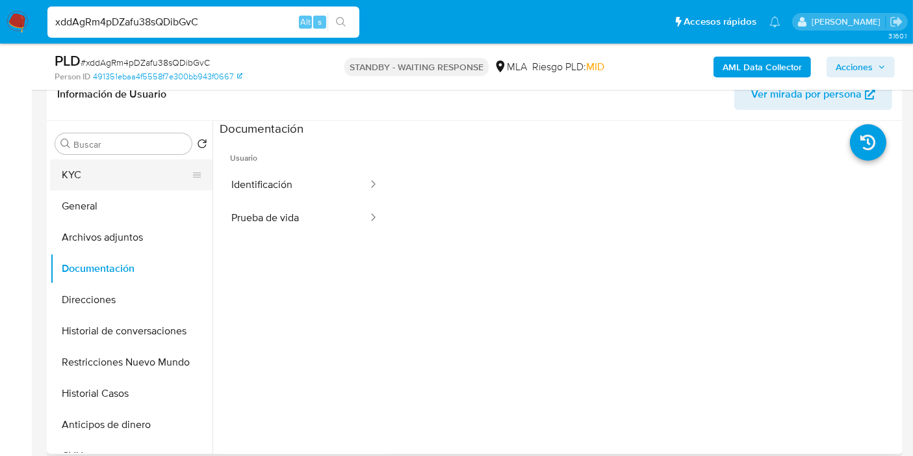
click at [123, 187] on button "KYC" at bounding box center [126, 174] width 152 height 31
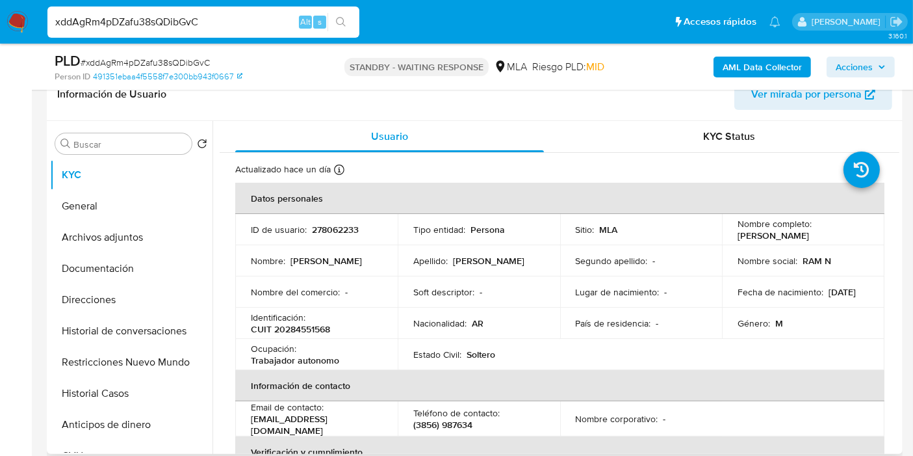
drag, startPoint x: 824, startPoint y: 240, endPoint x: 735, endPoint y: 235, distance: 88.5
click at [738, 236] on p "Ramon Lisandro Becker" at bounding box center [774, 235] width 72 height 12
click at [738, 235] on p "Ramon Lisandro Becker" at bounding box center [774, 235] width 72 height 12
drag, startPoint x: 735, startPoint y: 235, endPoint x: 835, endPoint y: 237, distance: 99.5
click at [835, 237] on div "Nombre completo : Ramon Lisandro Becker" at bounding box center [803, 229] width 131 height 23
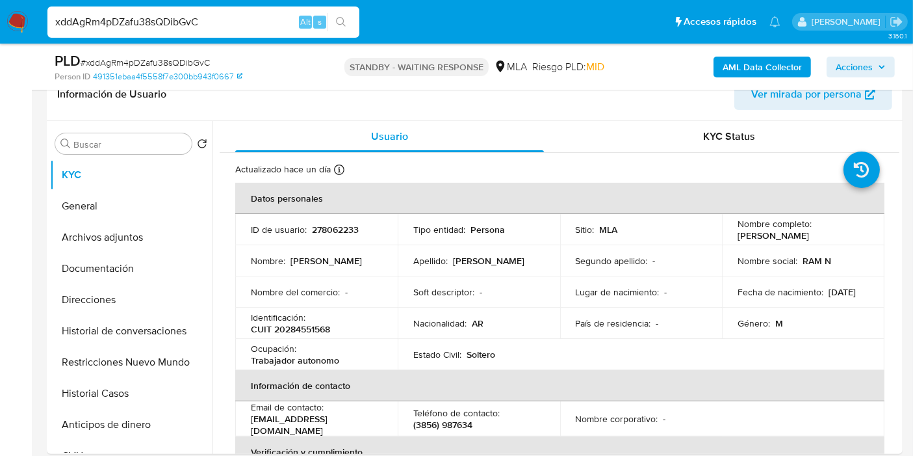
drag, startPoint x: 165, startPoint y: 42, endPoint x: 178, endPoint y: 35, distance: 14.8
click at [167, 42] on nav "Pausado Ver notificaciones xddAgRm4pDZafu38sQDibGvC Alt s Accesos rápidos Presi…" at bounding box center [456, 22] width 913 height 44
click at [178, 35] on div "xddAgRm4pDZafu38sQDibGvC Alt s" at bounding box center [203, 22] width 312 height 31
click at [191, 26] on input "xddAgRm4pDZafu38sQDibGvC" at bounding box center [203, 22] width 312 height 17
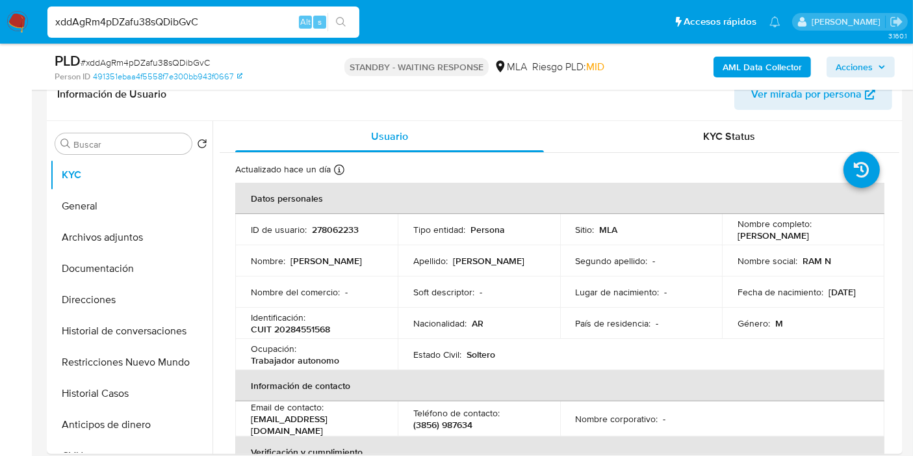
click at [191, 26] on input "xddAgRm4pDZafu38sQDibGvC" at bounding box center [203, 22] width 312 height 17
paste input "RnaLNgNhCb38ZX97biAaKJY9"
type input "RnaLNgNhCb38ZX97biAaKJY9"
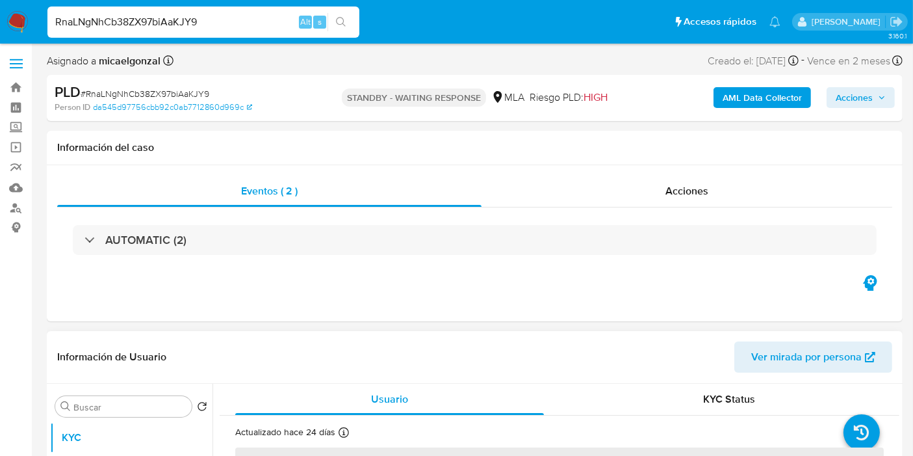
select select "10"
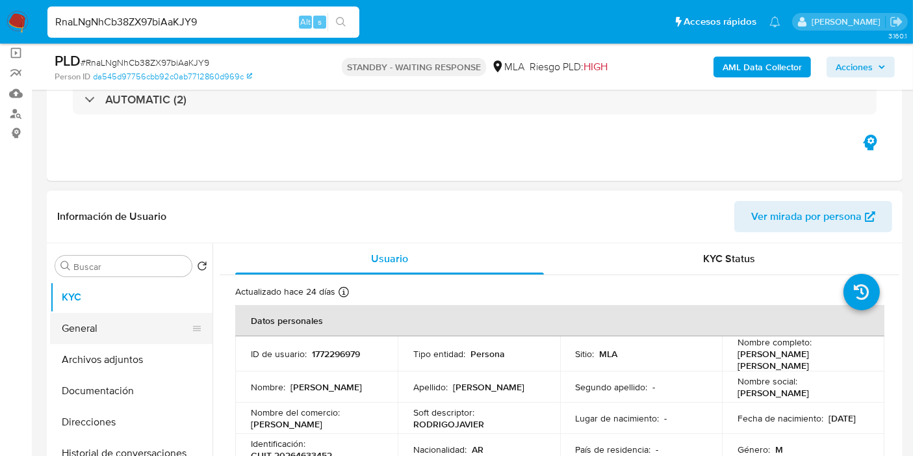
scroll to position [144, 0]
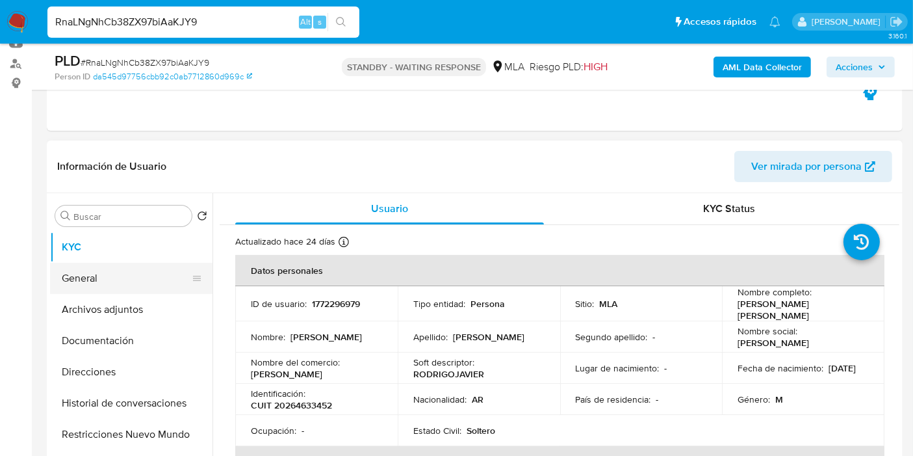
click at [112, 273] on button "General" at bounding box center [126, 278] width 152 height 31
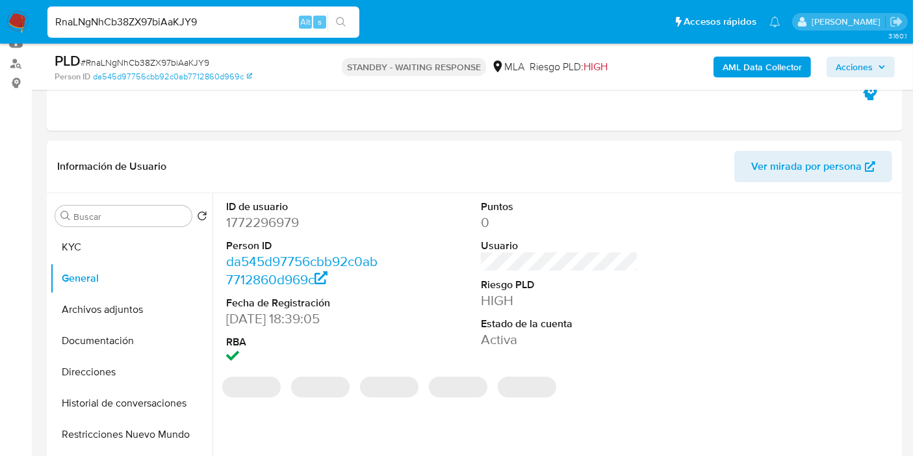
click at [282, 218] on dd "1772296979" at bounding box center [304, 222] width 157 height 18
click at [280, 226] on dd "1772296979" at bounding box center [304, 222] width 157 height 18
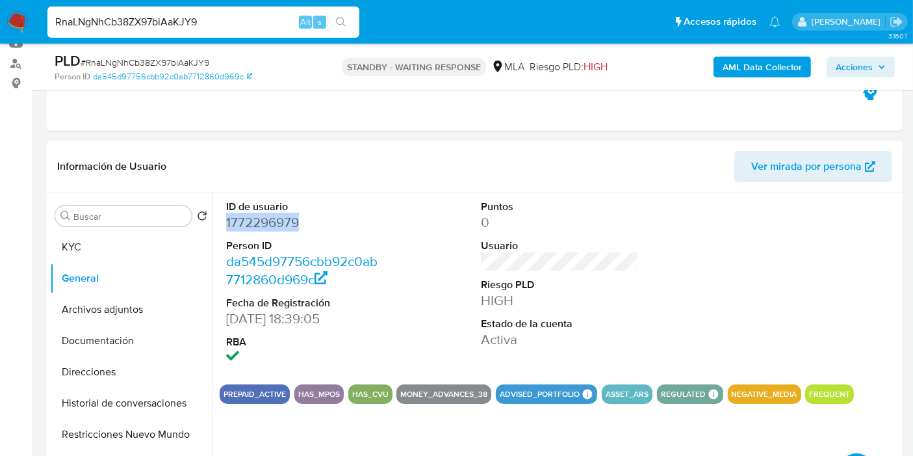
copy dd "1772296979"
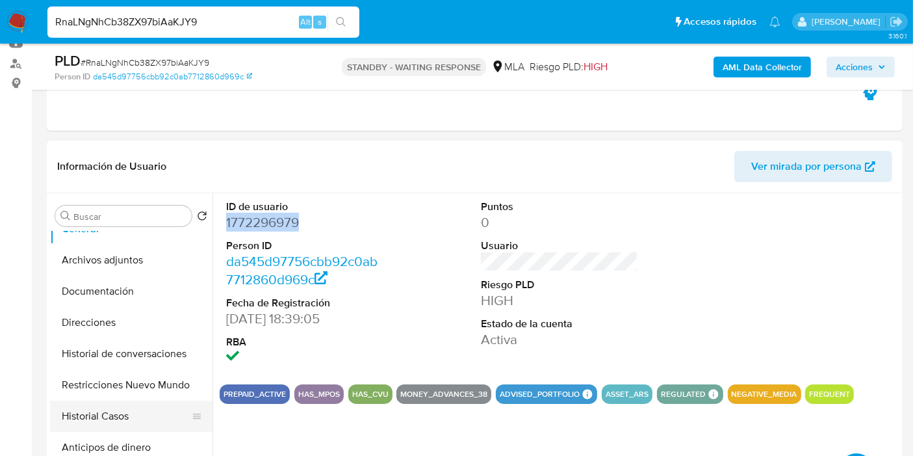
scroll to position [72, 0]
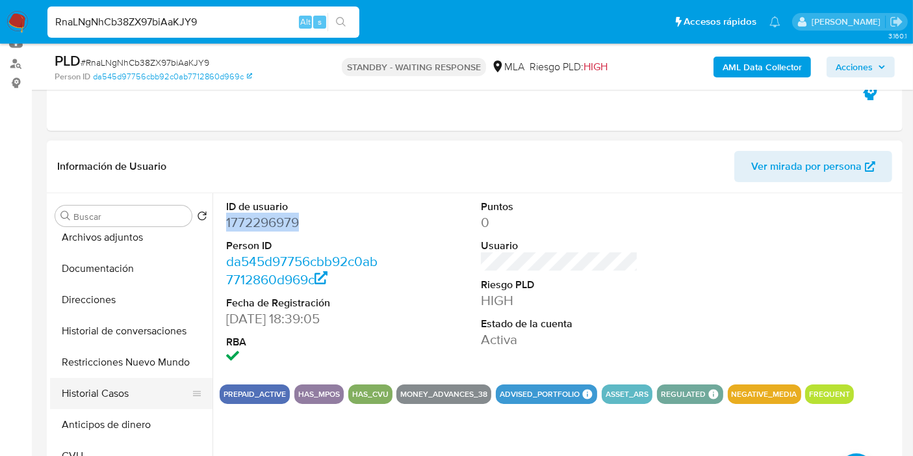
click at [130, 400] on button "Historial Casos" at bounding box center [126, 393] width 152 height 31
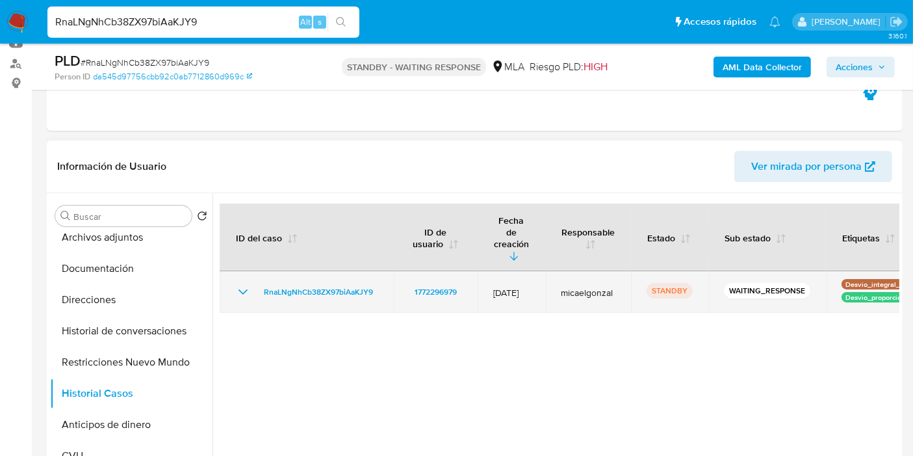
drag, startPoint x: 464, startPoint y: 276, endPoint x: 432, endPoint y: 282, distance: 33.1
click at [380, 275] on tr "RnaLNgNhCb38ZX97biAaKJY9 1772296979 [DATE] micaelgonzal STANDBY WAITING_RESPONS…" at bounding box center [583, 292] width 727 height 42
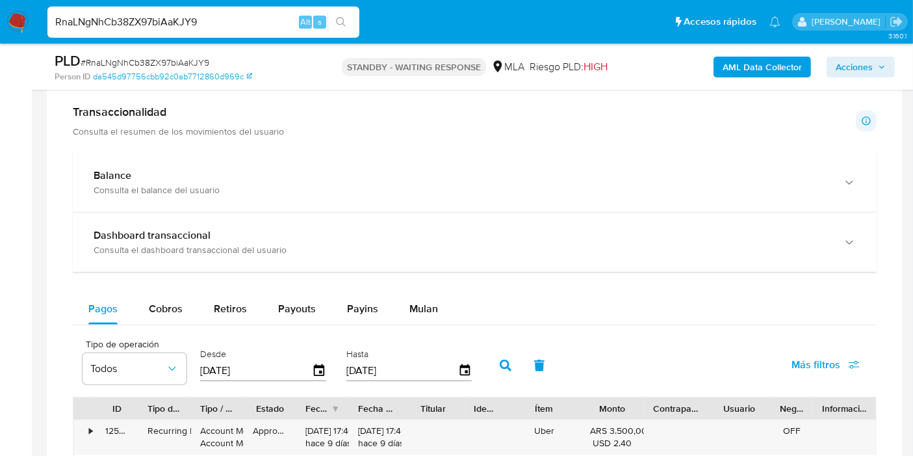
scroll to position [794, 0]
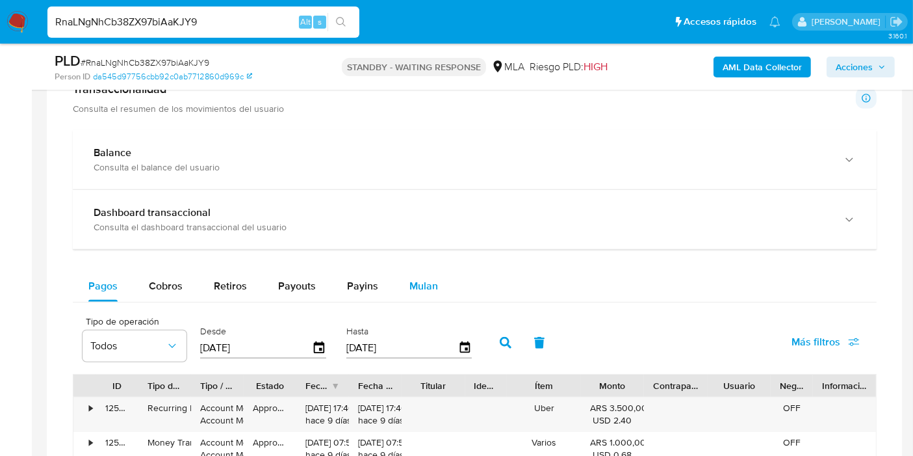
click at [433, 285] on span "Mulan" at bounding box center [424, 285] width 29 height 15
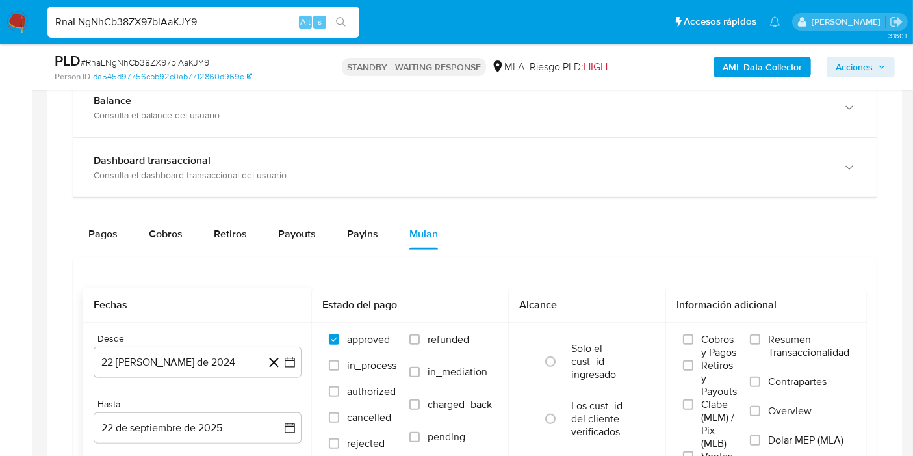
scroll to position [866, 0]
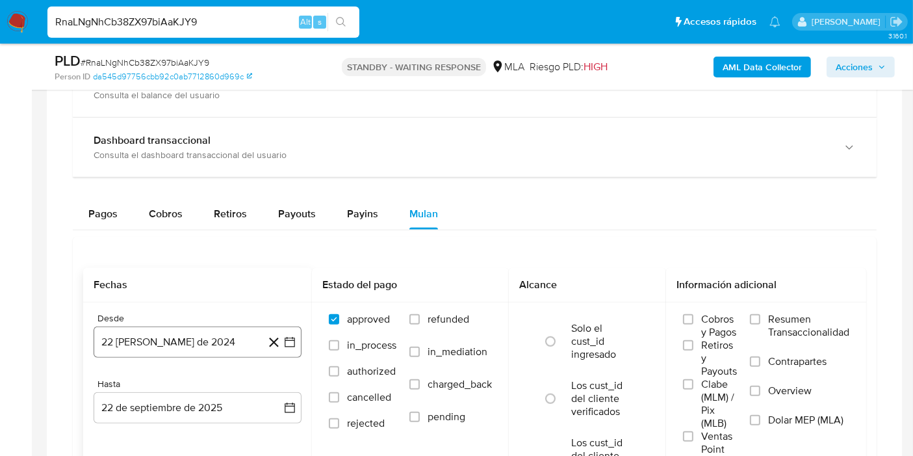
click at [290, 338] on icon "button" at bounding box center [290, 342] width 10 height 10
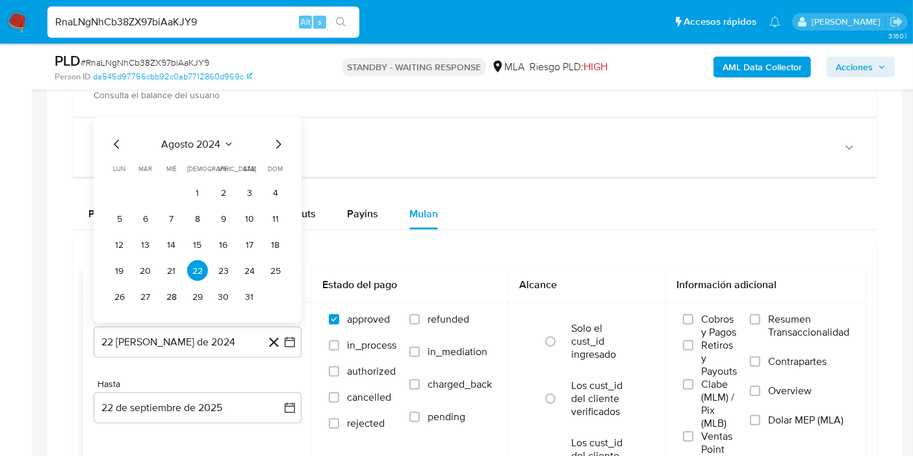
click at [176, 140] on span "agosto 2024" at bounding box center [191, 144] width 59 height 13
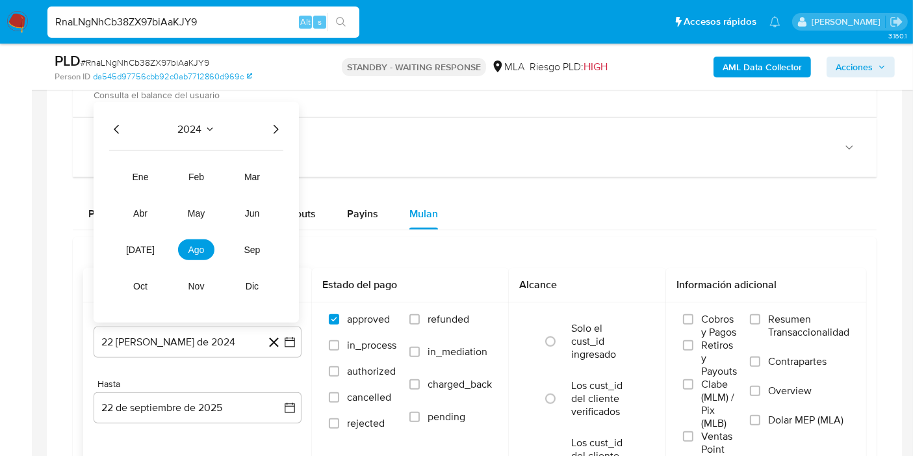
click at [263, 133] on div "2024" at bounding box center [196, 130] width 174 height 16
click at [269, 130] on icon "Año siguiente" at bounding box center [276, 130] width 16 height 16
click at [205, 214] on button "may" at bounding box center [196, 213] width 36 height 21
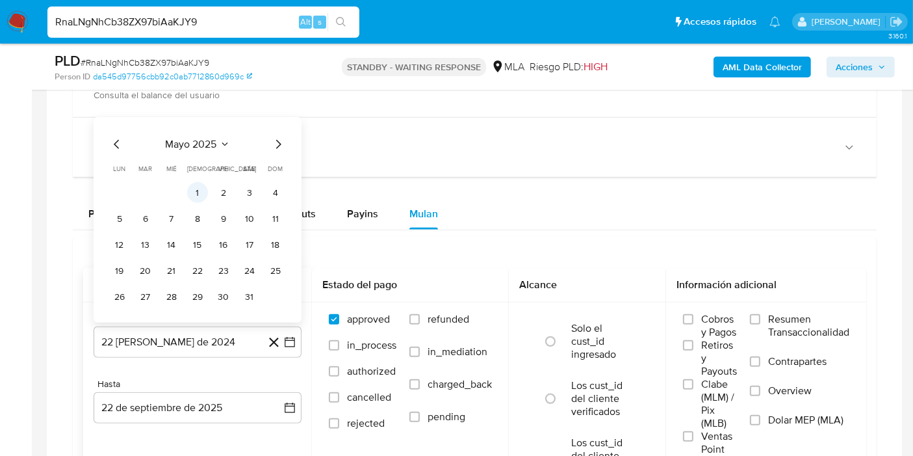
click at [194, 194] on button "1" at bounding box center [197, 192] width 21 height 21
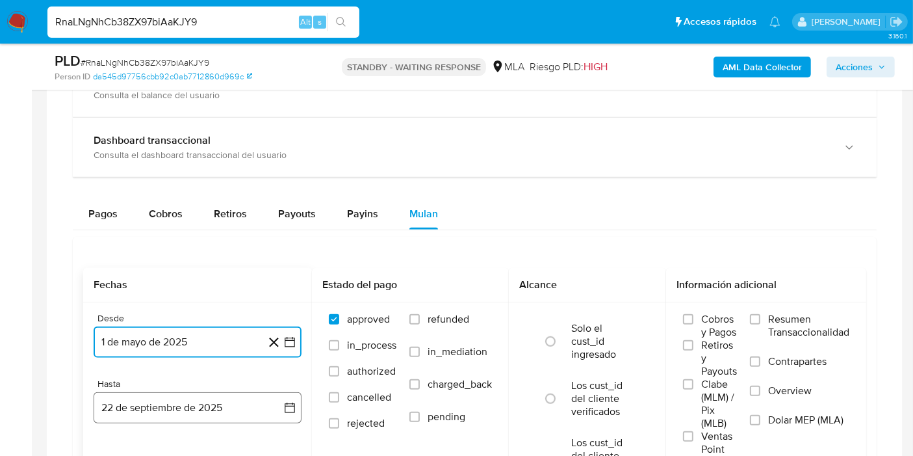
click at [296, 396] on button "22 de septiembre de 2025" at bounding box center [198, 407] width 208 height 31
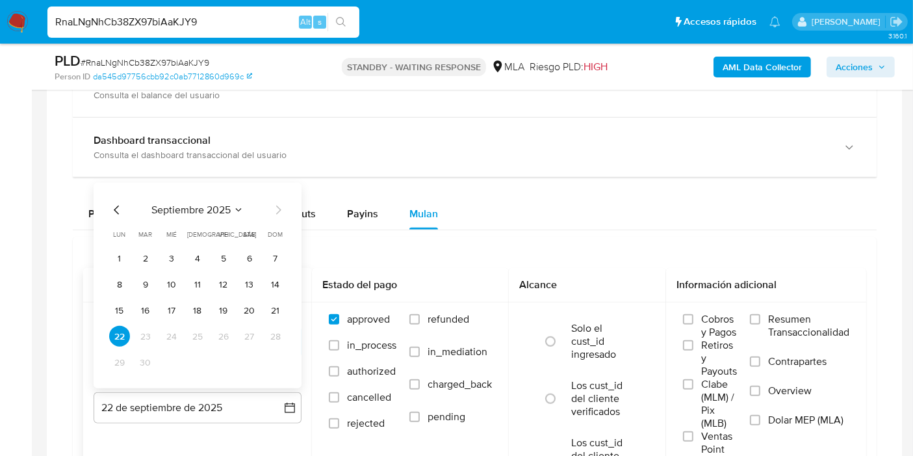
click at [116, 207] on icon "Mes anterior" at bounding box center [117, 210] width 16 height 16
click at [283, 361] on button "31" at bounding box center [275, 362] width 21 height 21
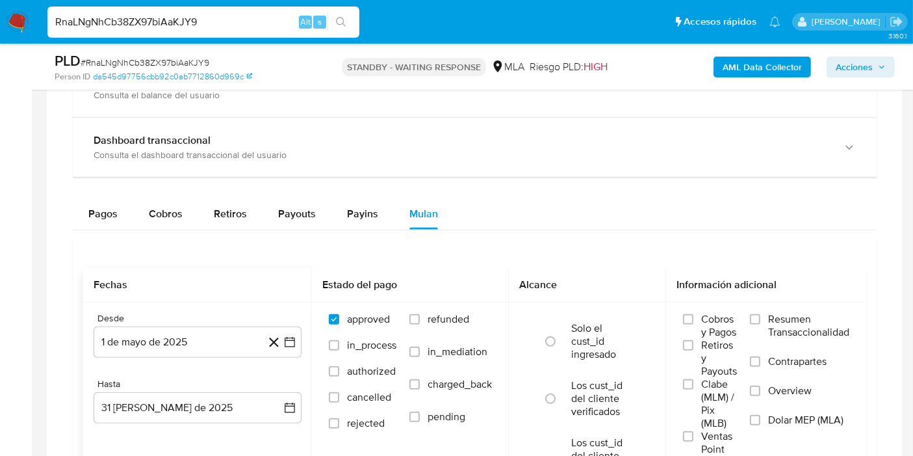
click at [0, 348] on aside "Bandeja Tablero Screening Búsqueda en Listas Watchlist Herramientas Operaciones…" at bounding box center [16, 48] width 32 height 1829
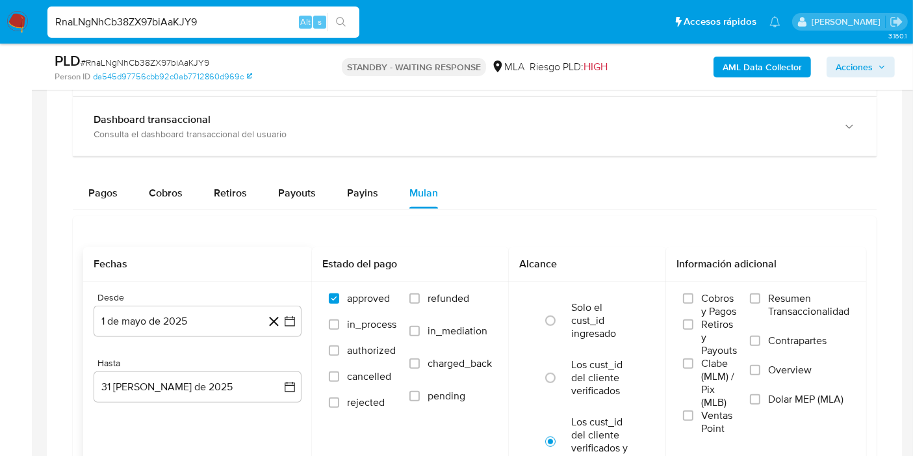
scroll to position [1011, 0]
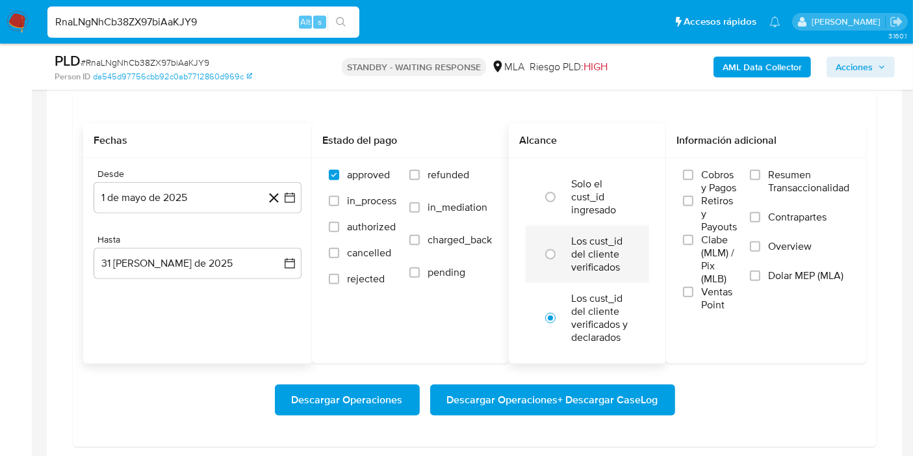
click at [547, 241] on div at bounding box center [553, 254] width 35 height 27
radio input "true"
click at [799, 282] on label "Dolar MEP (MLA)" at bounding box center [799, 283] width 99 height 29
click at [761, 281] on input "Dolar MEP (MLA)" at bounding box center [755, 275] width 10 height 10
click at [538, 405] on span "Descargar Operaciones + Descargar CaseLog" at bounding box center [552, 399] width 211 height 29
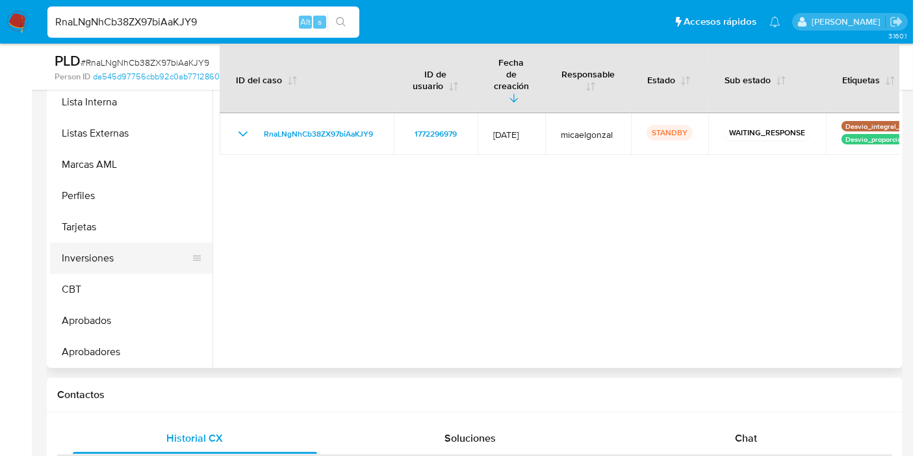
scroll to position [601, 0]
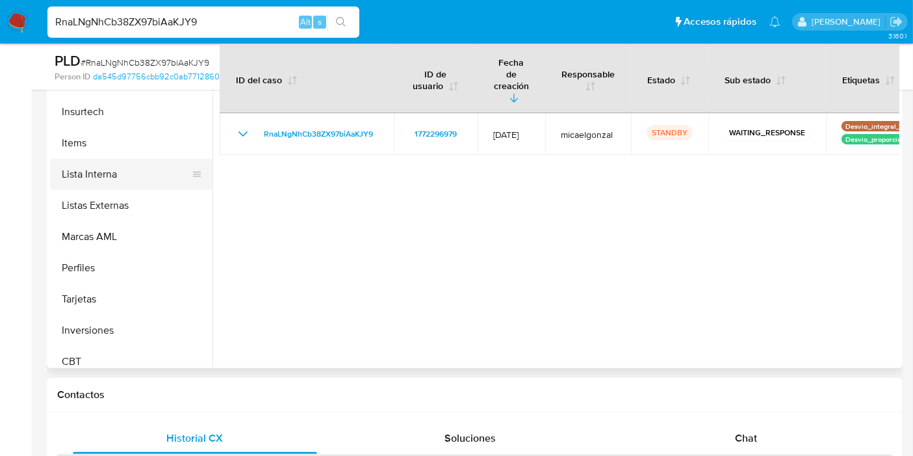
click at [140, 181] on button "Lista Interna" at bounding box center [126, 174] width 152 height 31
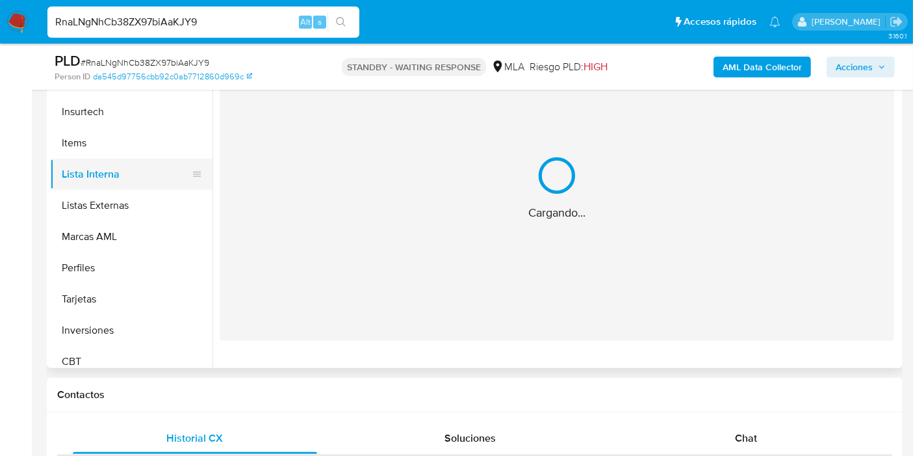
click at [129, 159] on button "Lista Interna" at bounding box center [126, 174] width 152 height 31
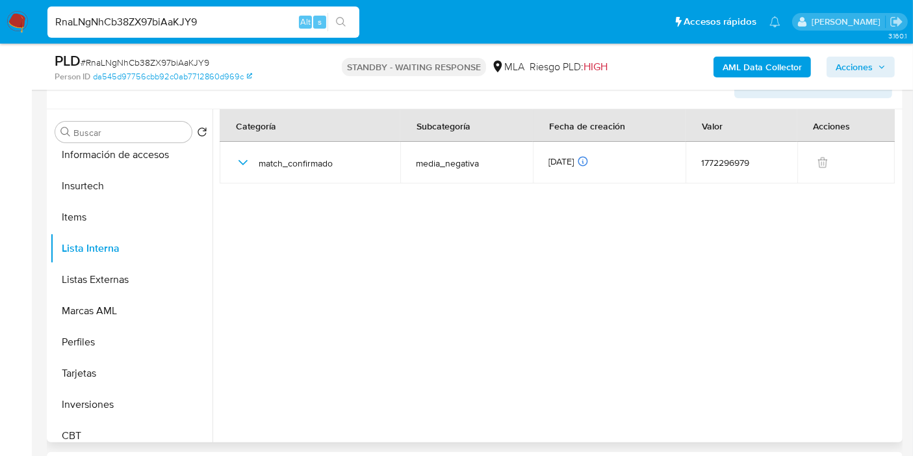
scroll to position [157, 0]
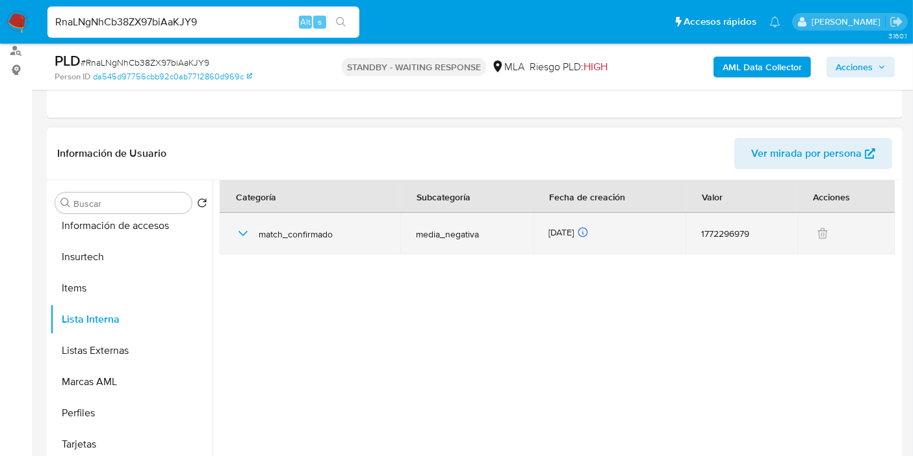
click at [241, 231] on icon "button" at bounding box center [243, 234] width 16 height 16
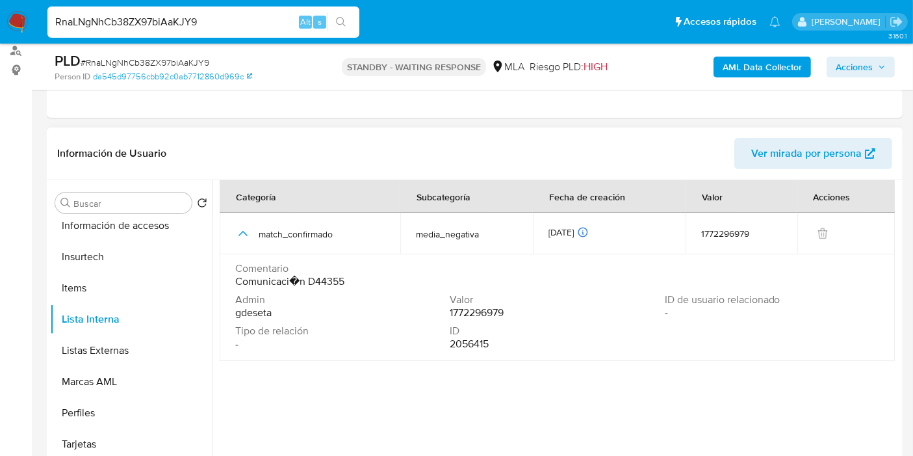
click at [798, 324] on div "Admin gdeseta Valor 1772296979 ID de usuario relacionado - Tipo de relación - I…" at bounding box center [557, 324] width 644 height 62
click at [317, 287] on div "Comentario Comunicaci�n D44355" at bounding box center [557, 277] width 644 height 31
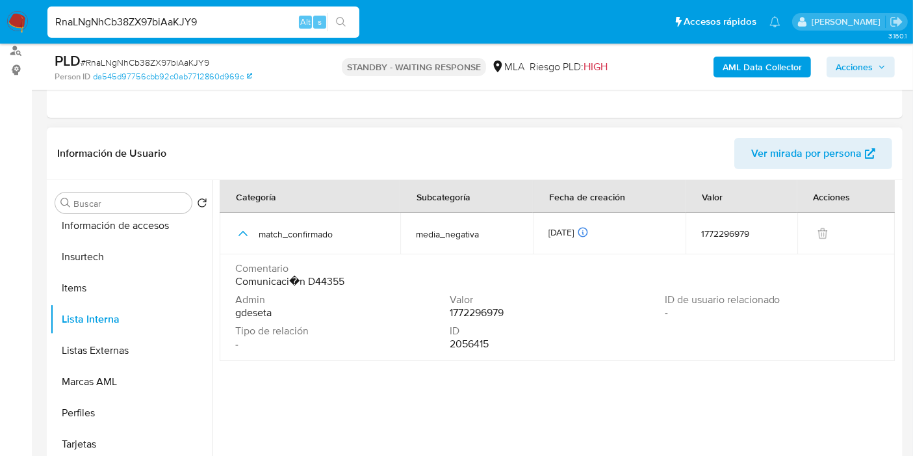
click at [317, 287] on div "Comentario Comunicaci�n D44355" at bounding box center [557, 277] width 644 height 31
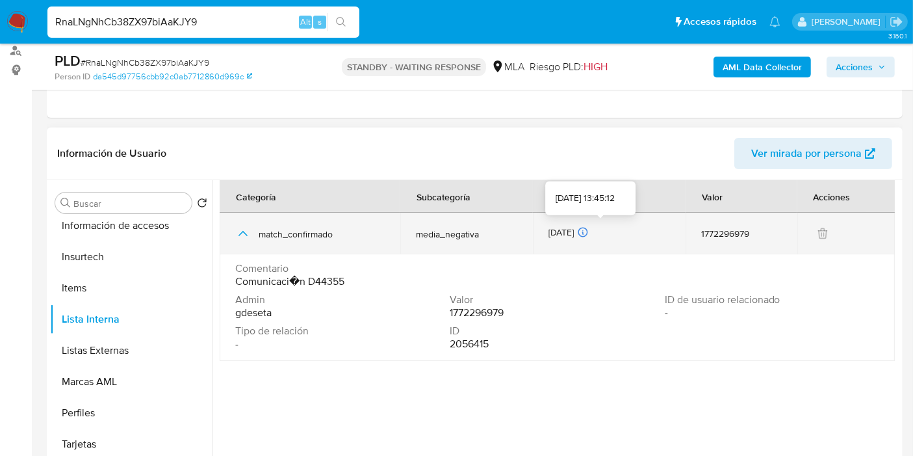
click at [589, 228] on icon at bounding box center [583, 232] width 12 height 12
click at [311, 231] on span "match_confirmado" at bounding box center [322, 234] width 126 height 12
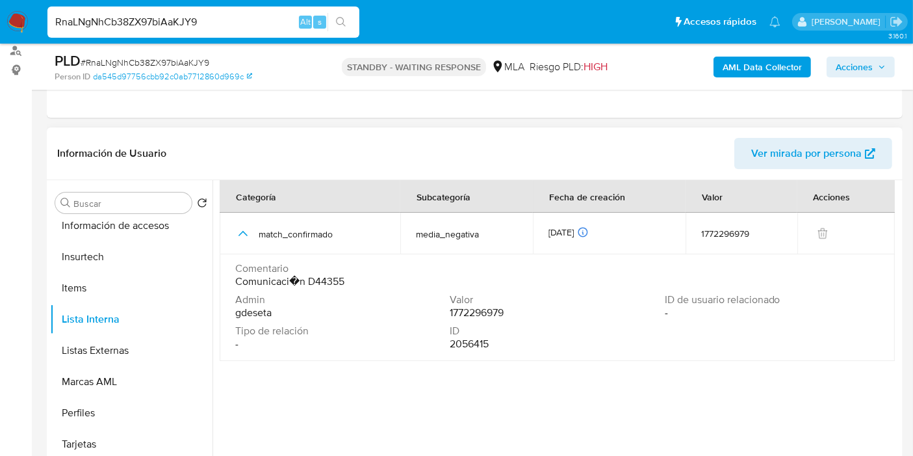
click at [287, 259] on td "Comentario Comunicaci�n D44355 Admin gdeseta Valor 1772296979 ID de usuario rel…" at bounding box center [557, 307] width 675 height 107
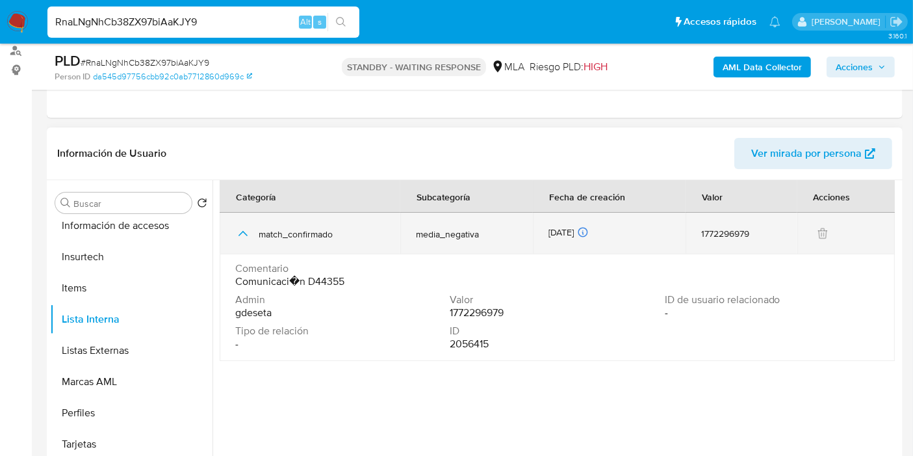
click at [291, 237] on span "match_confirmado" at bounding box center [322, 234] width 126 height 12
click at [257, 229] on div "match_confirmado" at bounding box center [310, 234] width 150 height 42
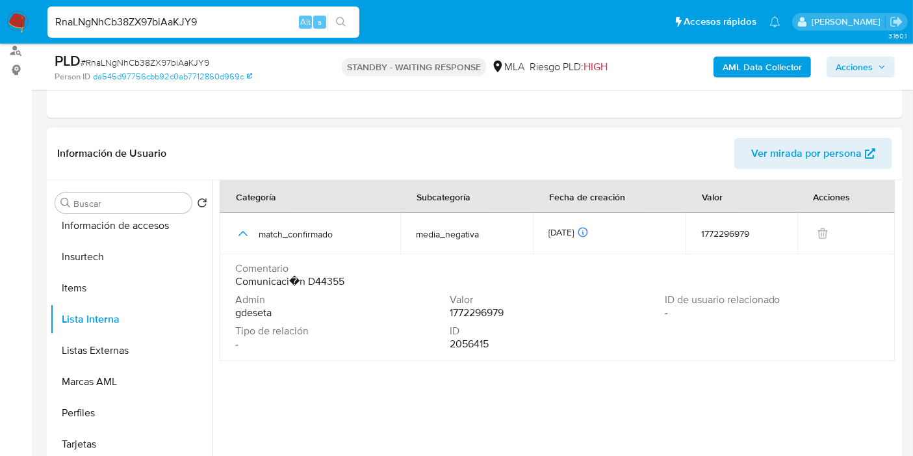
click at [247, 254] on td "Comentario Comunicaci�n D44355 Admin gdeseta Valor 1772296979 ID de usuario rel…" at bounding box center [557, 307] width 675 height 107
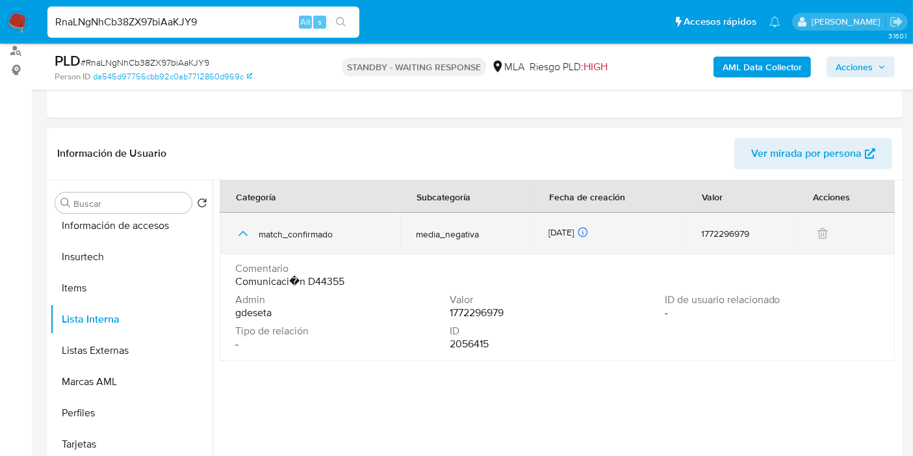
click at [225, 246] on td "match_confirmado" at bounding box center [310, 234] width 181 height 42
drag, startPoint x: 230, startPoint y: 247, endPoint x: 236, endPoint y: 244, distance: 6.7
click at [231, 247] on td "match_confirmado" at bounding box center [310, 234] width 181 height 42
click at [247, 235] on icon "button" at bounding box center [243, 234] width 16 height 16
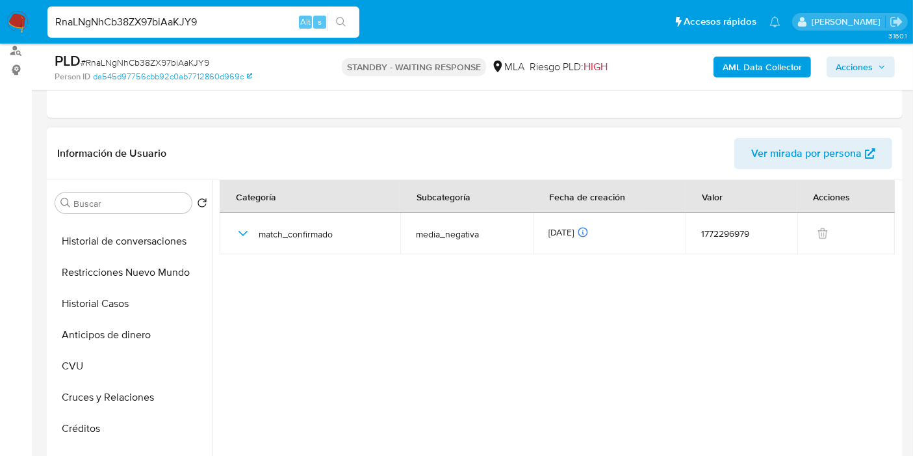
scroll to position [23, 0]
click at [140, 235] on button "General" at bounding box center [126, 241] width 152 height 31
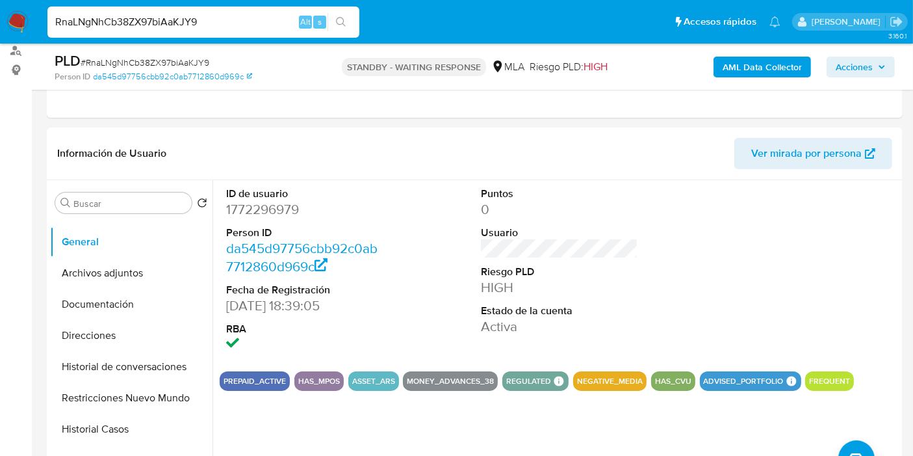
click at [105, 265] on button "Archivos adjuntos" at bounding box center [126, 272] width 152 height 31
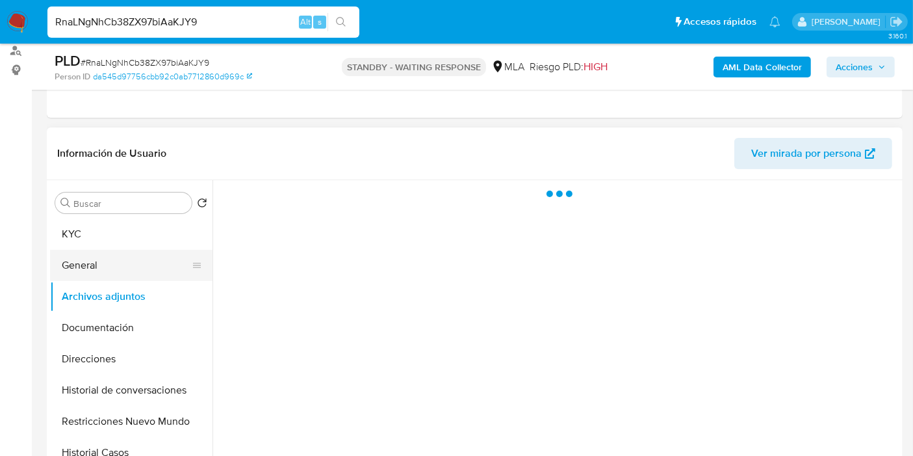
scroll to position [0, 0]
click at [139, 226] on button "KYC" at bounding box center [131, 233] width 163 height 31
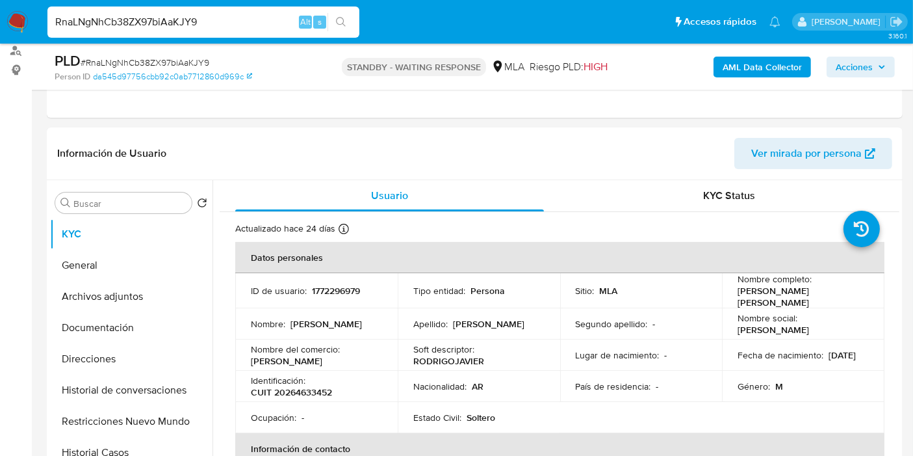
click at [24, 13] on img at bounding box center [18, 22] width 22 height 22
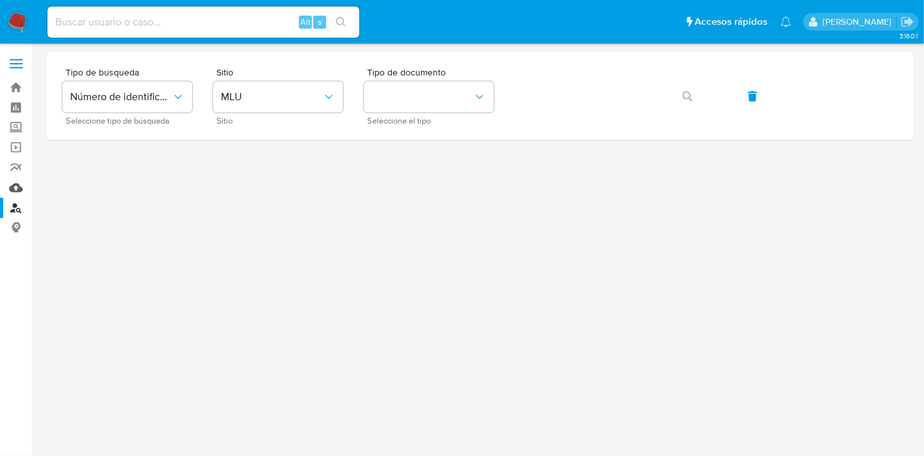
click at [19, 192] on link "Mulan" at bounding box center [77, 187] width 155 height 20
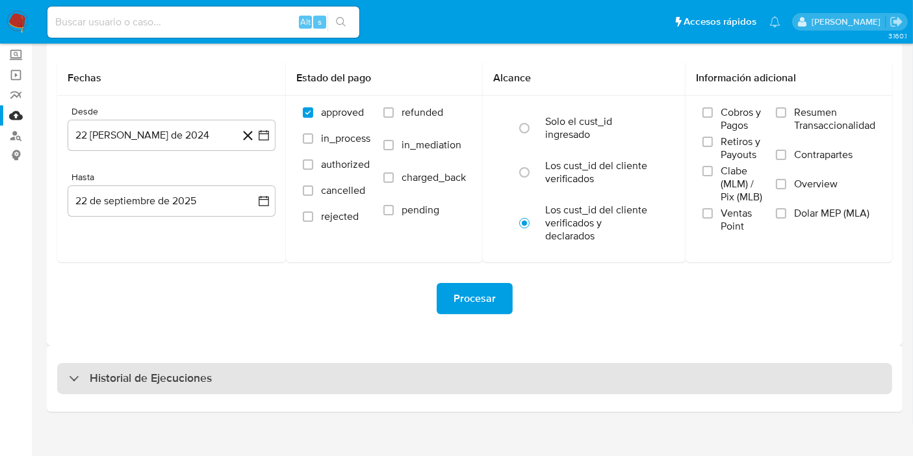
click at [189, 380] on h3 "Historial de Ejecuciones" at bounding box center [151, 379] width 122 height 16
select select "10"
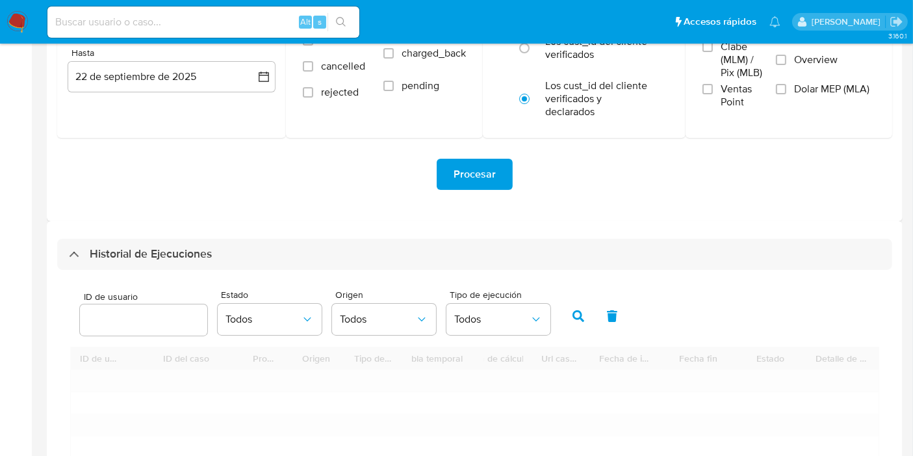
scroll to position [289, 0]
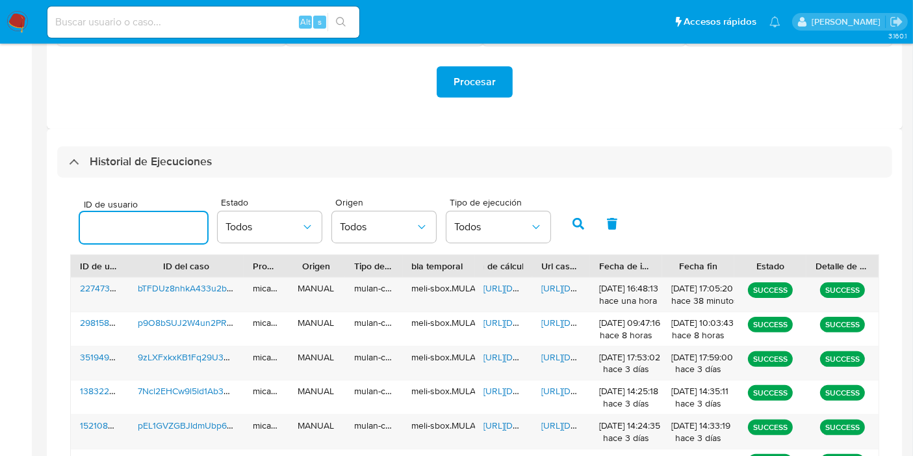
click at [139, 231] on input "number" at bounding box center [143, 227] width 127 height 17
click at [583, 213] on button "button" at bounding box center [579, 223] width 34 height 31
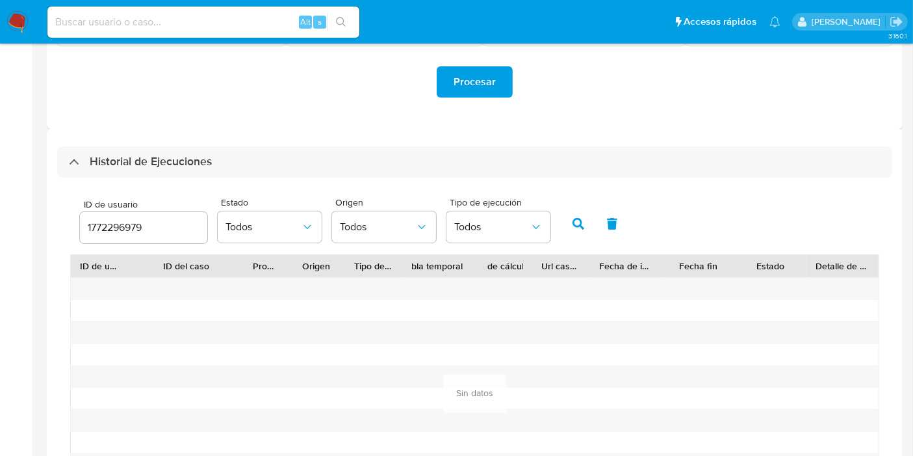
click at [573, 222] on icon "button" at bounding box center [579, 224] width 12 height 12
click at [129, 229] on input "1772296979" at bounding box center [143, 227] width 127 height 17
drag, startPoint x: 129, startPoint y: 229, endPoint x: 115, endPoint y: 205, distance: 28.2
click at [122, 223] on input "1772296979" at bounding box center [143, 227] width 127 height 17
paste input "3975285"
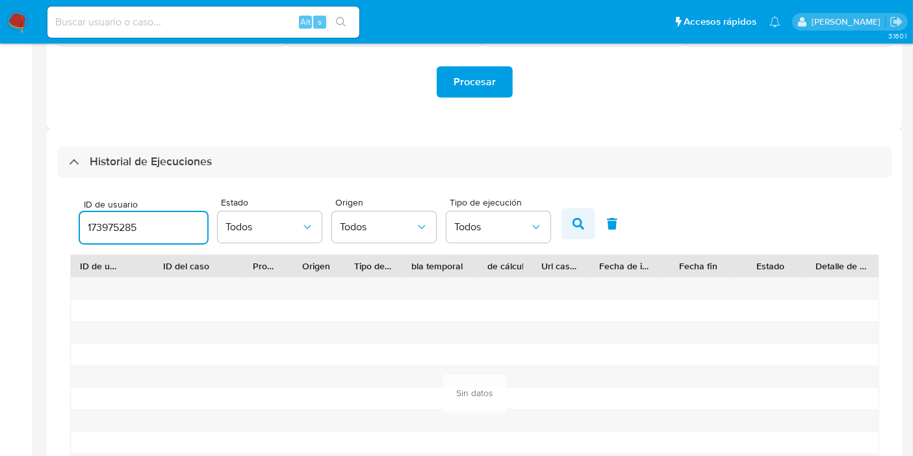
type input "173975285"
click at [579, 226] on icon "button" at bounding box center [579, 224] width 12 height 12
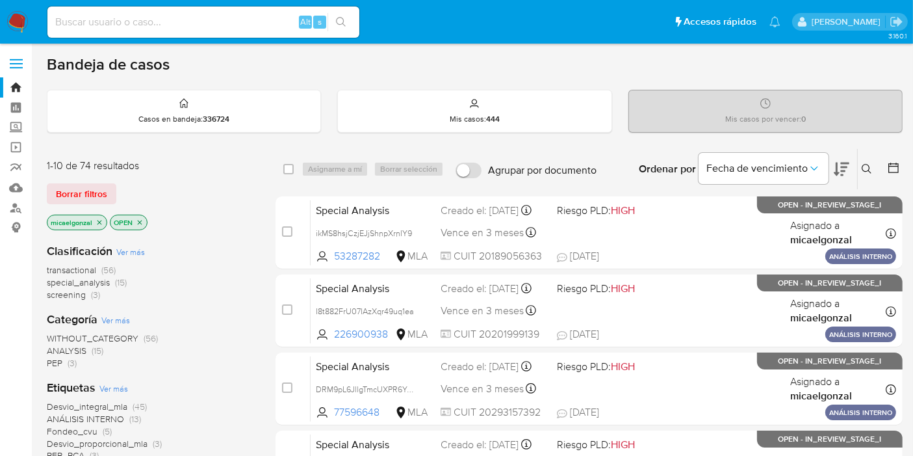
click at [153, 26] on input at bounding box center [203, 22] width 312 height 17
paste input "e2C2ZH1eHZbbh6D8C0G3SGzS"
type input "e2C2ZH1eHZbbh6D8C0G3SGzS"
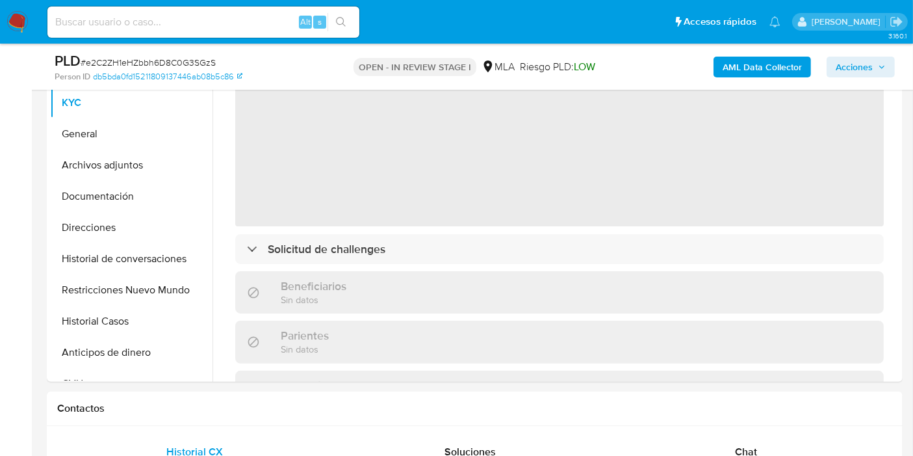
scroll to position [216, 0]
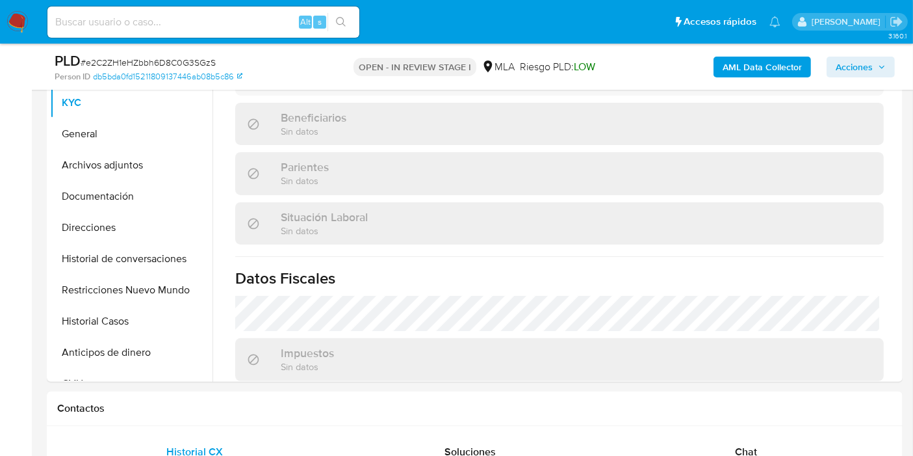
select select "10"
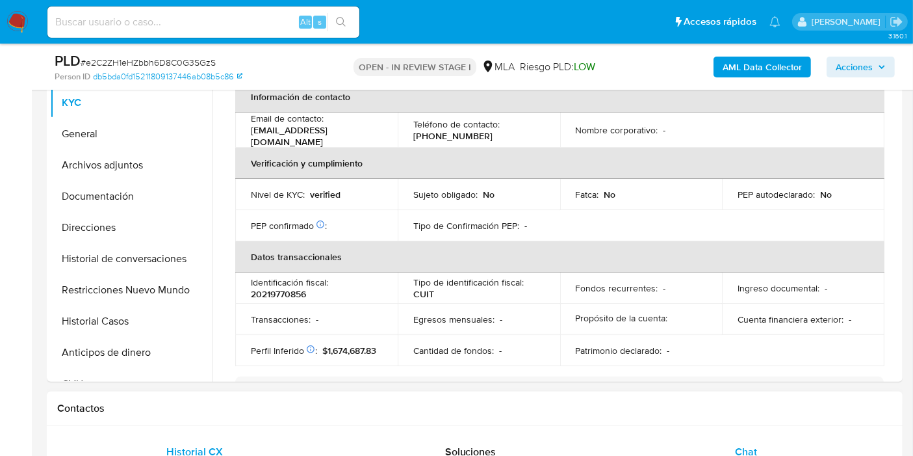
click at [752, 446] on span "Chat" at bounding box center [746, 451] width 22 height 15
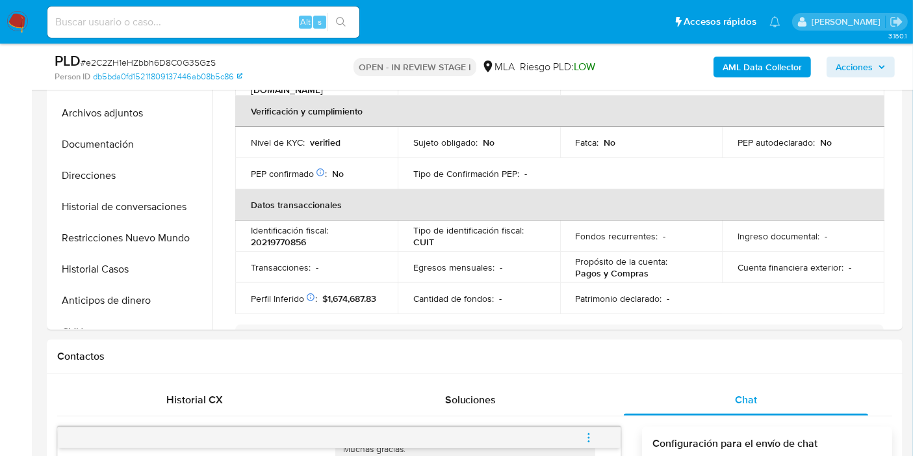
scroll to position [289, 0]
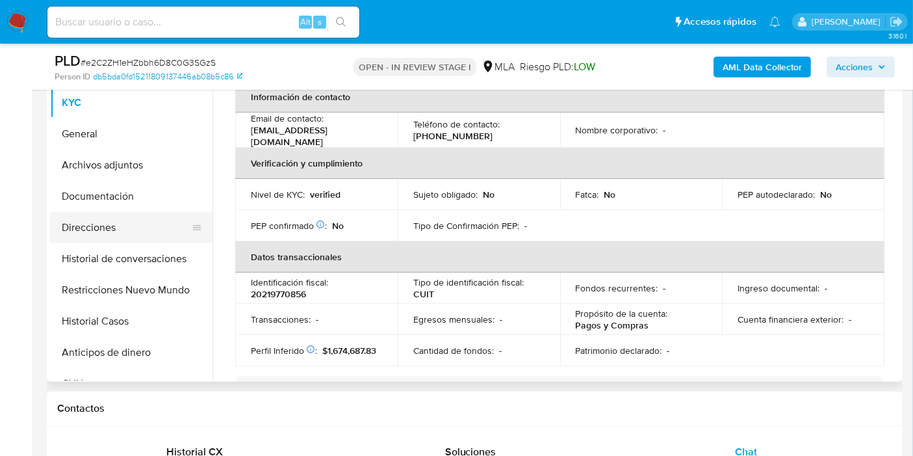
drag, startPoint x: 92, startPoint y: 239, endPoint x: 99, endPoint y: 229, distance: 12.5
click at [92, 237] on button "Direcciones" at bounding box center [126, 227] width 152 height 31
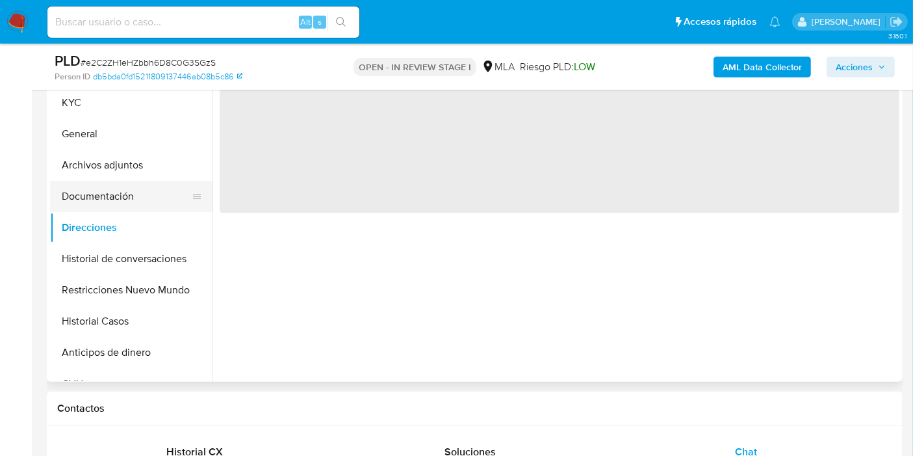
scroll to position [0, 0]
click at [131, 247] on button "Historial de conversaciones" at bounding box center [126, 258] width 152 height 31
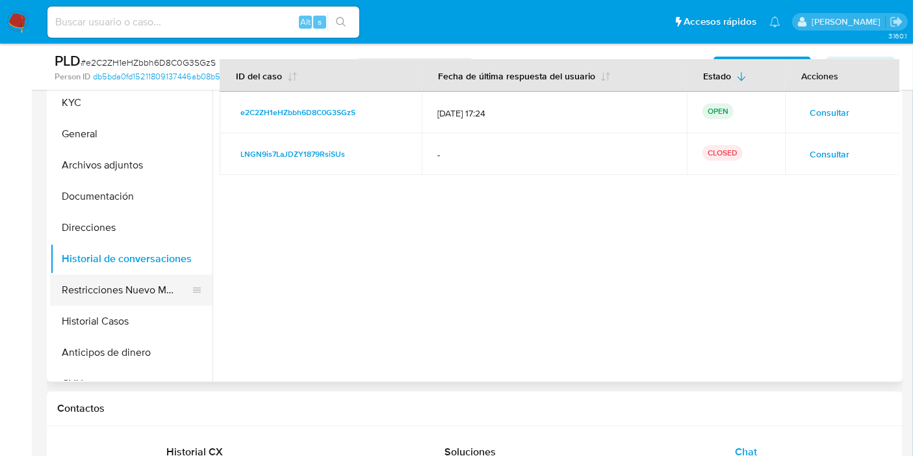
click at [120, 282] on button "Restricciones Nuevo Mundo" at bounding box center [126, 289] width 152 height 31
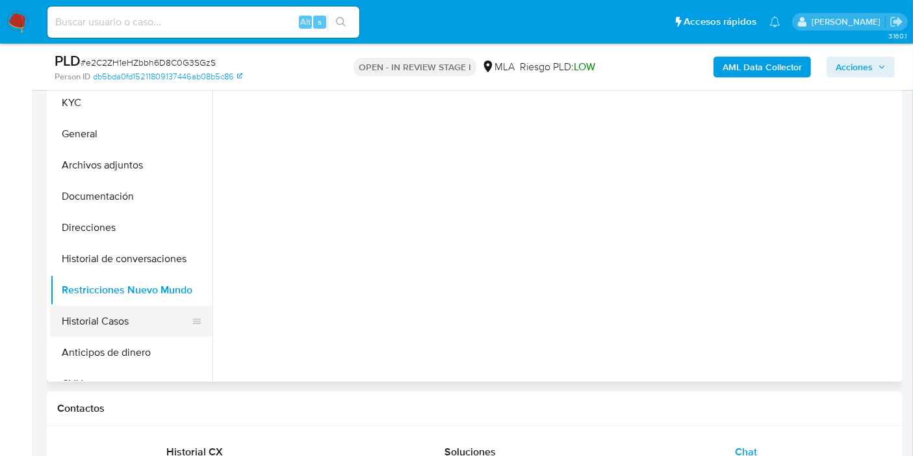
click at [91, 307] on button "Historial Casos" at bounding box center [126, 321] width 152 height 31
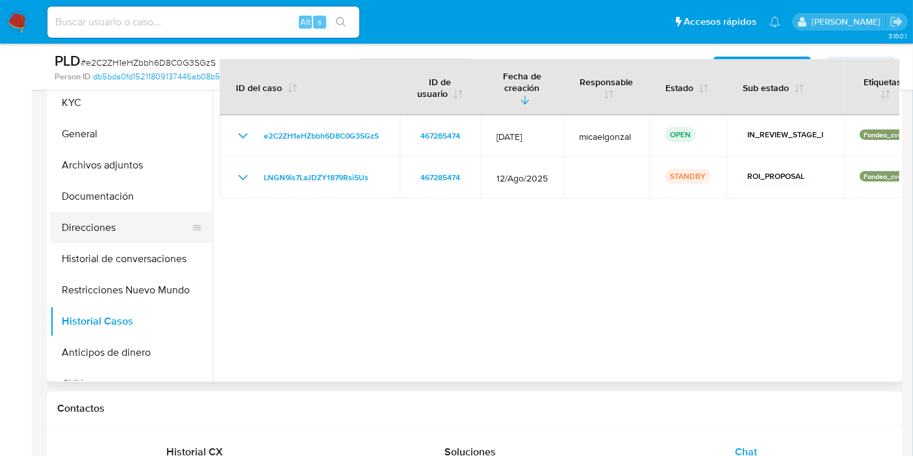
click at [100, 235] on button "Direcciones" at bounding box center [126, 227] width 152 height 31
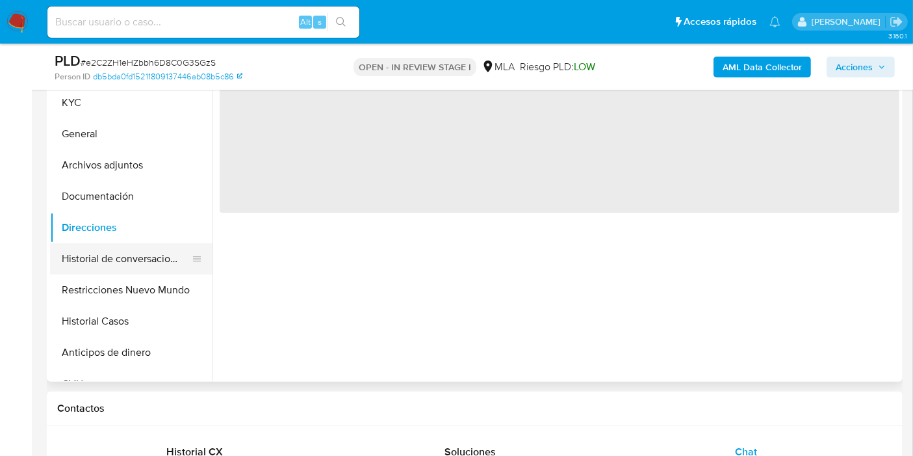
click at [108, 259] on button "Historial de conversaciones" at bounding box center [126, 258] width 152 height 31
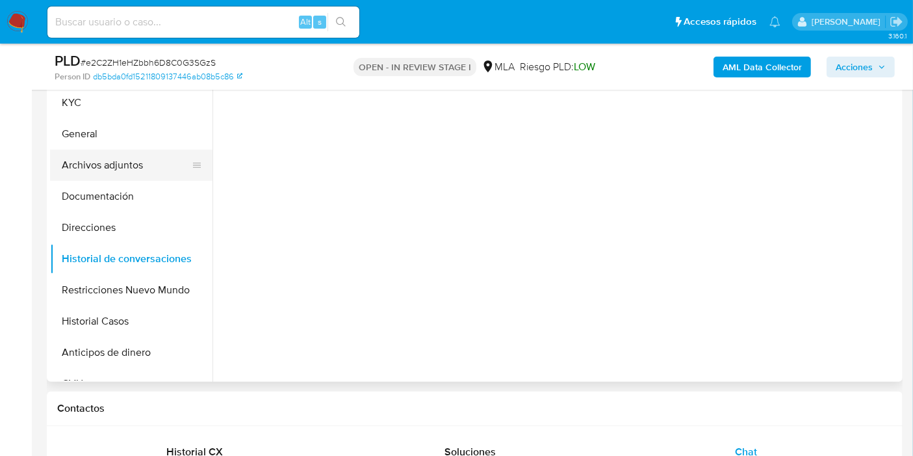
click at [144, 177] on button "Archivos adjuntos" at bounding box center [126, 165] width 152 height 31
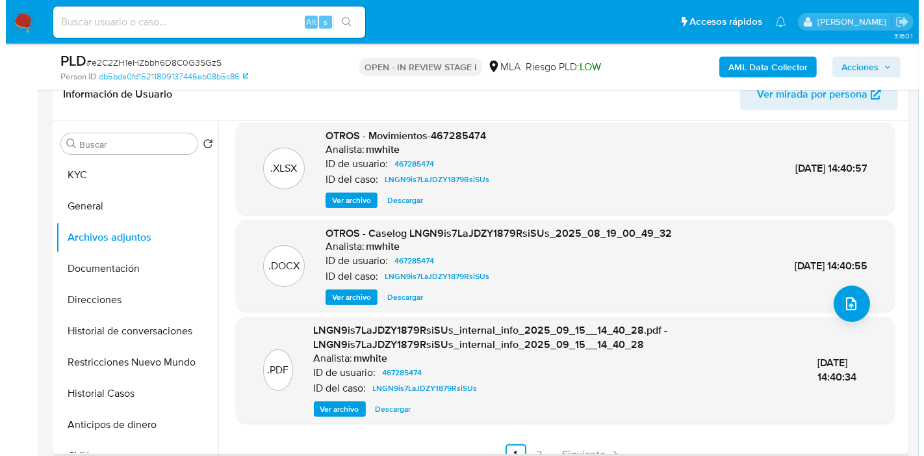
scroll to position [123, 0]
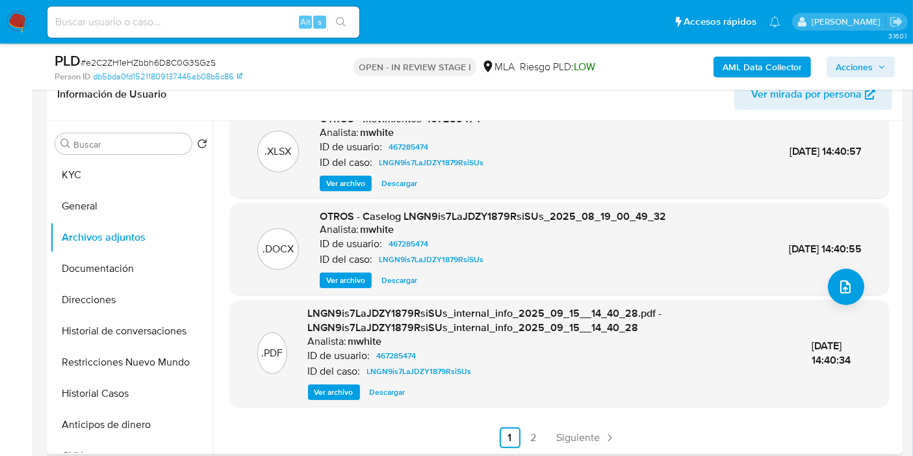
click at [346, 278] on span "Ver archivo" at bounding box center [345, 280] width 39 height 13
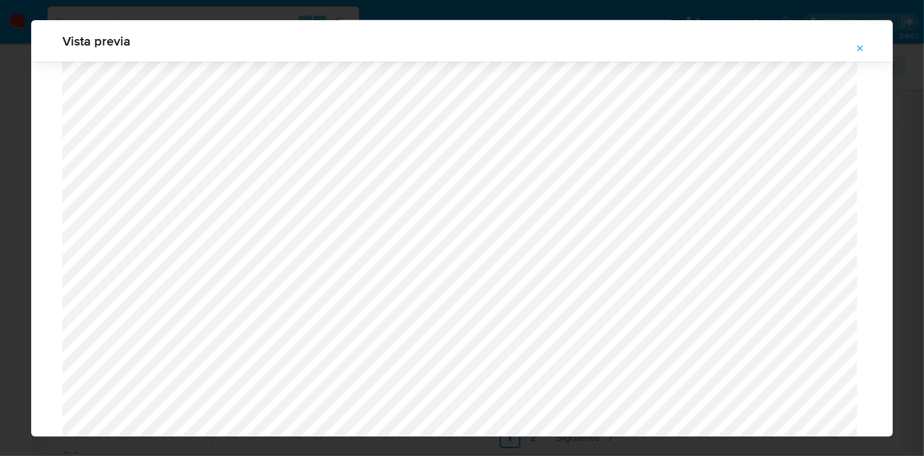
scroll to position [1274, 0]
click at [18, 223] on div "Vista previa" at bounding box center [462, 228] width 924 height 456
click at [858, 46] on icon "Attachment preview" at bounding box center [861, 49] width 6 height 6
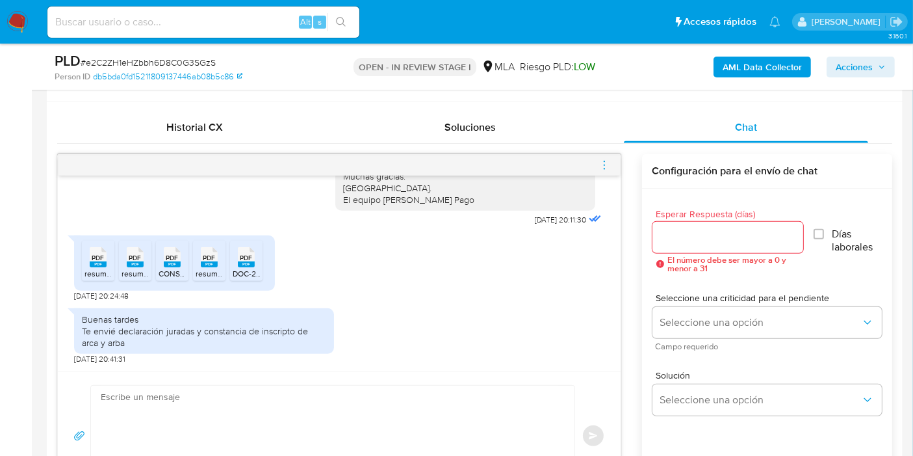
scroll to position [650, 0]
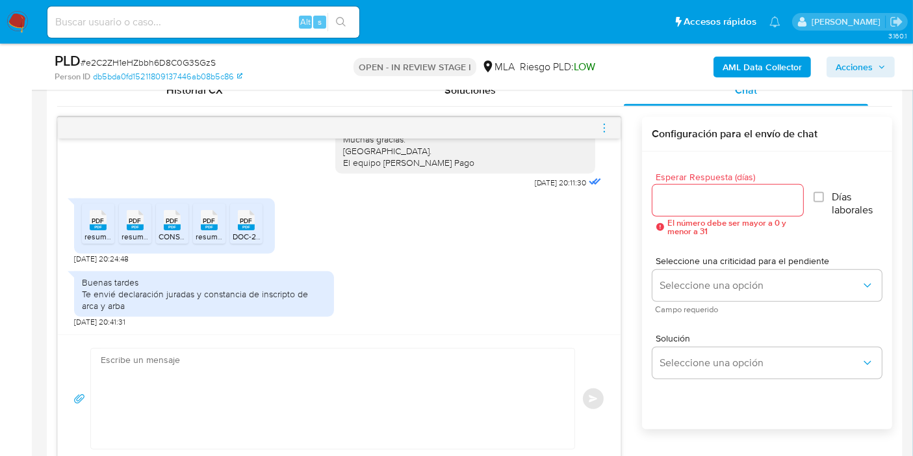
click at [94, 222] on span "PDF" at bounding box center [98, 220] width 12 height 8
drag, startPoint x: 138, startPoint y: 228, endPoint x: 166, endPoint y: 226, distance: 27.3
click at [140, 226] on rect at bounding box center [135, 227] width 17 height 6
click at [186, 224] on li "PDF PDF CONSTANCIA DE INSCRIPCION IIBB.pdf" at bounding box center [172, 223] width 33 height 40
drag, startPoint x: 205, startPoint y: 227, endPoint x: 252, endPoint y: 227, distance: 46.8
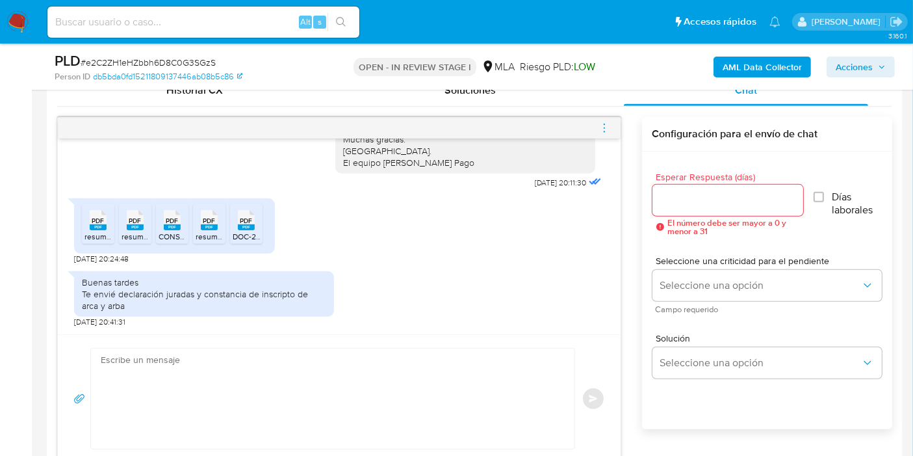
click at [207, 227] on rect at bounding box center [209, 227] width 17 height 6
click at [258, 218] on div "PDF PDF" at bounding box center [246, 218] width 27 height 25
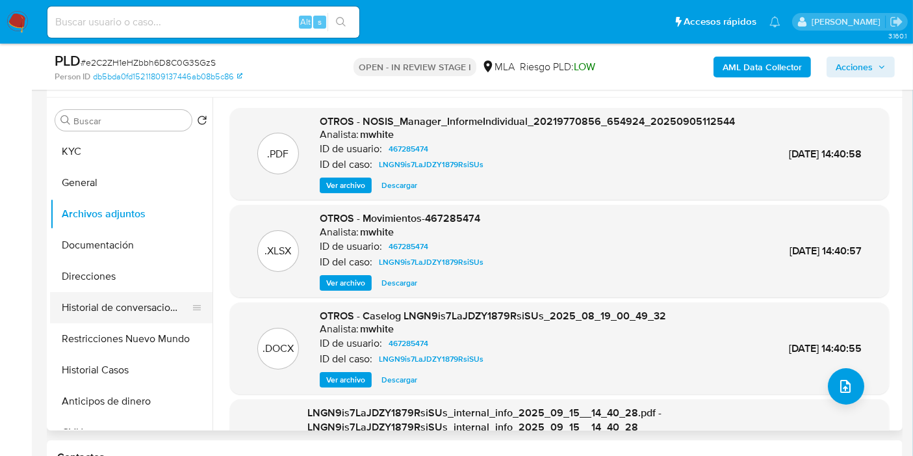
scroll to position [144, 0]
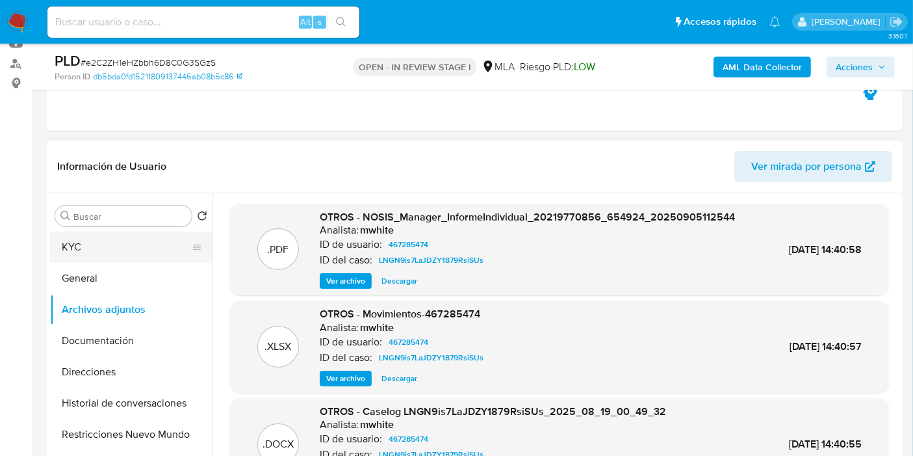
click at [120, 259] on button "KYC" at bounding box center [126, 246] width 152 height 31
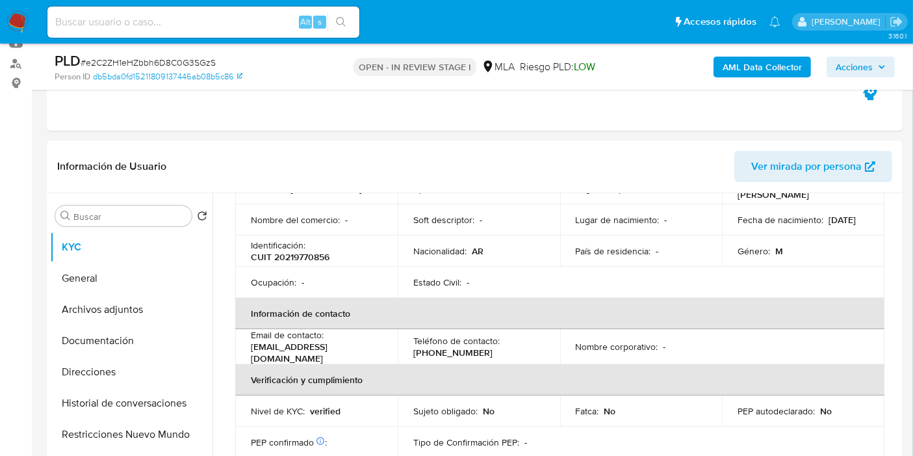
scroll to position [0, 0]
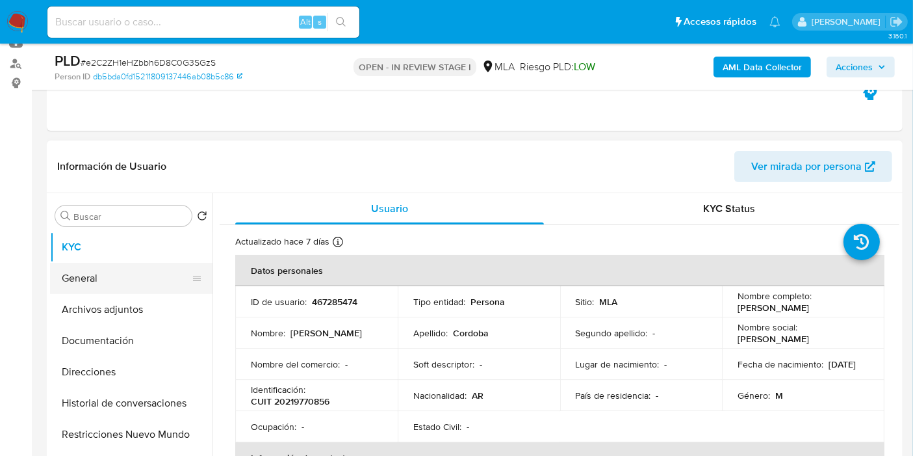
click at [78, 263] on button "General" at bounding box center [126, 278] width 152 height 31
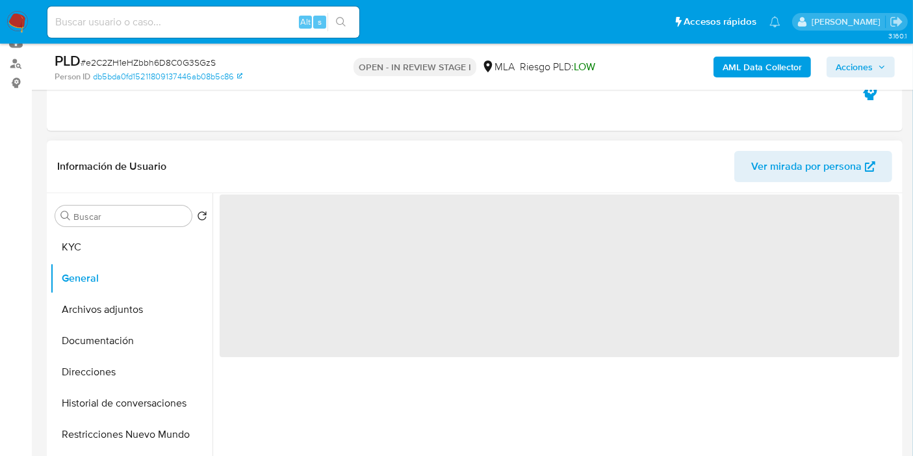
click at [265, 229] on span "‌" at bounding box center [560, 275] width 680 height 163
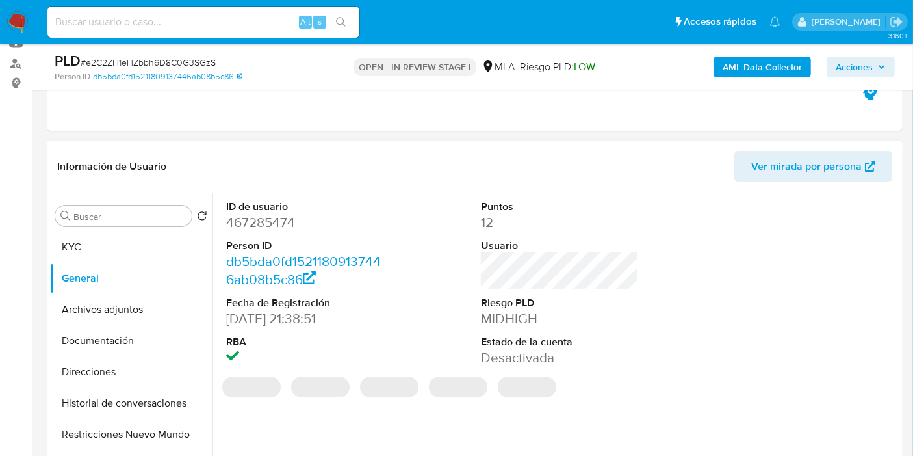
click at [281, 216] on dd "467285474" at bounding box center [304, 222] width 157 height 18
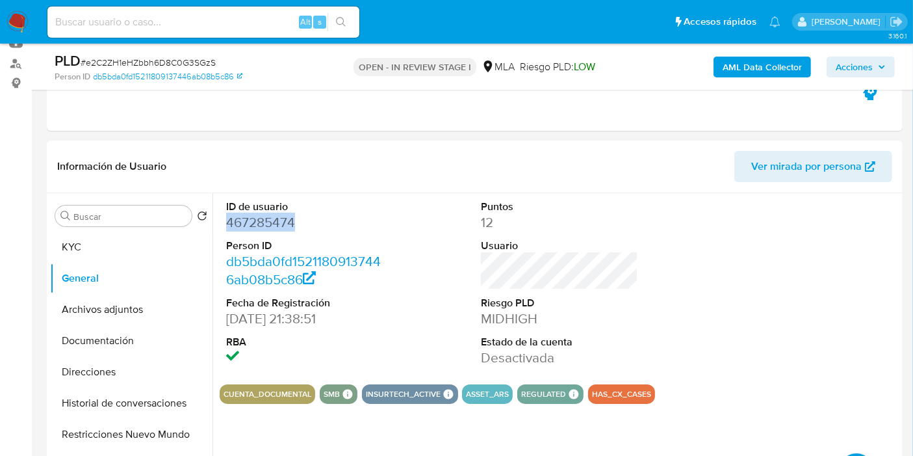
copy dd "467285474"
click at [84, 226] on div "Buscar Volver al orden por defecto KYC General Archivos adjuntos Documentación …" at bounding box center [131, 360] width 163 height 331
click at [88, 242] on button "KYC" at bounding box center [126, 246] width 152 height 31
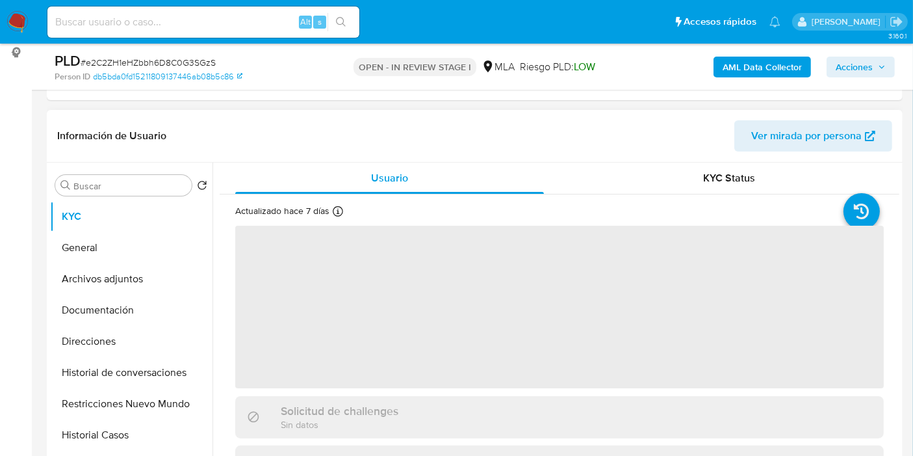
scroll to position [289, 0]
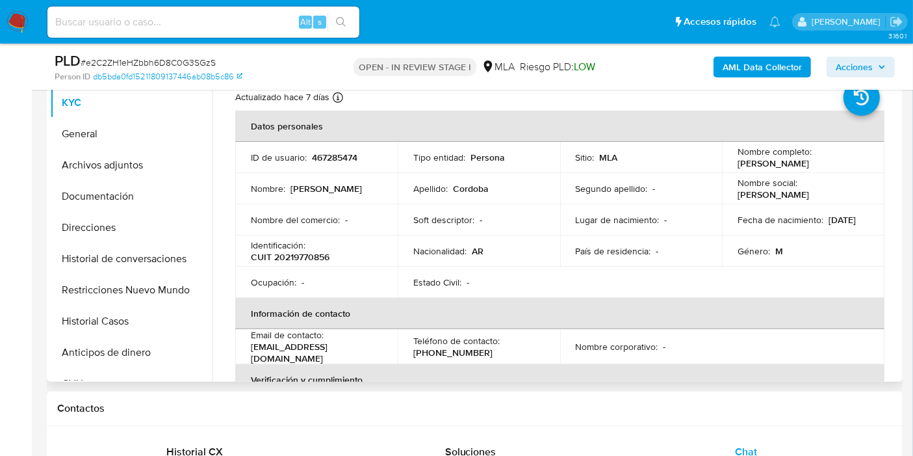
click at [281, 257] on p "CUIT 20219770856" at bounding box center [290, 257] width 79 height 12
copy p "20219770856"
click at [117, 133] on button "General" at bounding box center [126, 133] width 152 height 31
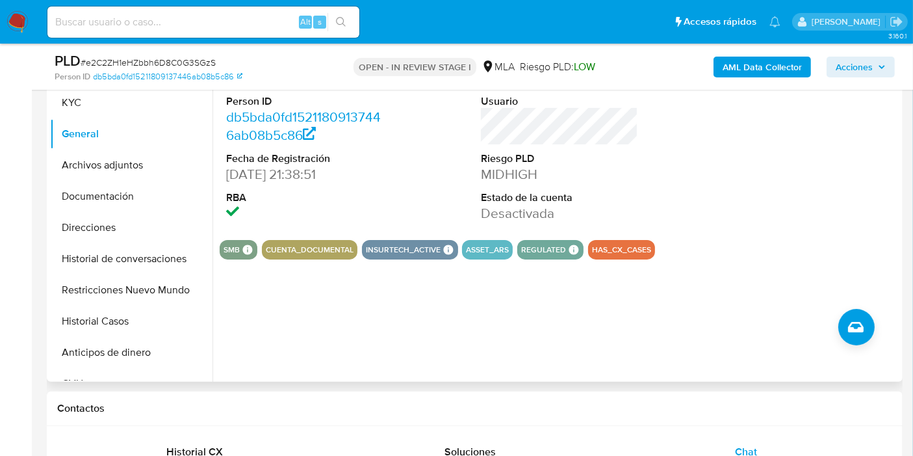
scroll to position [216, 0]
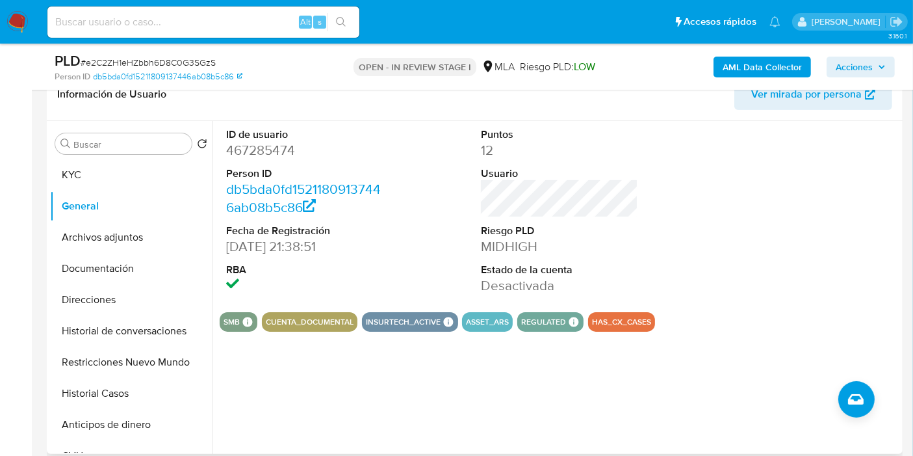
click at [249, 144] on dd "467285474" at bounding box center [304, 150] width 157 height 18
copy dd "467285474"
click at [141, 236] on button "Archivos adjuntos" at bounding box center [126, 237] width 152 height 31
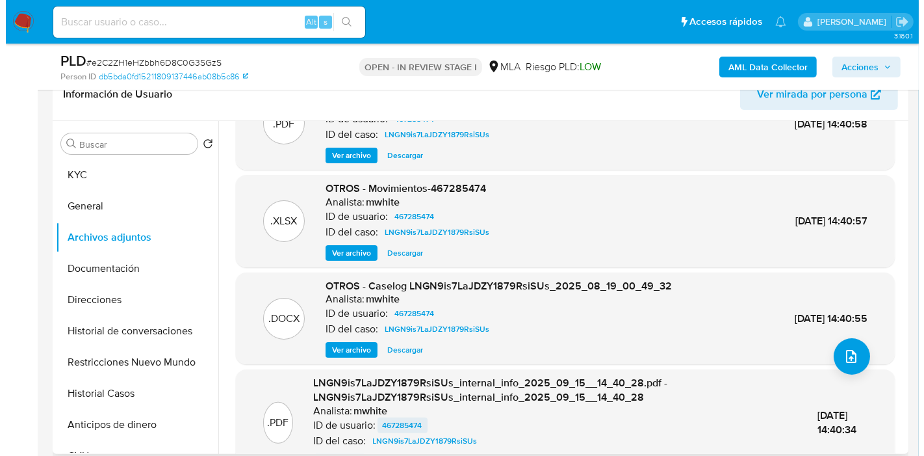
scroll to position [123, 0]
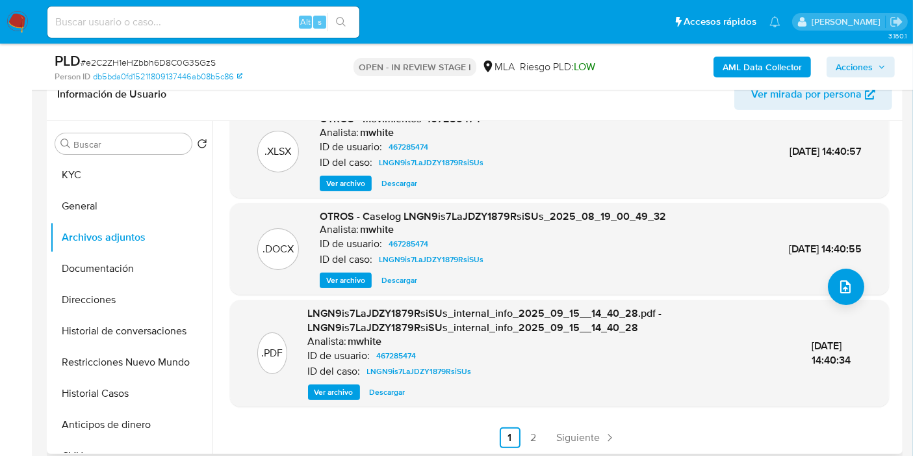
click at [354, 278] on span "Ver archivo" at bounding box center [345, 280] width 39 height 13
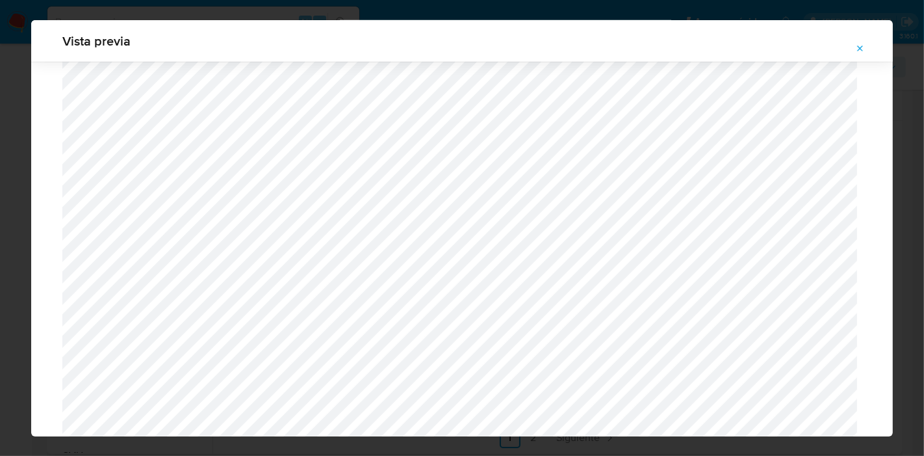
scroll to position [1057, 0]
click at [0, 150] on div "Vista previa" at bounding box center [462, 228] width 924 height 456
click at [865, 53] on icon "Attachment preview" at bounding box center [860, 49] width 10 height 10
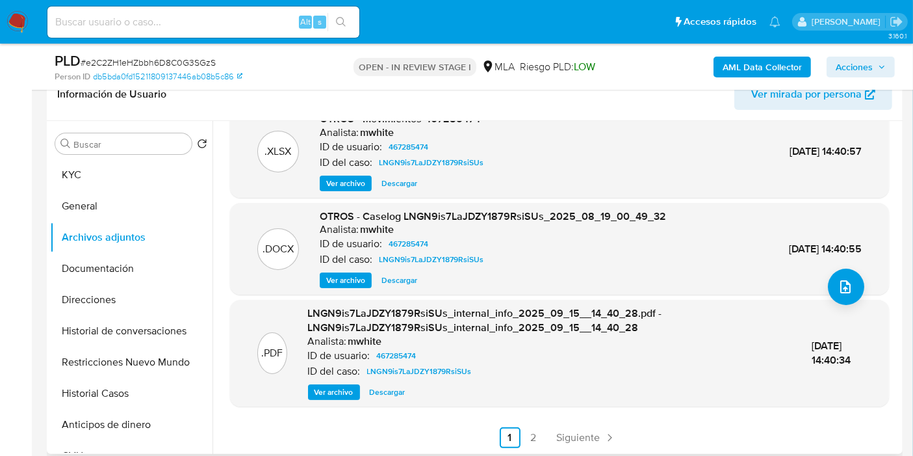
scroll to position [0, 0]
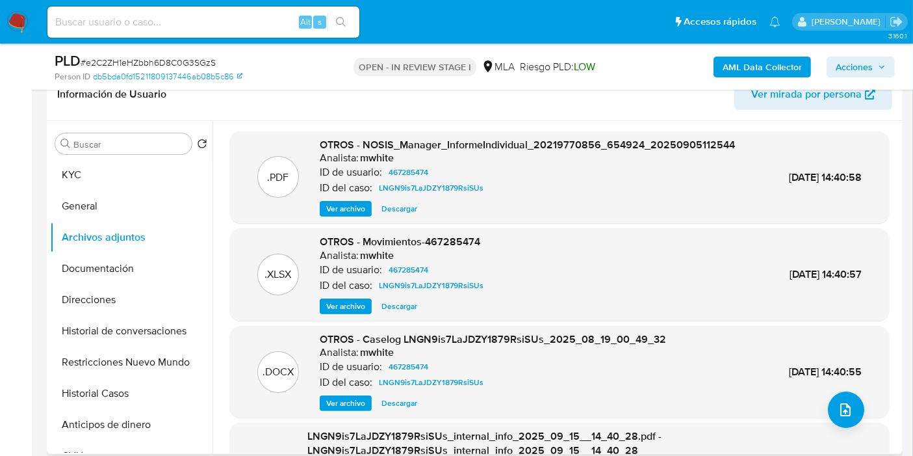
click at [393, 300] on span "Descargar" at bounding box center [400, 306] width 36 height 13
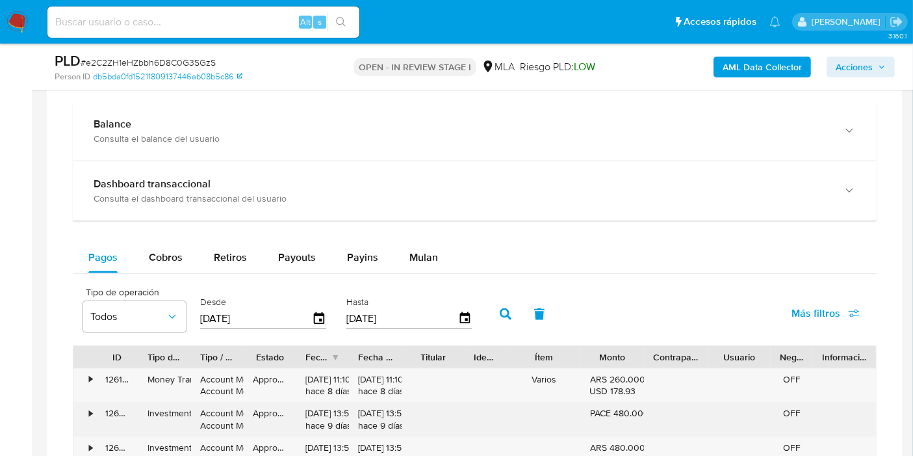
scroll to position [1155, 0]
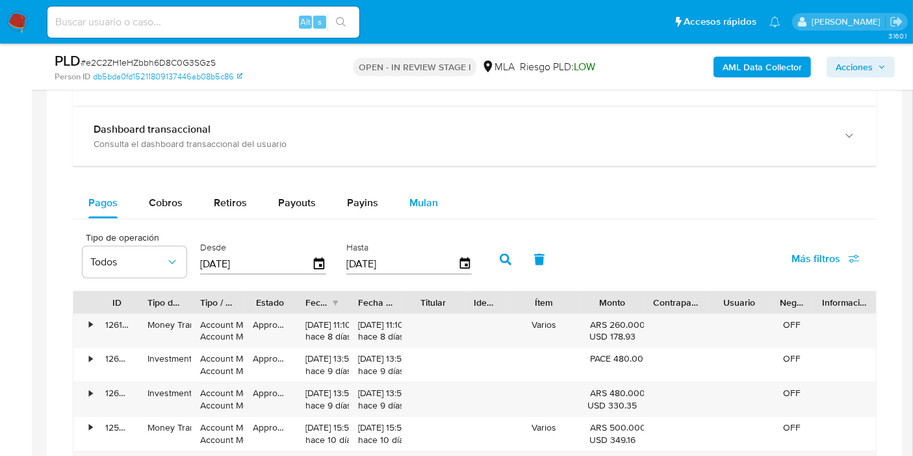
click at [419, 197] on span "Mulan" at bounding box center [424, 202] width 29 height 15
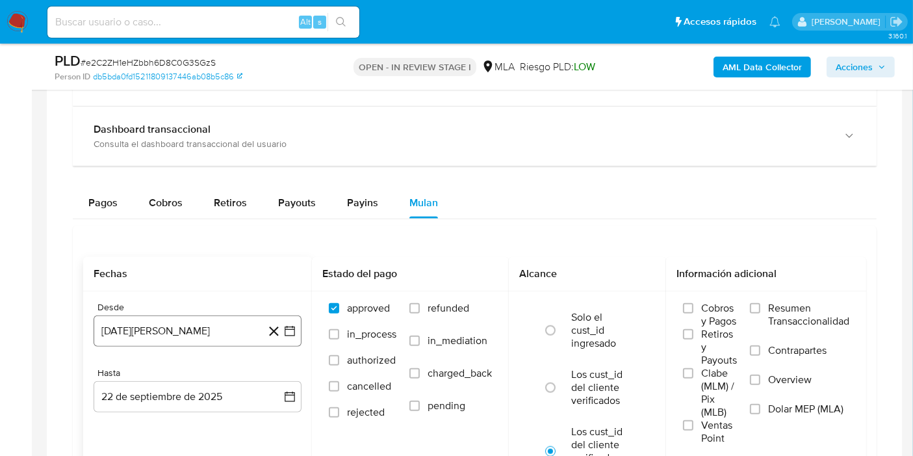
click at [295, 328] on icon "button" at bounding box center [289, 330] width 13 height 13
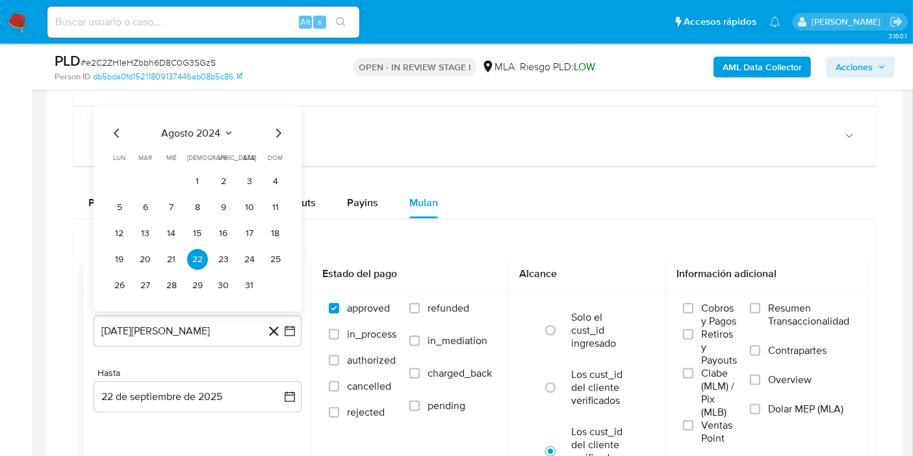
click at [209, 133] on span "agosto 2024" at bounding box center [191, 132] width 59 height 13
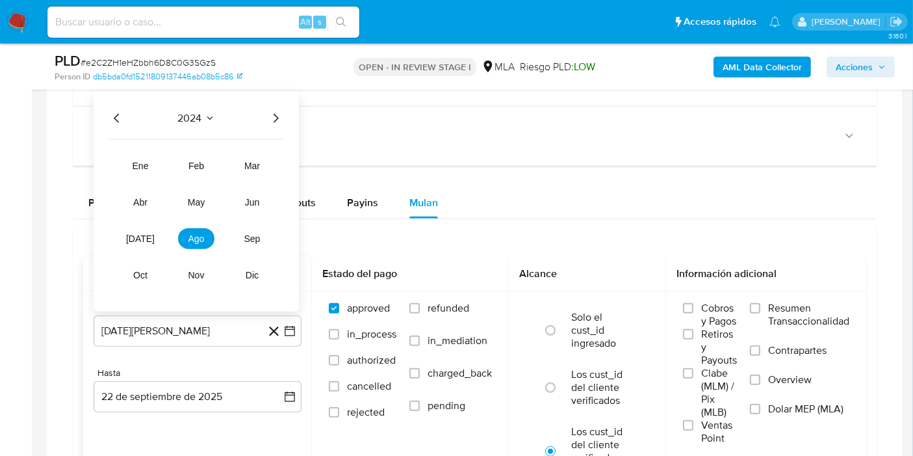
click at [272, 124] on div "2024 2024 ene feb mar abr may jun jul ago sep oct nov dic" at bounding box center [196, 200] width 205 height 220
drag, startPoint x: 278, startPoint y: 114, endPoint x: 239, endPoint y: 129, distance: 42.0
click at [278, 113] on icon "Año siguiente" at bounding box center [276, 118] width 16 height 16
click at [204, 235] on button "ago" at bounding box center [196, 238] width 36 height 21
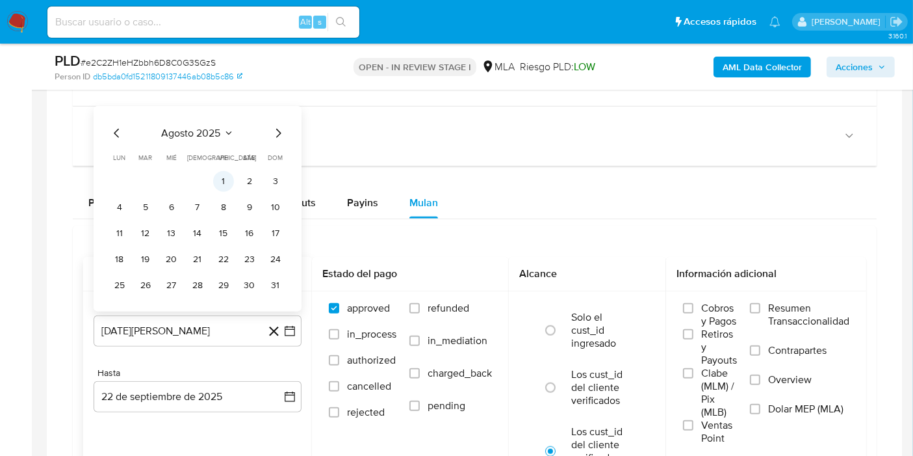
click at [229, 172] on button "1" at bounding box center [223, 180] width 21 height 21
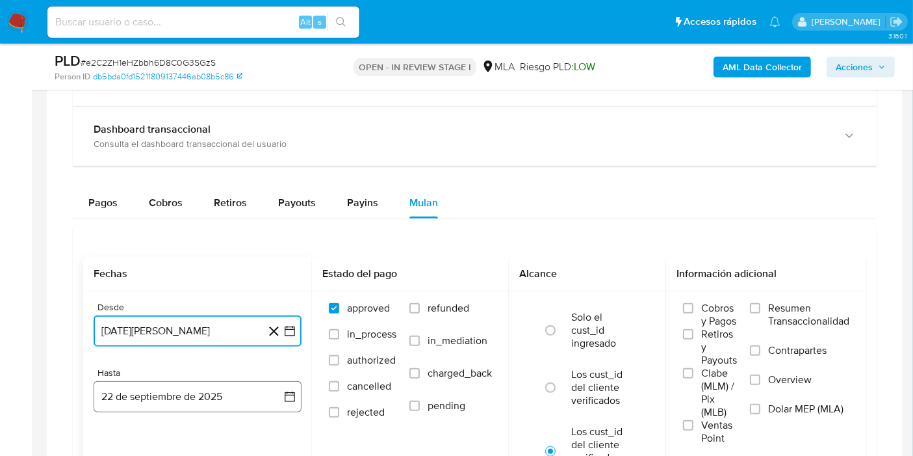
click at [291, 391] on icon "button" at bounding box center [290, 396] width 10 height 10
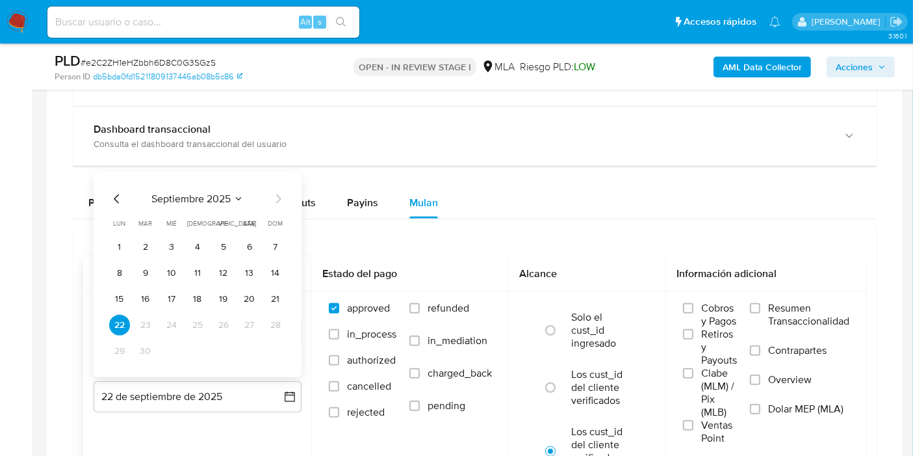
click at [120, 192] on icon "Mes anterior" at bounding box center [117, 198] width 16 height 16
click at [270, 346] on button "31" at bounding box center [275, 350] width 21 height 21
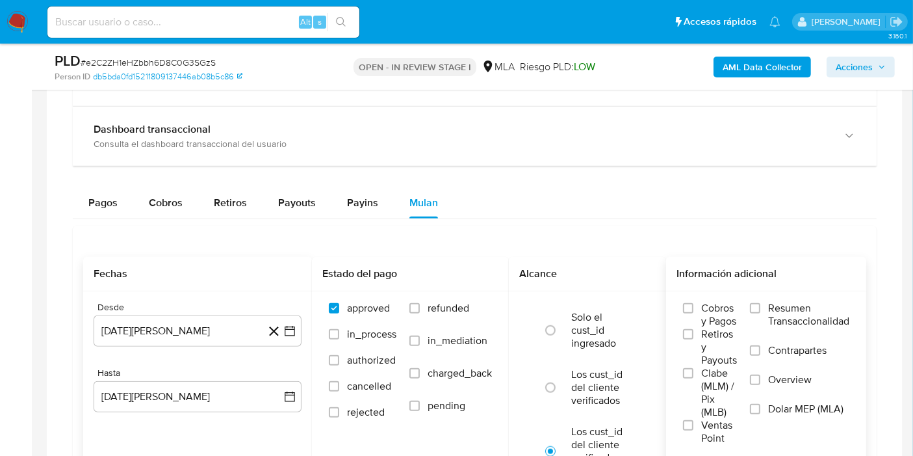
drag, startPoint x: 595, startPoint y: 385, endPoint x: 830, endPoint y: 434, distance: 239.7
click at [604, 389] on label "Los cust_id del cliente verificados" at bounding box center [601, 387] width 60 height 39
click at [617, 403] on label "Los cust_id del cliente verificados" at bounding box center [601, 387] width 60 height 39
click at [561, 398] on input "radio" at bounding box center [550, 387] width 21 height 21
radio input "true"
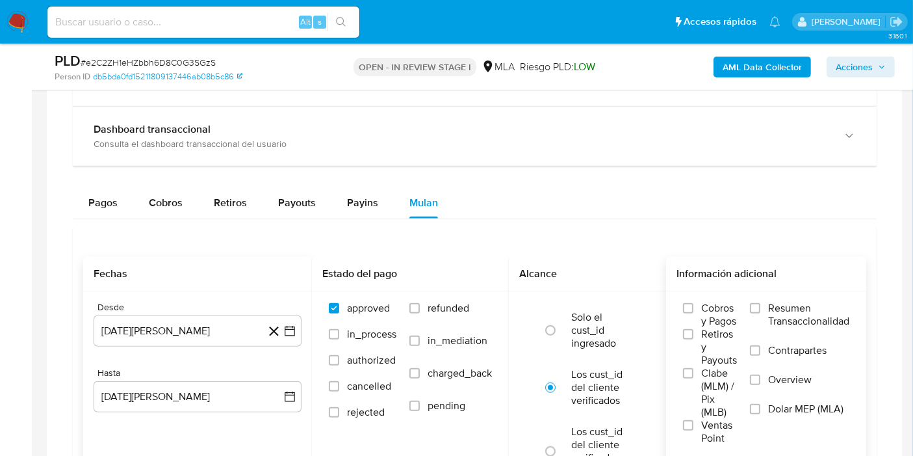
click at [803, 408] on span "Dolar MEP (MLA)" at bounding box center [805, 408] width 75 height 13
click at [761, 408] on input "Dolar MEP (MLA)" at bounding box center [755, 409] width 10 height 10
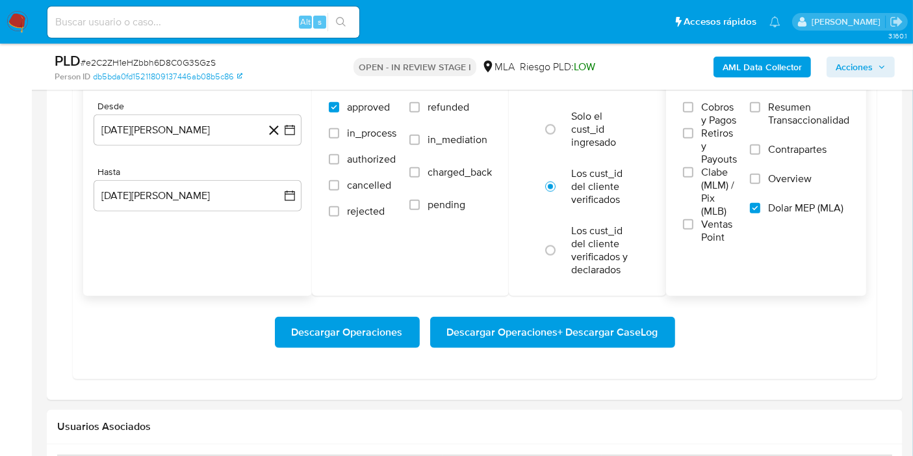
scroll to position [1372, 0]
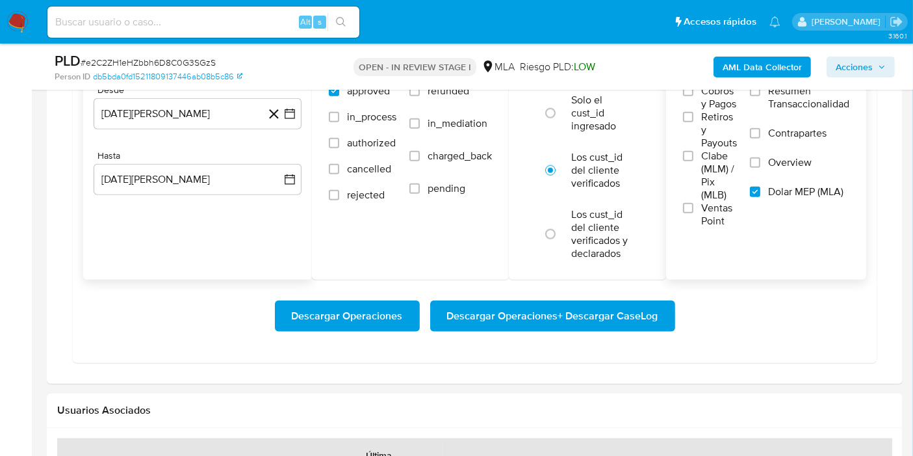
click at [504, 321] on span "Descargar Operaciones + Descargar CaseLog" at bounding box center [552, 316] width 211 height 29
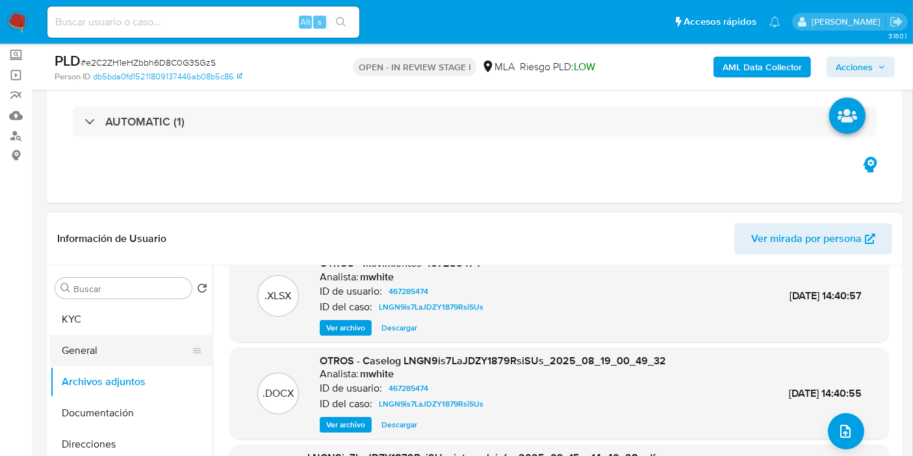
scroll to position [0, 0]
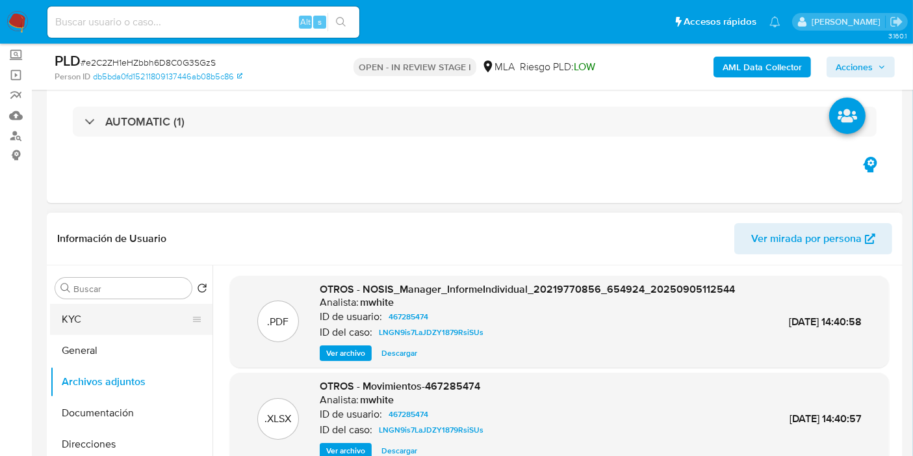
click at [113, 317] on button "KYC" at bounding box center [126, 319] width 152 height 31
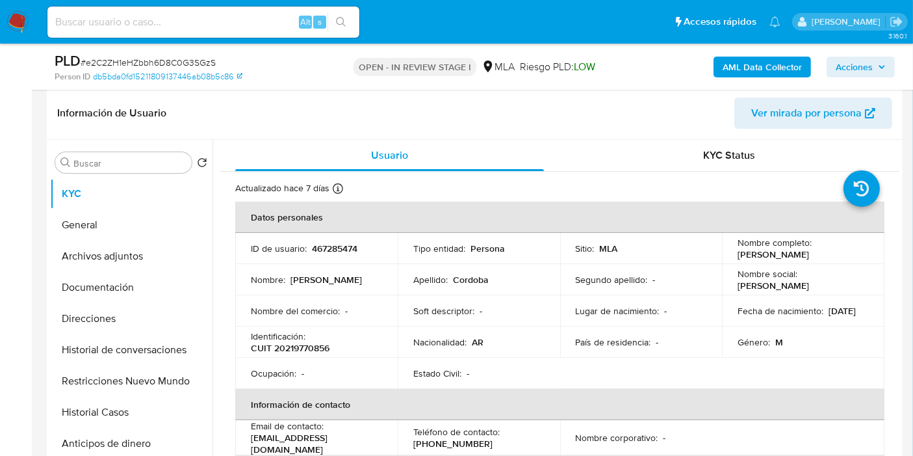
scroll to position [289, 0]
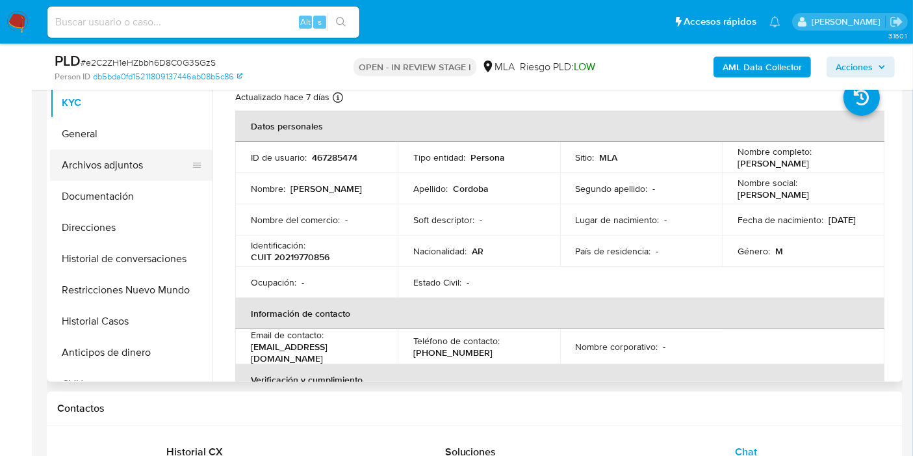
click at [127, 161] on button "Archivos adjuntos" at bounding box center [126, 165] width 152 height 31
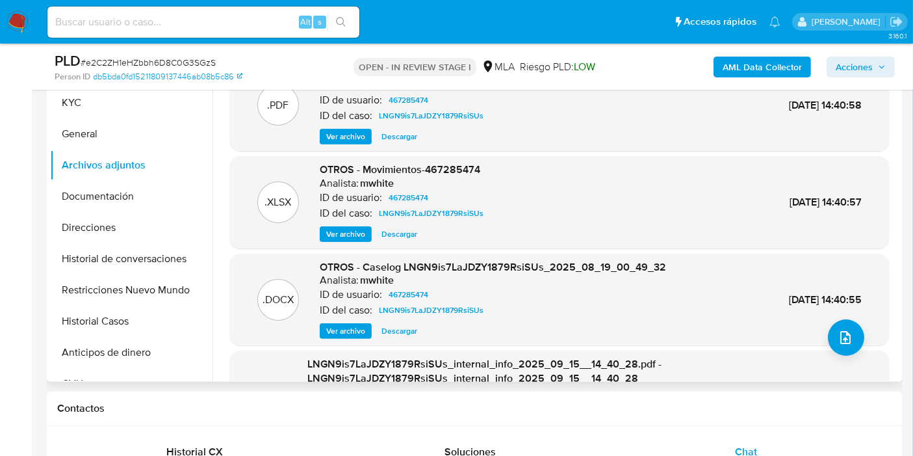
click at [377, 335] on button "Descargar" at bounding box center [399, 331] width 49 height 16
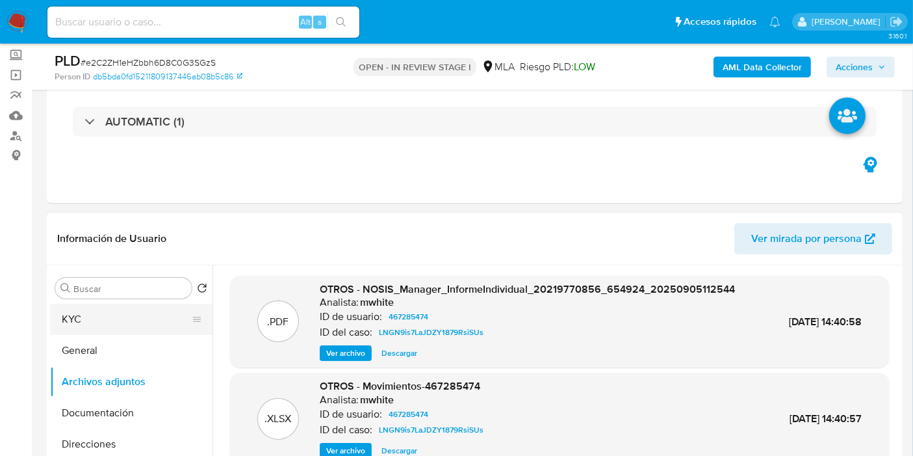
click at [69, 316] on button "KYC" at bounding box center [126, 319] width 152 height 31
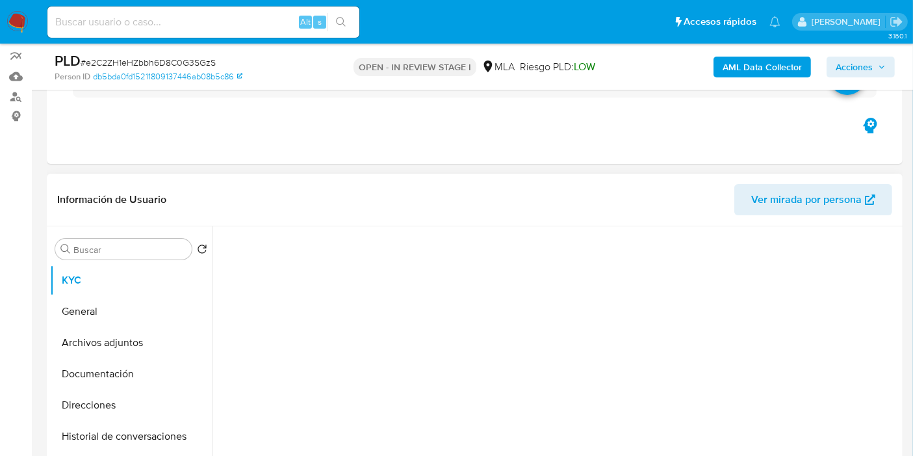
scroll to position [144, 0]
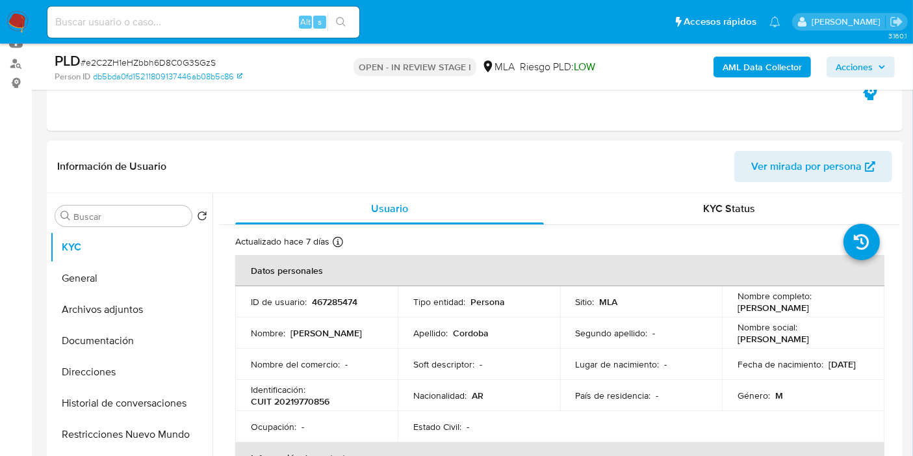
drag, startPoint x: 358, startPoint y: 378, endPoint x: 354, endPoint y: 371, distance: 8.7
click at [358, 376] on td "Nombre del comercio : -" at bounding box center [316, 363] width 163 height 31
click at [31, 25] on nav "Pausado Ver notificaciones Alt s Accesos rápidos Presiona las siguientes teclas…" at bounding box center [456, 22] width 913 height 44
click at [31, 5] on nav "Pausado Ver notificaciones Alt s Accesos rápidos Presiona las siguientes teclas…" at bounding box center [456, 22] width 913 height 44
click at [18, 14] on img at bounding box center [18, 22] width 22 height 22
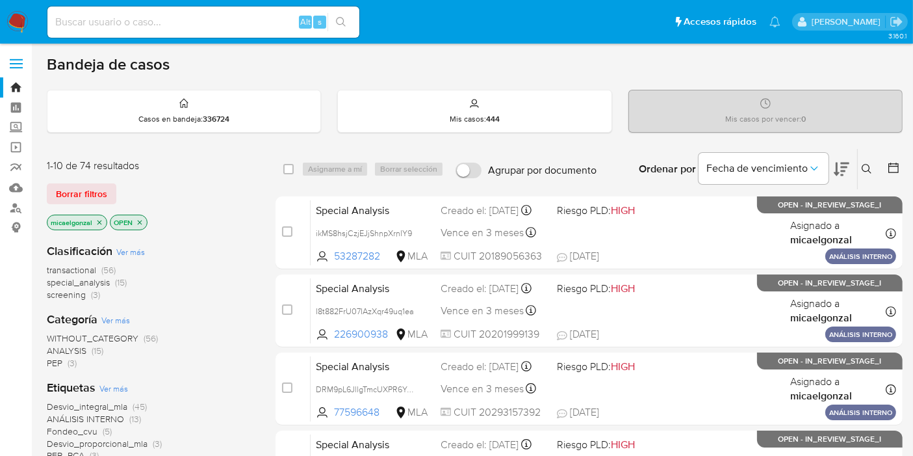
click at [170, 23] on input at bounding box center [203, 22] width 312 height 17
paste input "Yr6zPAG68t5NJ4pHaFtq7N2q"
type input "Yr6zPAG68t5NJ4pHaFtq7N2q"
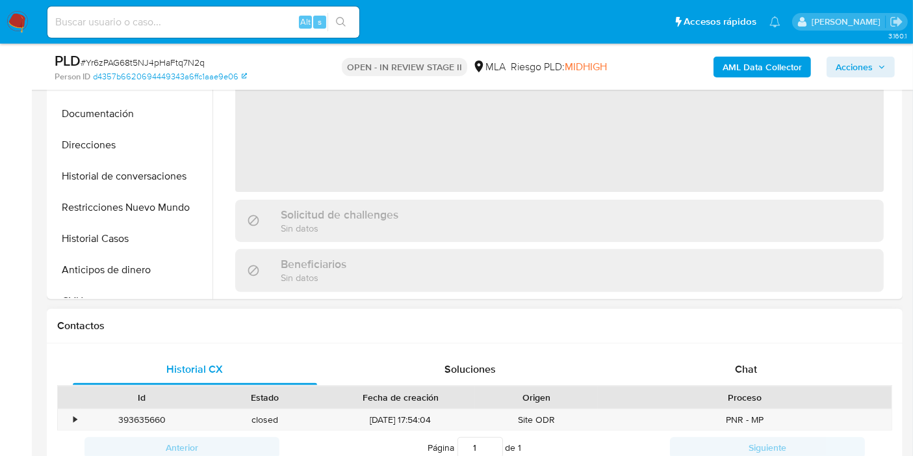
scroll to position [433, 0]
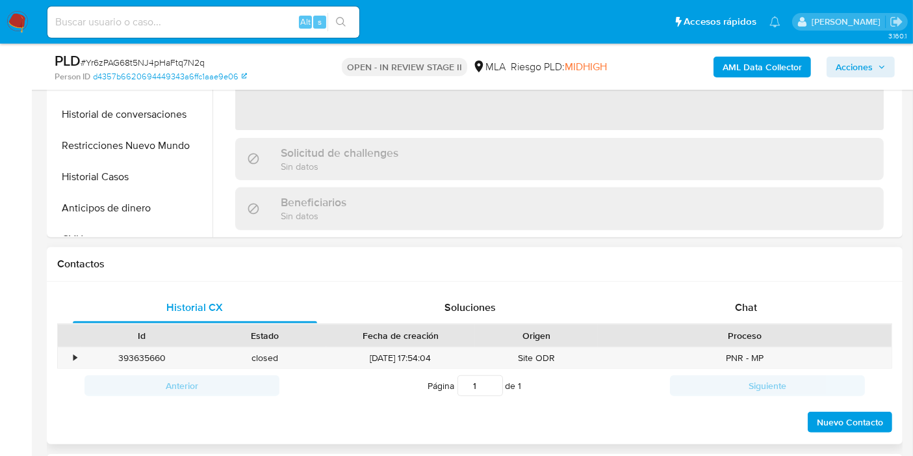
select select "10"
drag, startPoint x: 781, startPoint y: 285, endPoint x: 758, endPoint y: 304, distance: 30.0
click at [781, 289] on div "Historial CX Soluciones Chat Id Estado Fecha de creación Origen Proceso • 39363…" at bounding box center [475, 362] width 856 height 163
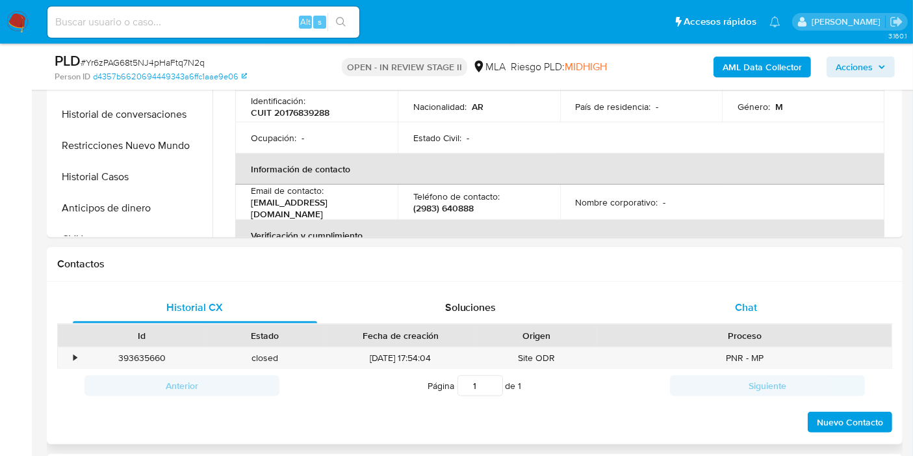
click at [758, 304] on div "Chat" at bounding box center [746, 307] width 244 height 31
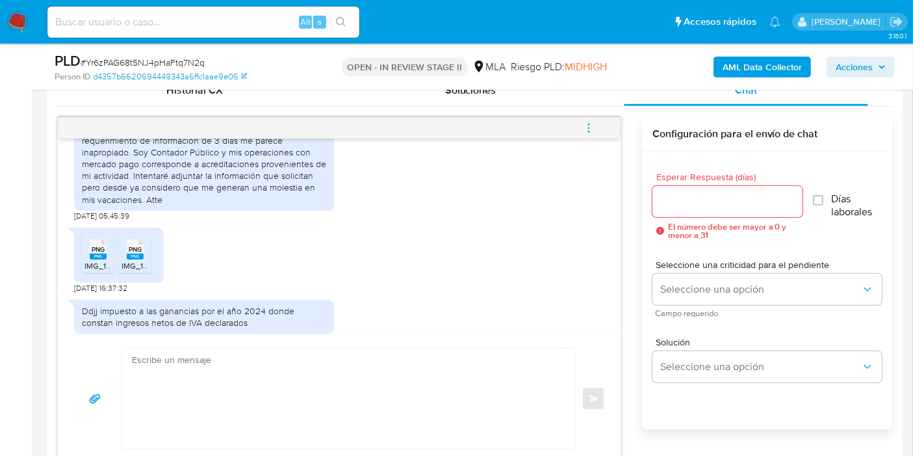
scroll to position [714, 0]
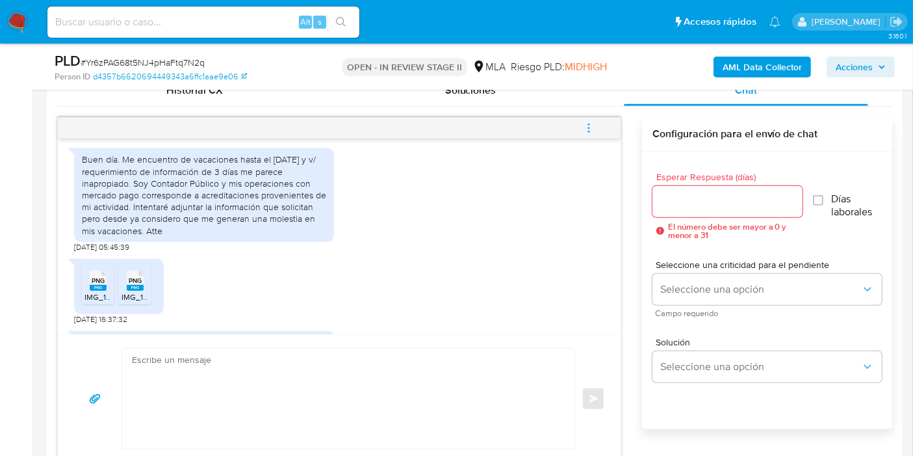
click at [248, 219] on div "Buen día. Me encuentro de vacaciones hasta el [DATE] y v/ requerimiento de info…" at bounding box center [204, 194] width 244 height 83
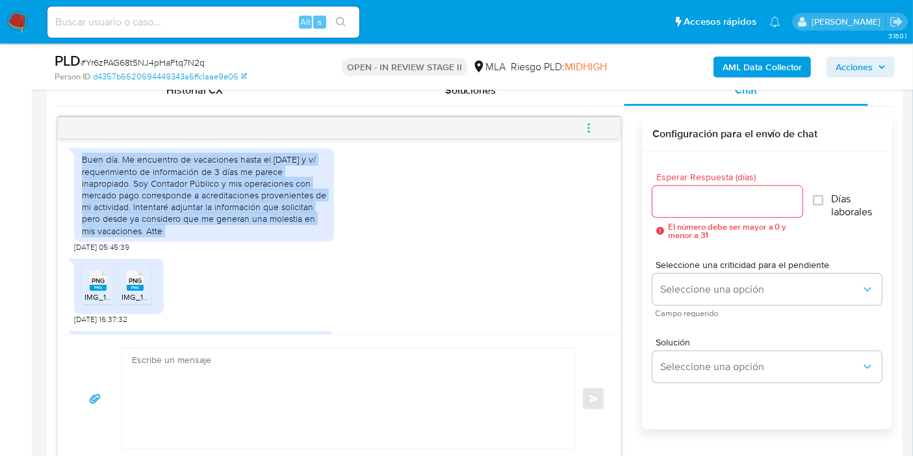
click at [248, 219] on div "Buen día. Me encuentro de vacaciones hasta el [DATE] y v/ requerimiento de info…" at bounding box center [204, 194] width 244 height 83
click at [173, 236] on div "Buen día. Me encuentro de vacaciones hasta el [DATE] y v/ requerimiento de info…" at bounding box center [204, 194] width 244 height 83
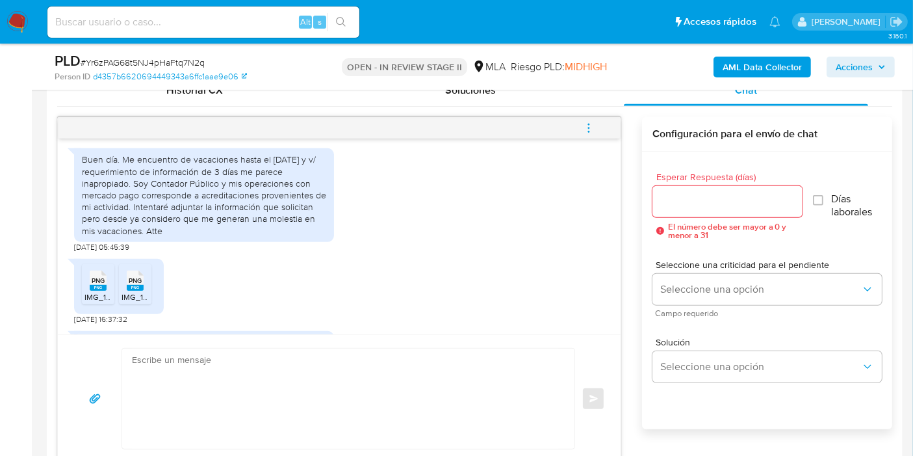
click at [91, 291] on icon at bounding box center [98, 280] width 17 height 20
click at [138, 285] on span "PNG" at bounding box center [135, 280] width 13 height 8
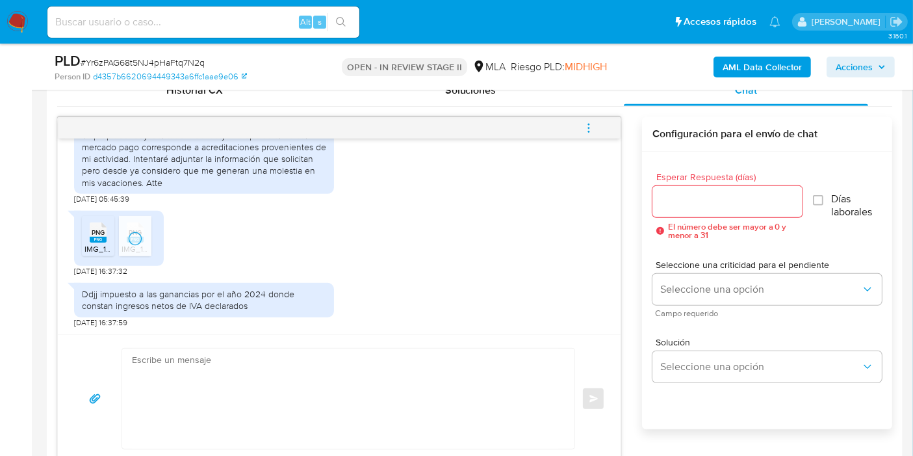
scroll to position [787, 0]
click at [267, 293] on div "Ddjj impuesto a las ganancias por el año 2024 donde constan ingresos netos de I…" at bounding box center [204, 299] width 244 height 23
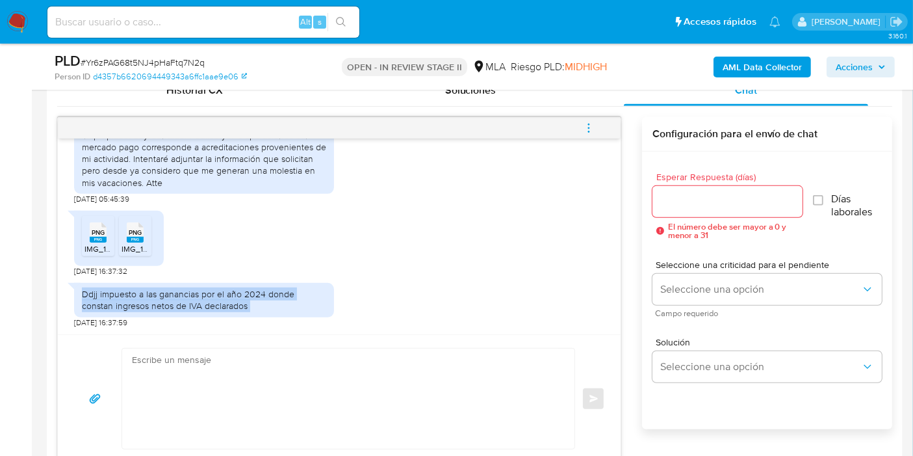
click at [267, 293] on div "Ddjj impuesto a las ganancias por el año 2024 donde constan ingresos netos de I…" at bounding box center [204, 299] width 244 height 23
click at [309, 294] on div "Ddjj impuesto a las ganancias por el año 2024 donde constan ingresos netos de I…" at bounding box center [204, 299] width 244 height 23
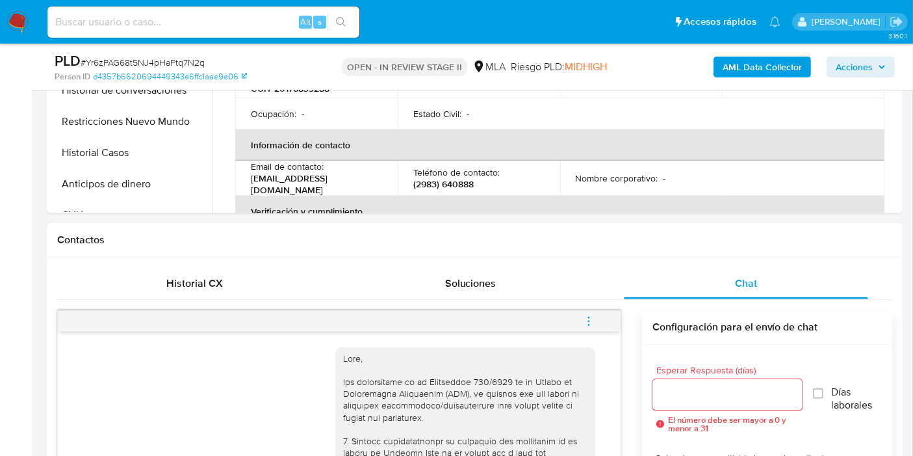
scroll to position [289, 0]
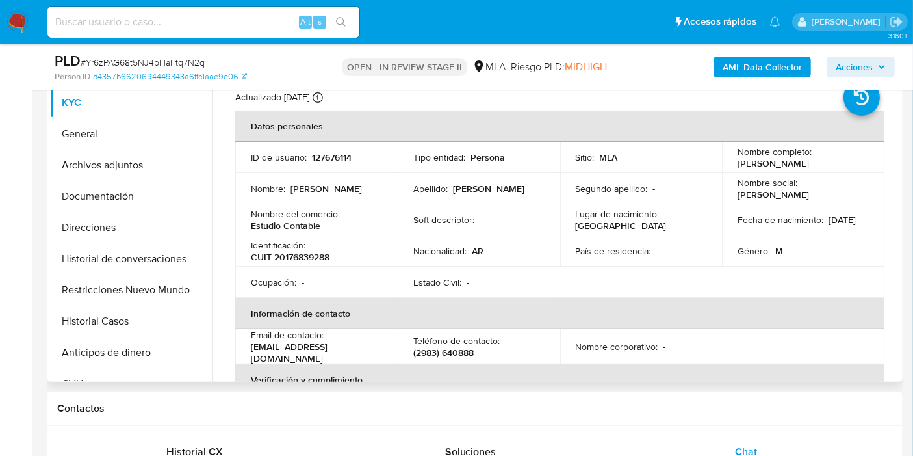
click at [308, 257] on p "CUIT 20176839288" at bounding box center [290, 257] width 79 height 12
click at [87, 131] on button "General" at bounding box center [126, 133] width 152 height 31
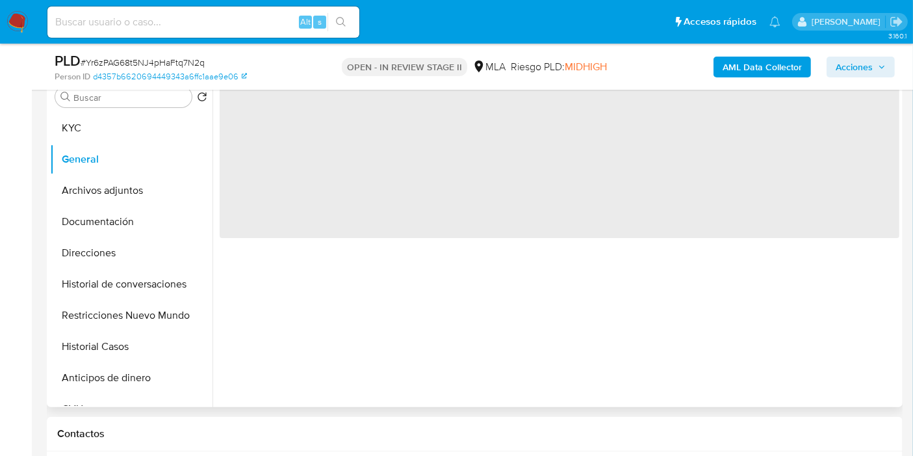
scroll to position [72, 0]
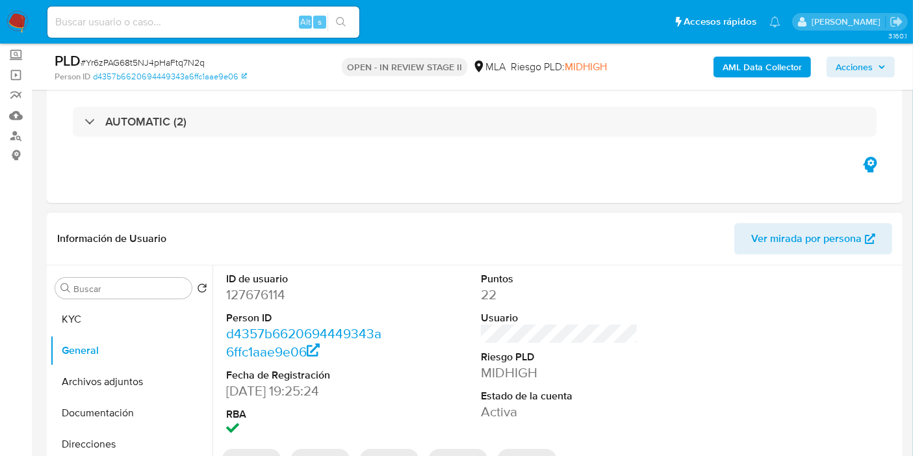
click at [263, 295] on dd "127676114" at bounding box center [304, 294] width 157 height 18
copy dd "127676114"
click at [160, 26] on input at bounding box center [203, 22] width 312 height 17
paste input "4rzaeH2W5CMw64LCtEiRIOrk"
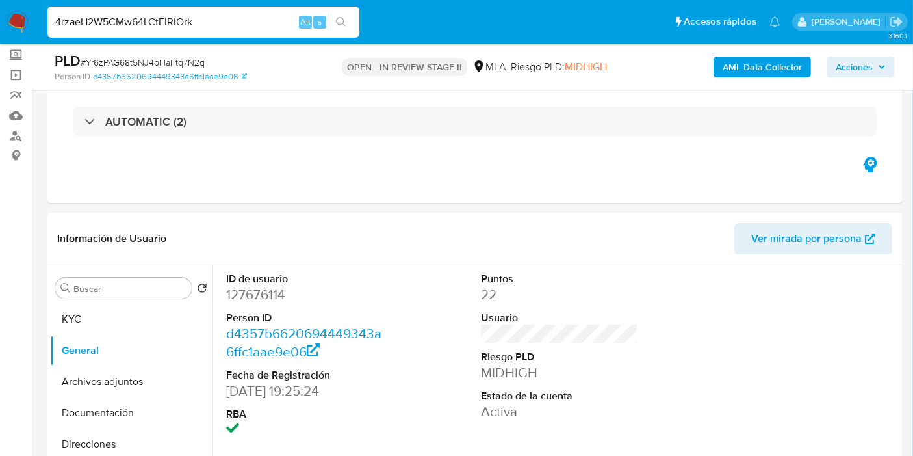
type input "4rzaeH2W5CMw64LCtEiRIOrk"
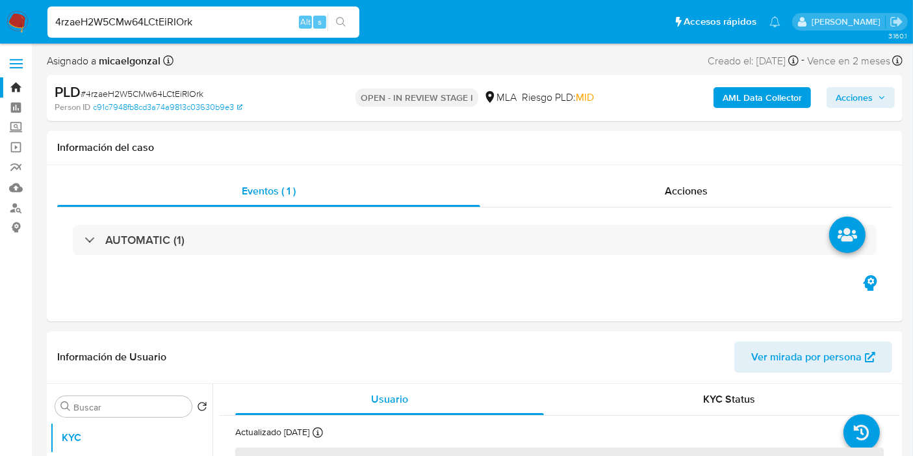
select select "10"
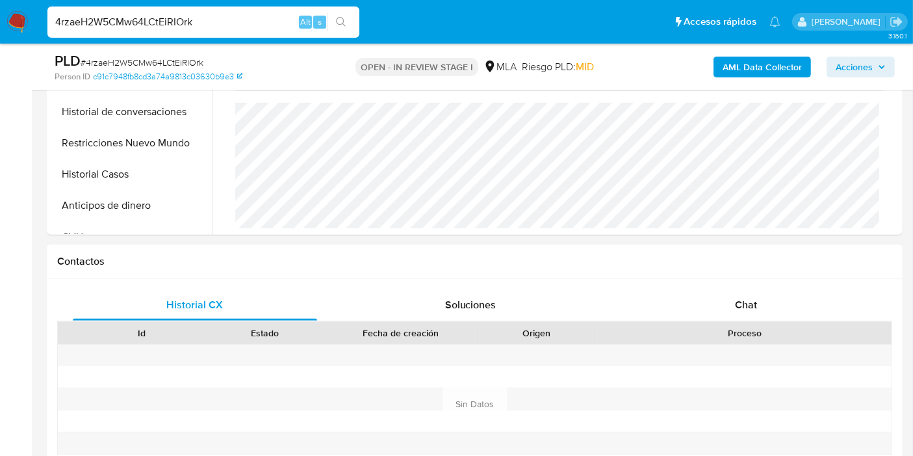
scroll to position [505, 0]
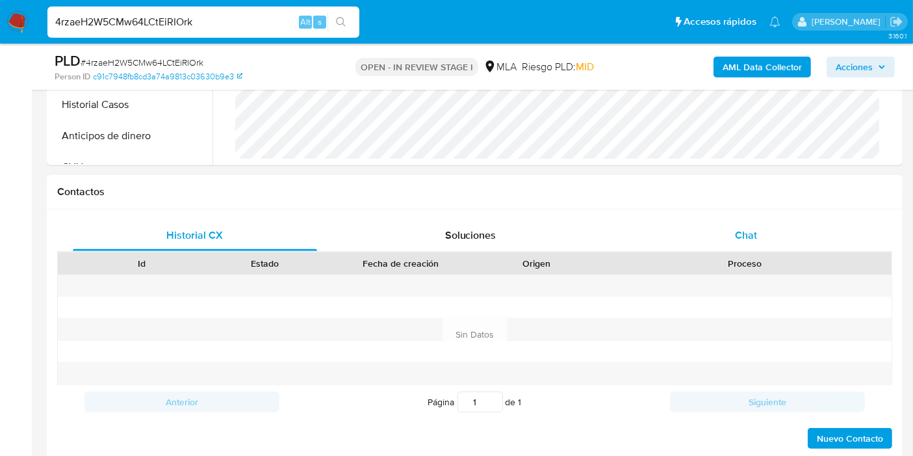
click at [859, 226] on div "Chat" at bounding box center [746, 235] width 244 height 31
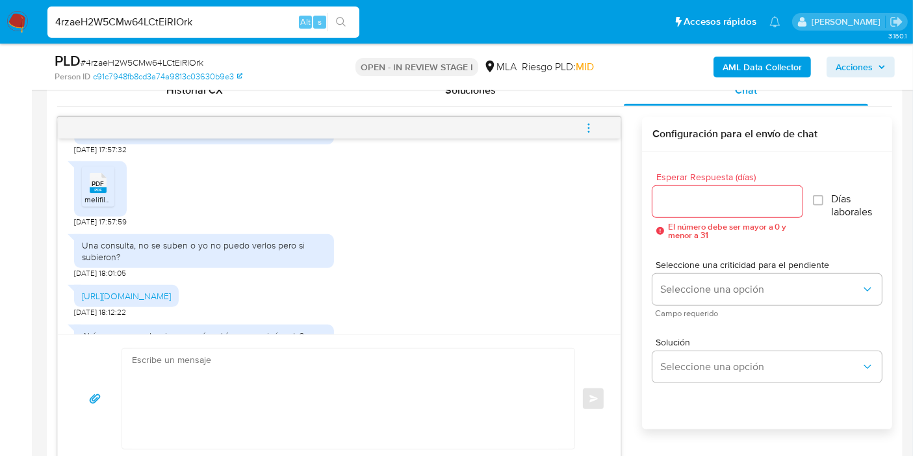
scroll to position [317, 0]
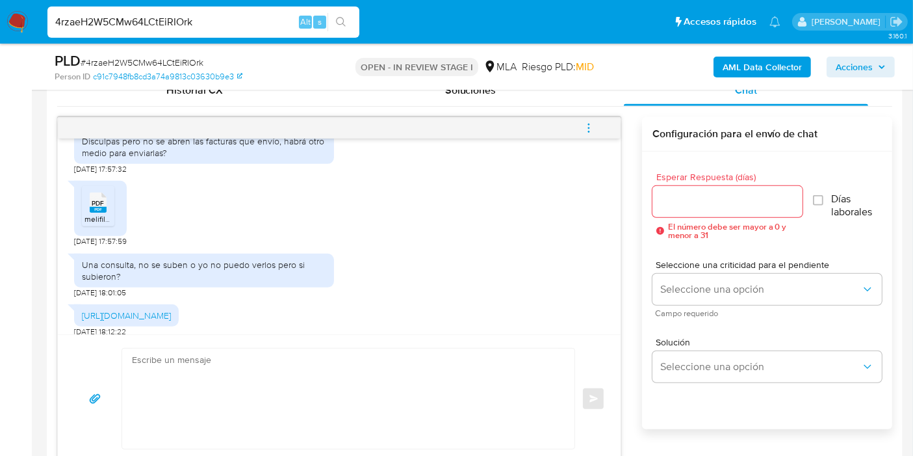
click at [193, 276] on div "Una consulta, no se suben o yo no puedo verlos pero si subieron?" at bounding box center [204, 270] width 244 height 23
click at [205, 274] on div "Una consulta, no se suben o yo no puedo verlos pero si subieron?" at bounding box center [204, 270] width 244 height 23
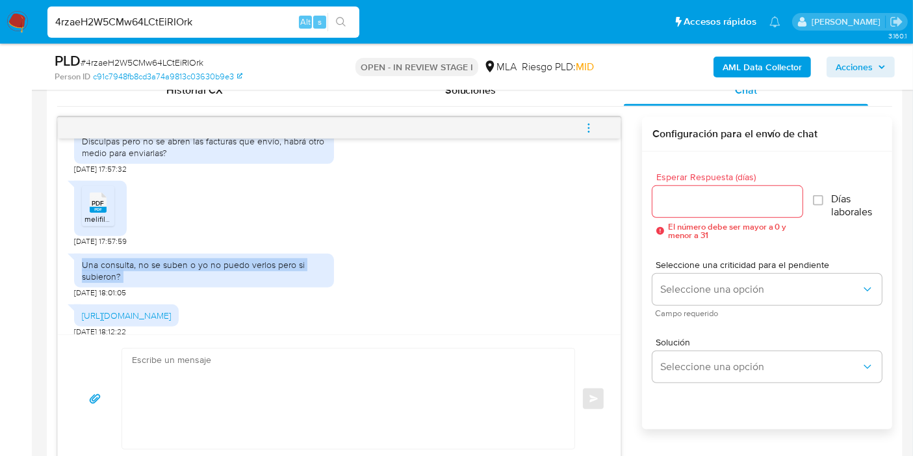
click at [205, 274] on div "Una consulta, no se suben o yo no puedo verlos pero si subieron?" at bounding box center [204, 270] width 244 height 23
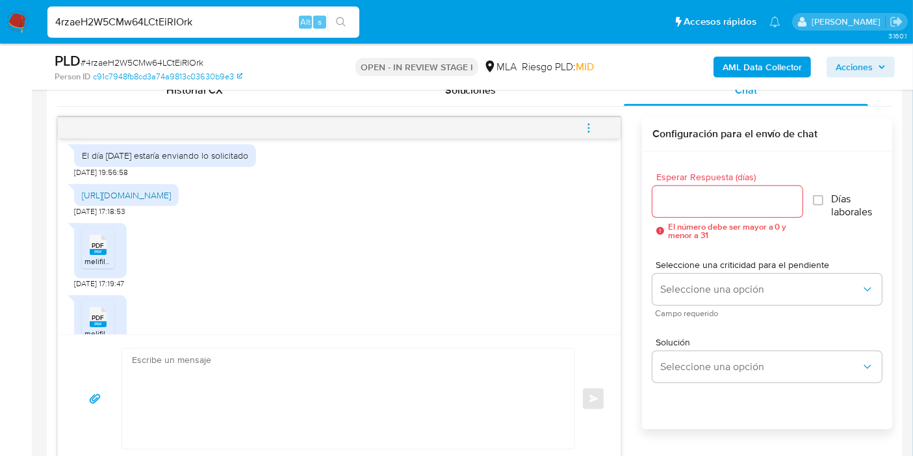
scroll to position [794, 0]
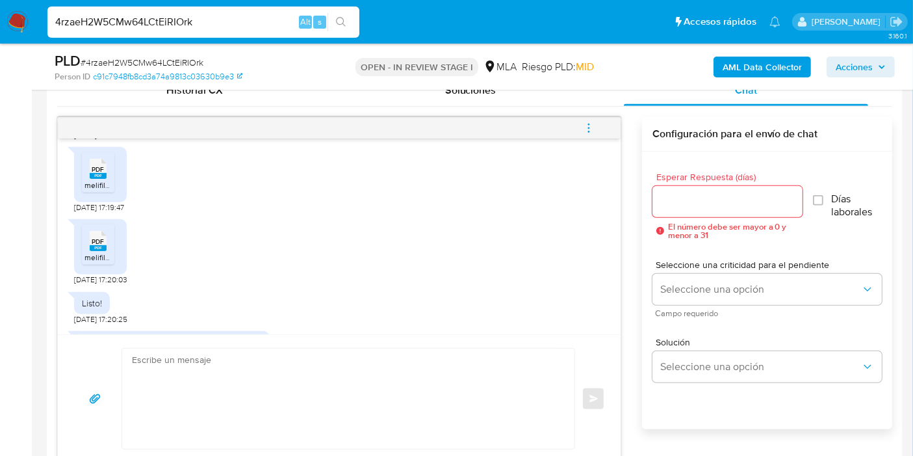
click at [97, 190] on span "melifile3881840661404981683.pdf" at bounding box center [144, 184] width 119 height 11
click at [99, 246] on span "PDF" at bounding box center [98, 241] width 12 height 8
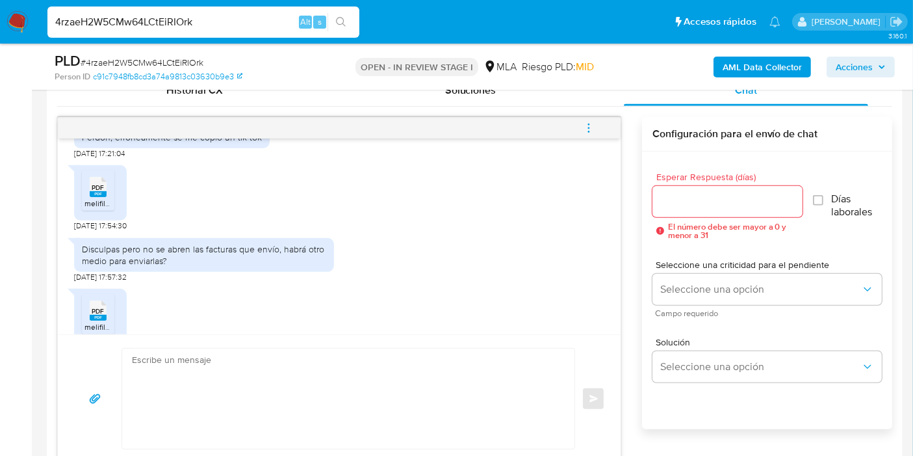
scroll to position [1011, 0]
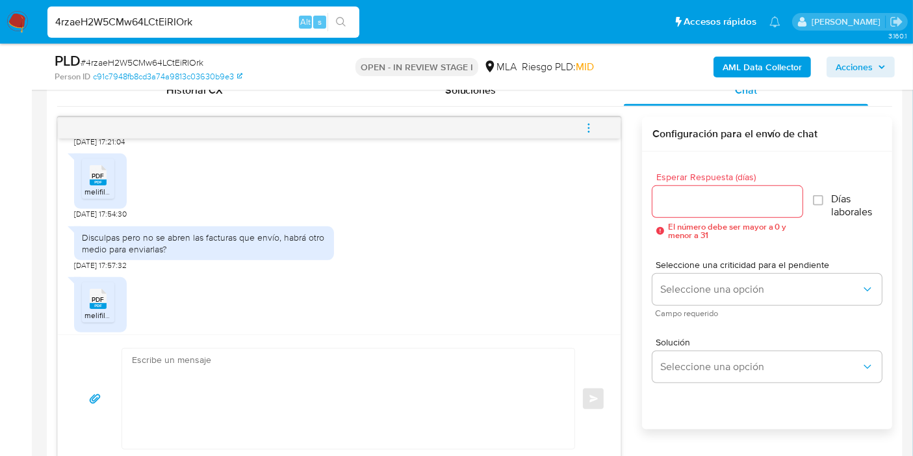
click at [98, 197] on span "melifile1827307364337287948.pdf" at bounding box center [145, 191] width 120 height 11
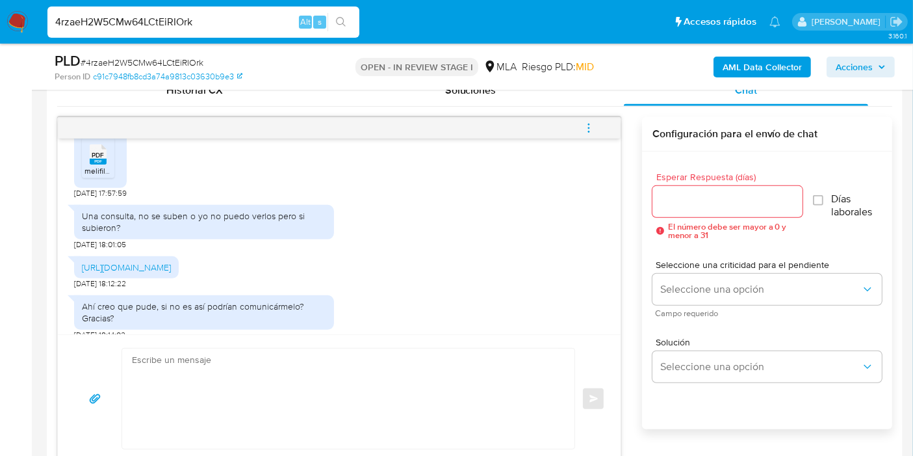
click at [96, 176] on span "melifile5335026511591766341.pdf" at bounding box center [143, 170] width 116 height 11
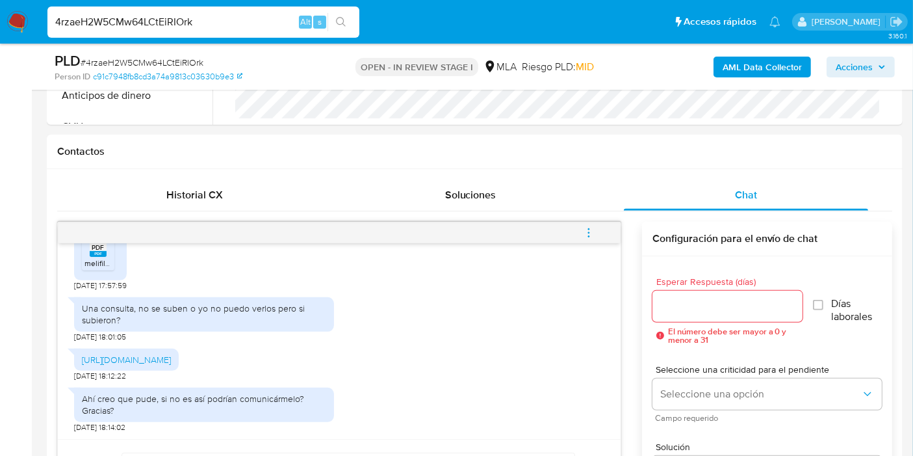
scroll to position [289, 0]
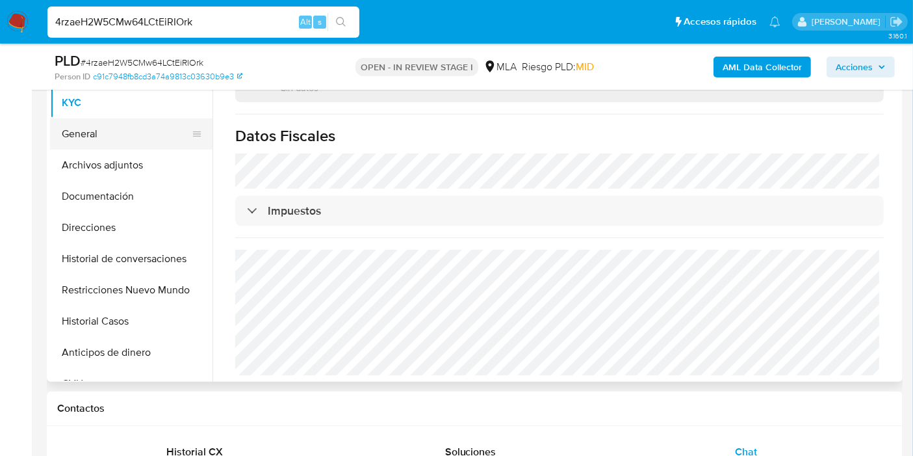
click at [148, 120] on button "General" at bounding box center [126, 133] width 152 height 31
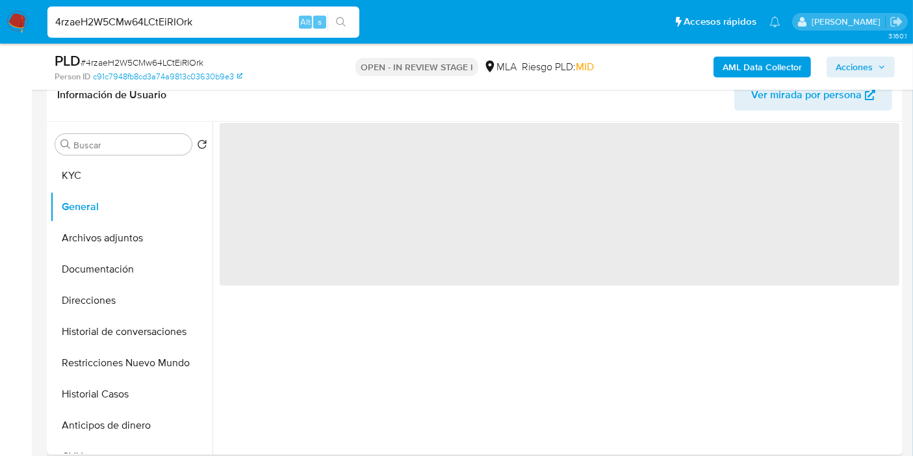
scroll to position [144, 0]
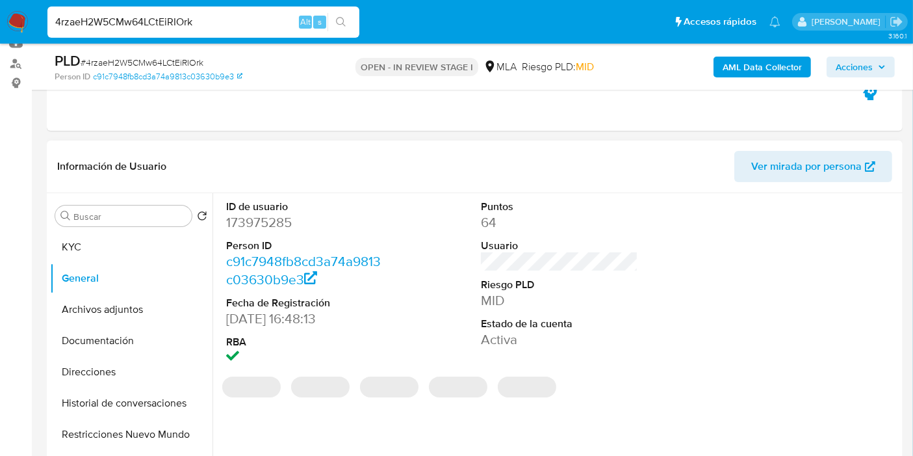
drag, startPoint x: 224, startPoint y: 225, endPoint x: 248, endPoint y: 224, distance: 24.1
click at [226, 225] on div "ID de usuario 173975285 Person ID c91c7948fb8cd3a74a9813c03630b9e3 Fecha de Reg…" at bounding box center [305, 283] width 170 height 181
click at [284, 224] on dd "173975285" at bounding box center [304, 222] width 157 height 18
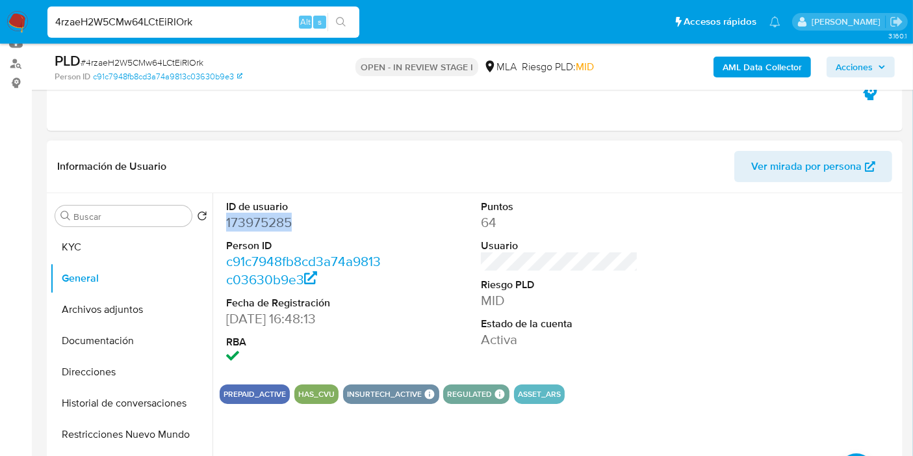
copy dd "173975285"
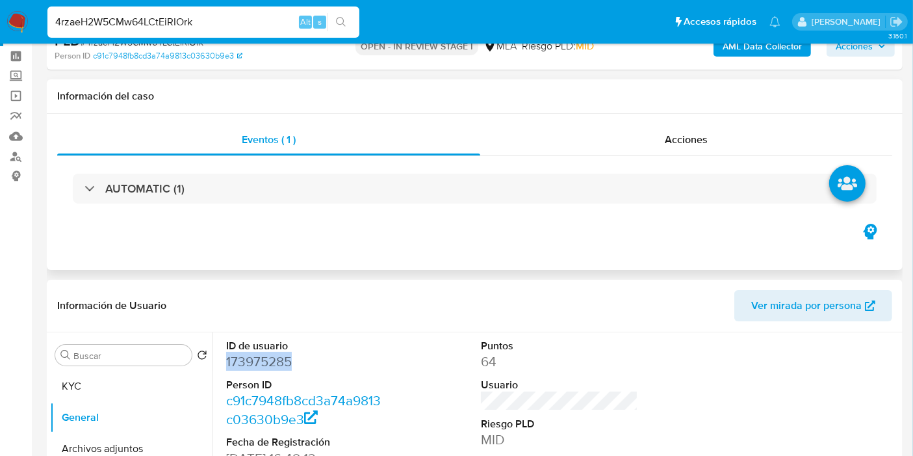
scroll to position [0, 0]
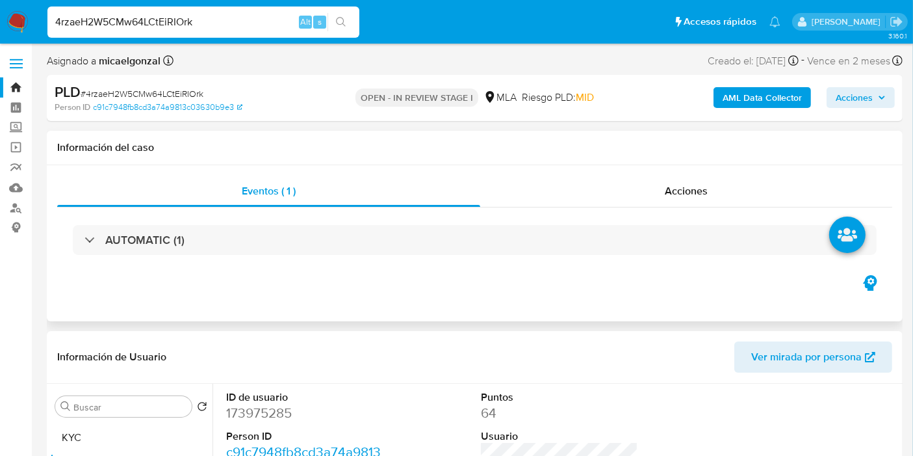
click at [769, 207] on div "AUTOMATIC (1)" at bounding box center [474, 239] width 835 height 65
click at [762, 156] on div "Información del caso" at bounding box center [475, 148] width 856 height 34
click at [721, 178] on div "Acciones" at bounding box center [686, 191] width 412 height 31
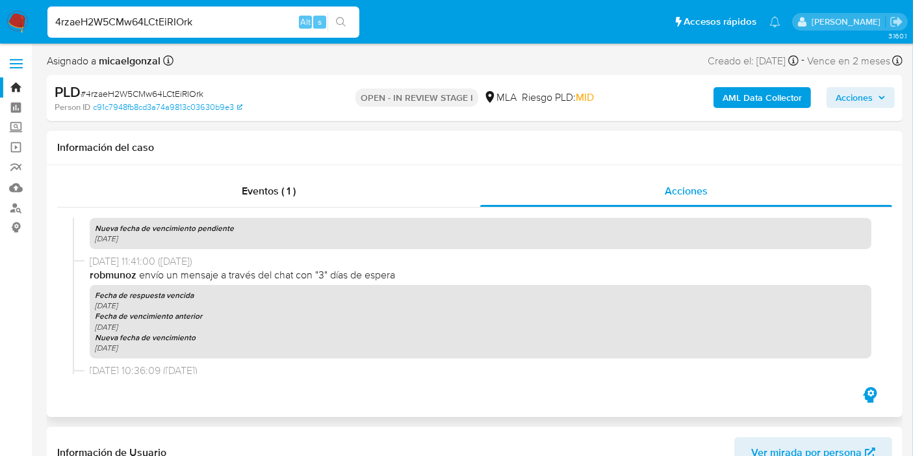
scroll to position [378, 0]
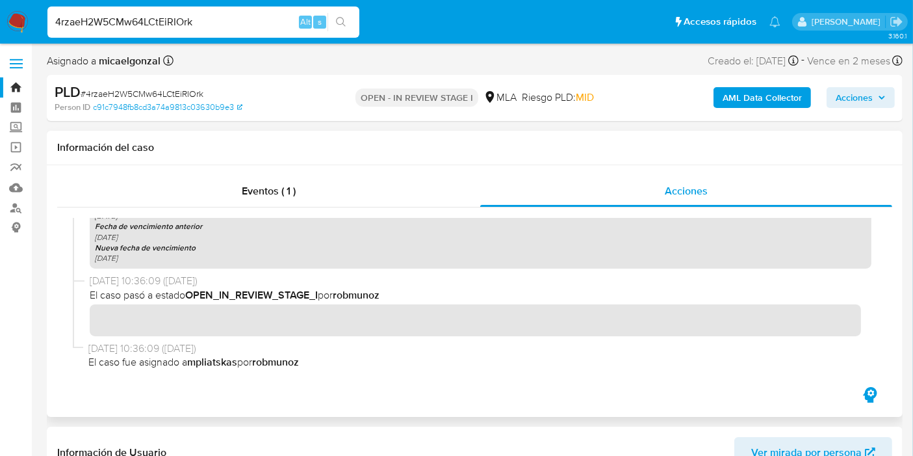
click at [271, 363] on b "robmunoz" at bounding box center [275, 361] width 47 height 15
click at [270, 363] on b "robmunoz" at bounding box center [275, 361] width 47 height 15
click at [267, 369] on b "robmunoz" at bounding box center [275, 361] width 47 height 15
click at [267, 368] on b "robmunoz" at bounding box center [275, 361] width 47 height 15
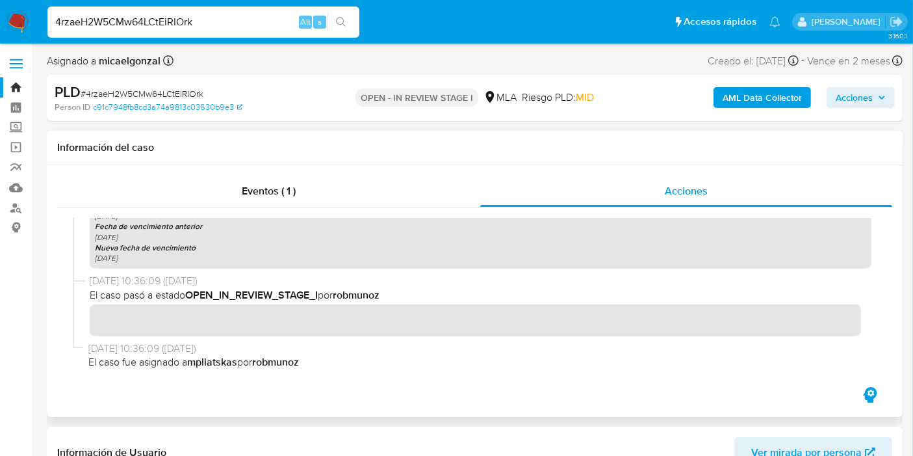
click at [280, 302] on div "17/09/2025 10:36:09 (hace 5 días) El caso pasó a estado OPEN_IN_REVIEW_STAGE_I …" at bounding box center [481, 305] width 782 height 62
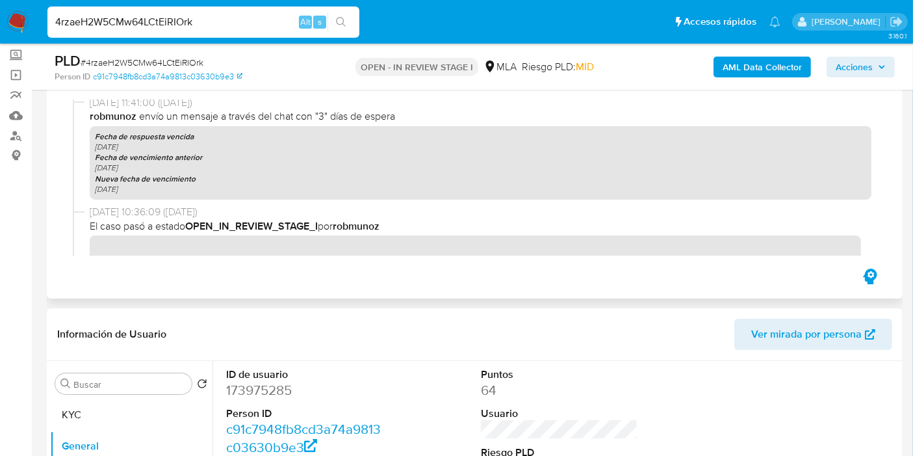
scroll to position [306, 0]
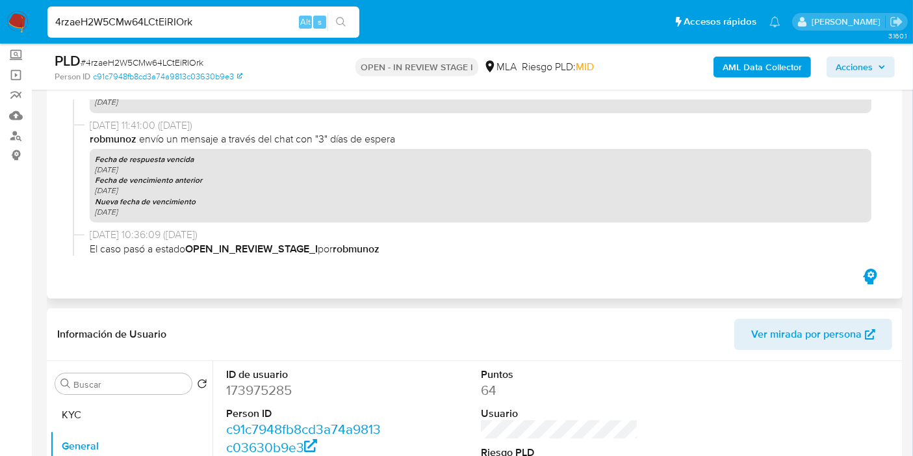
click at [276, 123] on span "17/09/2025 11:41:00 (hace 5 días)" at bounding box center [481, 125] width 782 height 14
click at [199, 177] on b "Fecha de vencimiento anterior" at bounding box center [148, 180] width 107 height 12
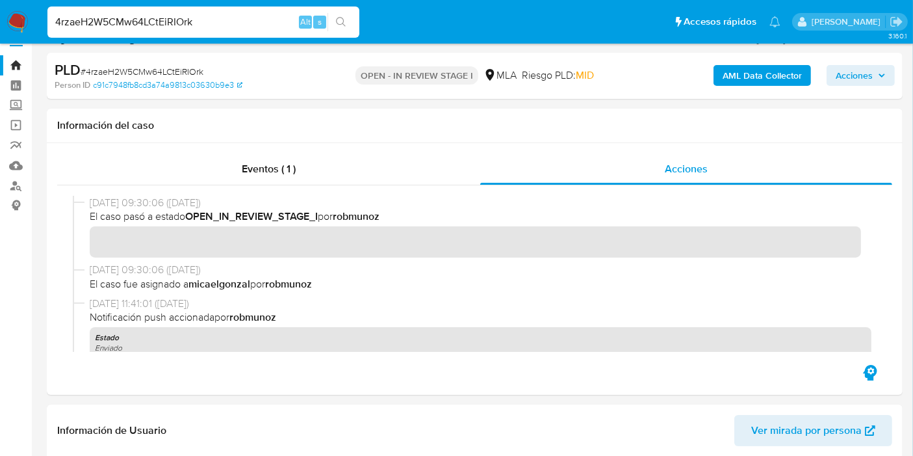
scroll to position [0, 0]
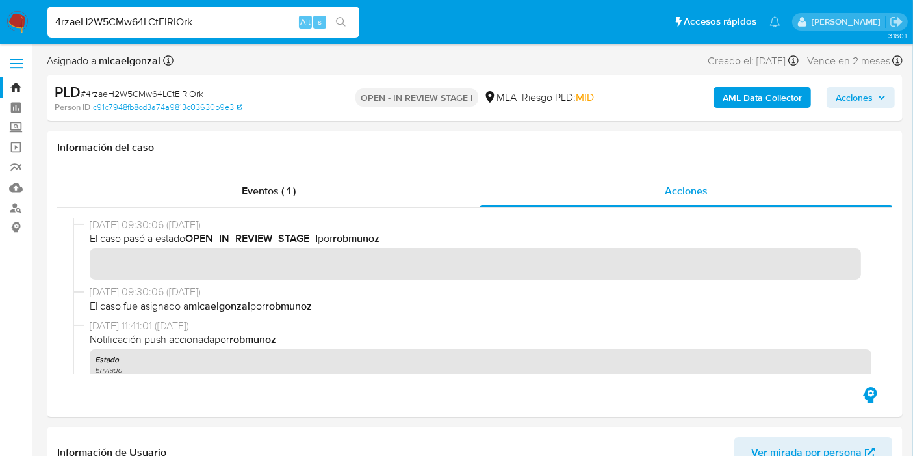
click at [182, 31] on div "4rzaeH2W5CMw64LCtEiRIOrk Alt s" at bounding box center [203, 22] width 312 height 31
click at [178, 29] on input "4rzaeH2W5CMw64LCtEiRIOrk" at bounding box center [203, 22] width 312 height 17
drag, startPoint x: 6, startPoint y: 23, endPoint x: 13, endPoint y: 21, distance: 7.3
drag, startPoint x: 13, startPoint y: 21, endPoint x: 34, endPoint y: 29, distance: 22.2
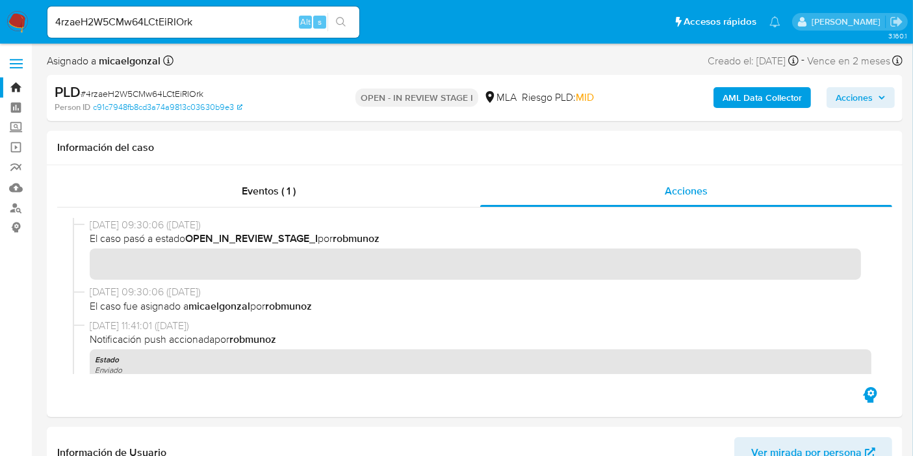
click at [34, 29] on nav "Pausado Ver notificaciones 4rzaeH2W5CMw64LCtEiRIOrk Alt s Accesos rápidos Presi…" at bounding box center [456, 22] width 913 height 44
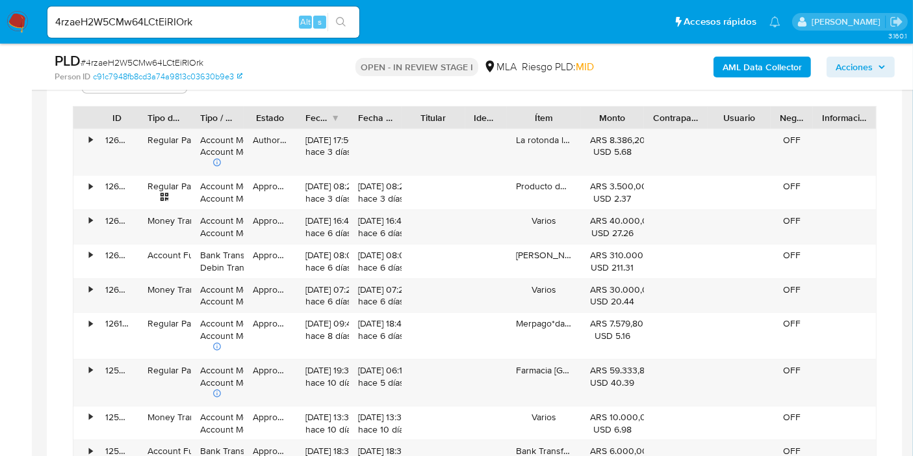
scroll to position [1300, 0]
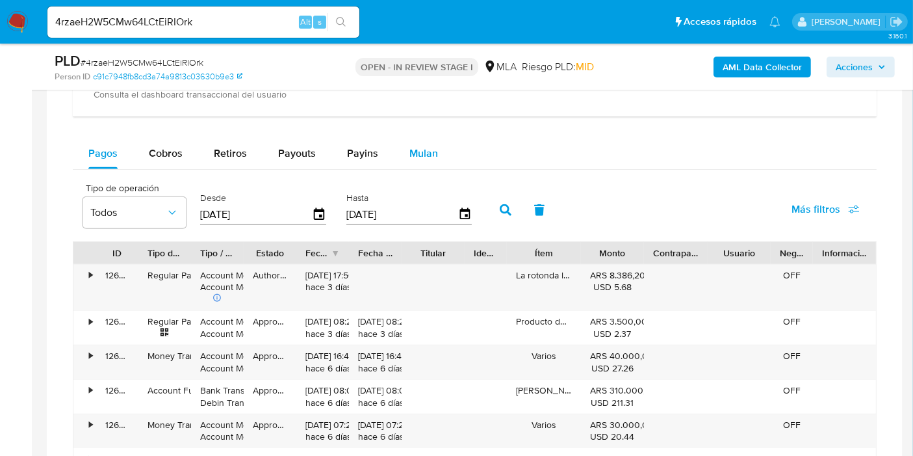
click at [399, 144] on button "Mulan" at bounding box center [424, 153] width 60 height 31
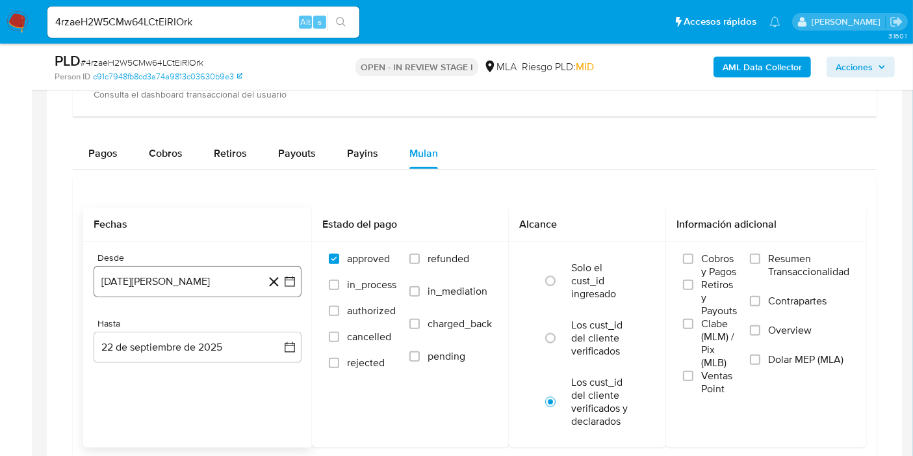
click at [287, 281] on icon "button" at bounding box center [289, 281] width 13 height 13
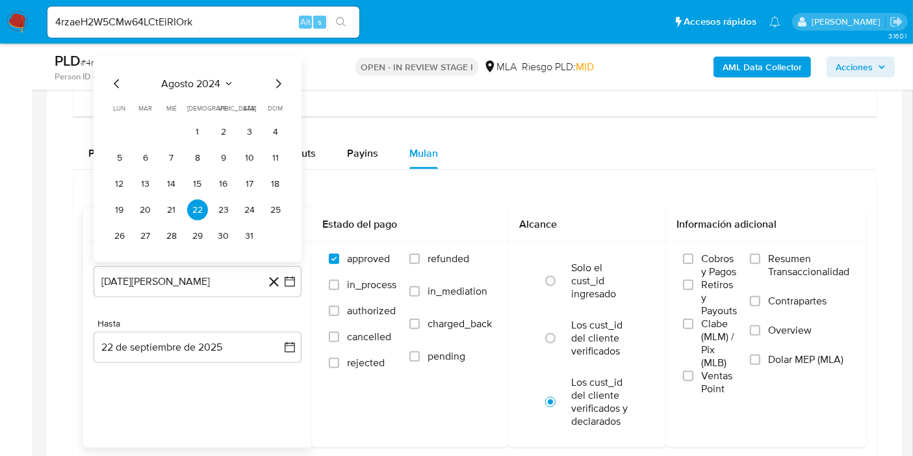
click at [187, 88] on div "agosto 2024" at bounding box center [197, 83] width 177 height 16
click at [193, 82] on span "agosto 2024" at bounding box center [191, 83] width 59 height 13
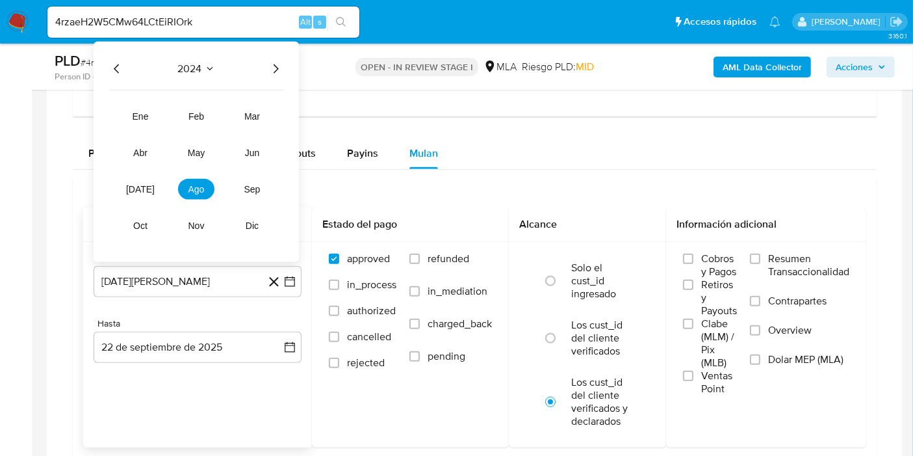
drag, startPoint x: 202, startPoint y: 185, endPoint x: 248, endPoint y: 97, distance: 99.1
click at [238, 111] on tr "ene feb mar abr may jun jul ago sep oct nov dic" at bounding box center [196, 170] width 148 height 130
click at [280, 68] on icon "Año siguiente" at bounding box center [276, 68] width 16 height 16
click at [206, 147] on button "may" at bounding box center [196, 152] width 36 height 21
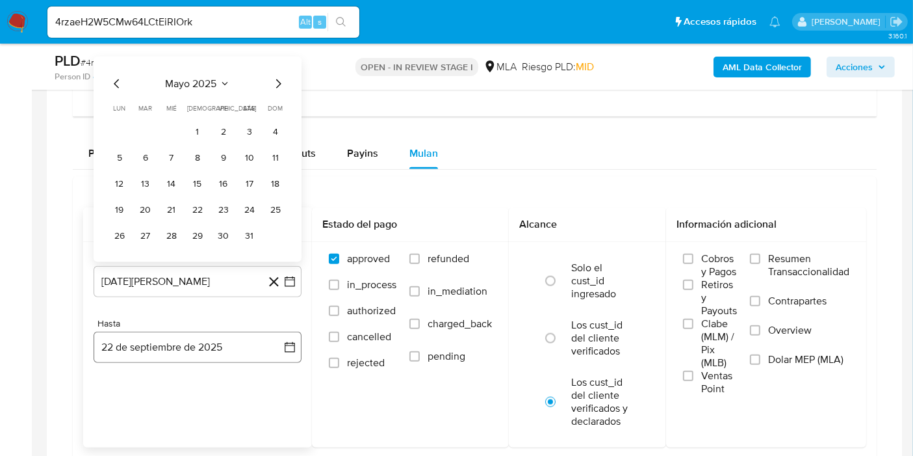
drag, startPoint x: 196, startPoint y: 129, endPoint x: 204, endPoint y: 353, distance: 224.4
click at [195, 129] on button "1" at bounding box center [197, 131] width 21 height 21
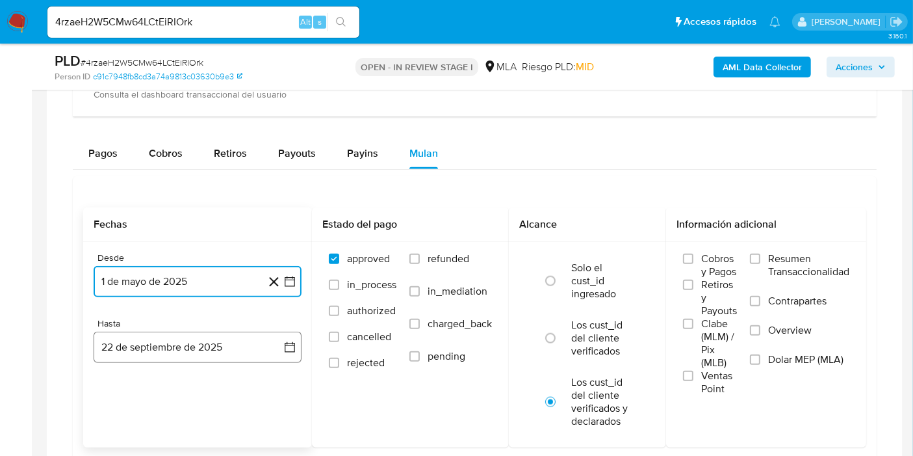
click at [211, 342] on button "22 de septiembre de 2025" at bounding box center [198, 347] width 208 height 31
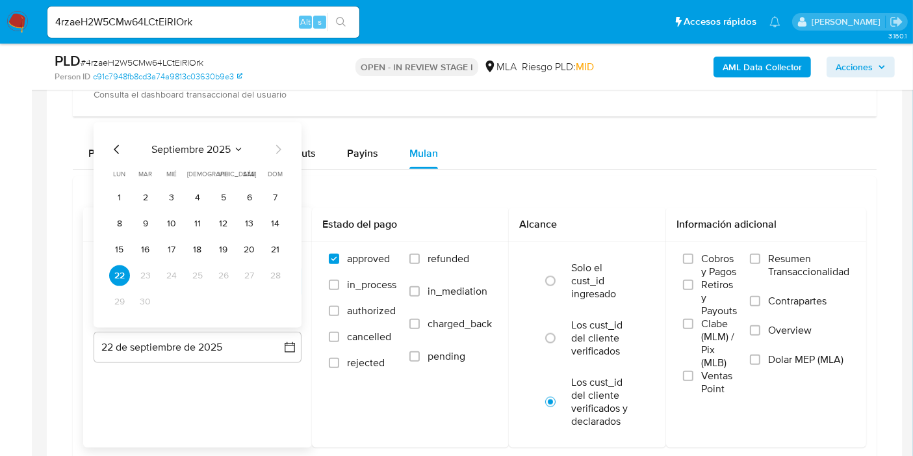
click at [119, 144] on icon "Mes anterior" at bounding box center [117, 149] width 16 height 16
click at [283, 292] on button "31" at bounding box center [275, 301] width 21 height 21
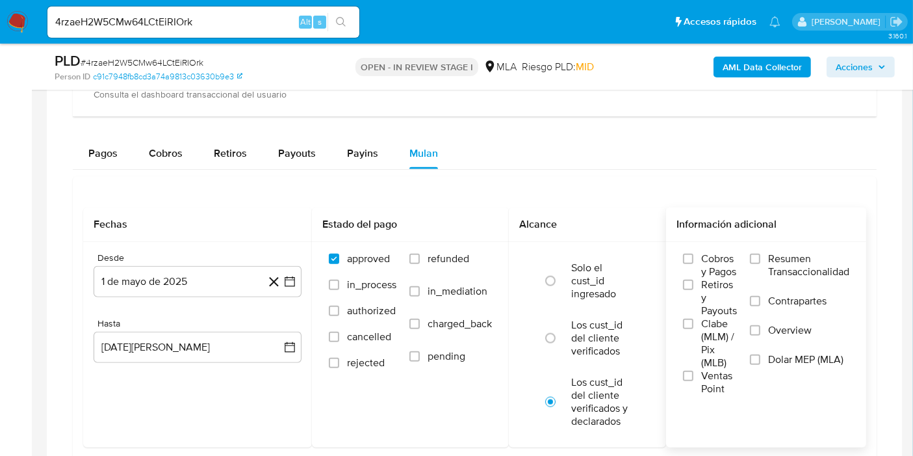
drag, startPoint x: 625, startPoint y: 348, endPoint x: 675, endPoint y: 352, distance: 49.5
click at [626, 348] on label "Los cust_id del cliente verificados" at bounding box center [601, 338] width 60 height 39
click at [561, 348] on input "radio" at bounding box center [550, 338] width 21 height 21
radio input "true"
click at [825, 366] on label "Dolar MEP (MLA)" at bounding box center [799, 367] width 99 height 29
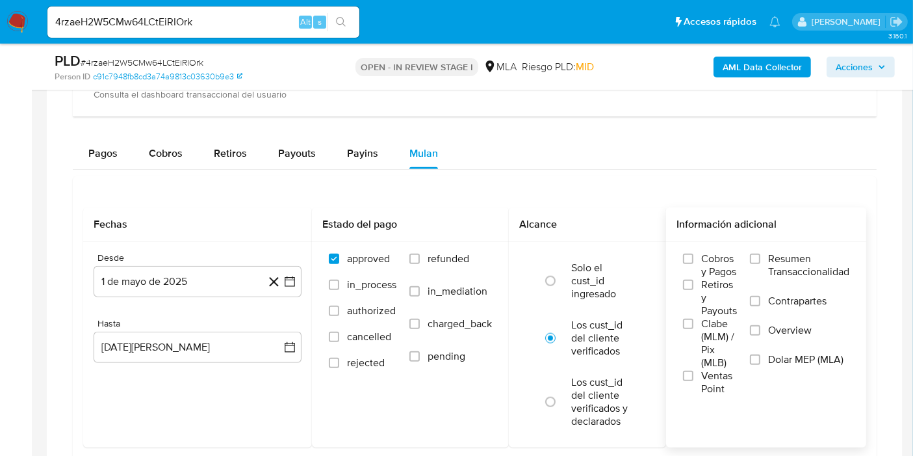
click at [761, 365] on input "Dolar MEP (MLA)" at bounding box center [755, 359] width 10 height 10
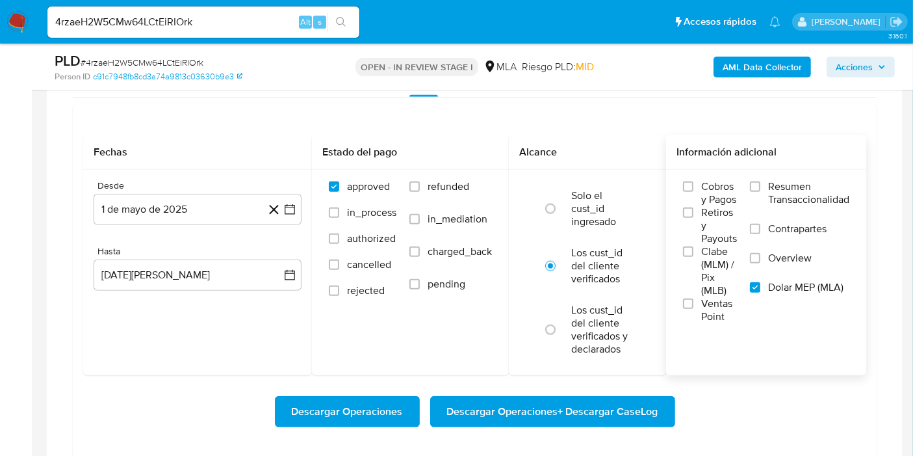
scroll to position [1444, 0]
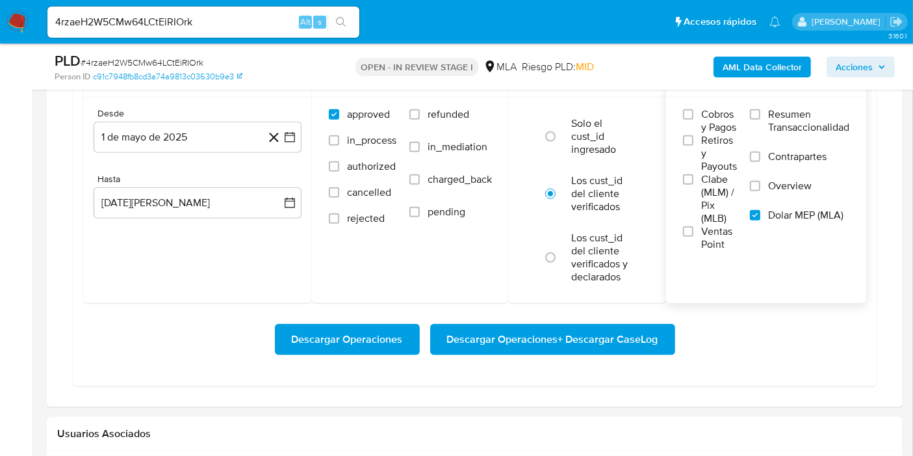
click at [575, 347] on span "Descargar Operaciones + Descargar CaseLog" at bounding box center [552, 339] width 211 height 29
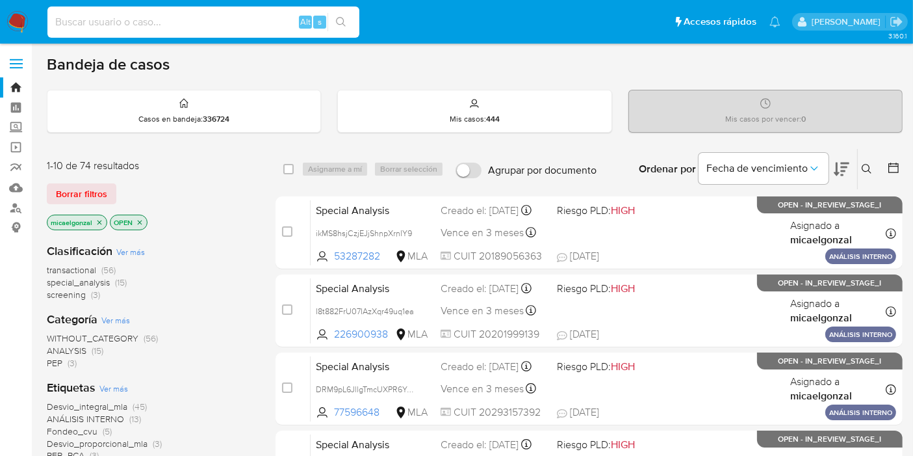
click at [206, 21] on input at bounding box center [203, 22] width 312 height 17
paste input "e2C2ZH1eHZbbh6D8C0G3SGzS"
type input "e2C2ZH1eHZbbh6D8C0G3SGzS"
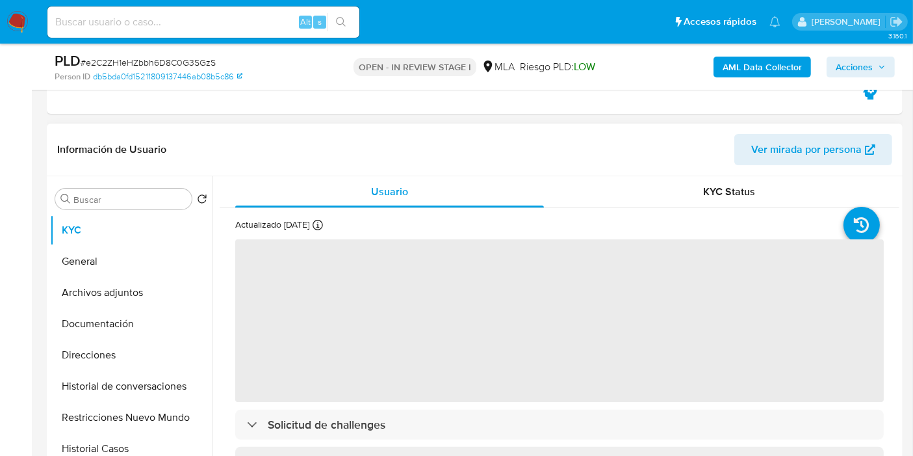
scroll to position [216, 0]
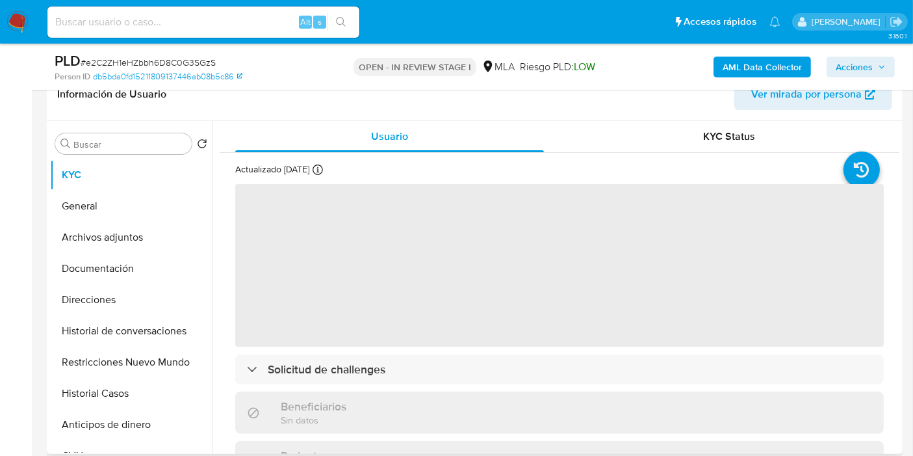
select select "10"
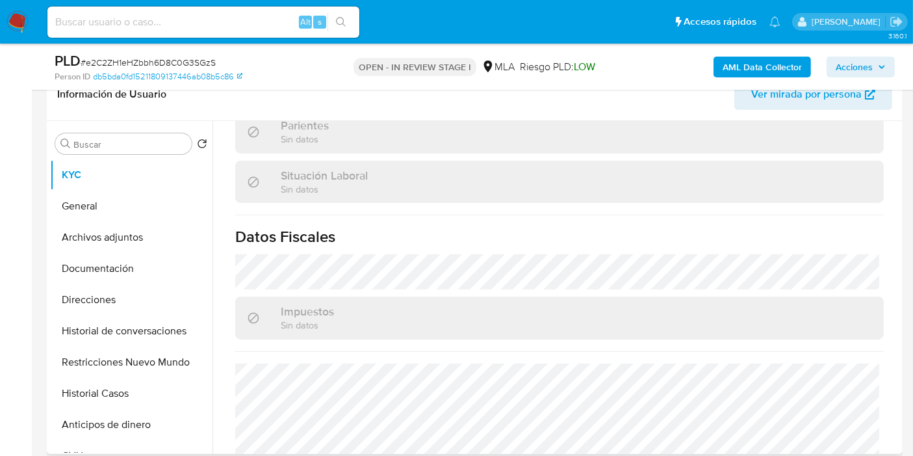
scroll to position [683, 0]
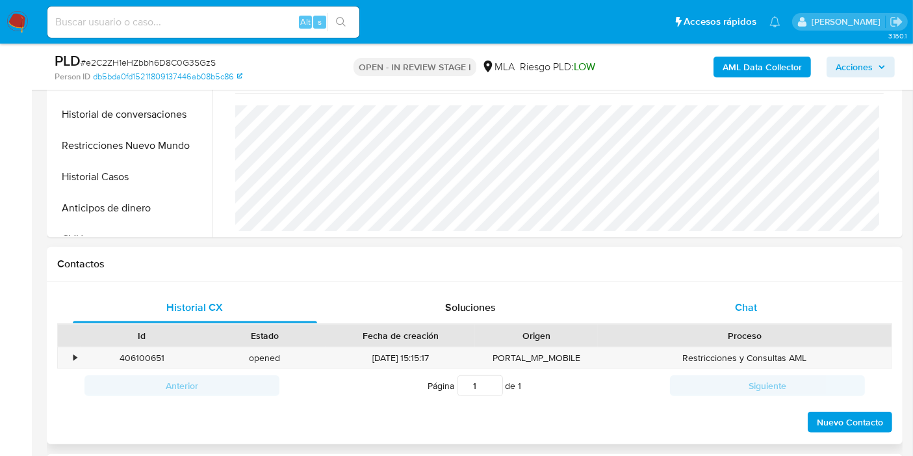
click at [753, 307] on span "Chat" at bounding box center [746, 307] width 22 height 15
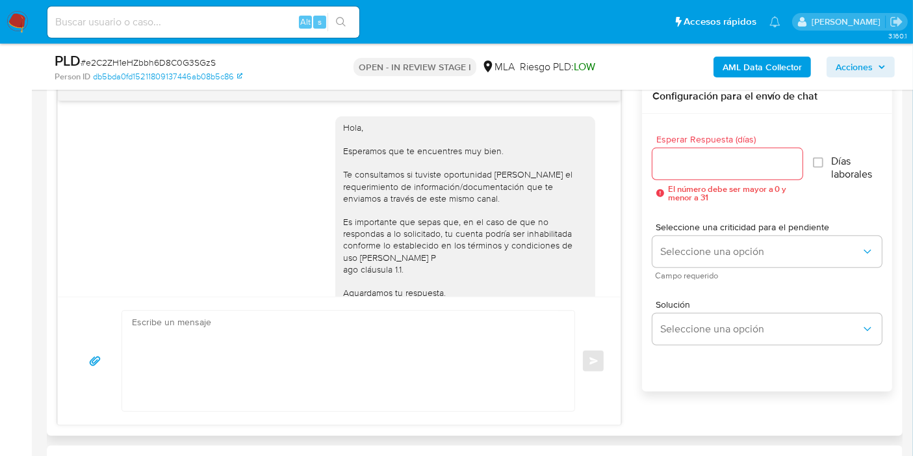
scroll to position [722, 0]
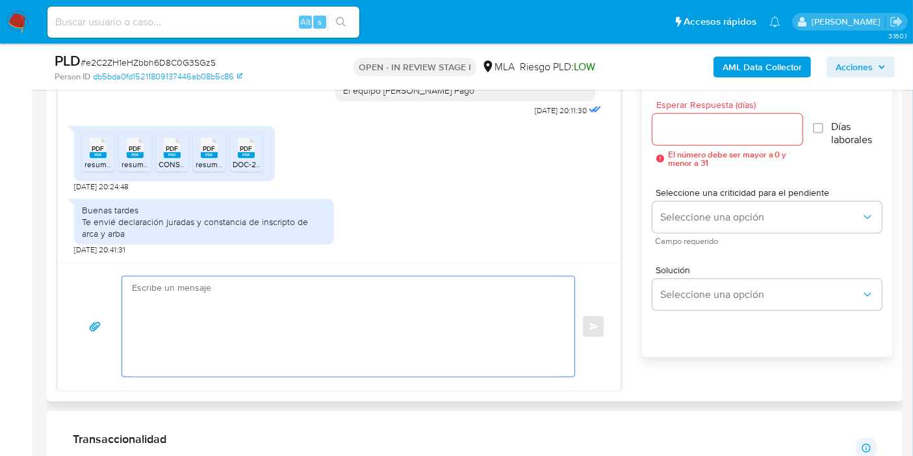
click at [322, 356] on textarea at bounding box center [345, 326] width 426 height 100
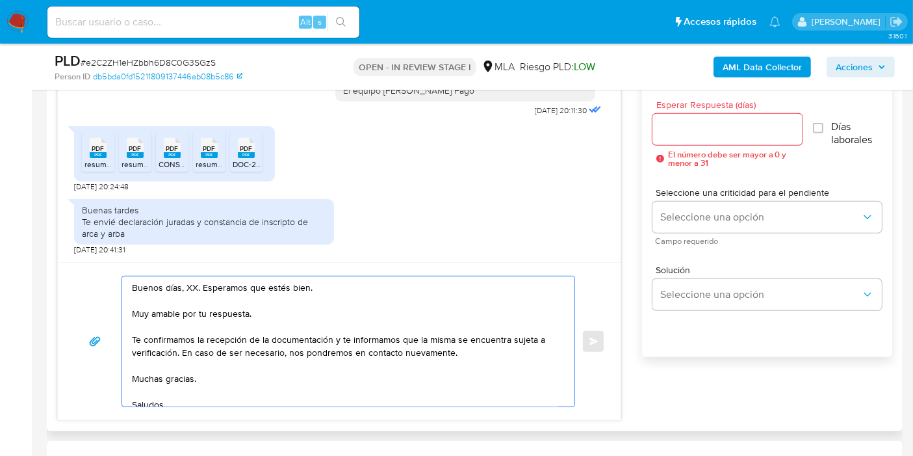
click at [188, 285] on textarea "Buenos días, XX. Esperamos que estés bien. Muy amable por tu respuesta. Te conf…" at bounding box center [345, 341] width 426 height 130
click at [195, 317] on textarea "Buenos [PERSON_NAME]. Esperamos que estés bien. Muy amable por tu respuesta. Te…" at bounding box center [345, 341] width 426 height 130
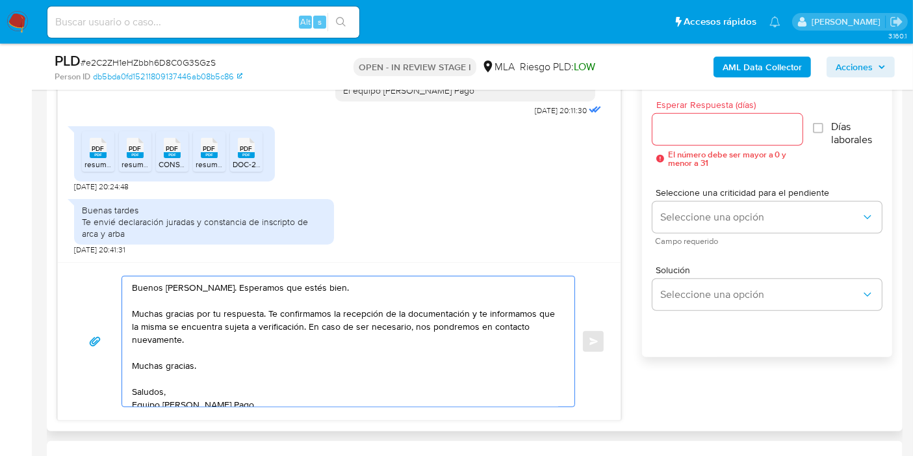
drag, startPoint x: 465, startPoint y: 296, endPoint x: 477, endPoint y: 315, distance: 22.5
click at [471, 298] on textarea "Buenos [PERSON_NAME]. Esperamos que estés bien. Muchas gracias por tu respuesta…" at bounding box center [345, 341] width 426 height 130
drag, startPoint x: 471, startPoint y: 308, endPoint x: 468, endPoint y: 345, distance: 37.1
click at [486, 342] on textarea "Buenos [PERSON_NAME]. Esperamos que estés bien. Muchas gracias por tu respuesta…" at bounding box center [345, 341] width 426 height 130
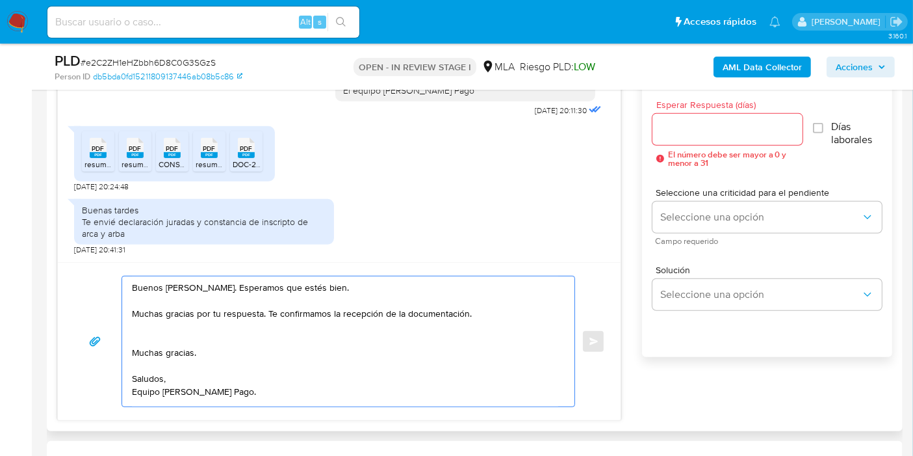
click at [192, 352] on textarea "Buenos [PERSON_NAME]. Esperamos que estés bien. Muchas gracias por tu respuesta…" at bounding box center [345, 341] width 426 height 130
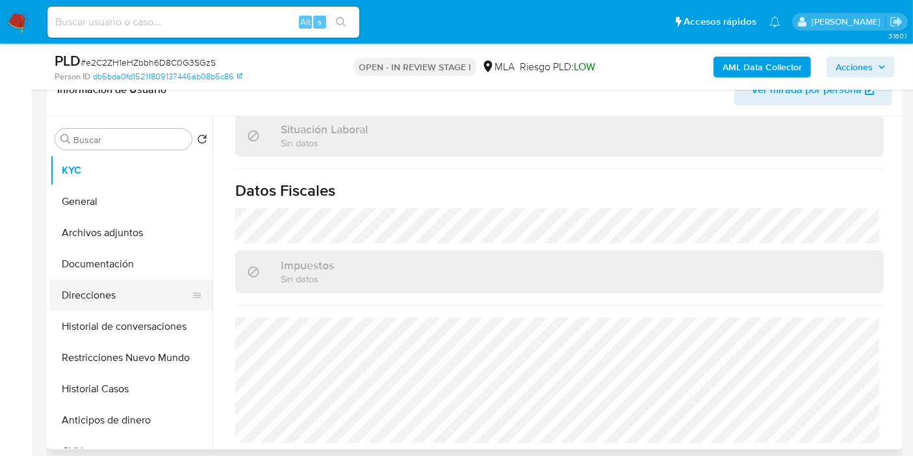
scroll to position [216, 0]
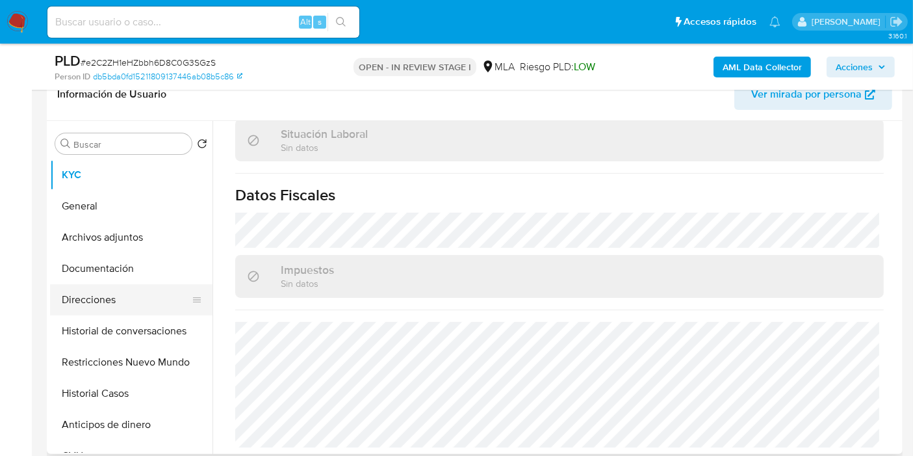
click at [89, 289] on button "Direcciones" at bounding box center [126, 299] width 152 height 31
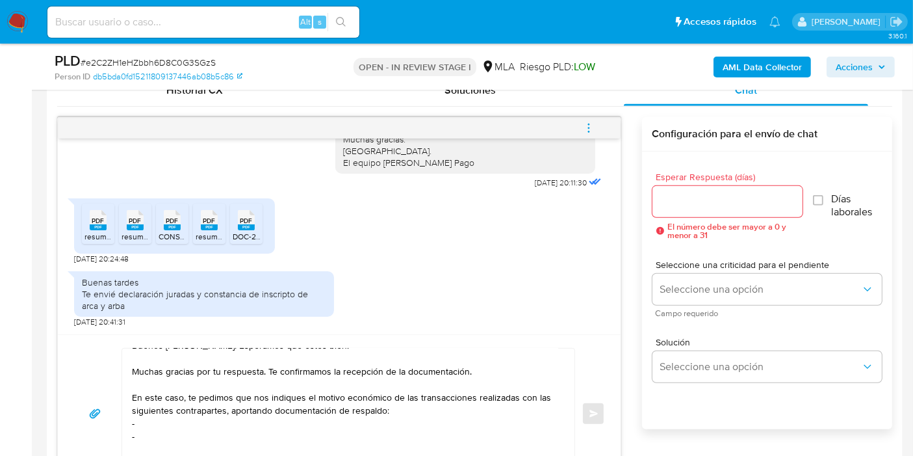
scroll to position [22, 0]
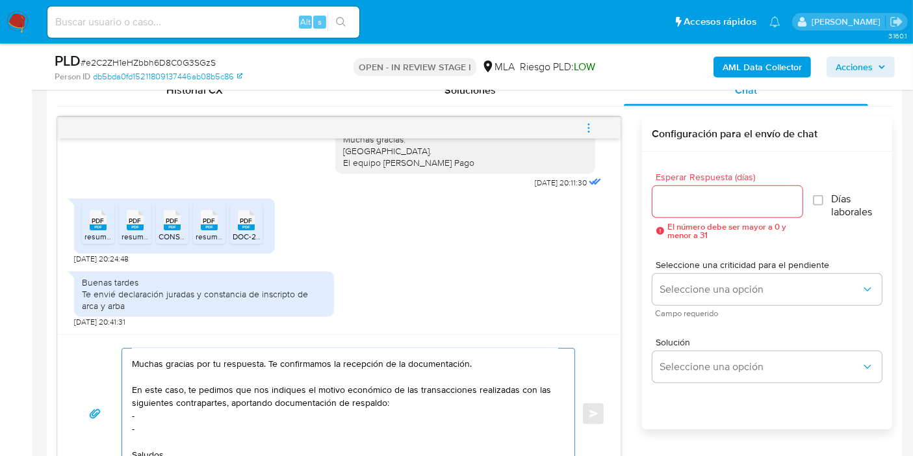
click at [235, 423] on textarea "Buenos [PERSON_NAME]. Esperamos que estés bien. Muchas gracias por tu respuesta…" at bounding box center [345, 413] width 426 height 130
paste textarea "[PERSON_NAME]"
paste textarea "27434669117"
click at [209, 406] on textarea "Buenos [PERSON_NAME]. Esperamos que estés bien. Muchas gracias por tu respuesta…" at bounding box center [345, 413] width 426 height 130
click at [206, 419] on textarea "Buenos [PERSON_NAME]. Esperamos que estés bien. Muchas gracias por tu respuesta…" at bounding box center [345, 413] width 426 height 130
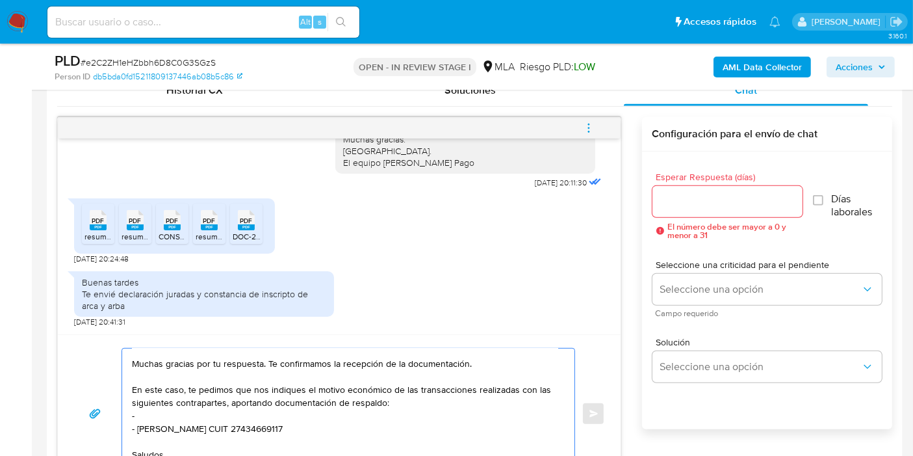
paste textarea "[PERSON_NAME]"
paste textarea "20947938542"
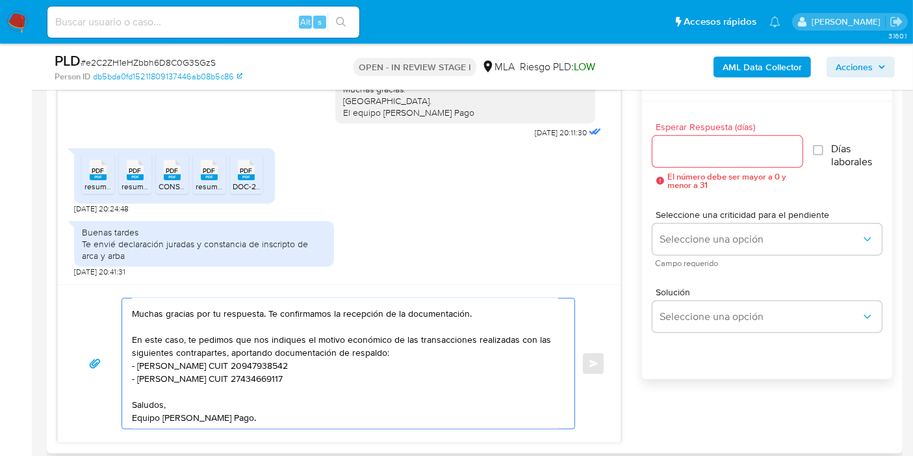
scroll to position [722, 0]
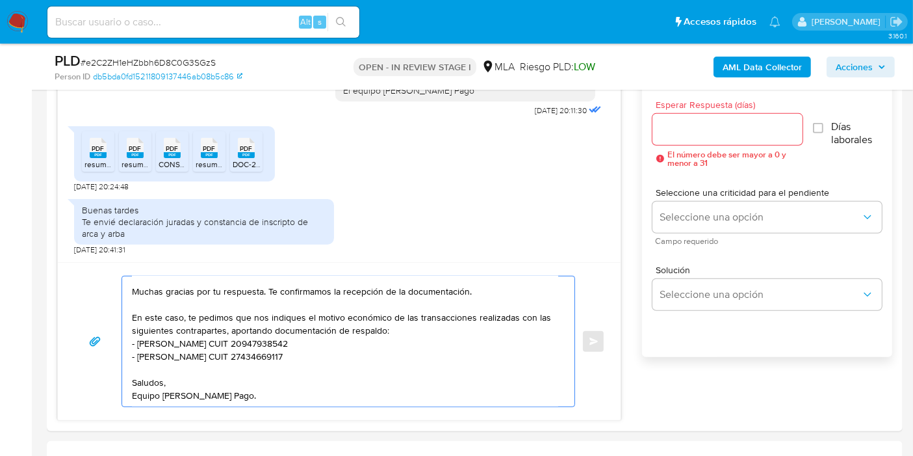
type textarea "Buenos [PERSON_NAME]. Esperamos que estés bien. Muchas gracias por tu respuesta…"
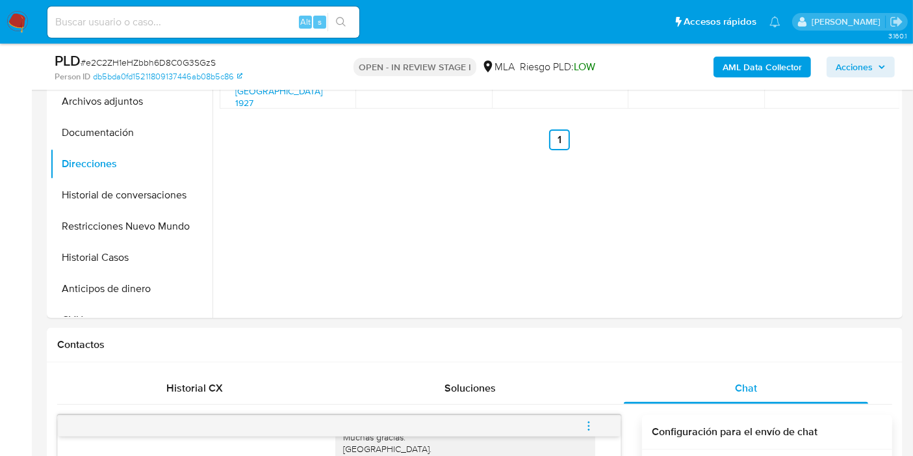
scroll to position [216, 0]
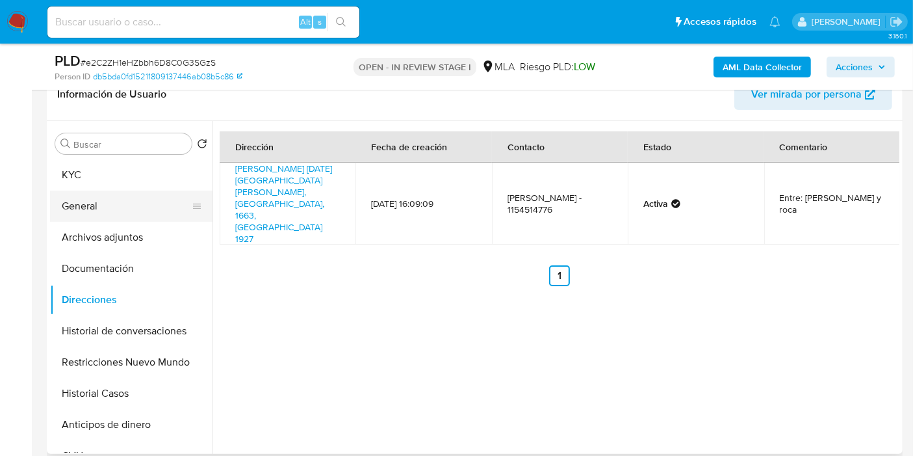
click at [114, 218] on button "General" at bounding box center [126, 205] width 152 height 31
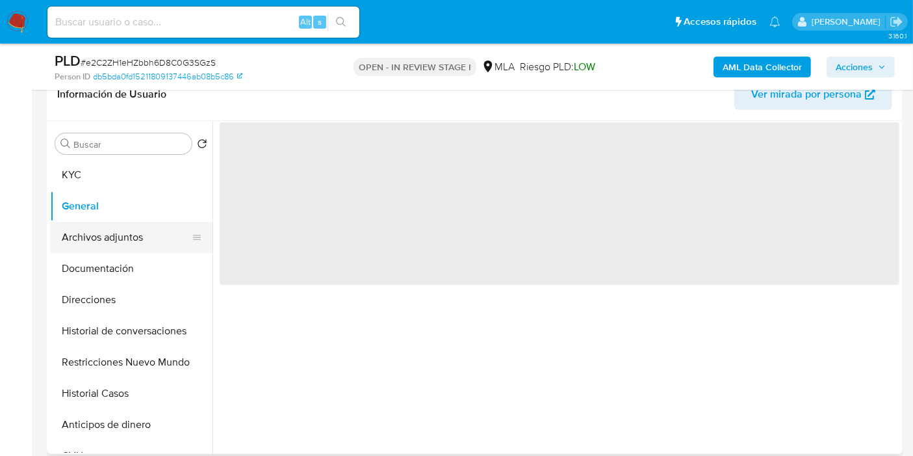
click at [120, 241] on button "Archivos adjuntos" at bounding box center [126, 237] width 152 height 31
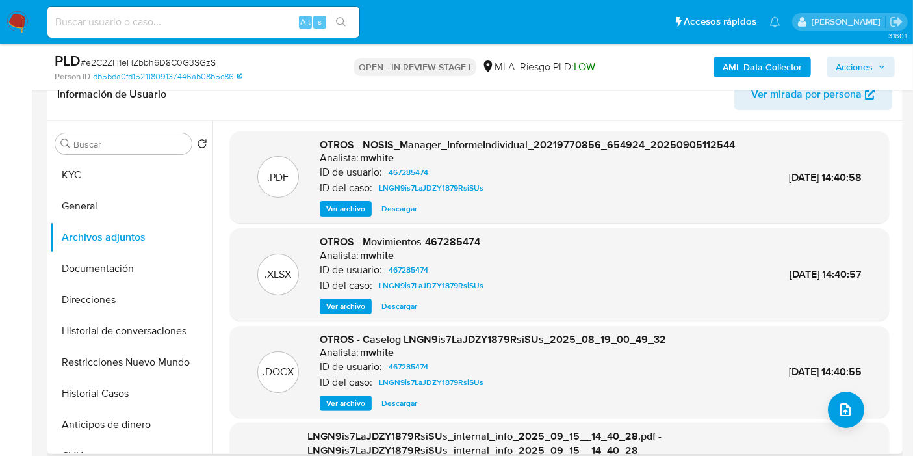
scroll to position [72, 0]
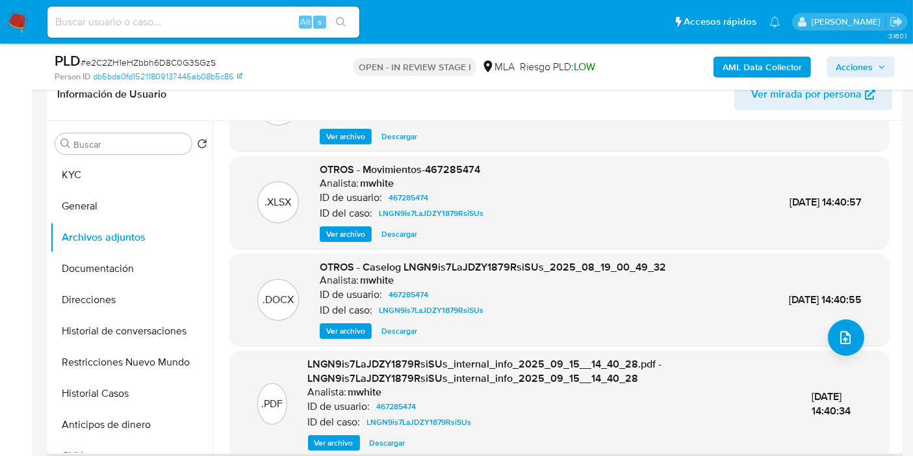
click at [398, 331] on span "Descargar" at bounding box center [400, 330] width 36 height 13
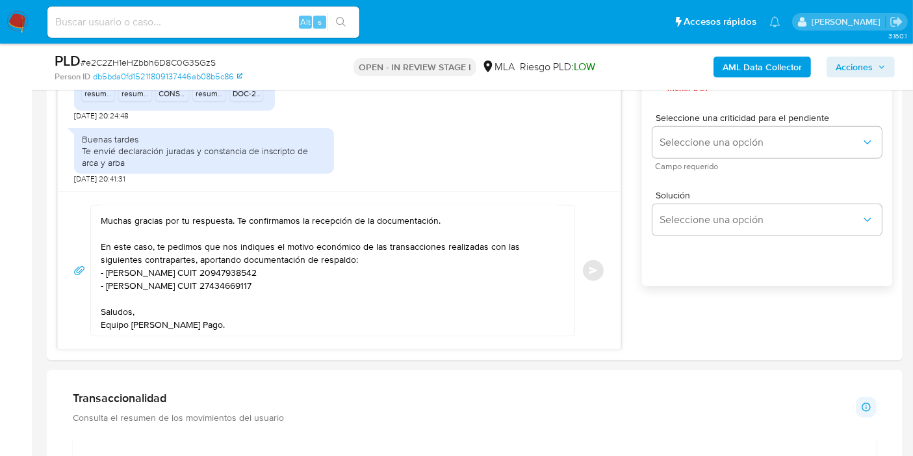
scroll to position [794, 0]
click at [464, 337] on div "Buenos [PERSON_NAME]. Esperamos que estés bien. Muchas gracias por tu respuesta…" at bounding box center [339, 269] width 563 height 158
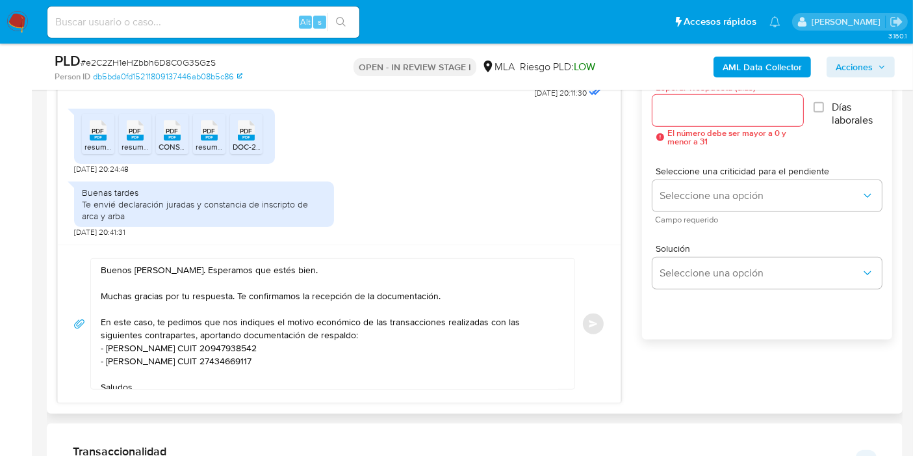
scroll to position [722, 0]
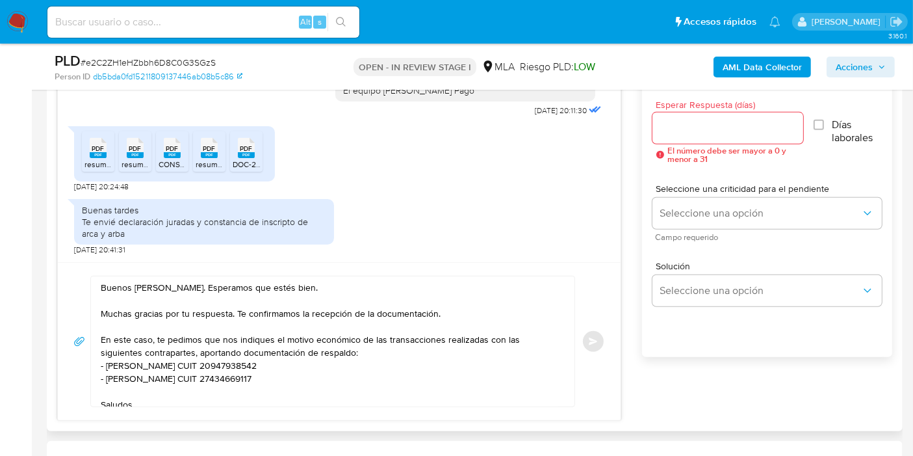
click at [698, 111] on div "Esperar Respuesta (días) El número debe ser mayor a 0 y menor a 31" at bounding box center [728, 131] width 151 height 63
click at [687, 120] on input "Esperar Respuesta (días)" at bounding box center [728, 128] width 151 height 17
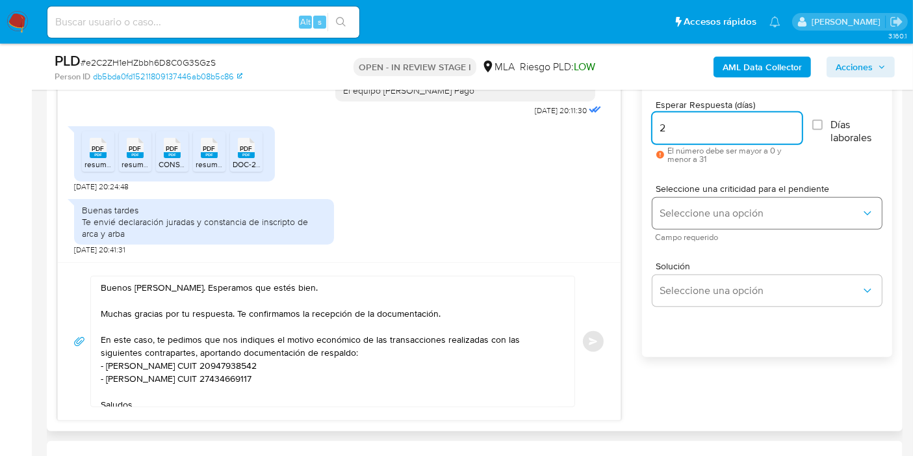
type input "2"
click at [692, 211] on span "Seleccione una opción" at bounding box center [760, 213] width 201 height 13
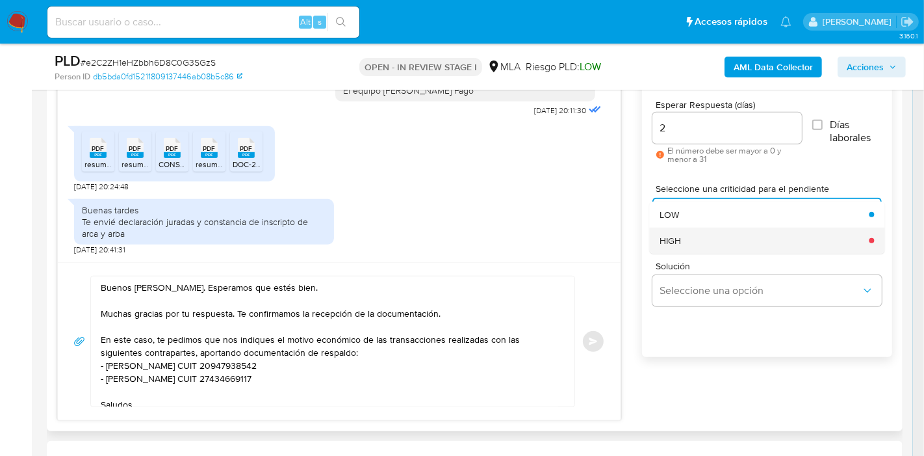
click at [677, 235] on span "HIGH" at bounding box center [670, 241] width 21 height 12
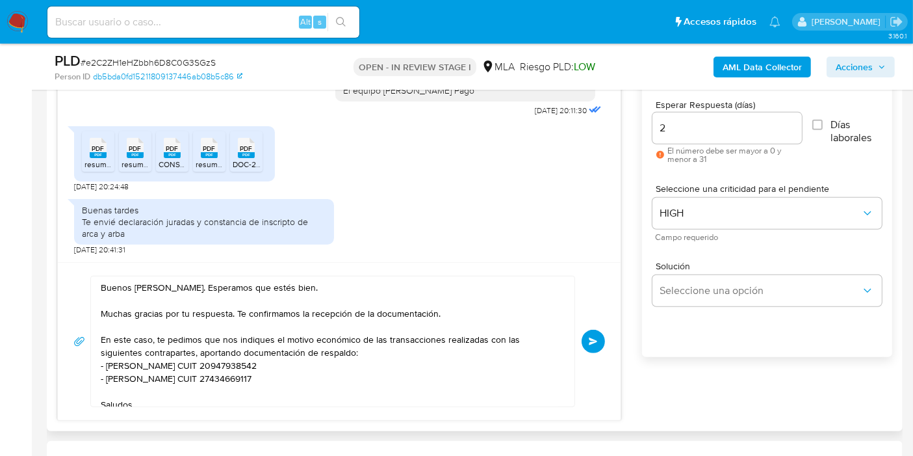
click at [567, 261] on div "Hola, Esperamos que te encuentres muy bien. Te consultamos si tuviste oportunid…" at bounding box center [339, 164] width 563 height 196
click at [592, 350] on button "Enviar" at bounding box center [593, 341] width 23 height 23
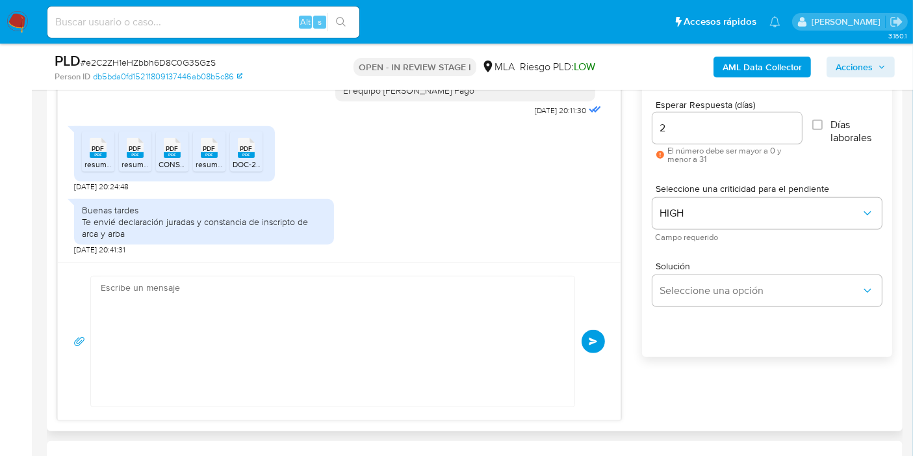
scroll to position [418, 0]
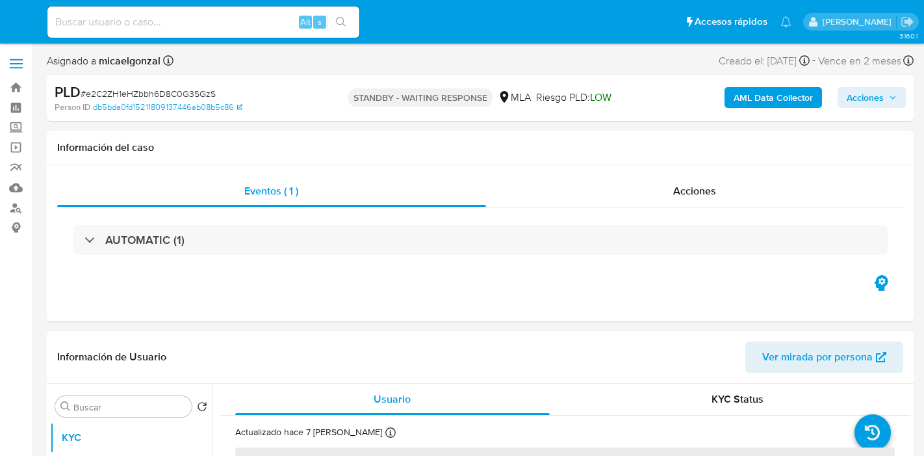
select select "10"
